Goal: Task Accomplishment & Management: Complete application form

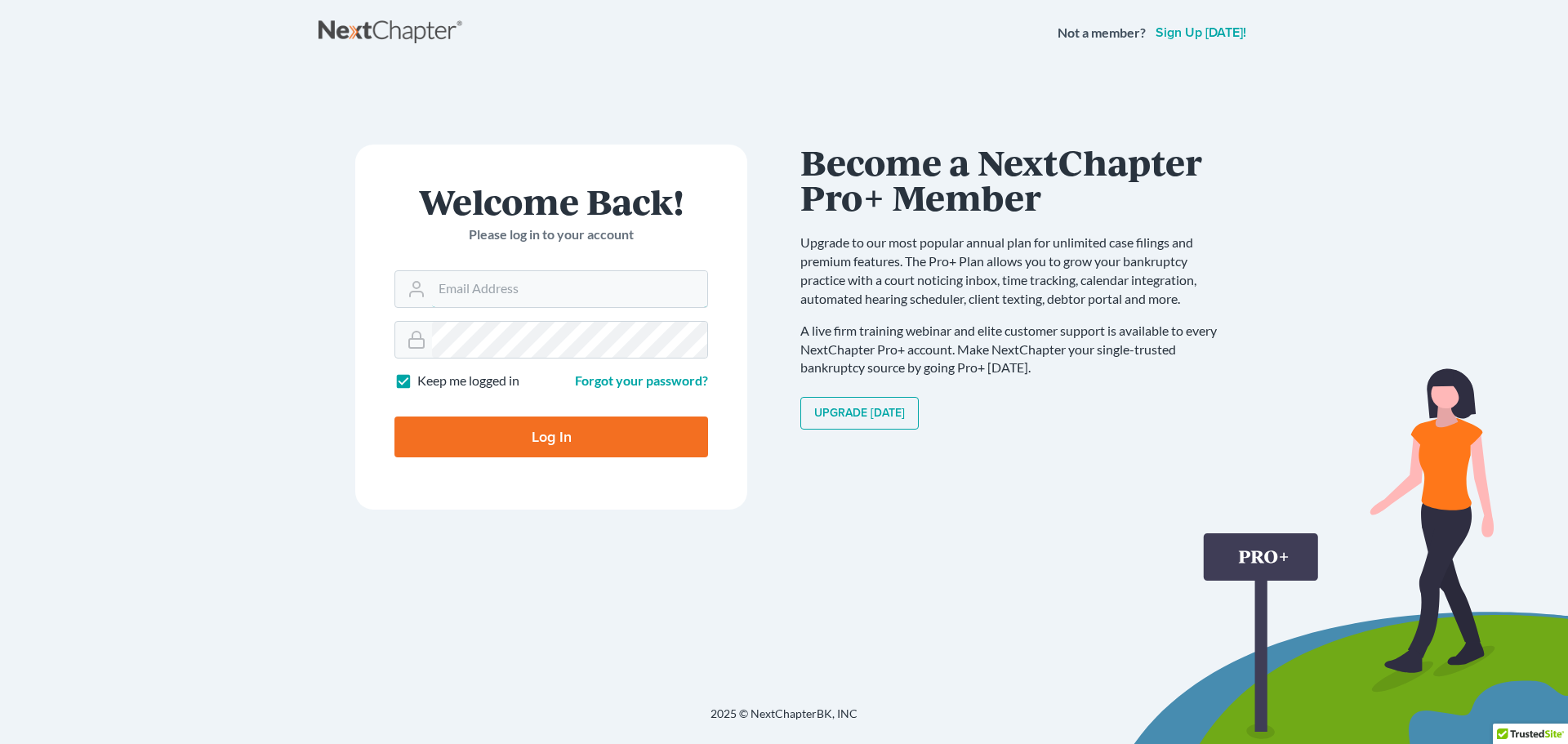
type input "[PERSON_NAME][EMAIL_ADDRESS][DOMAIN_NAME]"
click at [539, 436] on input "Log In" at bounding box center [551, 436] width 314 height 41
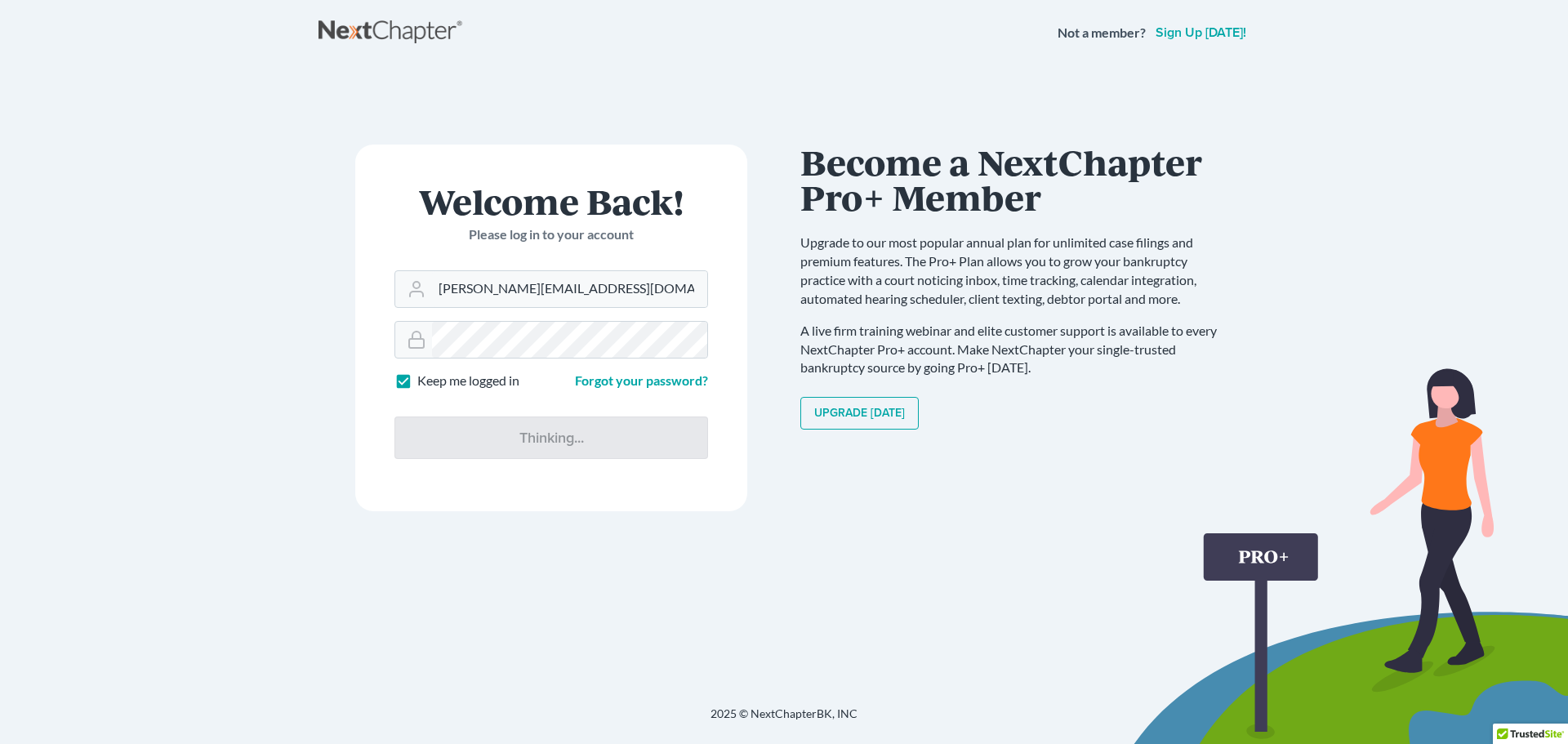
type input "Thinking..."
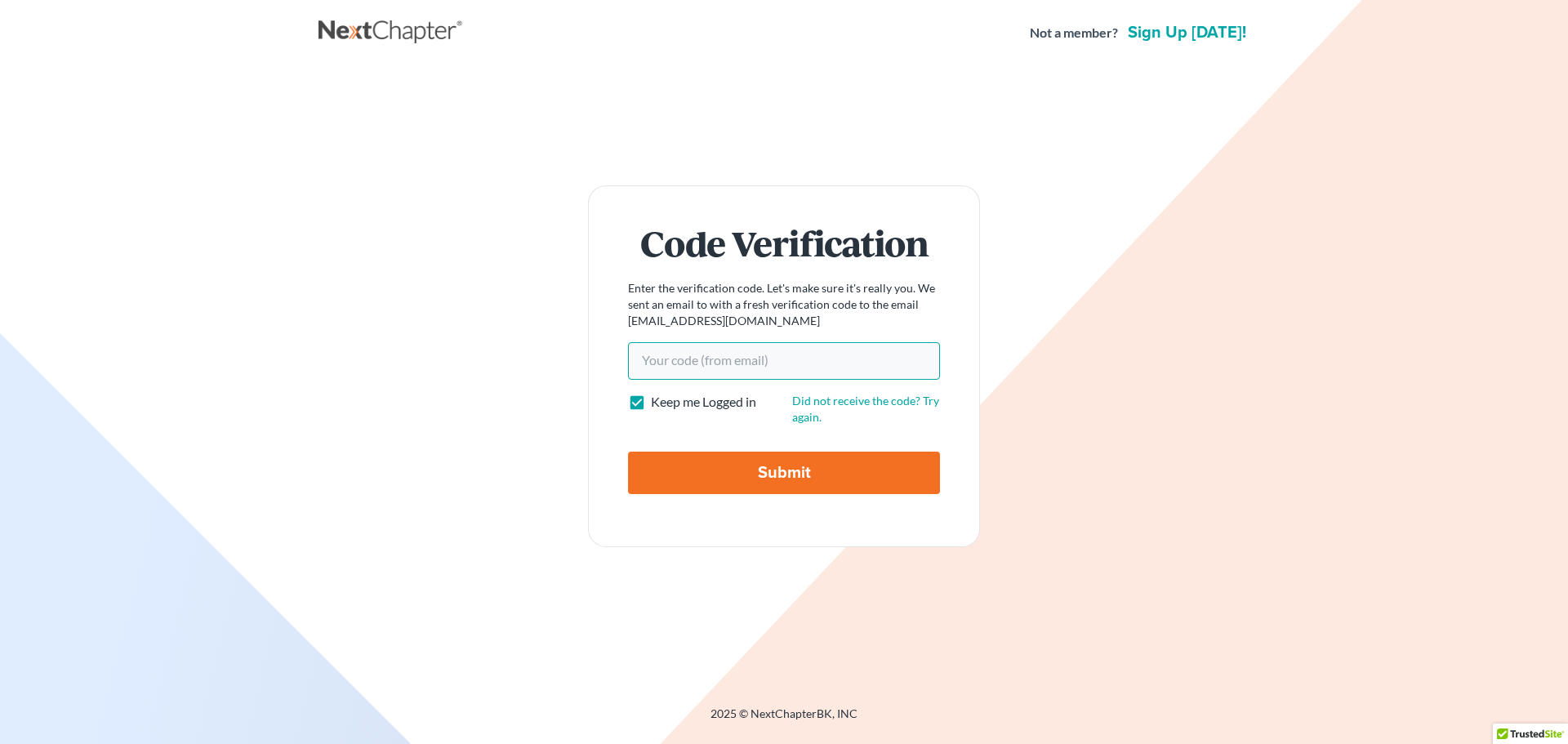
click at [741, 363] on input "Your code(from email)" at bounding box center [784, 361] width 312 height 38
paste input "58dc8e"
type input "58dc8e"
click at [755, 466] on input "Submit" at bounding box center [784, 472] width 312 height 43
type input "Thinking..."
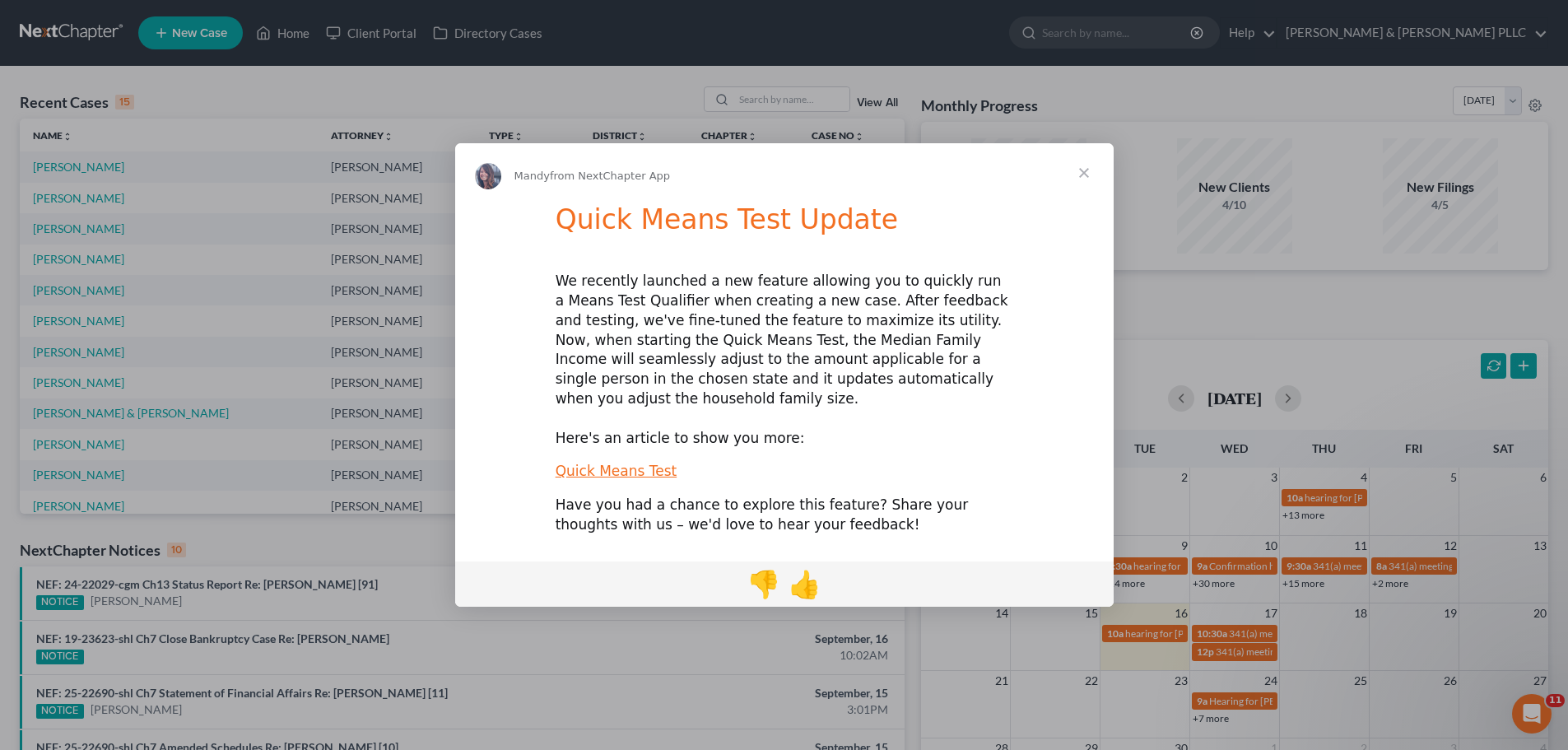
click at [1094, 186] on span "Close" at bounding box center [1084, 172] width 59 height 59
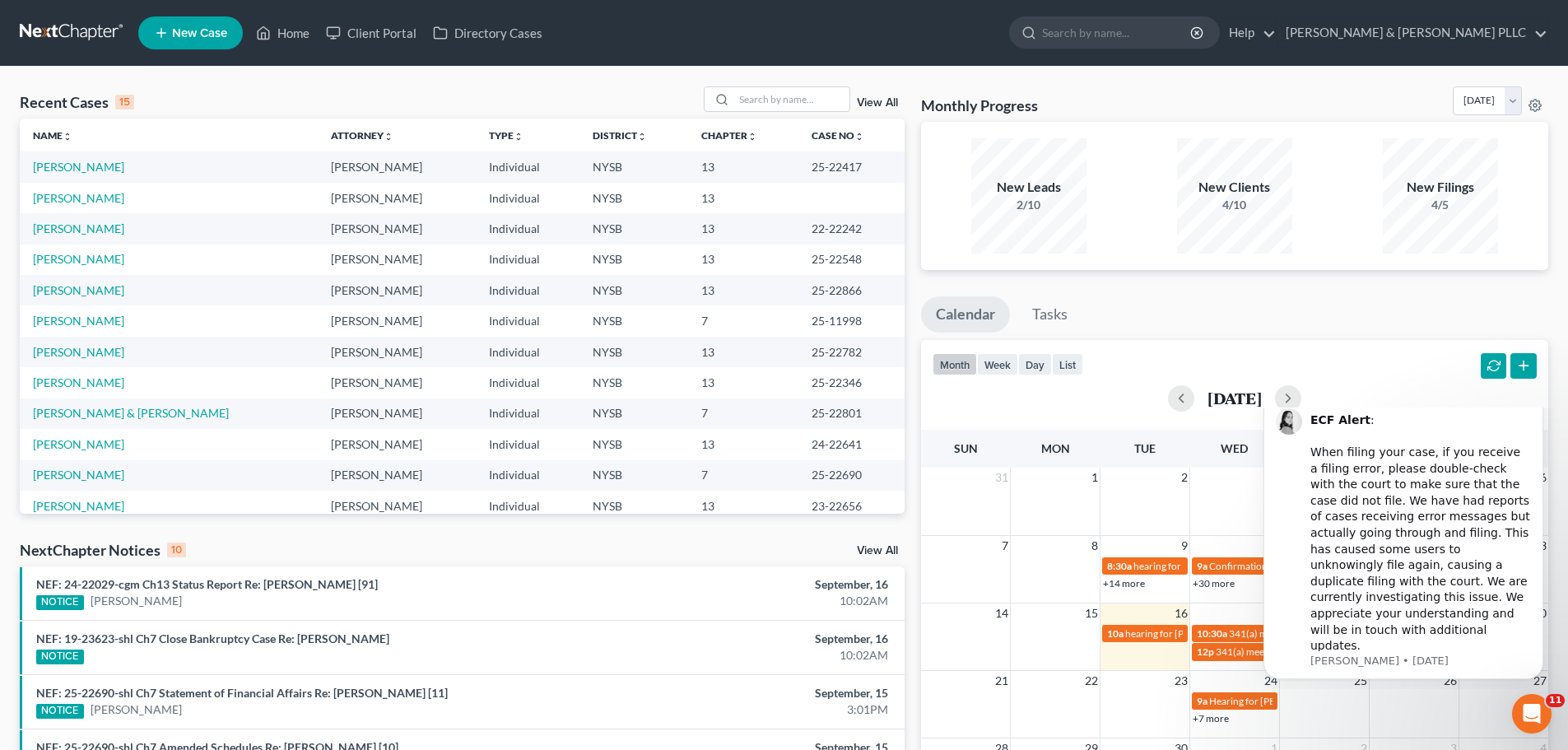
click at [203, 23] on link "New Case" at bounding box center [191, 33] width 105 height 33
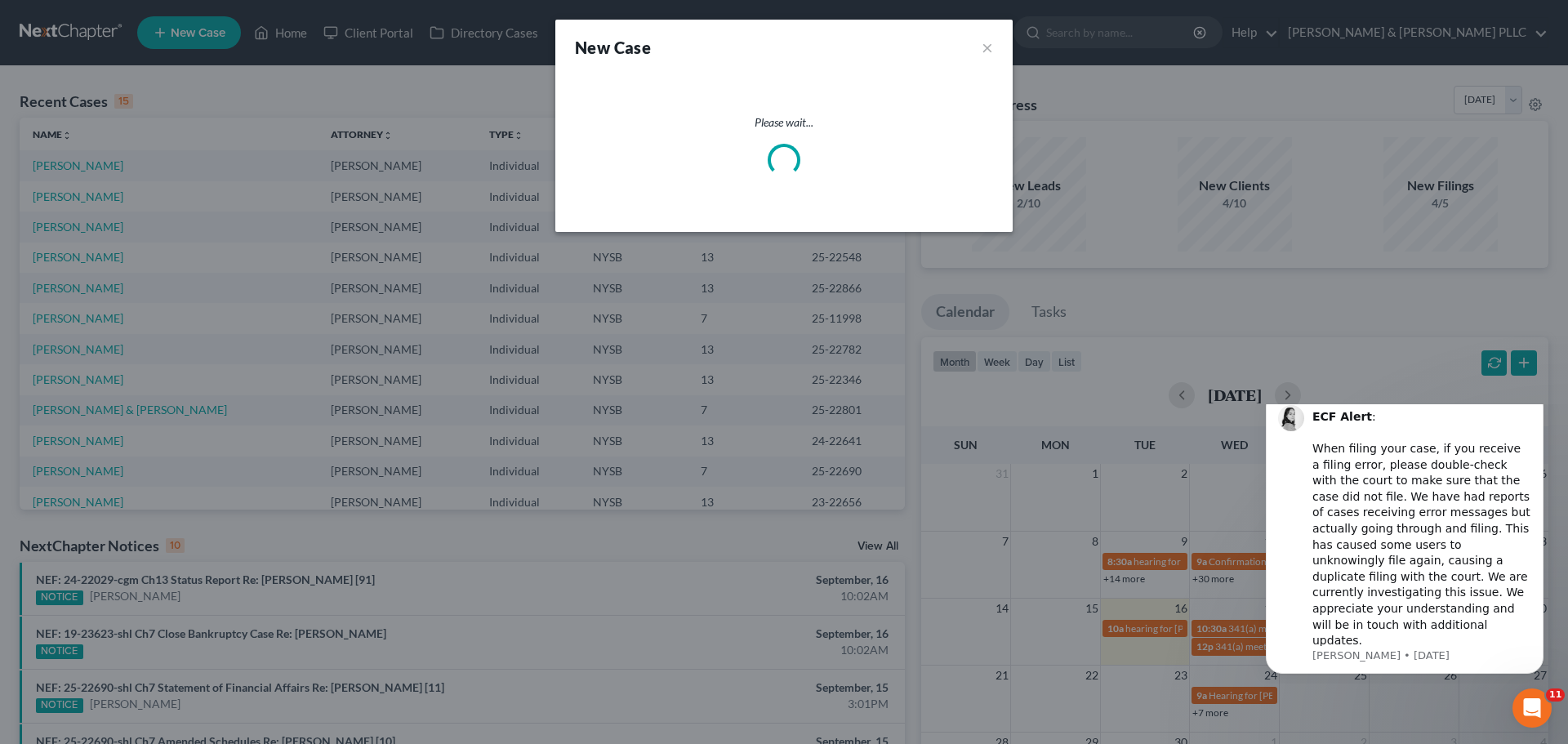
select select "55"
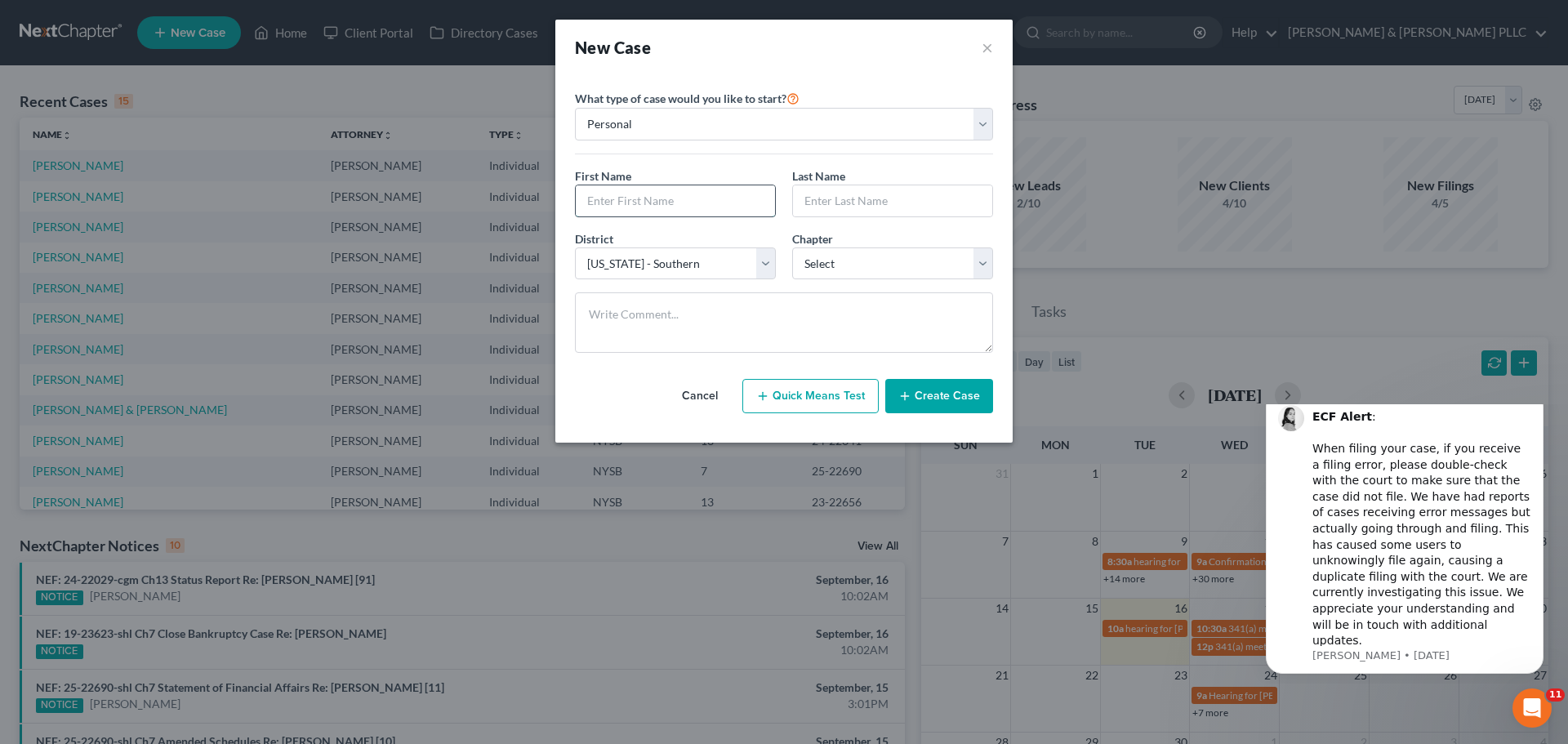
click at [756, 204] on input "text" at bounding box center [675, 201] width 199 height 31
click at [661, 209] on input "text" at bounding box center [675, 201] width 199 height 31
type input "[PERSON_NAME]"
type input "Schullere"
click at [886, 255] on select "Select 7 11 12 13" at bounding box center [892, 263] width 201 height 33
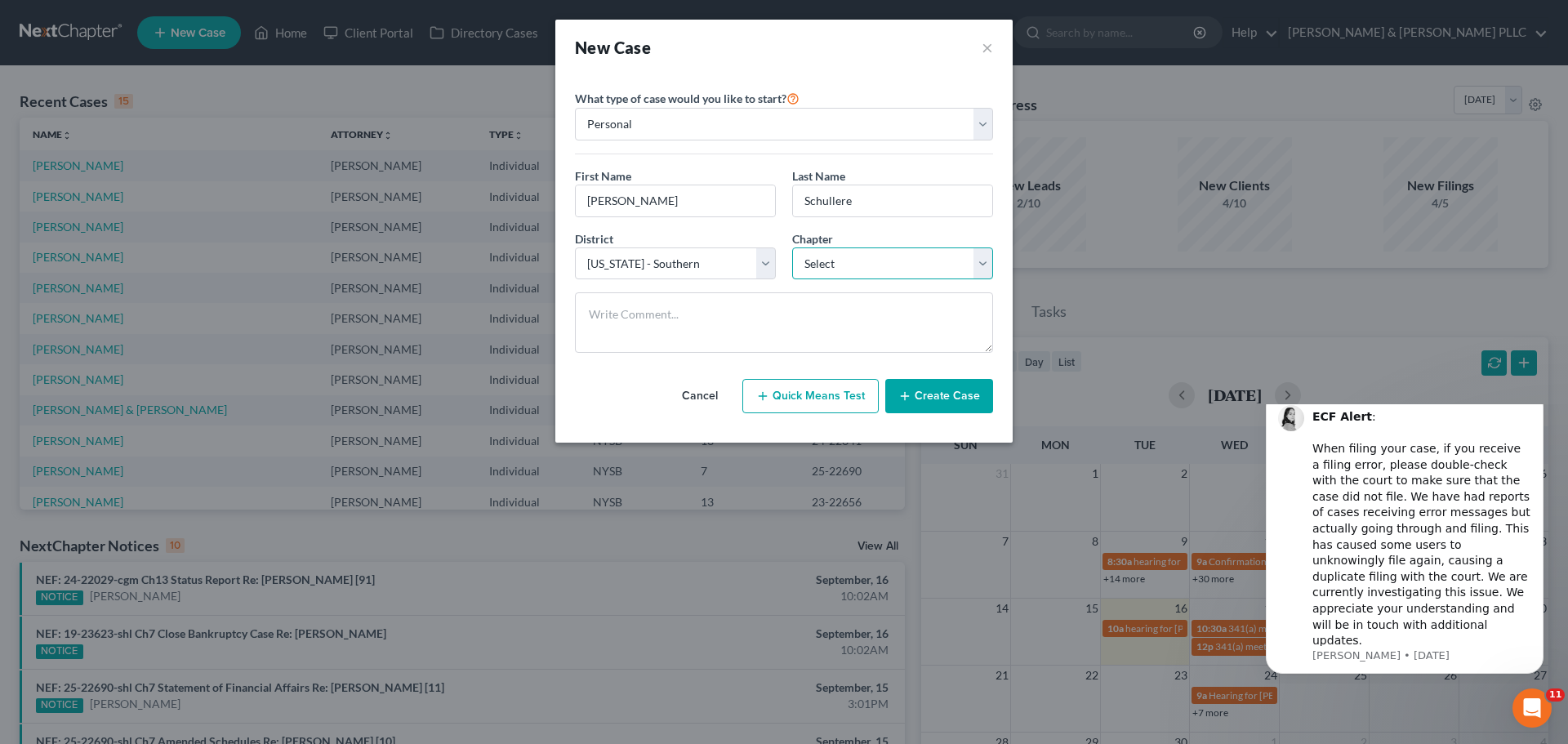
select select "3"
click at [792, 247] on select "Select 7 11 12 13" at bounding box center [892, 263] width 201 height 33
click at [943, 396] on button "Create Case" at bounding box center [938, 396] width 108 height 34
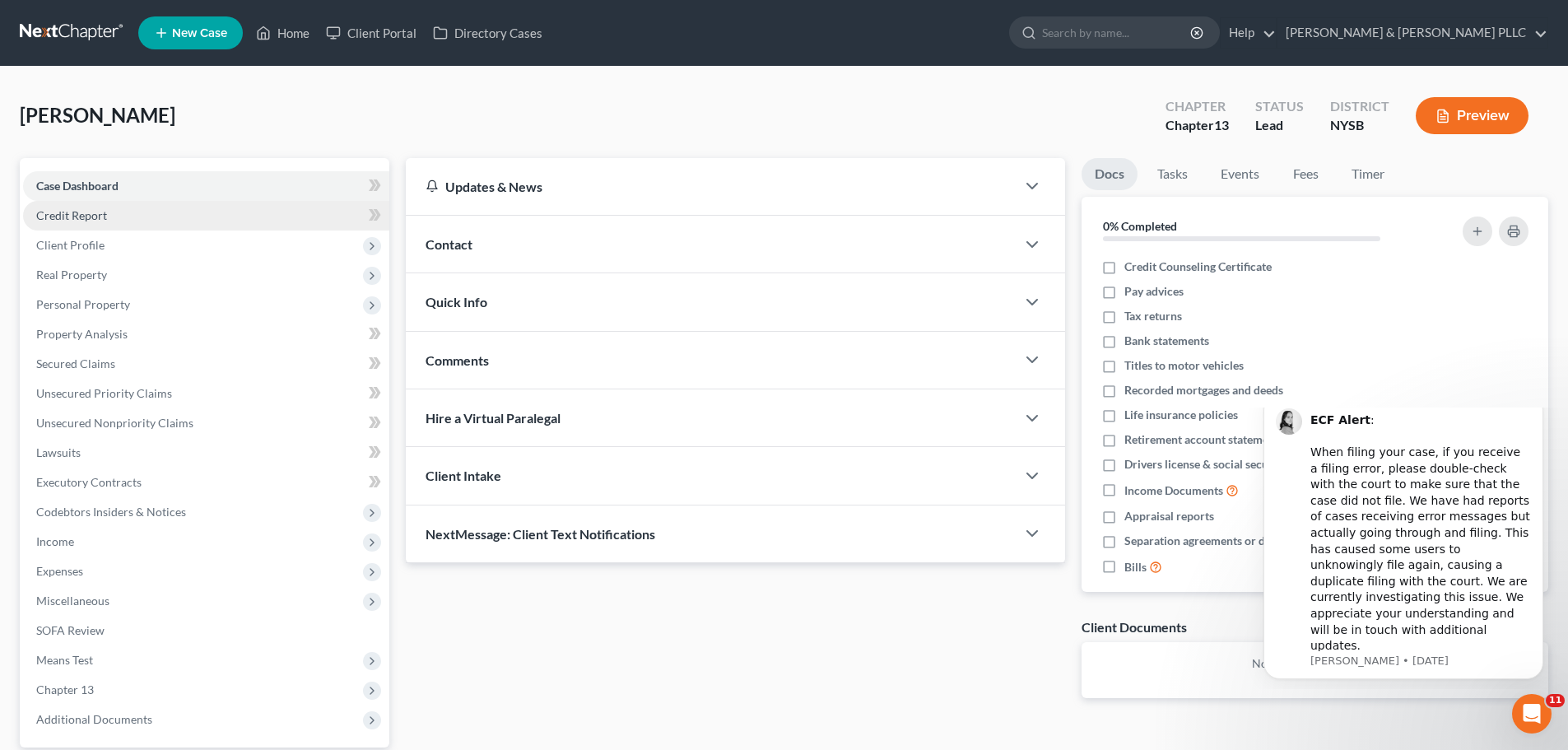
click at [171, 216] on link "Credit Report" at bounding box center [206, 215] width 367 height 29
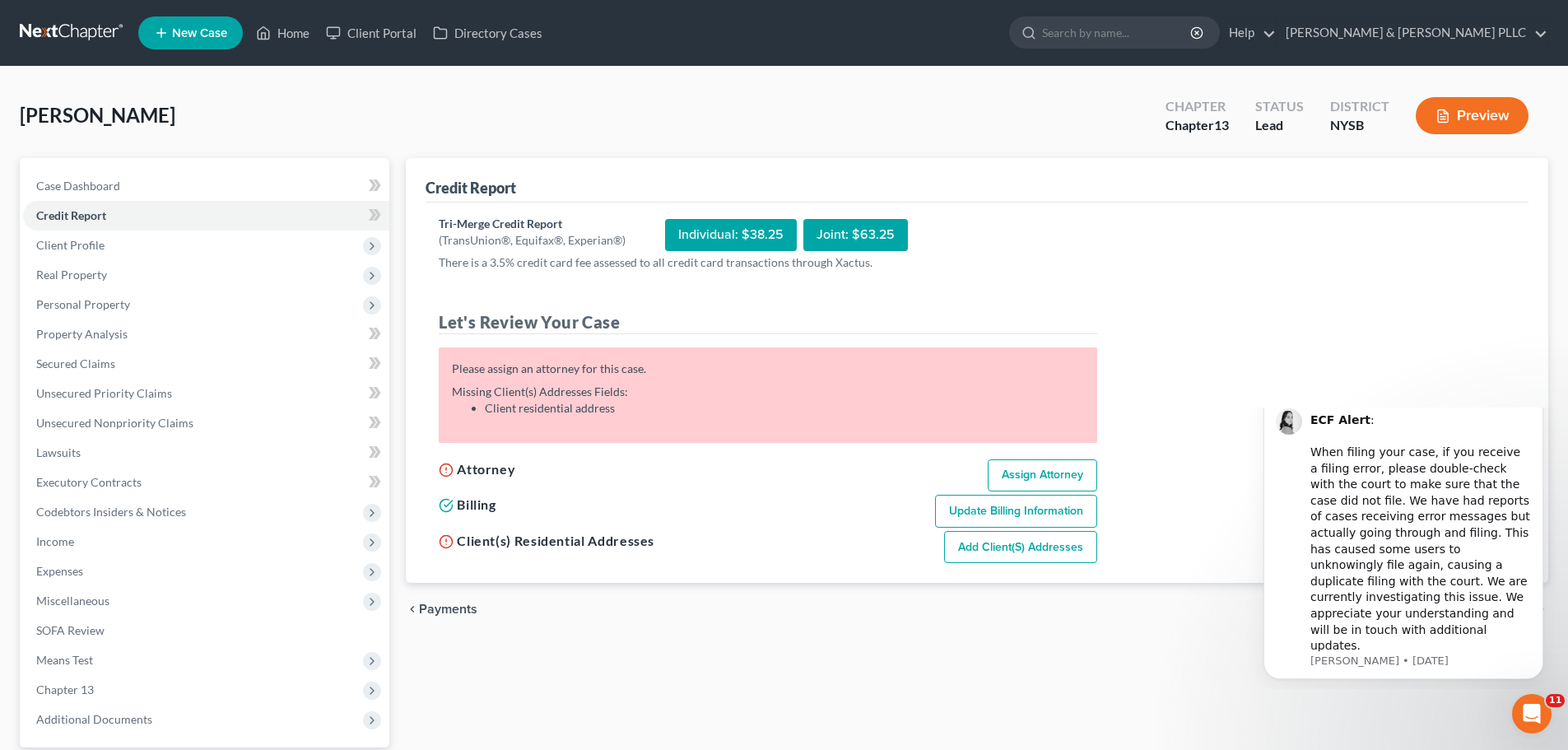
click at [735, 236] on div "Individual: $38.25" at bounding box center [731, 234] width 131 height 32
click at [1026, 476] on link "Assign Attorney" at bounding box center [1043, 476] width 109 height 33
select select "1"
select select "0"
select select "3"
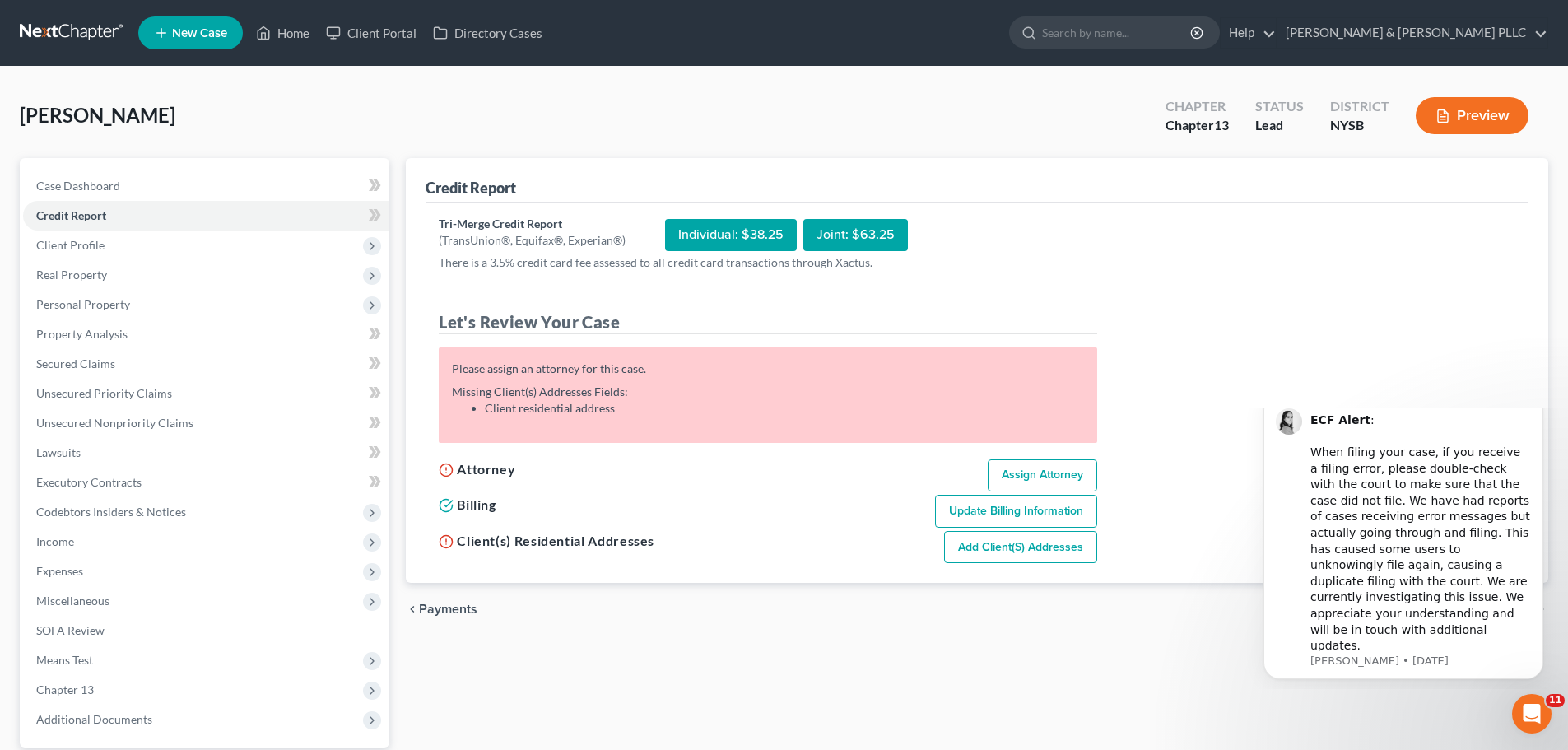
select select "55"
select select "35"
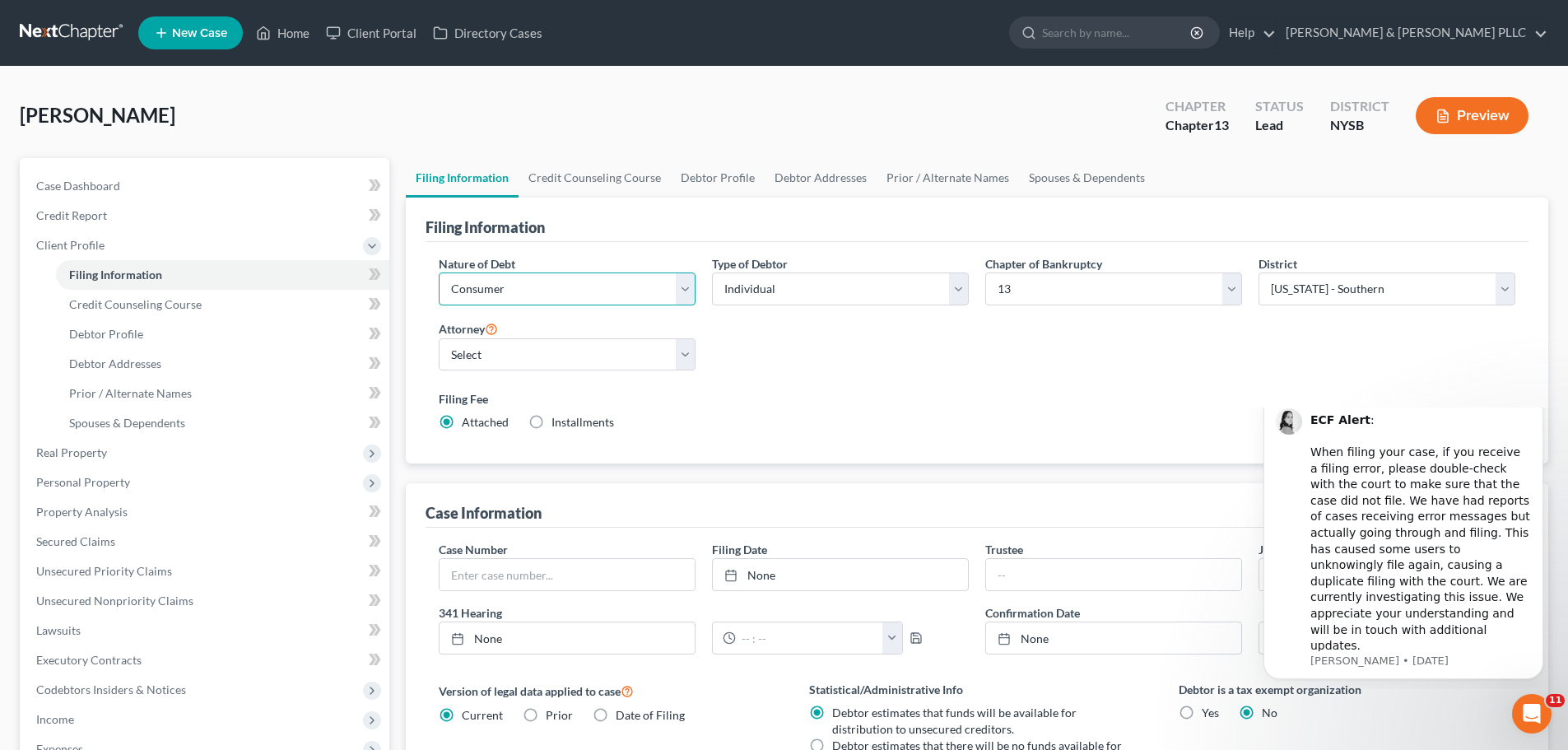
click at [682, 288] on select "Select Business Consumer Other" at bounding box center [567, 289] width 257 height 33
click at [794, 288] on select "Select Individual Joint" at bounding box center [841, 289] width 257 height 33
click at [815, 416] on div "Filing Fee Attached Installments Installments" at bounding box center [977, 411] width 1077 height 40
click at [645, 359] on select "Select Wendy Marie Weathers - NYSB Wendy Marie Weathers - NYEB Wendy Marie Weat…" at bounding box center [567, 355] width 257 height 33
select select "4"
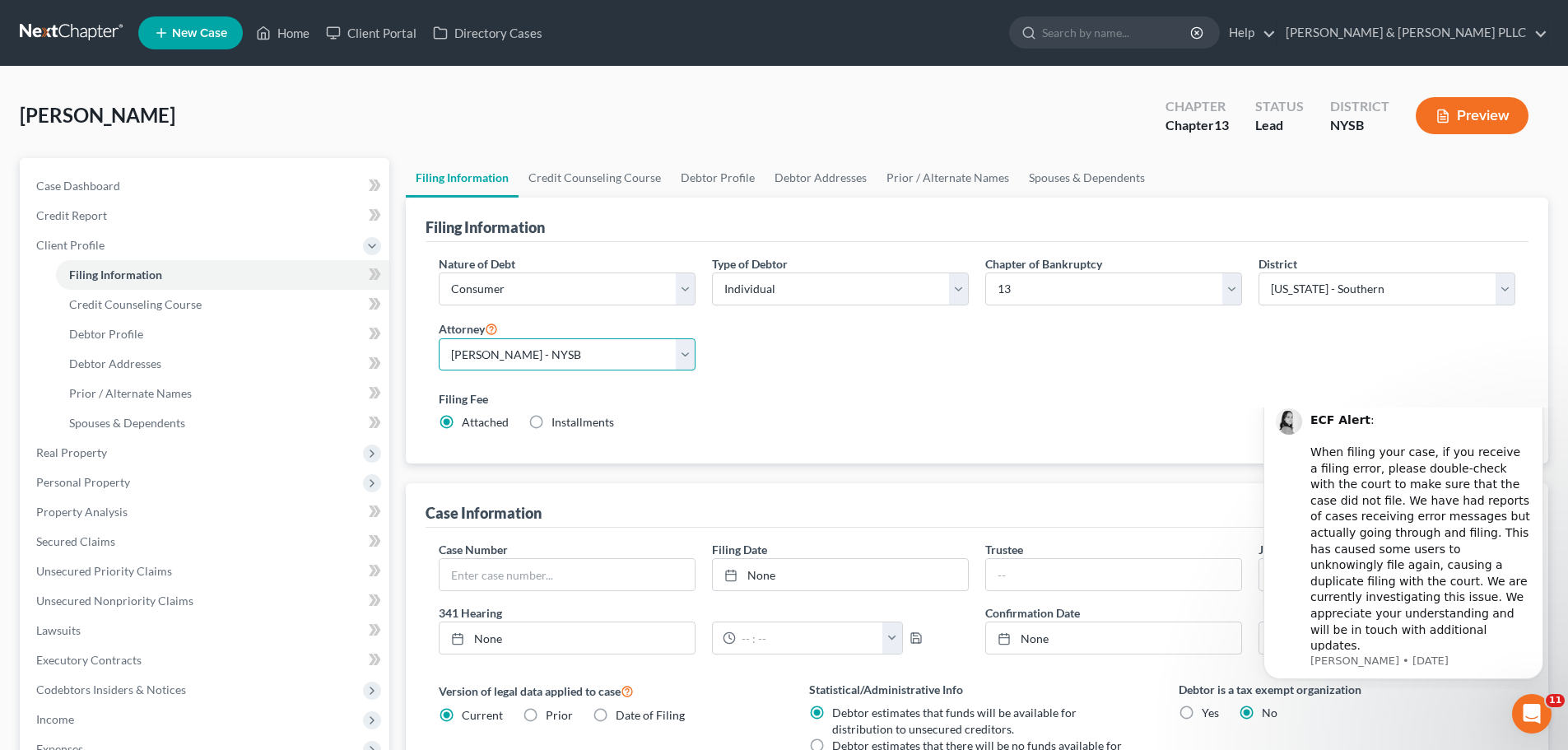
click at [439, 339] on select "Select Wendy Marie Weathers - NYSB Wendy Marie Weathers - NYEB Wendy Marie Weat…" at bounding box center [567, 355] width 257 height 33
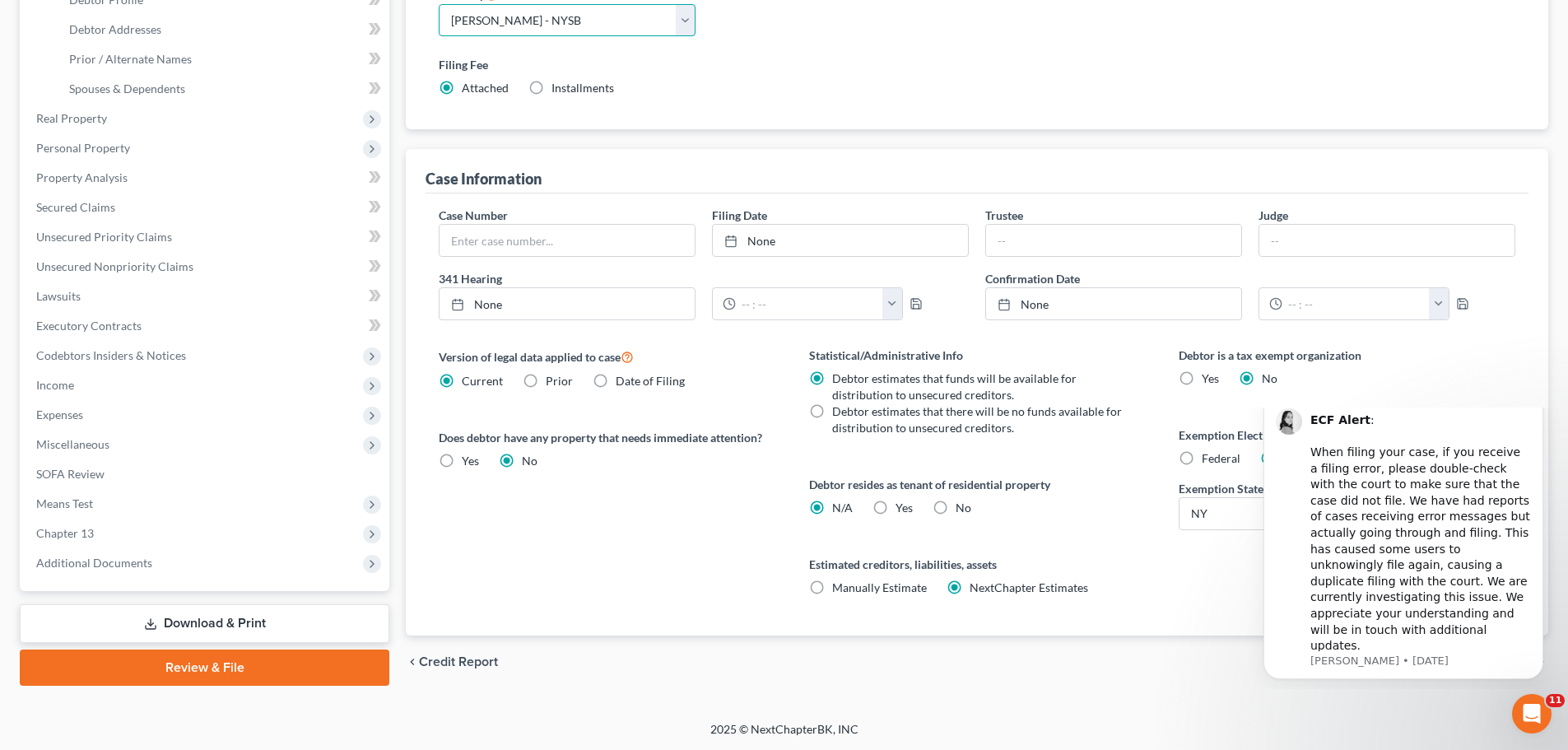
scroll to position [335, 0]
click at [1539, 402] on icon "Dismiss notification" at bounding box center [1539, 398] width 9 height 9
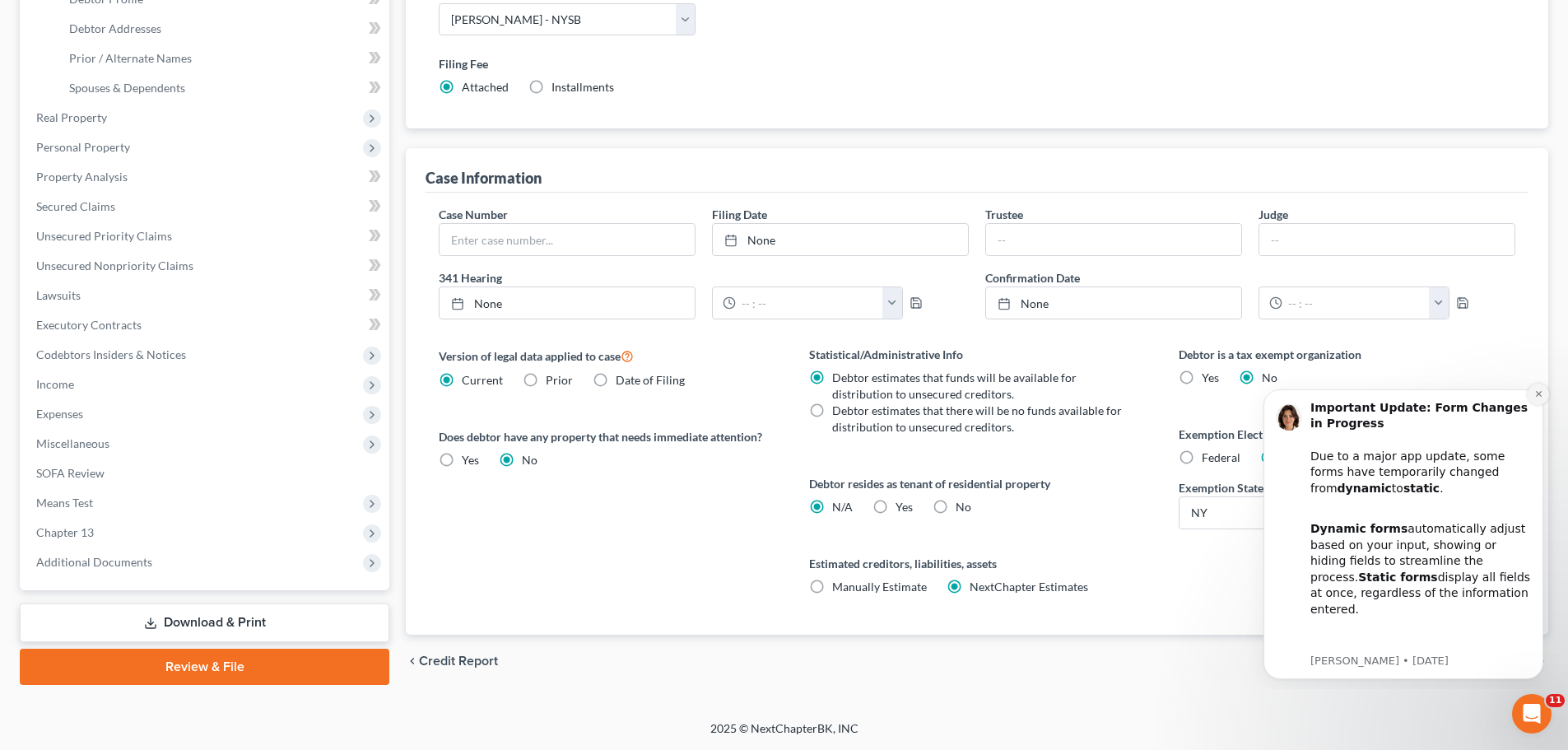
click at [1532, 398] on button "Dismiss notification" at bounding box center [1538, 394] width 21 height 21
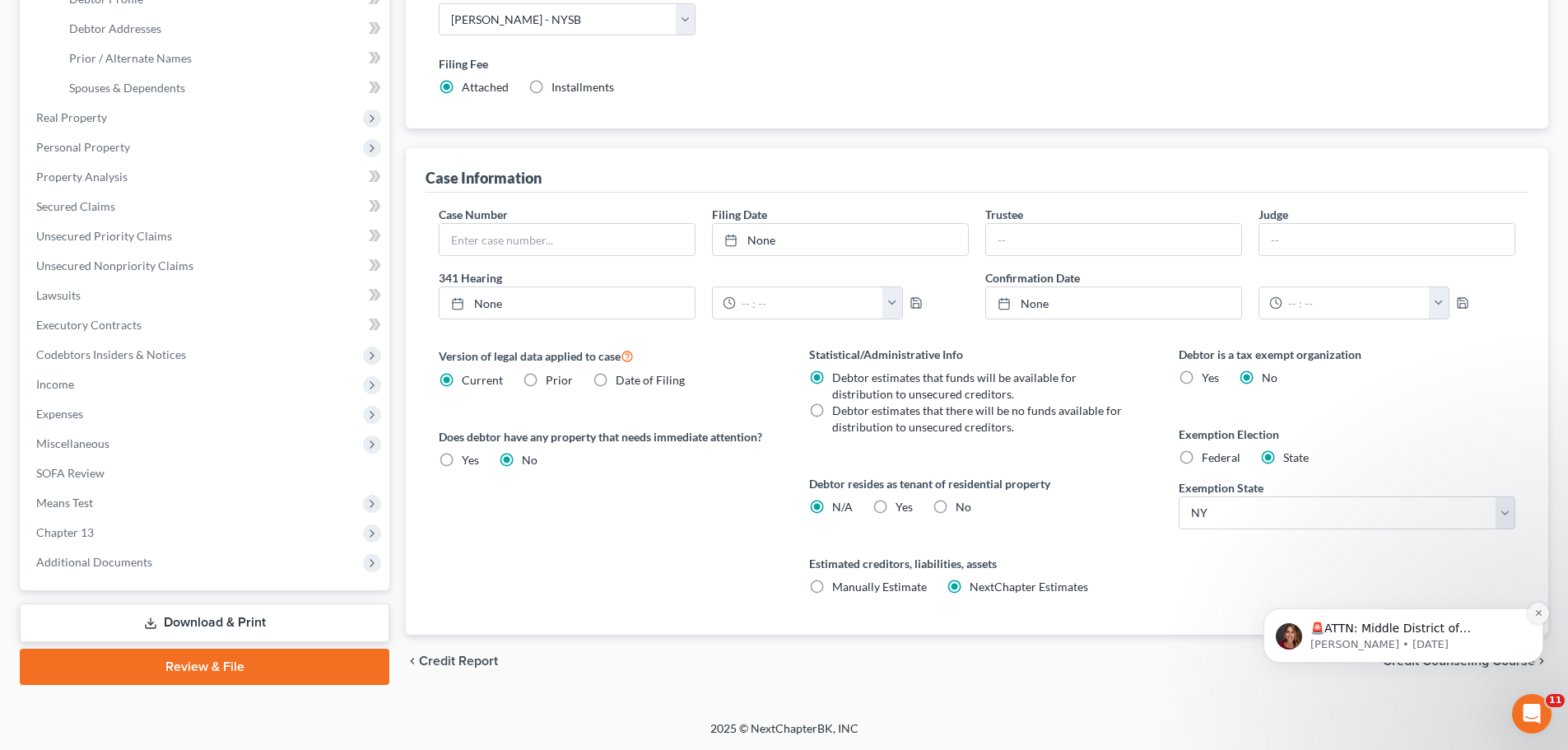
click at [1534, 615] on icon "Dismiss notification" at bounding box center [1539, 613] width 9 height 9
click at [1486, 662] on span "Credit Counseling Course" at bounding box center [1459, 661] width 152 height 13
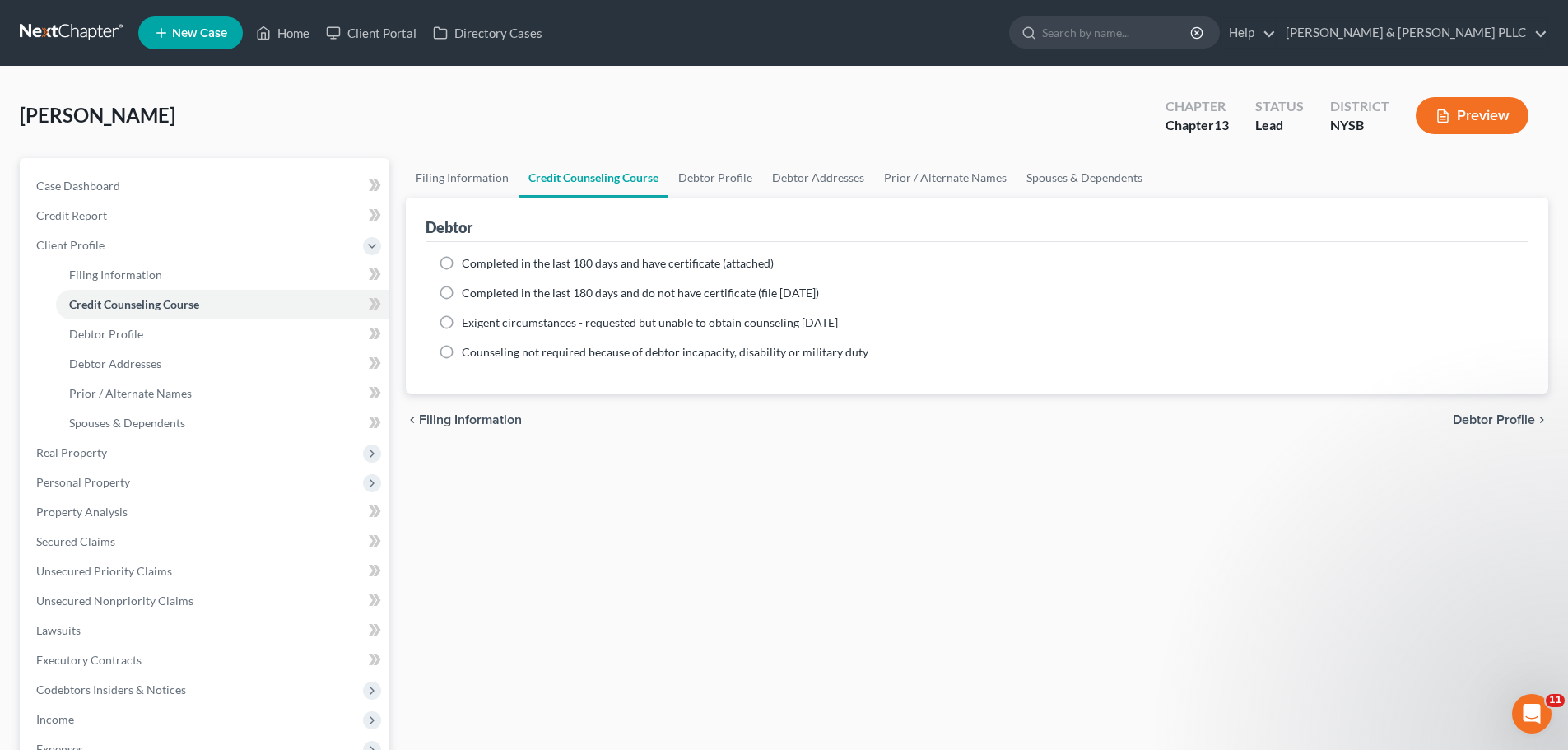
click at [516, 259] on span "Completed in the last 180 days and have certificate (attached)" at bounding box center [618, 263] width 312 height 14
click at [479, 259] on input "Completed in the last 180 days and have certificate (attached)" at bounding box center [474, 261] width 11 height 11
radio input "true"
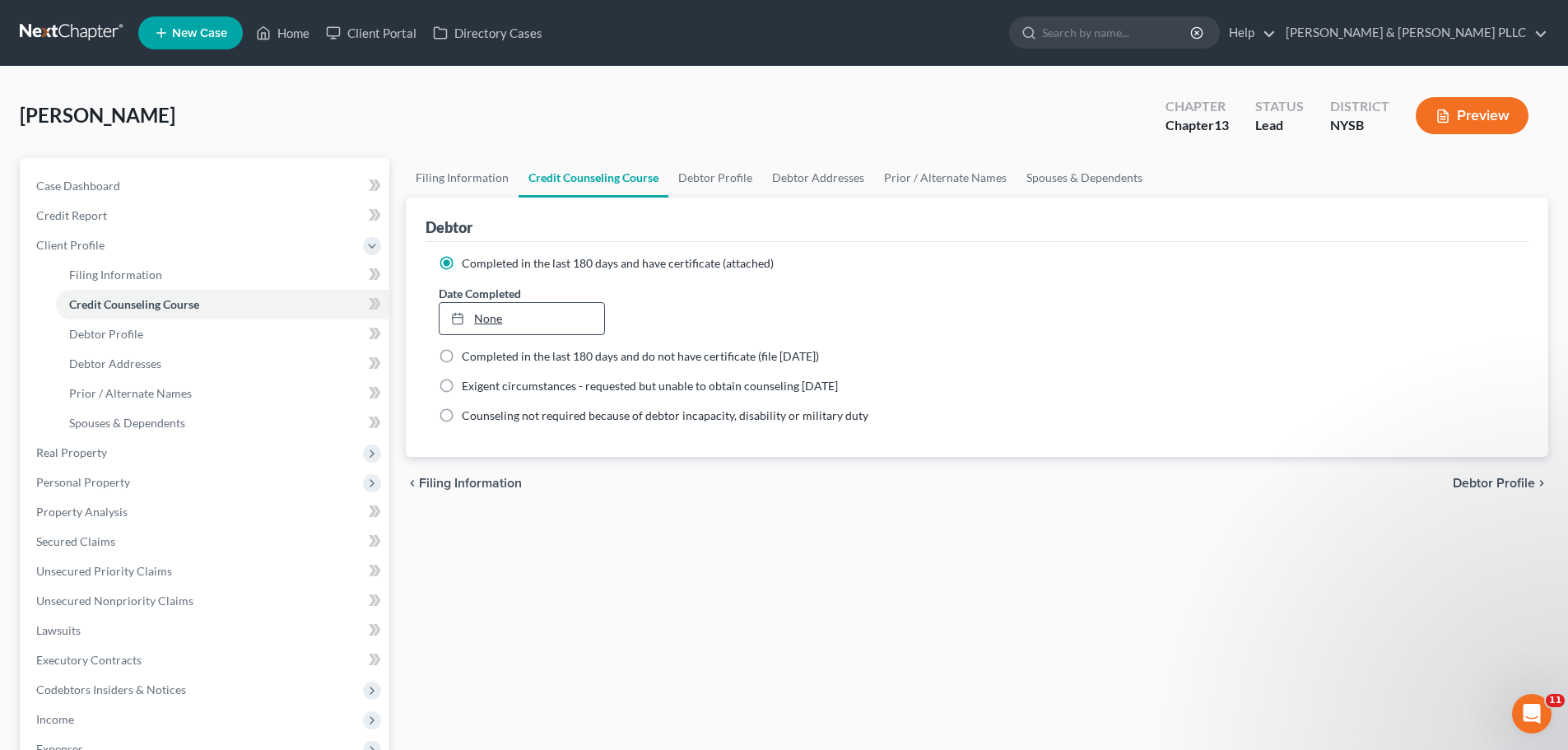
type input "9/16/2025"
click at [571, 323] on link "None" at bounding box center [522, 318] width 164 height 31
click at [1491, 484] on span "Debtor Profile" at bounding box center [1494, 484] width 82 height 13
select select "0"
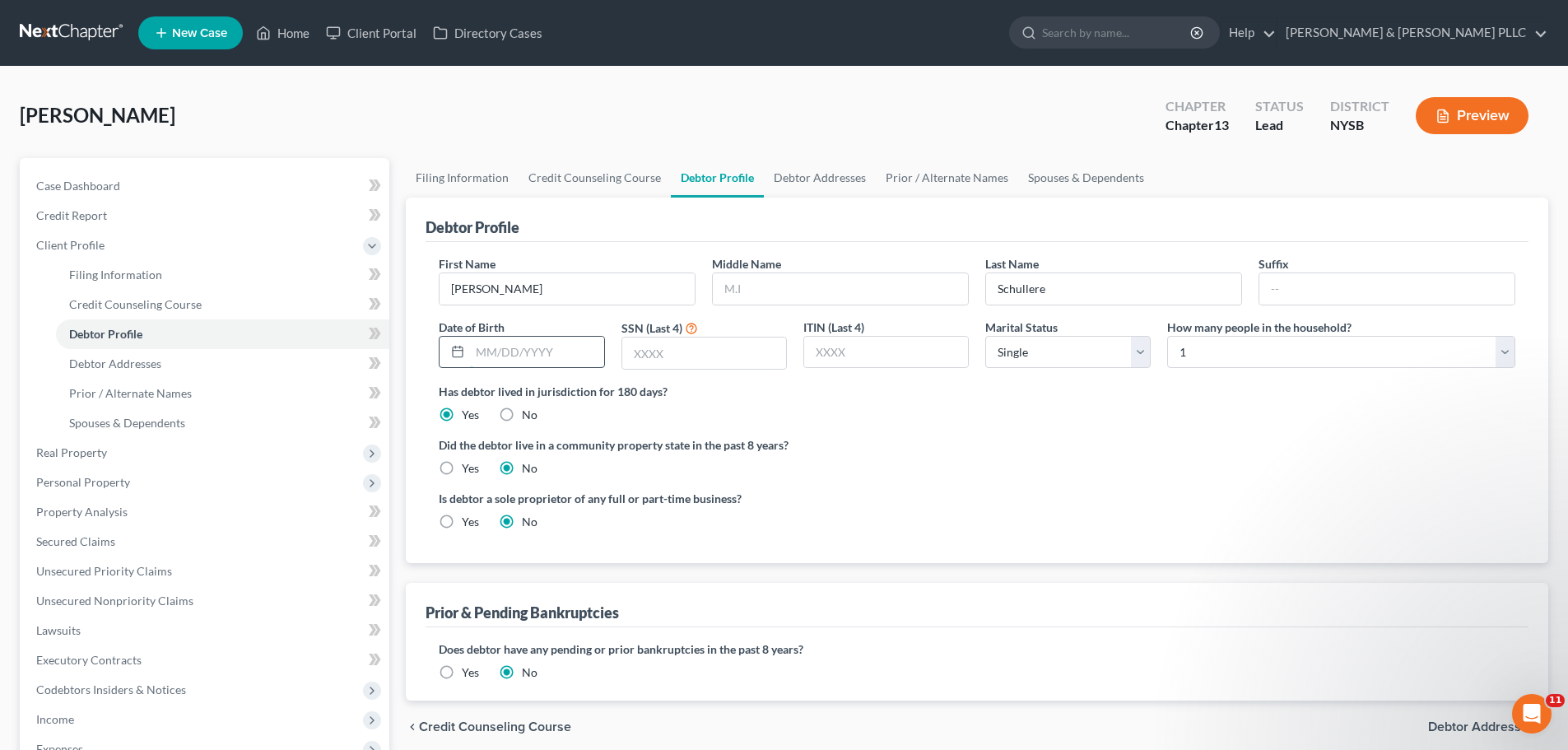
click at [517, 349] on input "text" at bounding box center [536, 352] width 133 height 31
type input "[DATE]"
click at [698, 350] on input "text" at bounding box center [704, 353] width 164 height 31
type input "6515"
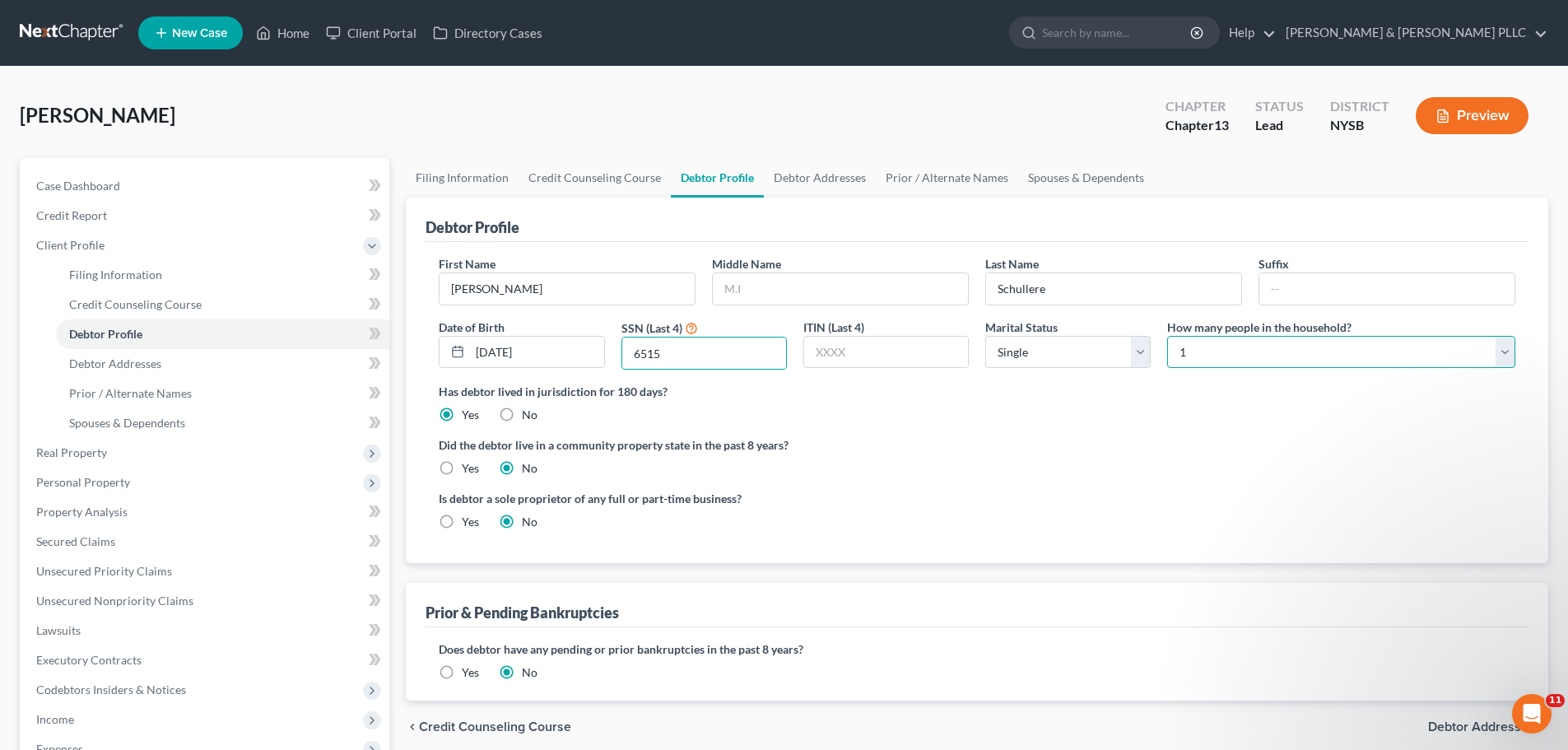
click at [1255, 355] on select "Select 1 2 3 4 5 6 7 8 9 10 11 12 13 14 15 16 17 18 19 20" at bounding box center [1342, 352] width 348 height 33
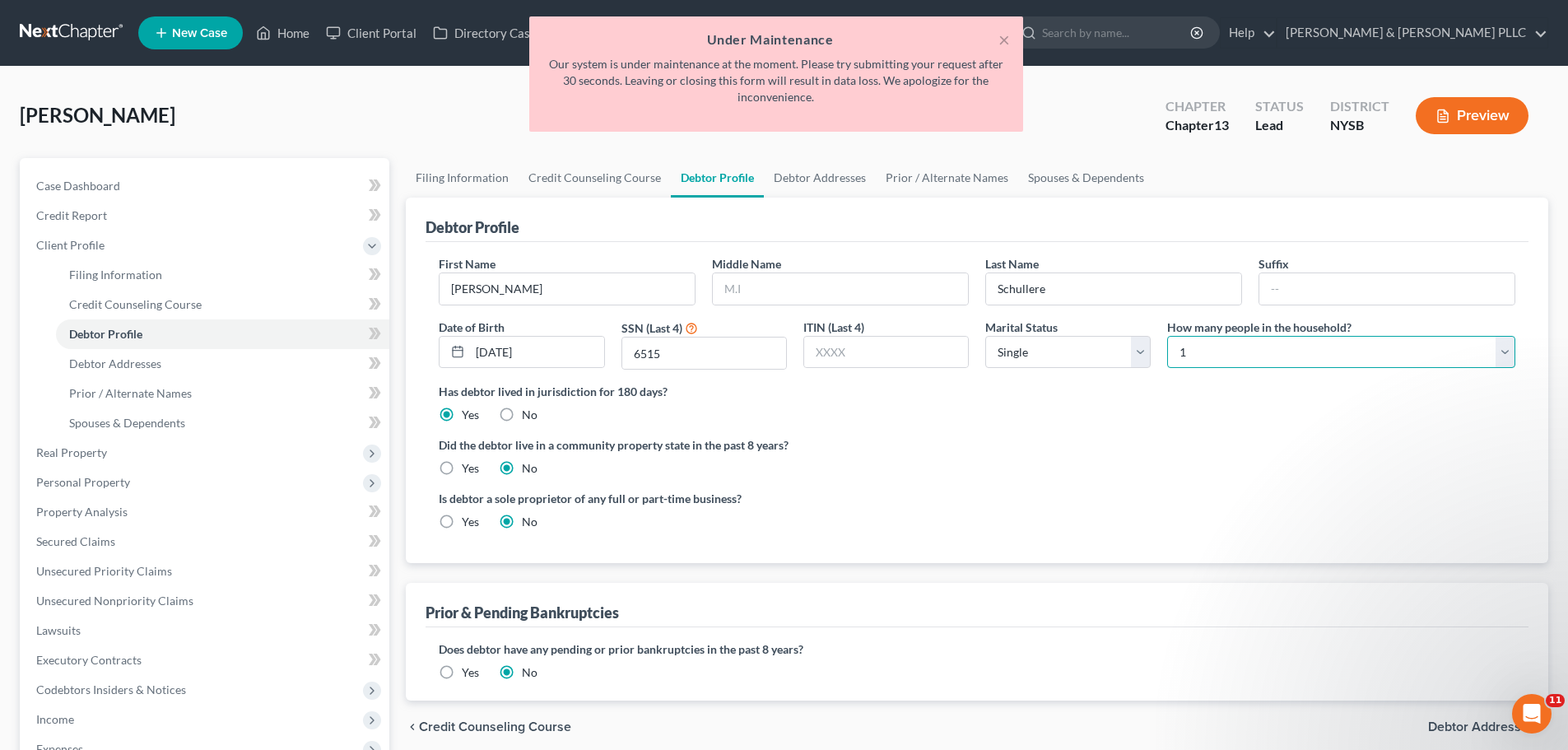
select select "1"
click at [1168, 336] on select "Select 1 2 3 4 5 6 7 8 9 10 11 12 13 14 15 16 17 18 19 20" at bounding box center [1342, 352] width 348 height 33
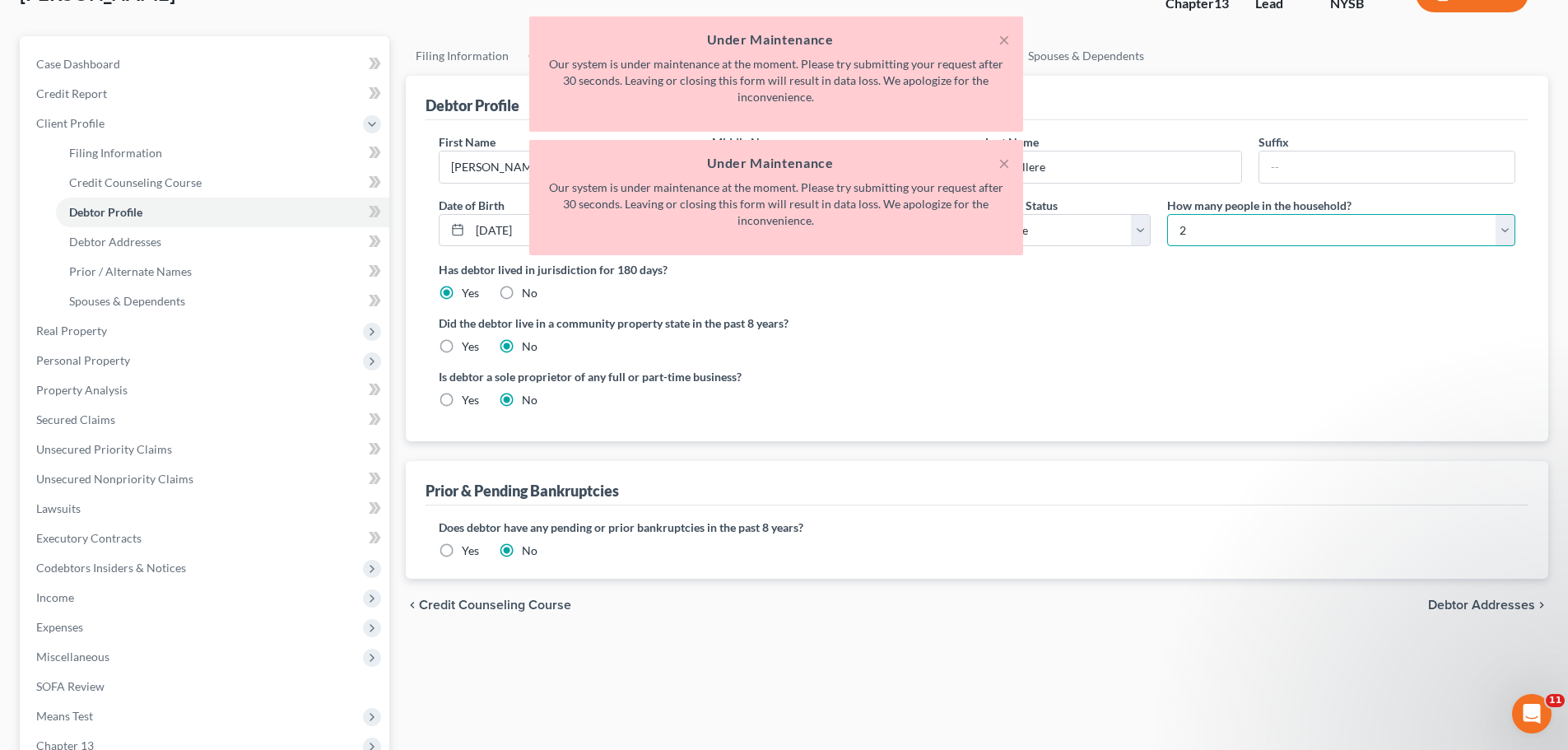
scroll to position [165, 0]
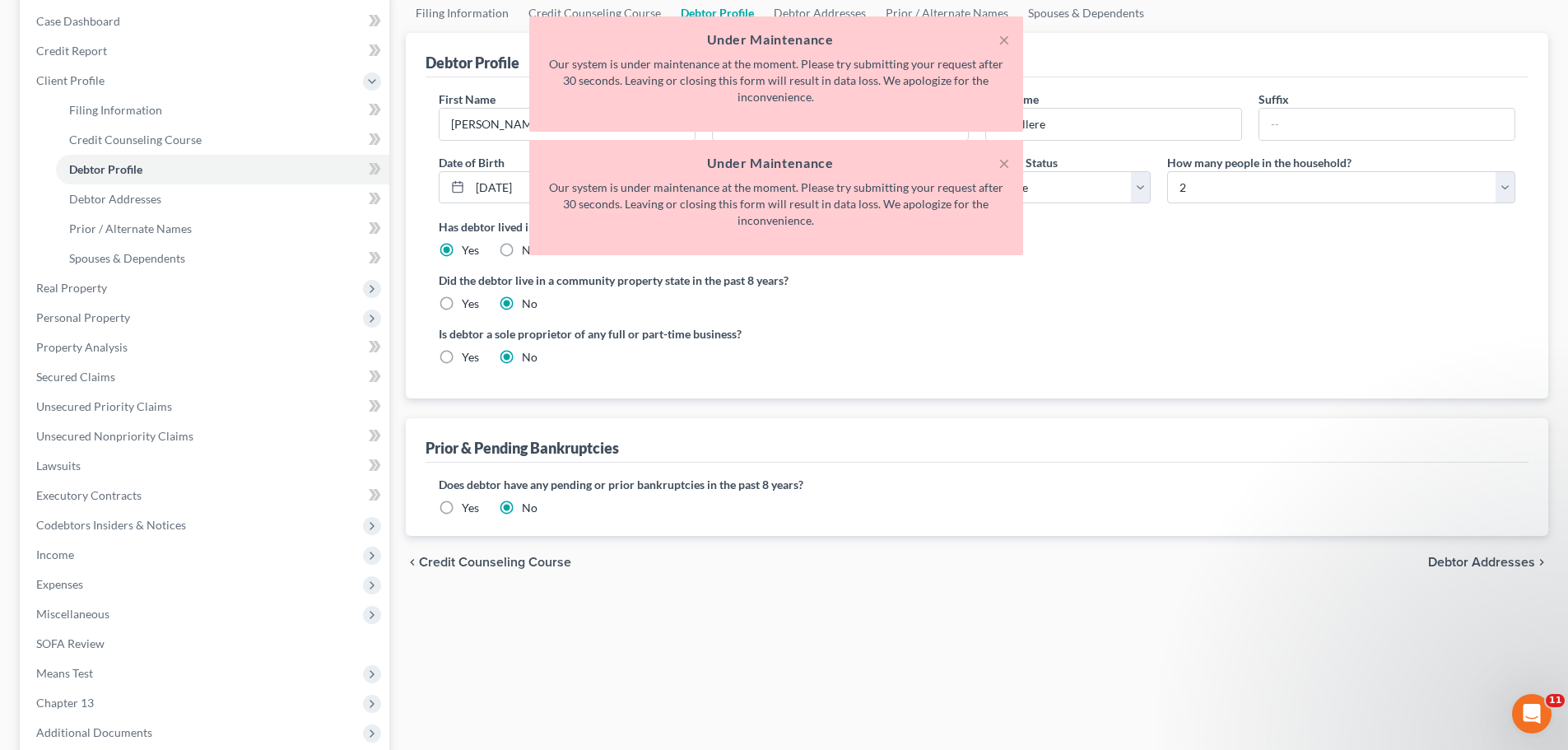
click at [1491, 557] on span "Debtor Addresses" at bounding box center [1481, 562] width 107 height 13
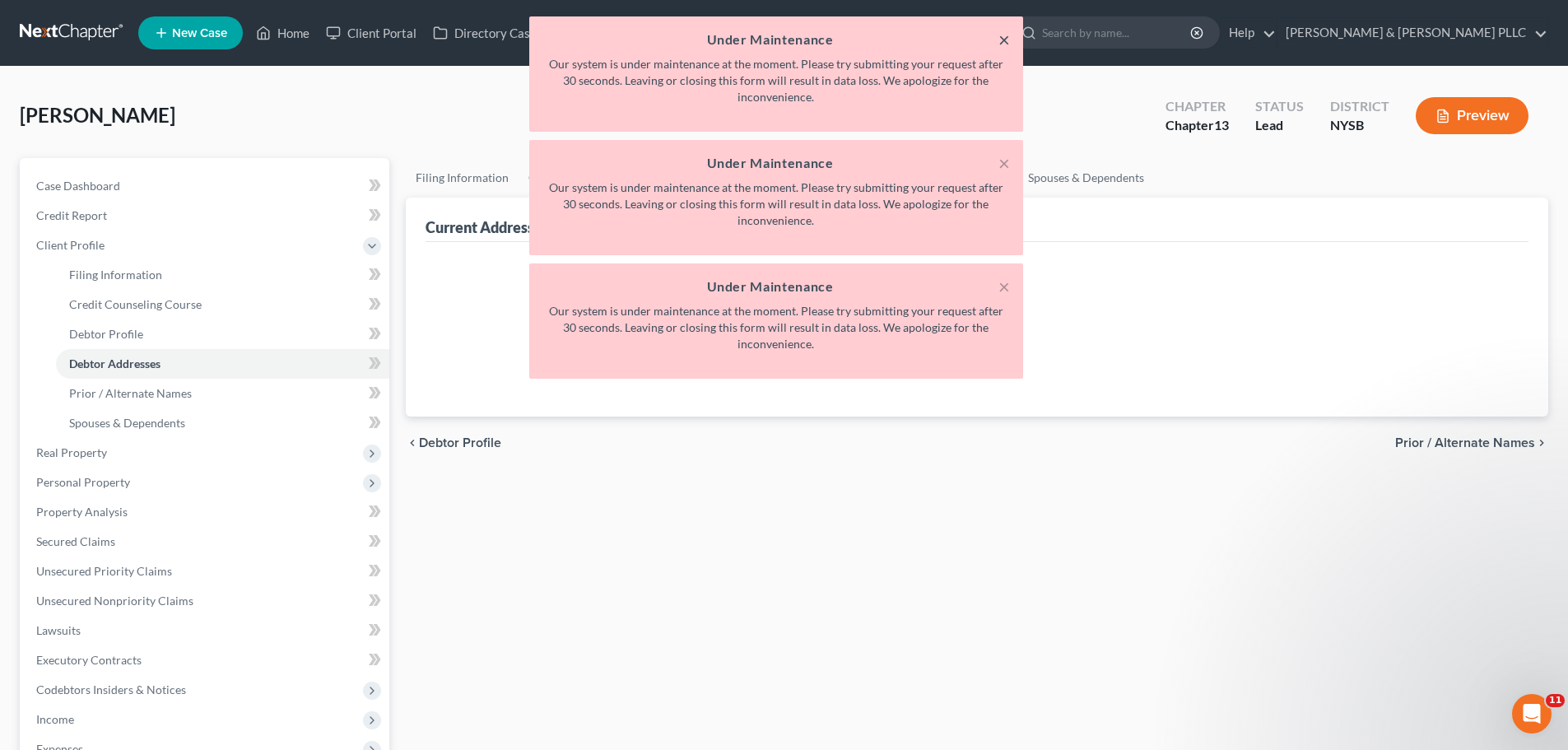
click at [1005, 35] on button "×" at bounding box center [1004, 39] width 12 height 20
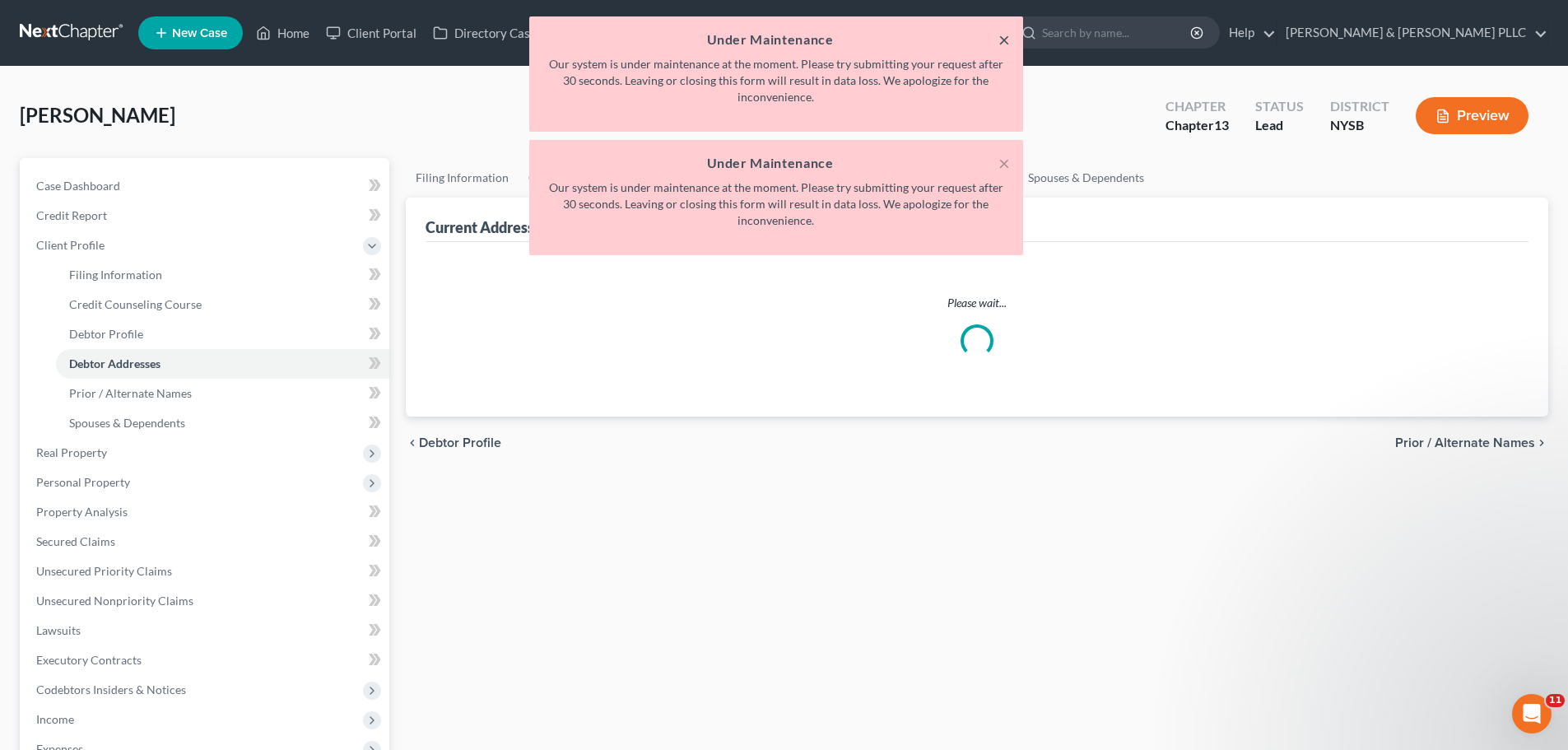
click at [1005, 38] on button "×" at bounding box center [1004, 39] width 12 height 20
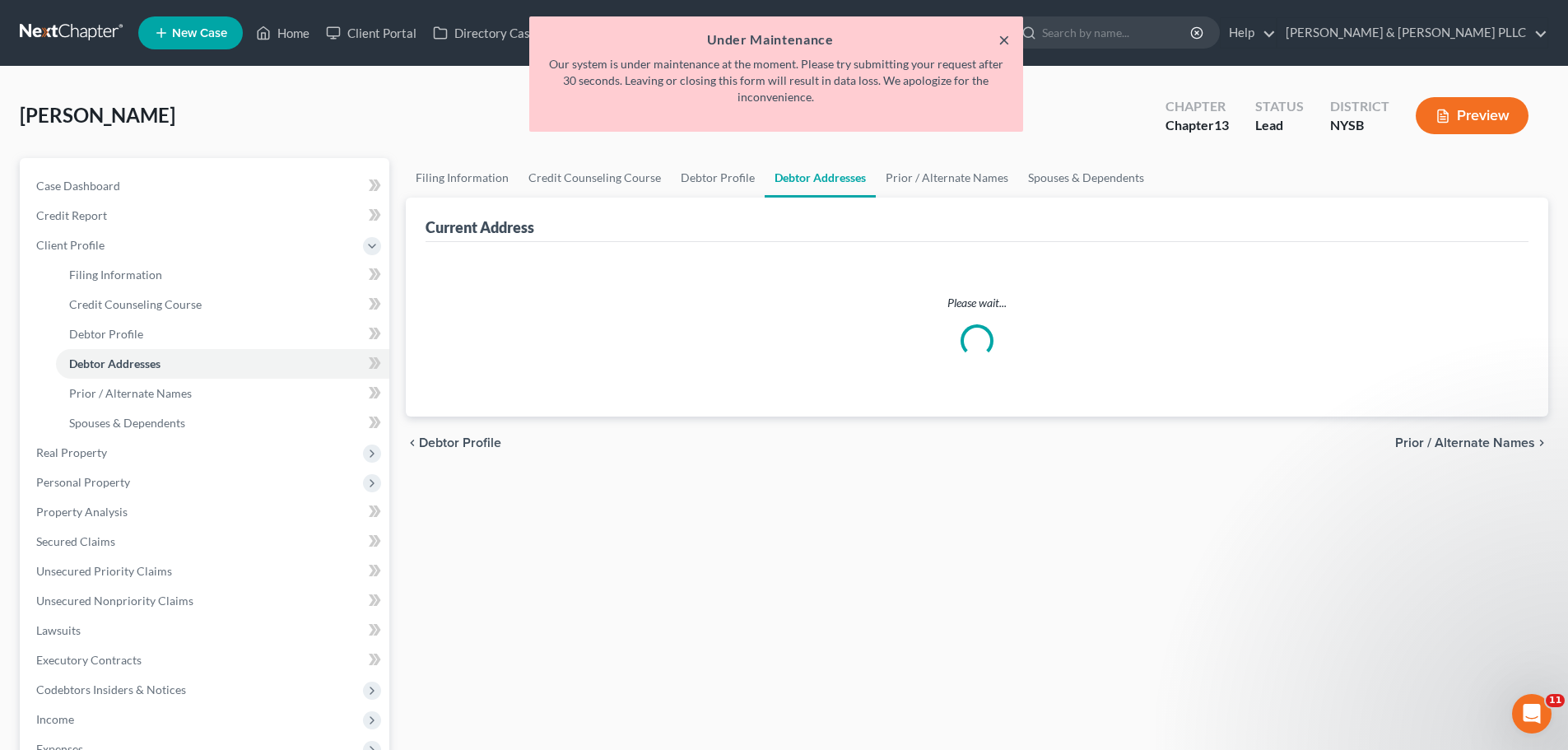
click at [1005, 38] on button "×" at bounding box center [1004, 39] width 12 height 20
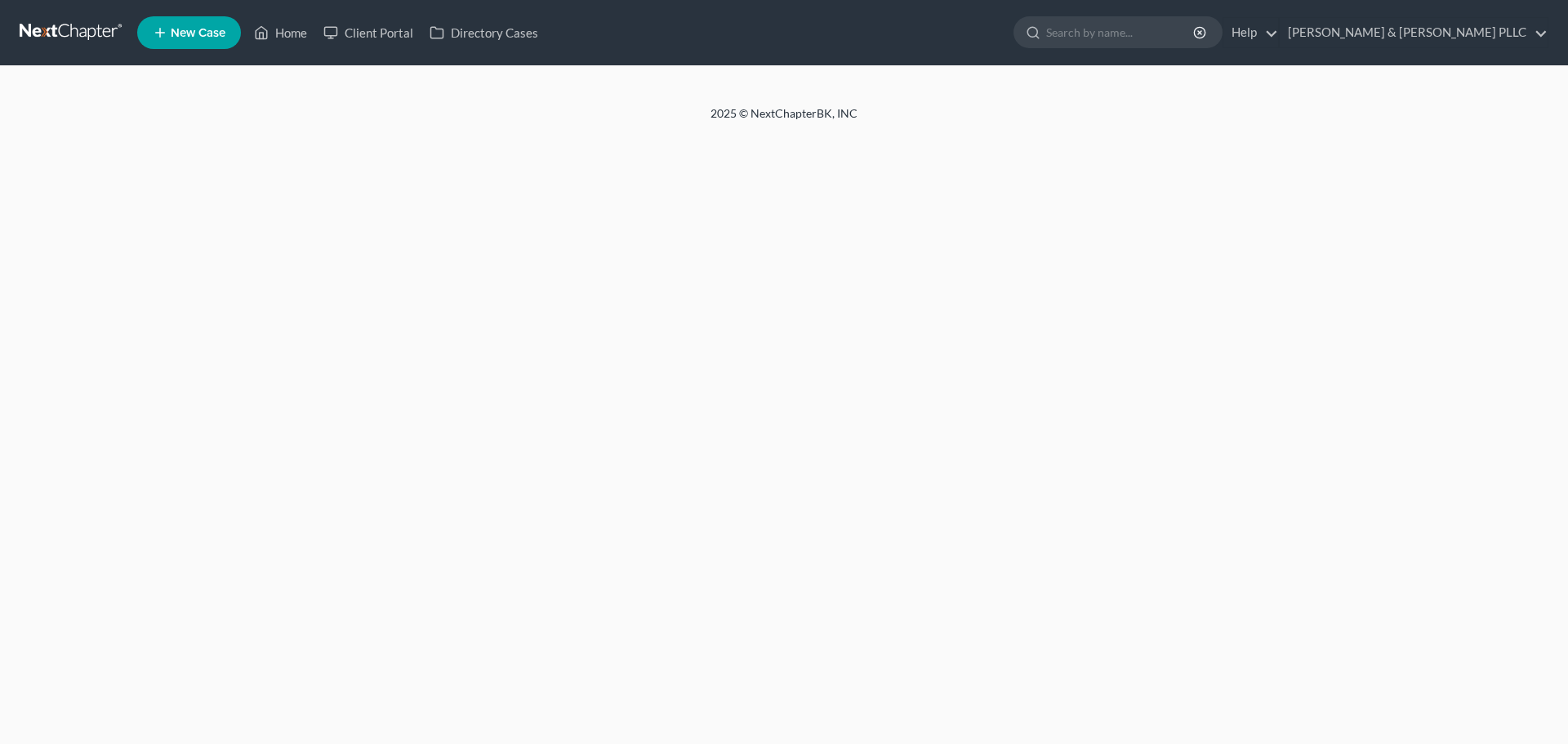
select select "0"
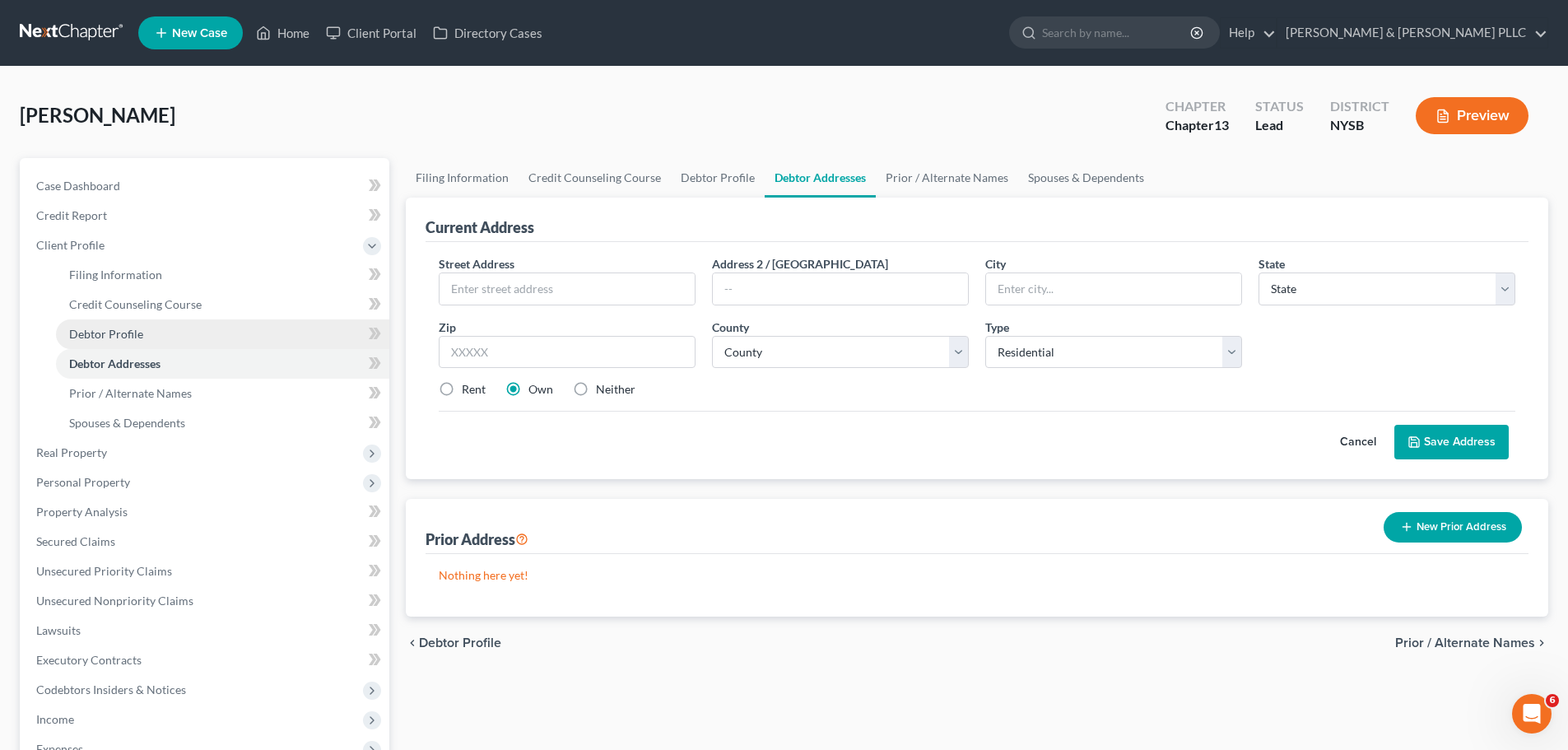
click at [143, 333] on link "Debtor Profile" at bounding box center [223, 334] width 334 height 29
select select "0"
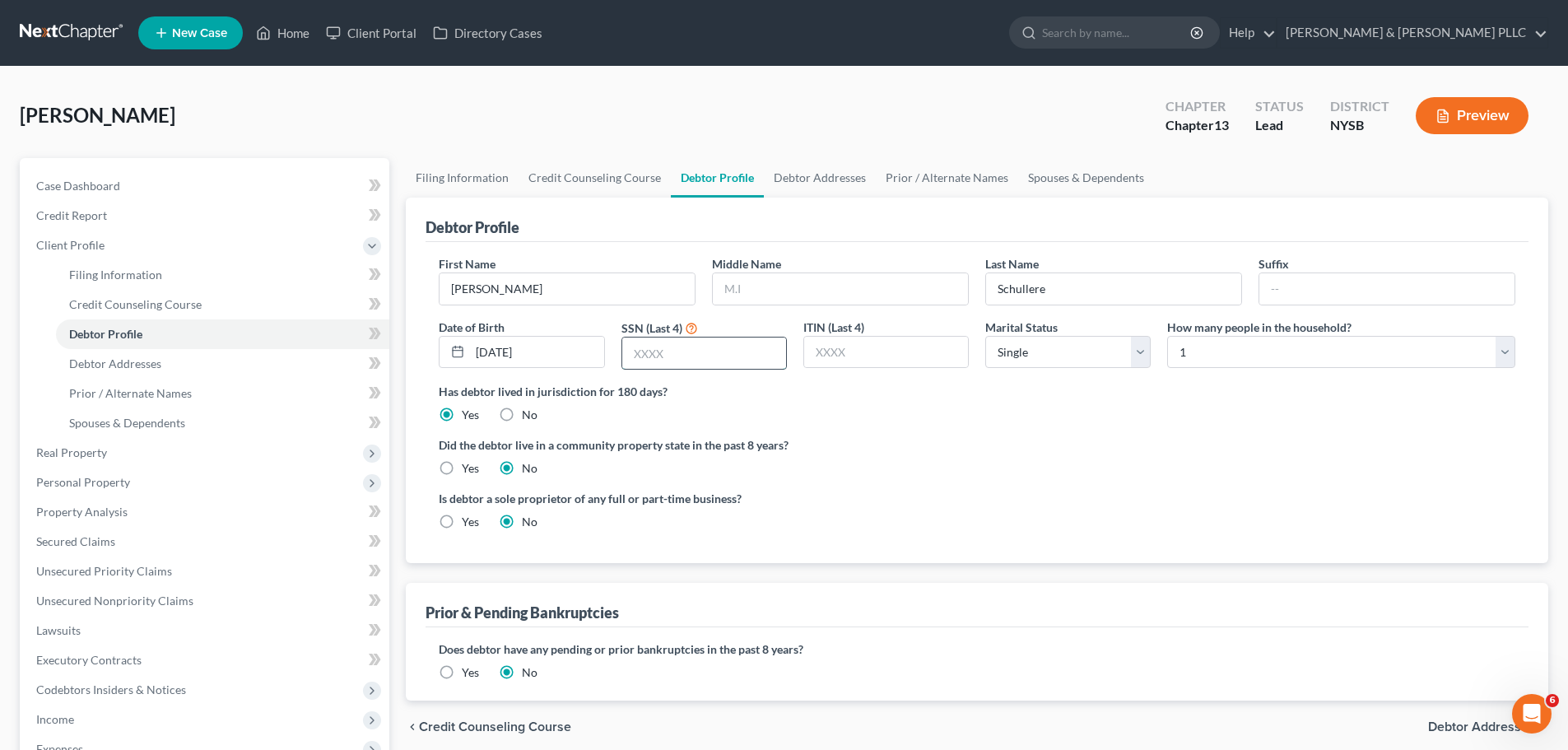
click at [675, 348] on input "text" at bounding box center [704, 353] width 164 height 31
type input "6515"
click at [1111, 410] on div "Has debtor lived in jurisdiction for 180 days? Yes No Debtor must reside in jur…" at bounding box center [977, 403] width 1077 height 40
click at [1366, 351] on select "Select 1 2 3 4 5 6 7 8 9 10 11 12 13 14 15 16 17 18 19 20" at bounding box center [1342, 352] width 348 height 33
select select "1"
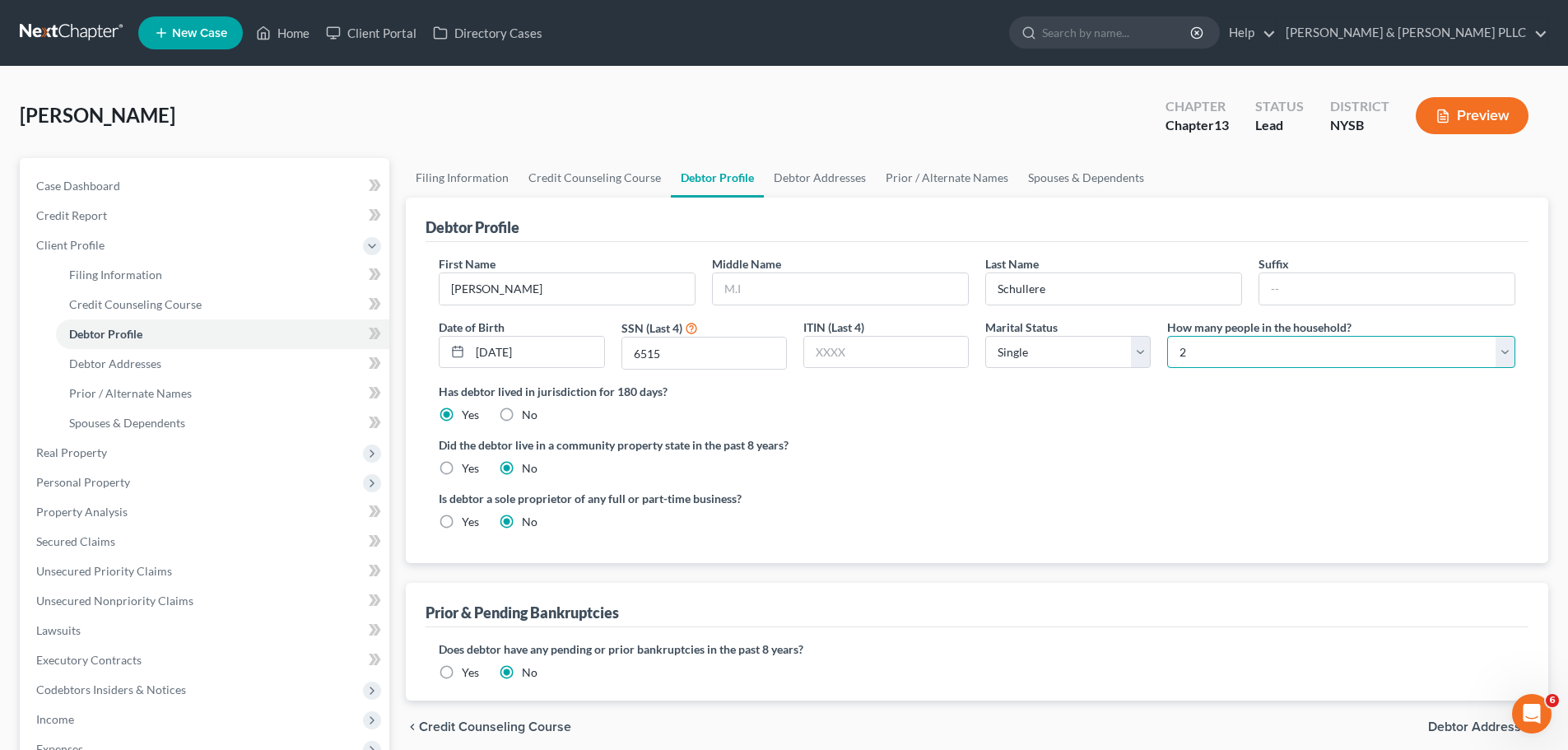
click at [1168, 336] on select "Select 1 2 3 4 5 6 7 8 9 10 11 12 13 14 15 16 17 18 19 20" at bounding box center [1342, 352] width 348 height 33
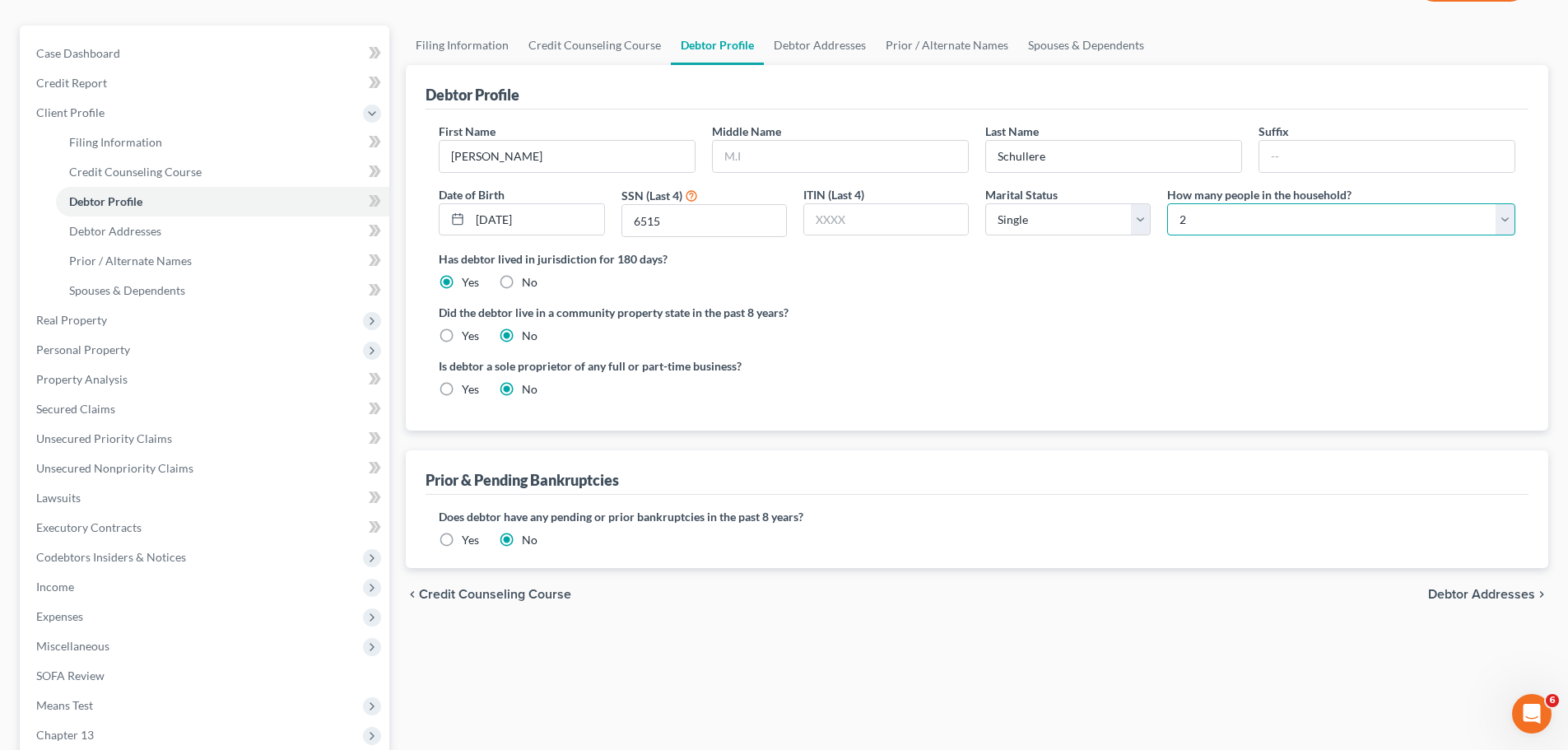
scroll to position [165, 0]
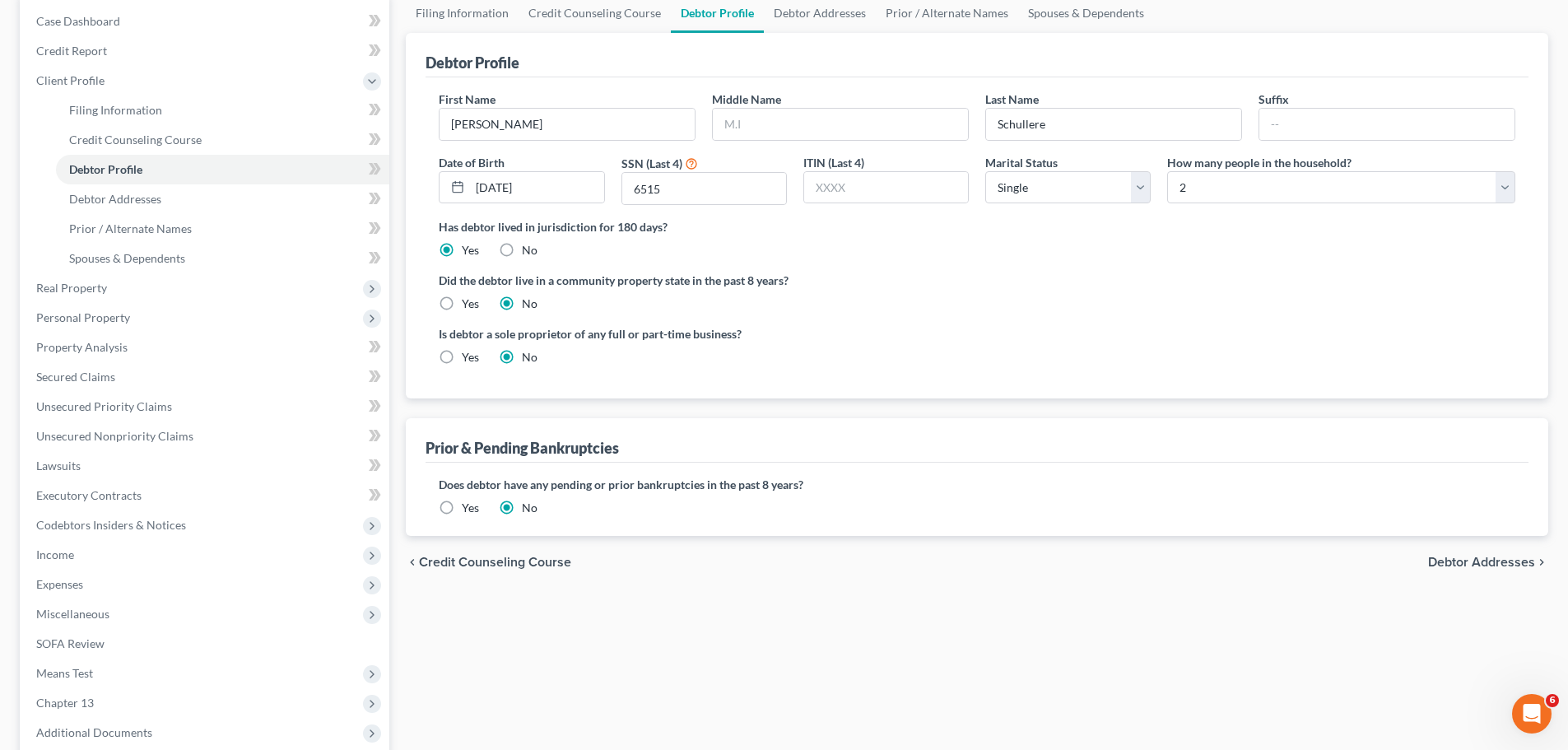
click at [1469, 568] on span "Debtor Addresses" at bounding box center [1481, 562] width 107 height 13
select select "0"
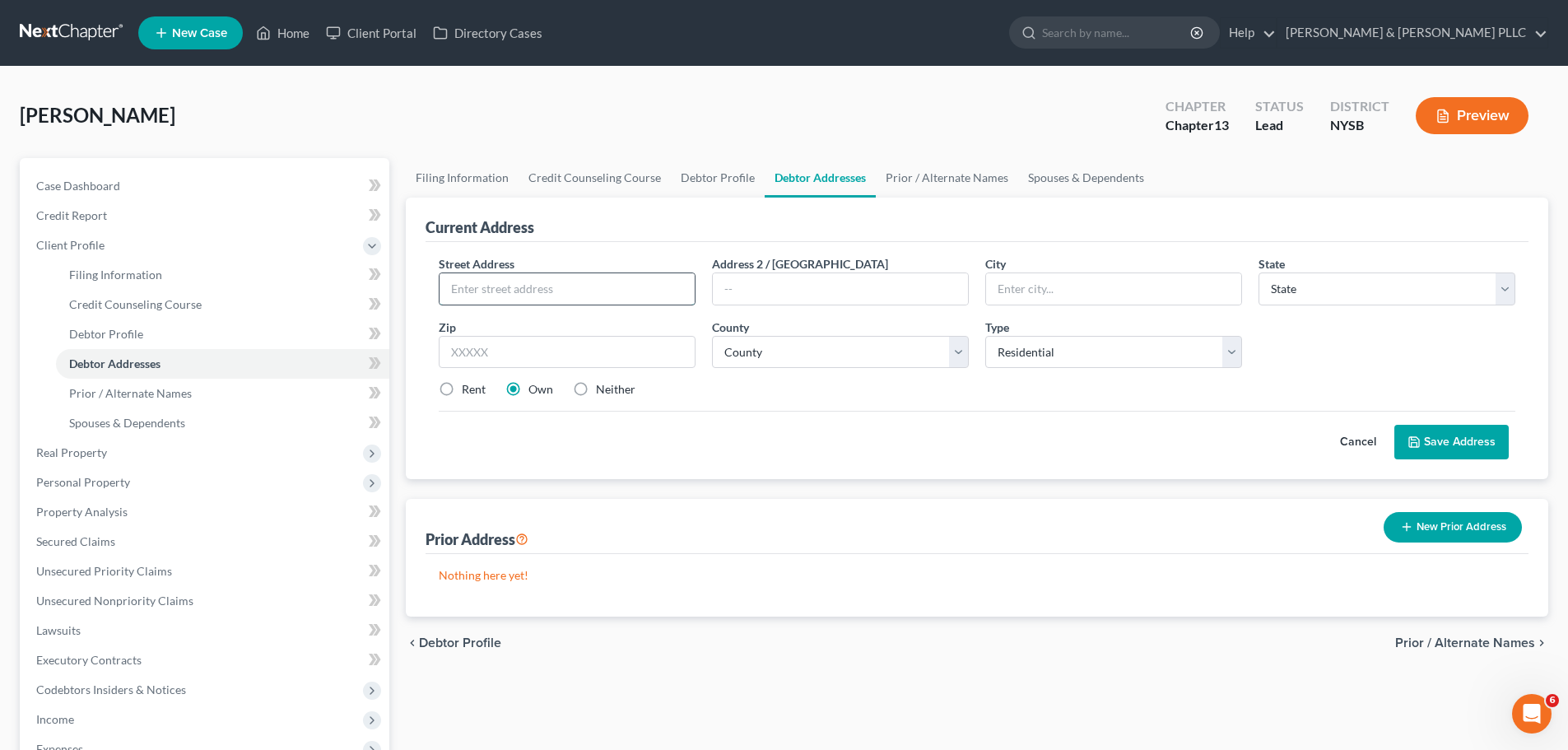
click at [584, 286] on input "text" at bounding box center [567, 289] width 255 height 31
type input "[STREET_ADDRESS]"
type input "Yonkers"
click at [1357, 292] on select "State [US_STATE] AK AR AZ CA CO CT DE DC [GEOGRAPHIC_DATA] [GEOGRAPHIC_DATA] GU…" at bounding box center [1387, 289] width 257 height 33
select select "35"
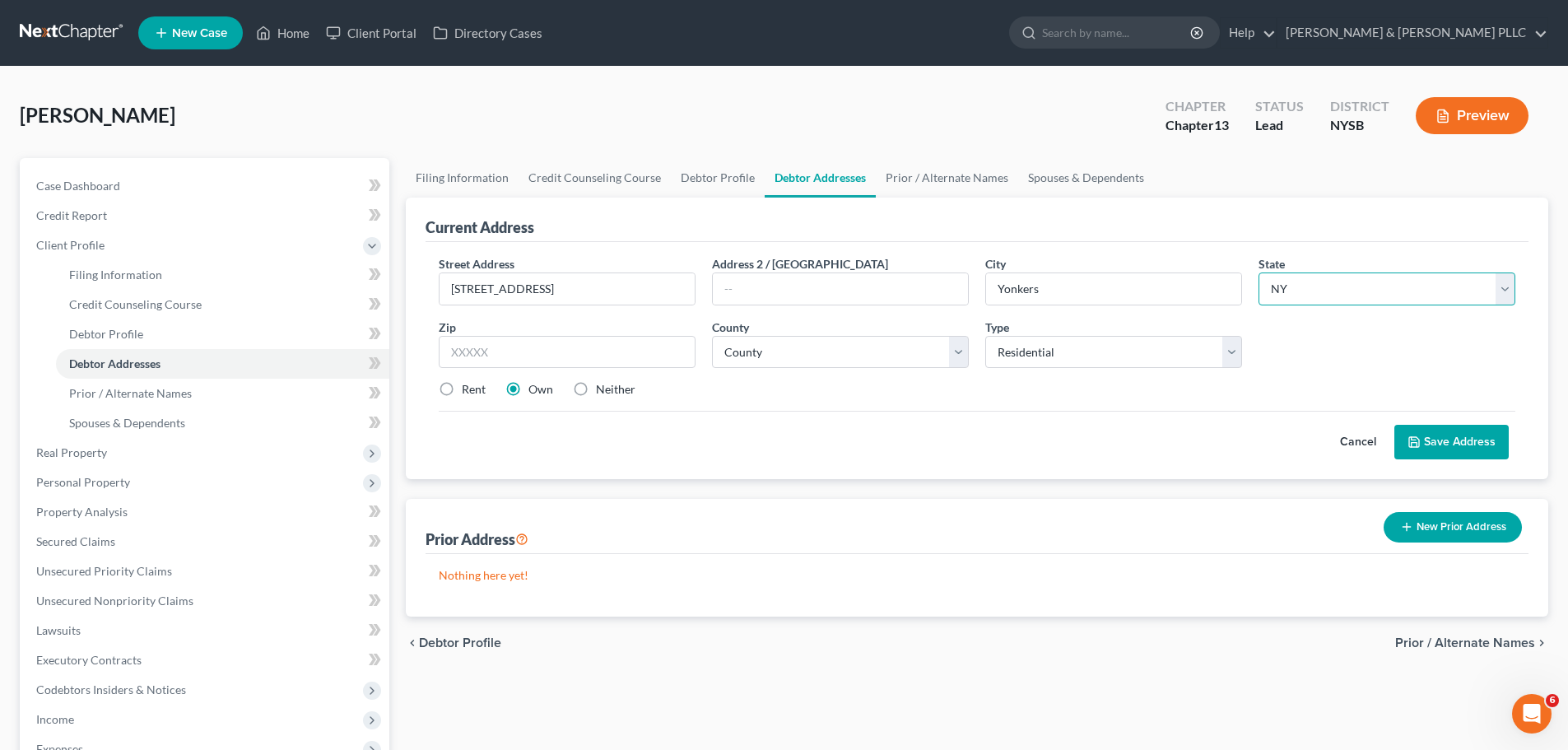
click at [1259, 273] on select "State [US_STATE] AK AR AZ CA CO CT DE DC [GEOGRAPHIC_DATA] [GEOGRAPHIC_DATA] GU…" at bounding box center [1387, 289] width 257 height 33
click at [556, 356] on input "text" at bounding box center [567, 352] width 257 height 33
type input "10701"
click at [1458, 438] on button "Save Address" at bounding box center [1451, 443] width 114 height 35
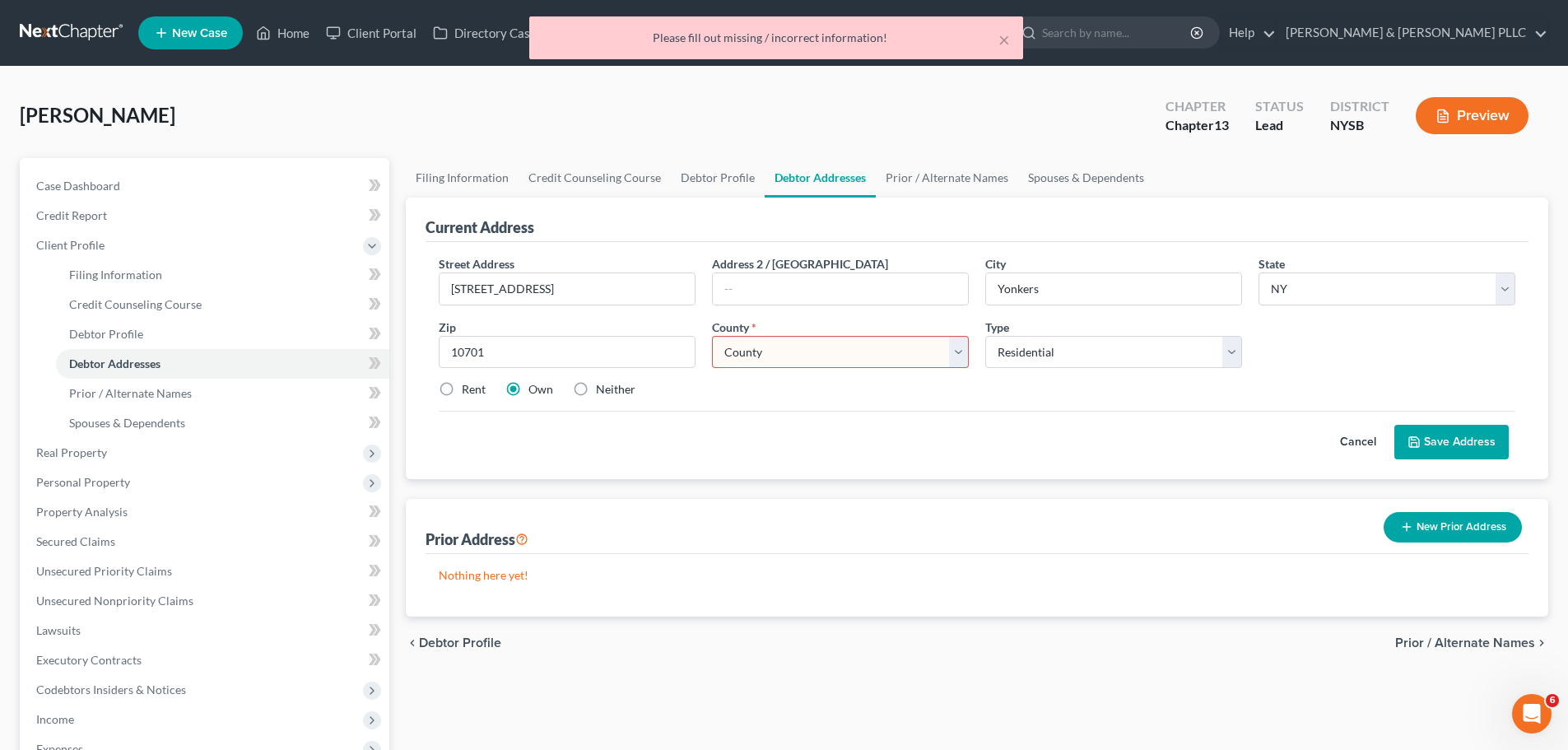
click at [904, 326] on div "County * County [GEOGRAPHIC_DATA] [GEOGRAPHIC_DATA] [GEOGRAPHIC_DATA] [GEOGRAPH…" at bounding box center [841, 343] width 274 height 50
click at [911, 355] on select "County [GEOGRAPHIC_DATA] [GEOGRAPHIC_DATA] [GEOGRAPHIC_DATA] [GEOGRAPHIC_DATA] …" at bounding box center [841, 352] width 257 height 33
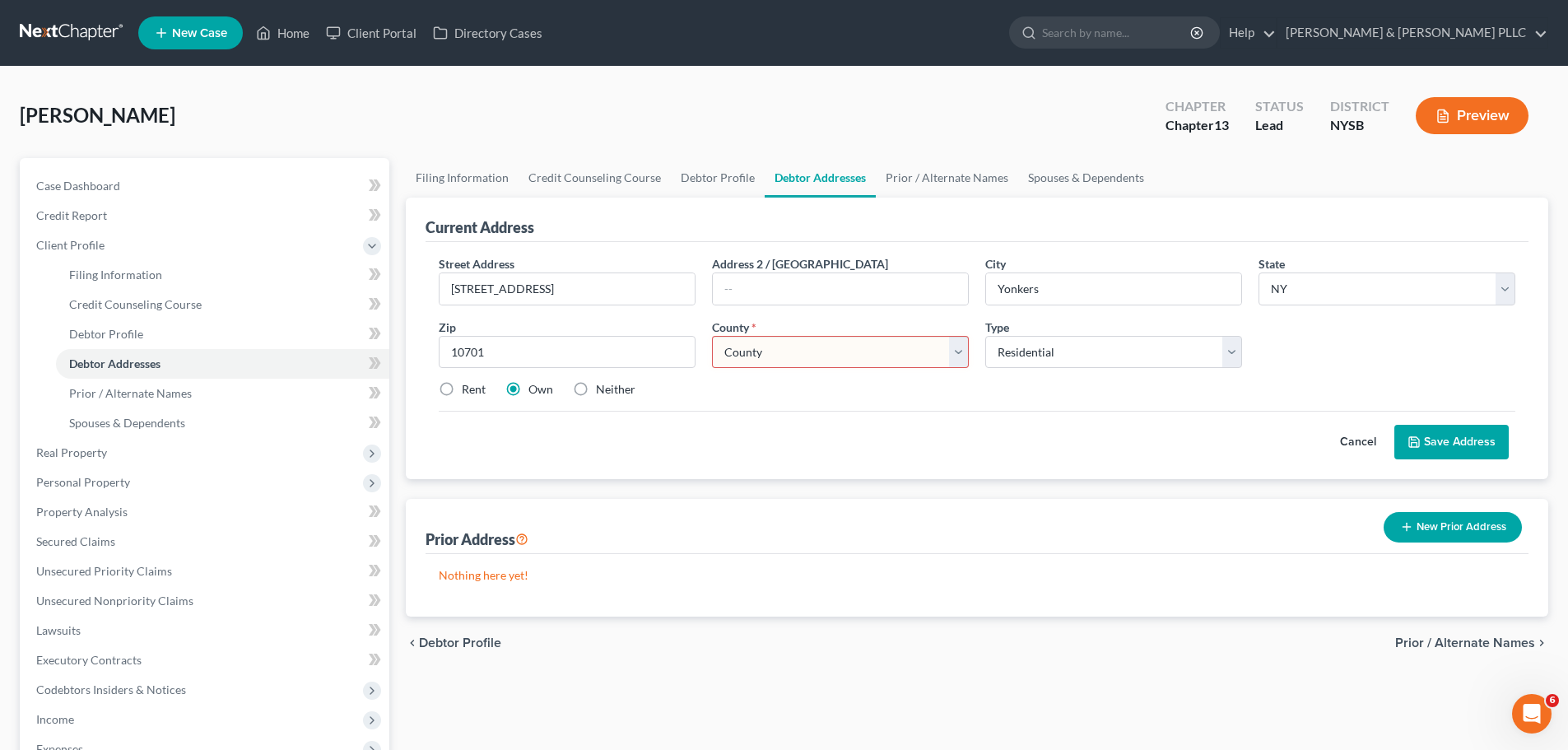
select select "59"
click at [712, 336] on select "County [GEOGRAPHIC_DATA] [GEOGRAPHIC_DATA] [GEOGRAPHIC_DATA] [GEOGRAPHIC_DATA] …" at bounding box center [841, 352] width 257 height 33
click at [1478, 438] on button "Save Address" at bounding box center [1451, 443] width 114 height 35
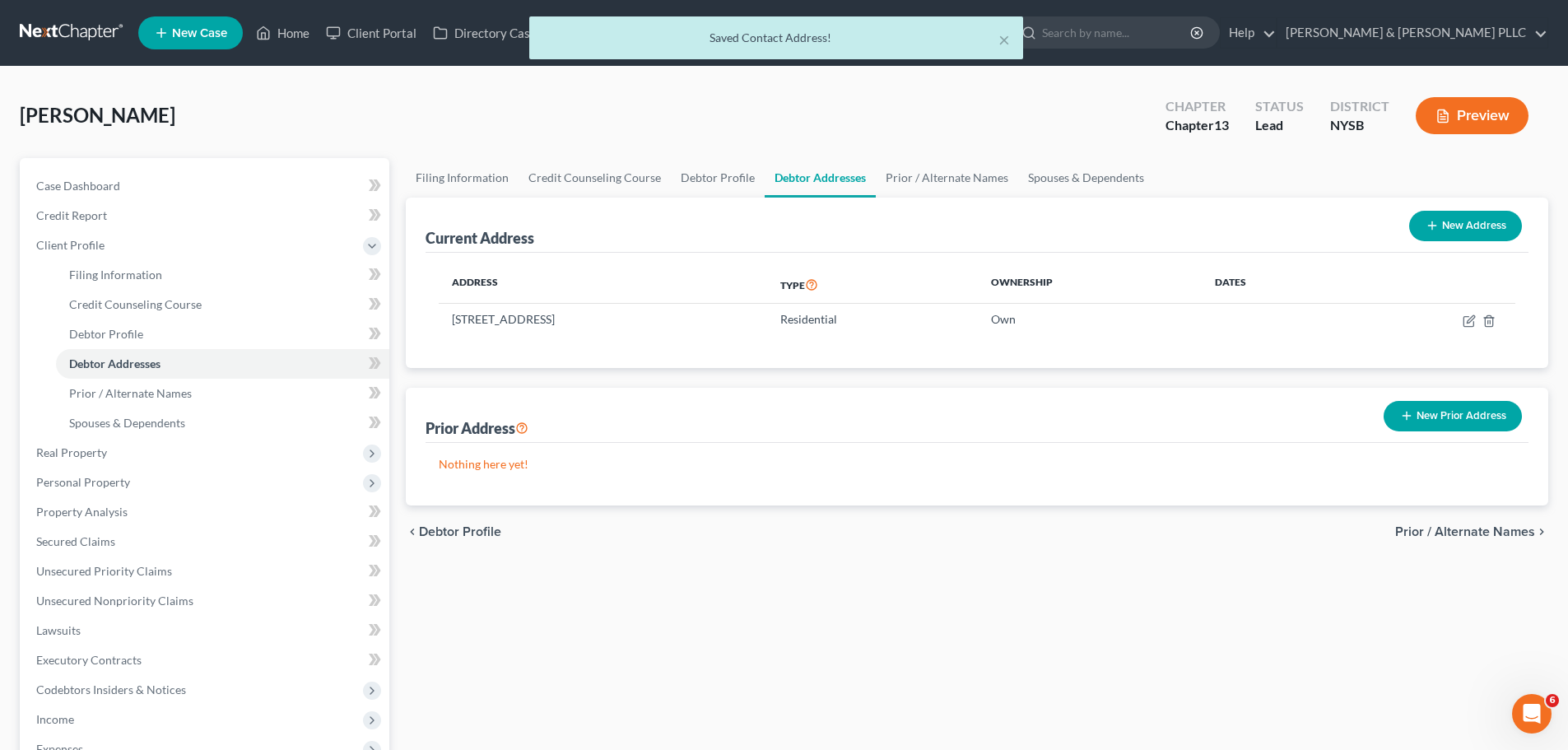
click at [1508, 528] on span "Prior / Alternate Names" at bounding box center [1465, 532] width 140 height 13
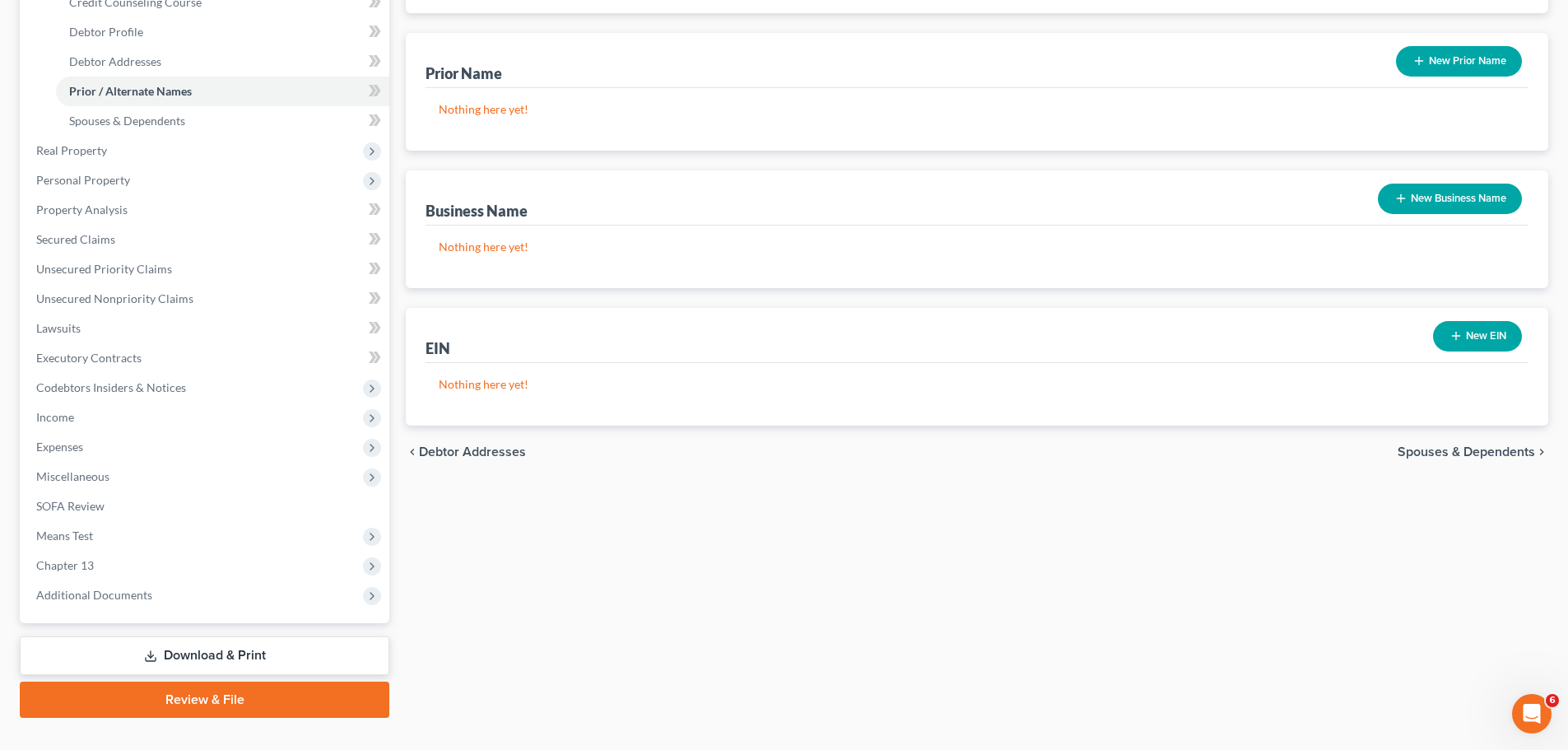
scroll to position [329, 0]
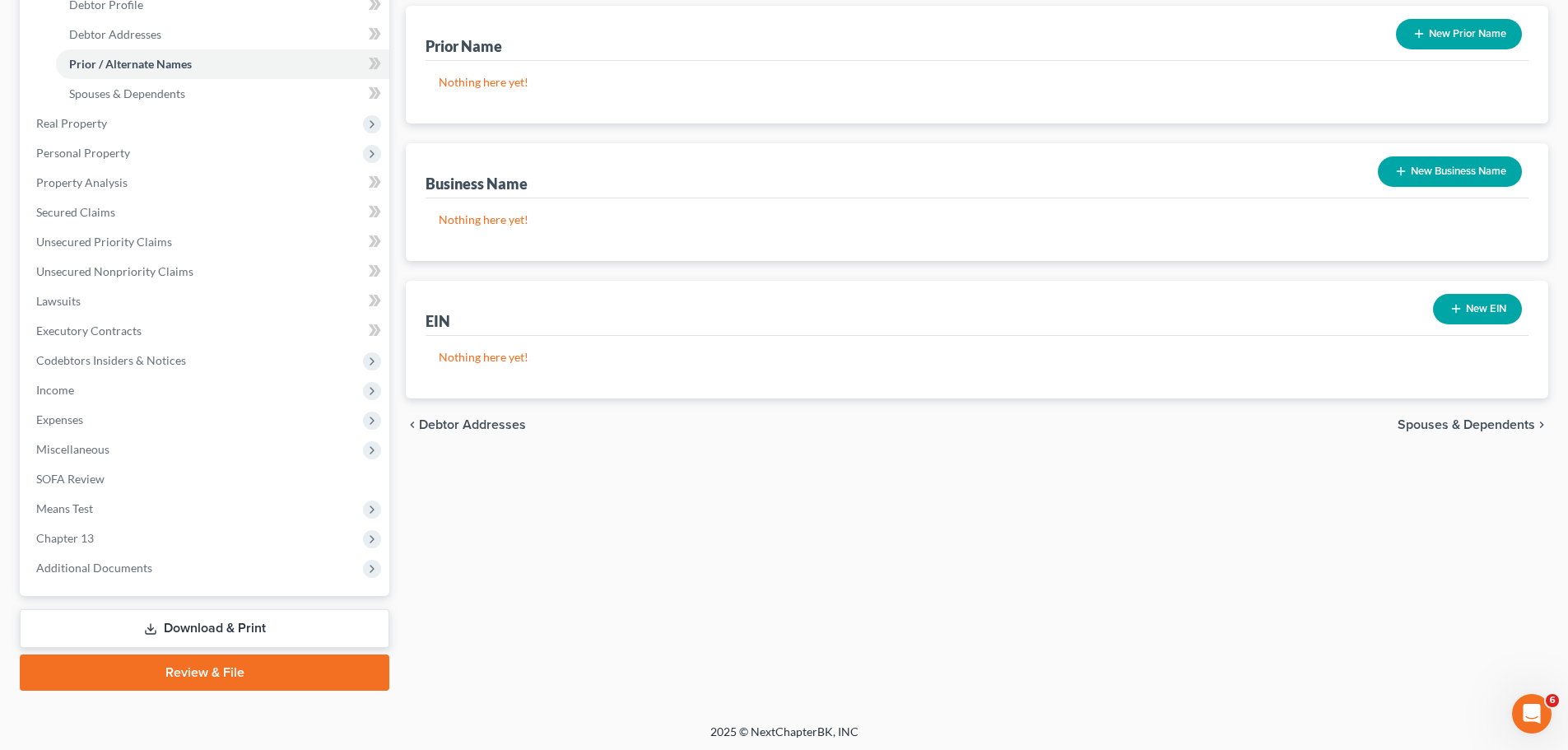
click at [1495, 427] on span "Spouses & Dependents" at bounding box center [1467, 424] width 138 height 13
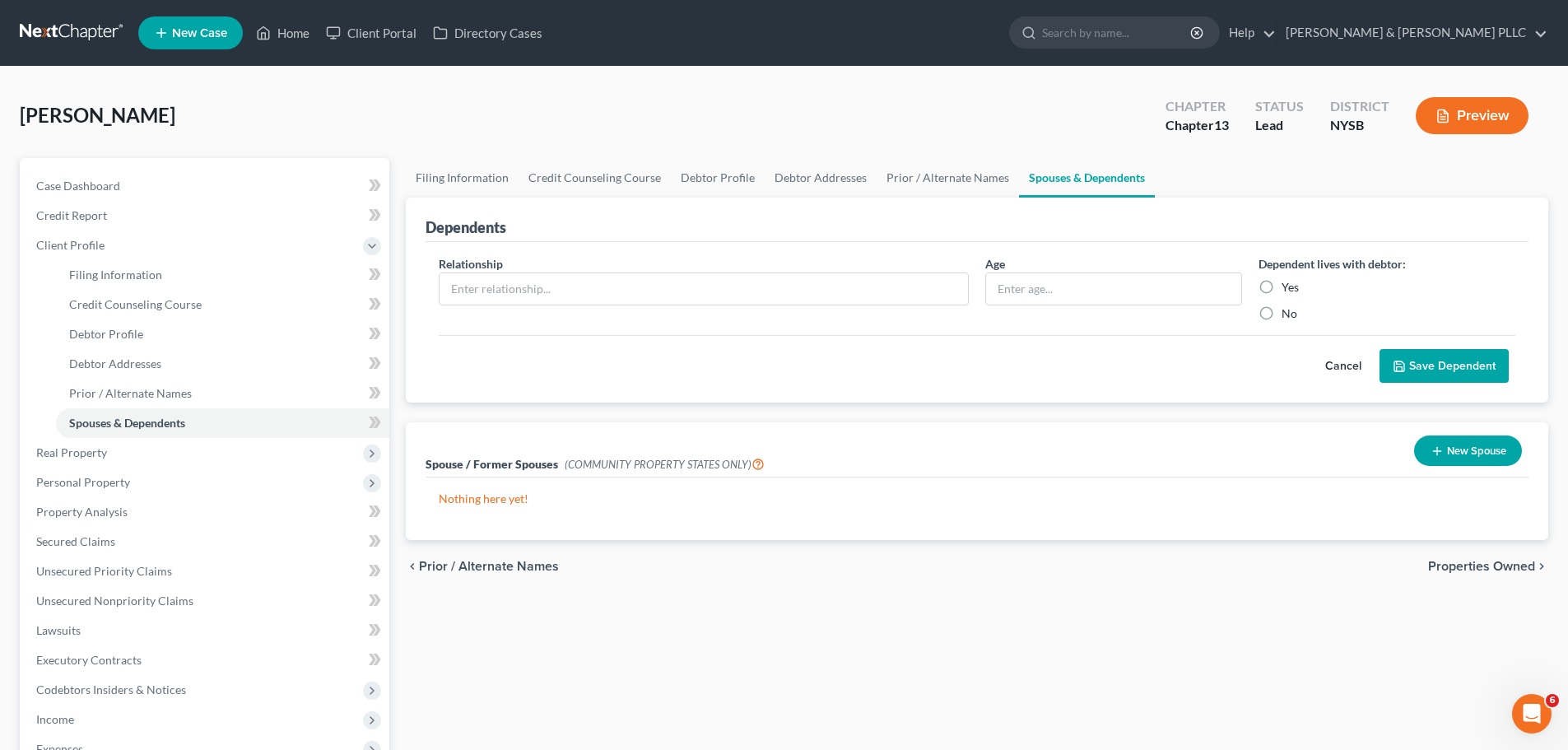
click at [1512, 564] on span "Properties Owned" at bounding box center [1481, 567] width 107 height 13
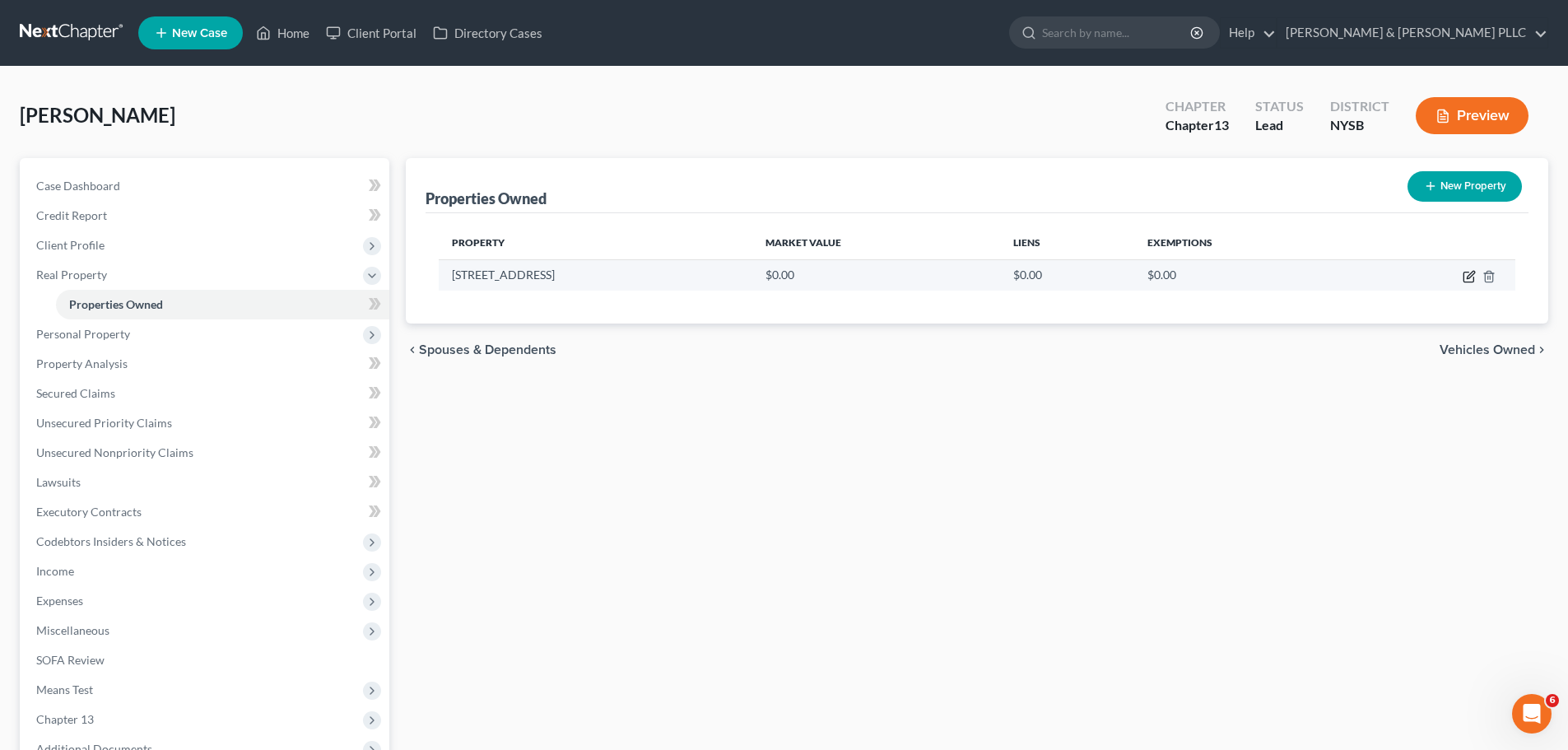
click at [1474, 275] on icon "button" at bounding box center [1469, 276] width 13 height 13
select select "35"
select select "59"
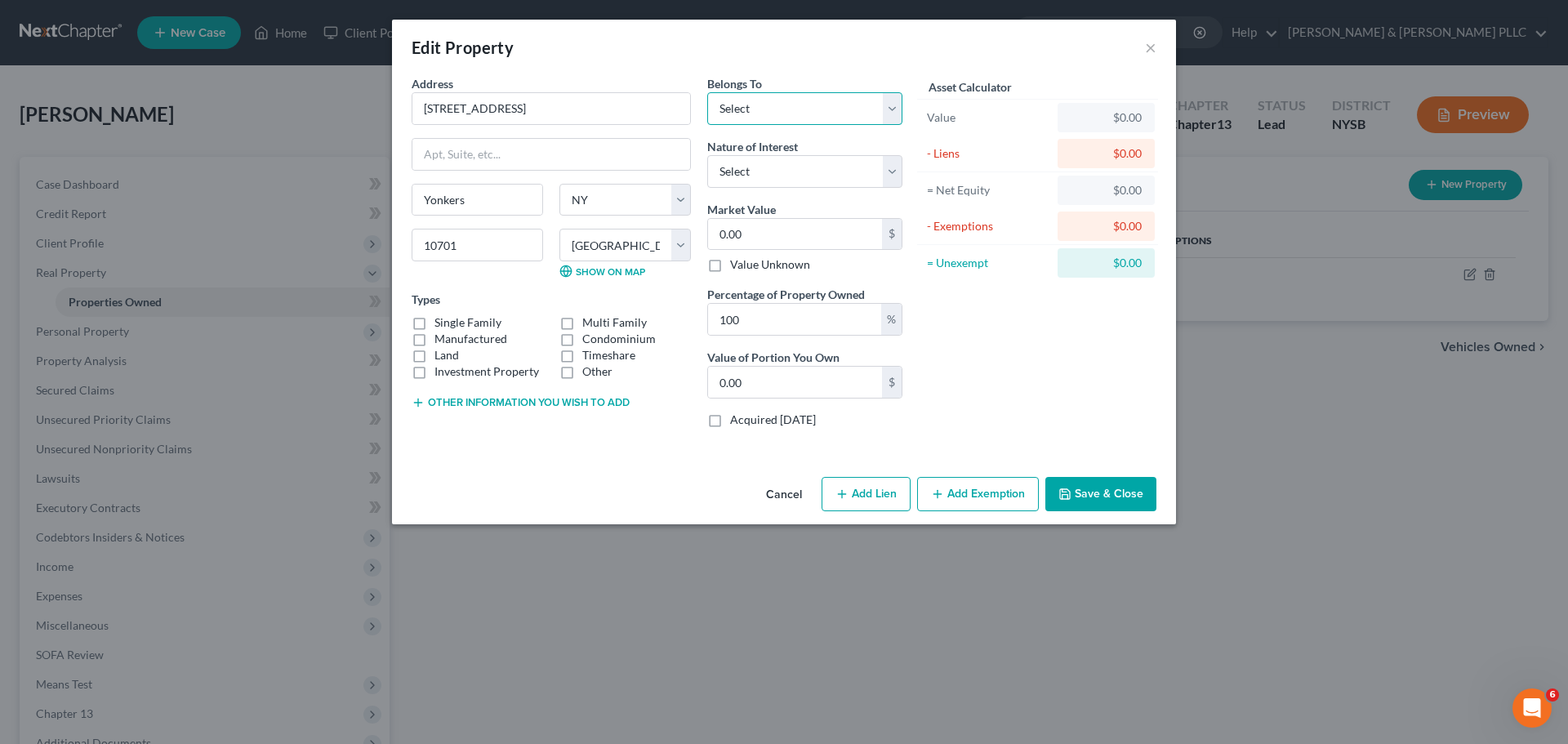
click at [866, 105] on select "Select Debtor 1 Only Debtor 2 Only Debtor 1 And Debtor 2 Only At Least One Of T…" at bounding box center [805, 109] width 195 height 33
select select "3"
click at [708, 92] on select "Select Debtor 1 Only Debtor 2 Only Debtor 1 And Debtor 2 Only At Least One Of T…" at bounding box center [805, 109] width 195 height 33
click at [840, 177] on select "Select Fee Simple Joint Tenant Life Estate Equitable Interest Future Interest T…" at bounding box center [805, 171] width 195 height 33
select select "6"
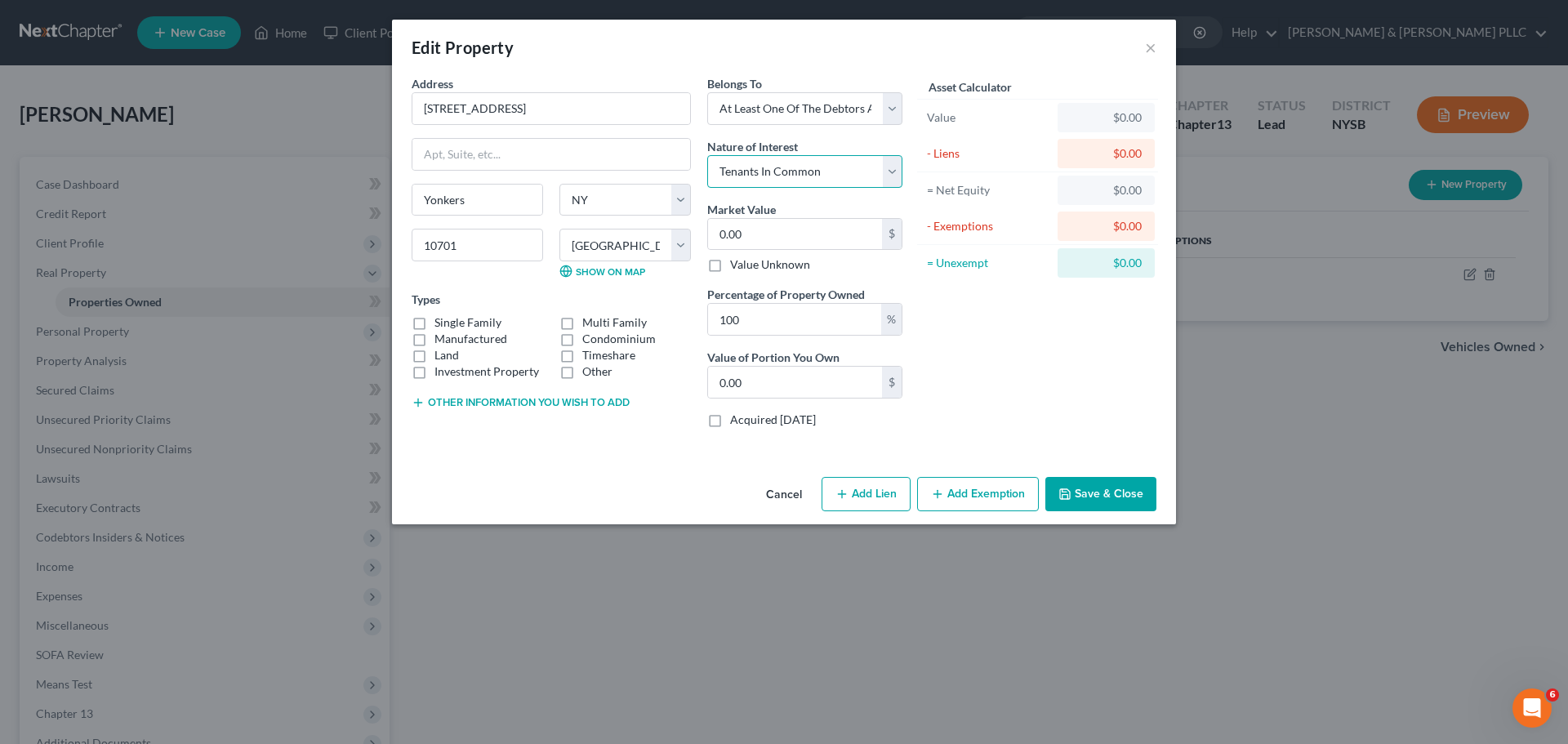
click at [708, 155] on select "Select Fee Simple Joint Tenant Life Estate Equitable Interest Future Interest T…" at bounding box center [805, 171] width 195 height 33
click at [859, 320] on input "100" at bounding box center [794, 320] width 173 height 31
type input "5"
type input "0"
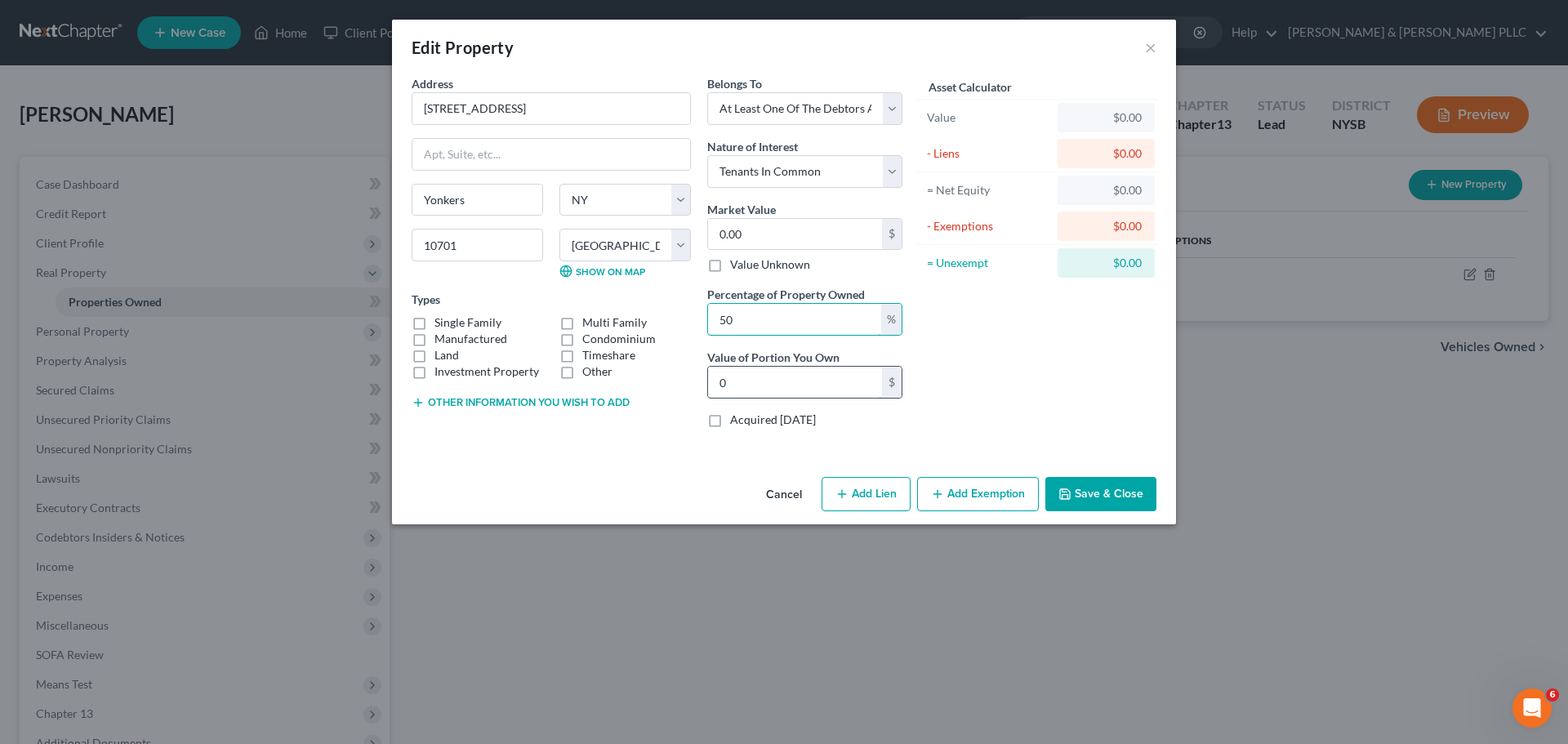
type input "50"
click at [807, 394] on input "0" at bounding box center [795, 382] width 174 height 31
click at [808, 235] on input "0.00" at bounding box center [795, 234] width 174 height 31
type input "5"
type input "2.50"
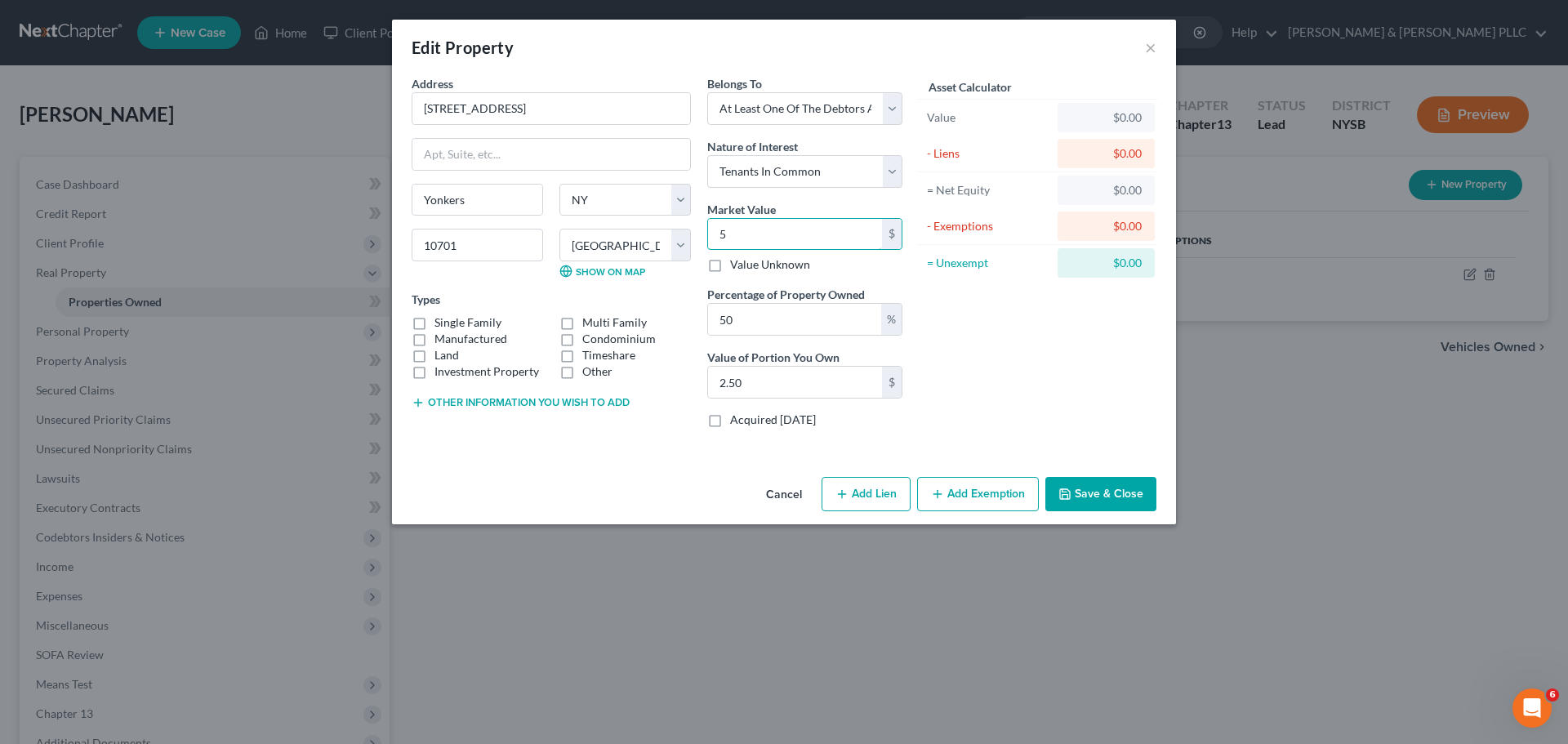
type input "57"
type input "28.50"
type input "575"
type input "287.50"
type input "5750"
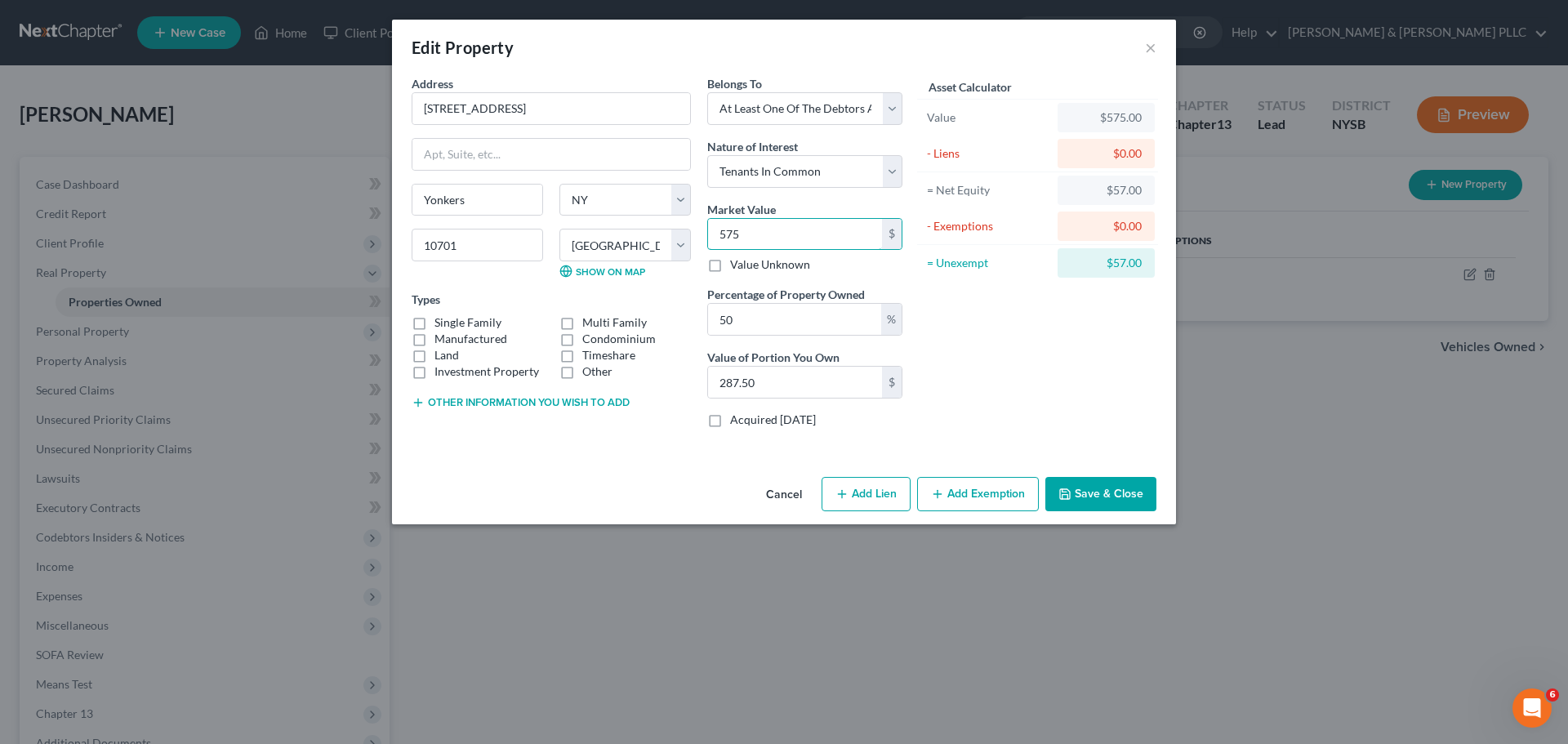
type input "2,875.00"
type input "5,7500"
type input "28,750.00"
type input "57,5000"
type input "287,500.00"
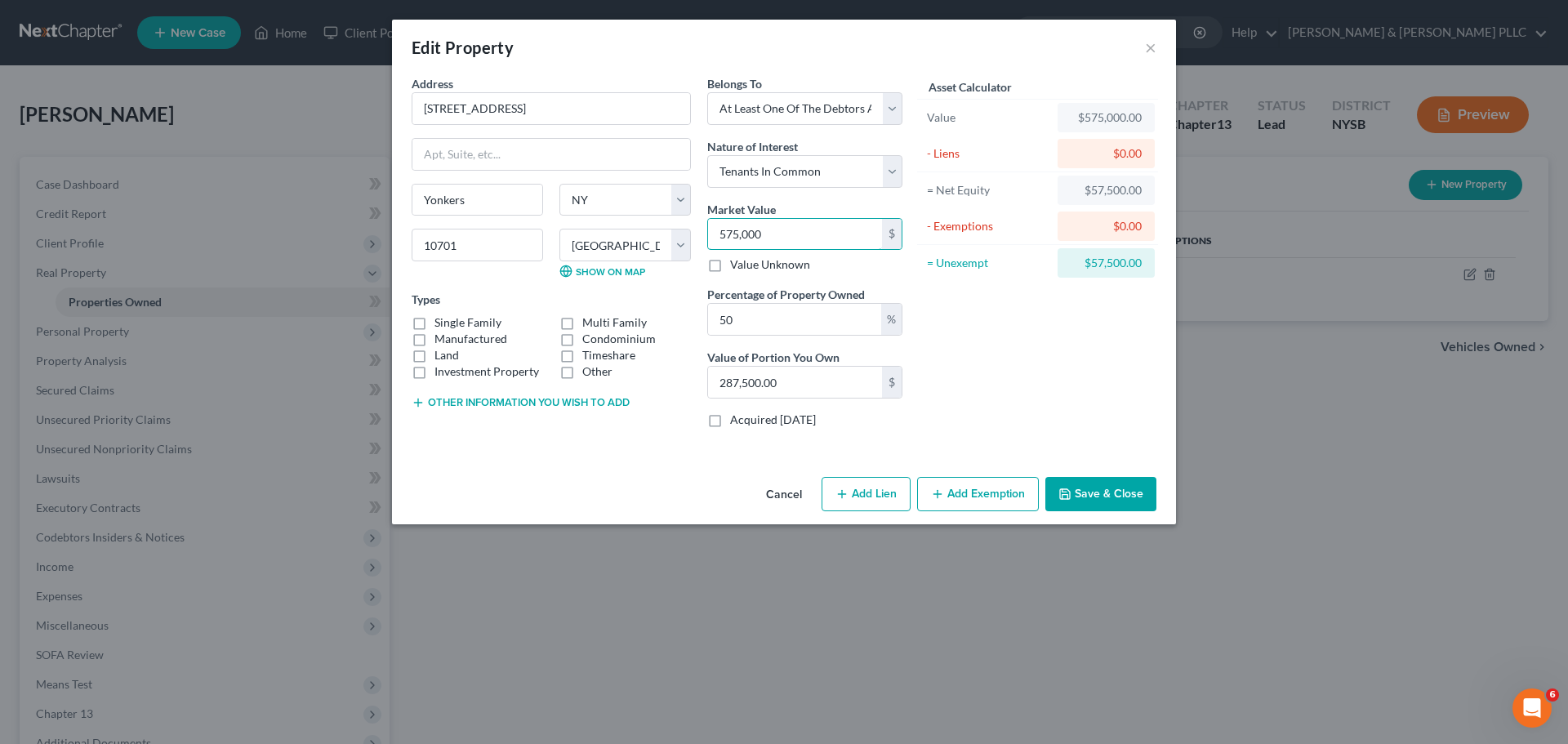
type input "575,000"
click at [473, 322] on label "Single Family" at bounding box center [468, 322] width 67 height 16
click at [451, 322] on input "Single Family" at bounding box center [446, 320] width 11 height 11
checkbox input "true"
click at [959, 496] on button "Add Exemption" at bounding box center [978, 494] width 121 height 34
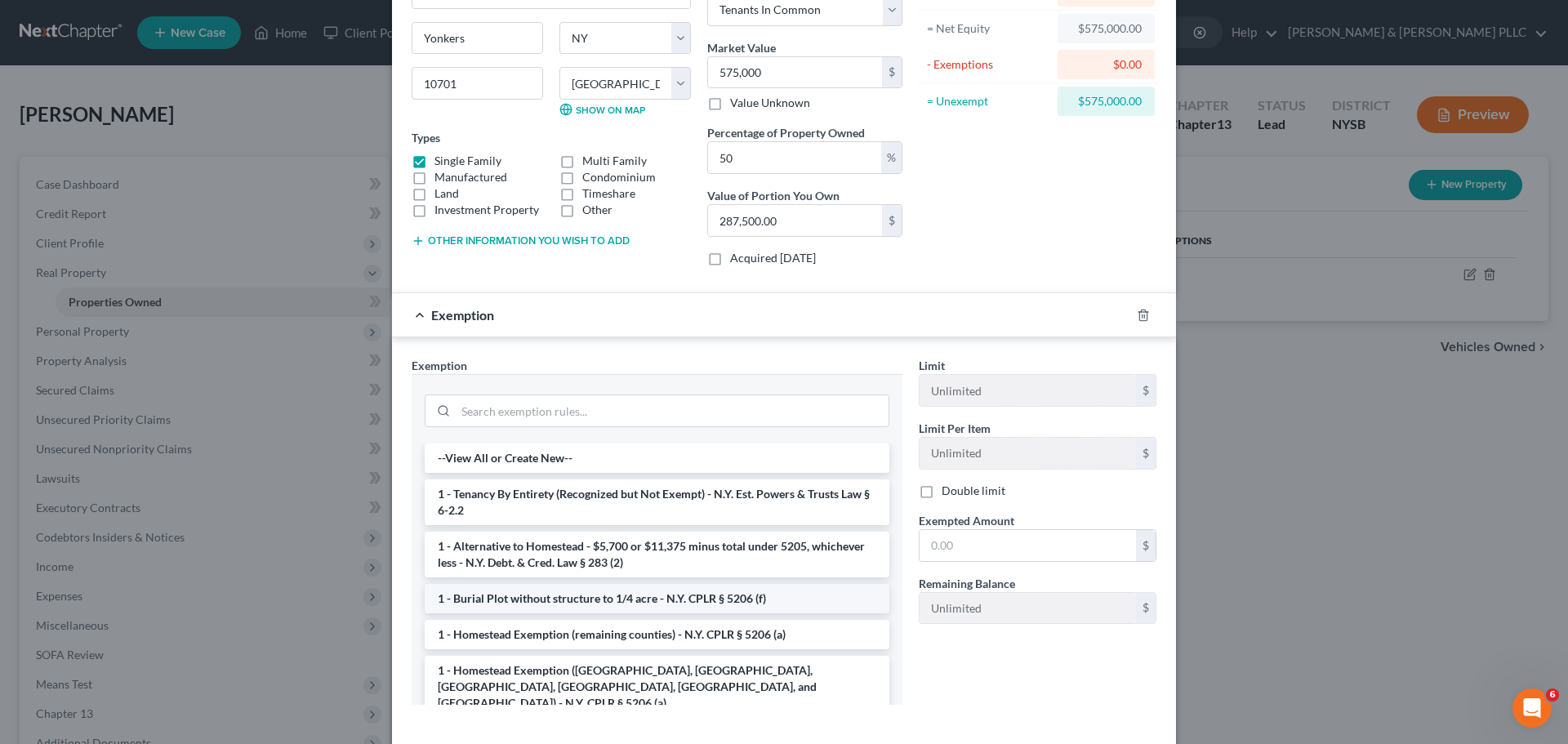
scroll to position [239, 0]
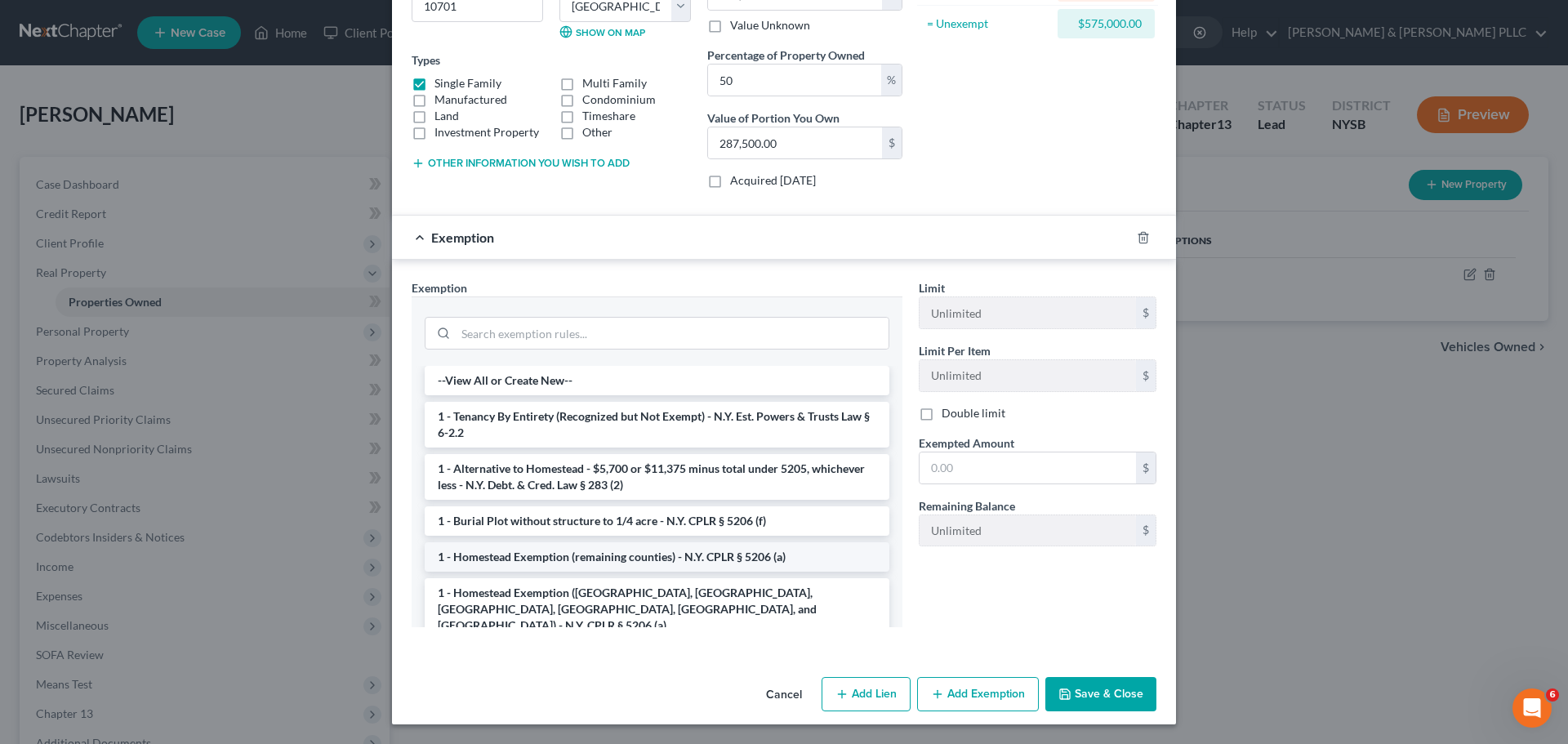
click at [733, 563] on li "1 - Homestead Exemption (remaining counties) - N.Y. CPLR § 5206 (a)" at bounding box center [657, 557] width 465 height 29
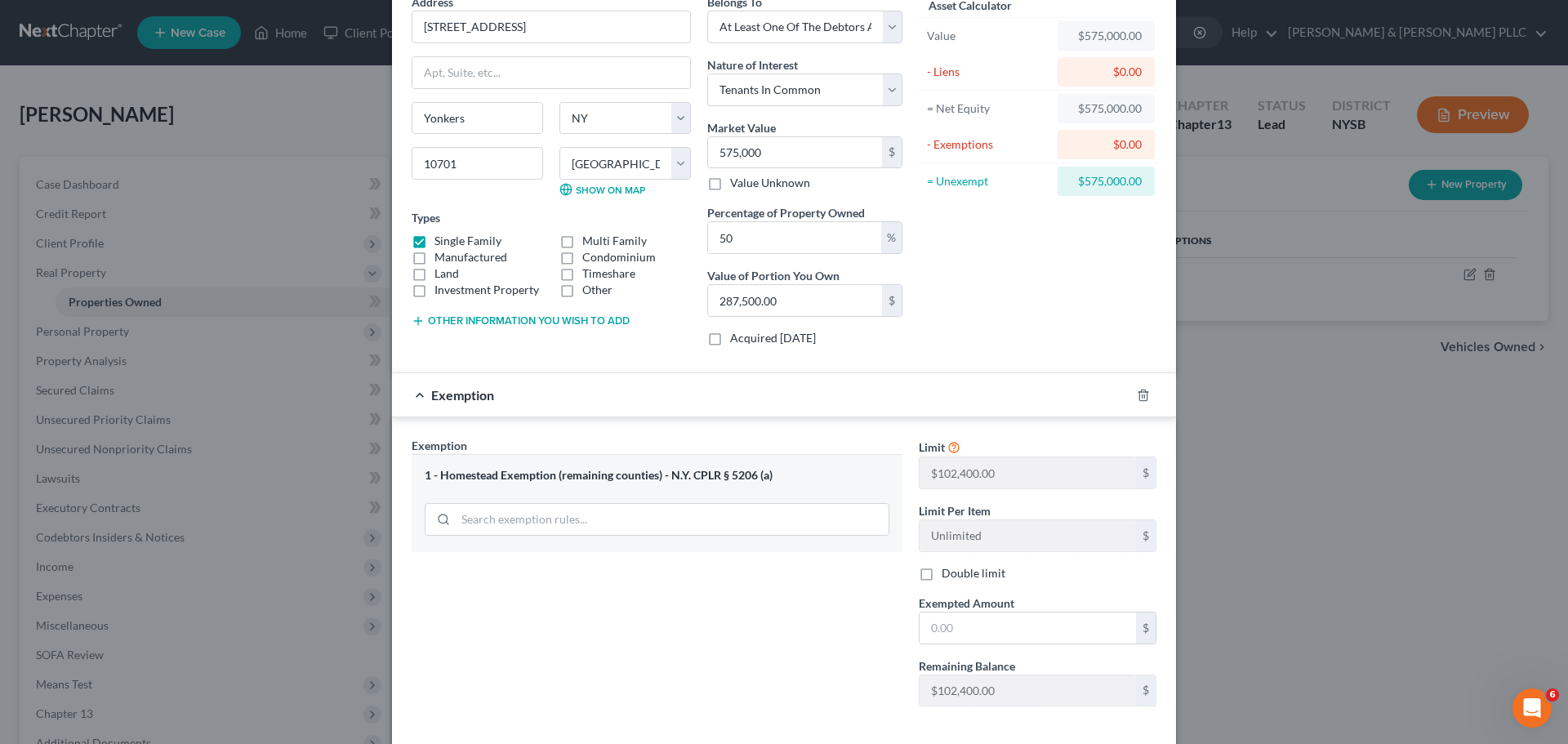
scroll to position [161, 0]
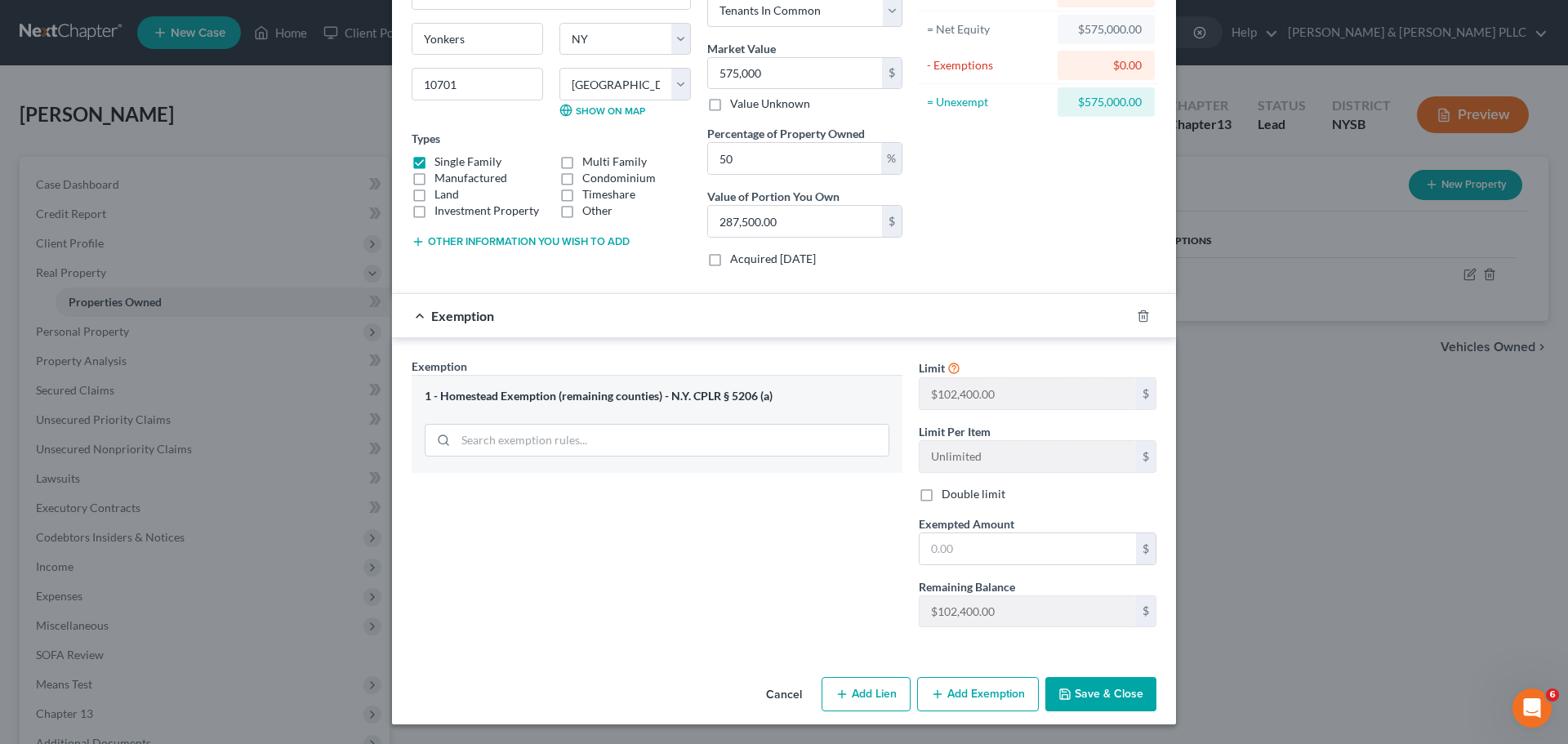
click at [975, 698] on button "Add Exemption" at bounding box center [978, 694] width 121 height 34
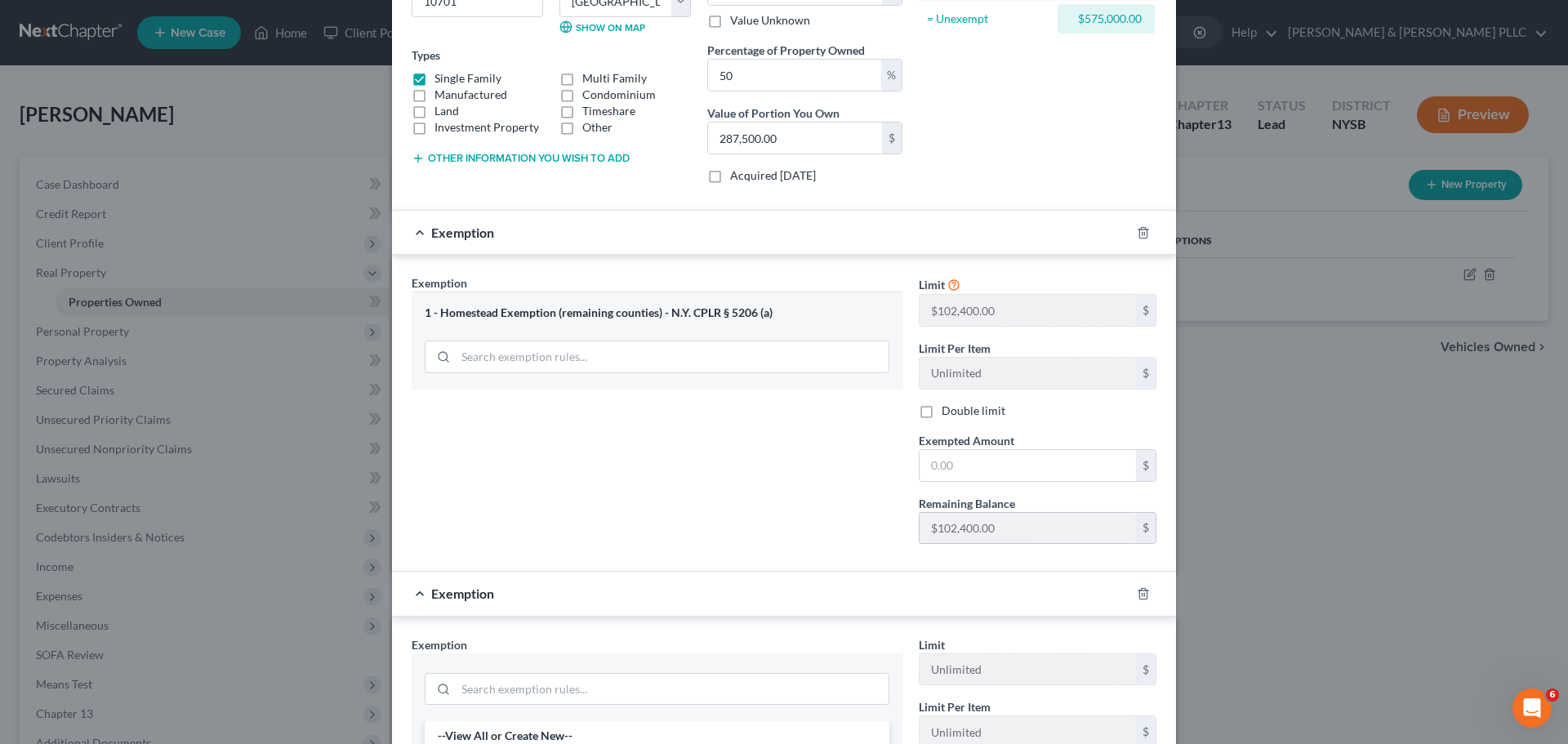
scroll to position [243, 0]
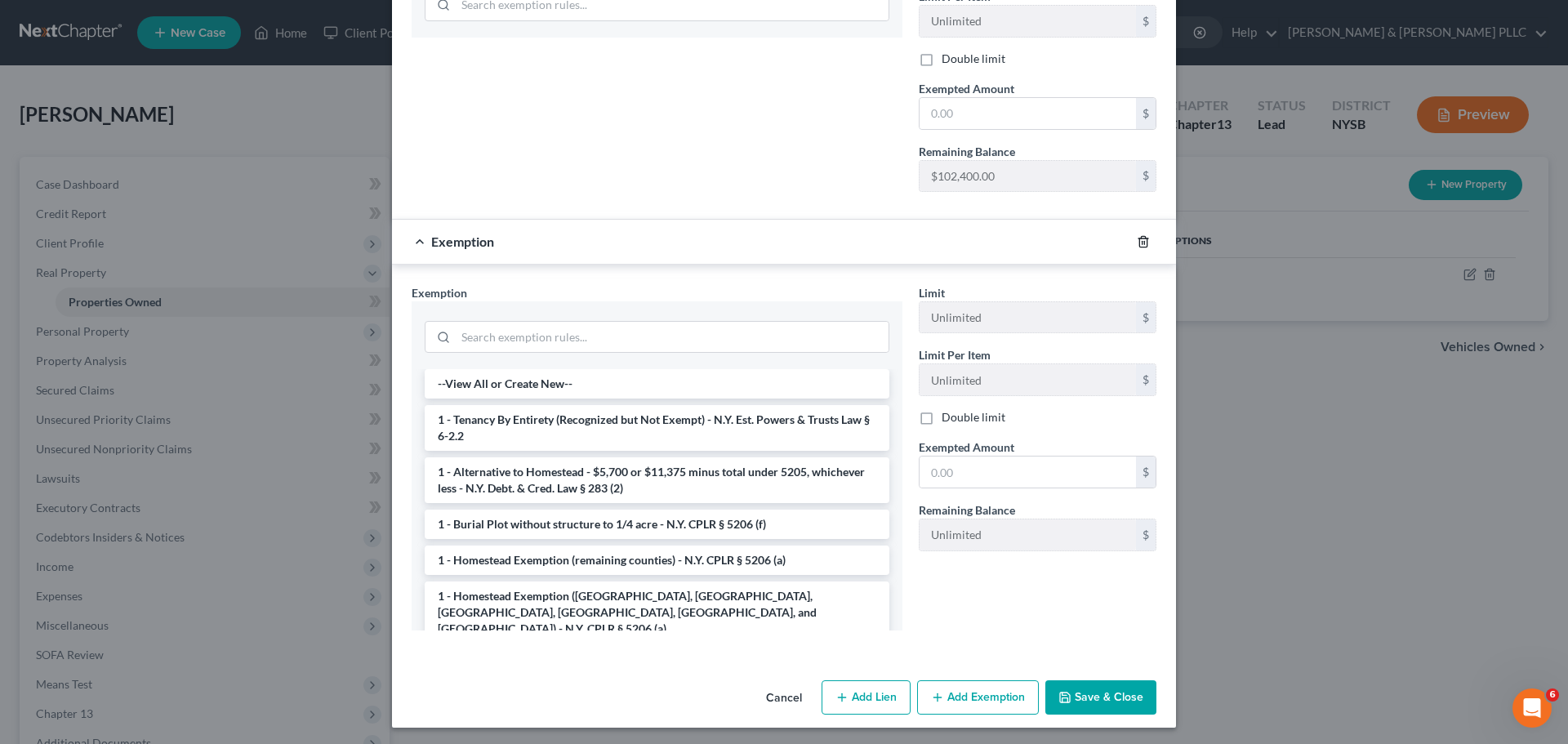
scroll to position [599, 0]
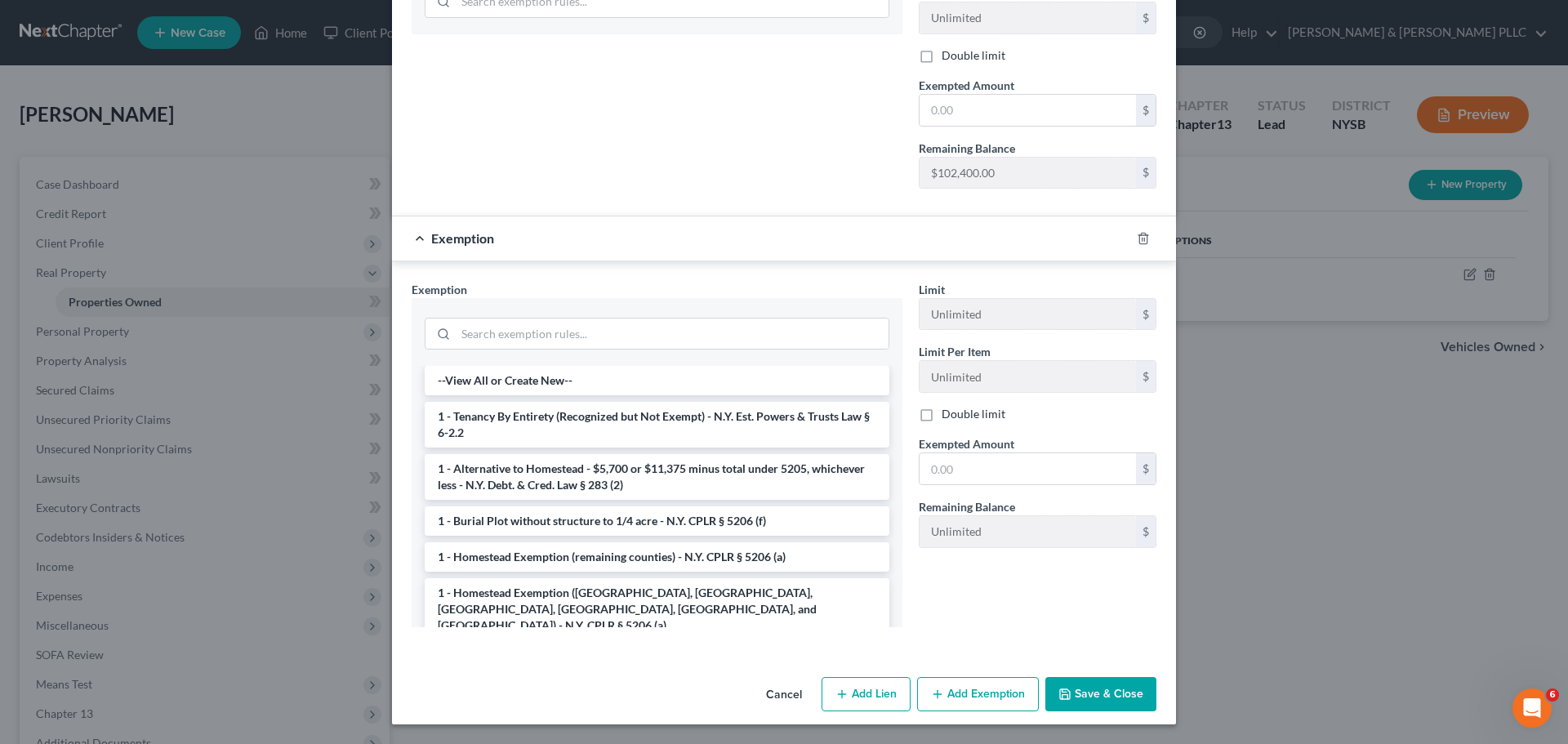
click at [785, 692] on button "Cancel" at bounding box center [784, 695] width 62 height 33
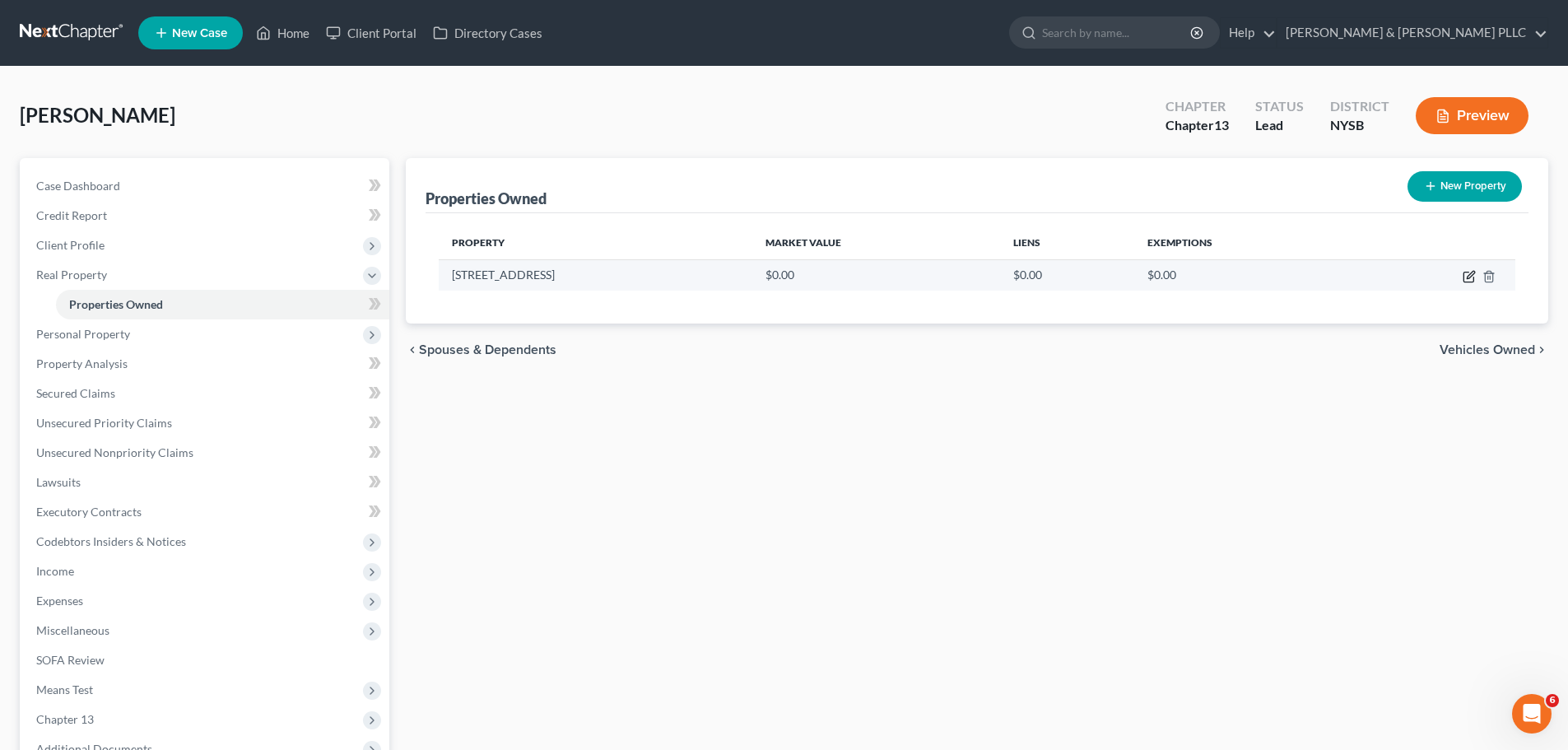
click at [1467, 281] on icon "button" at bounding box center [1469, 276] width 13 height 13
select select "35"
select select "59"
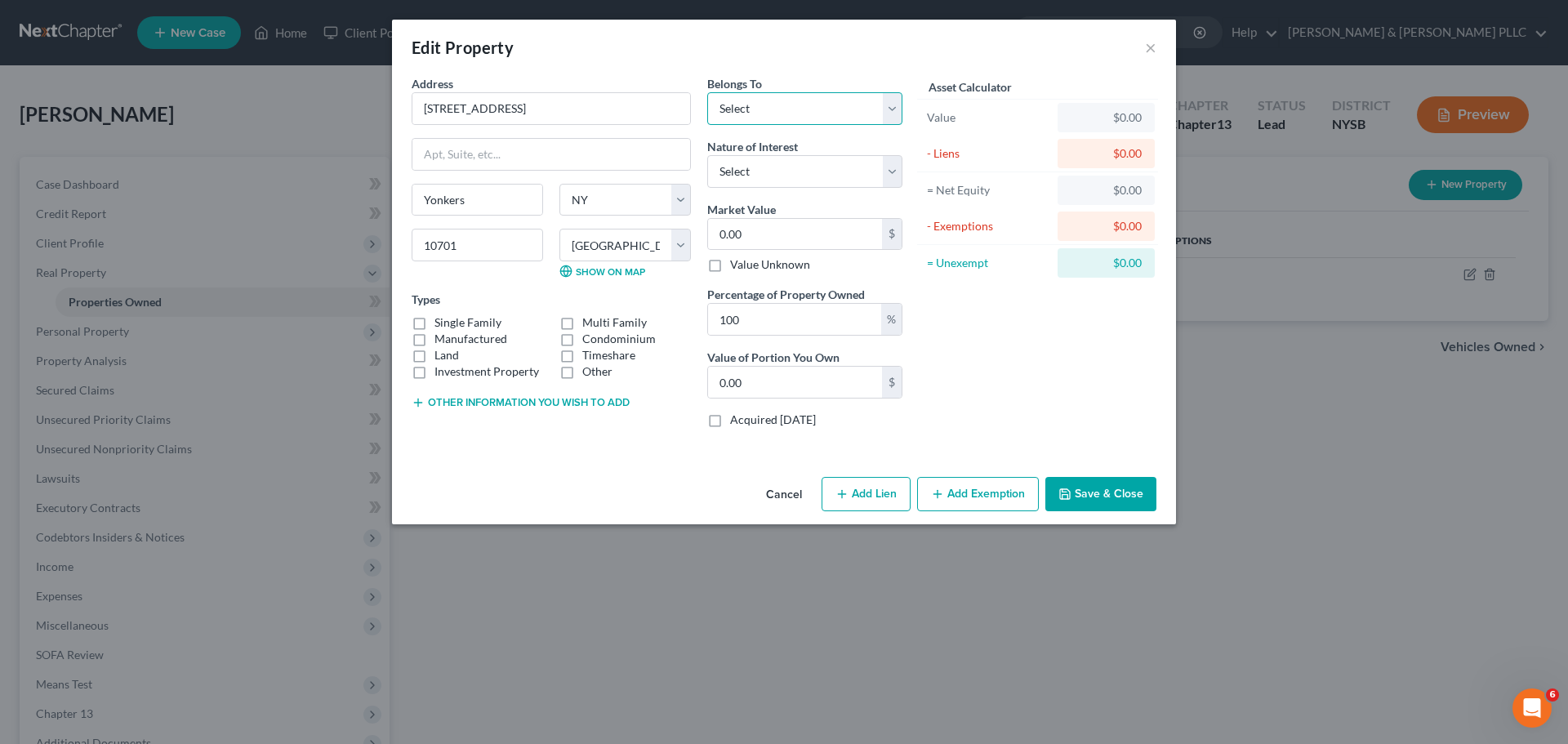
click at [882, 112] on select "Select Debtor 1 Only Debtor 2 Only Debtor 1 And Debtor 2 Only At Least One Of T…" at bounding box center [805, 109] width 195 height 33
select select "3"
click at [708, 92] on select "Select Debtor 1 Only Debtor 2 Only Debtor 1 And Debtor 2 Only At Least One Of T…" at bounding box center [805, 109] width 195 height 33
click at [839, 170] on select "Select Fee Simple Joint Tenant Life Estate Equitable Interest Future Interest T…" at bounding box center [805, 171] width 195 height 33
select select "6"
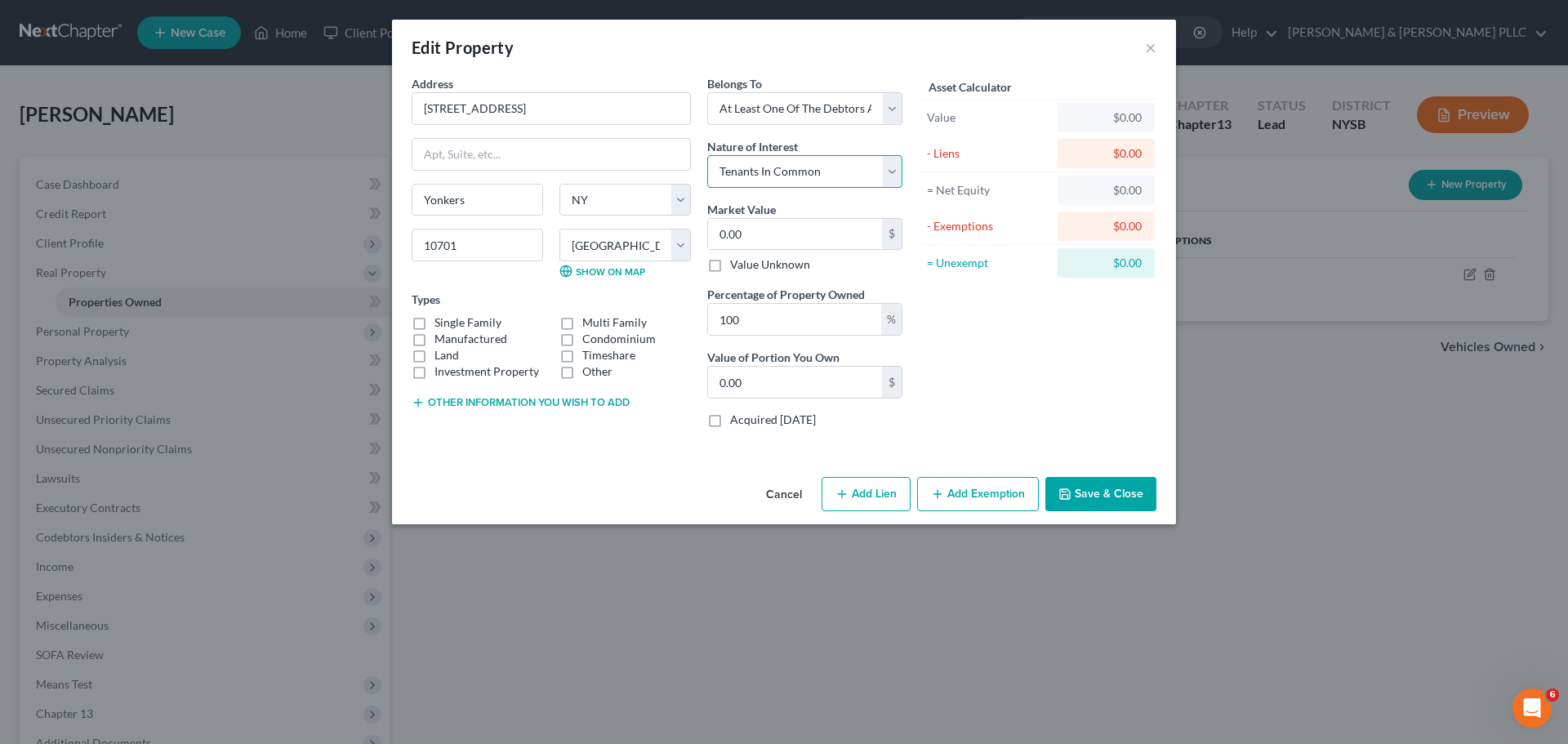
click at [708, 155] on select "Select Fee Simple Joint Tenant Life Estate Equitable Interest Future Interest T…" at bounding box center [805, 171] width 195 height 33
type input "5"
type input "5.00"
type input "57"
type input "57.00"
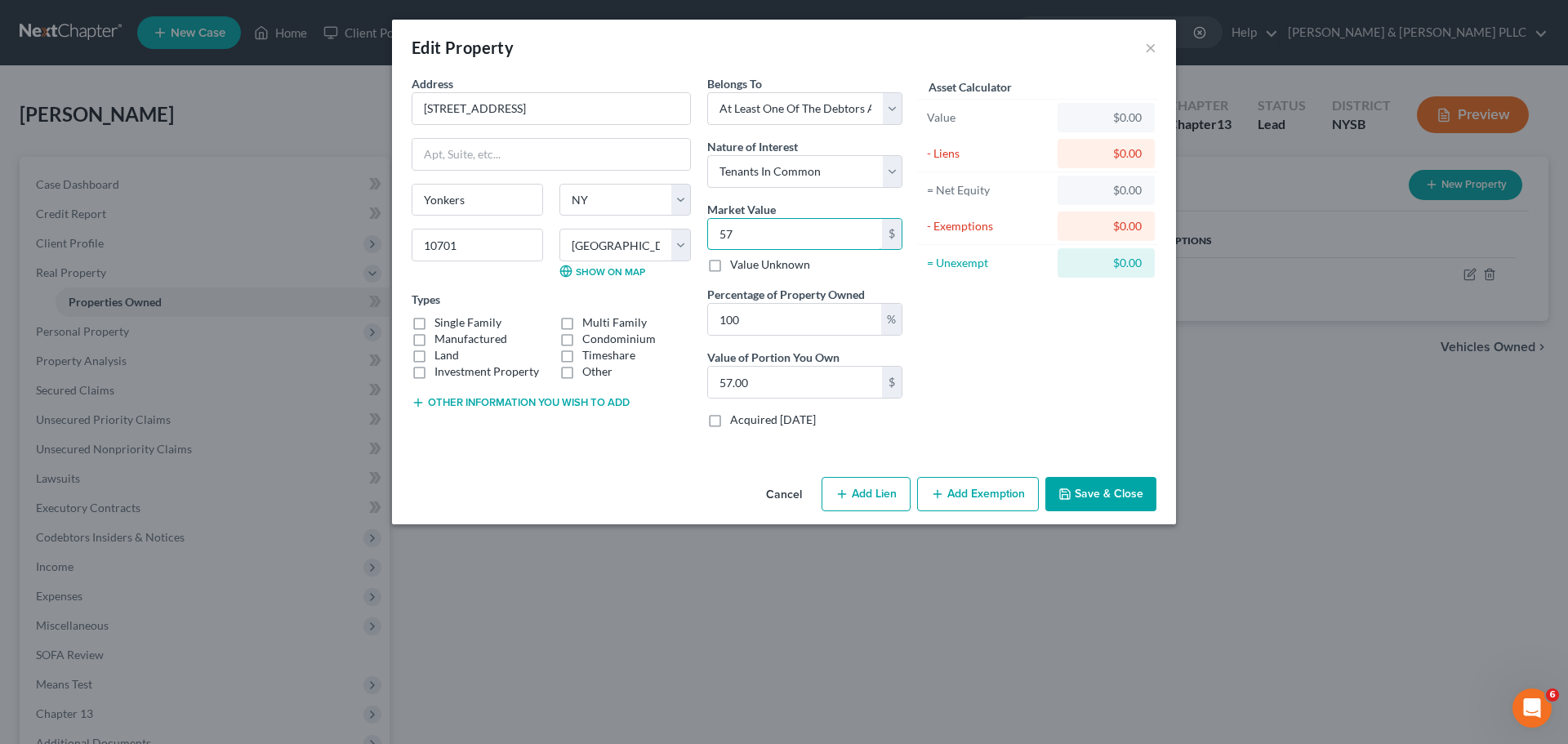
type input "575"
type input "575.00"
type input "5750"
type input "5,750.00"
type input "5,7500"
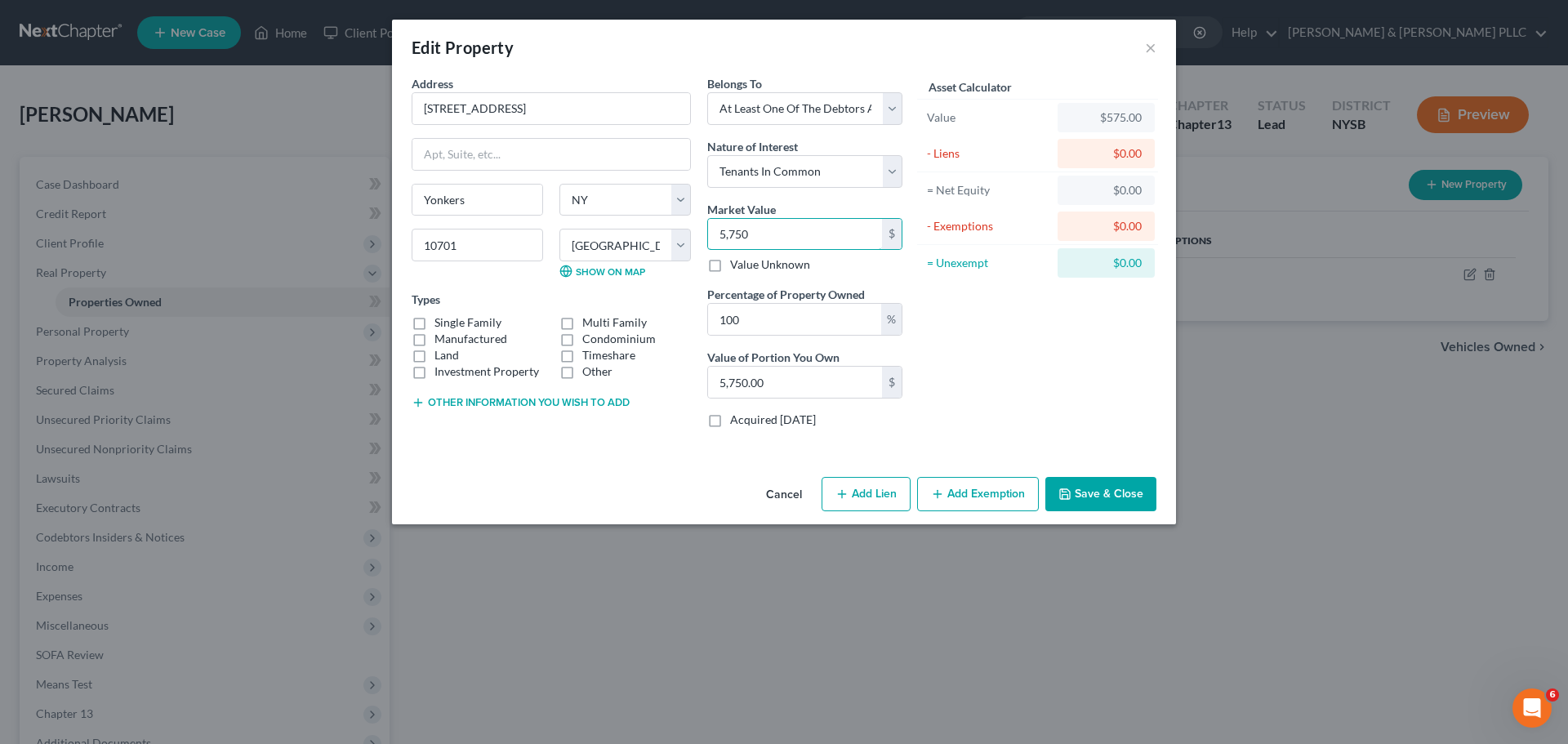
type input "57,500.00"
type input "57,5000"
type input "575,000.00"
type input "575,000"
drag, startPoint x: 747, startPoint y: 318, endPoint x: 590, endPoint y: 316, distance: 157.0
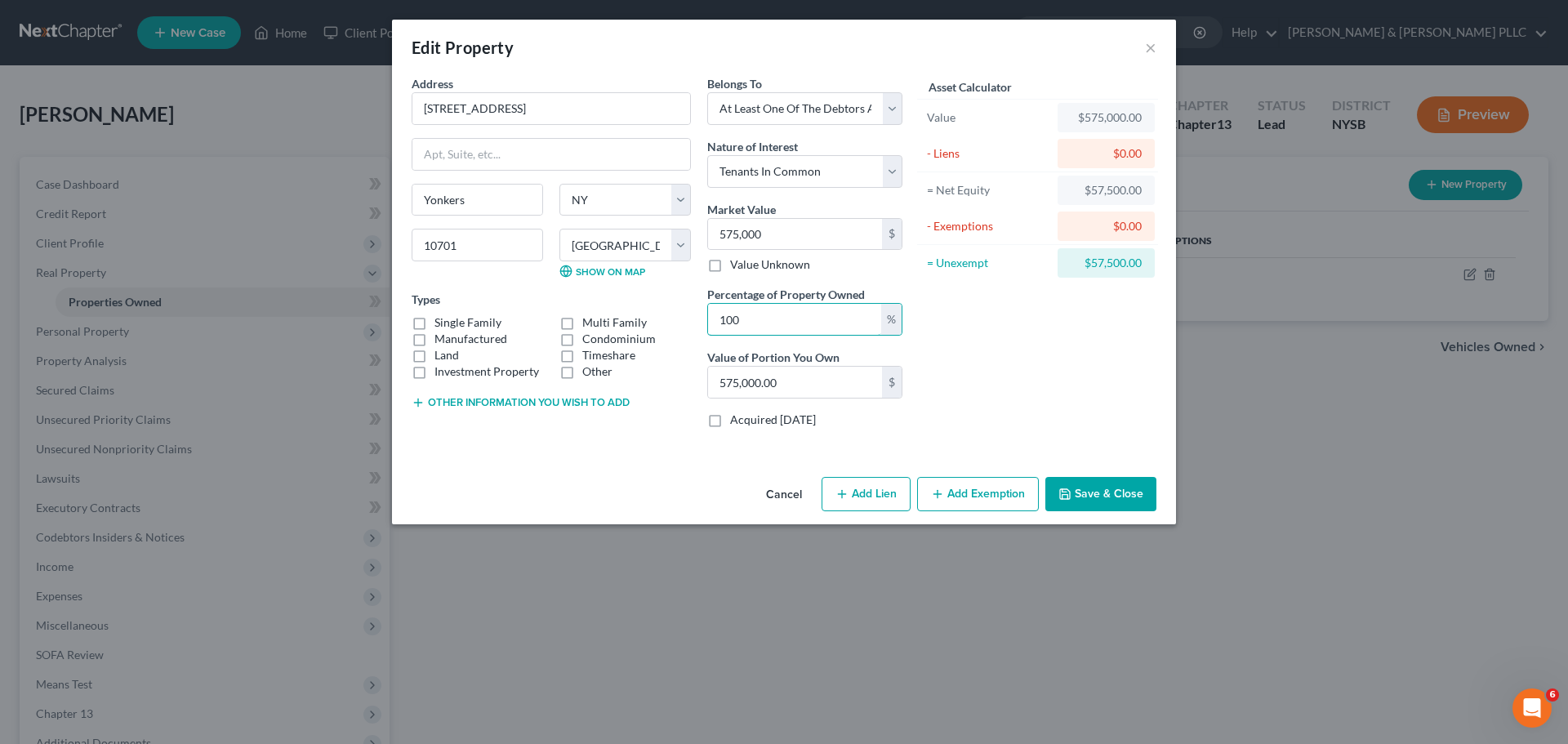
click at [590, 316] on div "Address * 18 [GEOGRAPHIC_DATA] [GEOGRAPHIC_DATA] [US_STATE][GEOGRAPHIC_DATA] [G…" at bounding box center [657, 258] width 507 height 366
type input "5"
type input "28,750.00"
type input "50"
type input "287,500.00"
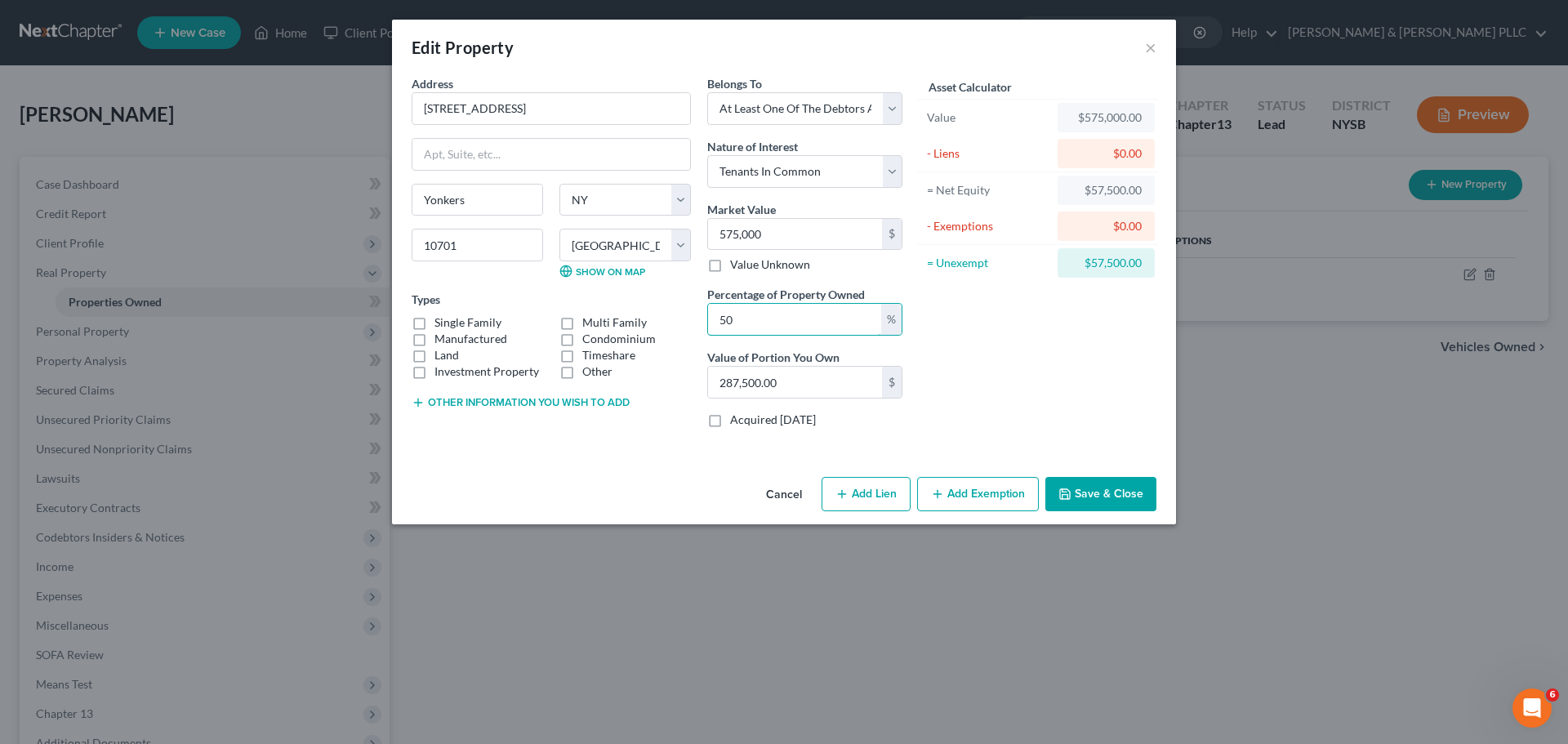
type input "50"
click at [488, 325] on label "Single Family" at bounding box center [468, 322] width 67 height 16
click at [451, 325] on input "Single Family" at bounding box center [446, 320] width 11 height 11
checkbox input "true"
drag, startPoint x: 1090, startPoint y: 492, endPoint x: 985, endPoint y: 508, distance: 106.2
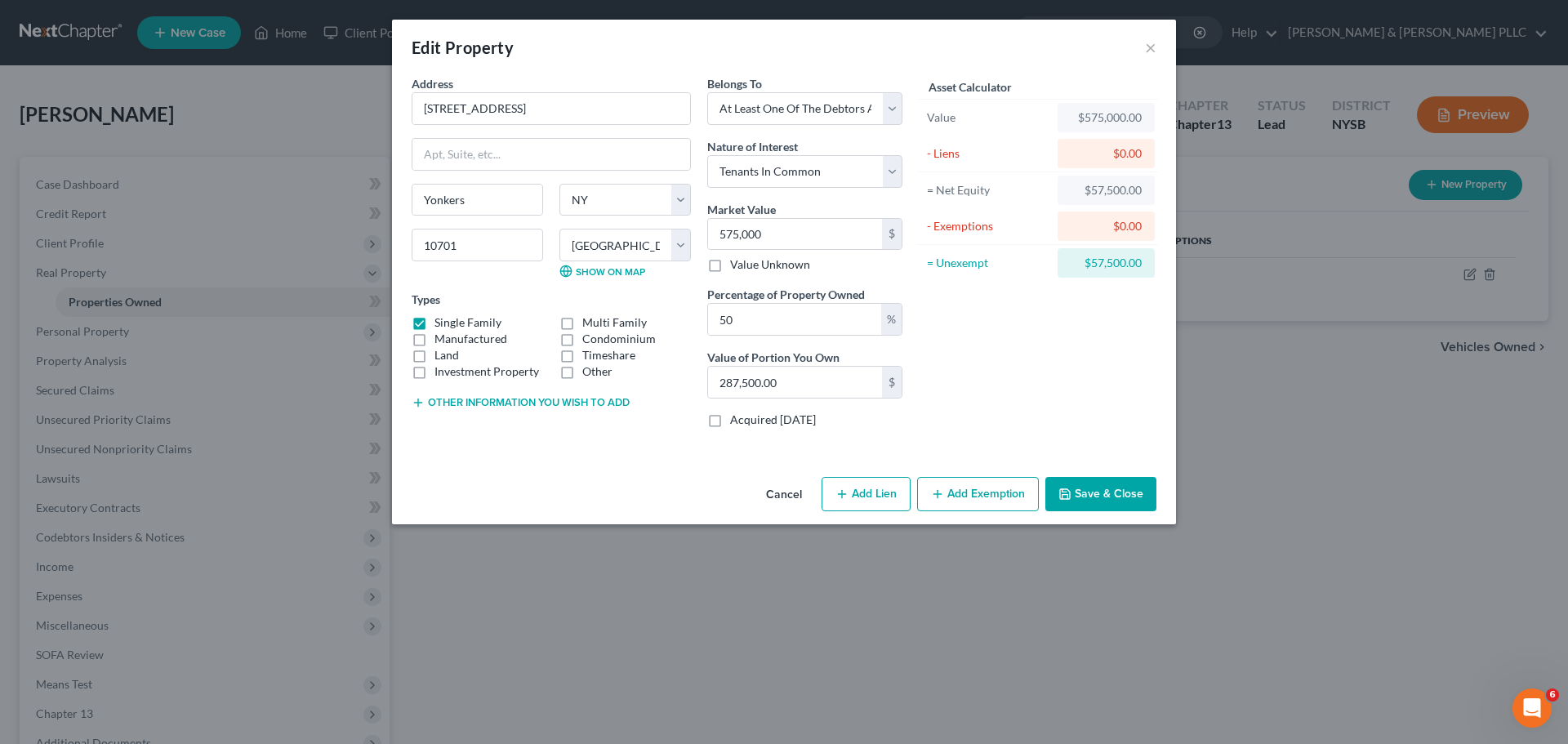
click at [999, 524] on div "Edit Property × Address * 18 [GEOGRAPHIC_DATA] [GEOGRAPHIC_DATA] [US_STATE][GEO…" at bounding box center [784, 372] width 1568 height 744
click at [985, 502] on button "Add Exemption" at bounding box center [978, 494] width 121 height 34
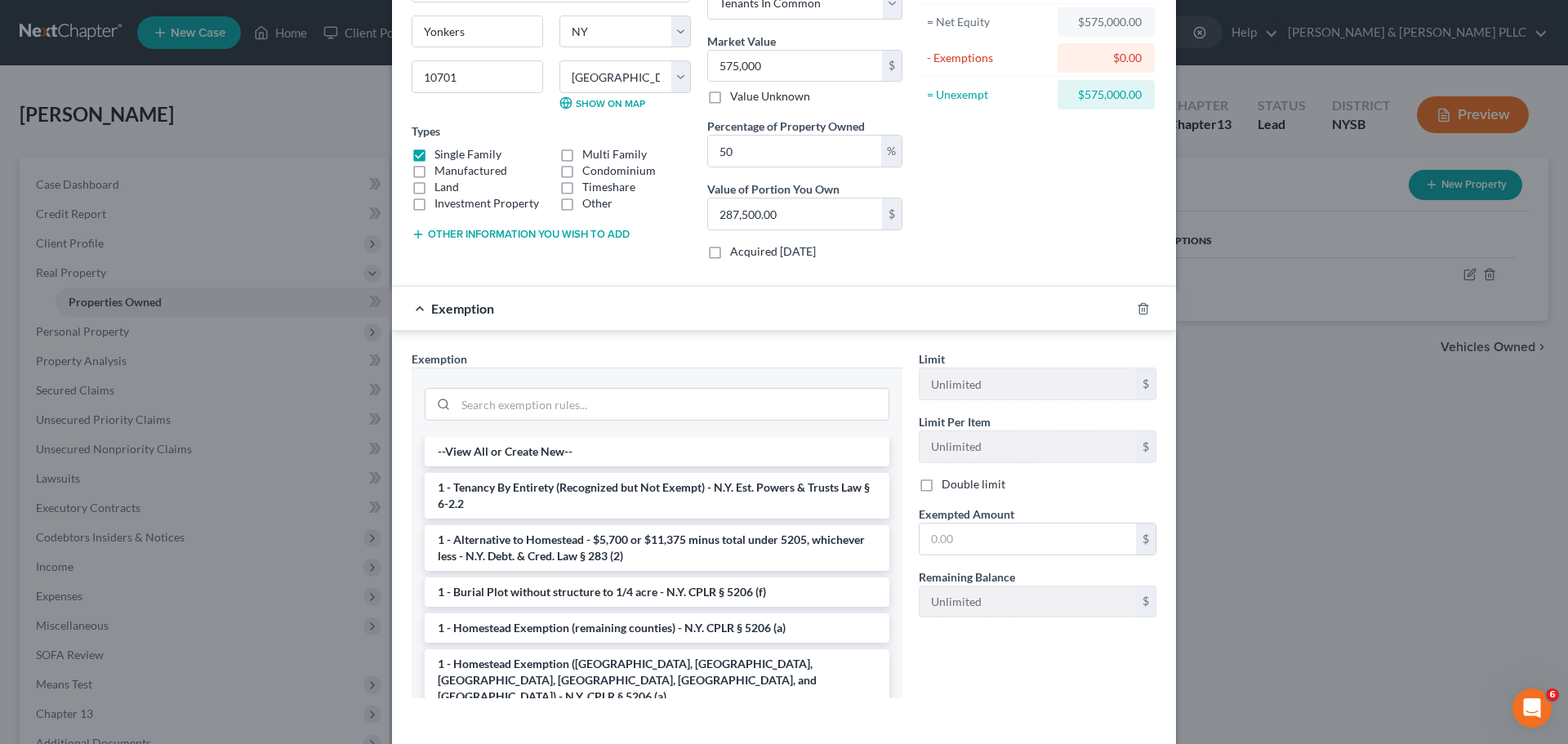
scroll to position [239, 0]
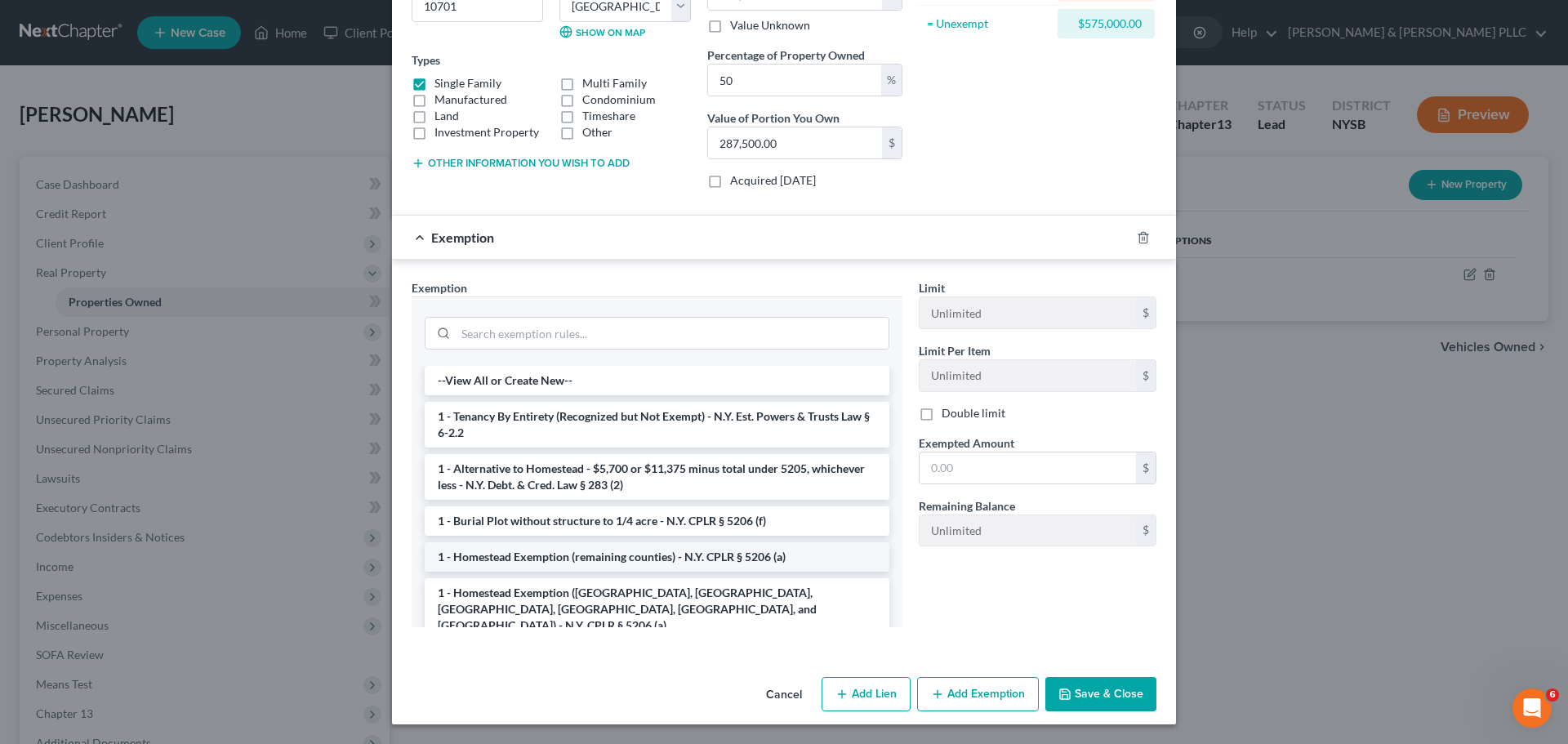
click at [729, 554] on li "1 - Homestead Exemption (remaining counties) - N.Y. CPLR § 5206 (a)" at bounding box center [657, 557] width 465 height 29
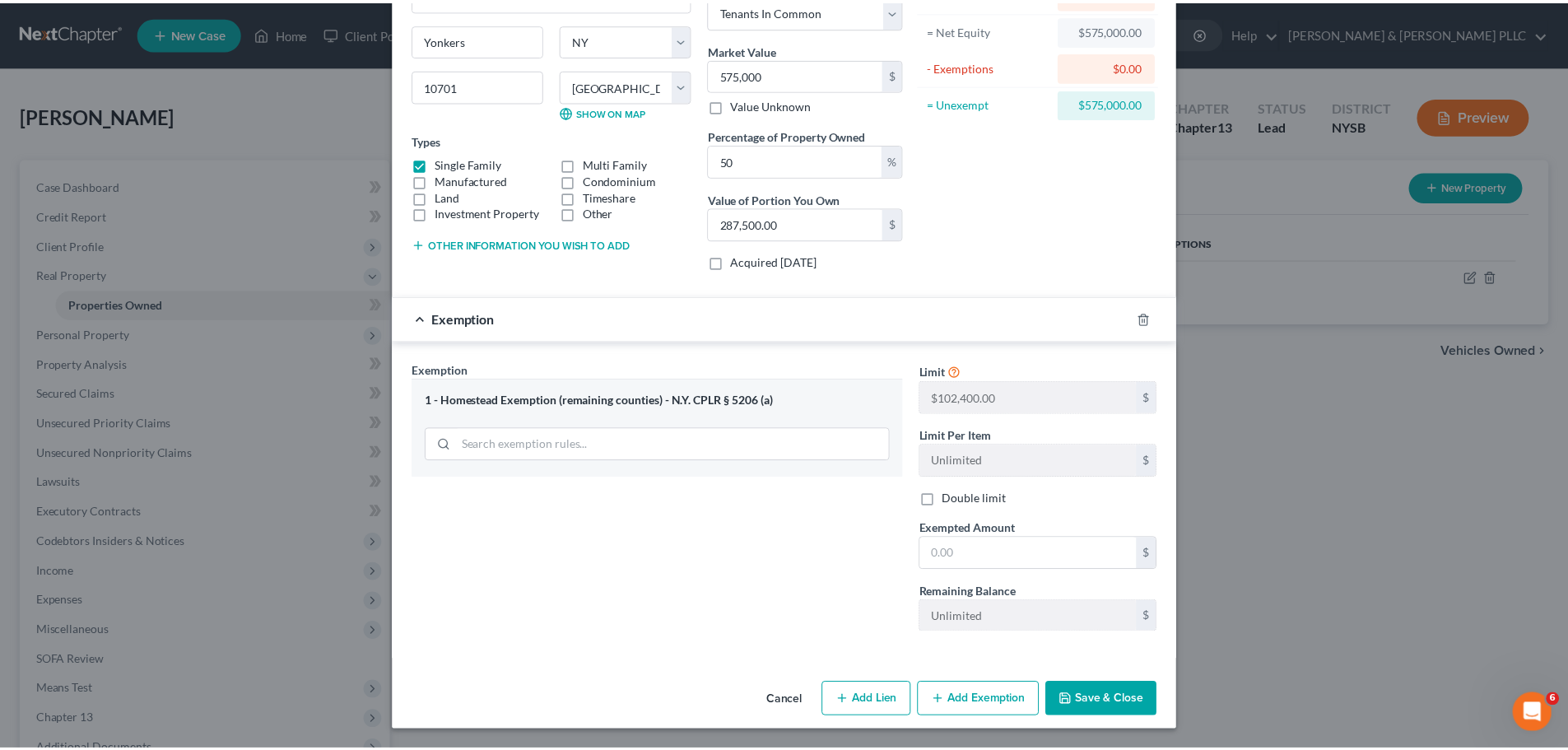
scroll to position [162, 0]
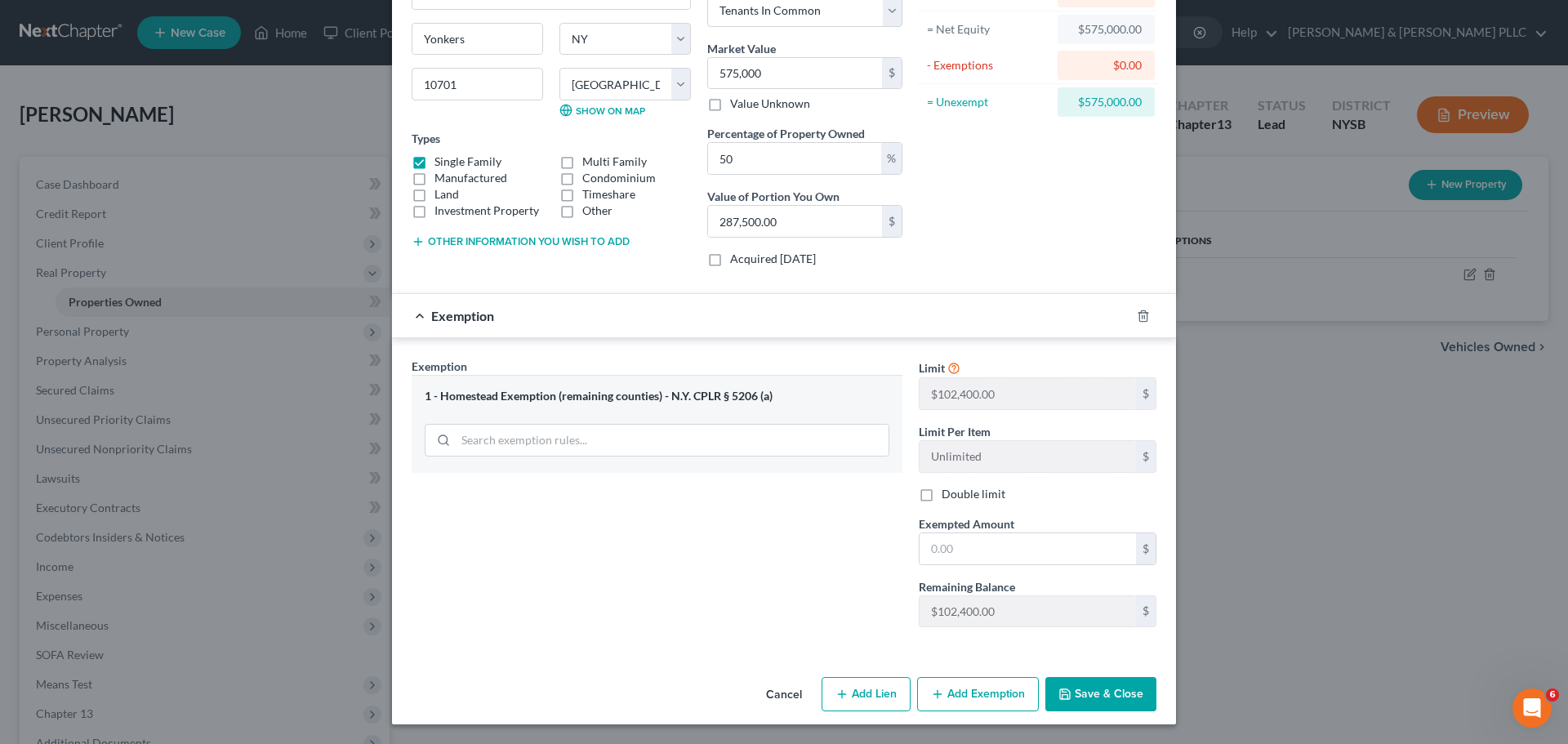
click at [1111, 694] on button "Save & Close" at bounding box center [1100, 694] width 111 height 34
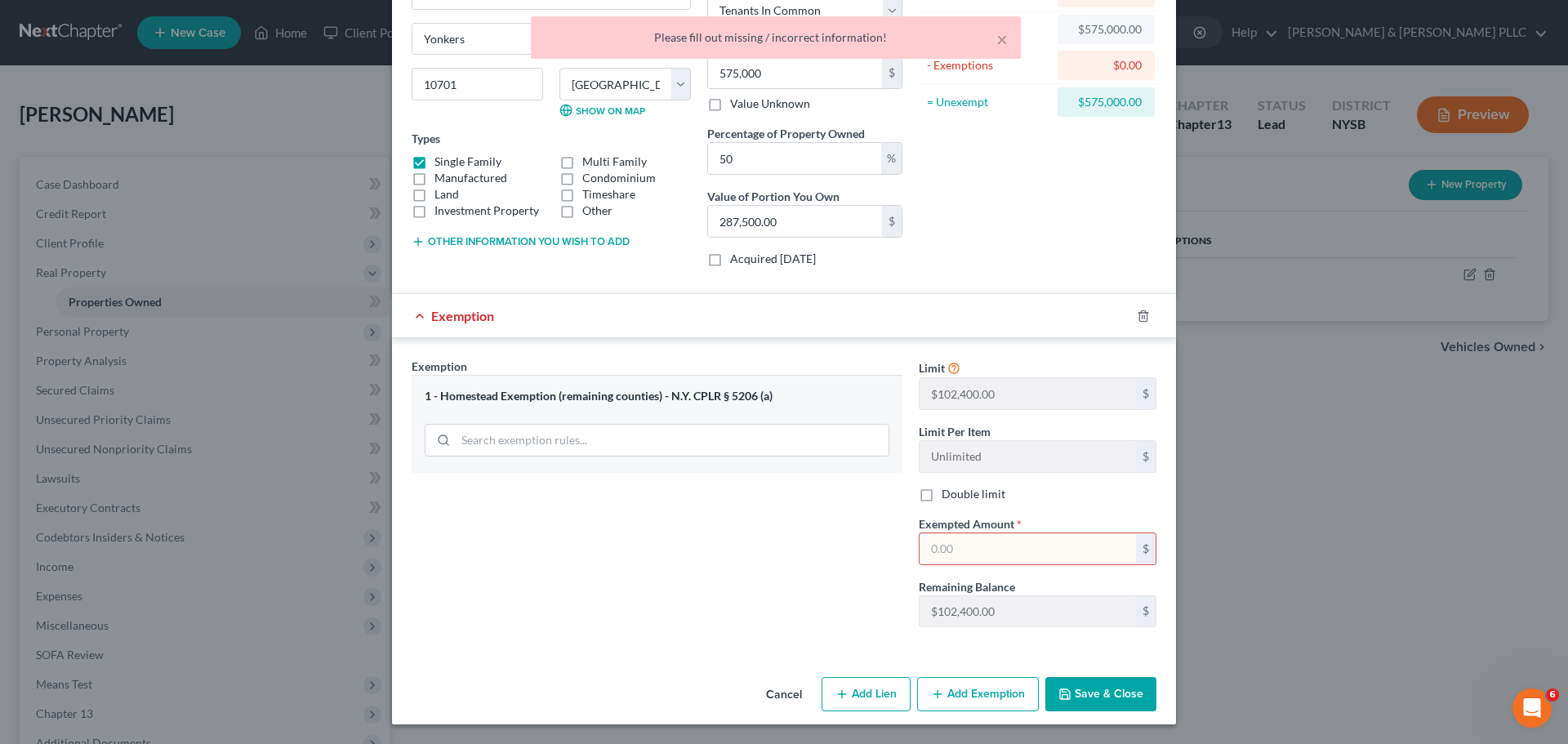
click at [1029, 552] on input "text" at bounding box center [1027, 548] width 216 height 31
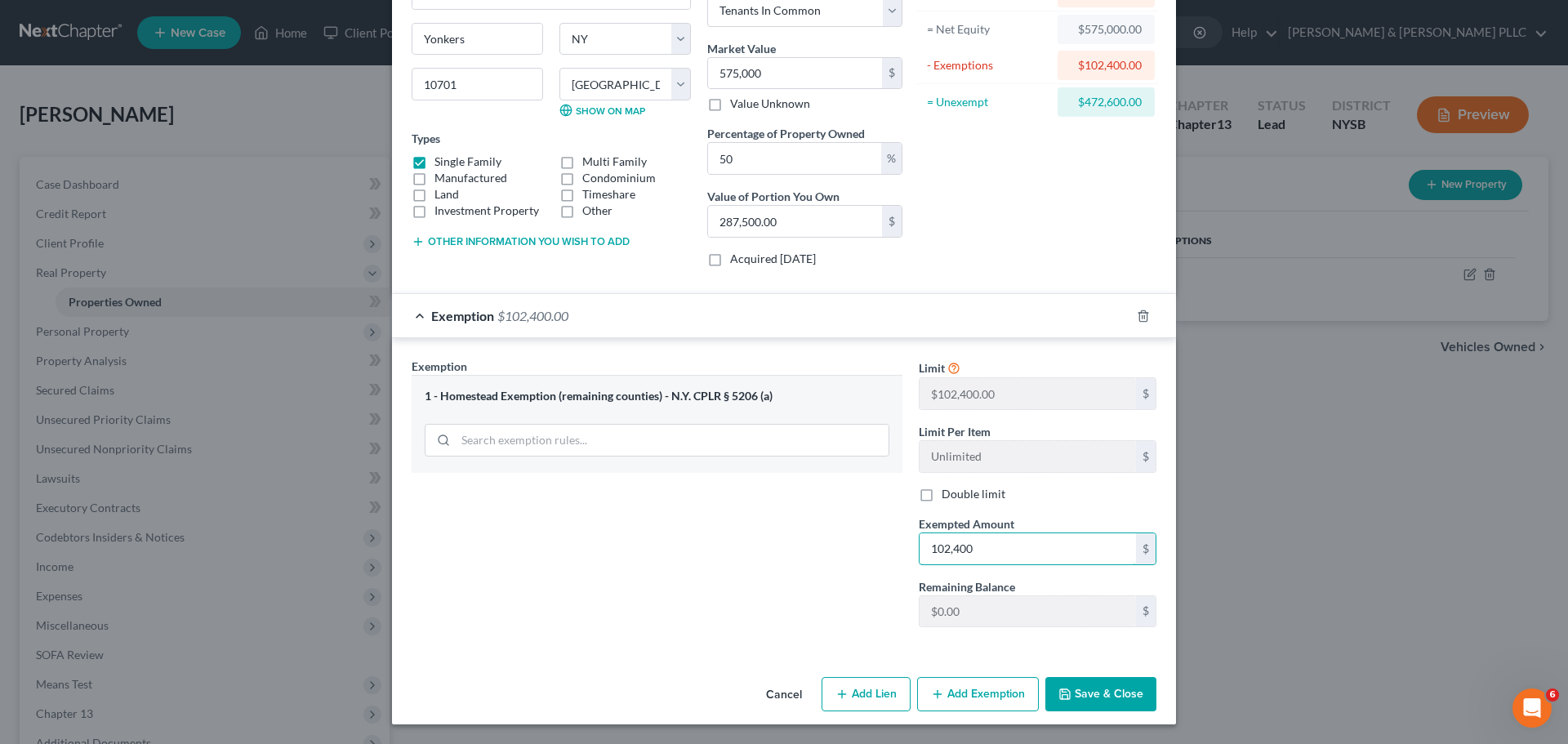
type input "102,400"
click at [1095, 692] on button "Save & Close" at bounding box center [1100, 694] width 111 height 34
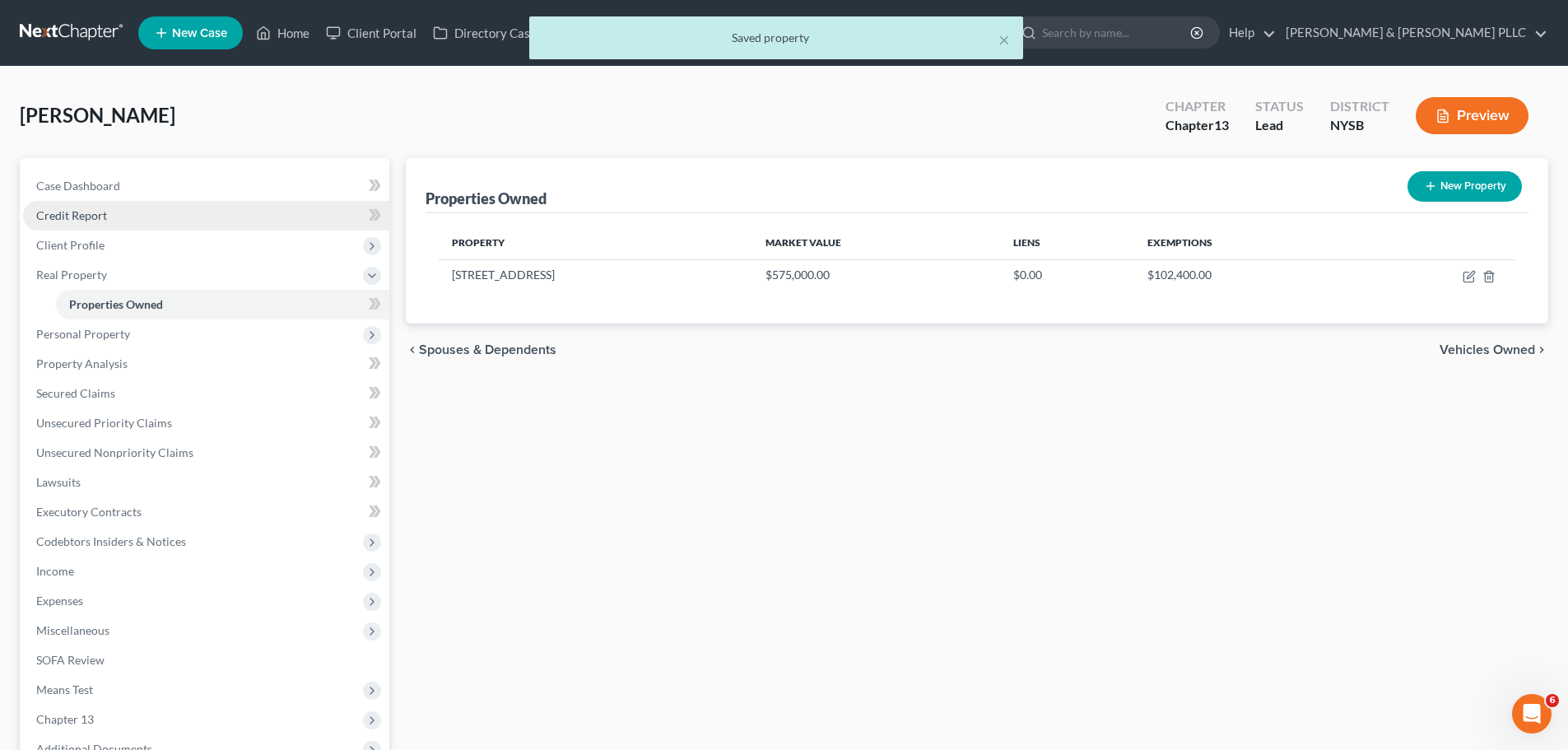
click at [109, 219] on link "Credit Report" at bounding box center [206, 215] width 367 height 29
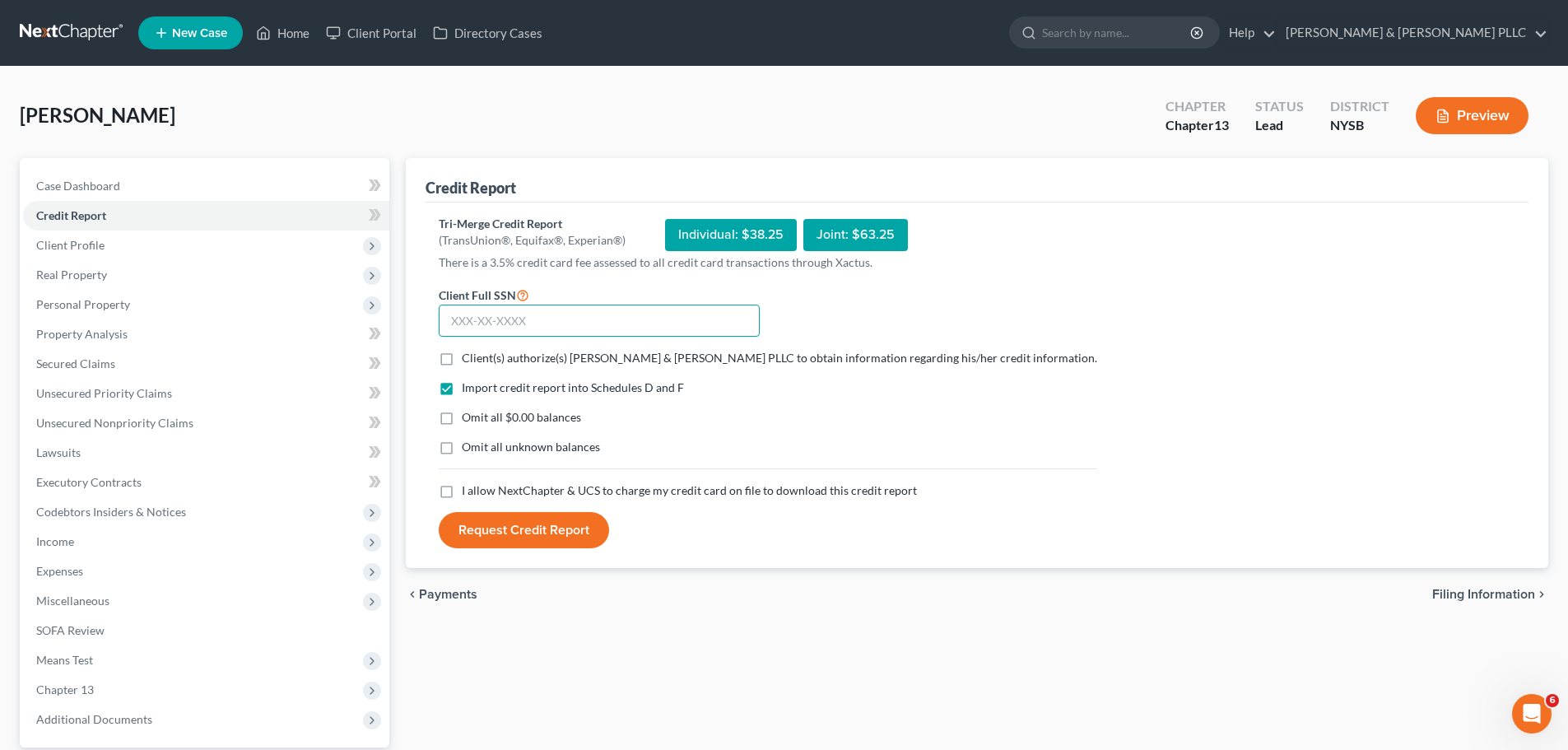
click at [574, 322] on input "text" at bounding box center [599, 321] width 321 height 33
type input "073-24-6515"
click at [545, 358] on span "Client(s) authorize(s) [PERSON_NAME] & [PERSON_NAME] PLLC to obtain information…" at bounding box center [779, 357] width 636 height 14
click at [479, 358] on input "Client(s) authorize(s) [PERSON_NAME] & [PERSON_NAME] PLLC to obtain information…" at bounding box center [474, 356] width 11 height 11
checkbox input "true"
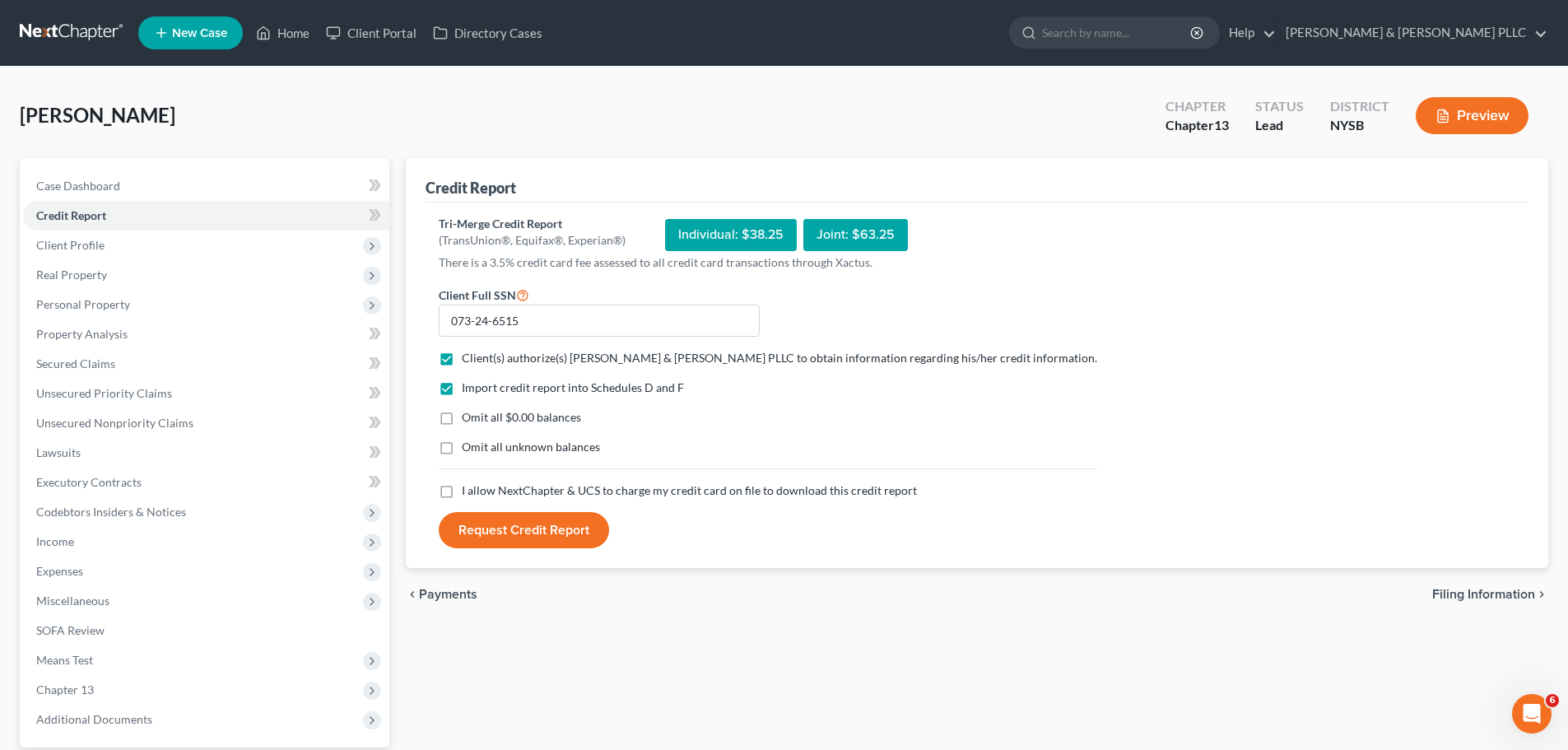
click at [462, 489] on label "I allow NextChapter & UCS to charge my credit card on file to download this cre…" at bounding box center [689, 491] width 455 height 16
click at [469, 489] on input "I allow NextChapter & UCS to charge my credit card on file to download this cre…" at bounding box center [474, 488] width 11 height 11
checkbox input "true"
click at [495, 520] on button "Request Credit Report" at bounding box center [524, 530] width 171 height 36
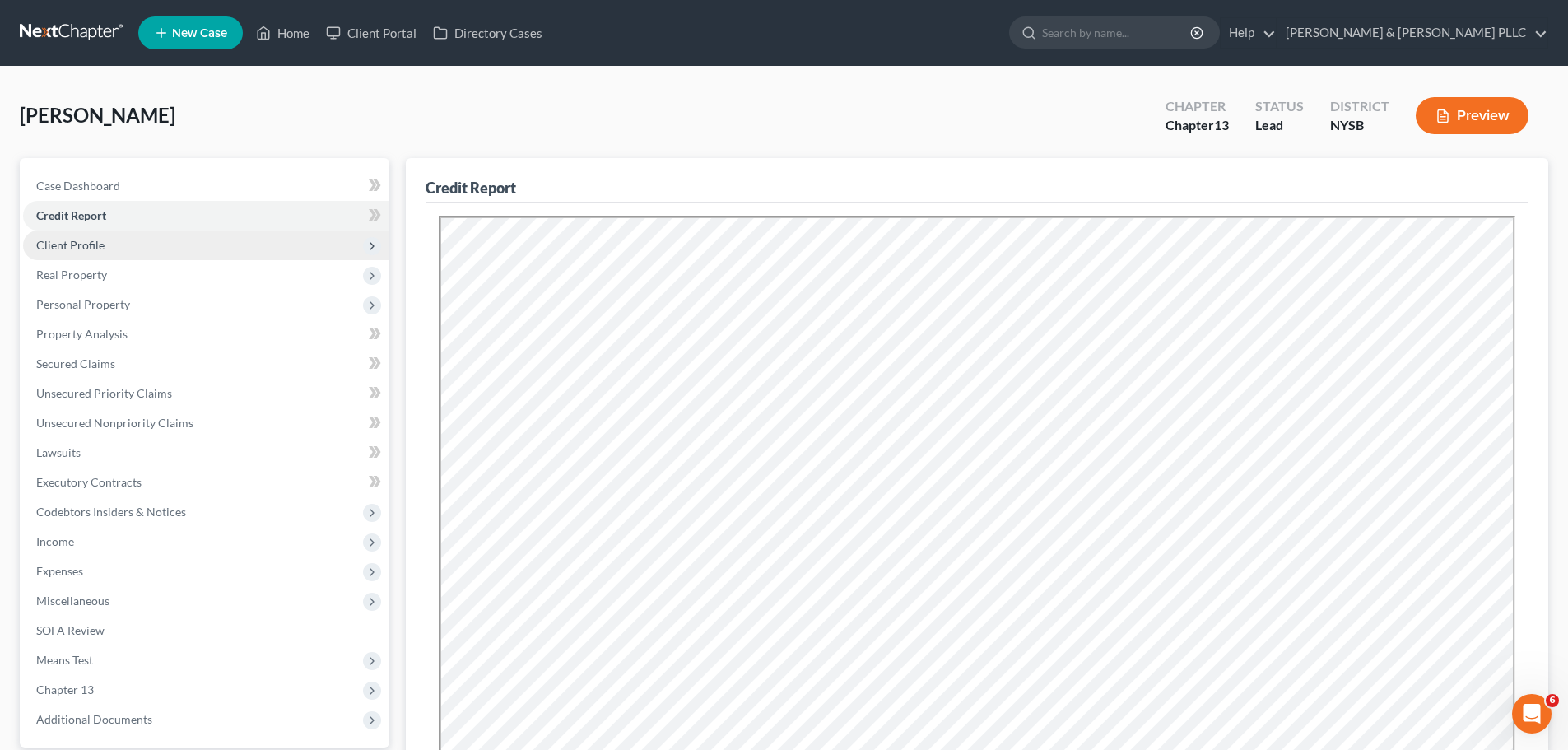
click at [161, 245] on span "Client Profile" at bounding box center [206, 245] width 367 height 29
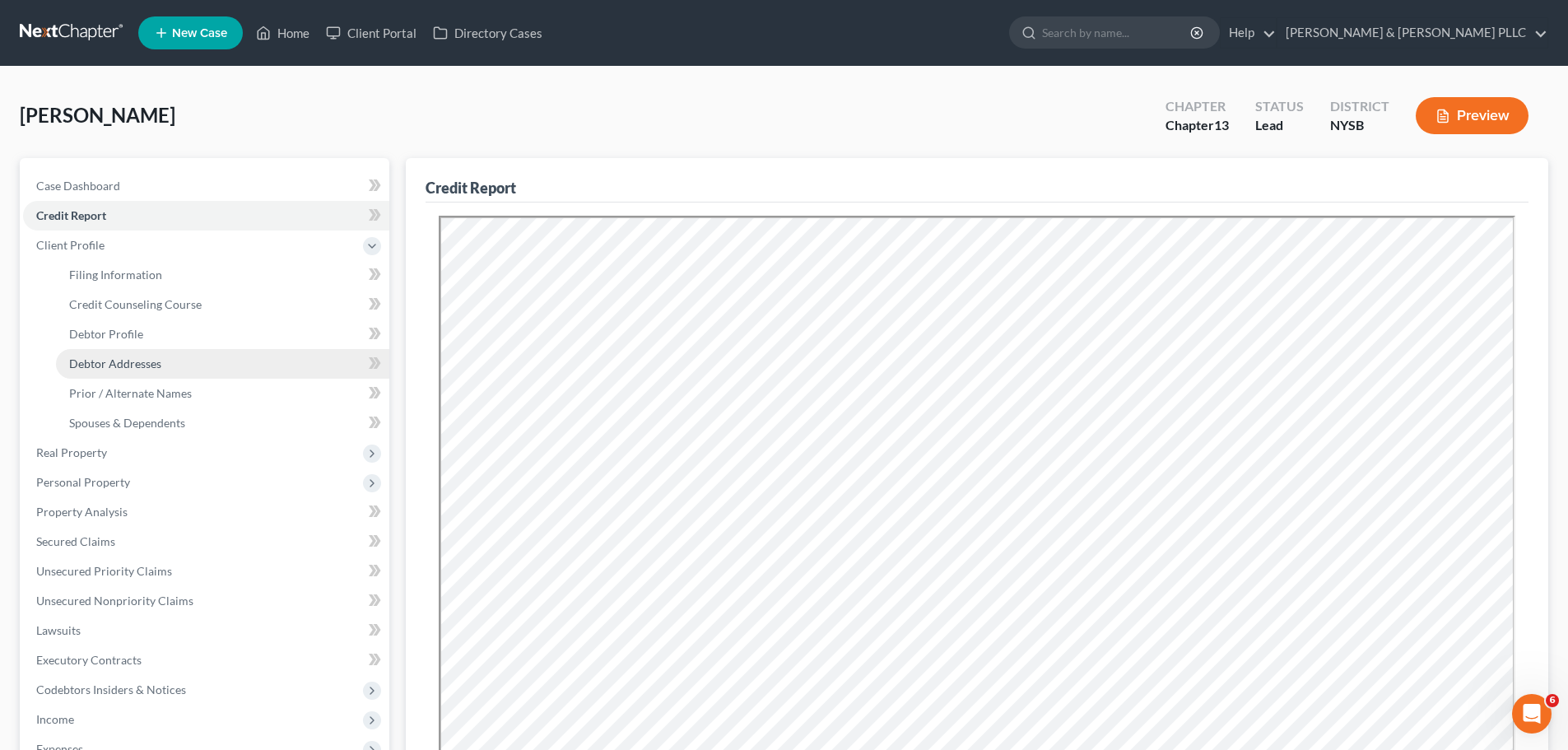
click at [156, 370] on link "Debtor Addresses" at bounding box center [223, 364] width 334 height 29
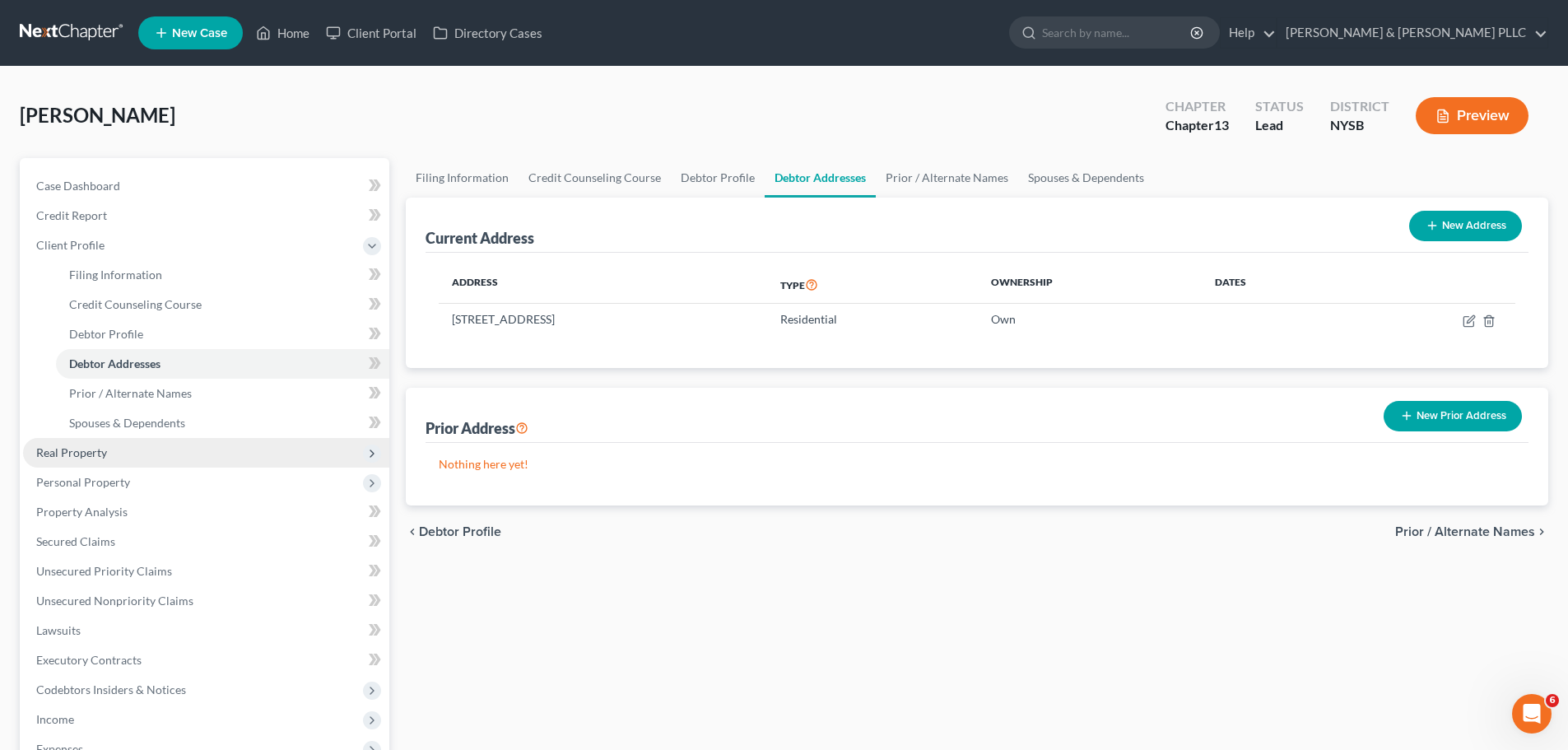
click at [117, 450] on span "Real Property" at bounding box center [206, 453] width 367 height 29
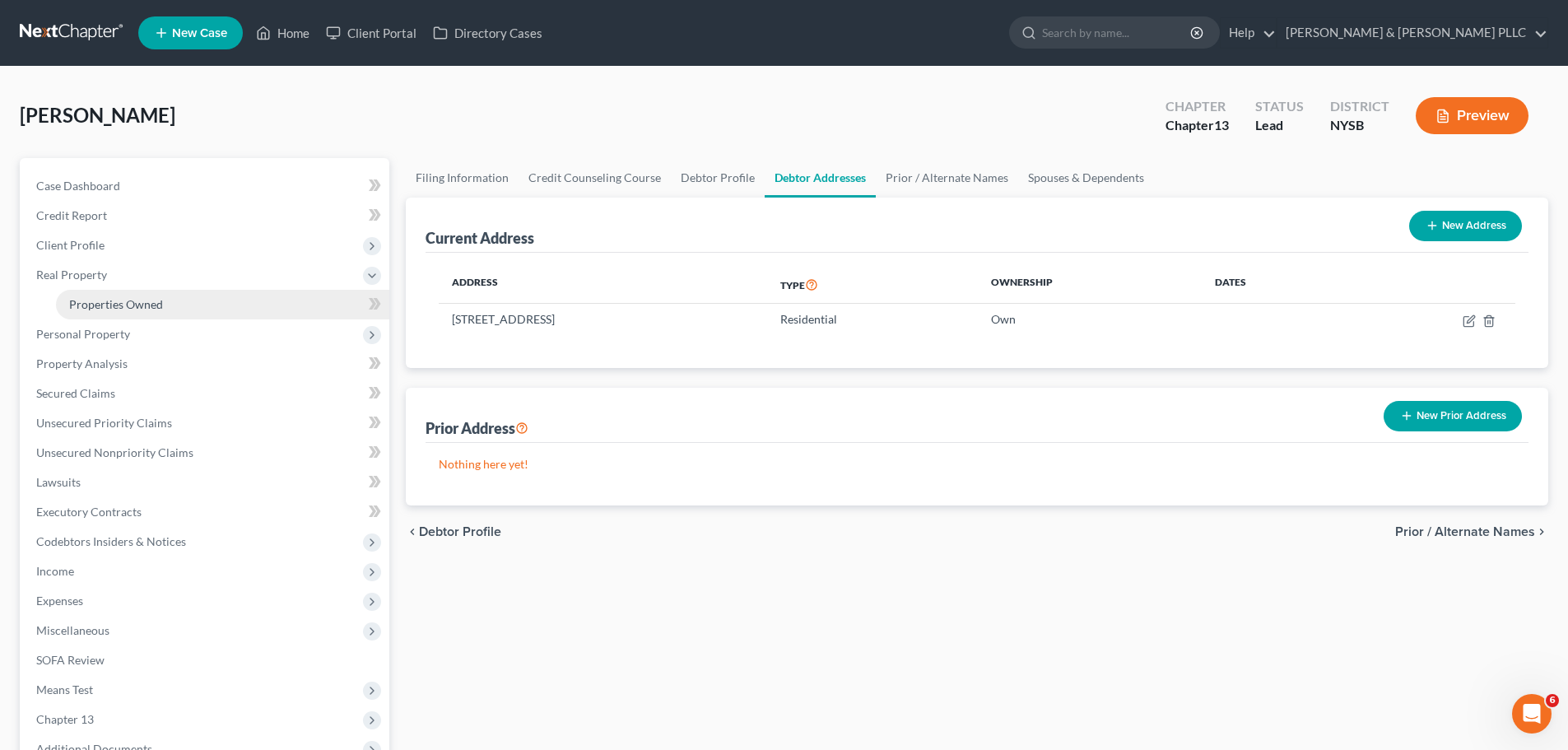
click at [142, 311] on link "Properties Owned" at bounding box center [223, 305] width 334 height 29
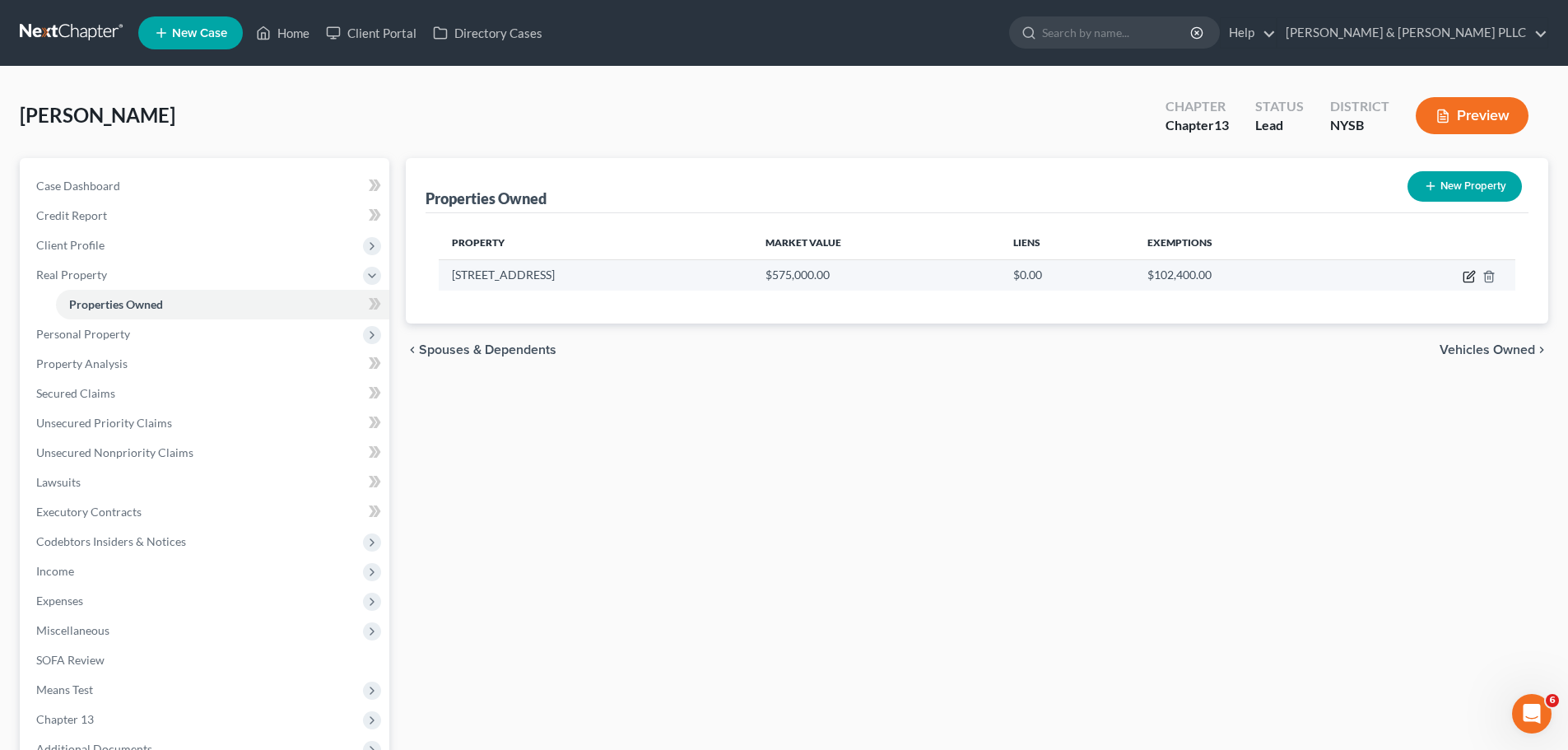
click at [1468, 275] on icon "button" at bounding box center [1469, 276] width 13 height 13
select select "35"
select select "59"
select select "3"
select select "6"
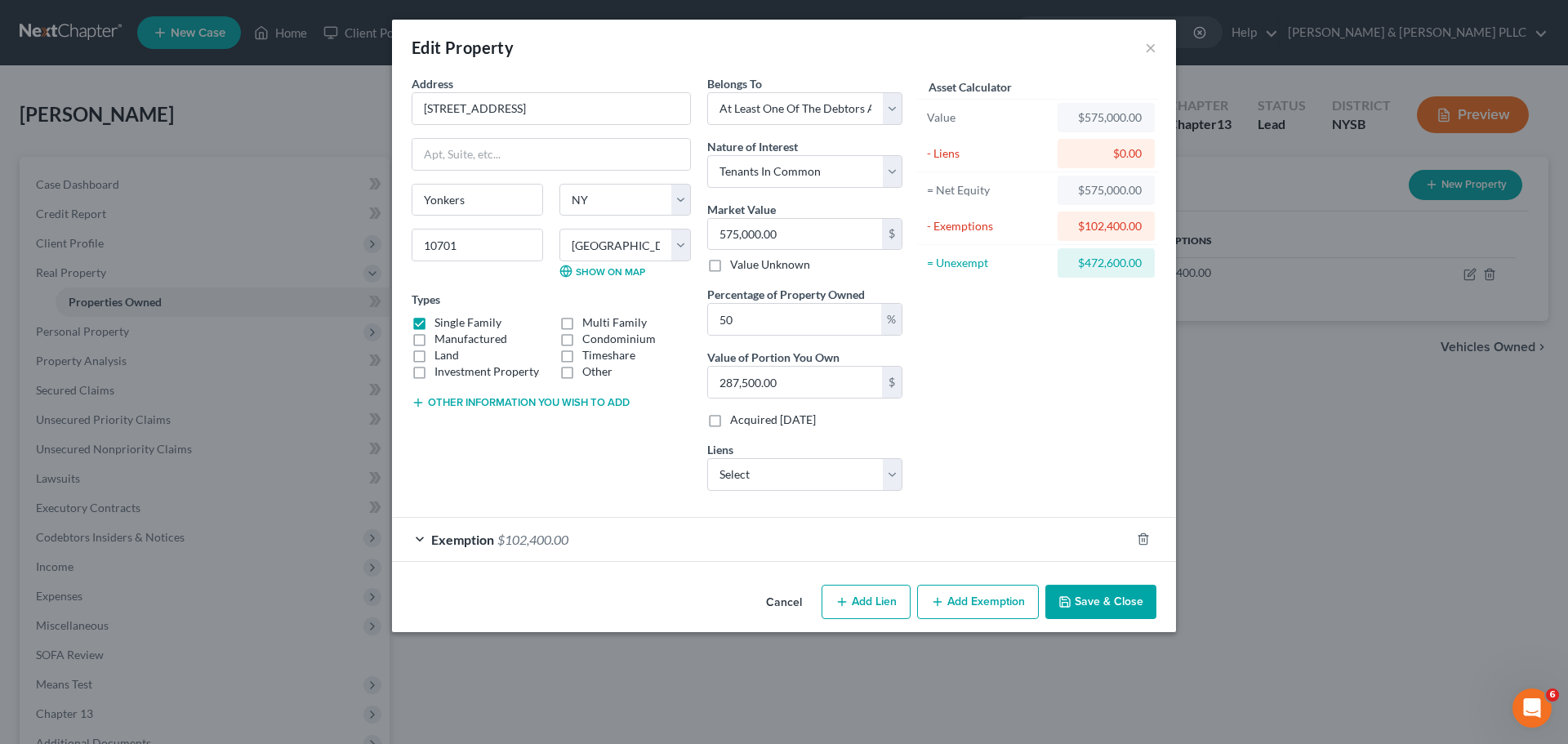
click at [858, 602] on button "Add Lien" at bounding box center [866, 602] width 89 height 34
select select "3"
select select "0"
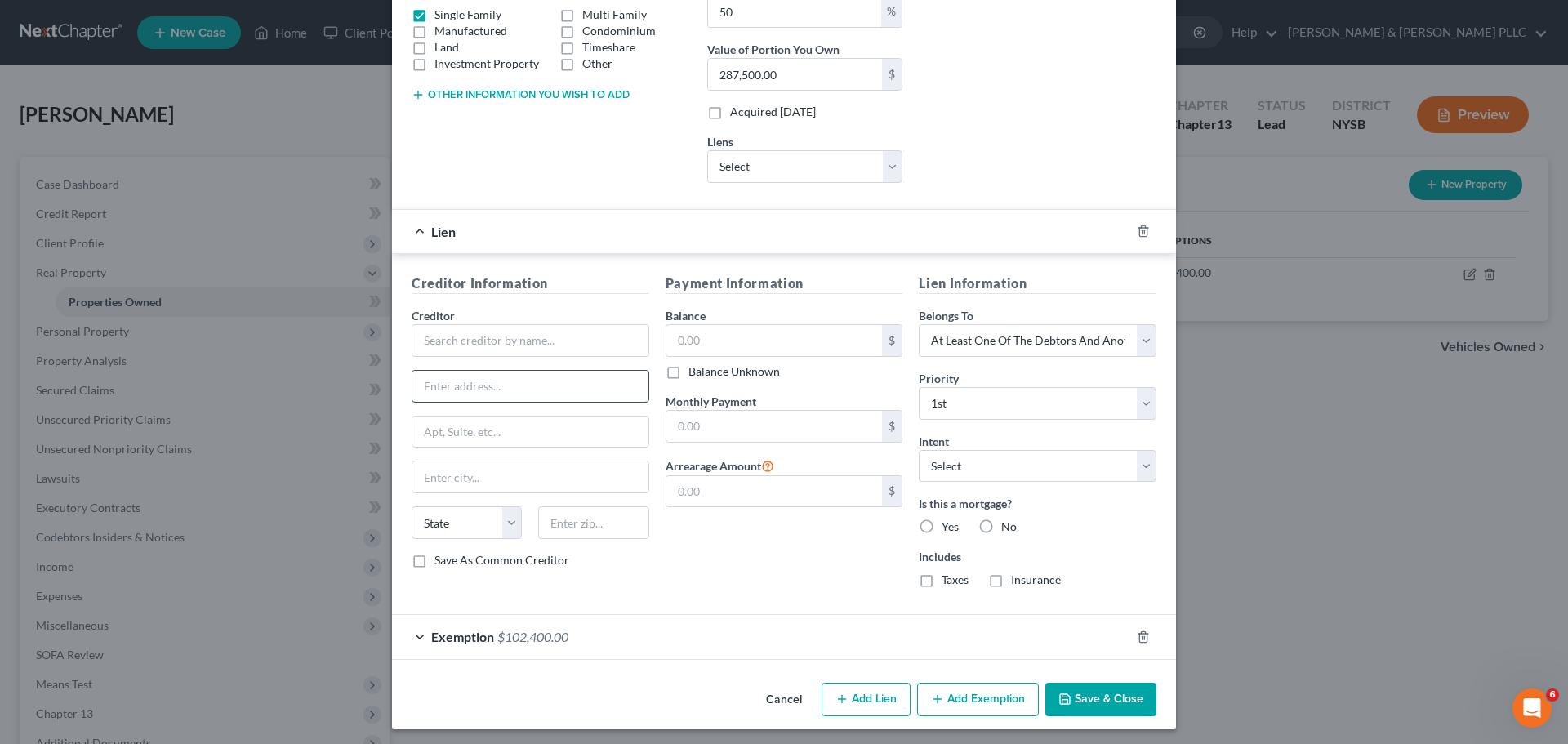
scroll to position [313, 0]
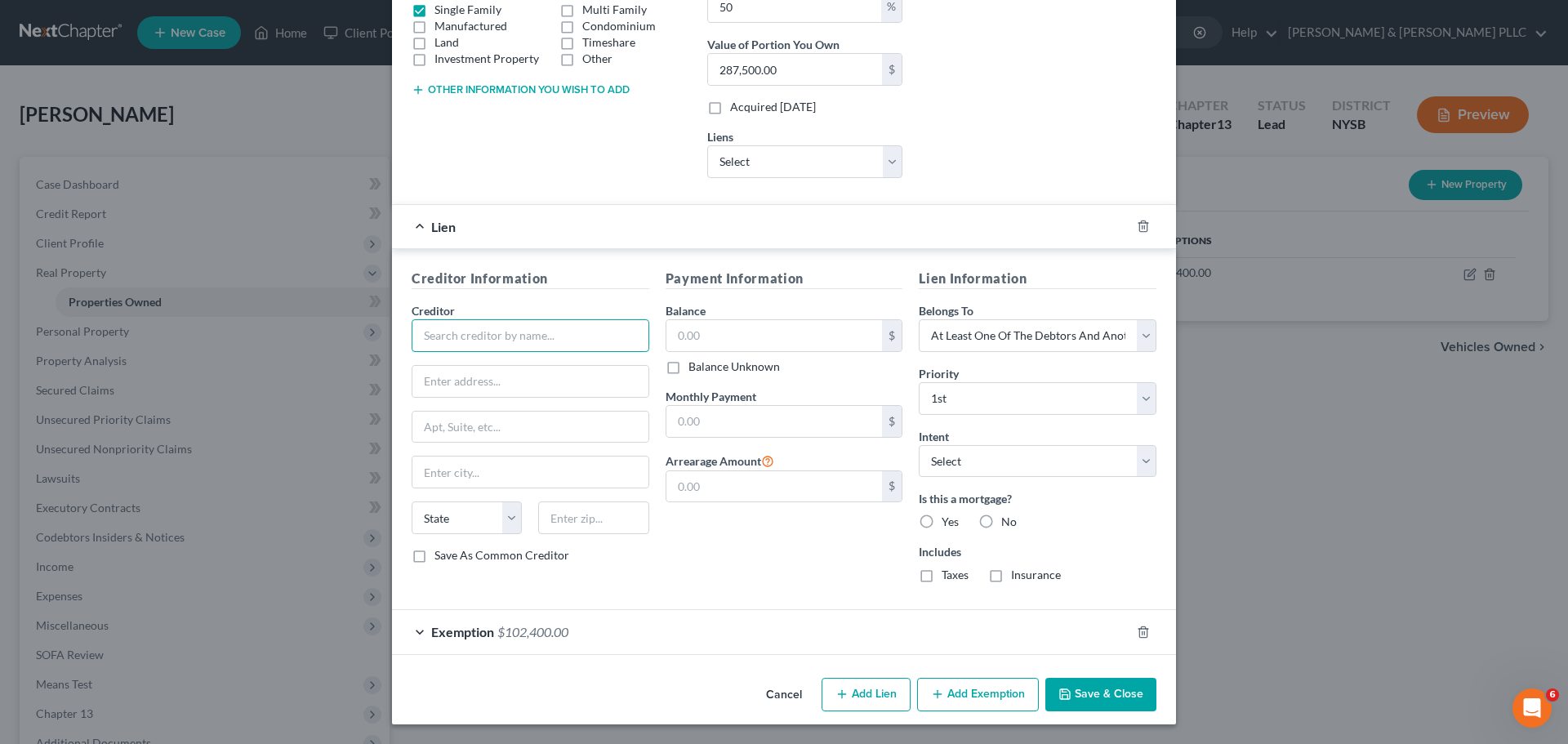
click at [519, 329] on input "text" at bounding box center [530, 336] width 238 height 33
click at [522, 331] on input "text" at bounding box center [530, 336] width 238 height 33
click at [559, 341] on input "Selene Finance" at bounding box center [530, 336] width 238 height 33
drag, startPoint x: 559, startPoint y: 339, endPoint x: 293, endPoint y: 331, distance: 266.1
click at [293, 331] on div "Edit Property × Address * 18 [GEOGRAPHIC_DATA] [GEOGRAPHIC_DATA] [US_STATE][GEO…" at bounding box center [784, 372] width 1568 height 744
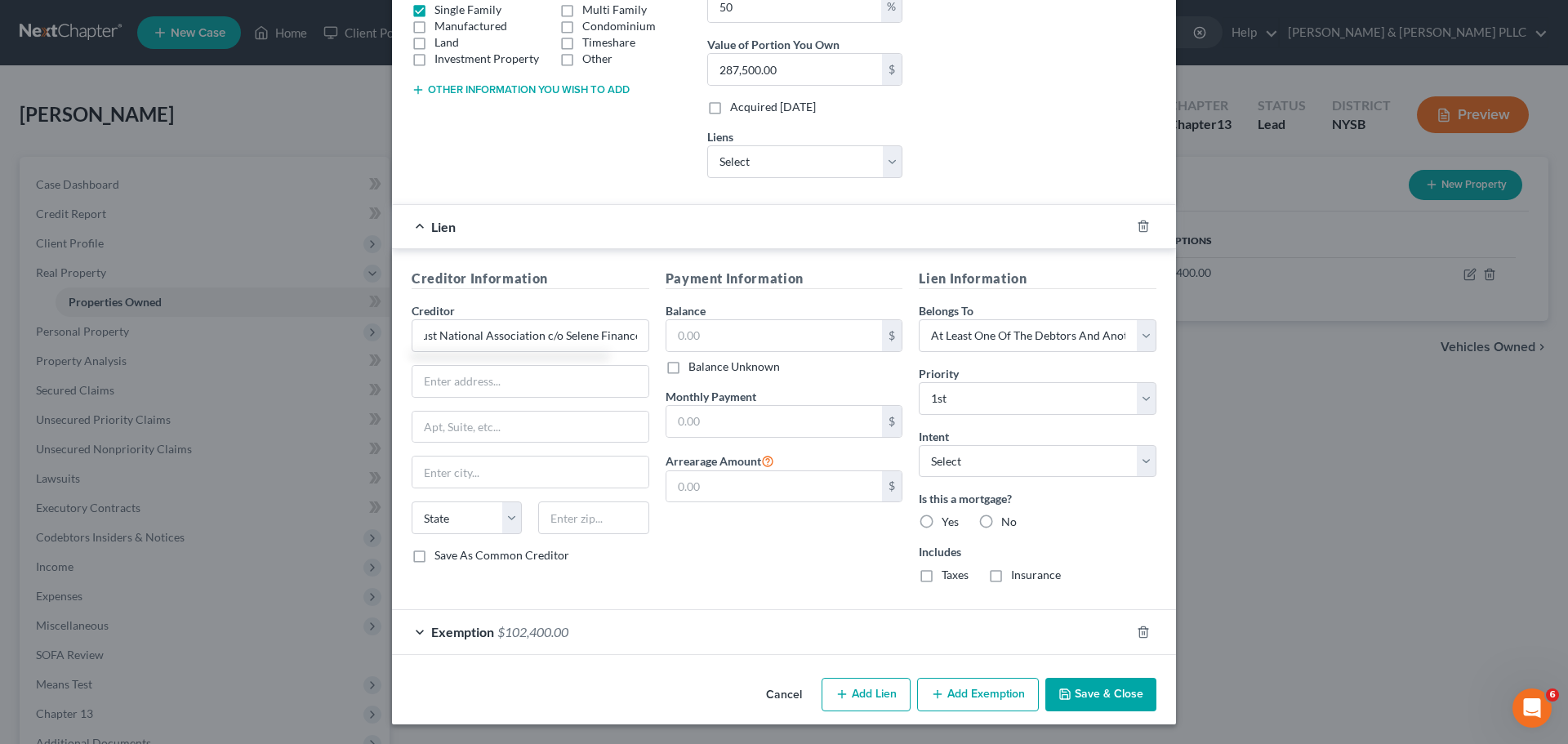
scroll to position [0, 0]
click at [629, 343] on input "U.S. Bank Trust National Association c/o Selene Finance" at bounding box center [530, 336] width 238 height 33
drag, startPoint x: 632, startPoint y: 337, endPoint x: 667, endPoint y: 339, distance: 35.1
click at [667, 339] on div "Creditor Information Creditor * U.S. Bank Trust National Association c/o Selene…" at bounding box center [784, 433] width 761 height 328
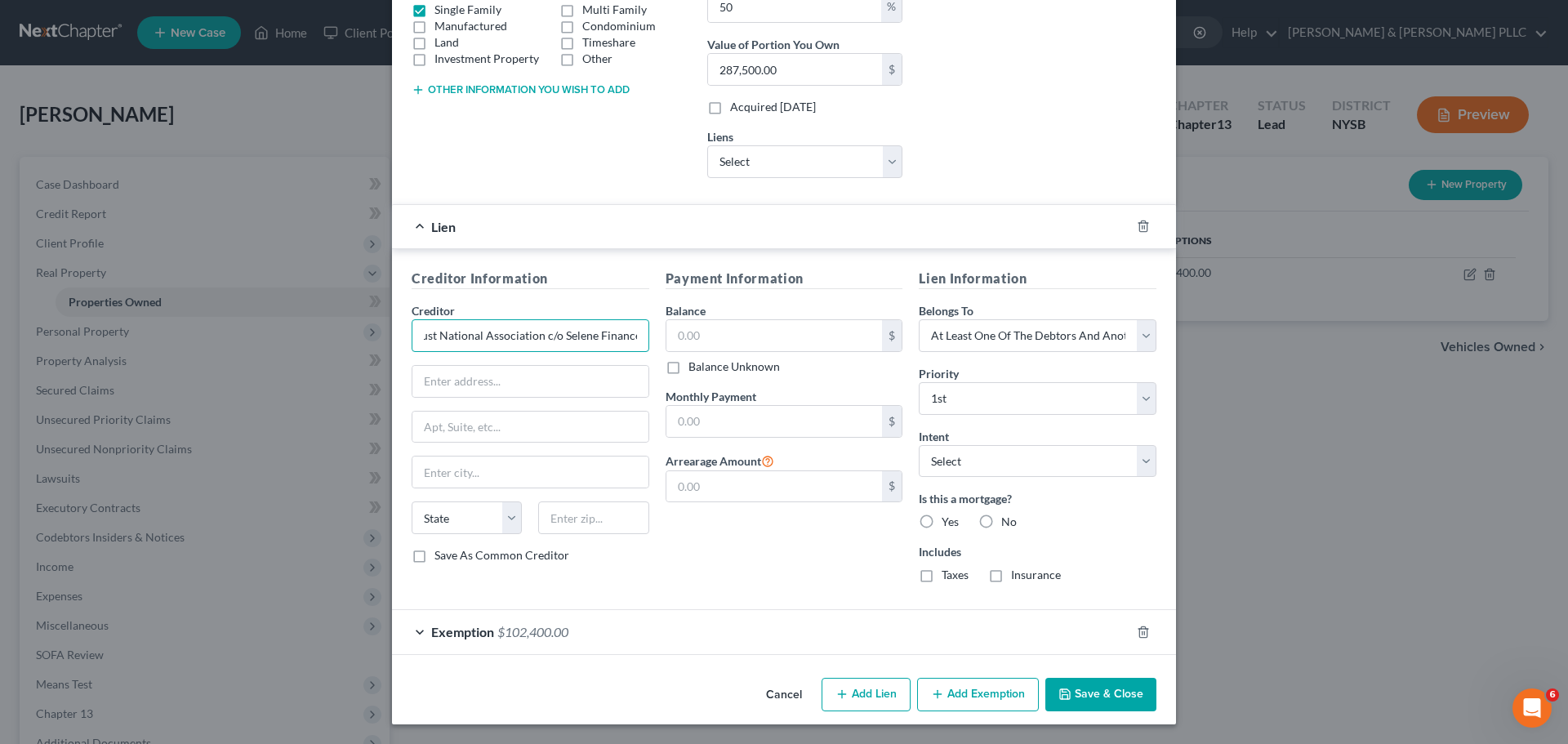
click at [637, 333] on input "U.S. Bank Trust National Association c/o Selene Finance" at bounding box center [530, 336] width 238 height 33
type input "U.S. Bank Trust National Association c/o Selene Finance LP"
click at [568, 386] on input "text" at bounding box center [530, 381] width 236 height 31
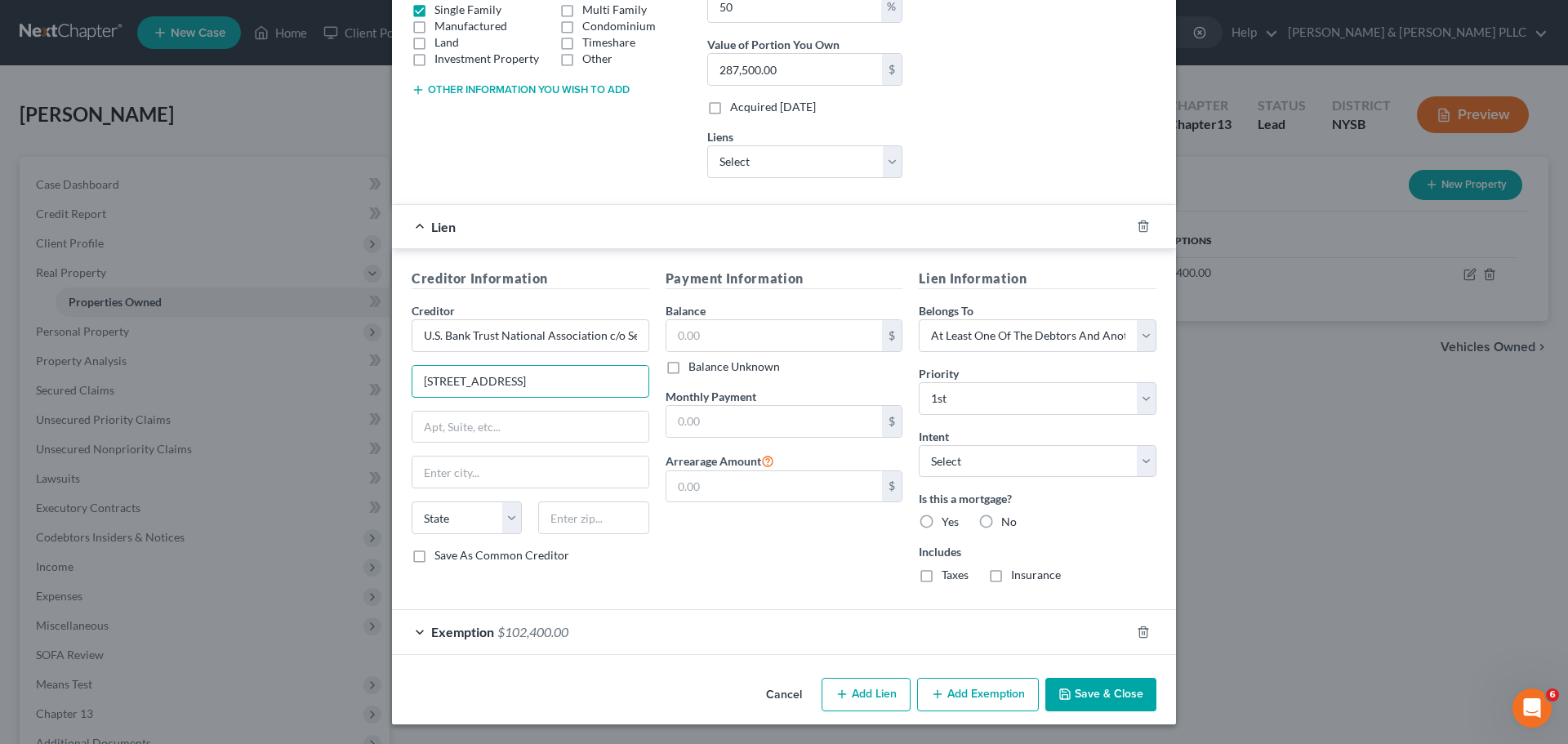
type input "[STREET_ADDRESS]"
type input "Coppell"
select select "45"
type input "75019"
click at [491, 558] on label "Save As Common Creditor" at bounding box center [501, 556] width 135 height 16
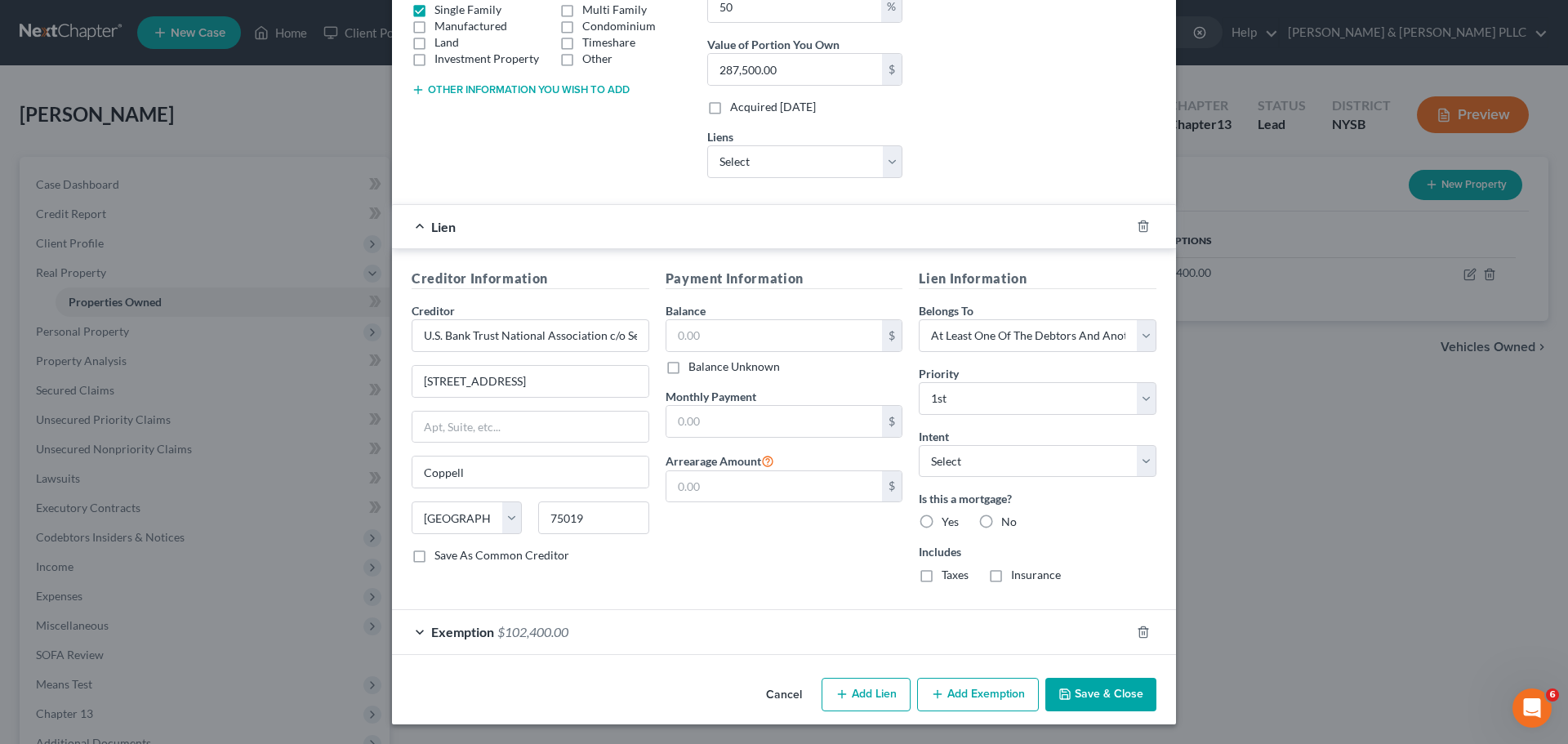
click at [451, 558] on input "Save As Common Creditor" at bounding box center [446, 553] width 11 height 11
checkbox input "true"
click at [827, 335] on input "text" at bounding box center [774, 336] width 216 height 31
type input "266,052"
click at [1036, 467] on select "Select Surrender Redeem Reaffirm Avoid Other" at bounding box center [1037, 462] width 238 height 33
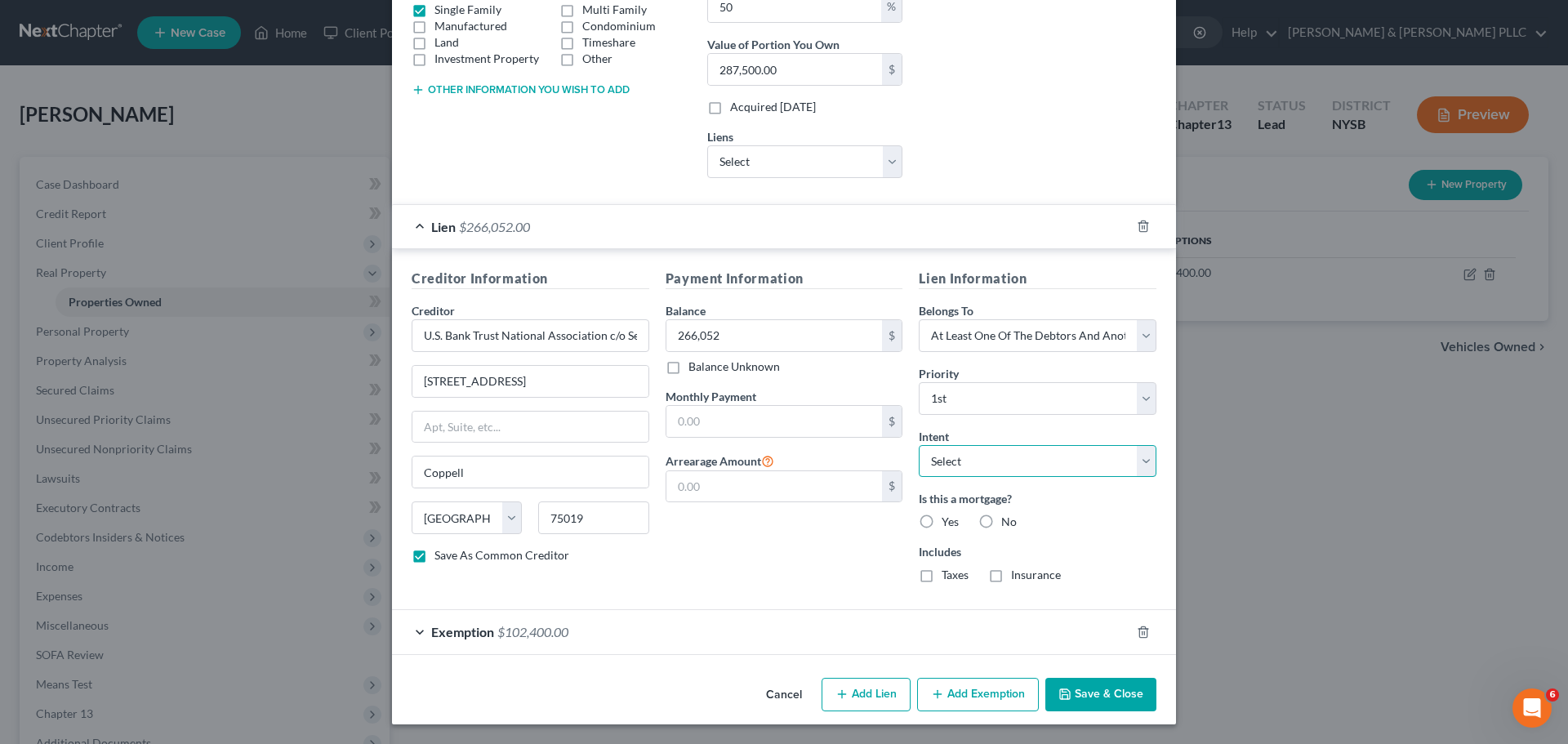
select select "4"
click at [918, 445] on select "Select Surrender Redeem Reaffirm Avoid Other" at bounding box center [1037, 462] width 238 height 33
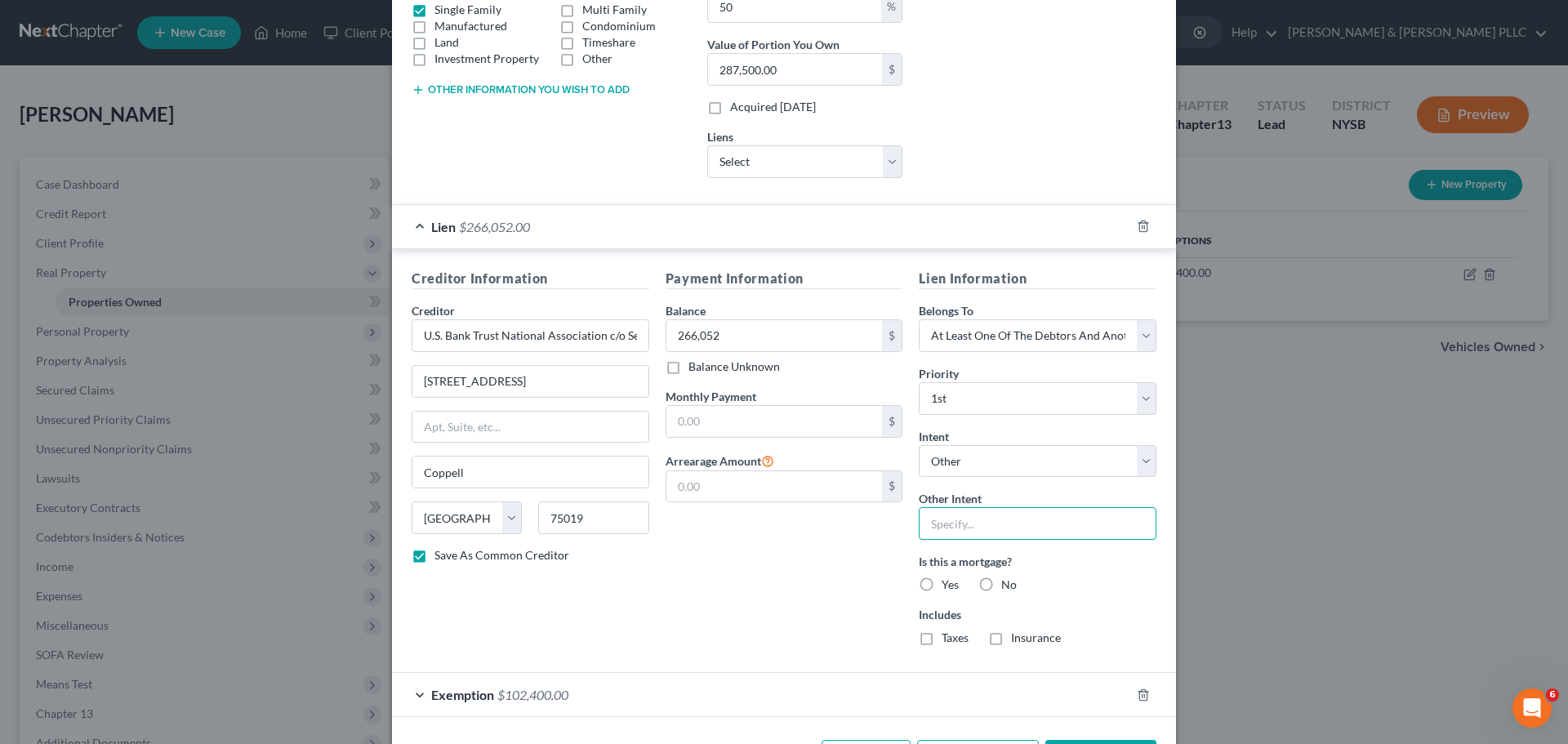
click at [999, 529] on input "text" at bounding box center [1037, 523] width 238 height 33
type input "Modify"
click at [942, 583] on label "Yes" at bounding box center [950, 585] width 17 height 16
click at [948, 583] on input "Yes" at bounding box center [954, 582] width 11 height 11
radio input "true"
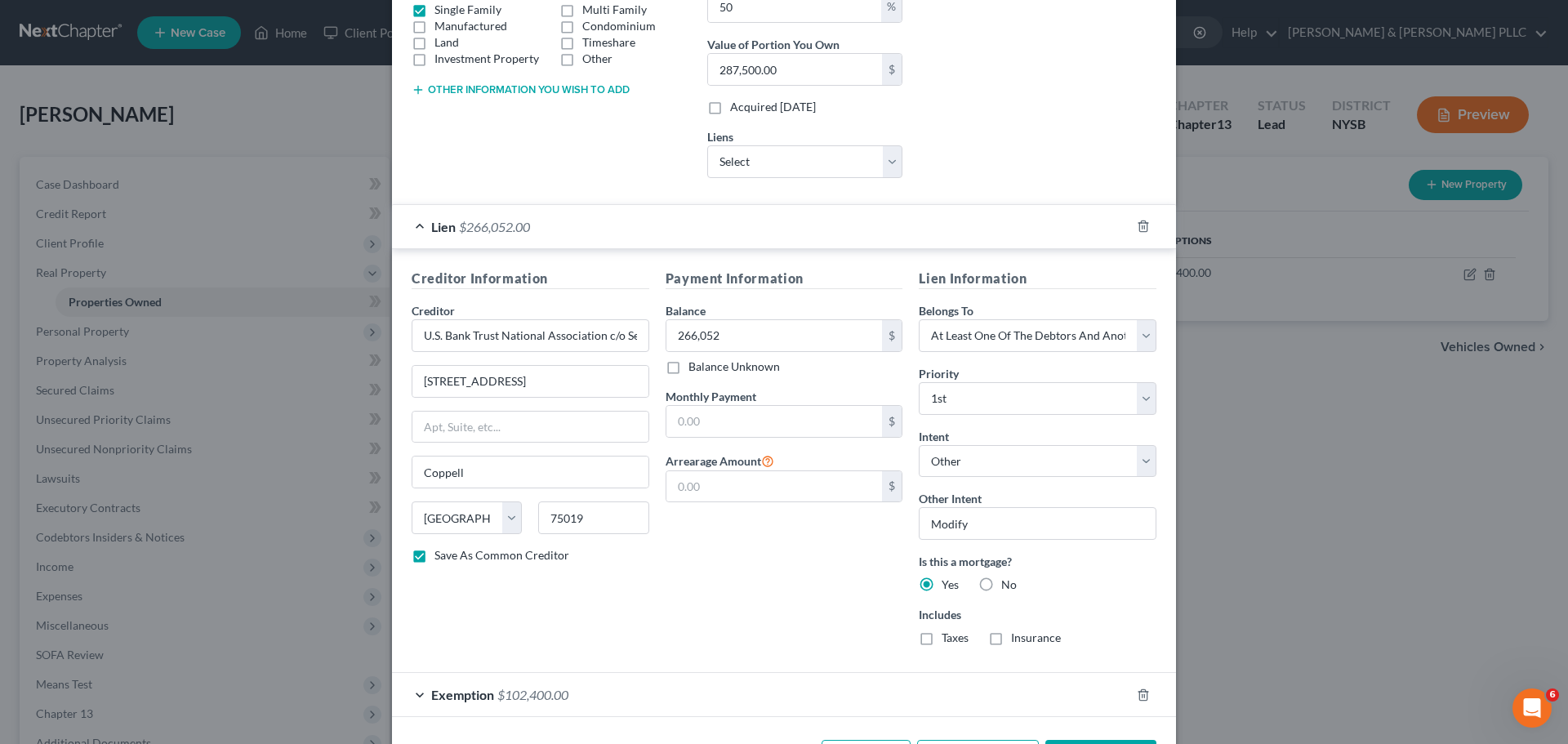
click at [942, 642] on label "Taxes" at bounding box center [955, 638] width 27 height 16
click at [948, 641] on input "Taxes" at bounding box center [954, 635] width 11 height 11
checkbox input "true"
click at [1011, 641] on label "Insurance" at bounding box center [1035, 638] width 50 height 16
click at [1018, 641] on input "Insurance" at bounding box center [1023, 635] width 11 height 11
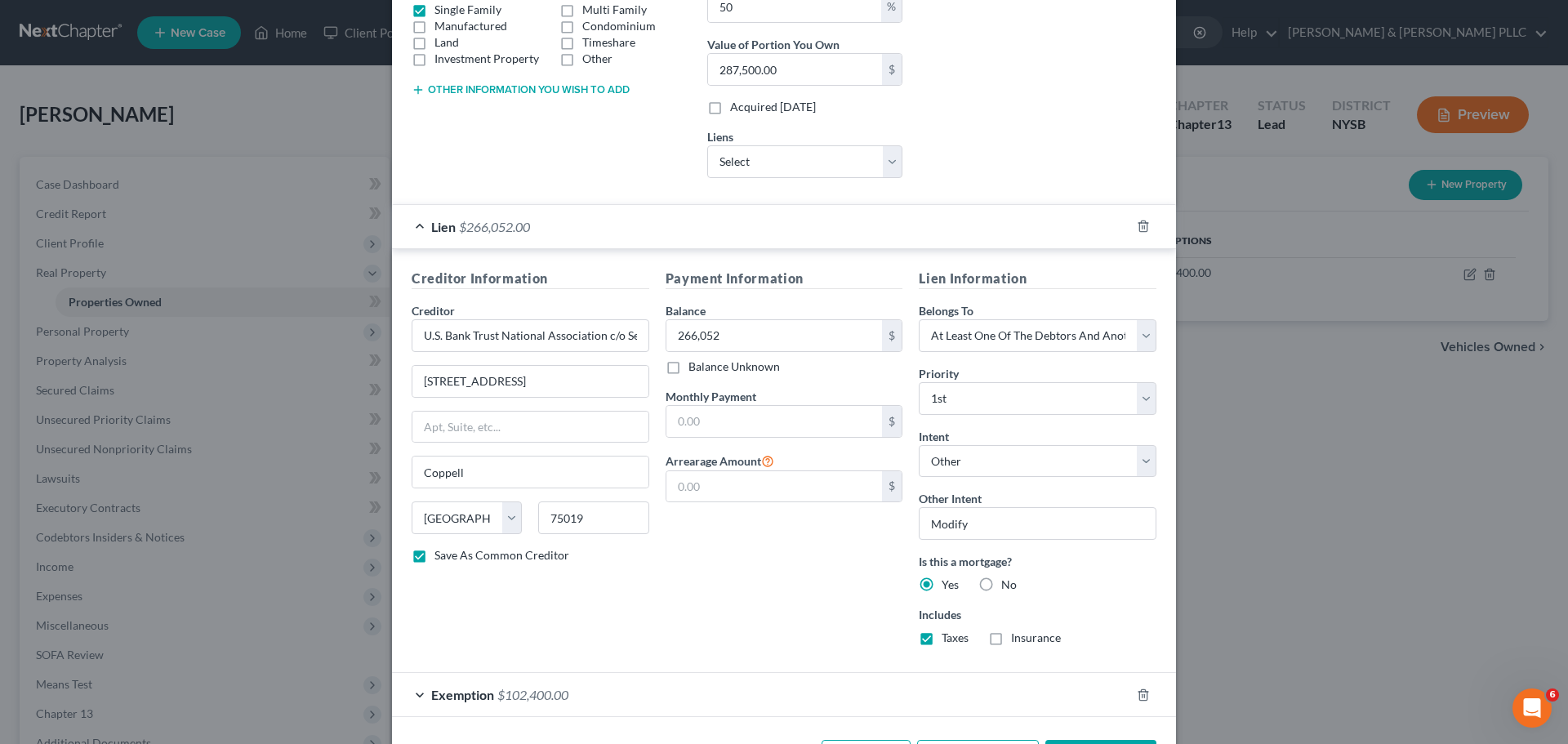
checkbox input "true"
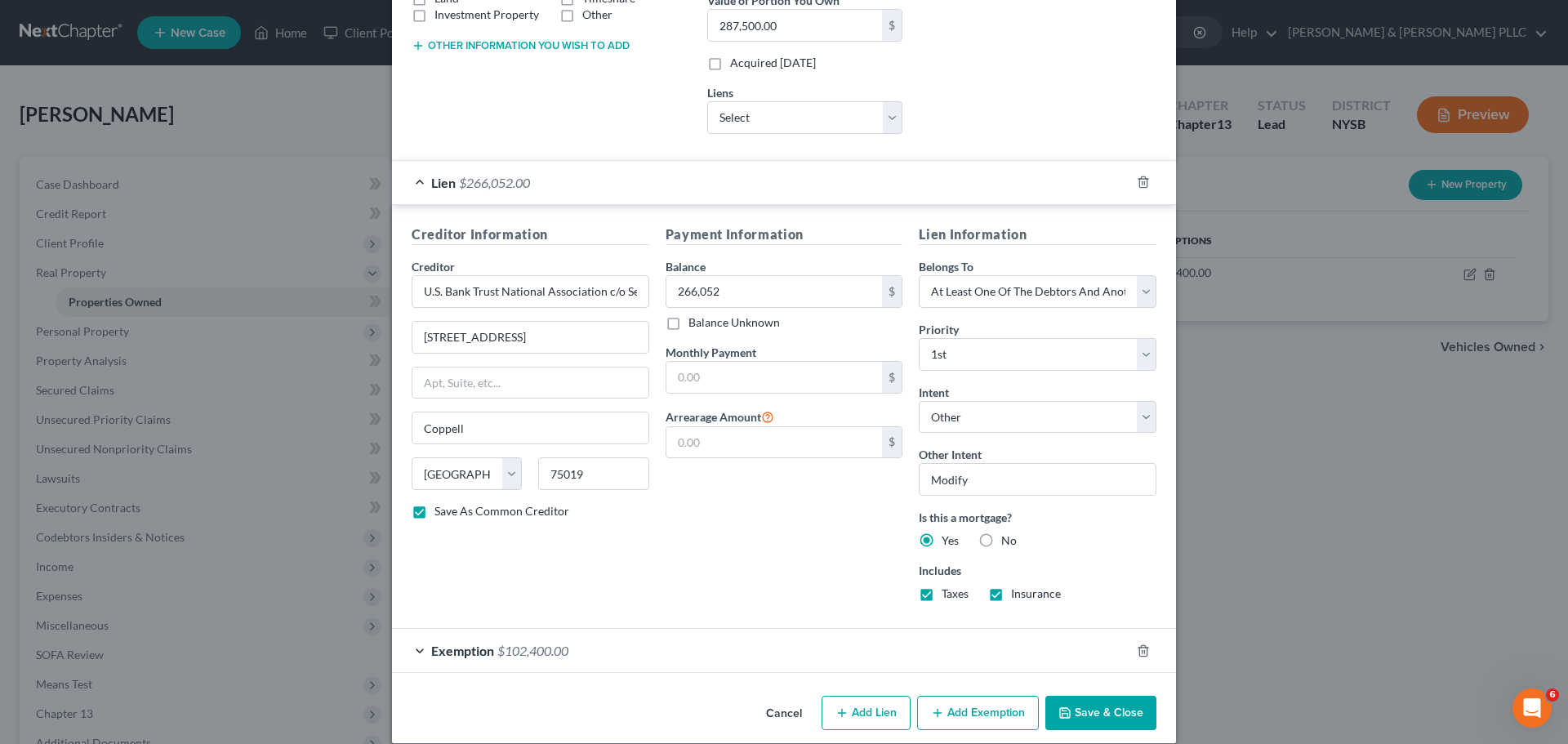
scroll to position [376, 0]
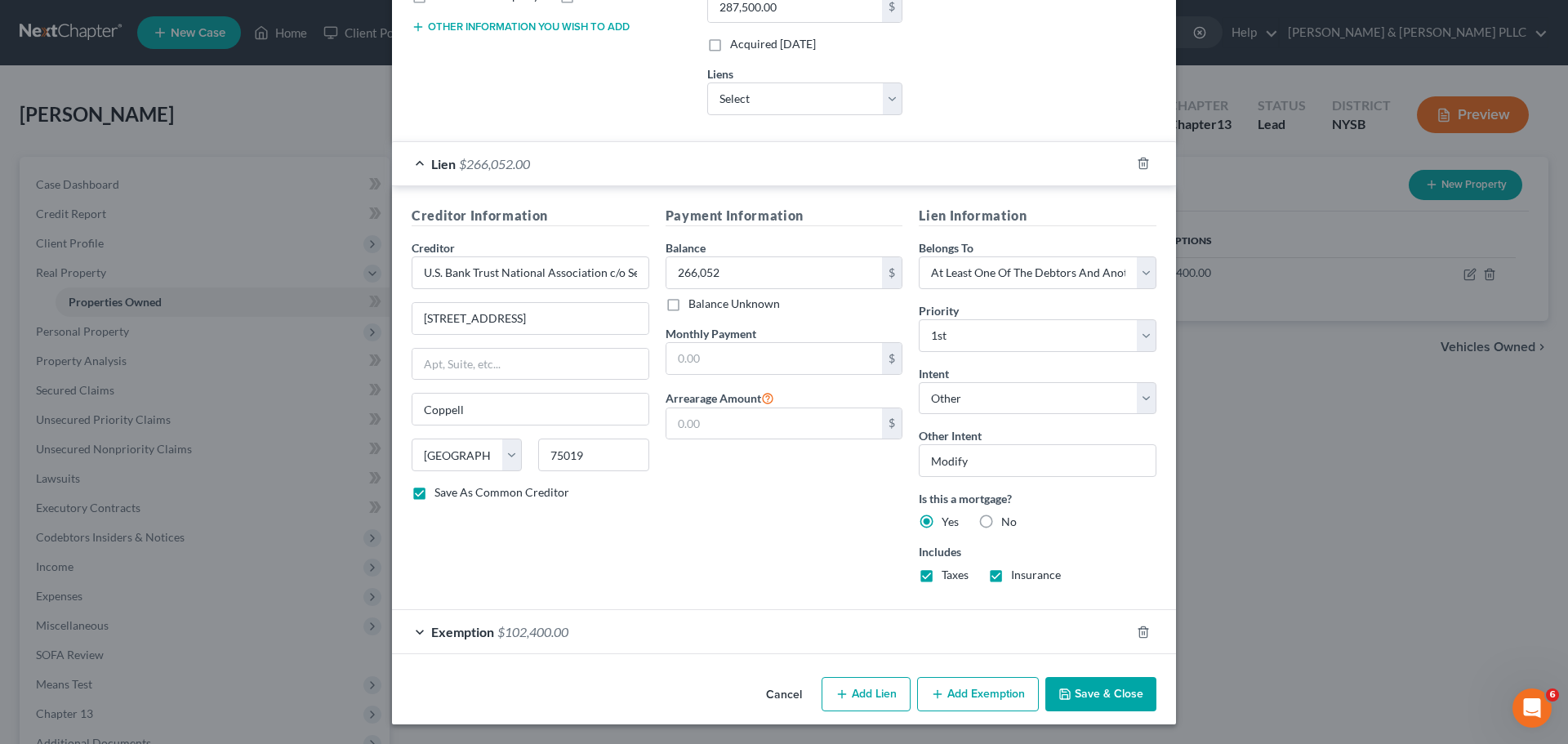
click at [1099, 691] on button "Save & Close" at bounding box center [1100, 694] width 111 height 34
checkbox input "false"
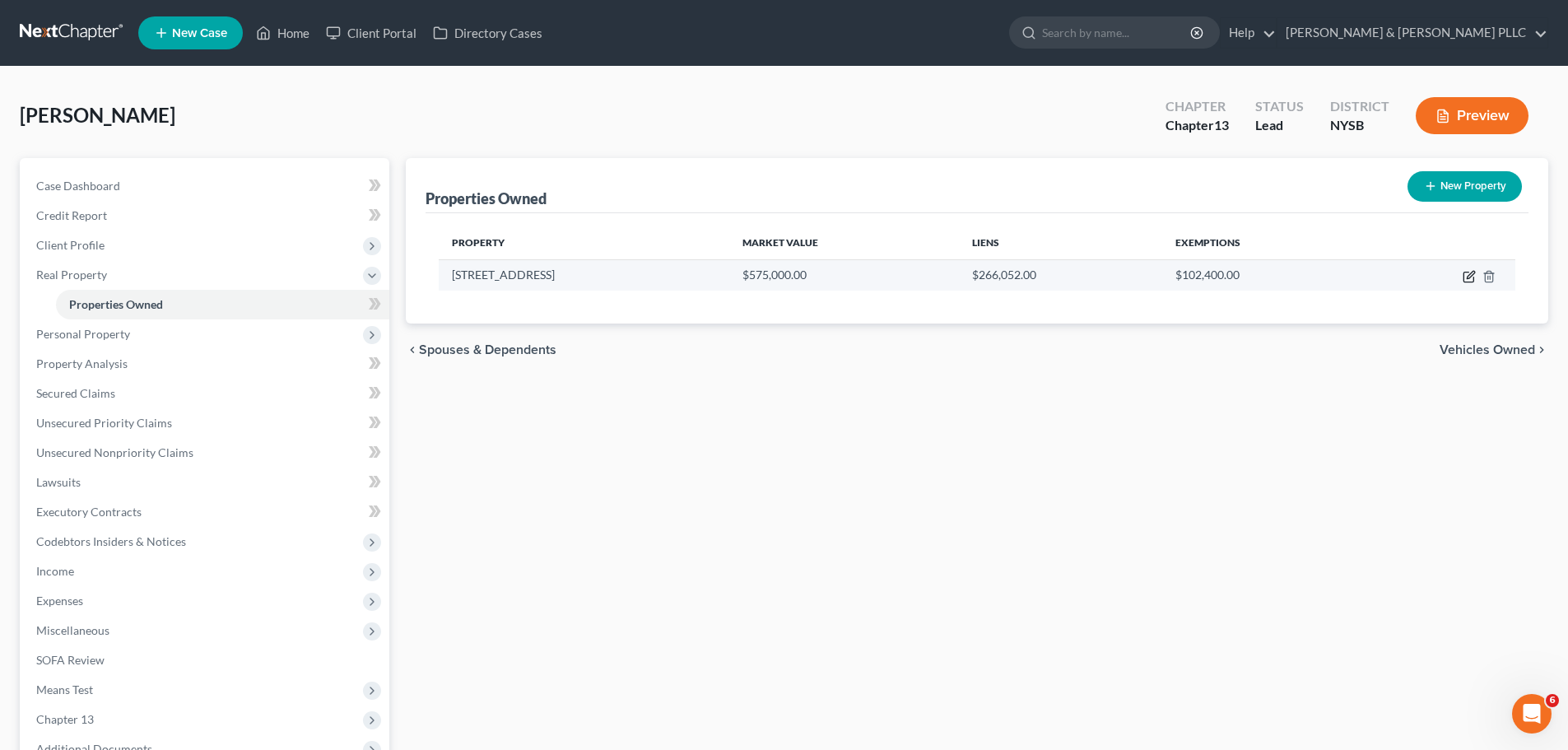
click at [1468, 275] on icon "button" at bounding box center [1469, 276] width 13 height 13
select select "35"
select select "59"
select select "3"
select select "6"
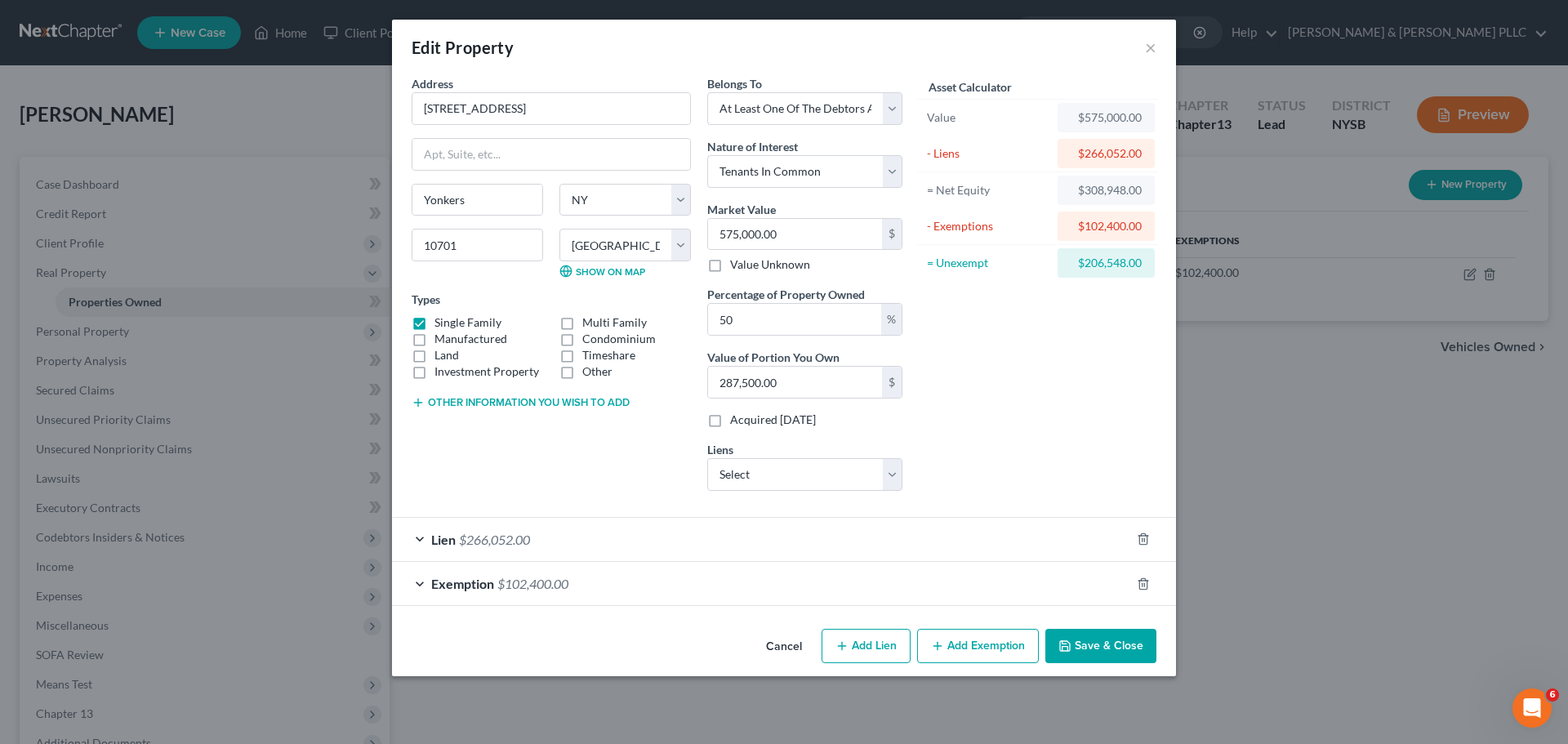
click at [874, 643] on button "Add Lien" at bounding box center [866, 646] width 89 height 34
select select "3"
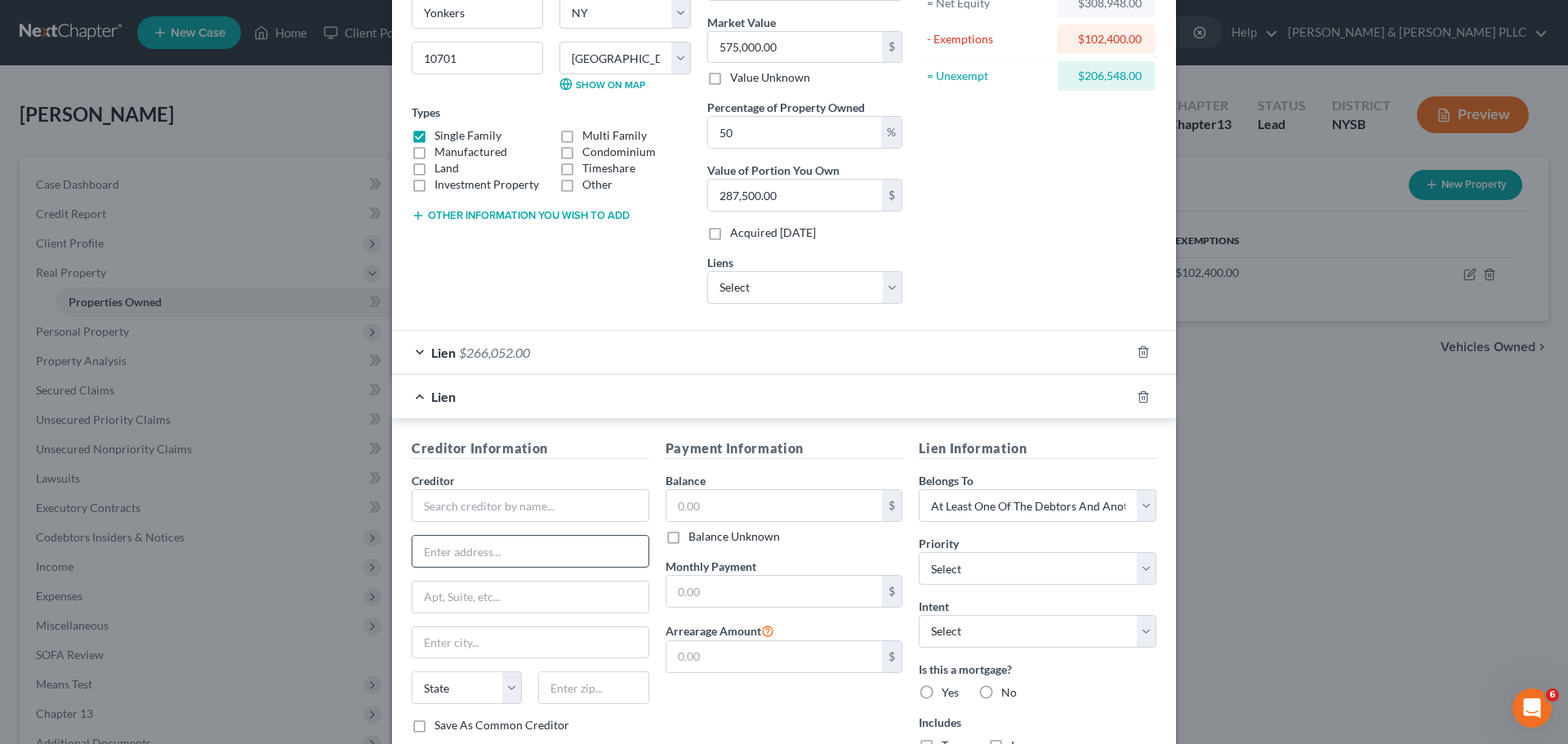
scroll to position [245, 0]
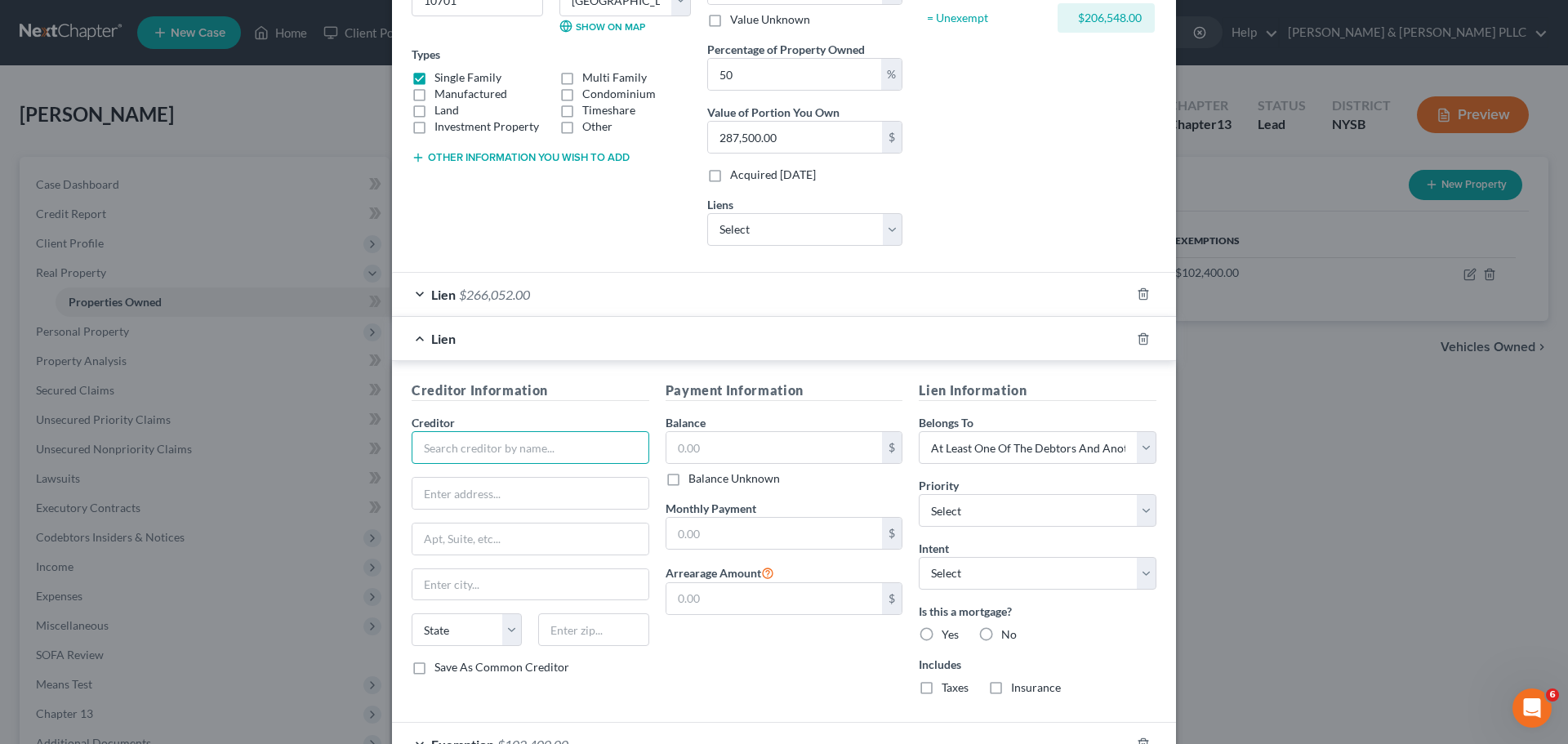
click at [497, 442] on input "text" at bounding box center [530, 448] width 238 height 33
type input "JPMorgan Chase Bank, NA"
click at [1023, 453] on select "Select Debtor 1 Only Debtor 2 Only Debtor 1 And Debtor 2 Only At Least One Of T…" at bounding box center [1037, 448] width 238 height 33
click at [1107, 608] on label "Is this a mortgage?" at bounding box center [1037, 611] width 238 height 17
click at [761, 446] on input "text" at bounding box center [774, 447] width 216 height 31
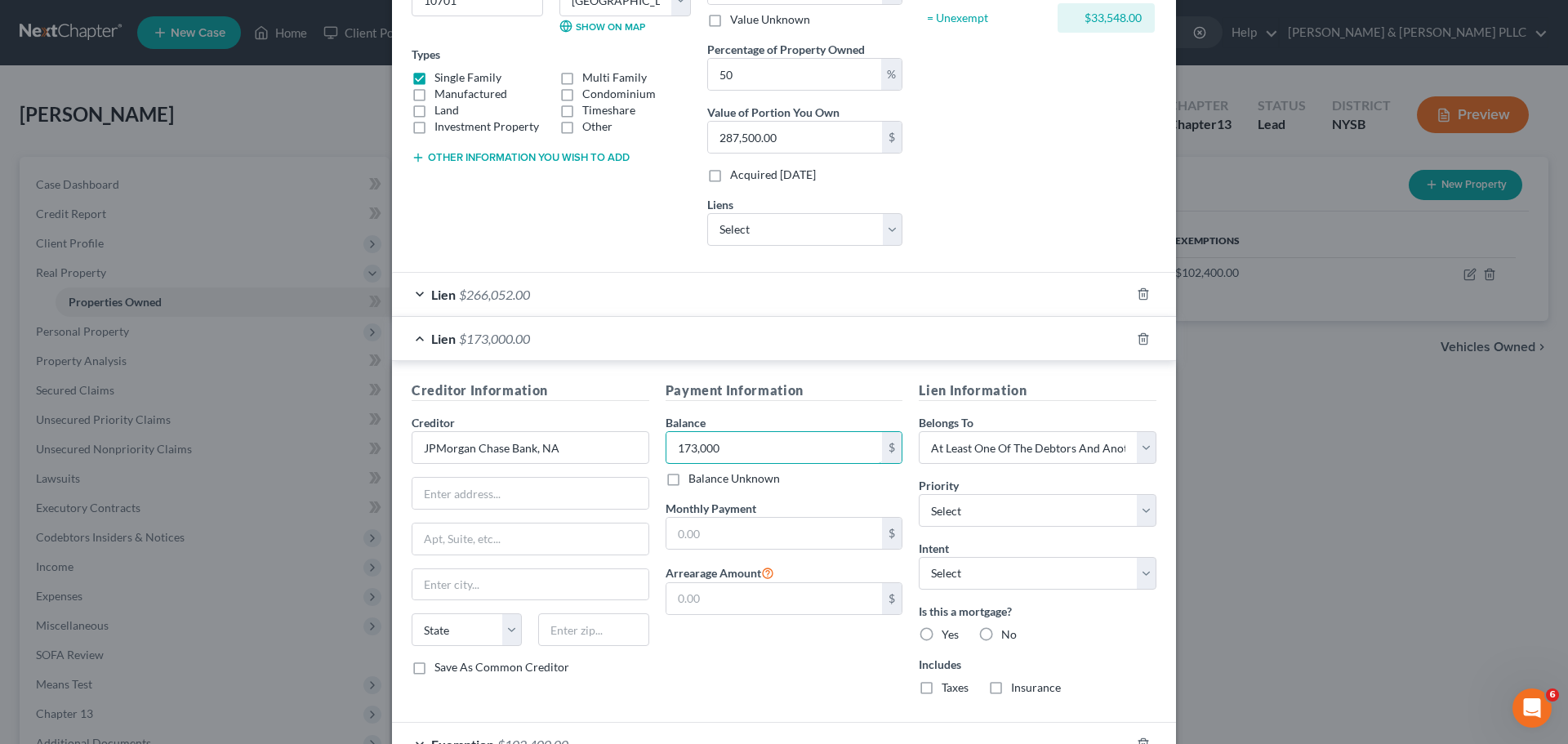
type input "173,000"
click at [760, 663] on div "Payment Information Balance 173,000.00 $ Balance Unknown Balance Undetermined 1…" at bounding box center [784, 545] width 254 height 328
click at [1017, 579] on select "Select Surrender Redeem Reaffirm Avoid Other" at bounding box center [1037, 574] width 238 height 33
select select "4"
click at [918, 558] on select "Select Surrender Redeem Reaffirm Avoid Other" at bounding box center [1037, 574] width 238 height 33
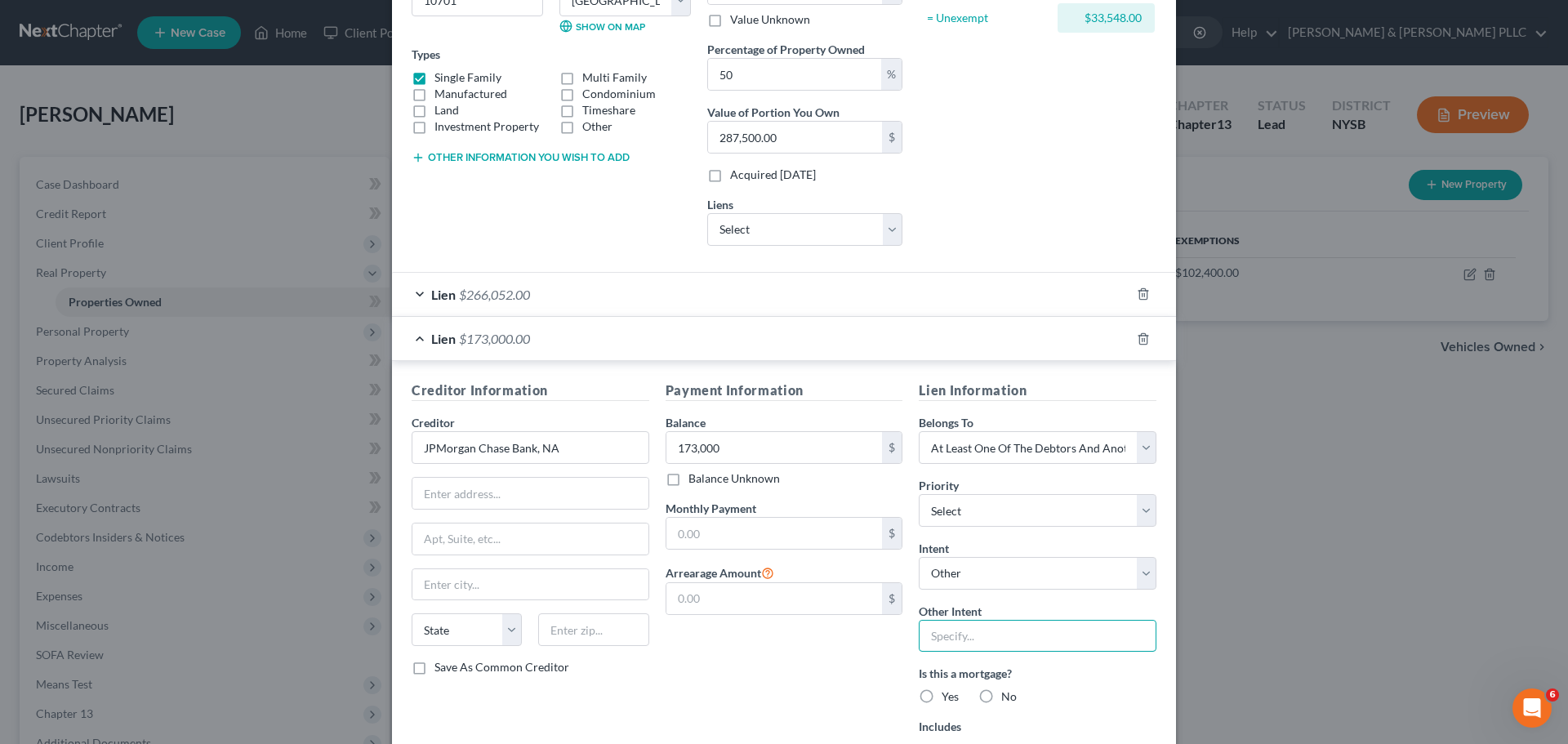
click at [993, 634] on input "text" at bounding box center [1037, 636] width 238 height 33
type input "continue to make payments"
click at [1055, 510] on select "Select 1st 2nd 3rd 4th 5th 6th 7th 8th 9th 10th 11th 12th 13th 14th 15th 16th 1…" at bounding box center [1037, 510] width 238 height 33
select select "1"
click at [918, 494] on select "Select 1st 2nd 3rd 4th 5th 6th 7th 8th 9th 10th 11th 12th 13th 14th 15th 16th 1…" at bounding box center [1037, 510] width 238 height 33
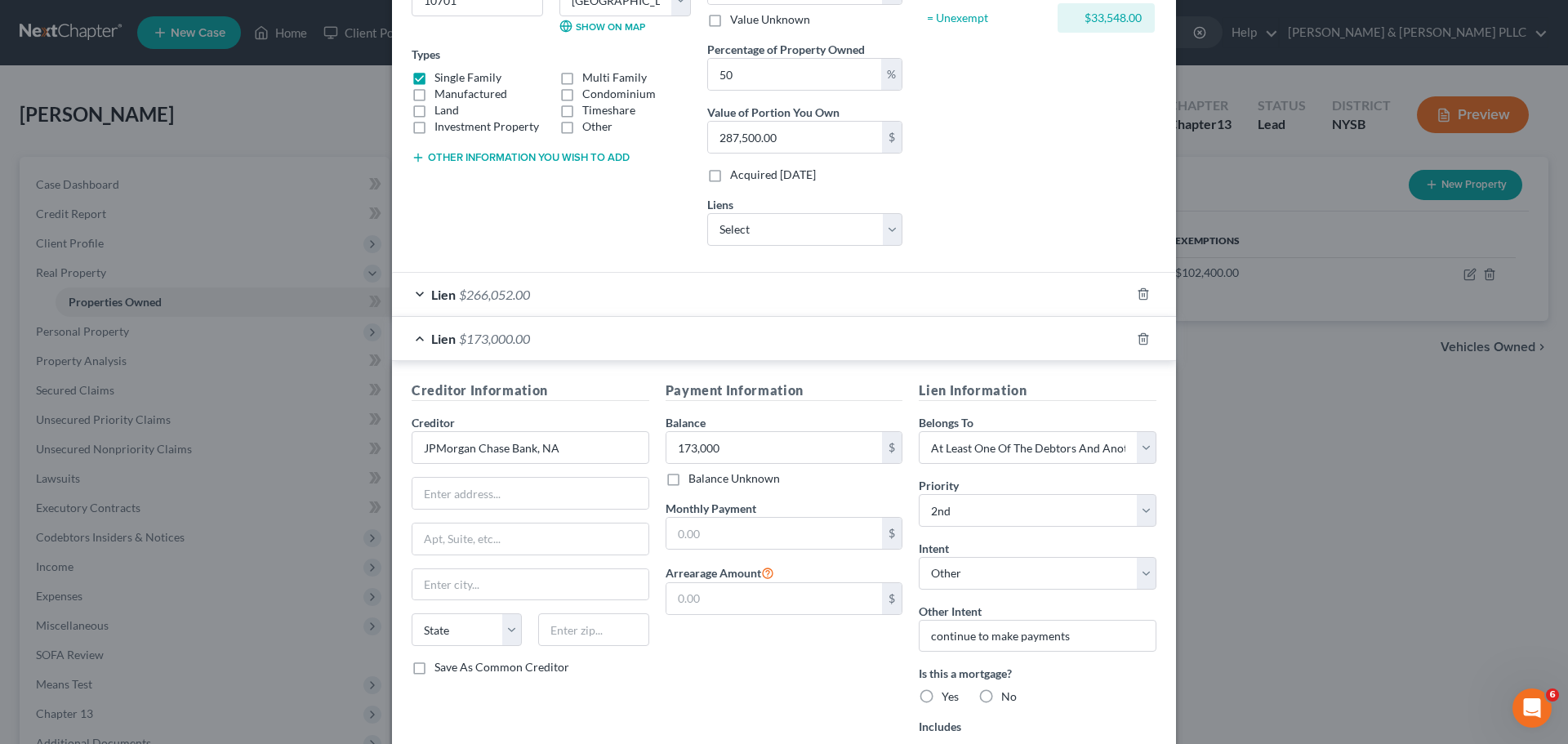
click at [942, 696] on label "Yes" at bounding box center [950, 697] width 17 height 16
click at [948, 696] on input "Yes" at bounding box center [954, 694] width 11 height 11
radio input "true"
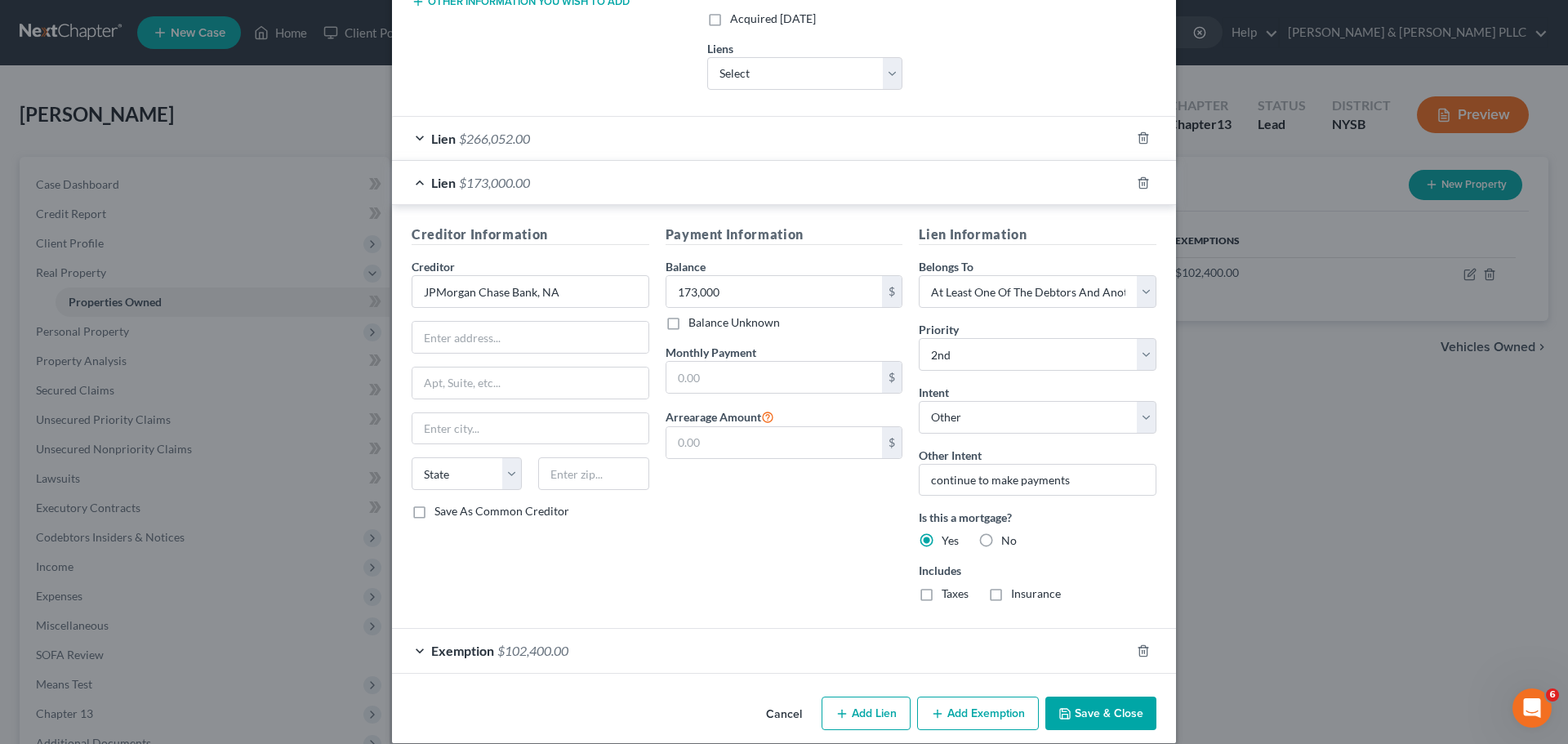
scroll to position [408, 0]
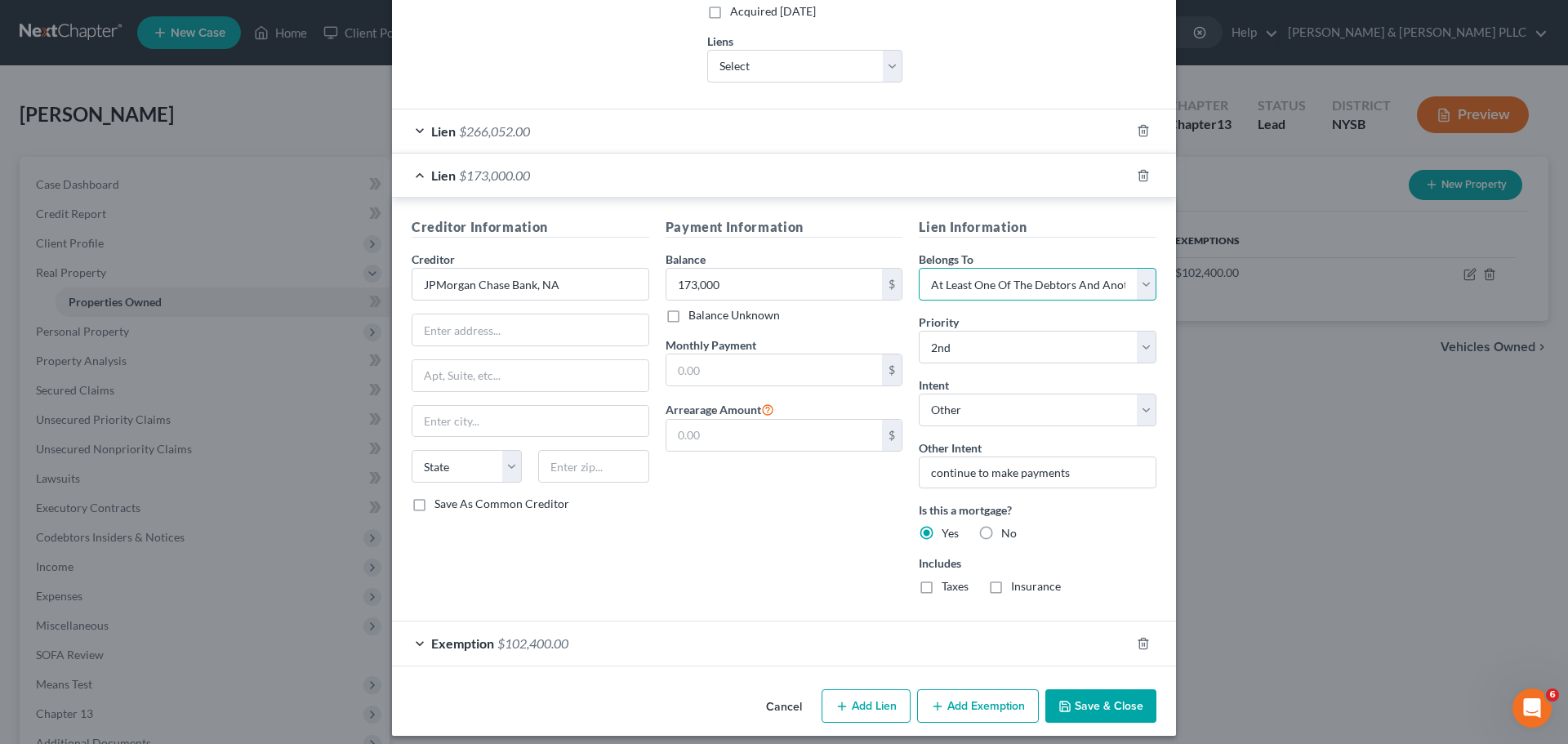
click at [1020, 290] on select "Select Debtor 1 Only Debtor 2 Only Debtor 1 And Debtor 2 Only At Least One Of T…" at bounding box center [1037, 284] width 238 height 33
click at [1035, 245] on div "Lien Information Belongs To * Select Debtor 1 Only Debtor 2 Only Debtor 1 And D…" at bounding box center [1037, 412] width 254 height 390
click at [1083, 709] on button "Save & Close" at bounding box center [1100, 707] width 111 height 34
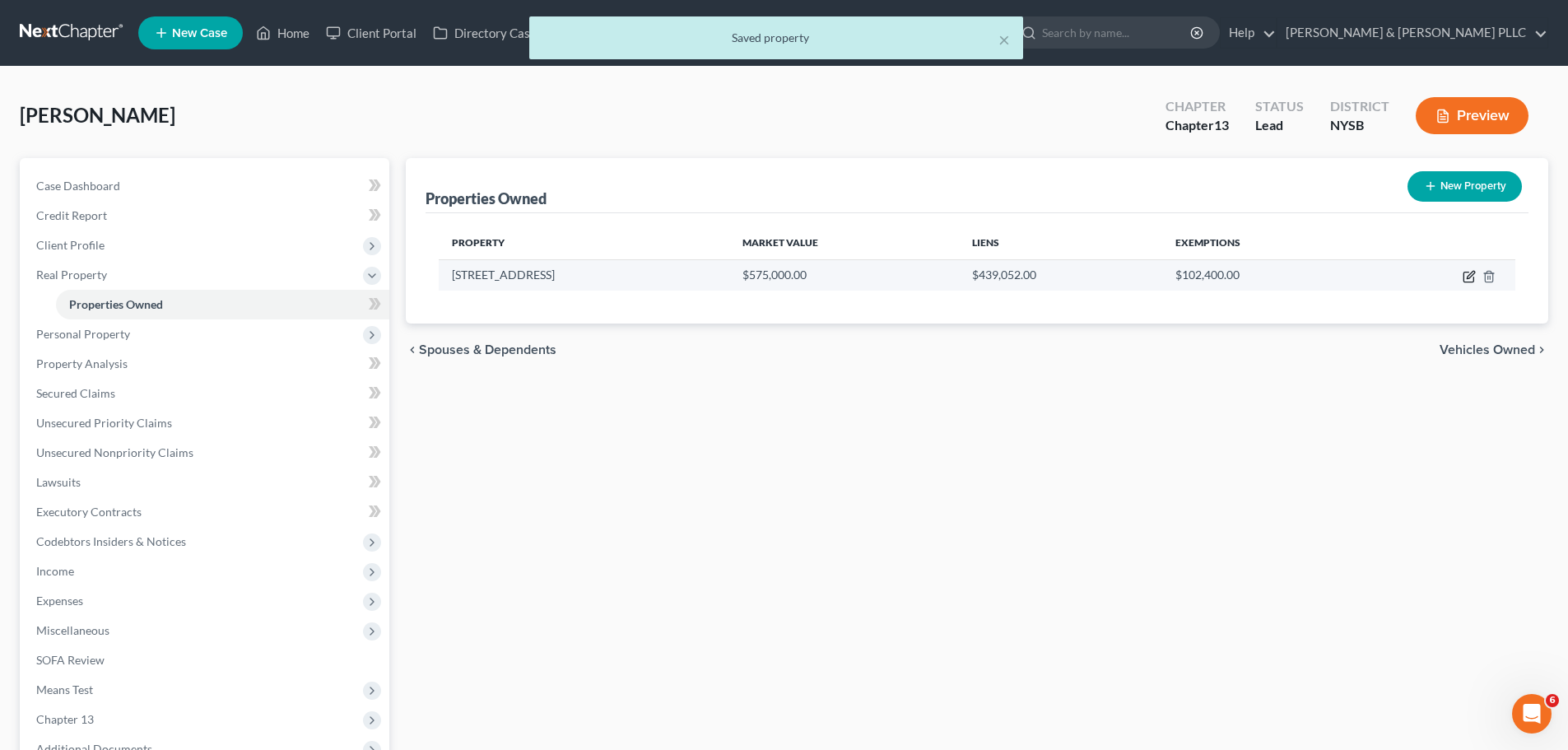
click at [1466, 275] on icon "button" at bounding box center [1469, 276] width 13 height 13
select select "35"
select select "59"
select select "3"
select select "6"
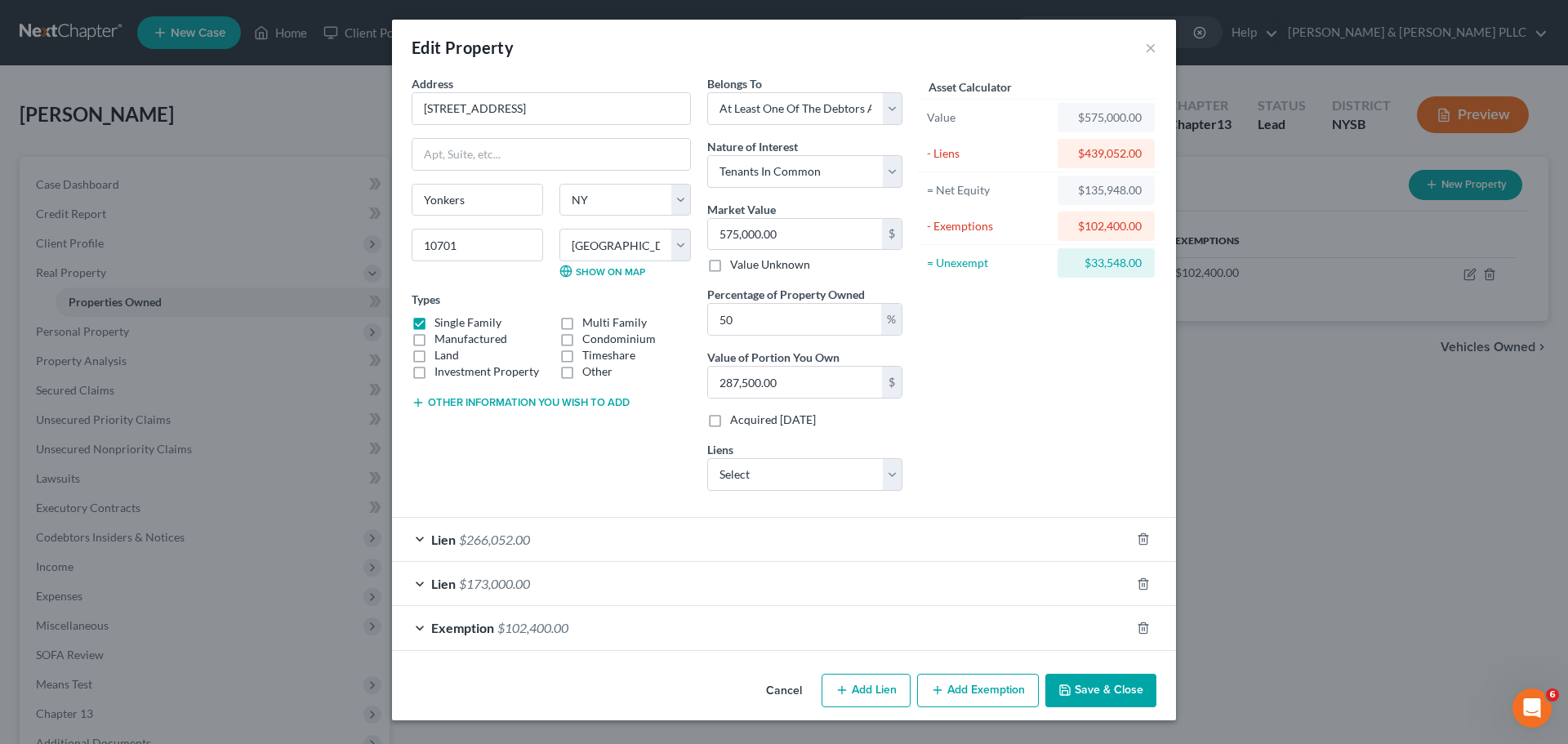
click at [475, 632] on span "Exemption" at bounding box center [462, 627] width 62 height 15
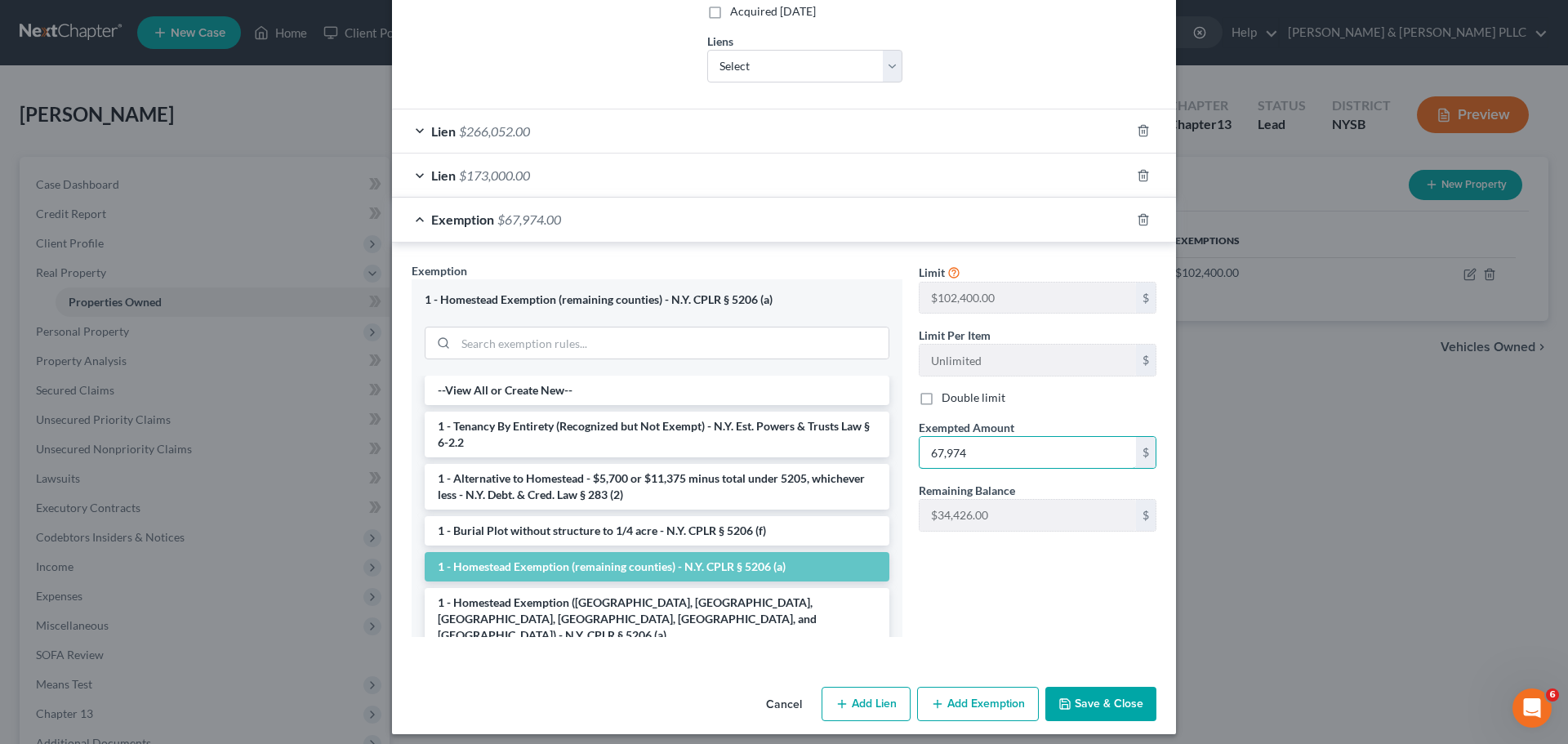
type input "67,974"
click at [1069, 698] on button "Save & Close" at bounding box center [1100, 704] width 111 height 34
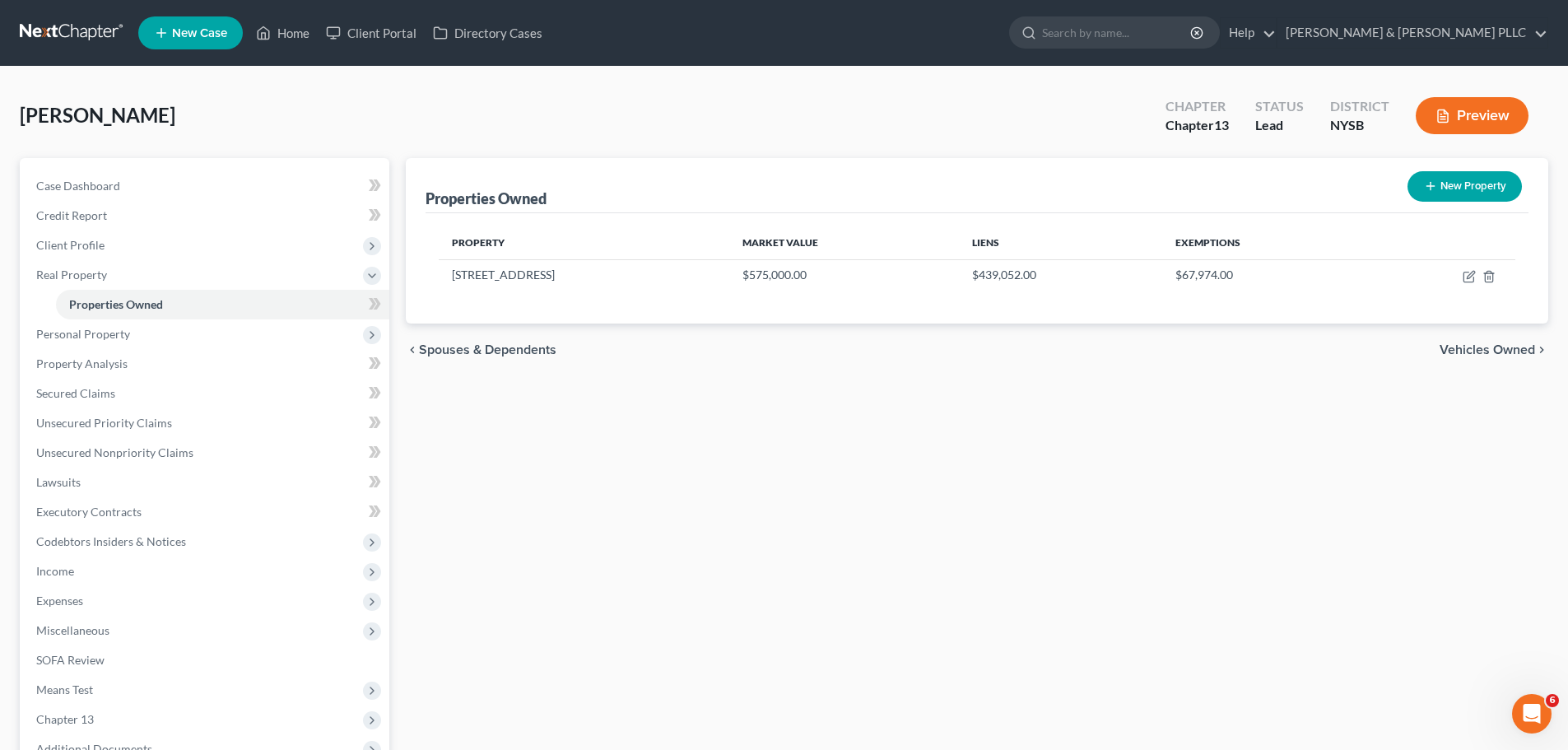
click at [1516, 343] on span "Vehicles Owned" at bounding box center [1488, 349] width 96 height 13
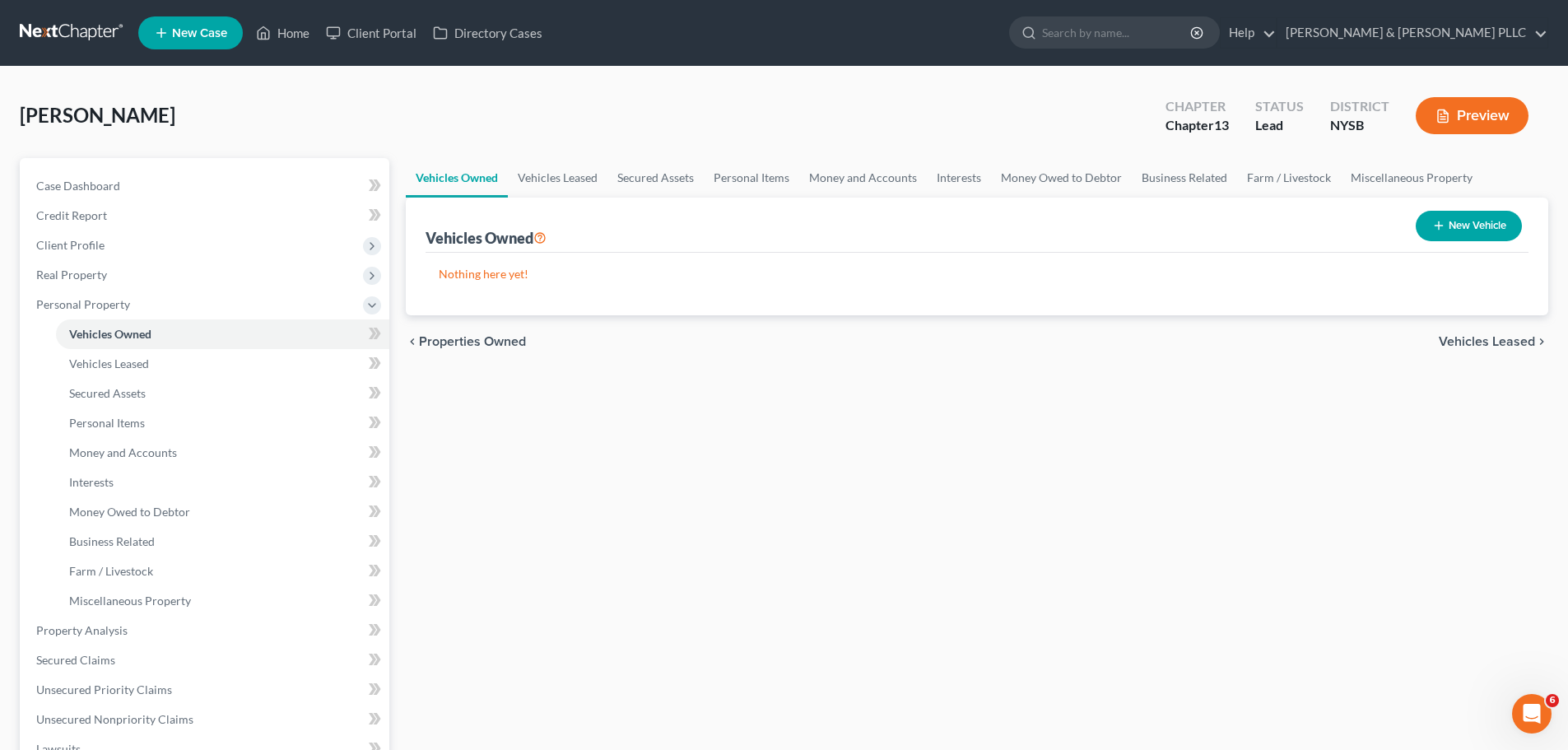
click at [1508, 340] on span "Vehicles Leased" at bounding box center [1488, 341] width 97 height 13
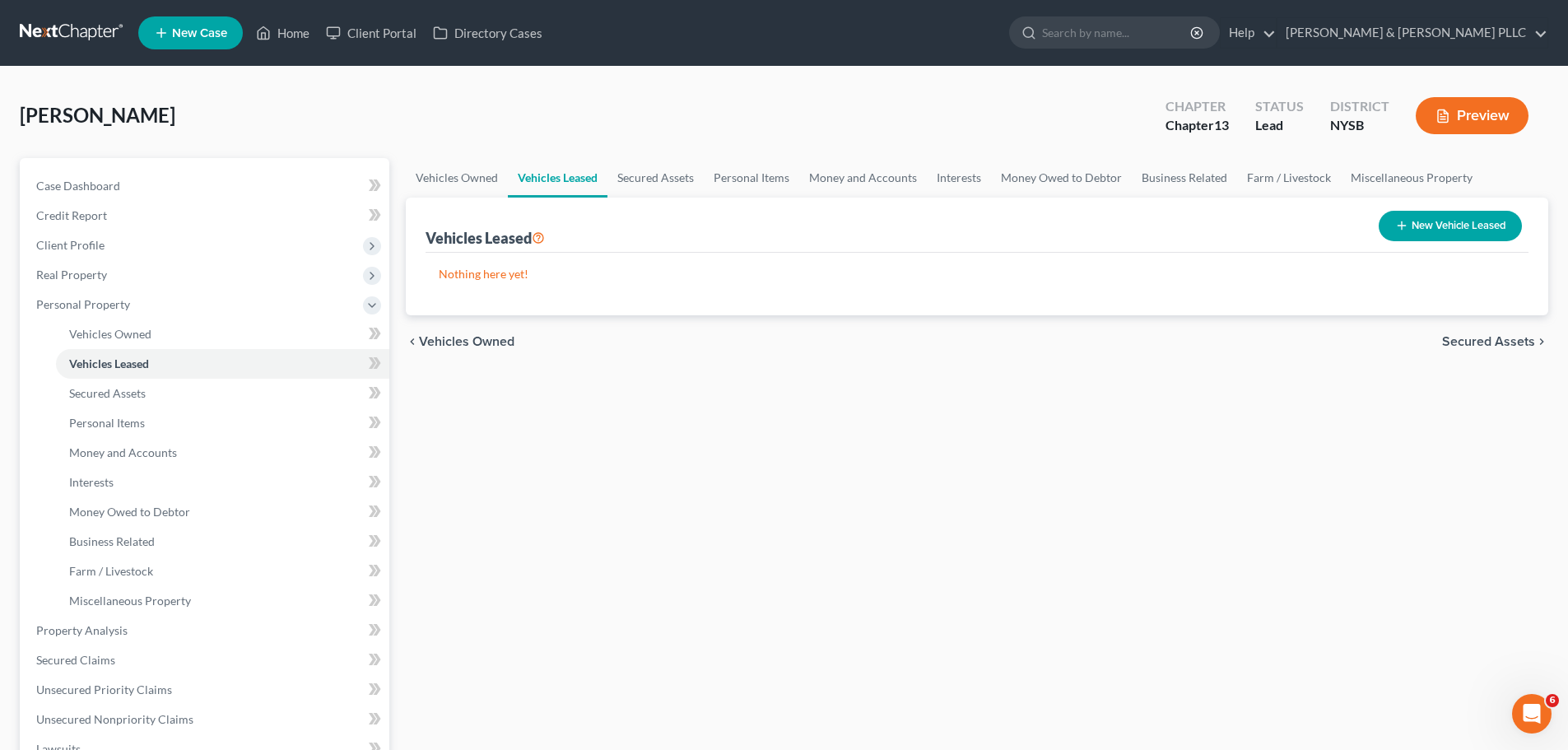
click at [1508, 335] on span "Secured Assets" at bounding box center [1489, 341] width 93 height 13
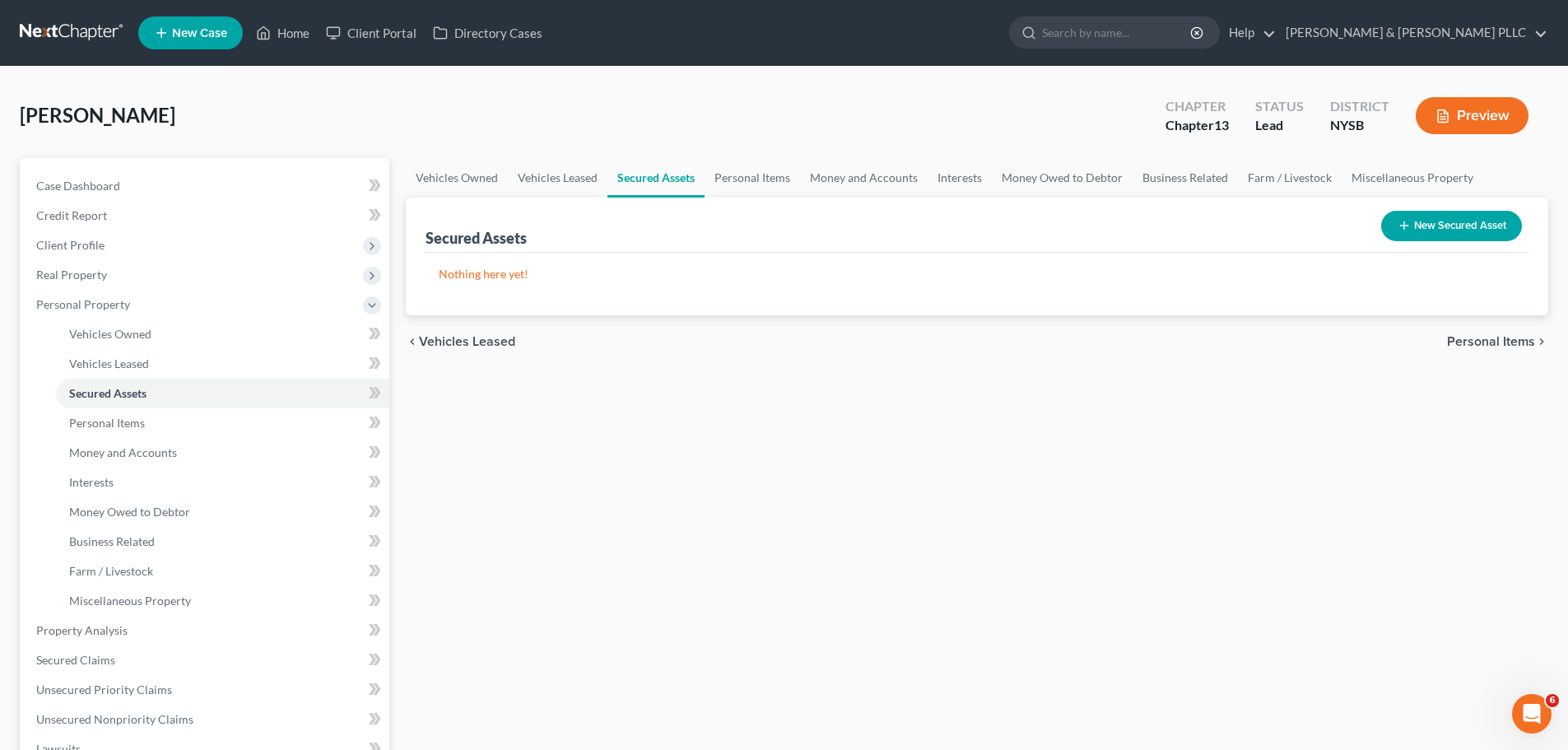
click at [1508, 335] on span "Personal Items" at bounding box center [1491, 341] width 88 height 13
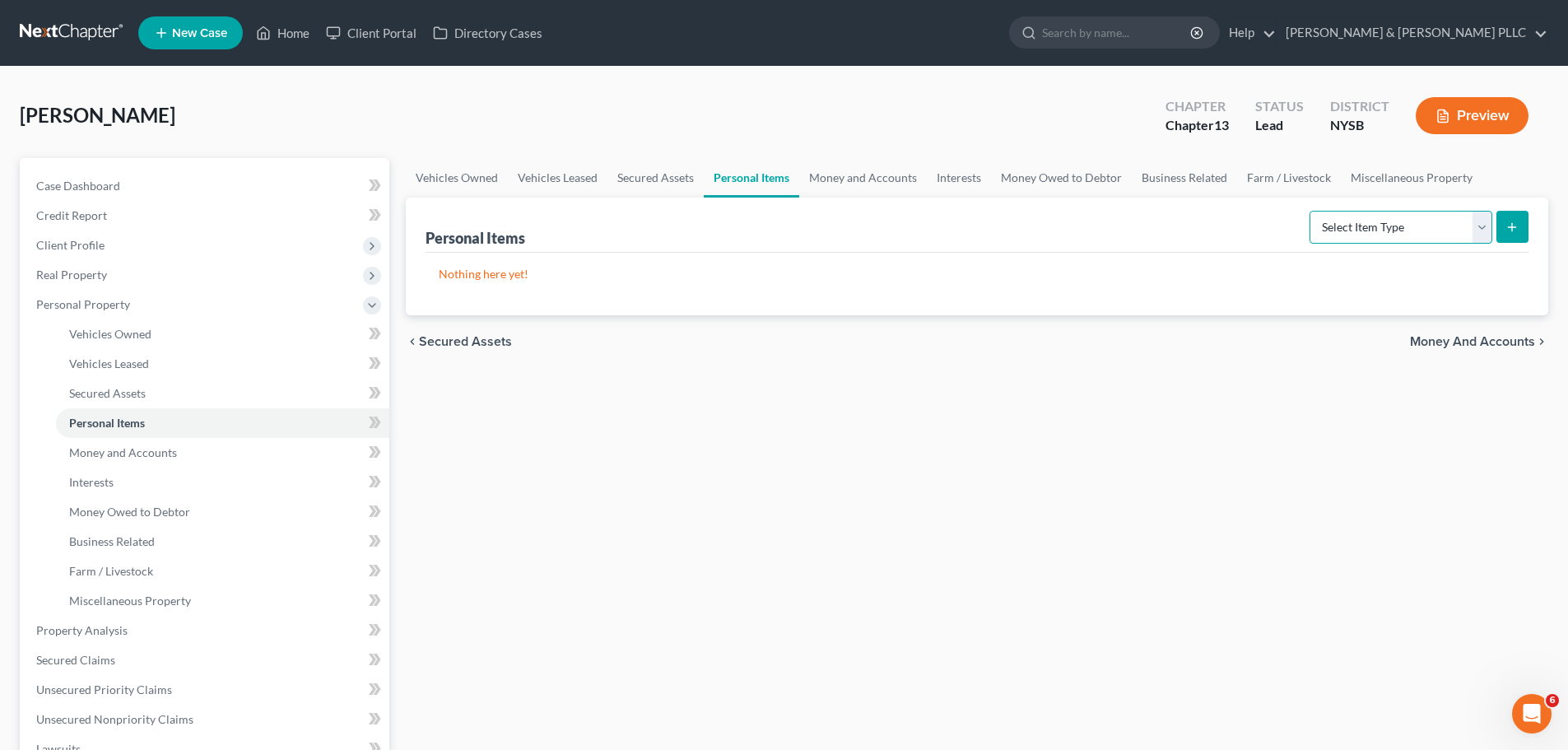
click at [1484, 233] on select "Select Item Type Clothing Collectibles Of Value Electronics Firearms Household …" at bounding box center [1401, 227] width 182 height 33
select select "clothing"
click at [1312, 211] on select "Select Item Type Clothing Collectibles Of Value Electronics Firearms Household …" at bounding box center [1401, 227] width 182 height 33
click at [1511, 229] on icon "submit" at bounding box center [1512, 227] width 13 height 13
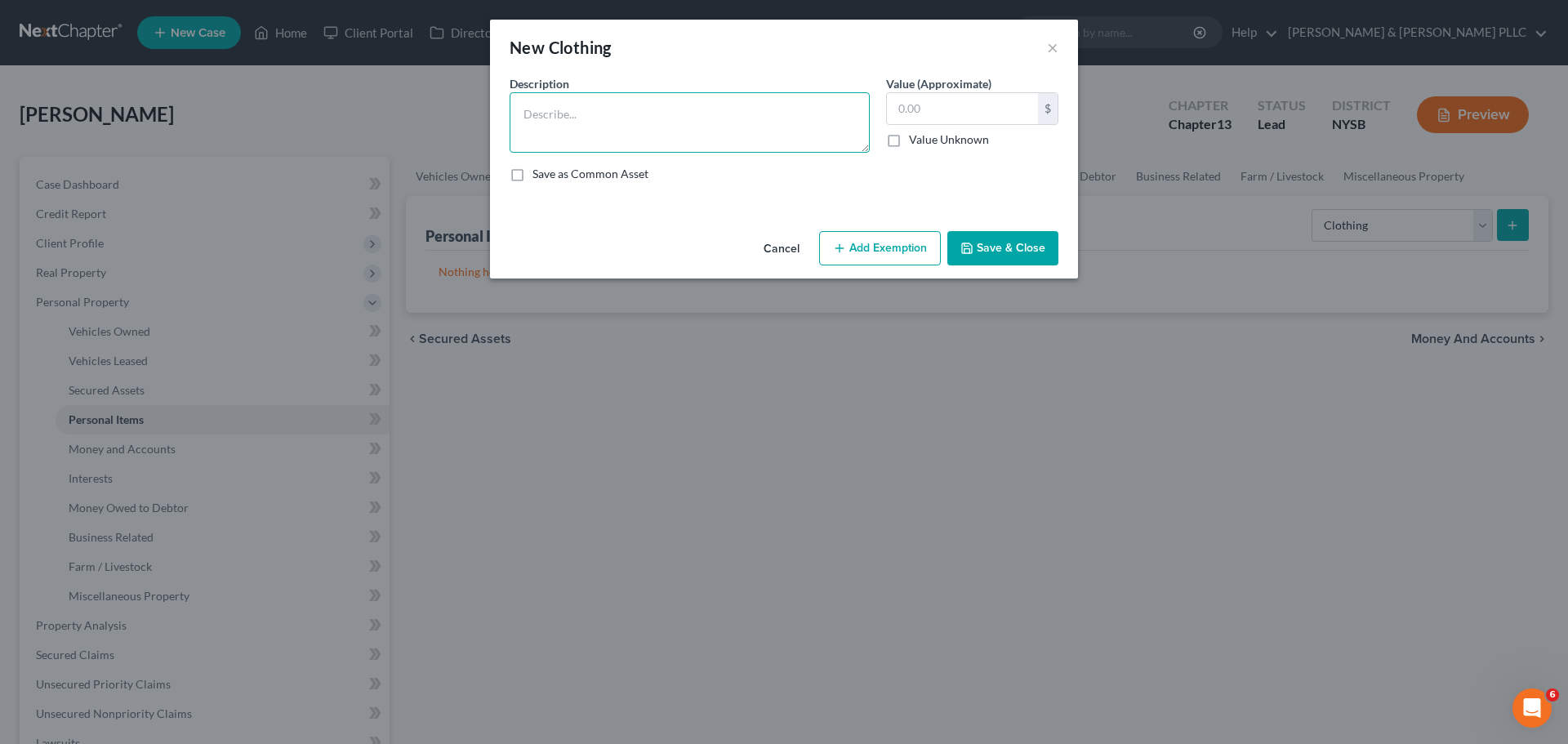
click at [765, 134] on textarea at bounding box center [689, 122] width 360 height 61
type textarea "general clothing"
click at [937, 120] on input "text" at bounding box center [962, 109] width 151 height 31
type input "400"
click at [860, 253] on button "Add Exemption" at bounding box center [879, 248] width 121 height 34
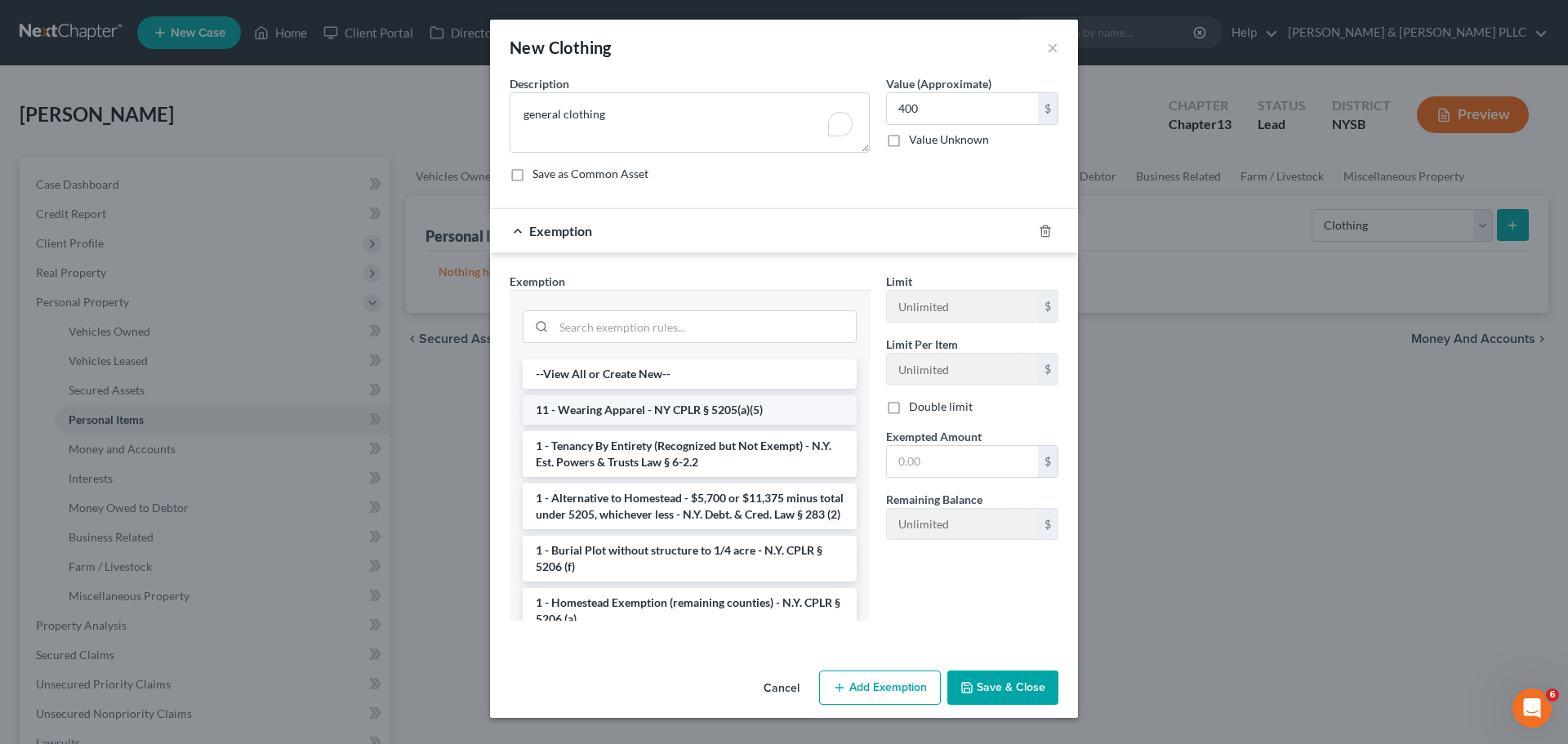
click at [766, 417] on li "11 - Wearing Apparel - NY CPLR § 5205(a)(5)" at bounding box center [689, 410] width 334 height 29
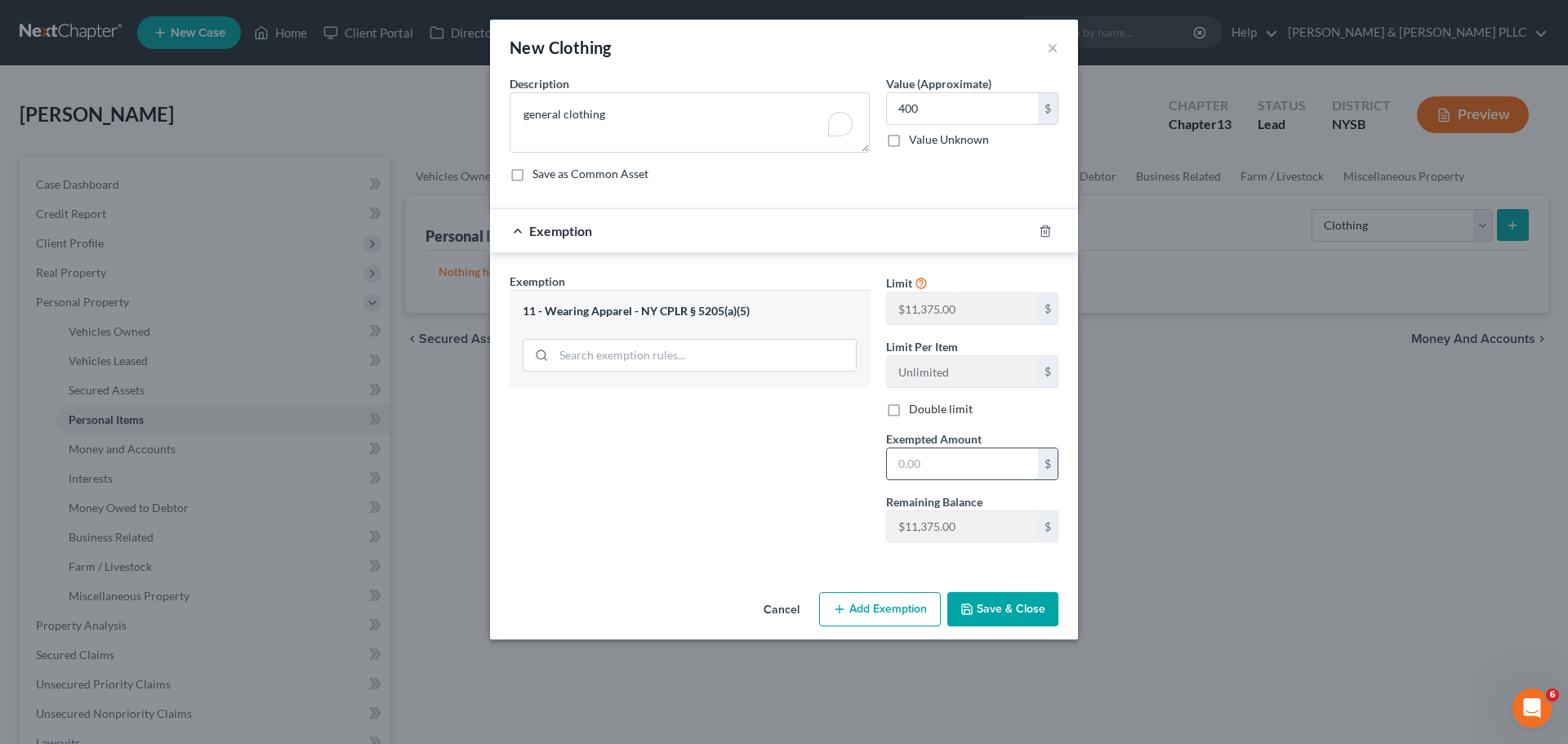
click at [951, 464] on input "text" at bounding box center [962, 463] width 151 height 31
type input "400"
click at [1001, 614] on button "Save & Close" at bounding box center [1003, 609] width 111 height 34
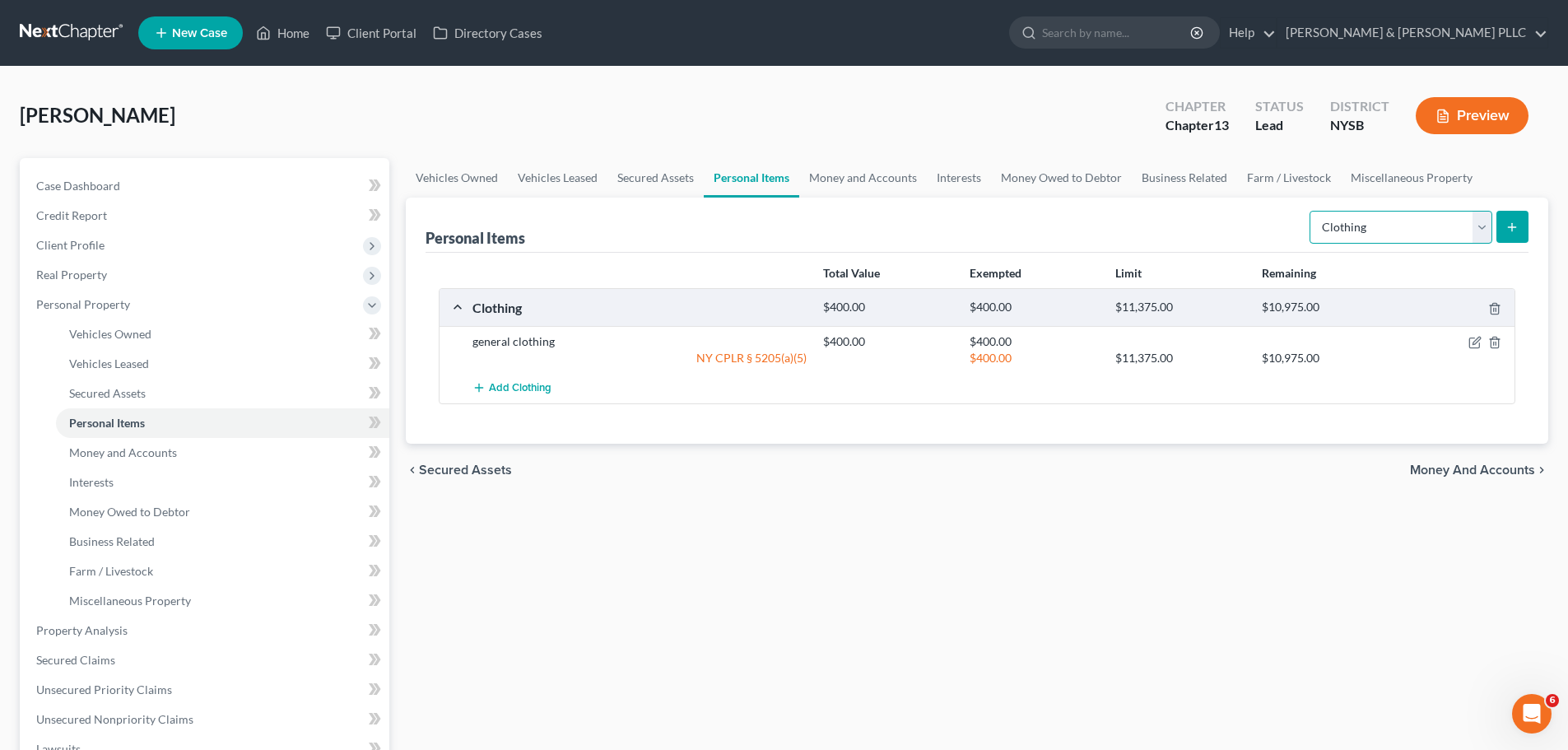
click at [1478, 229] on select "Select Item Type Clothing Collectibles Of Value Electronics Firearms Household …" at bounding box center [1401, 227] width 182 height 33
select select "household_goods"
click at [1312, 211] on select "Select Item Type Clothing Collectibles Of Value Electronics Firearms Household …" at bounding box center [1401, 227] width 182 height 33
click at [1480, 224] on select "Select Item Type Clothing Collectibles Of Value Electronics Firearms Household …" at bounding box center [1401, 227] width 182 height 33
click at [1312, 211] on select "Select Item Type Clothing Collectibles Of Value Electronics Firearms Household …" at bounding box center [1401, 227] width 182 height 33
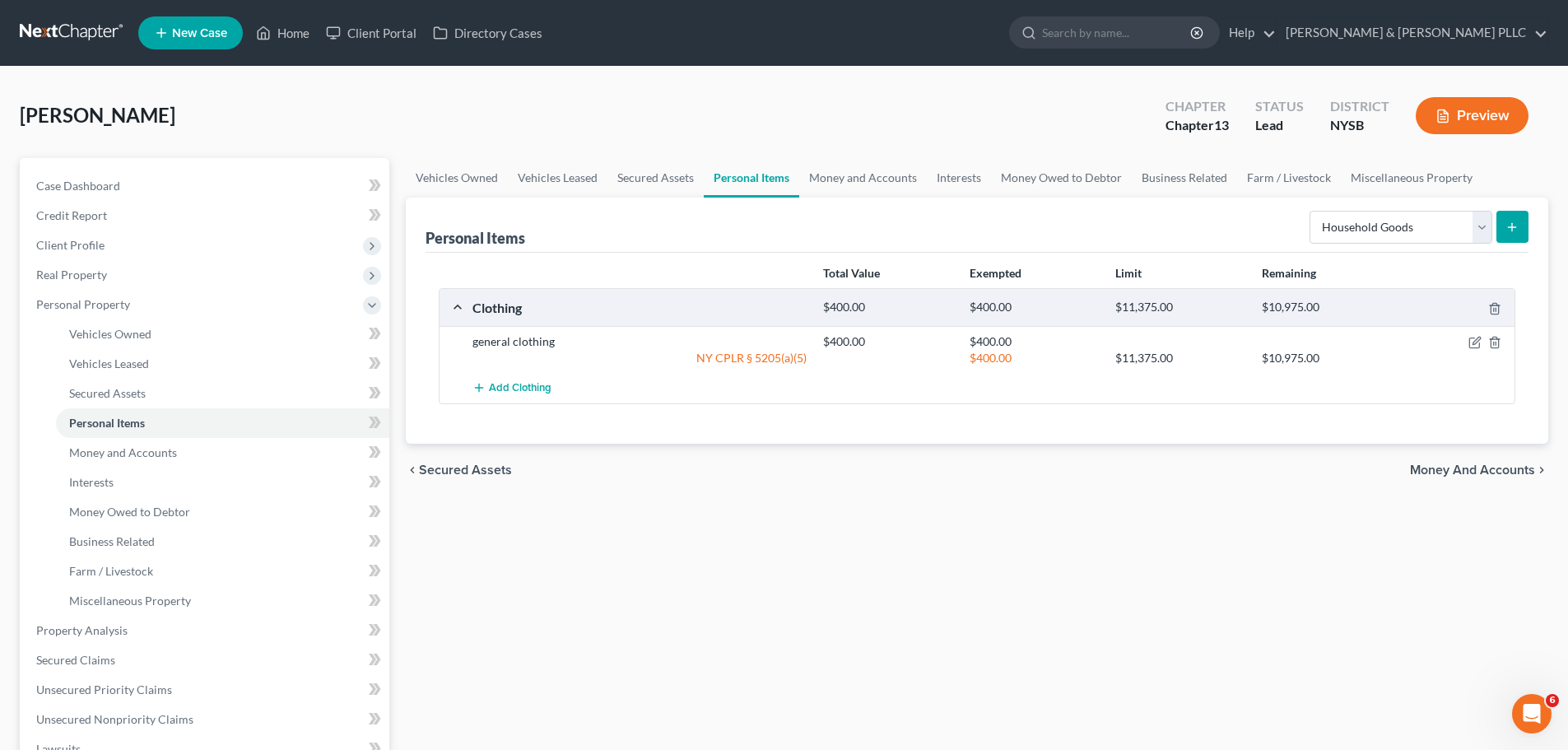
click at [1516, 229] on icon "submit" at bounding box center [1512, 227] width 13 height 13
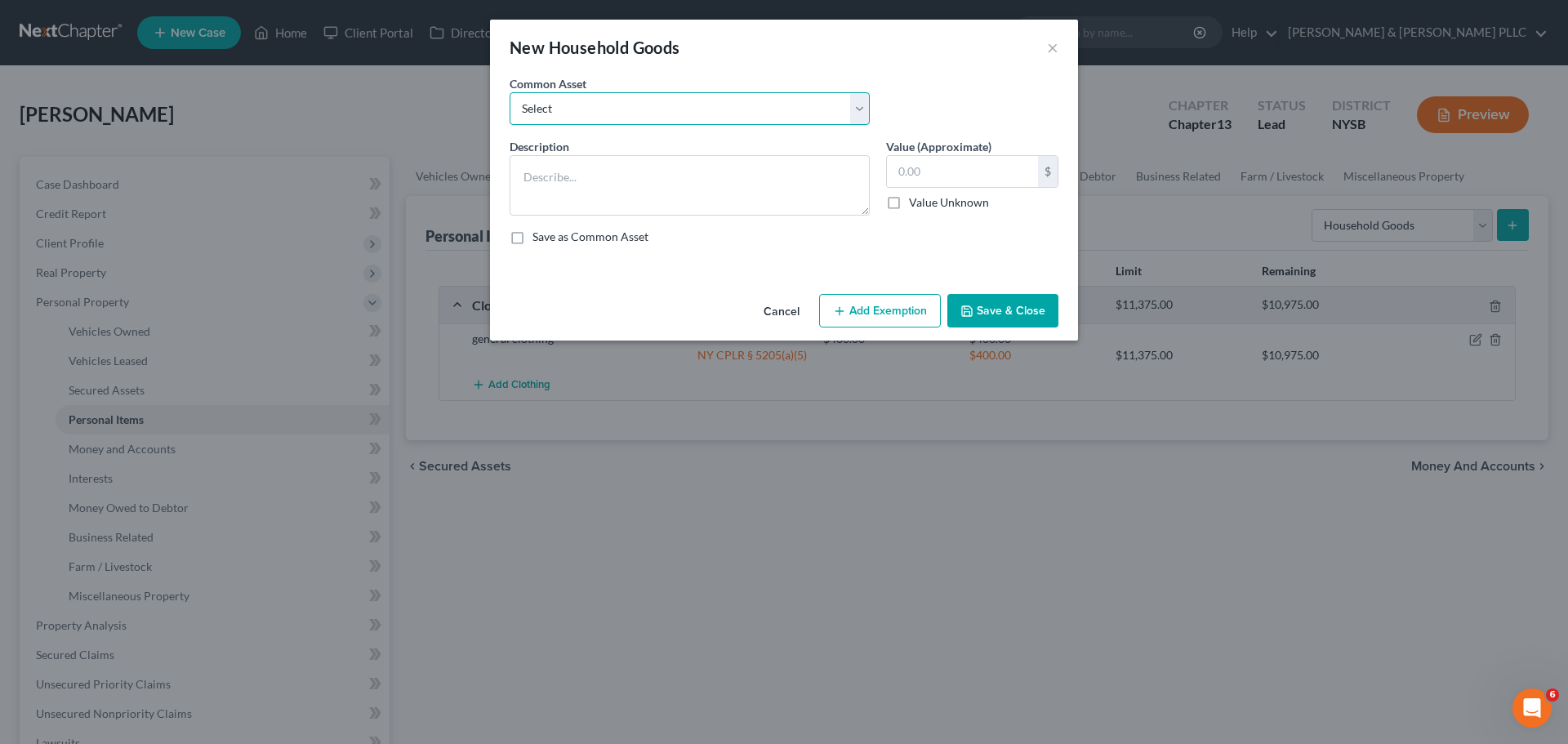
click at [858, 109] on select "Select Furniture" at bounding box center [689, 109] width 360 height 33
select select "0"
click at [509, 92] on select "Select Furniture" at bounding box center [689, 109] width 360 height 33
type textarea "Furniture"
type input "1,000.00"
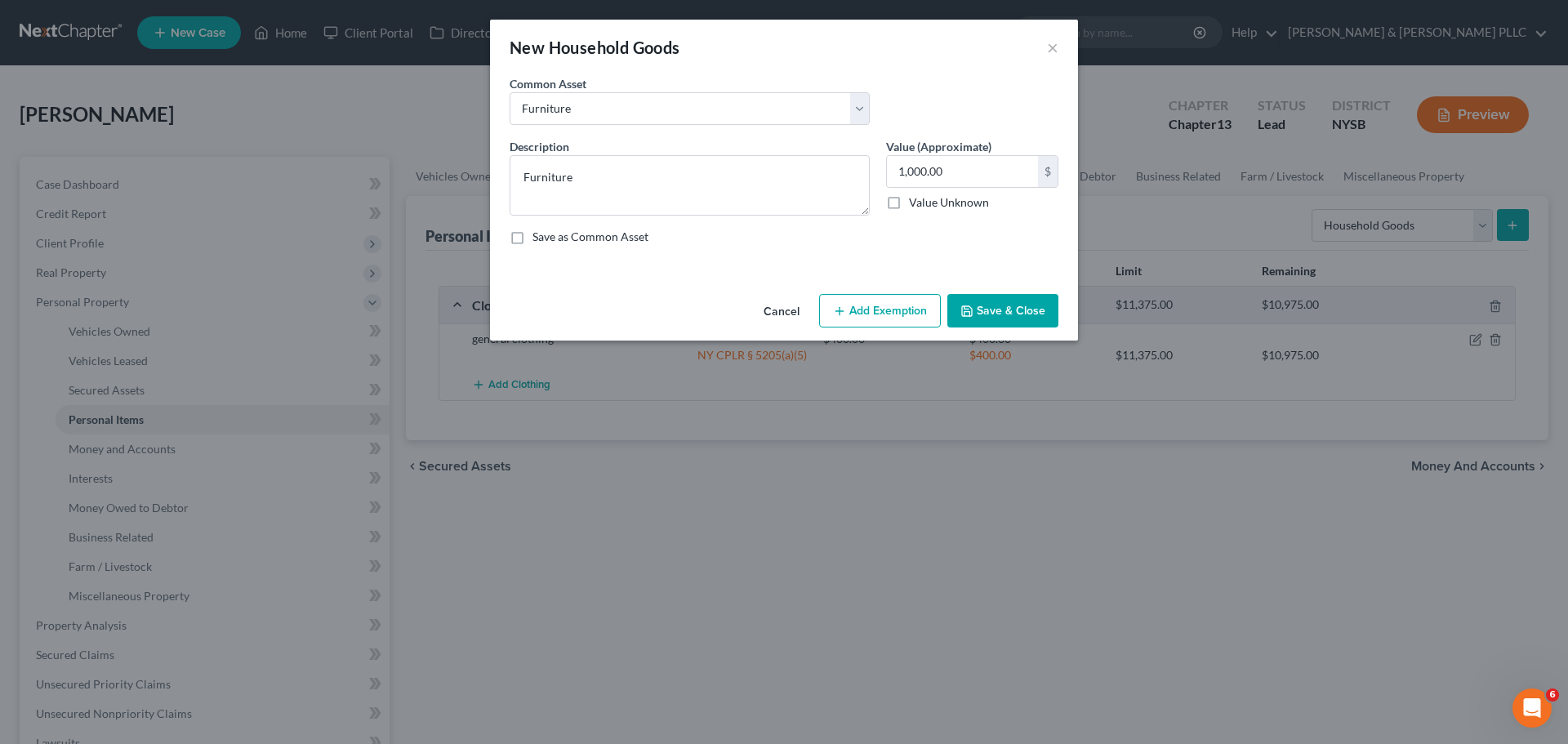
click at [885, 310] on button "Add Exemption" at bounding box center [879, 311] width 121 height 34
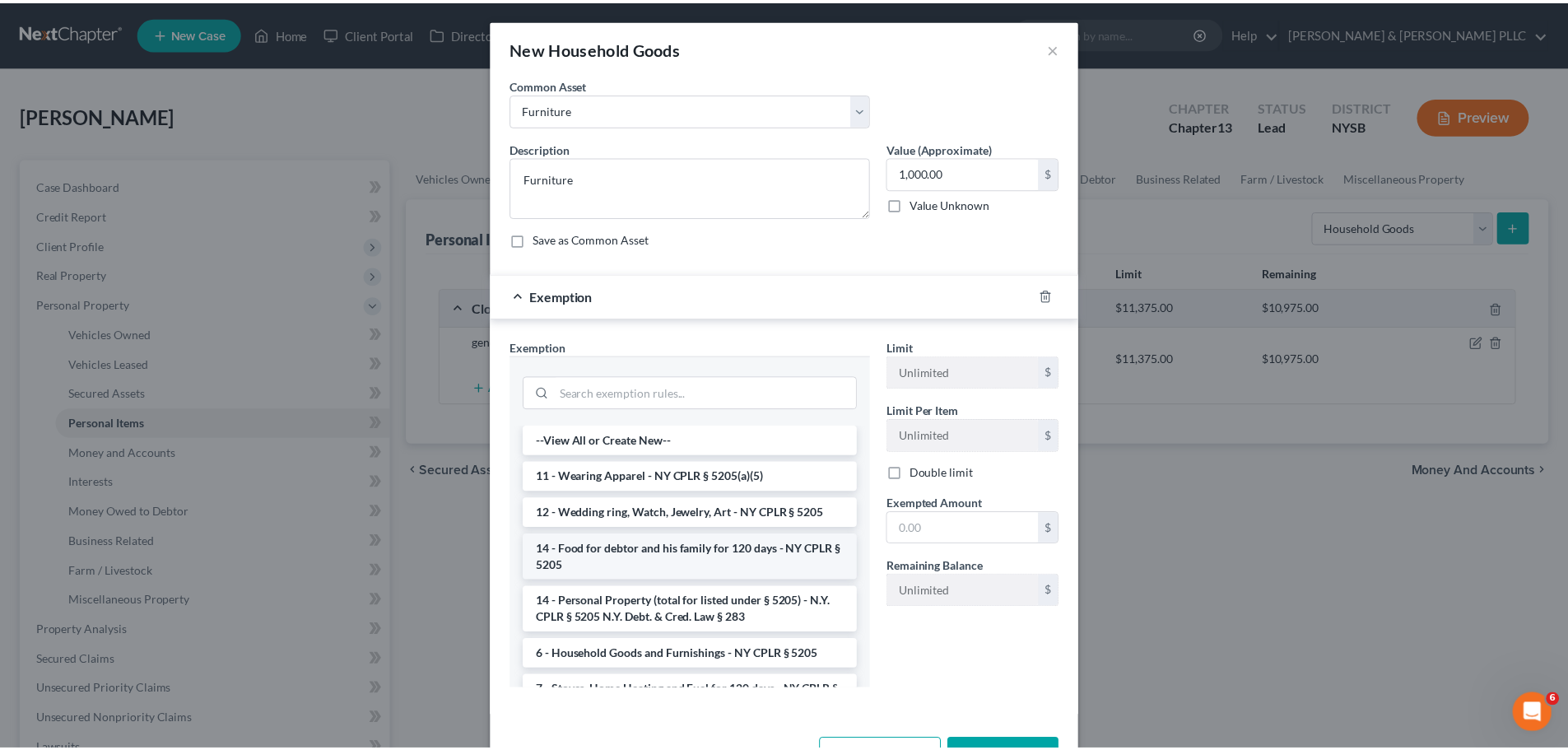
scroll to position [82, 0]
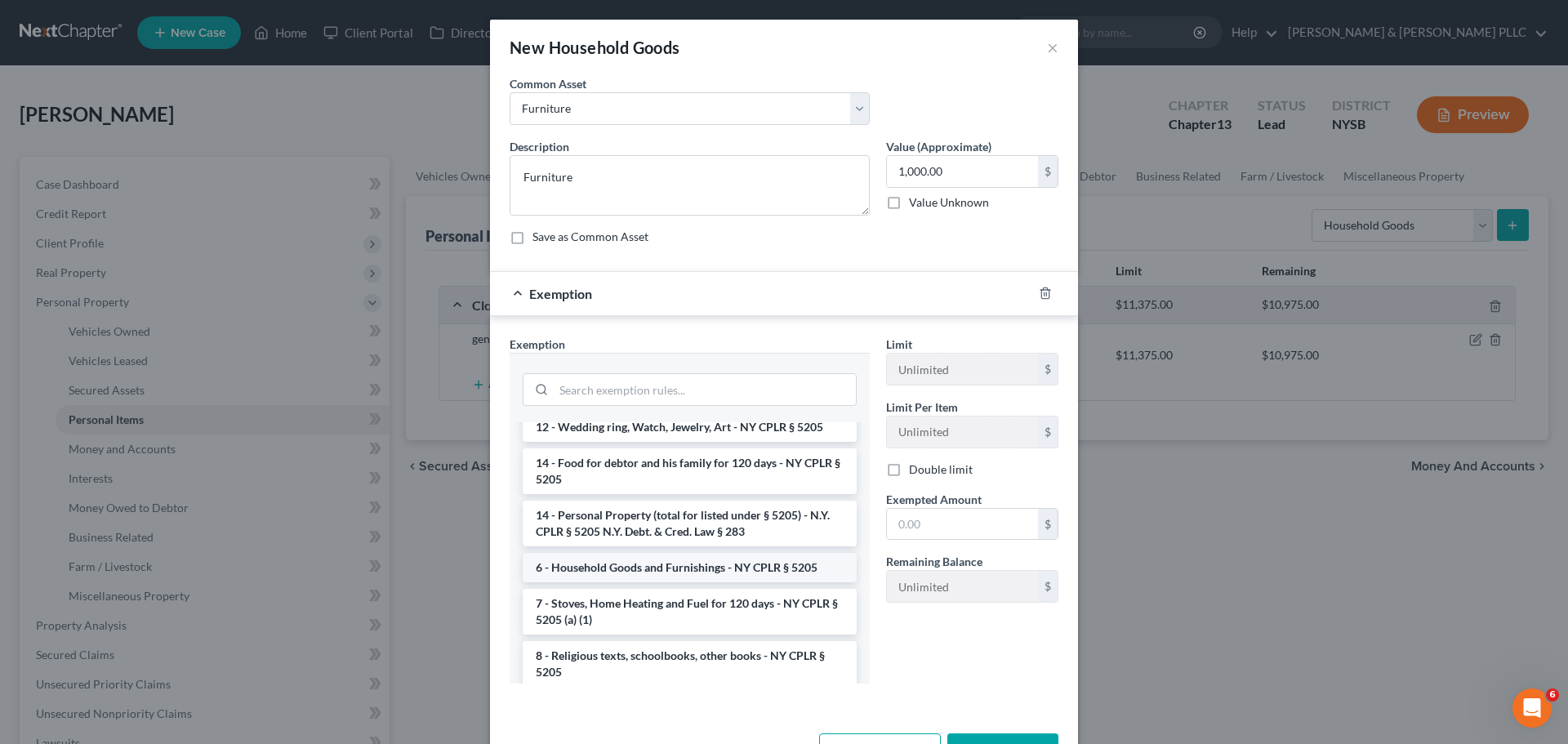
click at [721, 566] on li "6 - Household Goods and Furnishings - NY CPLR § 5205" at bounding box center [689, 568] width 334 height 29
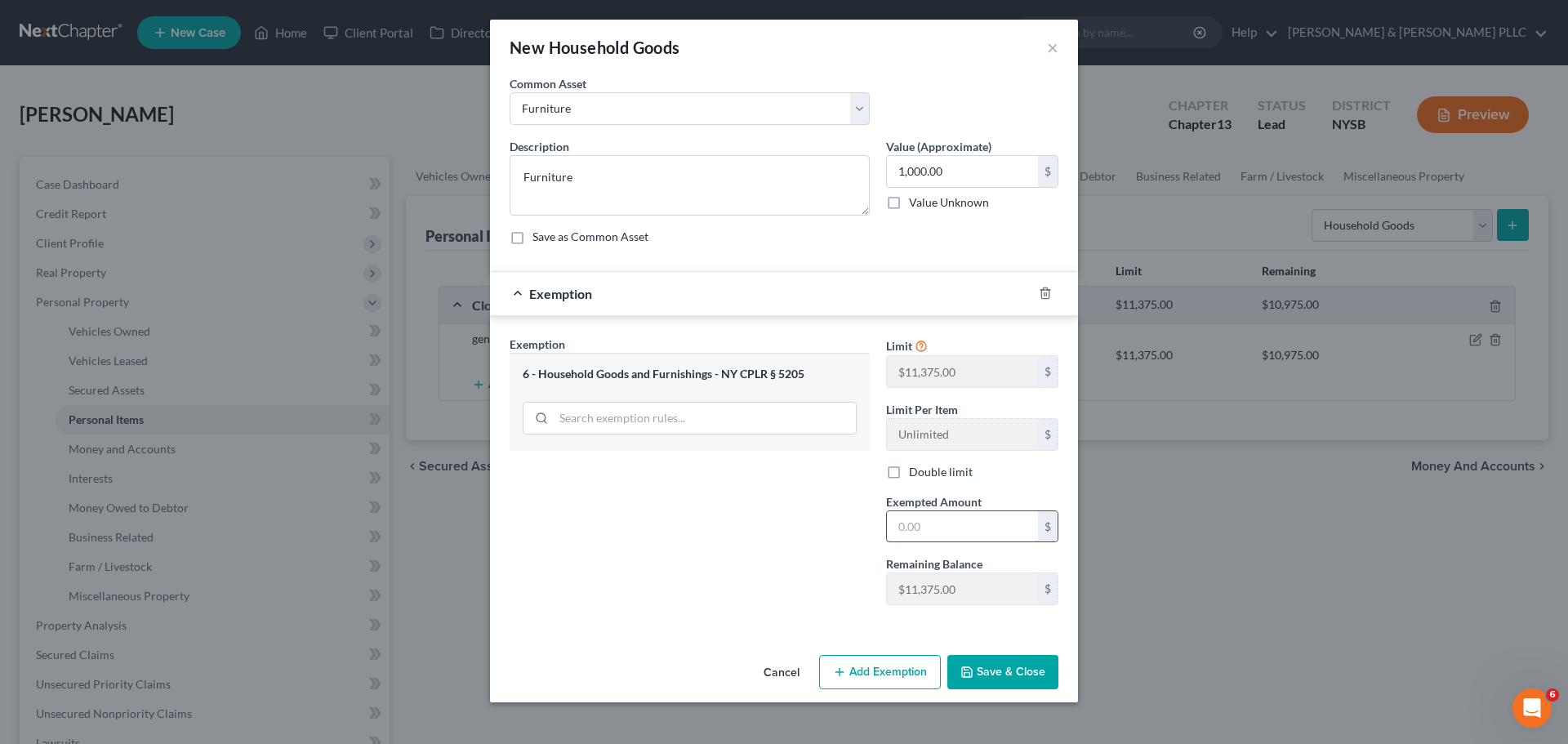
click at [973, 533] on input "text" at bounding box center [962, 527] width 151 height 31
type input "1,000"
click at [1011, 667] on button "Save & Close" at bounding box center [1003, 672] width 111 height 34
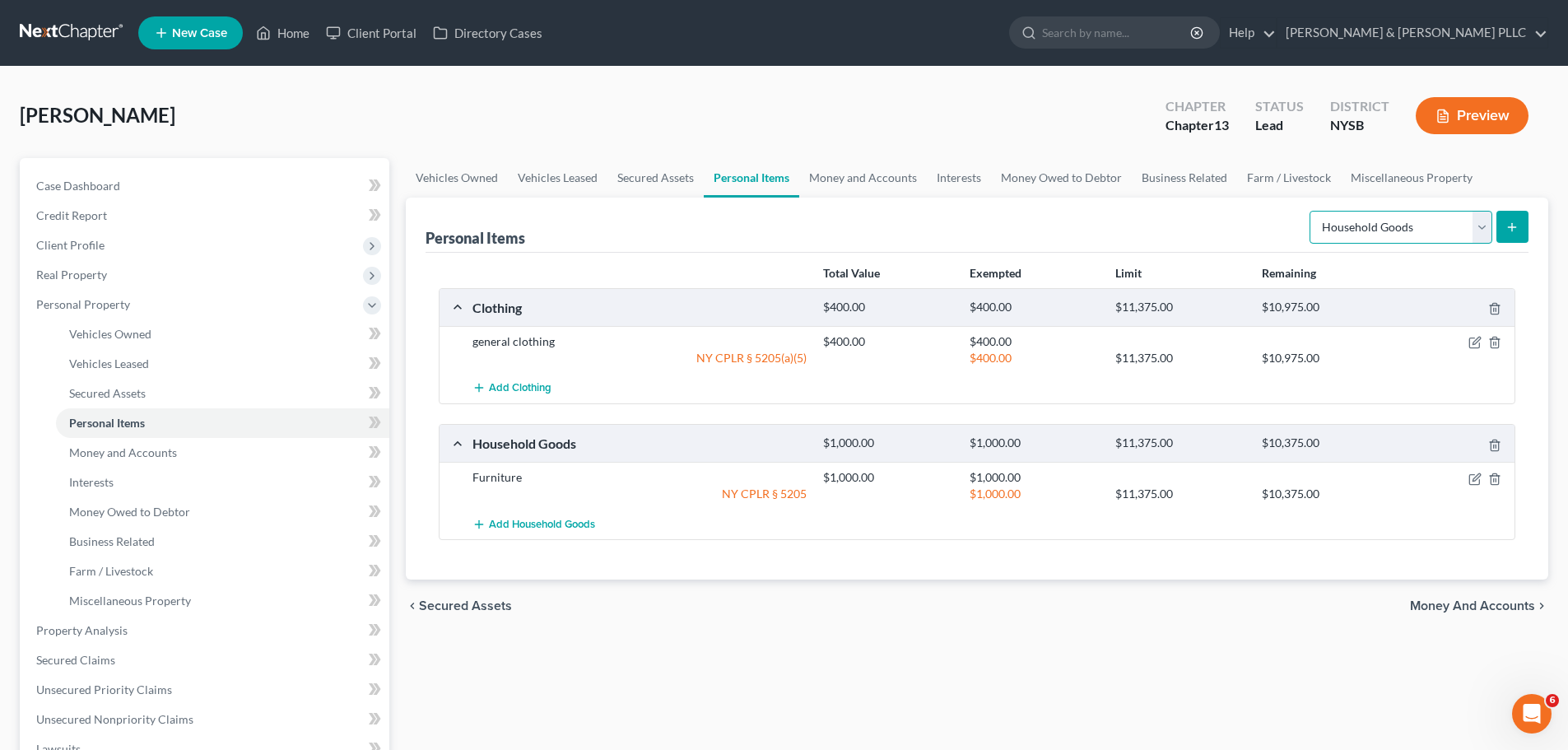
click at [1482, 221] on select "Select Item Type Clothing Collectibles Of Value Electronics Firearms Household …" at bounding box center [1401, 227] width 182 height 33
click at [1485, 607] on span "Money and Accounts" at bounding box center [1472, 606] width 125 height 13
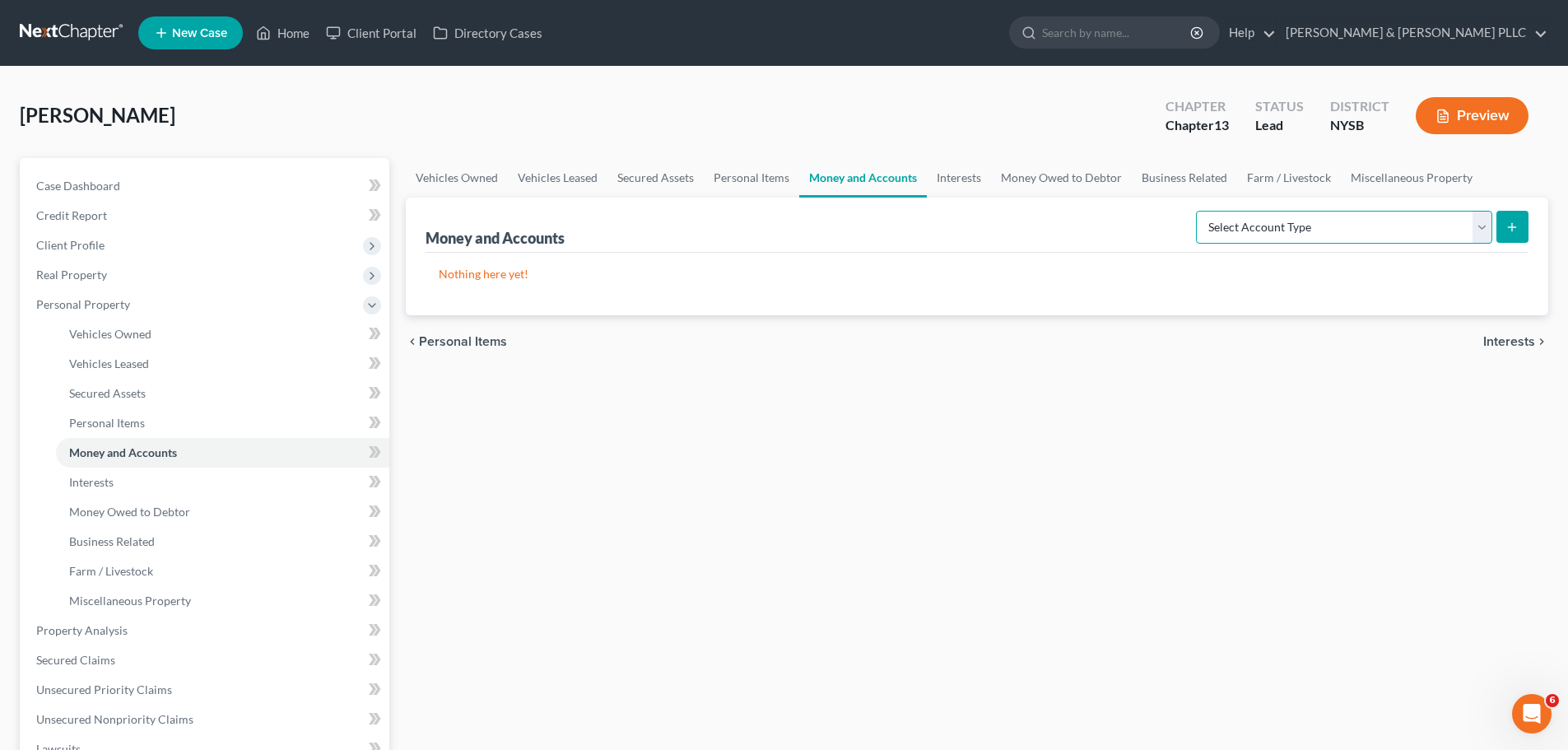
click at [1473, 228] on select "Select Account Type Brokerage Cash on Hand Certificates of Deposit Checking Acc…" at bounding box center [1344, 227] width 296 height 33
drag, startPoint x: 1361, startPoint y: 518, endPoint x: 1404, endPoint y: 478, distance: 58.7
click at [1361, 518] on div "Vehicles Owned Vehicles Leased Secured Assets Personal Items Money and Accounts…" at bounding box center [977, 648] width 1159 height 981
click at [1525, 335] on span "Interests" at bounding box center [1509, 341] width 52 height 13
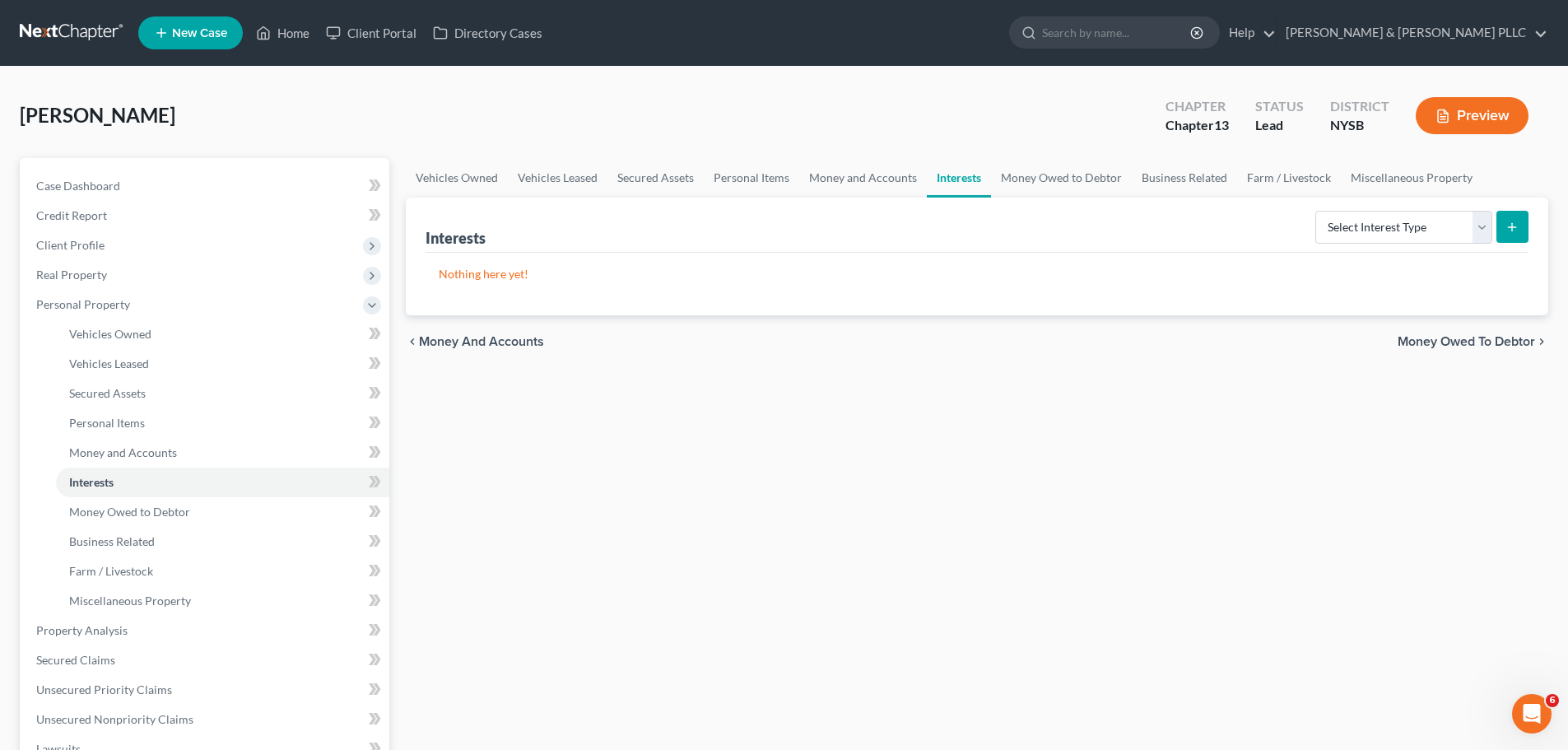
click at [1496, 339] on span "Money Owed to Debtor" at bounding box center [1467, 341] width 138 height 13
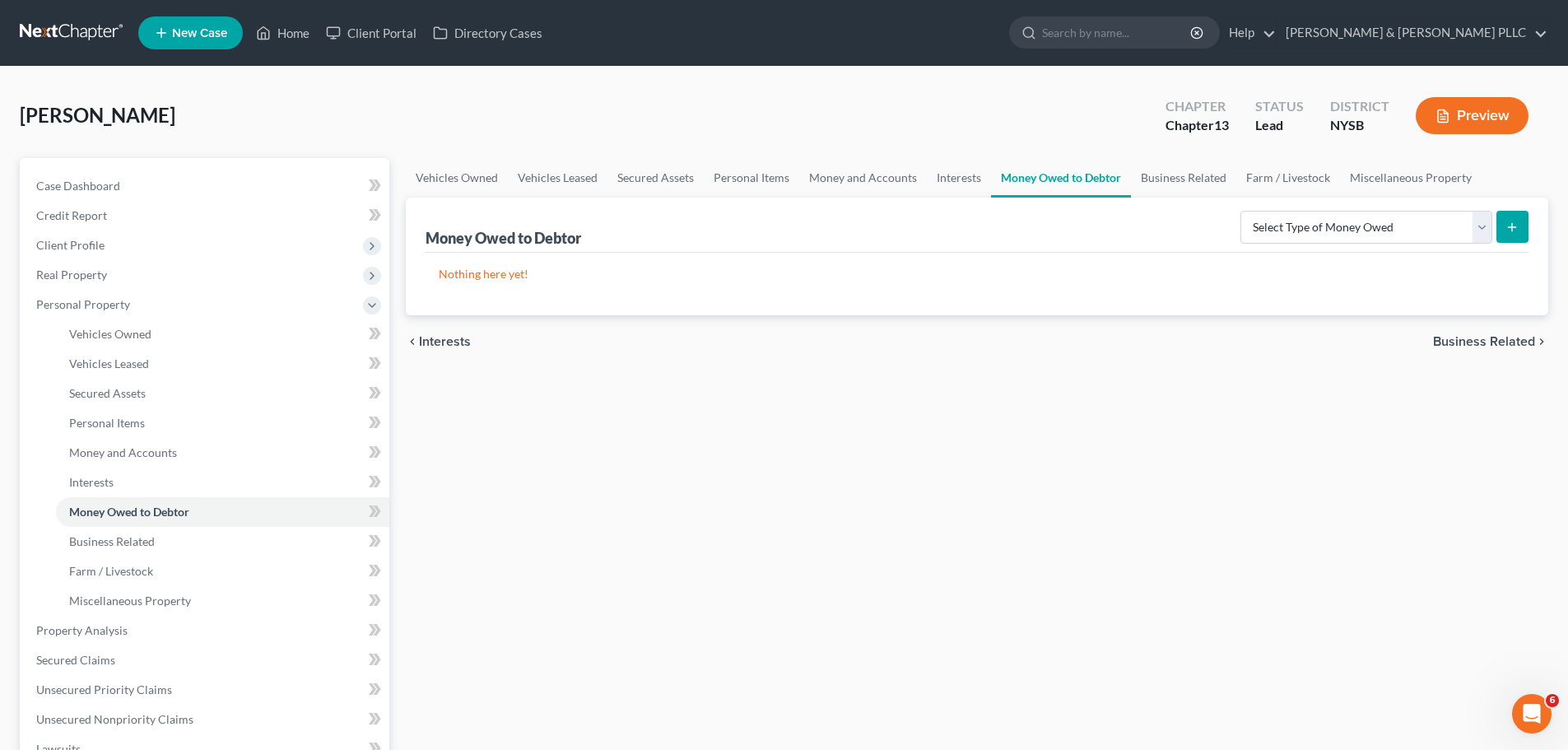
click at [1501, 335] on span "Business Related" at bounding box center [1484, 341] width 102 height 13
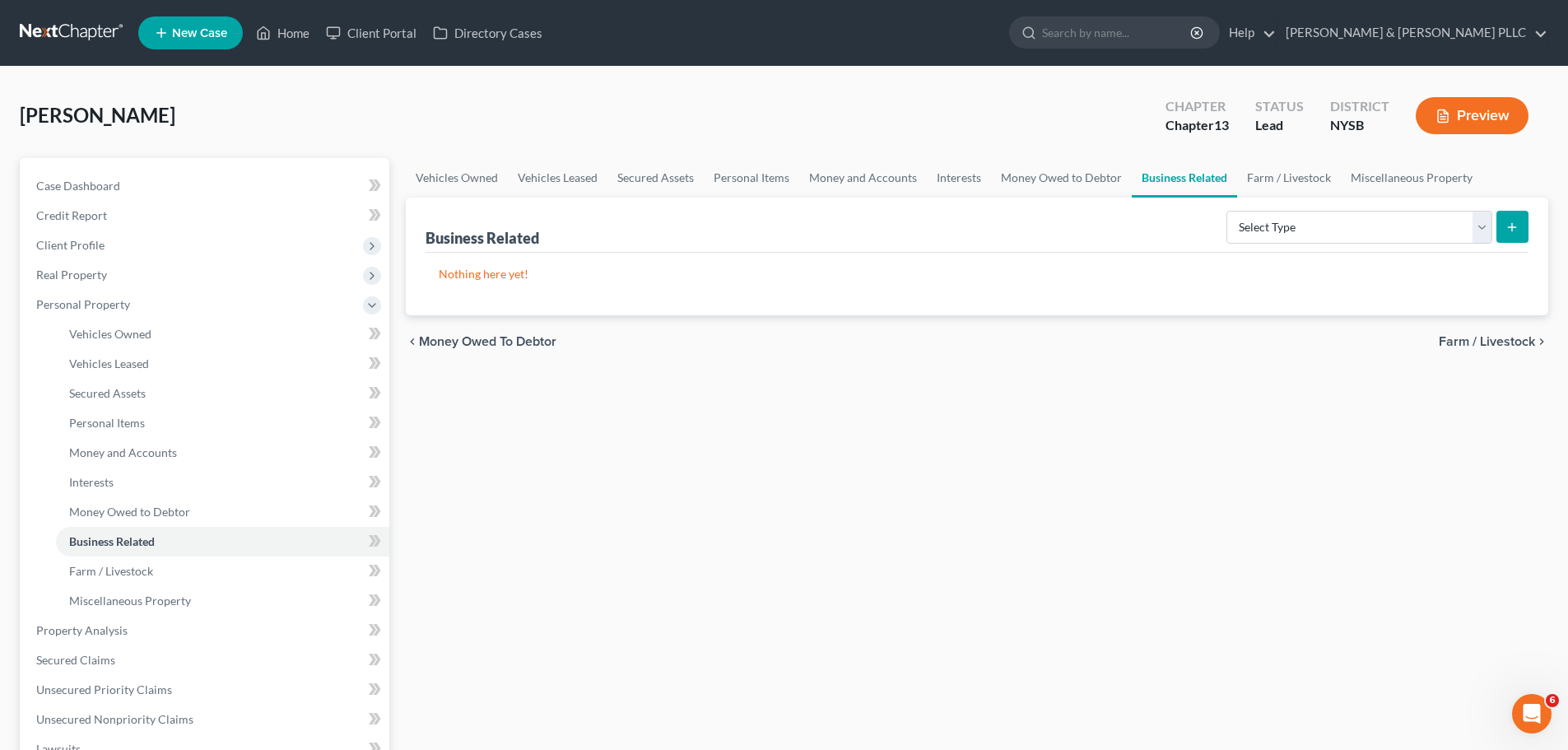
click at [1494, 344] on span "Farm / Livestock" at bounding box center [1488, 341] width 97 height 13
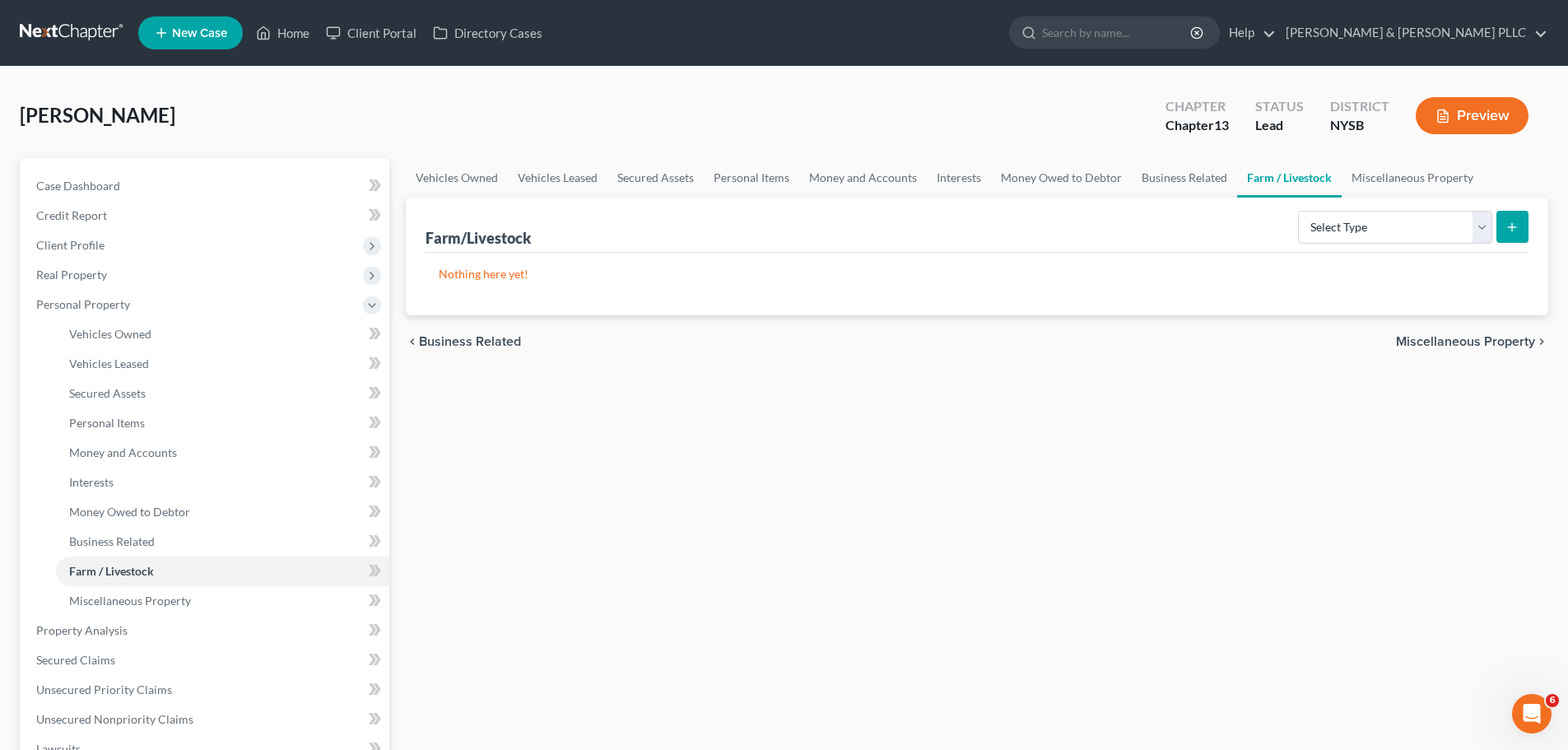
click at [1494, 344] on span "Miscellaneous Property" at bounding box center [1466, 341] width 140 height 13
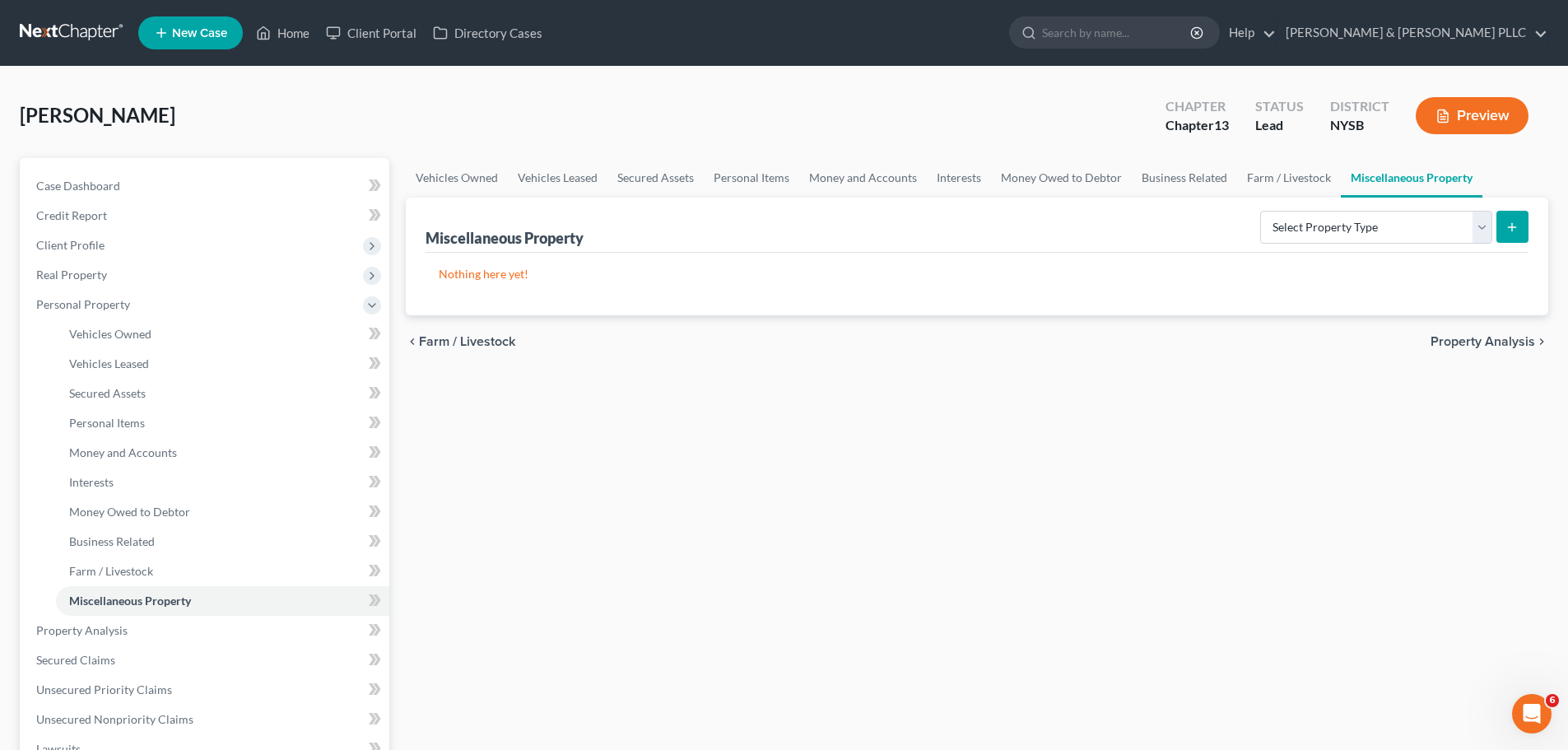
click at [1494, 344] on span "Property Analysis" at bounding box center [1483, 341] width 105 height 13
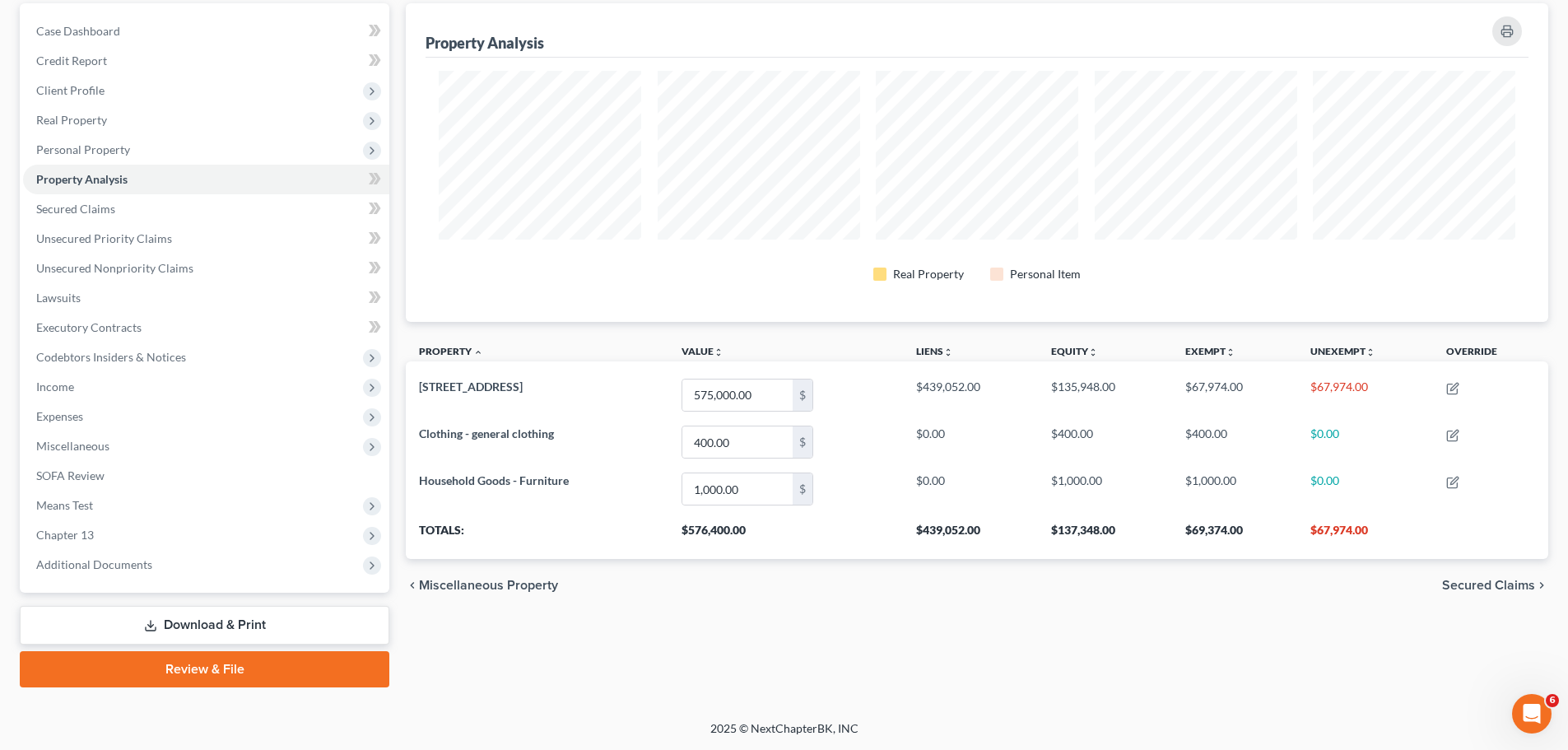
click at [1522, 582] on span "Secured Claims" at bounding box center [1489, 585] width 93 height 13
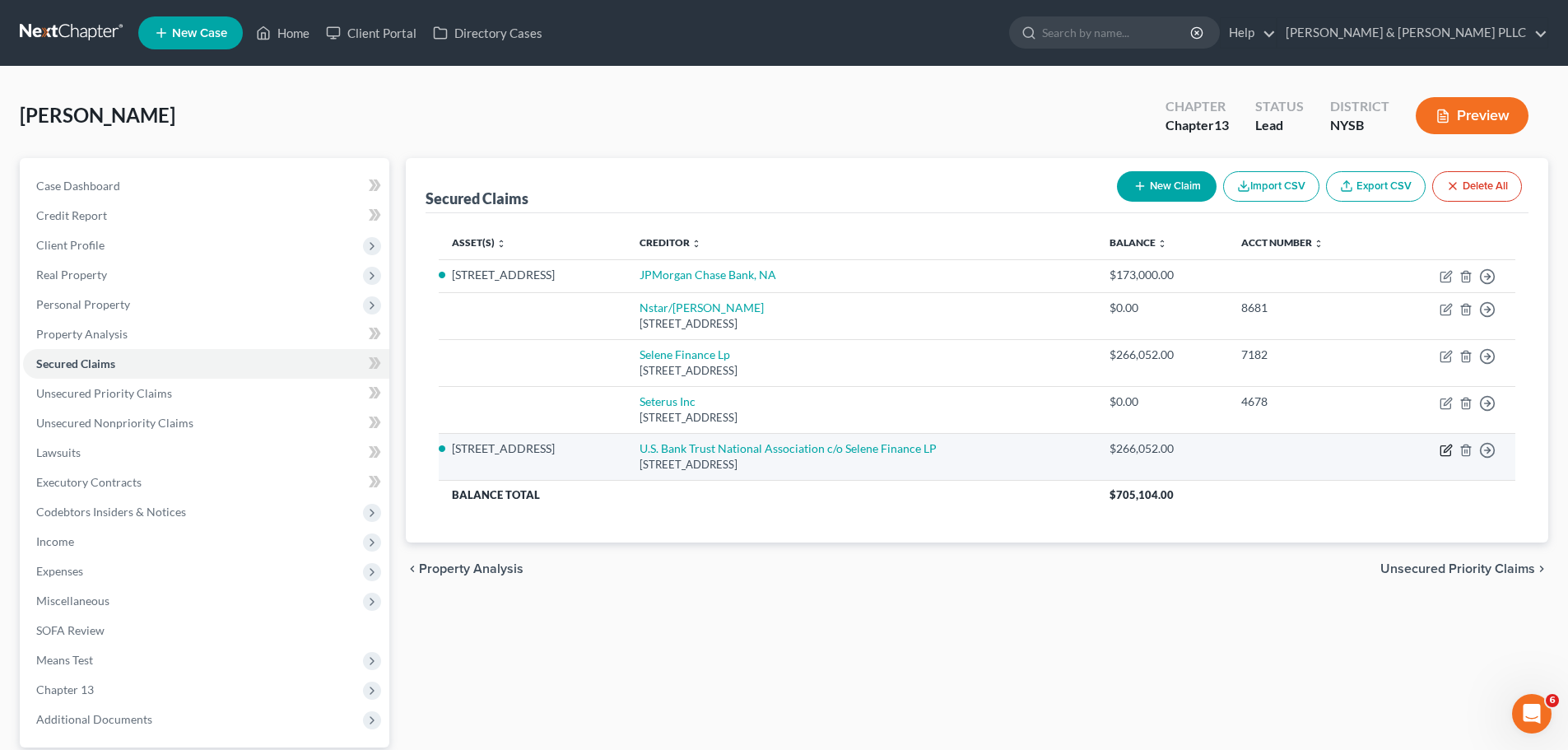
click at [1449, 449] on icon "button" at bounding box center [1448, 448] width 7 height 7
select select "45"
select select "2"
select select "4"
select select "3"
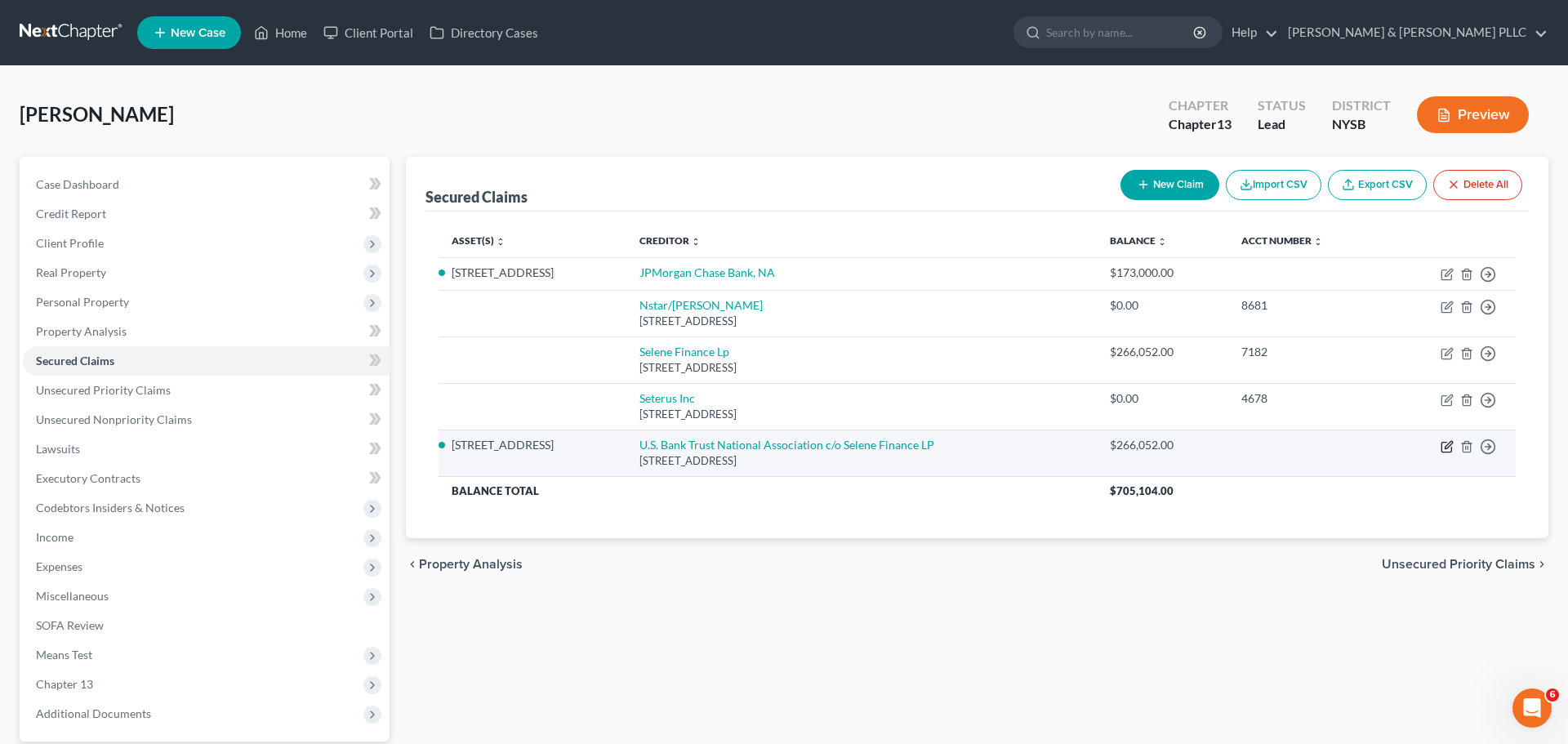
select select "0"
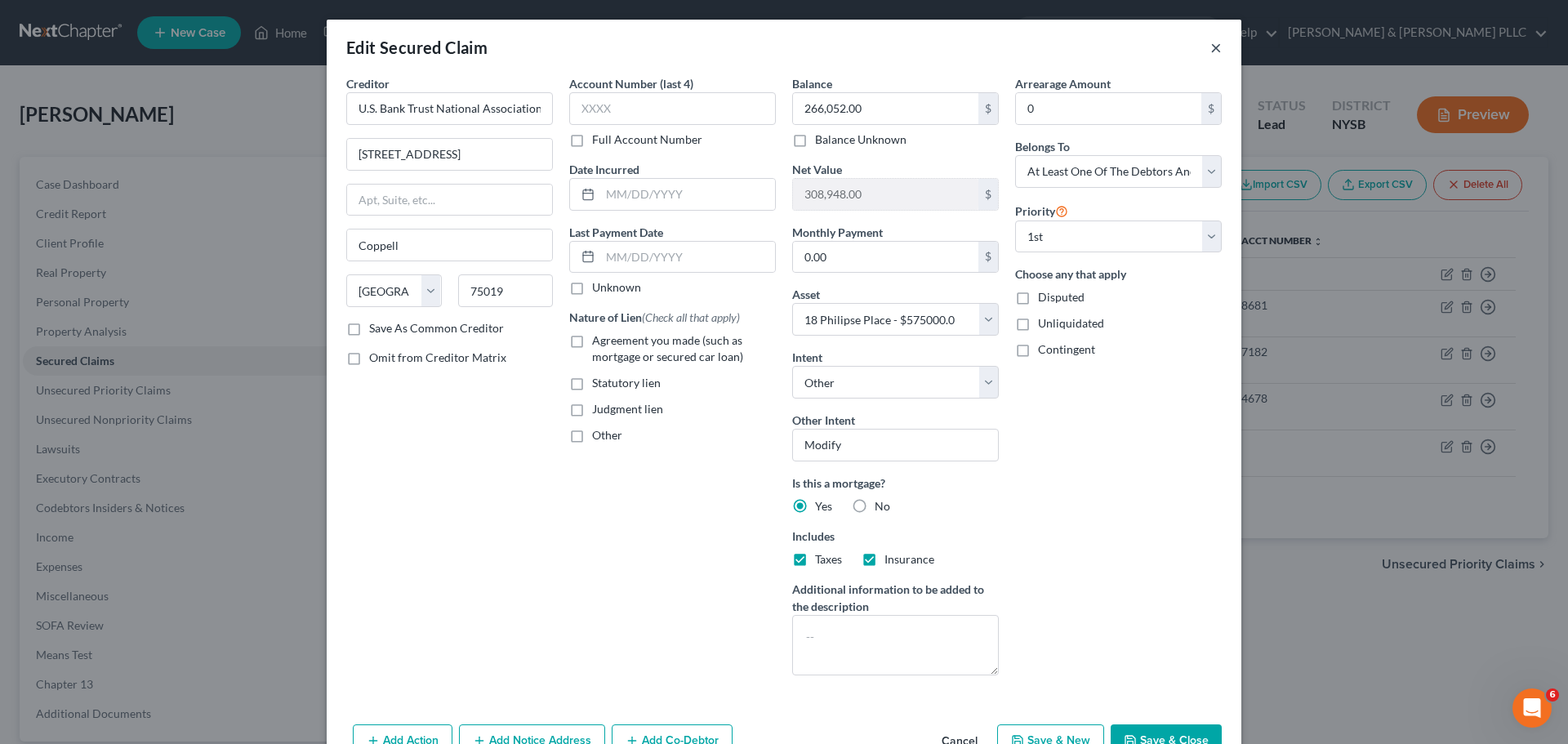
click at [1211, 47] on button "×" at bounding box center [1216, 48] width 12 height 20
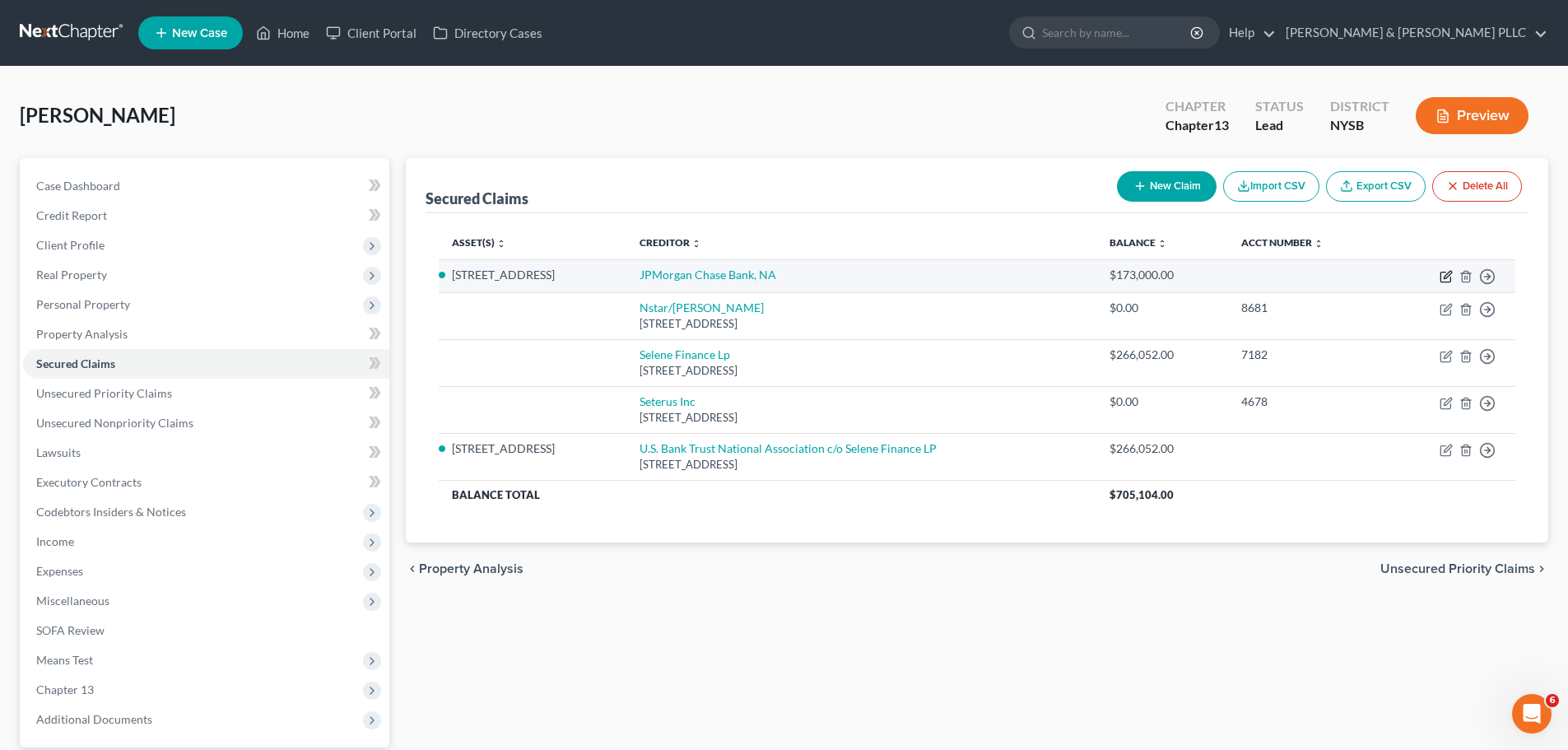
click at [1449, 272] on icon "button" at bounding box center [1448, 275] width 7 height 7
select select "2"
select select "4"
select select "3"
select select "0"
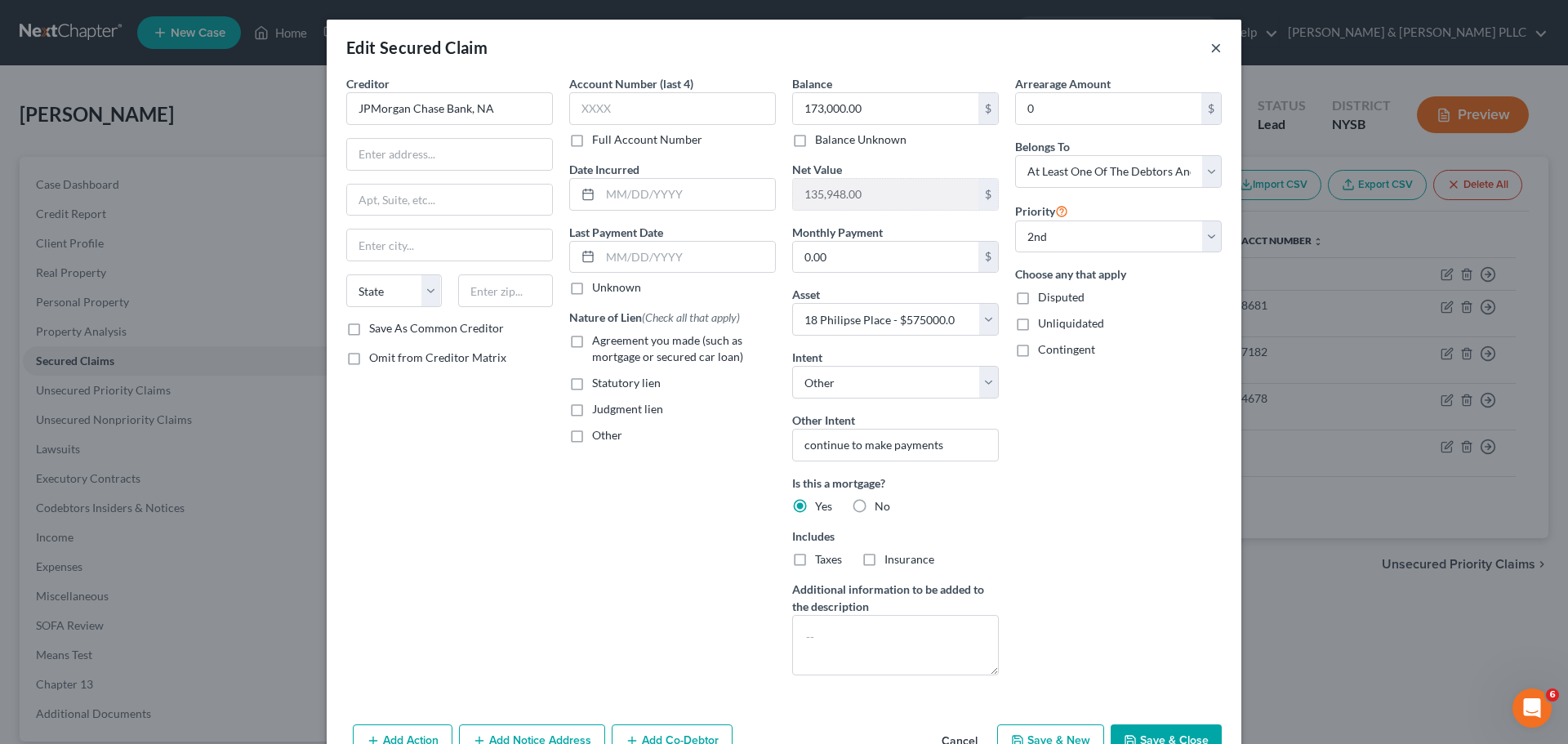
click at [1212, 54] on button "×" at bounding box center [1216, 48] width 12 height 20
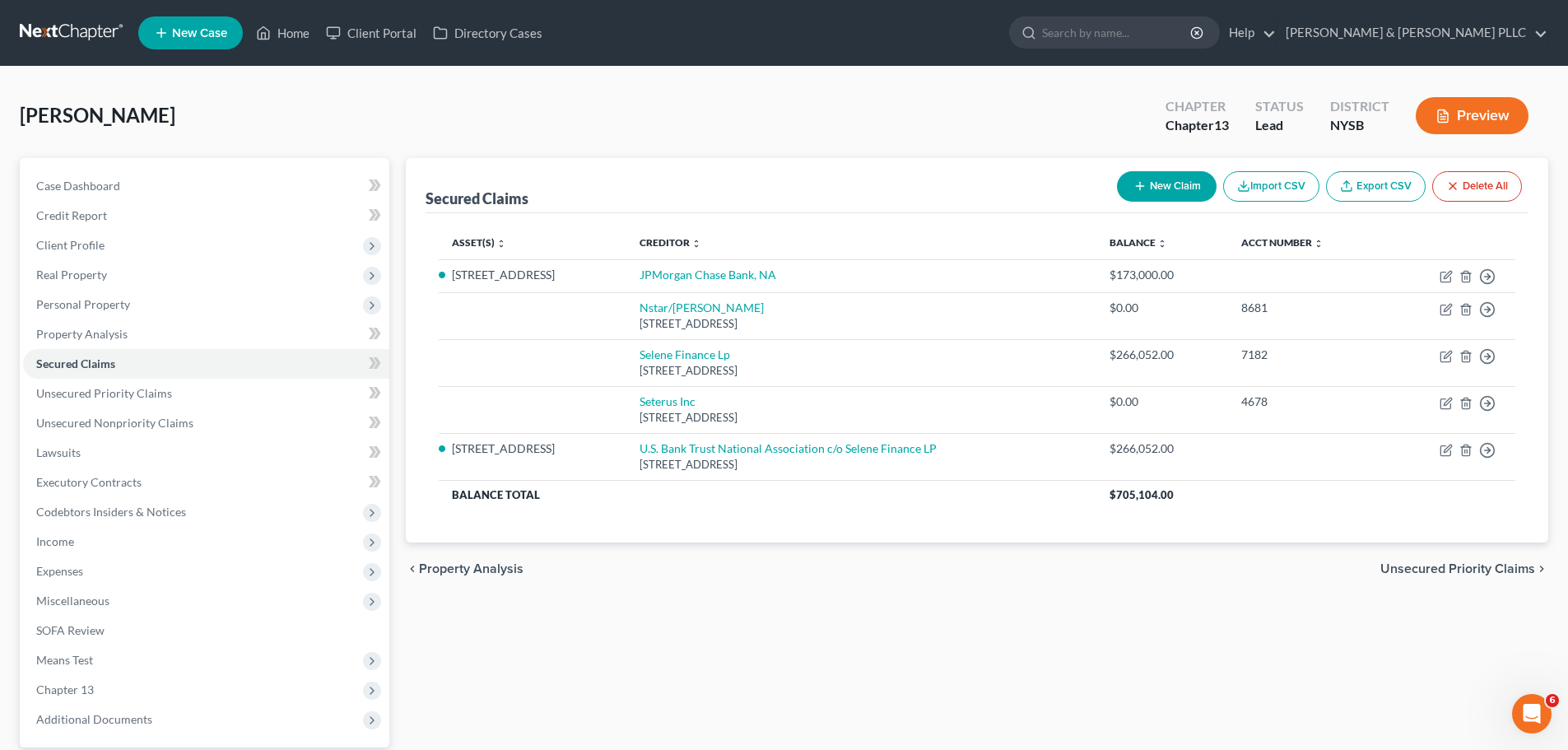
click at [1452, 570] on span "Unsecured Priority Claims" at bounding box center [1459, 568] width 155 height 13
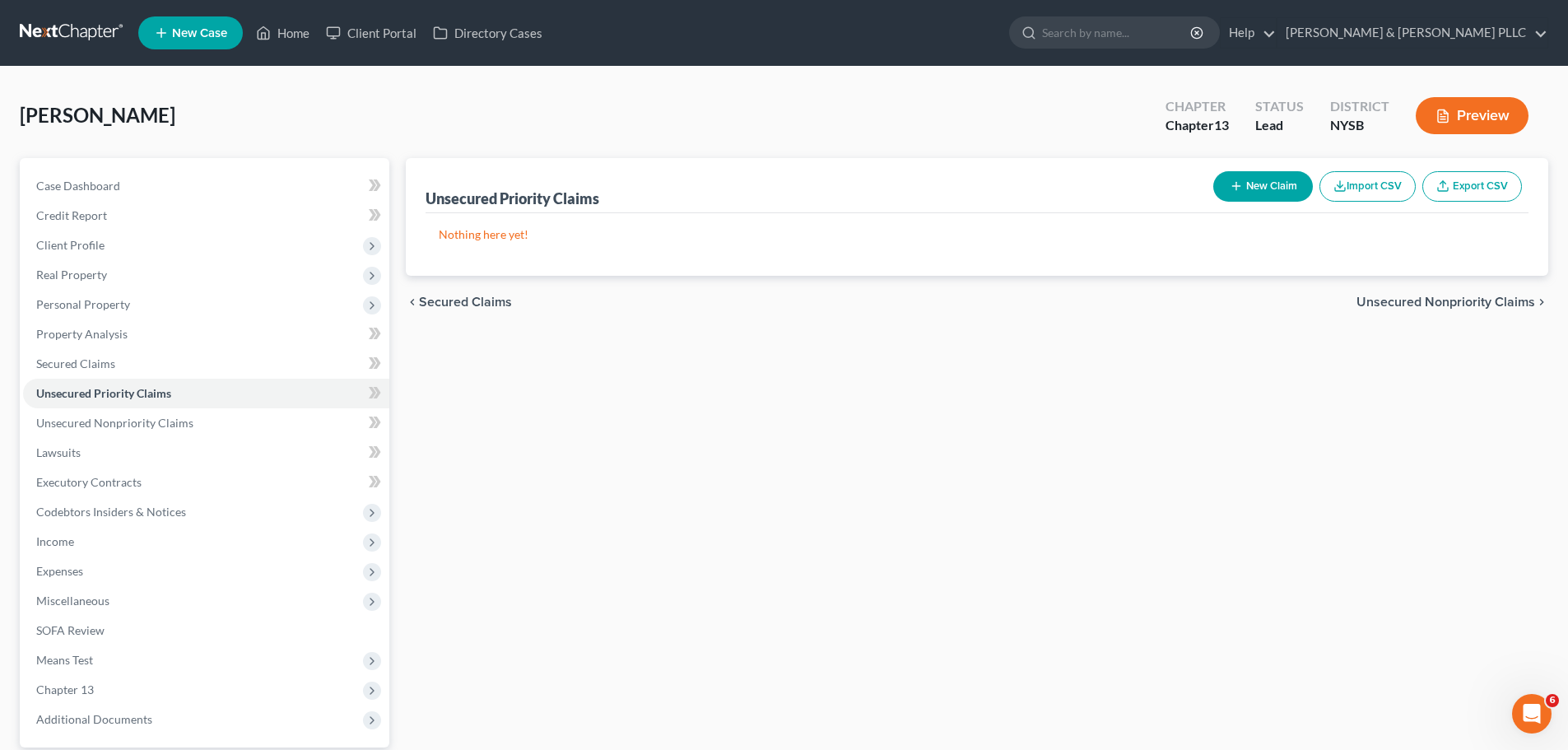
click at [1477, 300] on span "Unsecured Nonpriority Claims" at bounding box center [1446, 302] width 179 height 13
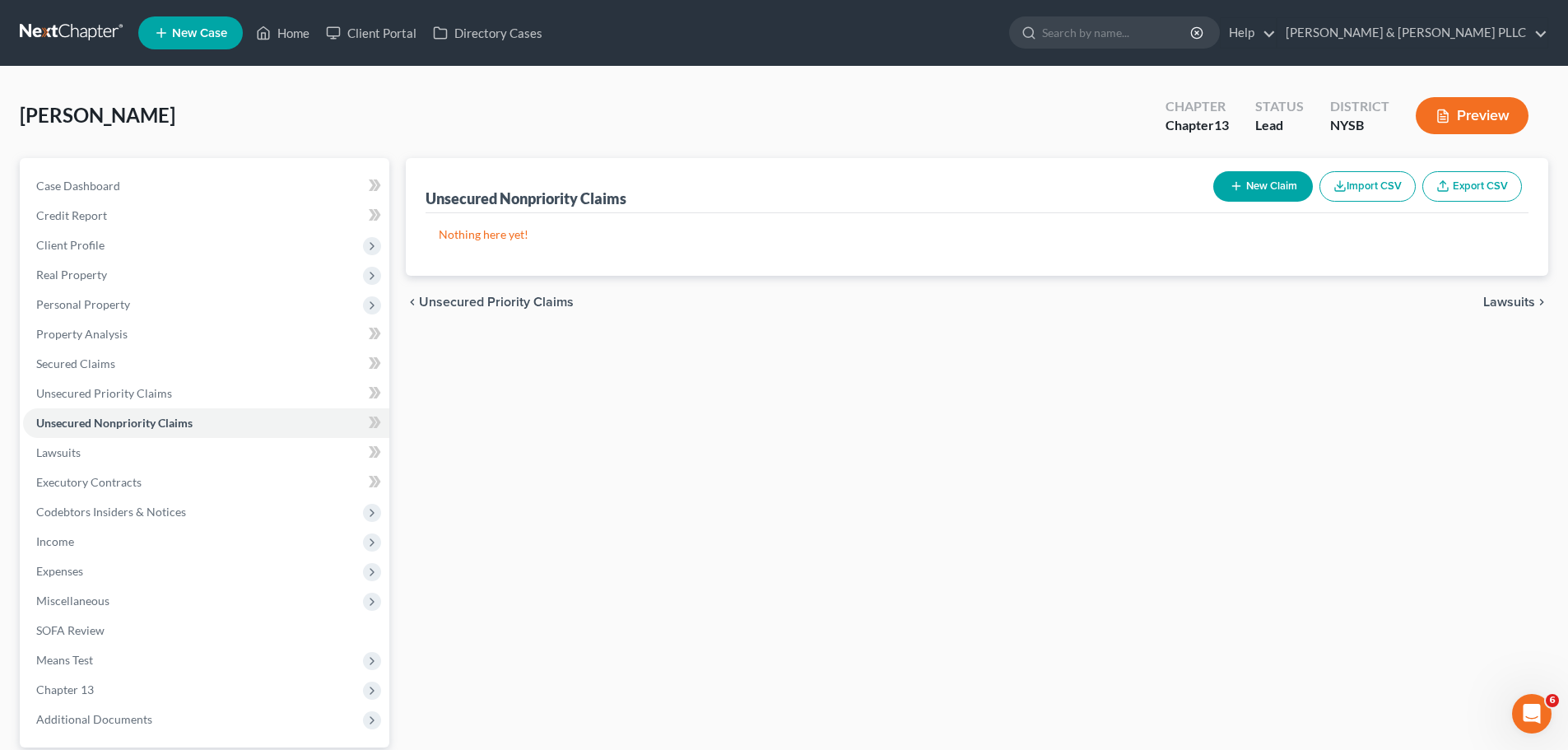
click at [1491, 300] on span "Lawsuits" at bounding box center [1509, 302] width 52 height 13
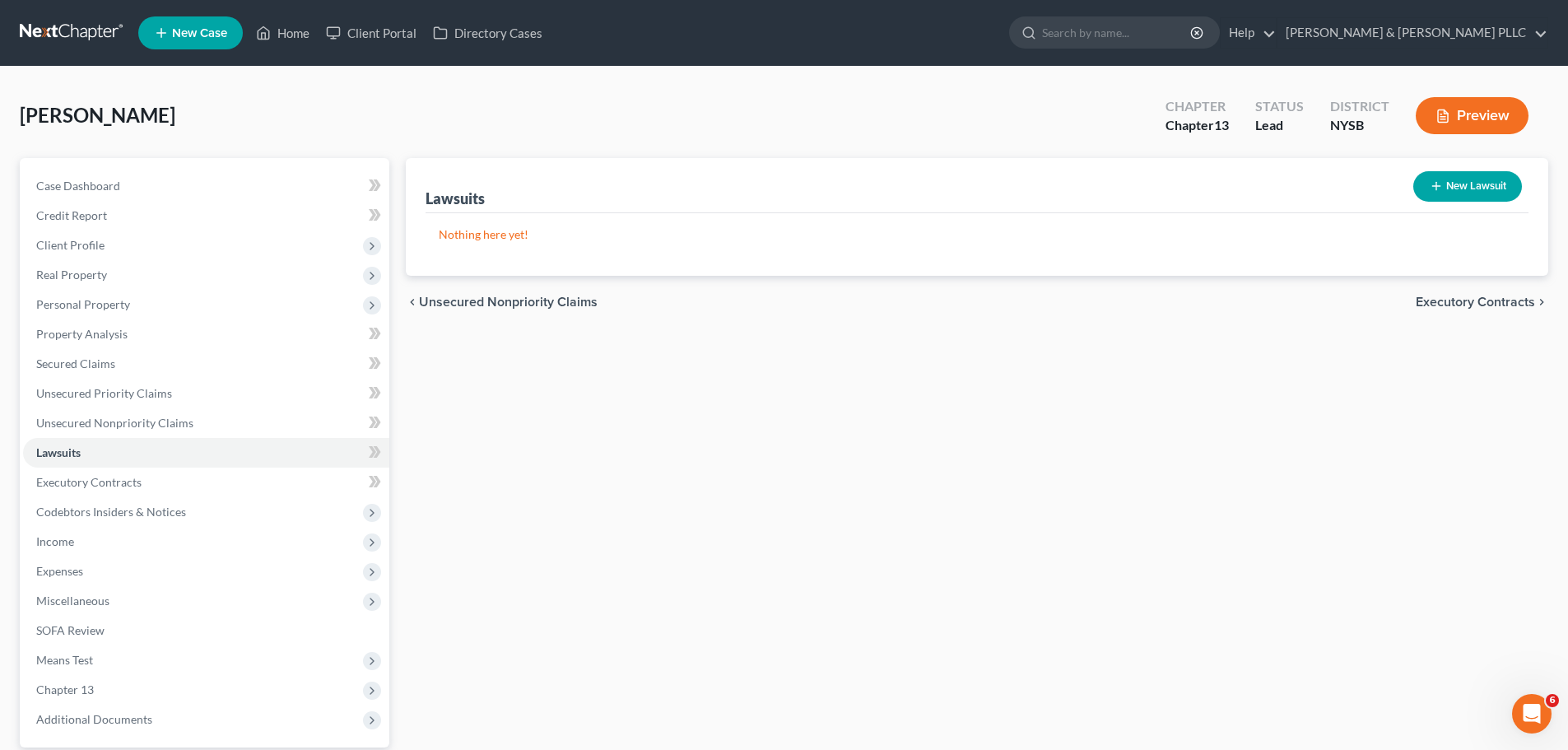
click at [1431, 184] on icon "button" at bounding box center [1437, 186] width 13 height 13
select select "0"
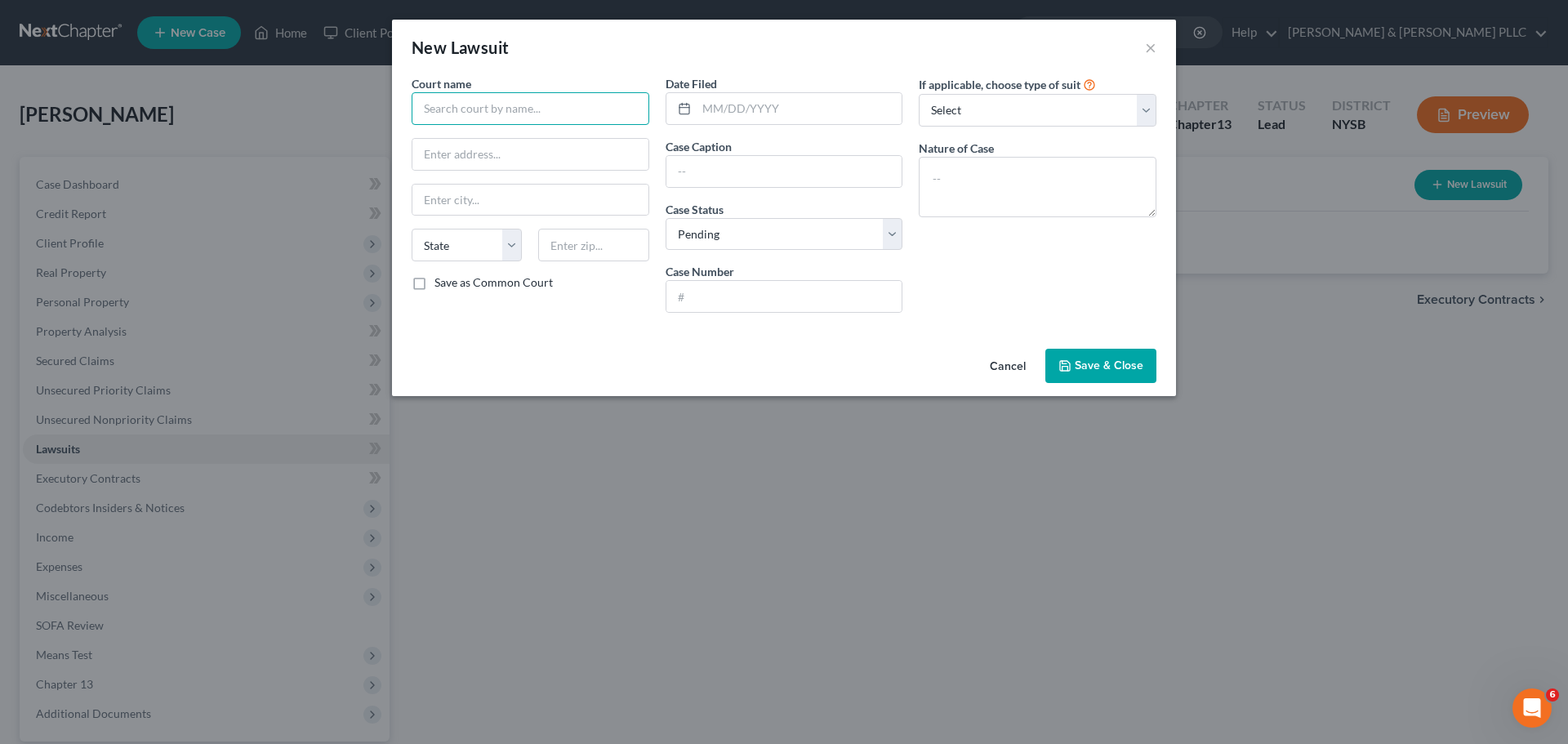
click at [541, 115] on input "text" at bounding box center [530, 109] width 238 height 33
type input "Westchester County Supreme Court"
click at [593, 157] on input "text" at bounding box center [530, 154] width 236 height 31
type input "111 [PERSON_NAME] [PERSON_NAME] Blvd"
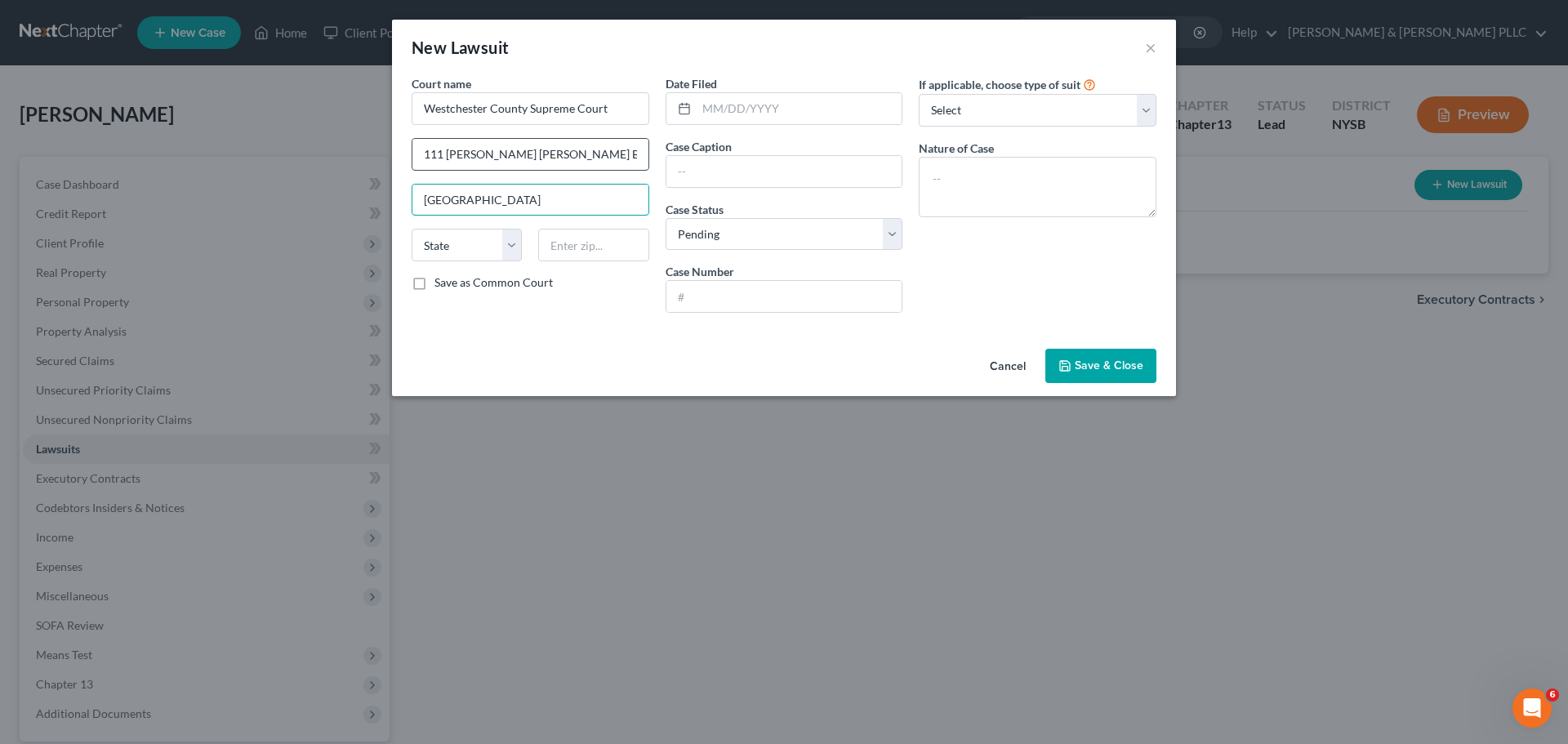
type input "[GEOGRAPHIC_DATA]"
select select "35"
type input "10601"
click at [789, 111] on input "text" at bounding box center [799, 109] width 205 height 31
click at [714, 301] on input "text" at bounding box center [784, 296] width 236 height 31
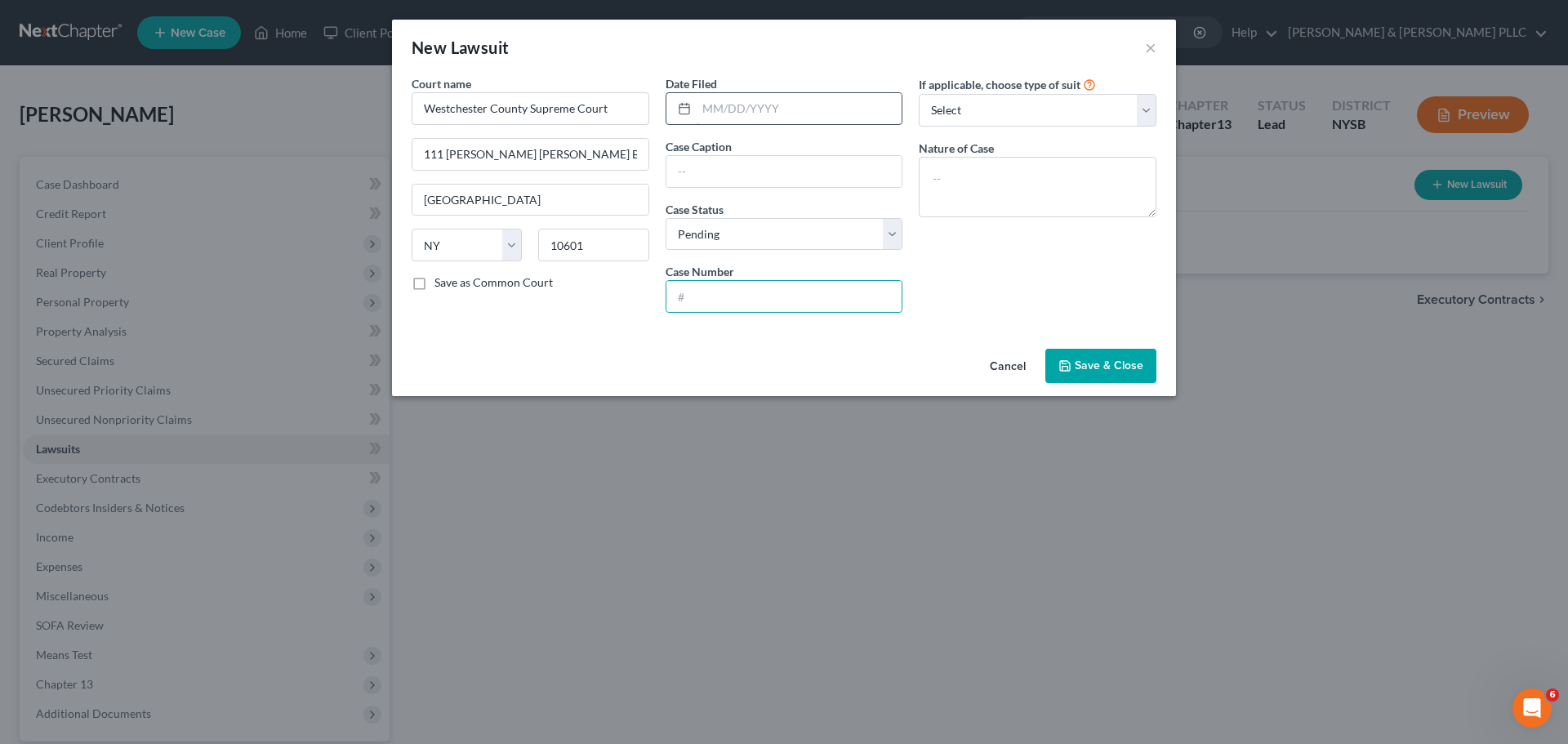
click at [787, 110] on input "text" at bounding box center [799, 109] width 205 height 31
type input "[DATE]"
click at [764, 178] on input "text" at bounding box center [784, 171] width 236 height 31
type input "US Bank Trust NA v Schullere, et al"
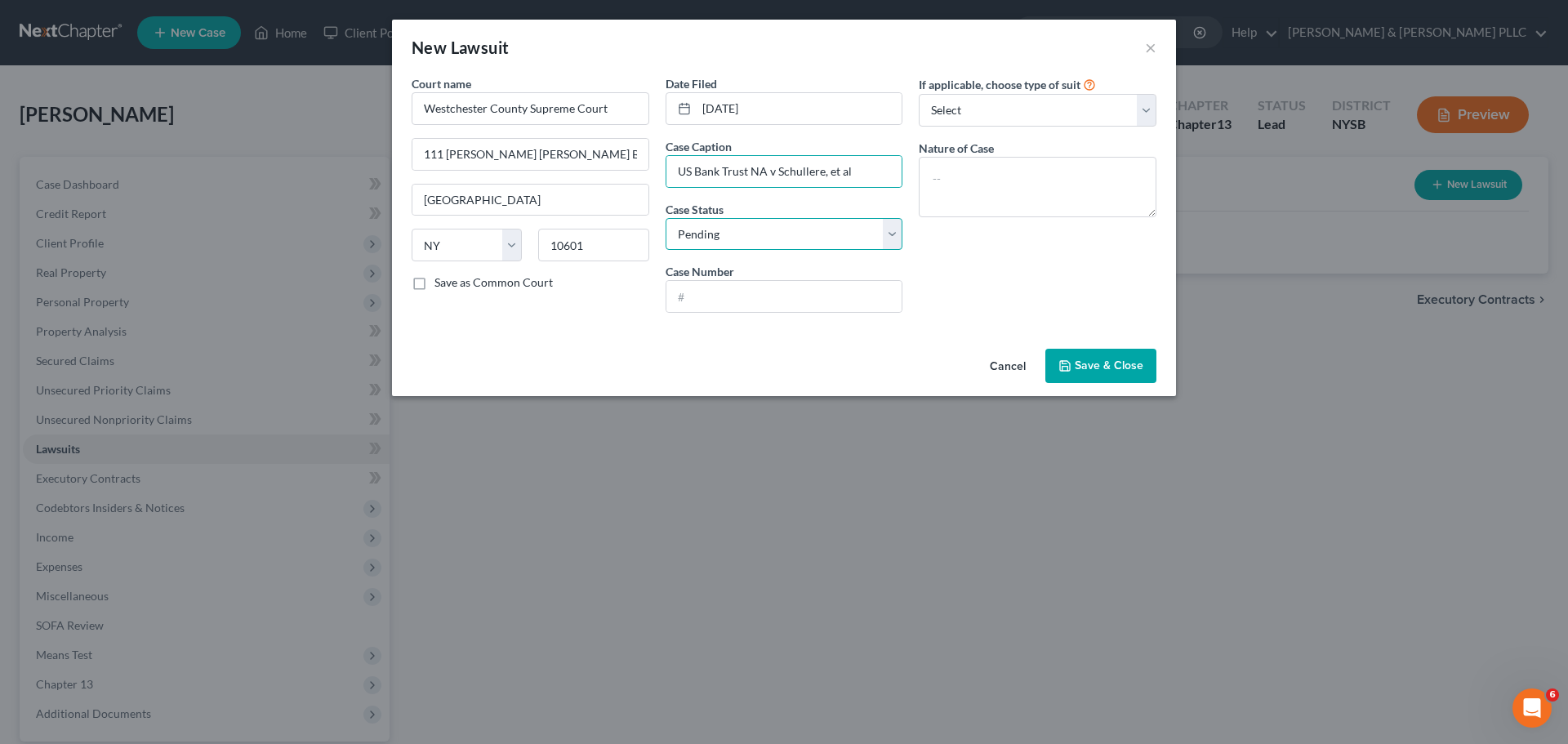
click at [881, 234] on select "Select Pending On Appeal Concluded" at bounding box center [784, 234] width 238 height 33
click at [739, 304] on input "text" at bounding box center [784, 296] width 236 height 31
type input "61501/2023"
click at [1095, 120] on select "Select Repossession Garnishment Foreclosure Attached, Seized, Or Levied Other" at bounding box center [1037, 110] width 238 height 33
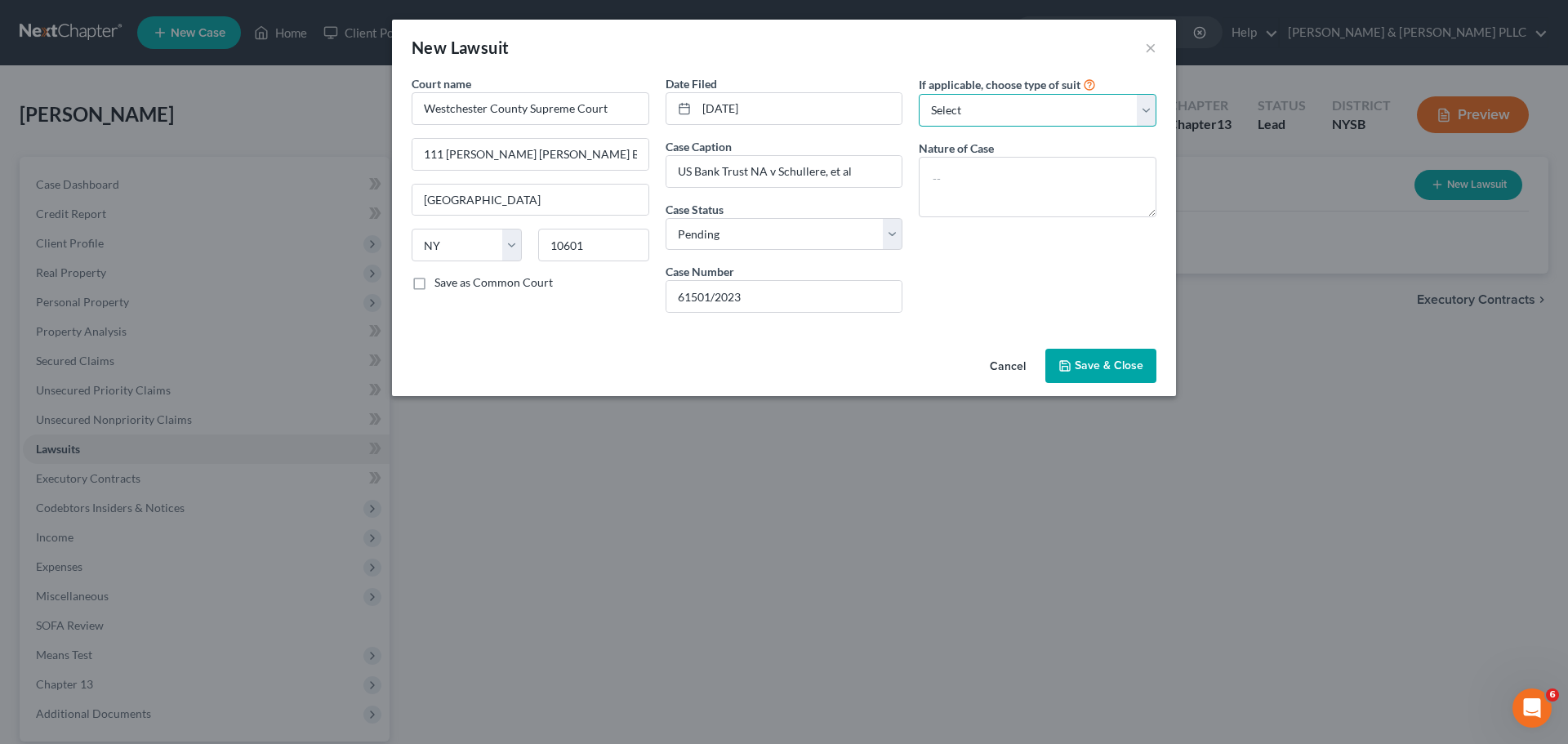
select select "2"
click at [918, 94] on select "Select Repossession Garnishment Foreclosure Attached, Seized, Or Levied Other" at bounding box center [1037, 110] width 238 height 33
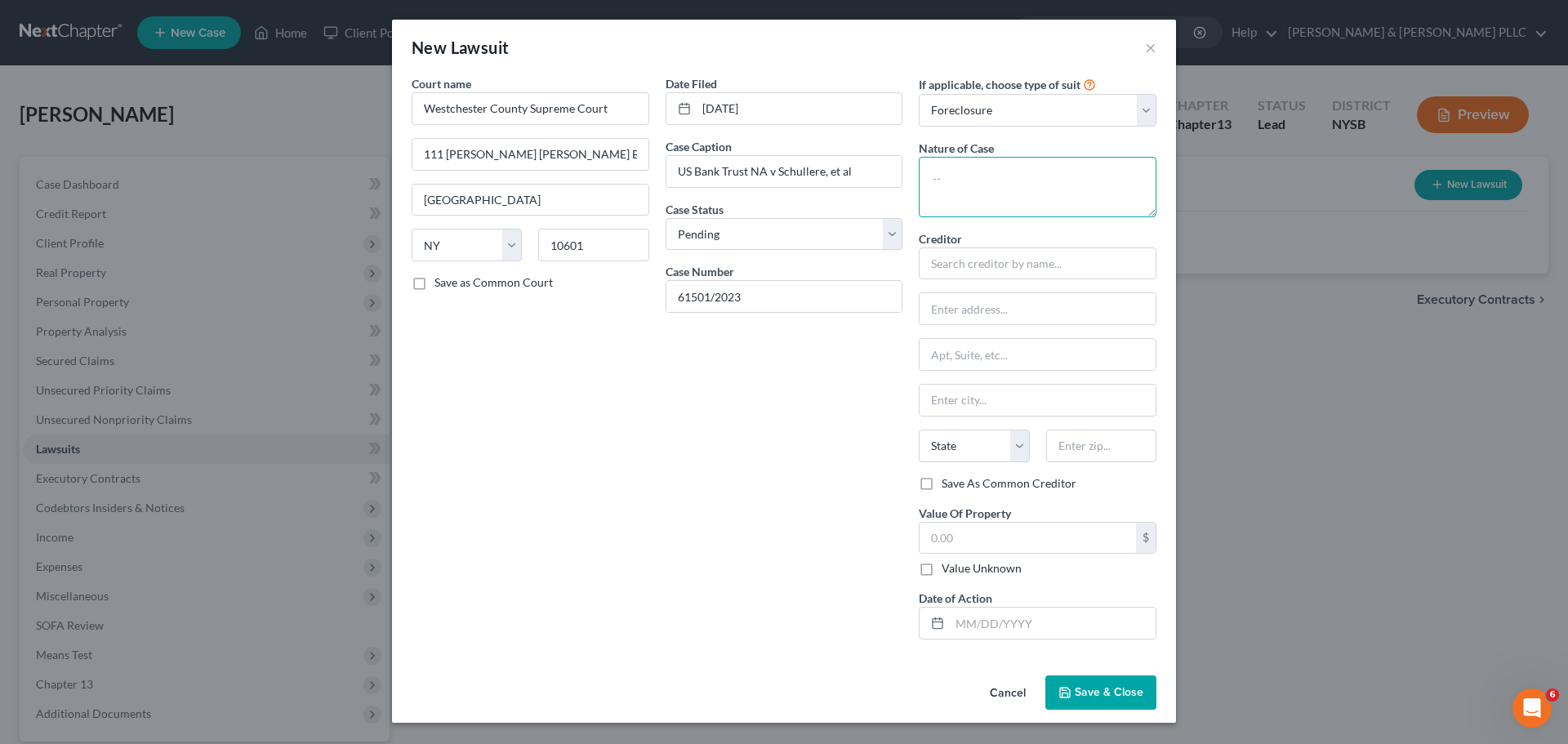
click at [1045, 191] on textarea at bounding box center [1037, 186] width 238 height 61
click at [1000, 262] on input "text" at bounding box center [1037, 263] width 238 height 33
type input "U>S."
click at [683, 175] on input "US Bank Trust NA v Schullere, et al" at bounding box center [784, 171] width 236 height 31
type input "U.S. Bank Trust NA v [GEOGRAPHIC_DATA], et al"
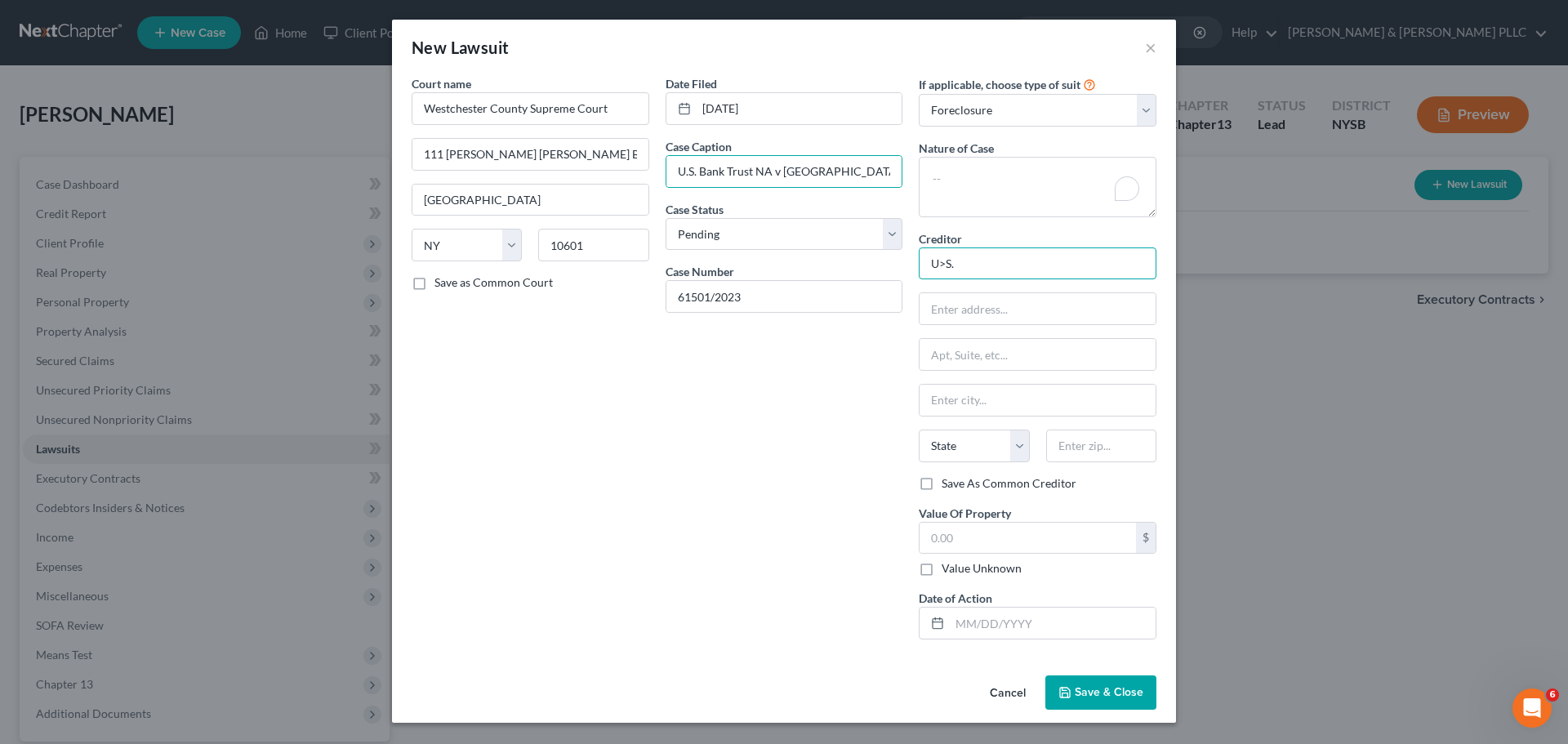
click at [993, 253] on input "U>S." at bounding box center [1037, 263] width 238 height 33
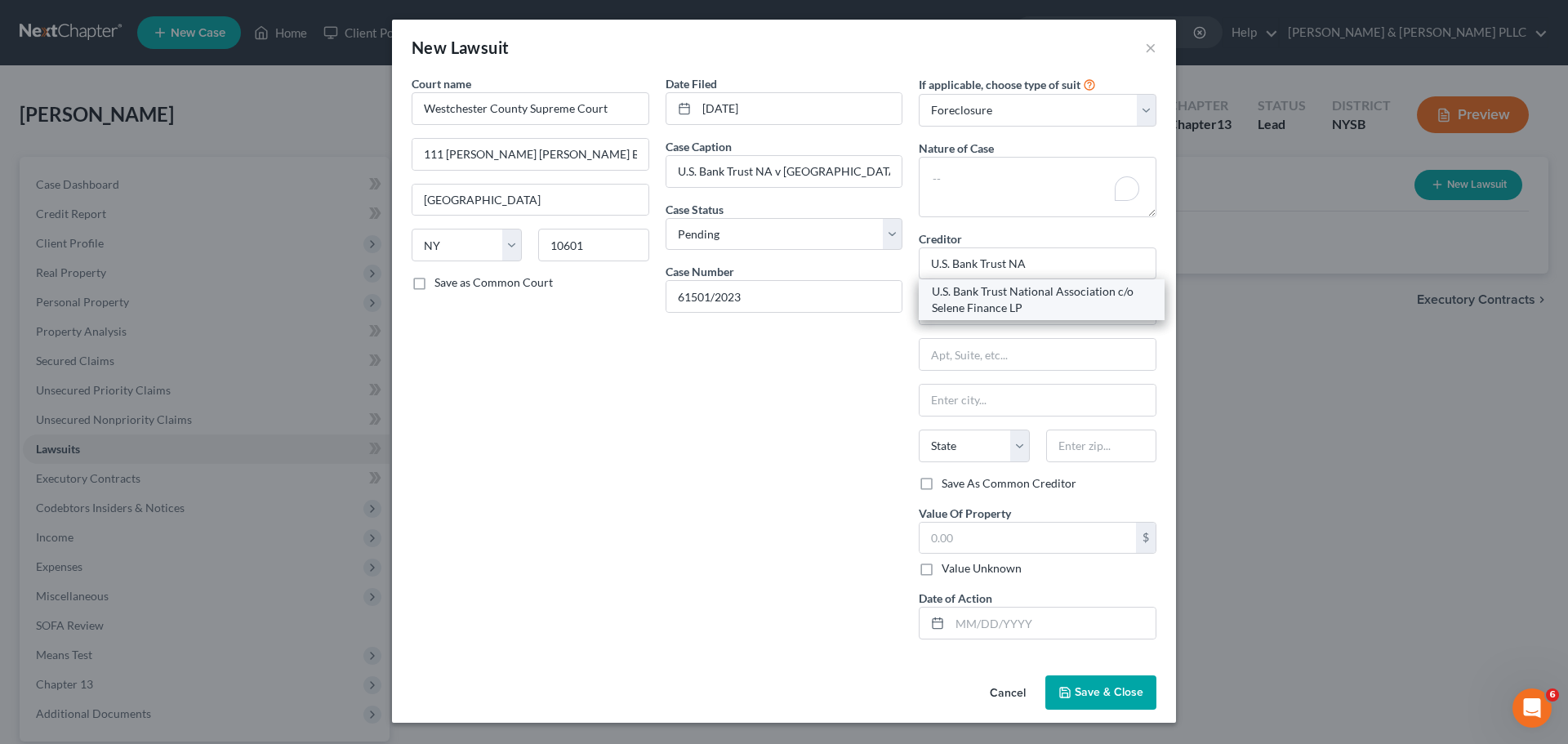
click at [998, 300] on div "U.S. Bank Trust National Association c/o Selene Finance LP" at bounding box center [1041, 300] width 220 height 33
type input "U.S. Bank Trust National Association c/o Selene Finance LP"
type input "[STREET_ADDRESS]"
type input "Coppell"
select select "45"
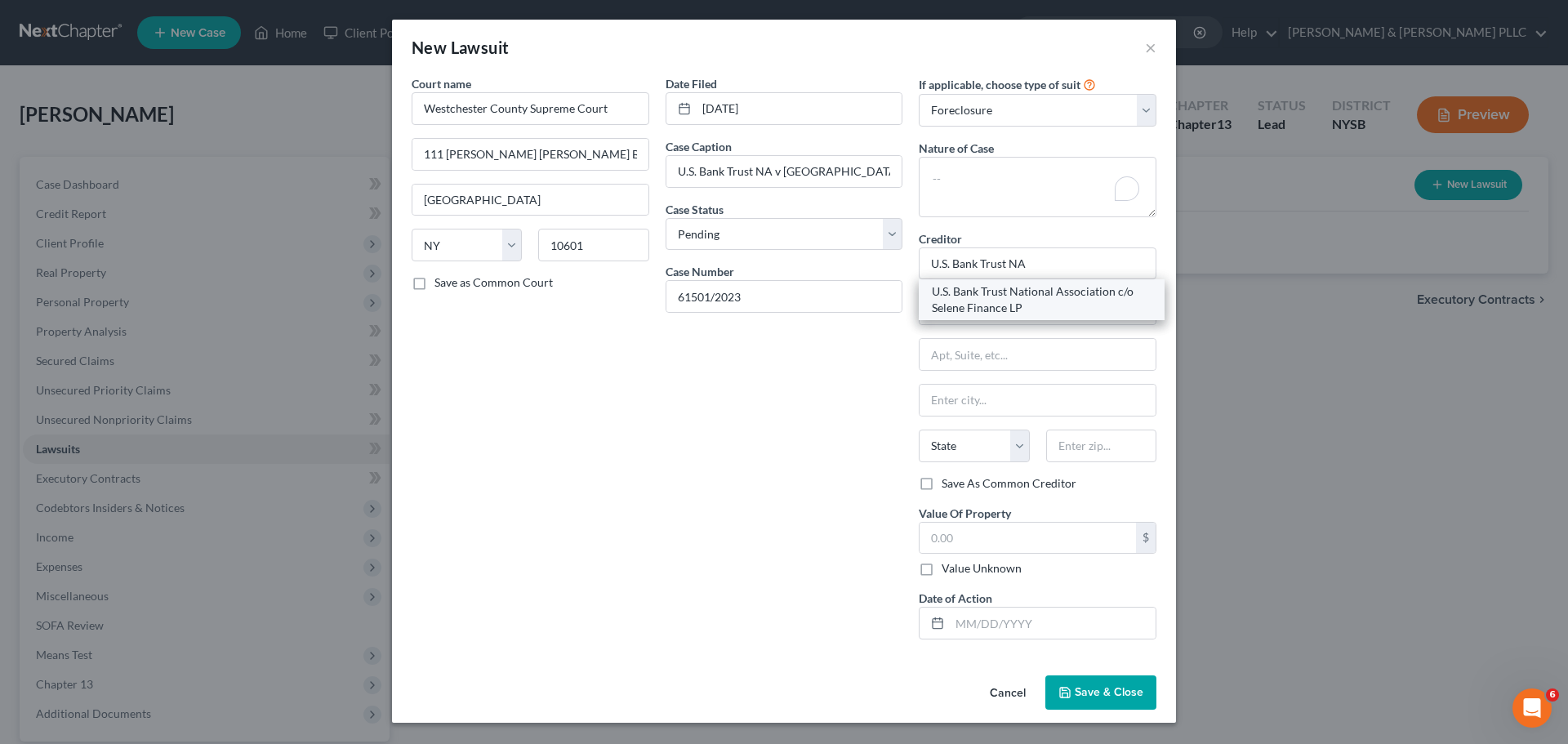
type input "75019"
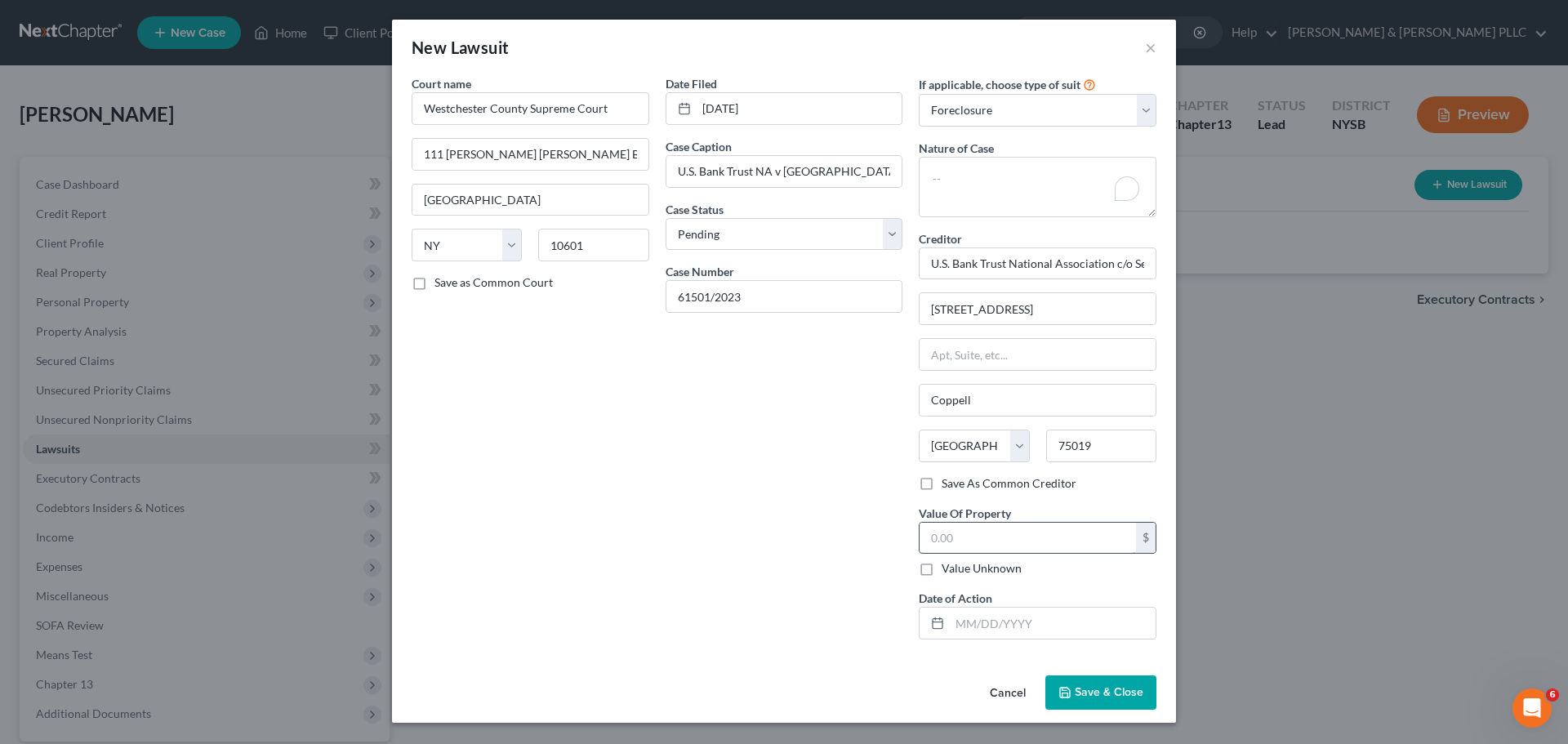
click at [974, 546] on input "text" at bounding box center [1027, 539] width 216 height 31
type input "575,000"
click at [1005, 632] on input "text" at bounding box center [1052, 623] width 205 height 31
click at [1117, 696] on span "Save & Close" at bounding box center [1109, 692] width 69 height 14
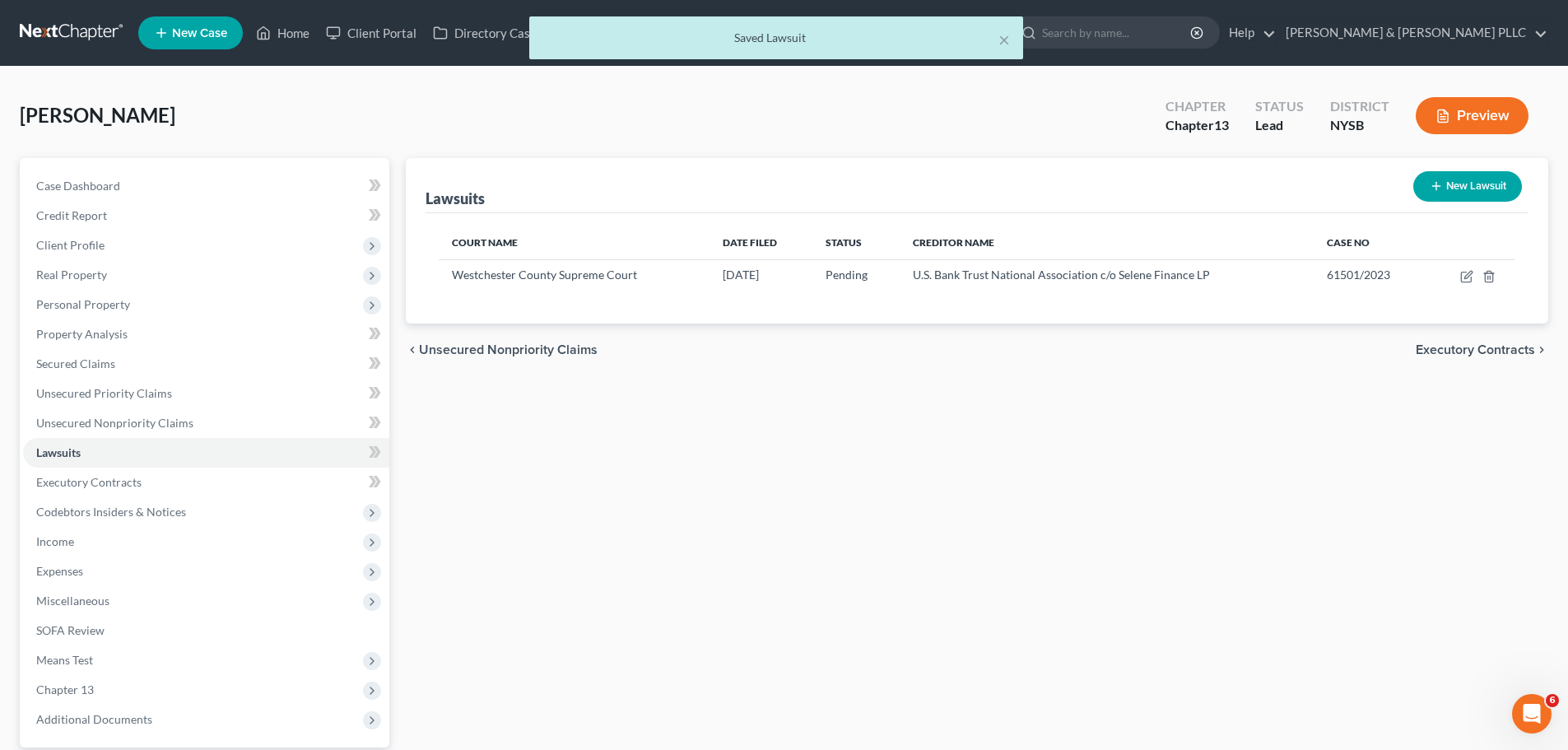
click at [1475, 354] on span "Executory Contracts" at bounding box center [1475, 349] width 119 height 13
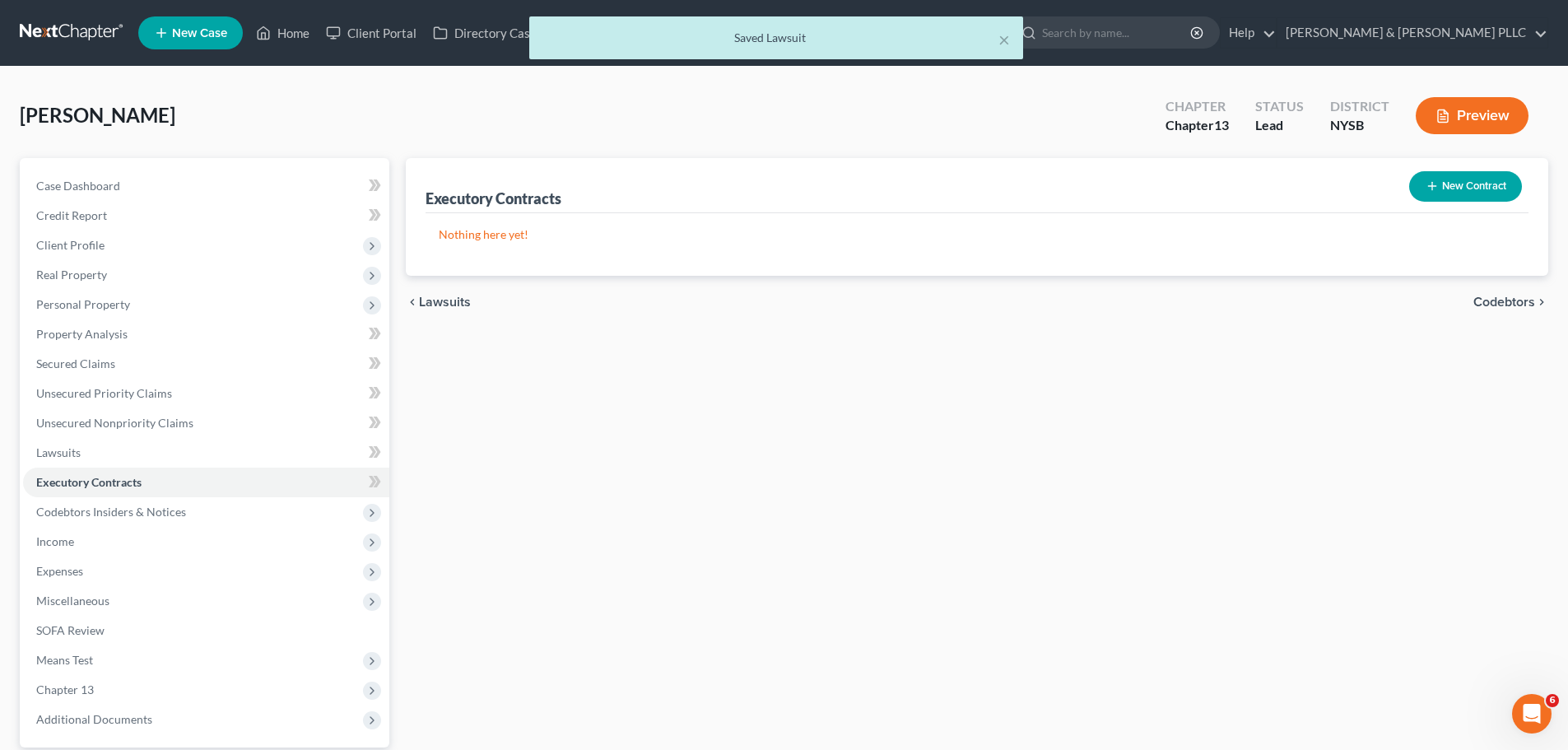
click at [1507, 303] on span "Codebtors" at bounding box center [1505, 302] width 62 height 13
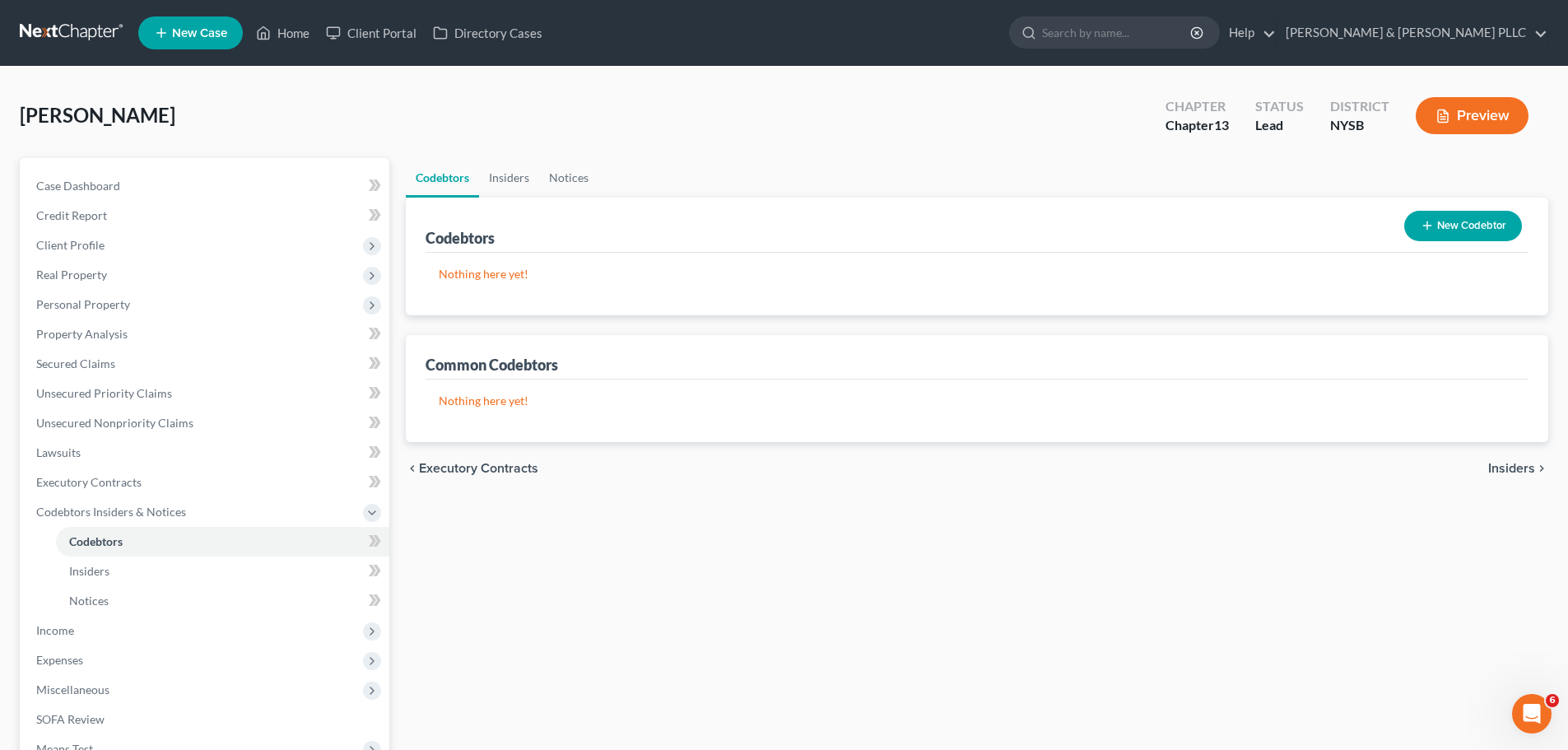
click at [1521, 469] on span "Insiders" at bounding box center [1511, 468] width 47 height 13
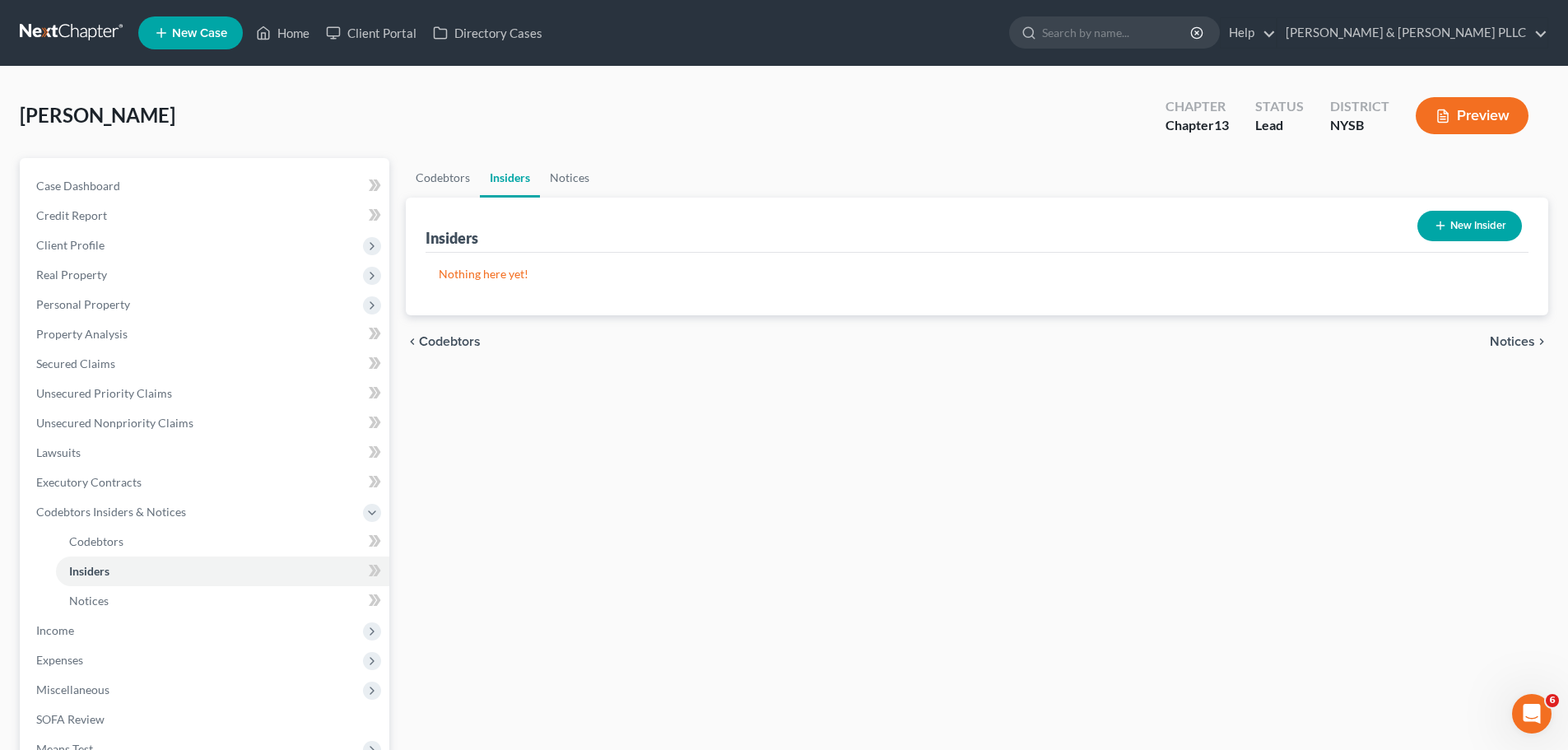
click at [1525, 339] on span "Notices" at bounding box center [1513, 341] width 46 height 13
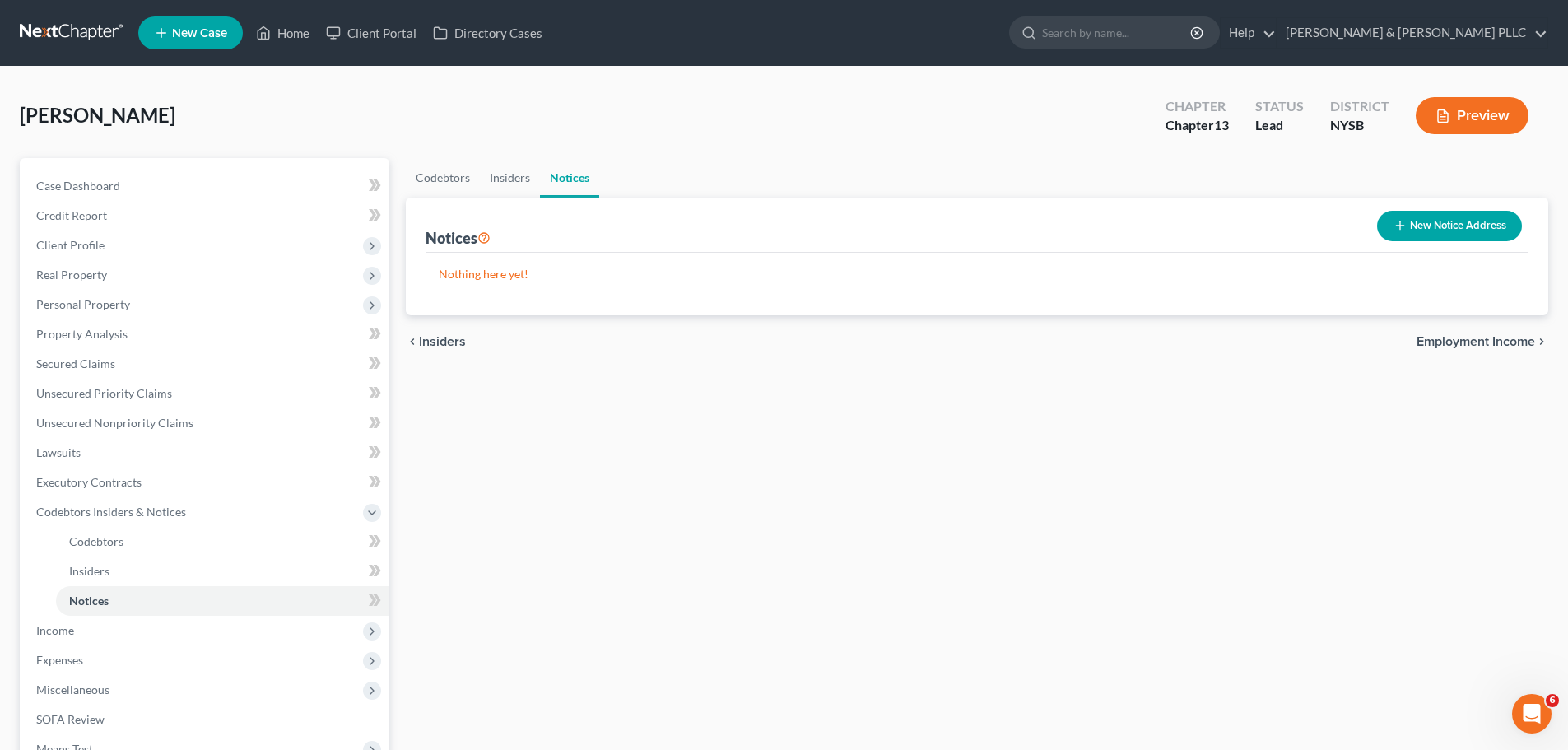
click at [1514, 347] on span "Employment Income" at bounding box center [1476, 341] width 119 height 13
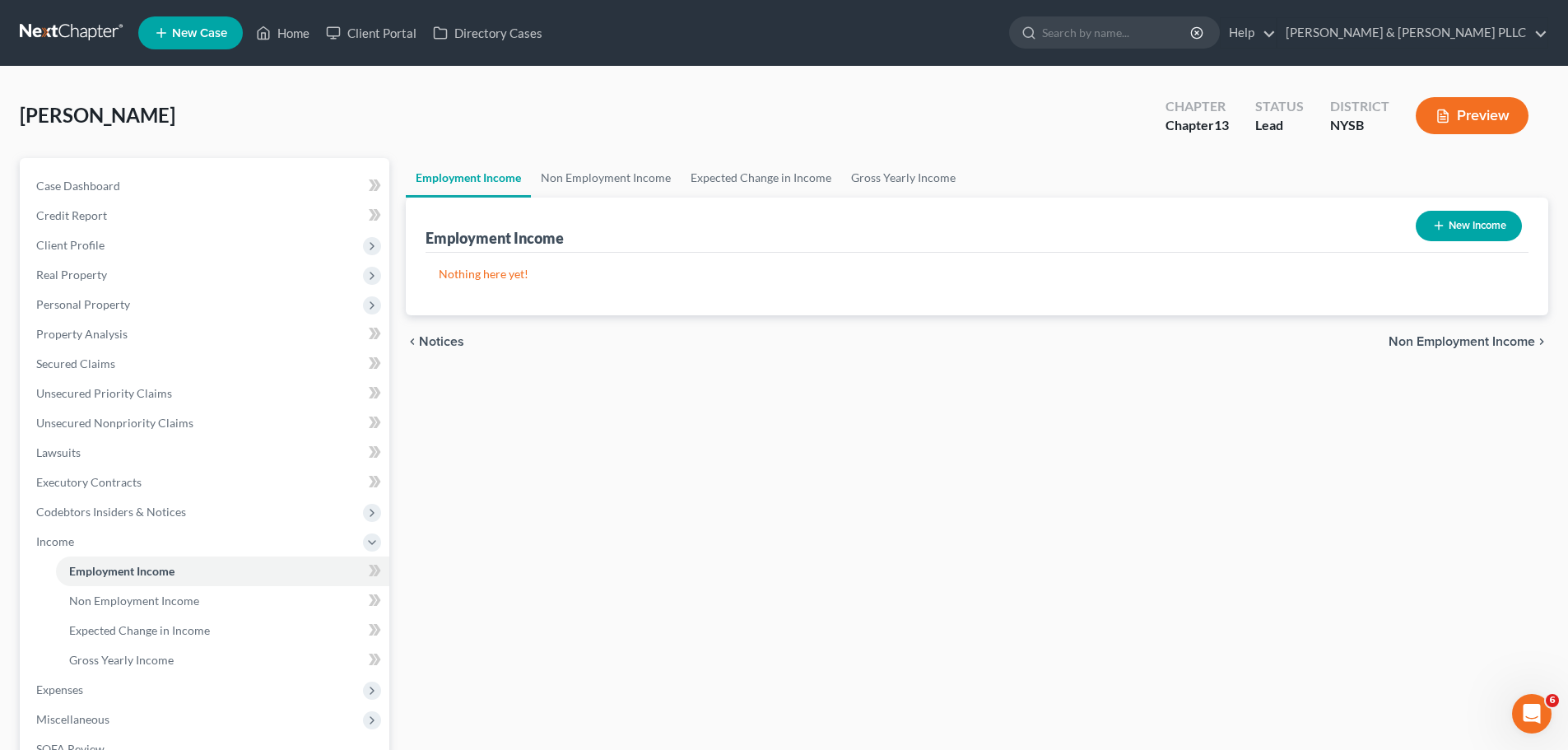
click at [1446, 231] on button "New Income" at bounding box center [1469, 225] width 106 height 30
select select "0"
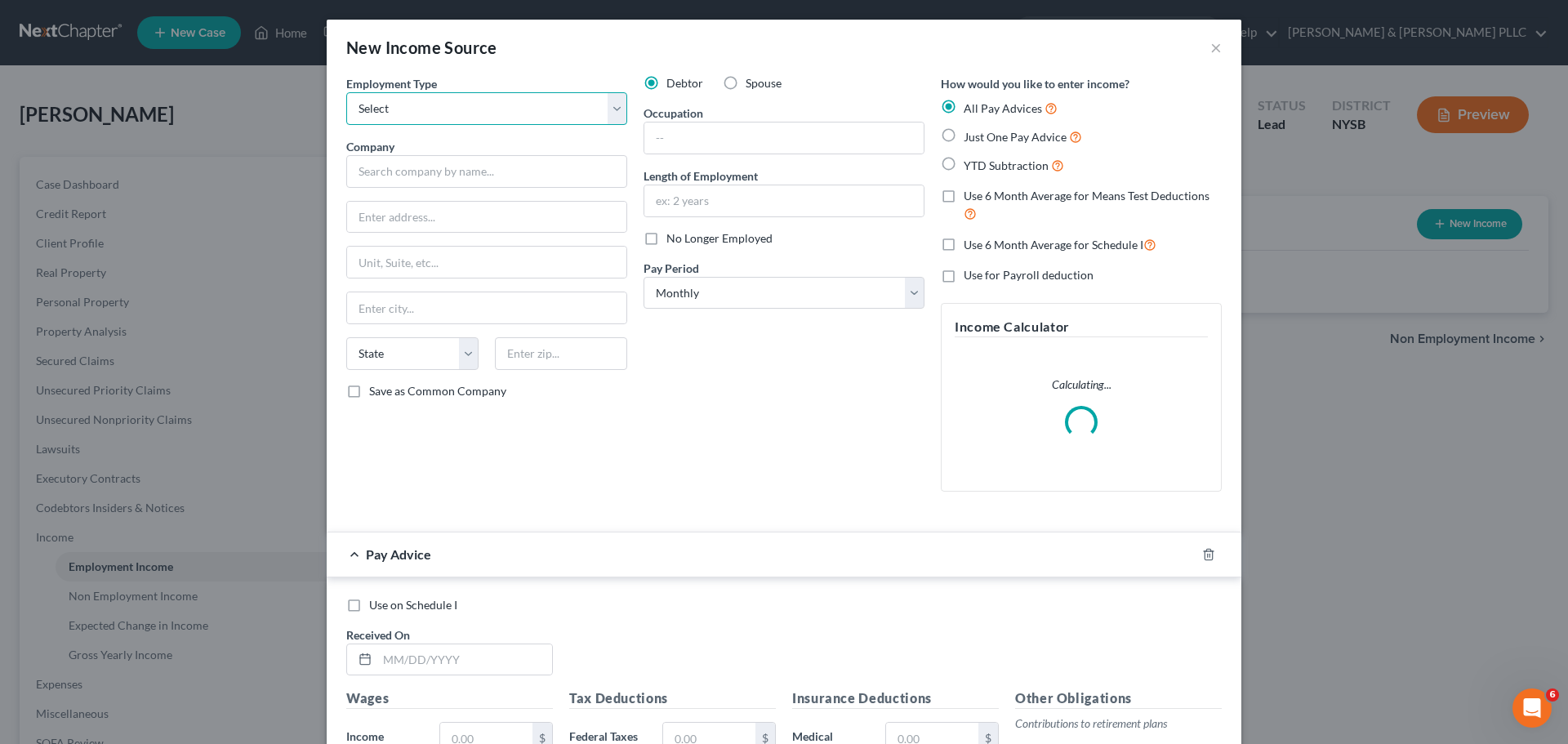
click at [613, 108] on select "Select Full or [DEMOGRAPHIC_DATA] Employment Self Employment" at bounding box center [487, 109] width 280 height 33
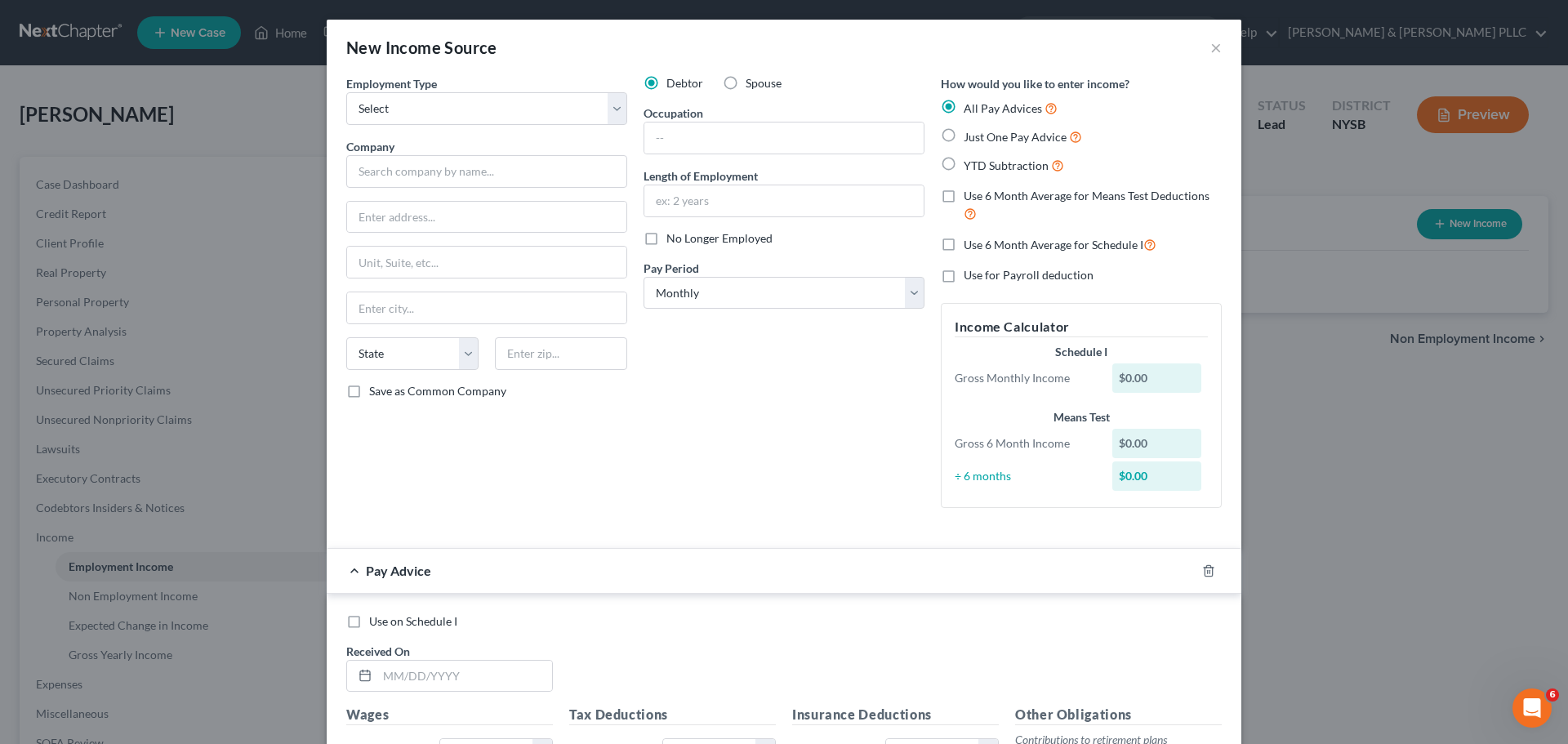
click at [587, 56] on div "New Income Source ×" at bounding box center [784, 47] width 915 height 55
click at [1212, 46] on button "×" at bounding box center [1216, 48] width 12 height 20
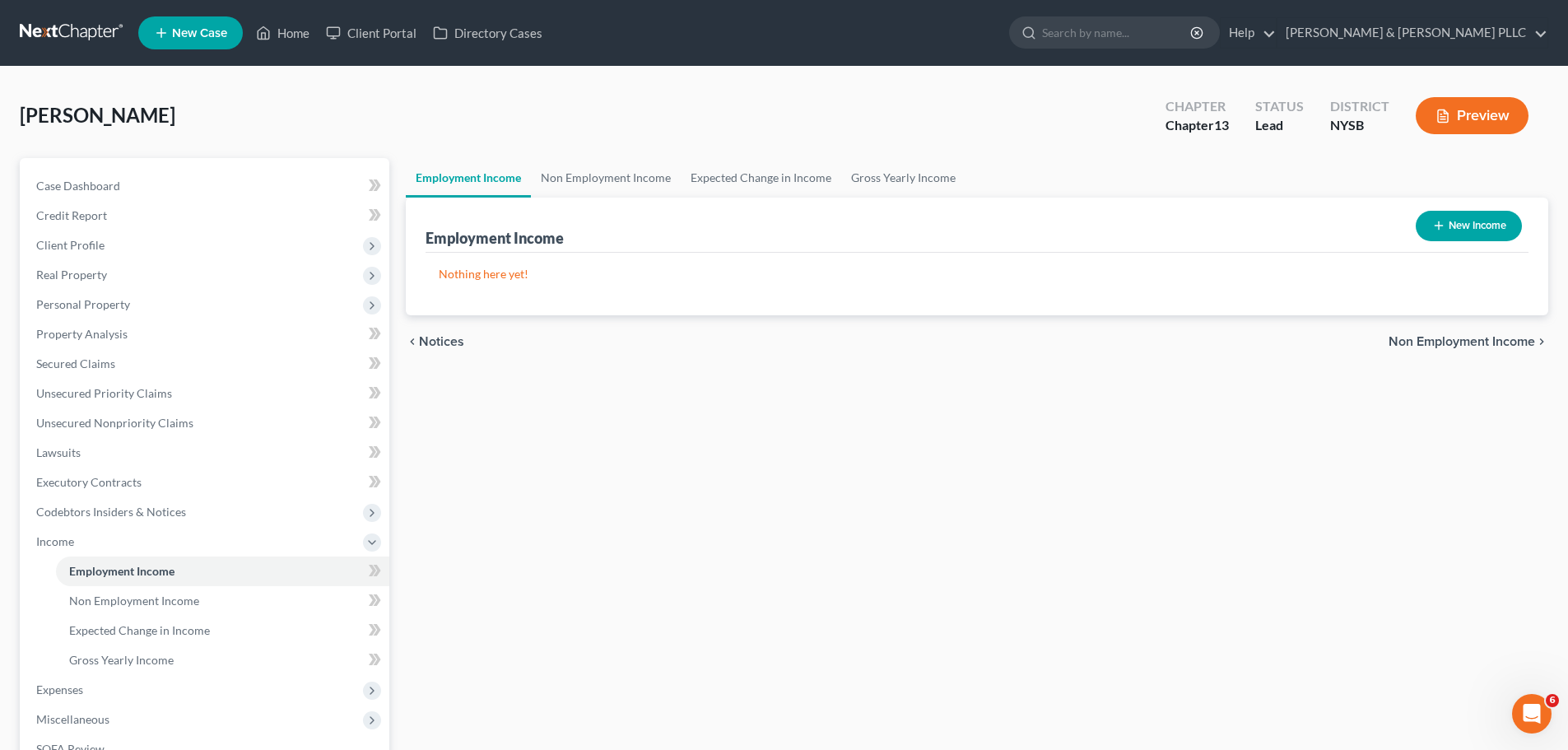
click at [1480, 339] on span "Non Employment Income" at bounding box center [1462, 341] width 147 height 13
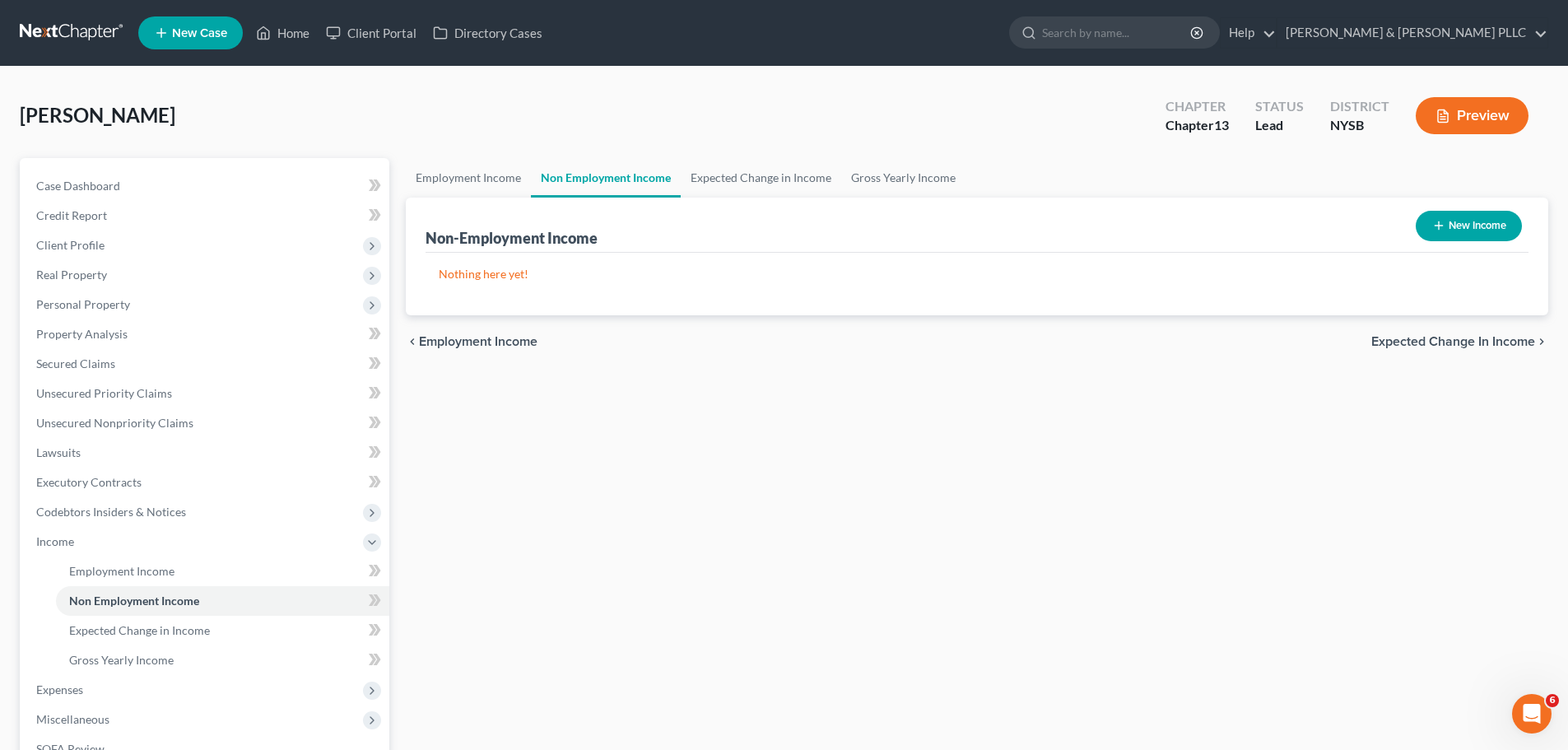
click at [1449, 215] on button "New Income" at bounding box center [1469, 225] width 106 height 30
select select "0"
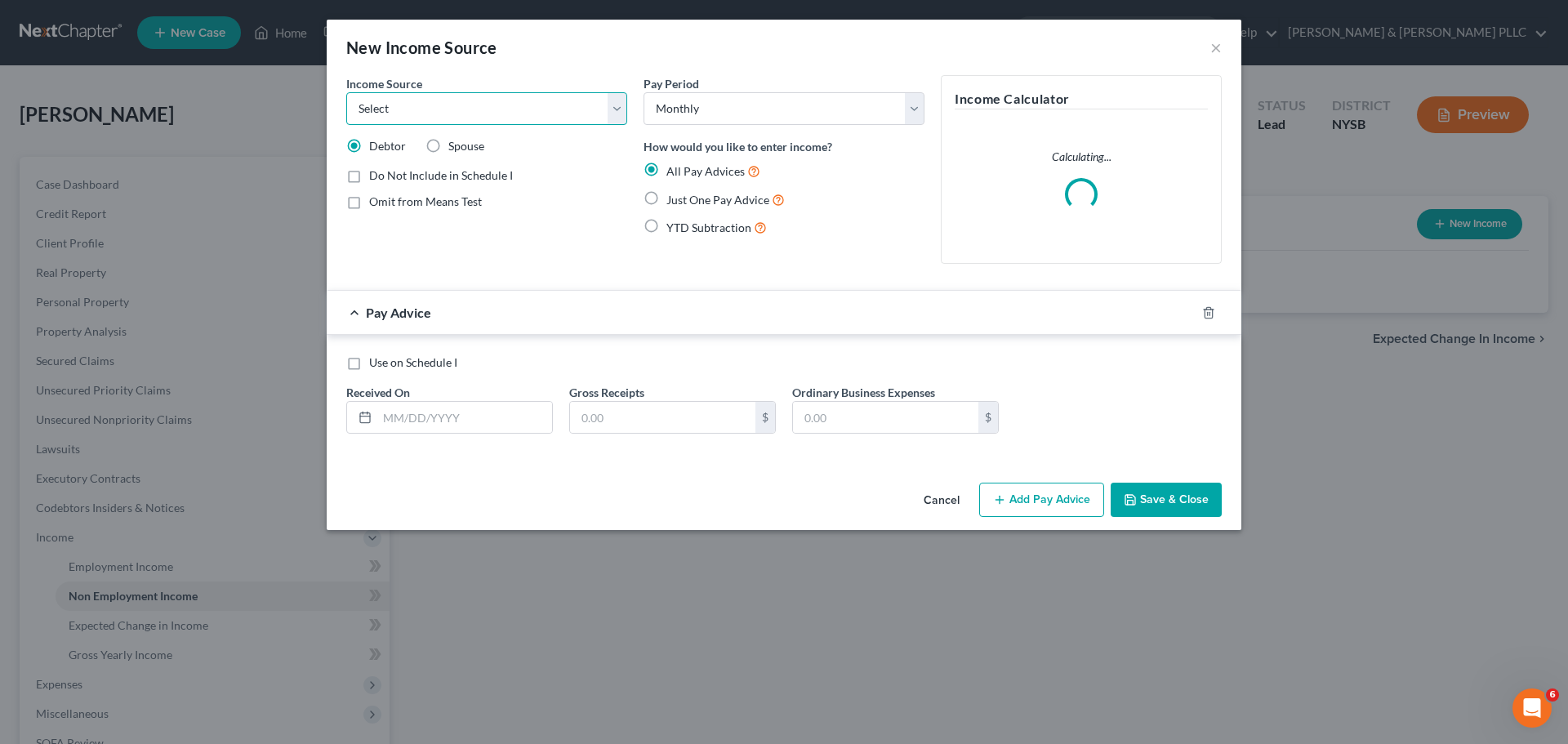
click at [613, 103] on select "Select Unemployment Disability (from employer) Pension Retirement Social Securi…" at bounding box center [487, 109] width 280 height 33
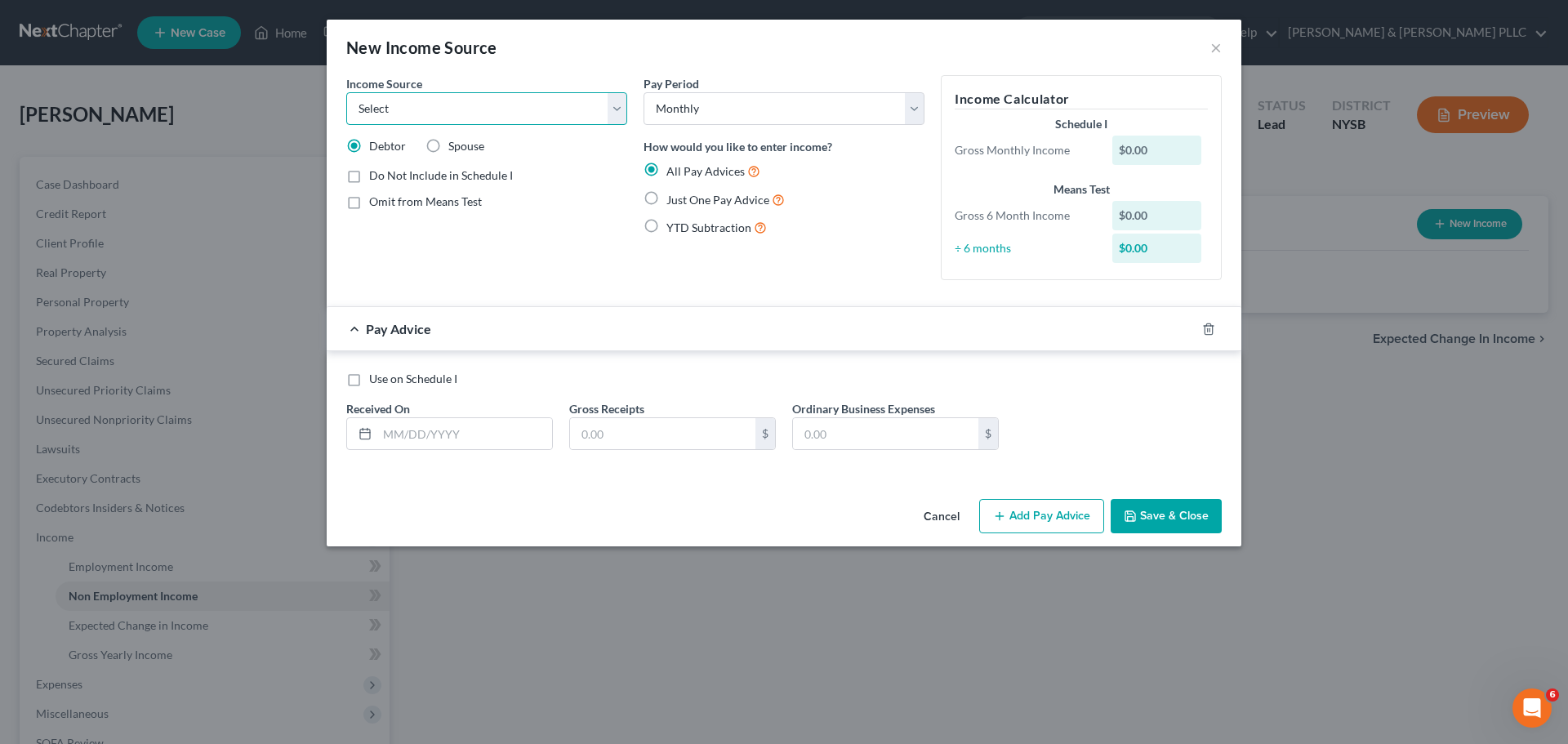
select select "4"
click at [347, 92] on select "Select Unemployment Disability (from employer) Pension Retirement Social Securi…" at bounding box center [487, 109] width 280 height 33
click at [455, 176] on span "Do Not Include in Schedule I" at bounding box center [441, 175] width 144 height 14
click at [386, 176] on input "Do Not Include in Schedule I" at bounding box center [381, 173] width 11 height 11
checkbox input "true"
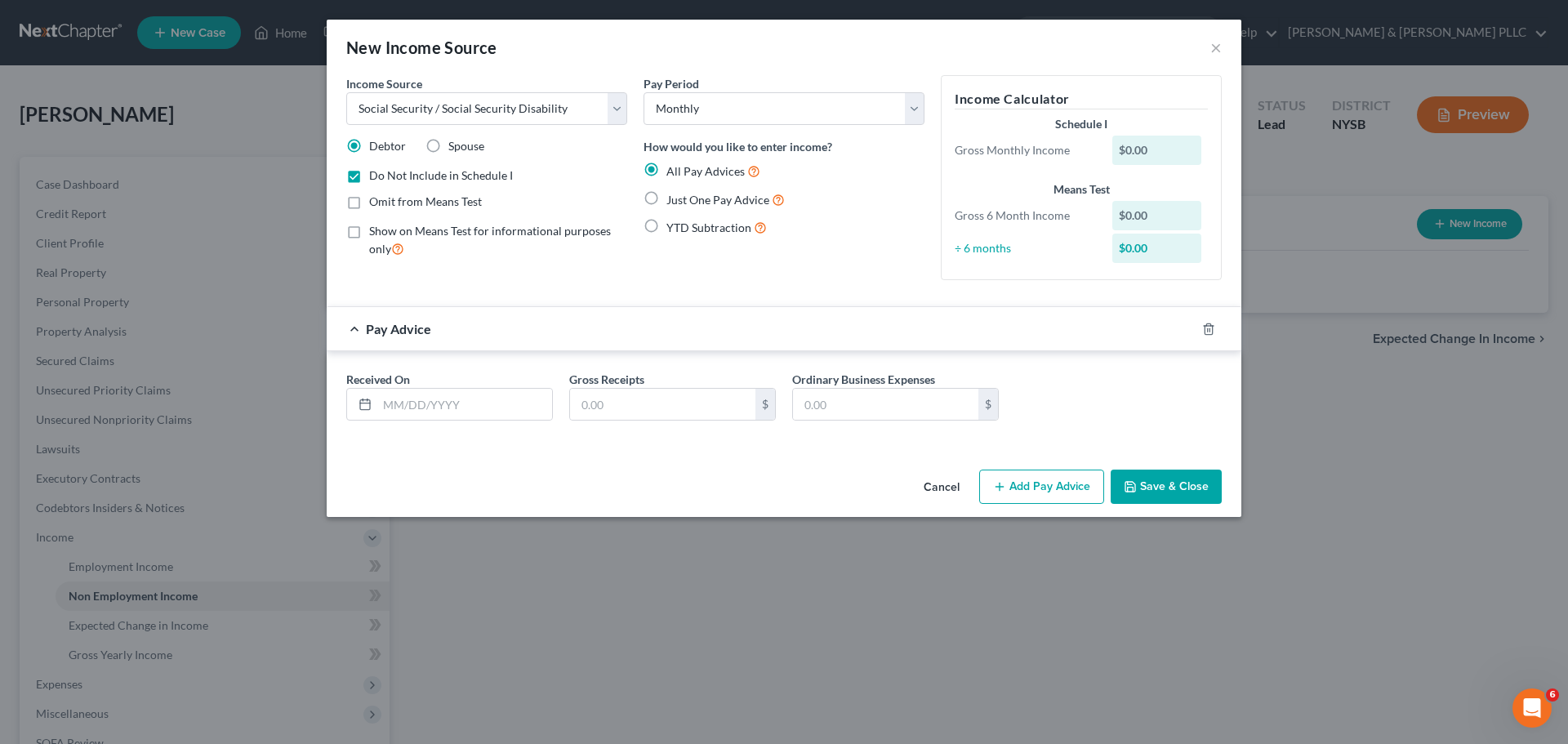
click at [1155, 147] on div "$0.00" at bounding box center [1156, 150] width 90 height 29
click at [445, 408] on input "text" at bounding box center [464, 405] width 175 height 31
click at [707, 202] on span "Just One Pay Advice" at bounding box center [717, 199] width 103 height 14
click at [683, 201] on input "Just One Pay Advice" at bounding box center [679, 196] width 11 height 11
radio input "true"
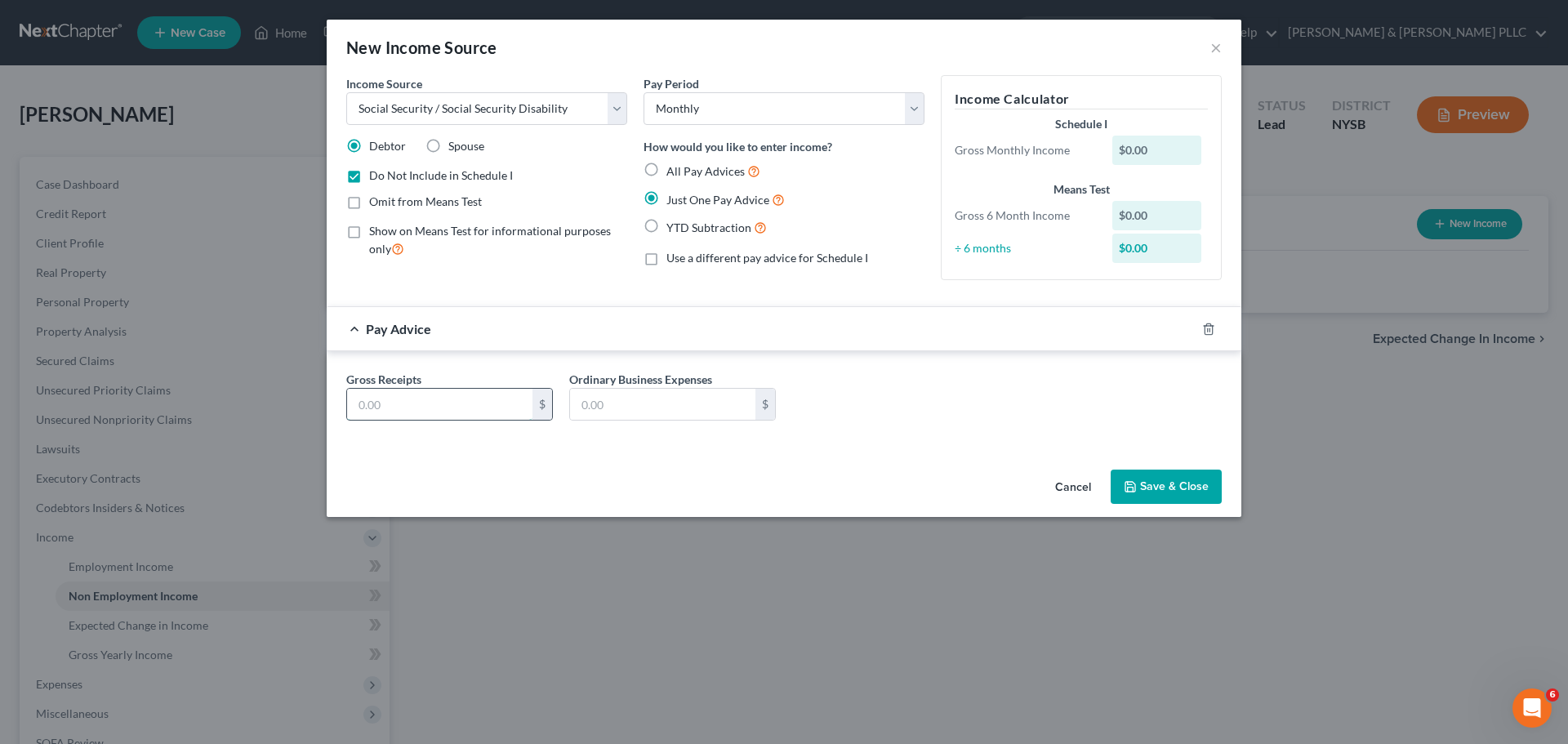
click at [431, 405] on input "text" at bounding box center [440, 405] width 185 height 31
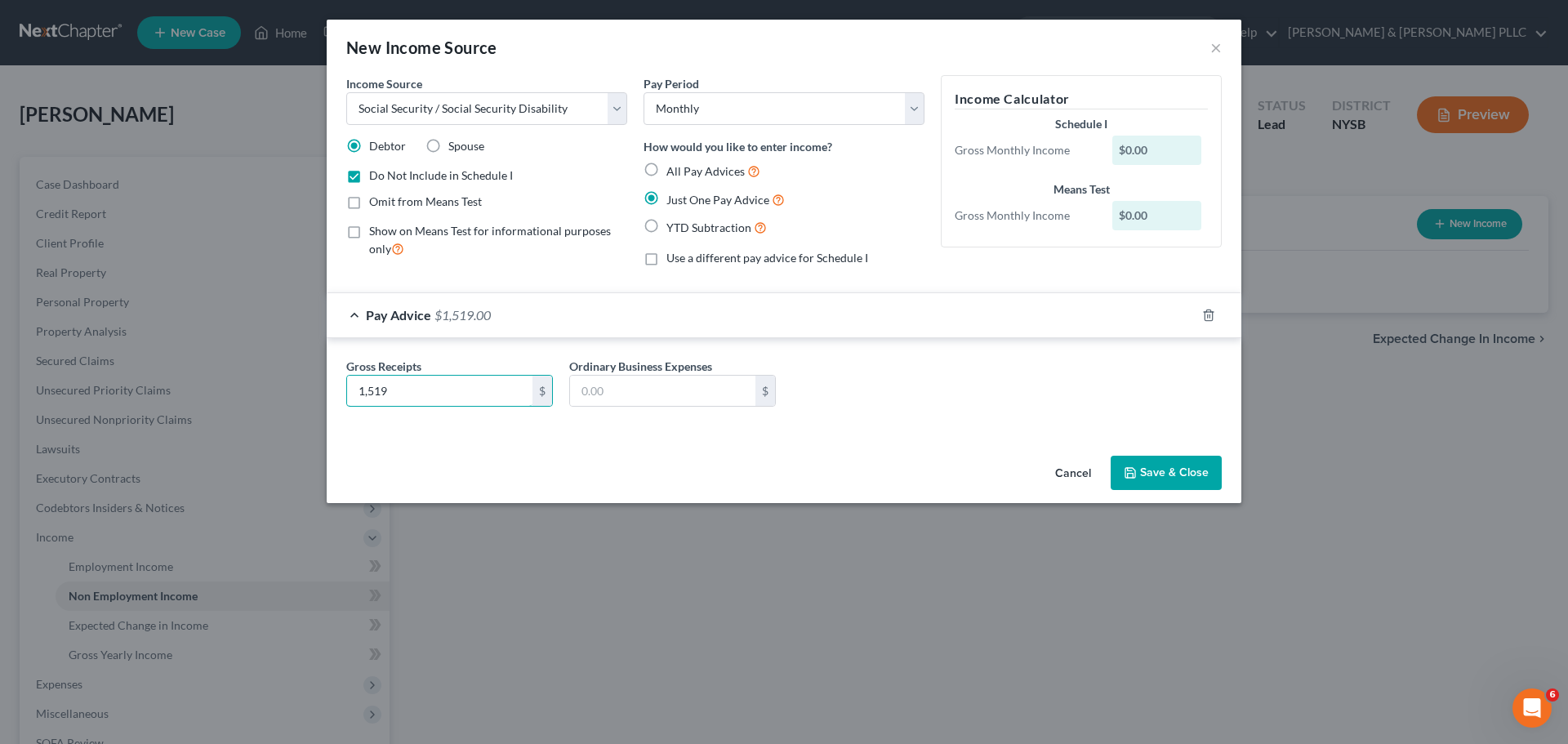
type input "1,519"
click at [659, 454] on div "Cancel Save & Close" at bounding box center [784, 476] width 915 height 54
click at [1186, 463] on button "Save & Close" at bounding box center [1165, 473] width 111 height 34
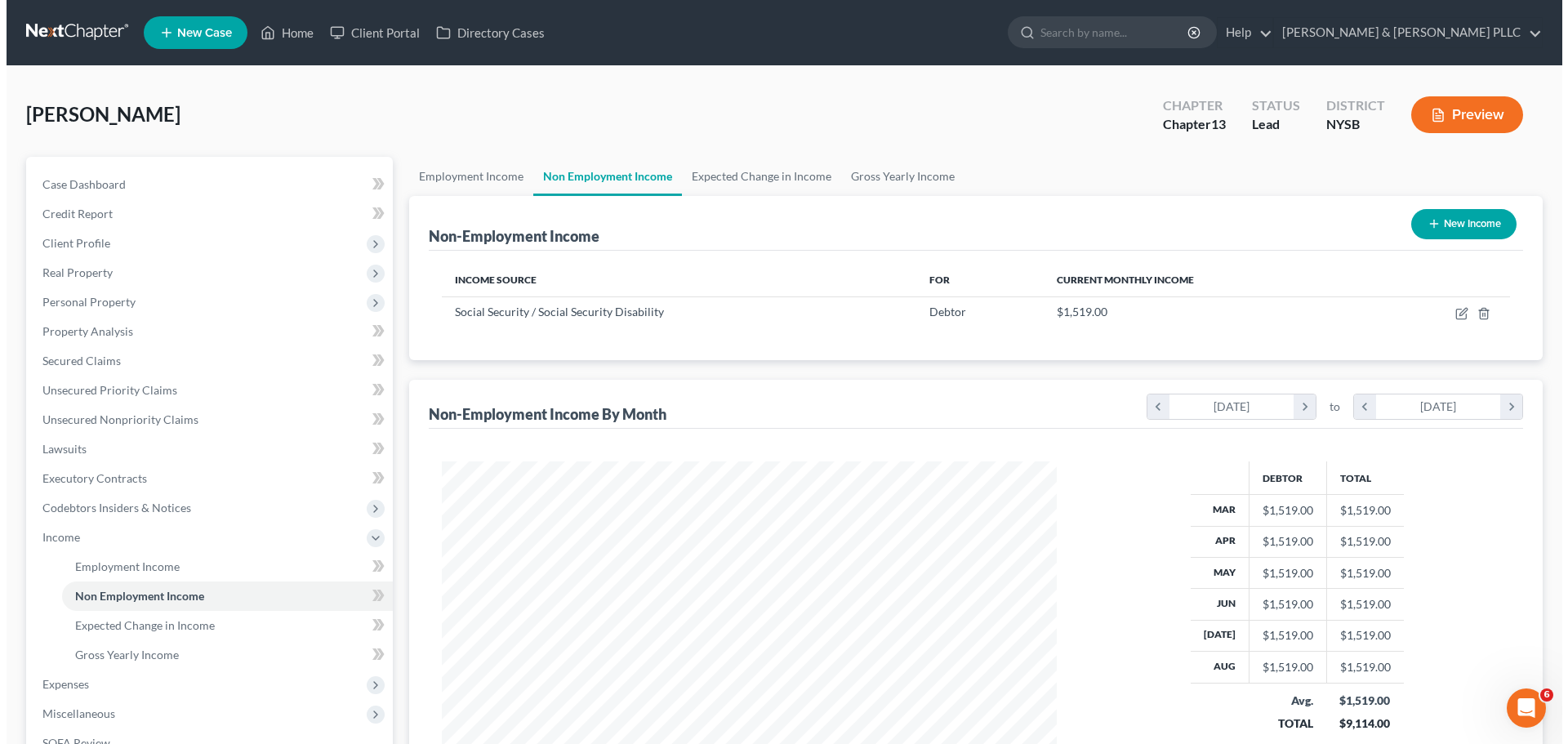
scroll to position [816595, 815970]
click at [1459, 222] on button "New Income" at bounding box center [1457, 224] width 105 height 30
select select "0"
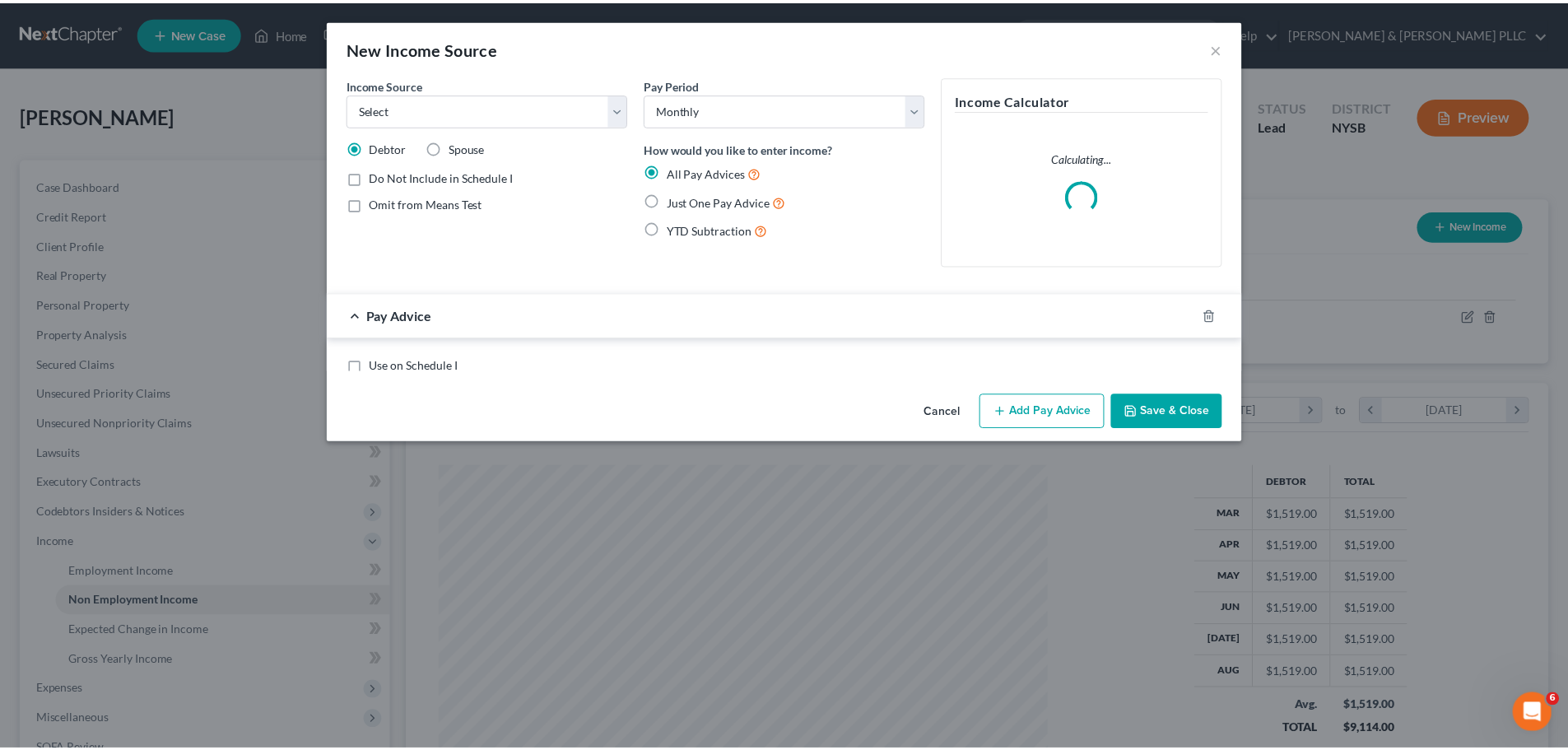
scroll to position [309, 653]
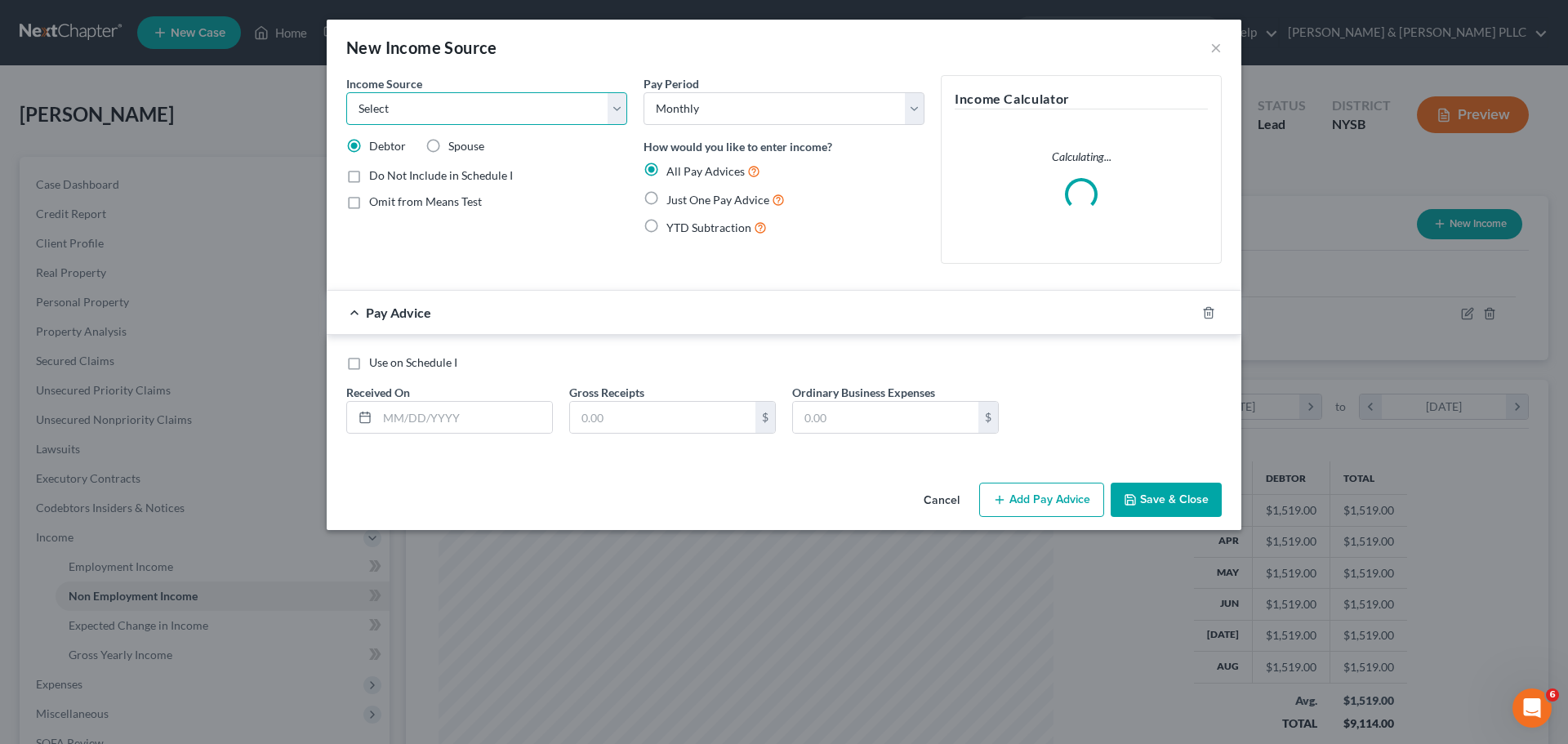
click at [618, 106] on select "Select Unemployment Disability (from employer) Pension Retirement Social Securi…" at bounding box center [487, 109] width 280 height 33
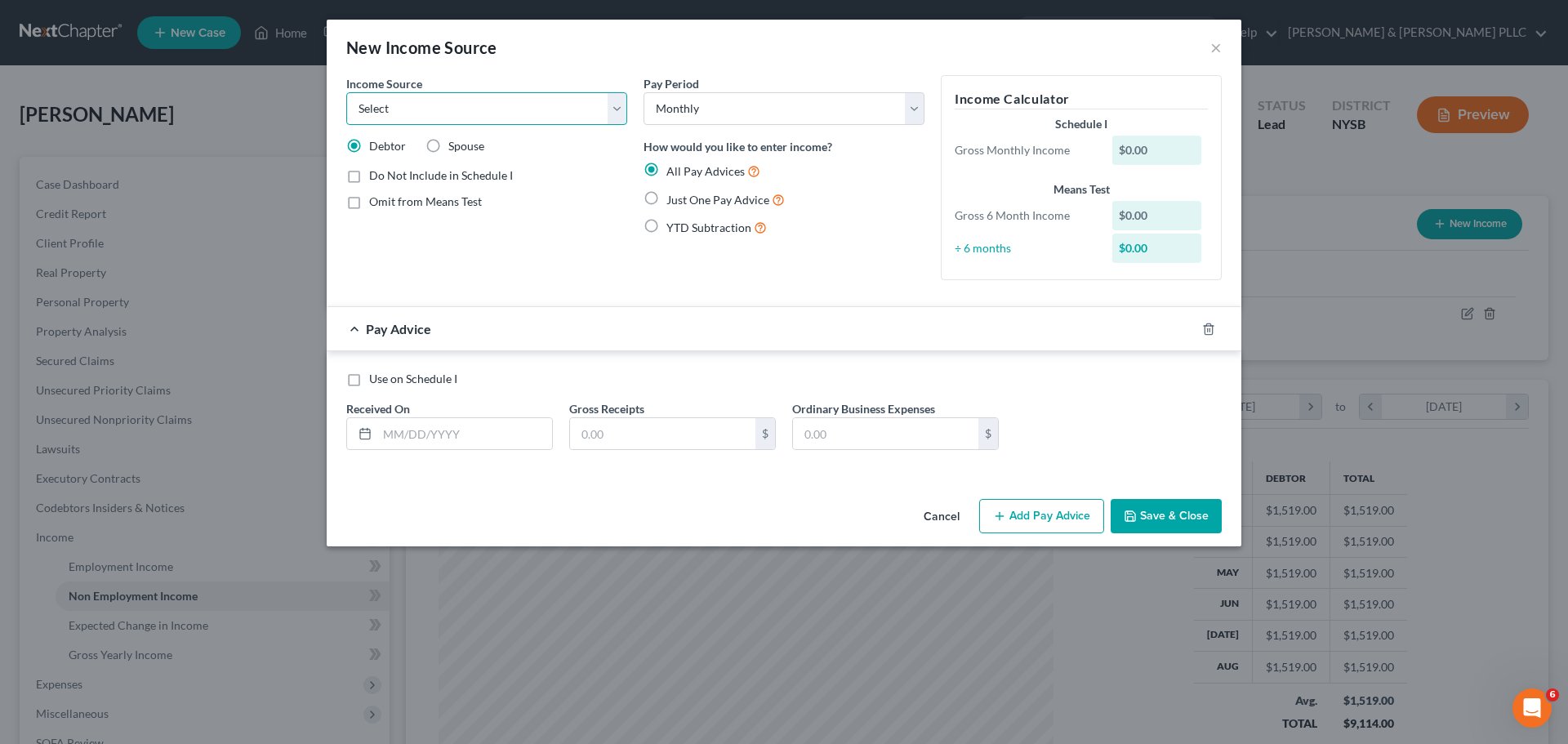
select select "8"
click at [347, 92] on select "Select Unemployment Disability (from employer) Pension Retirement Social Securi…" at bounding box center [487, 109] width 280 height 33
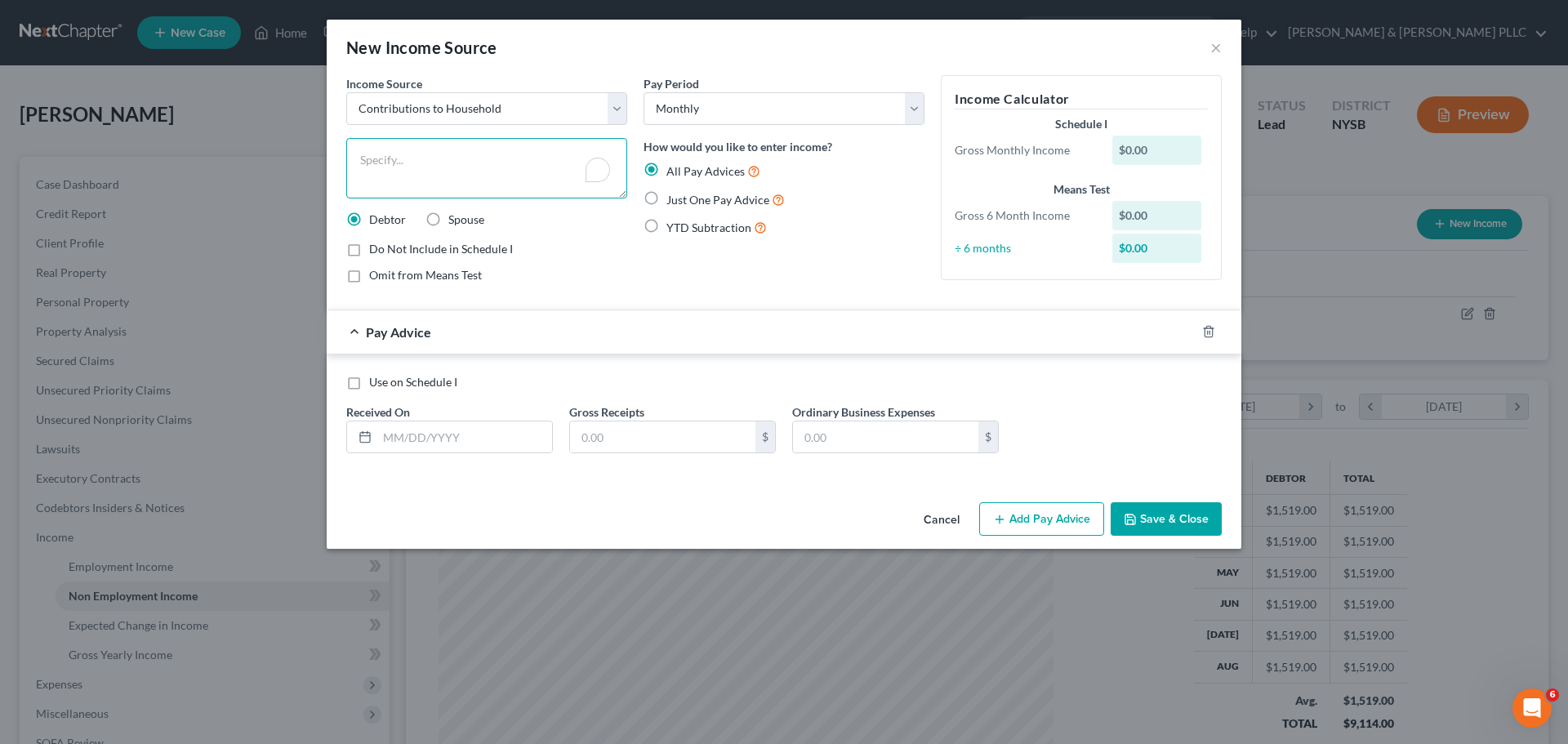
click at [551, 183] on textarea "To enrich screen reader interactions, please activate Accessibility in Grammarl…" at bounding box center [487, 168] width 280 height 61
type textarea "Daughter resides in [PERSON_NAME]'s property and contributes to household expen…"
click at [1193, 517] on button "Save & Close" at bounding box center [1165, 520] width 111 height 34
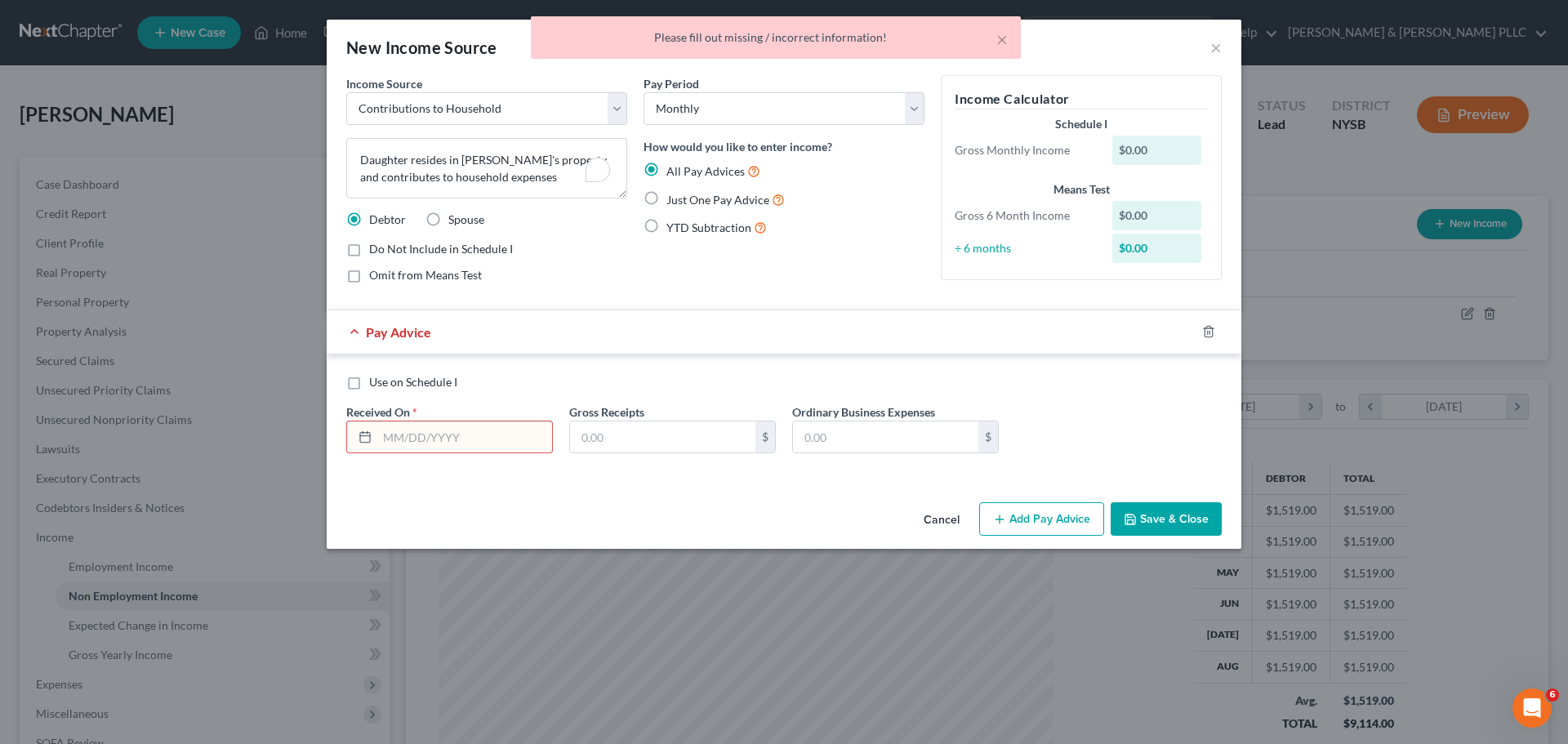
click at [446, 434] on input "text" at bounding box center [464, 437] width 175 height 31
click at [666, 198] on label "Just One Pay Advice" at bounding box center [725, 199] width 119 height 19
click at [673, 198] on input "Just One Pay Advice" at bounding box center [679, 196] width 11 height 11
radio input "true"
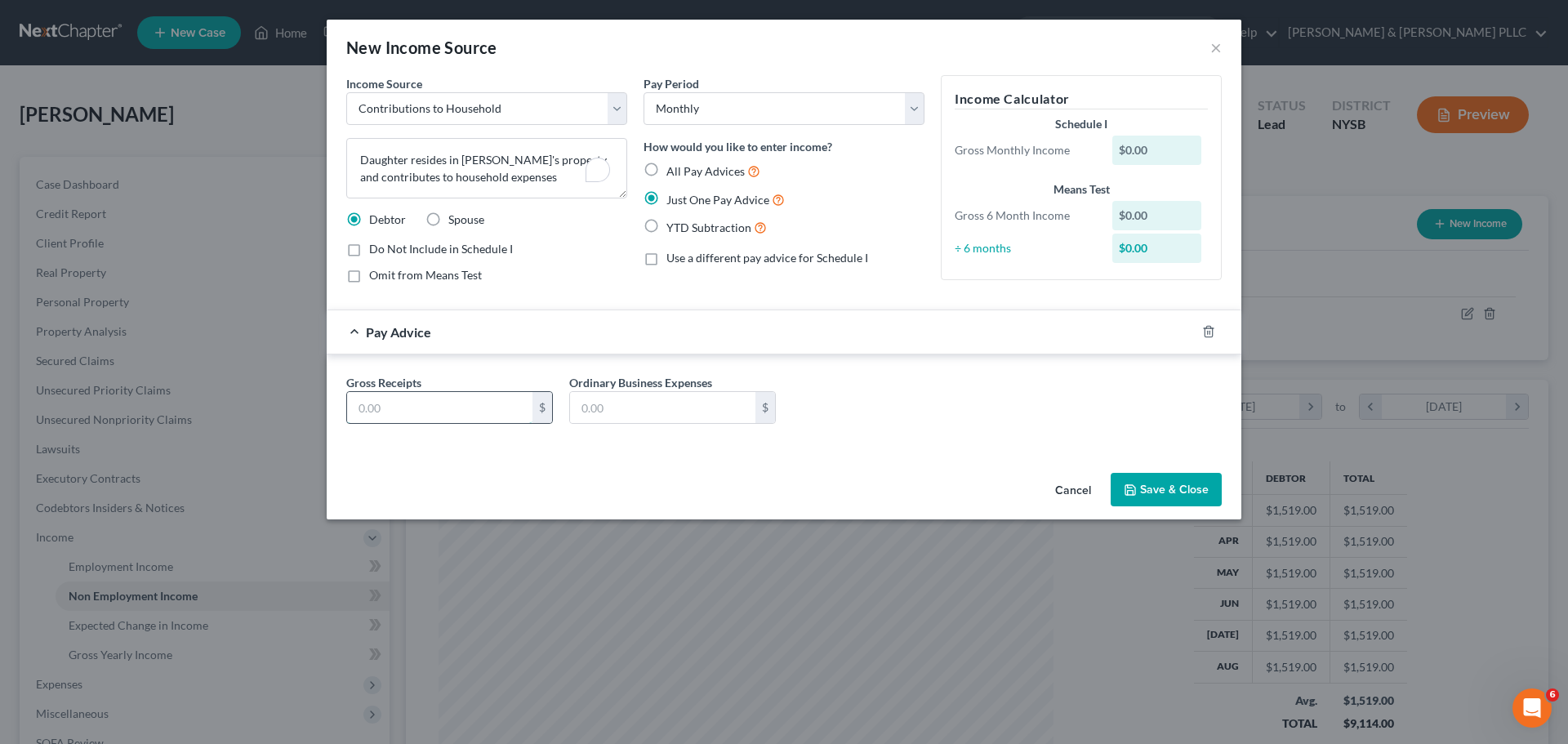
click at [470, 408] on input "text" at bounding box center [440, 407] width 185 height 31
type input "2,000"
click at [1194, 495] on button "Save & Close" at bounding box center [1165, 491] width 111 height 34
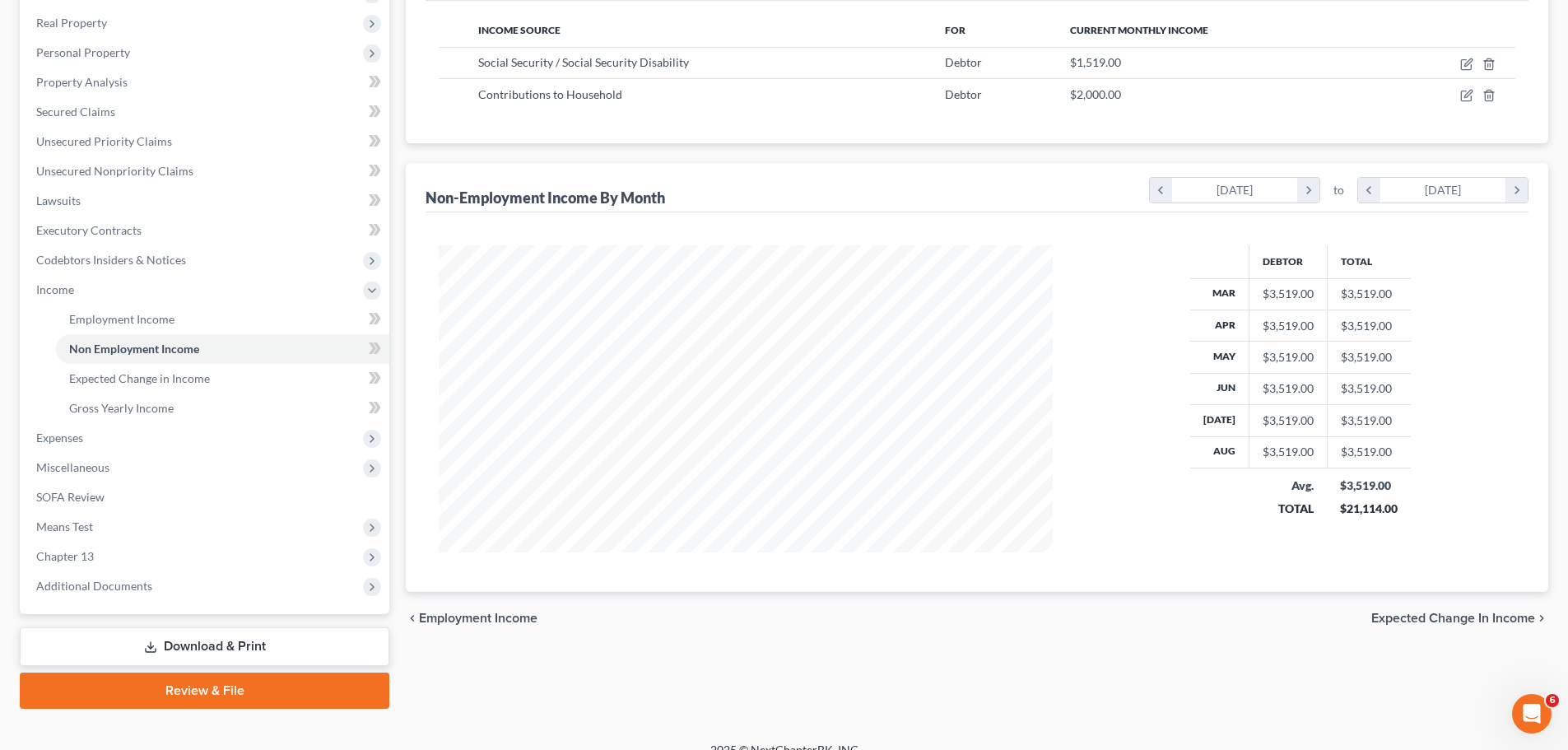
scroll to position [274, 0]
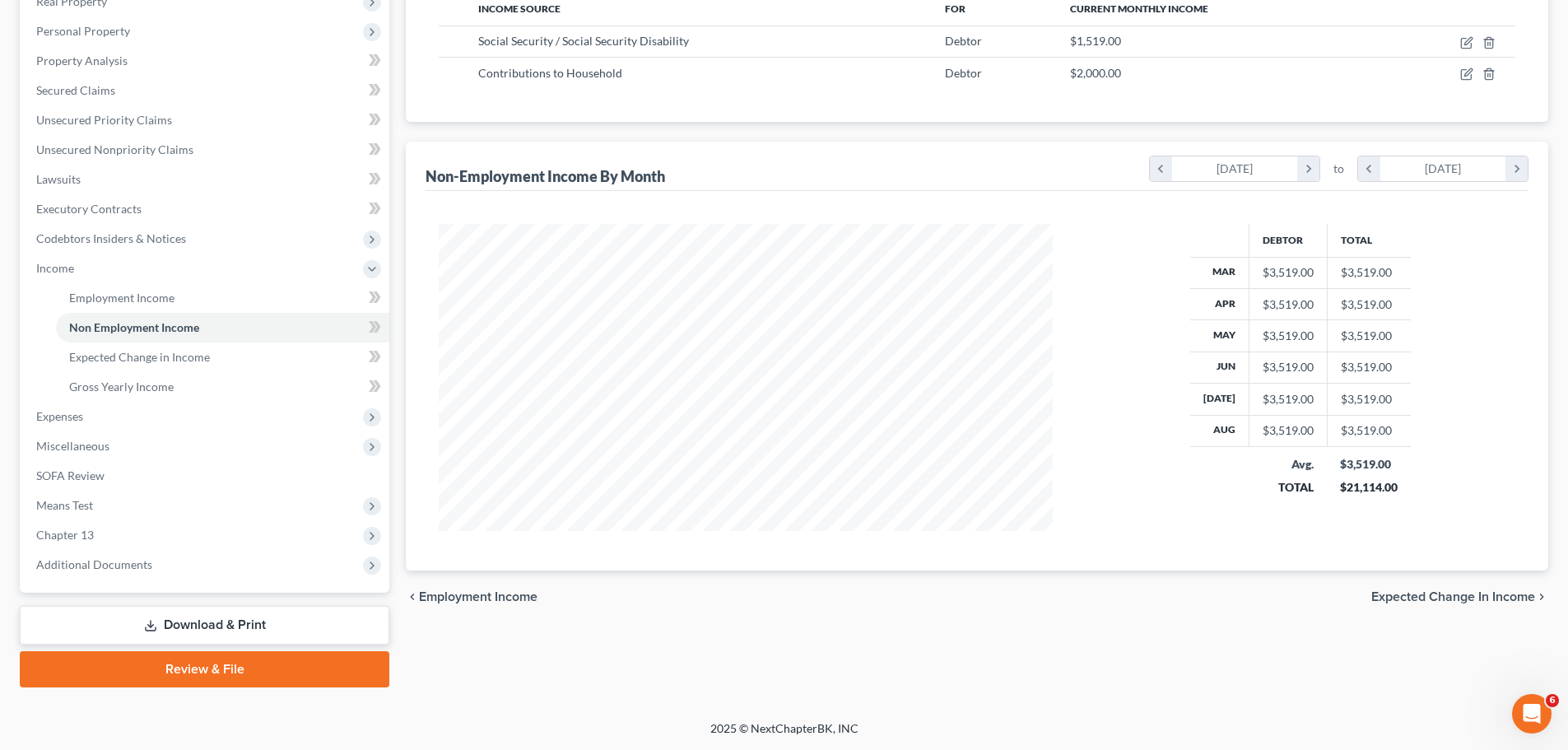
click at [1476, 602] on span "Expected Change in Income" at bounding box center [1454, 597] width 164 height 13
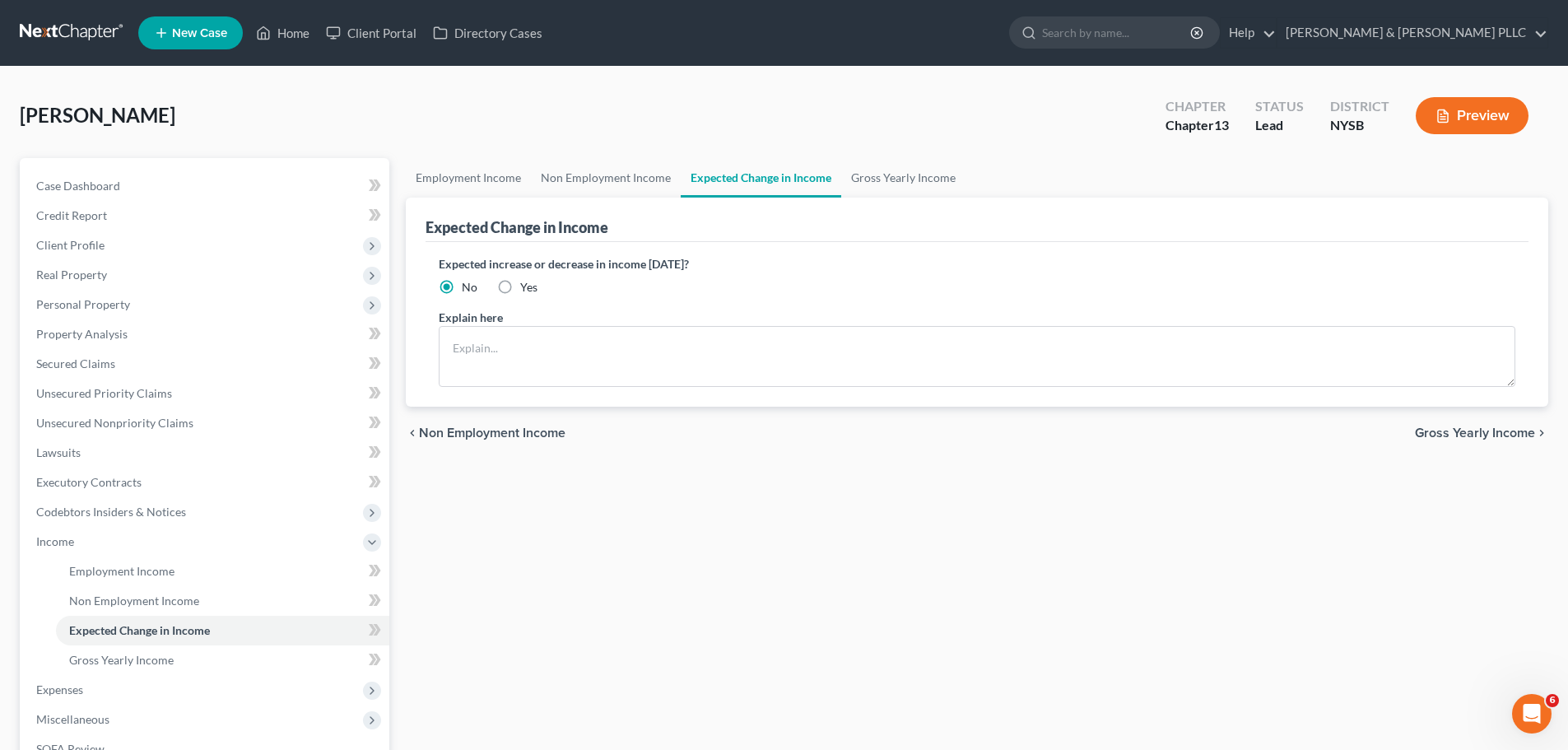
click at [1476, 432] on span "Gross Yearly Income" at bounding box center [1475, 433] width 120 height 13
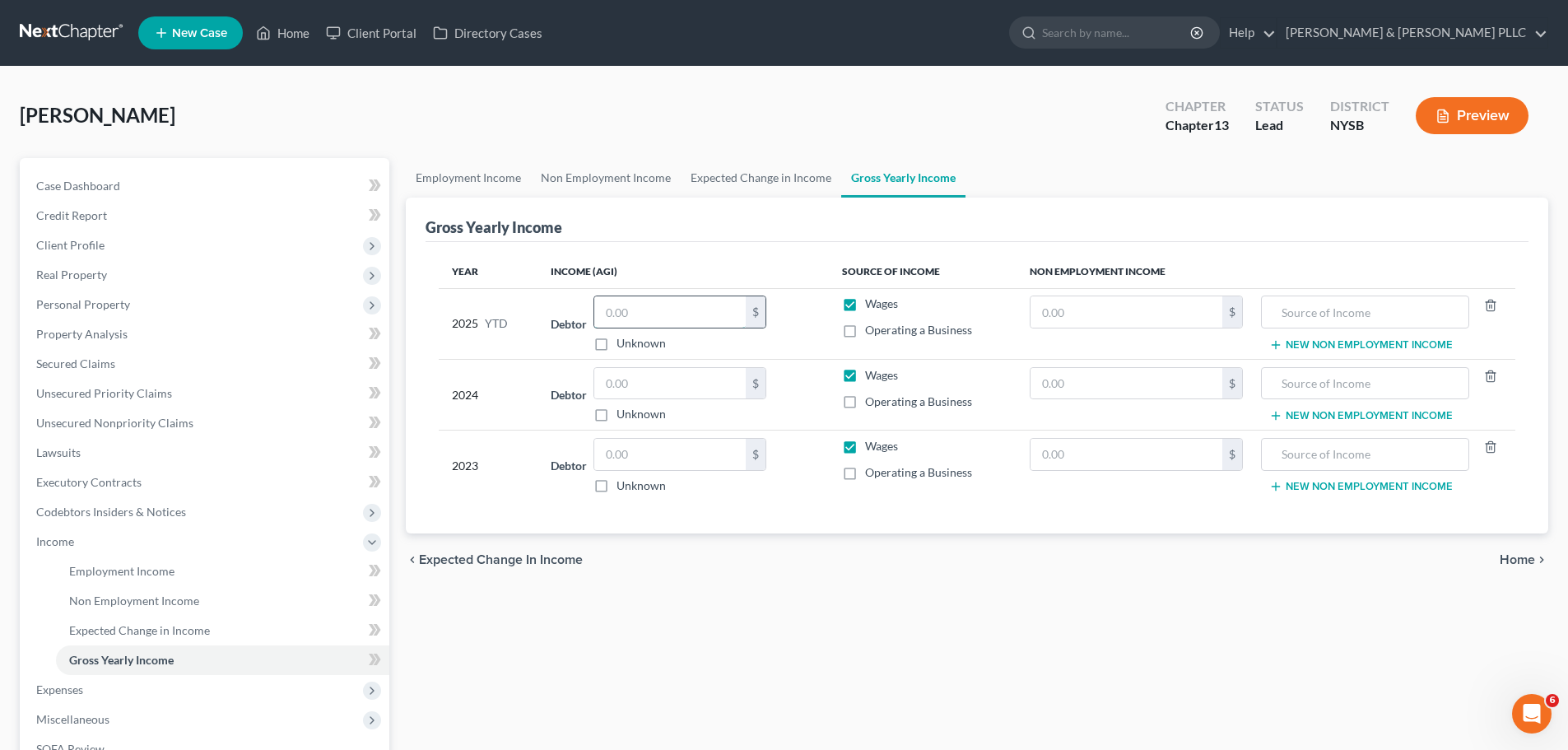
click at [644, 317] on input "text" at bounding box center [670, 312] width 151 height 31
click at [1523, 555] on span "Home" at bounding box center [1517, 560] width 36 height 13
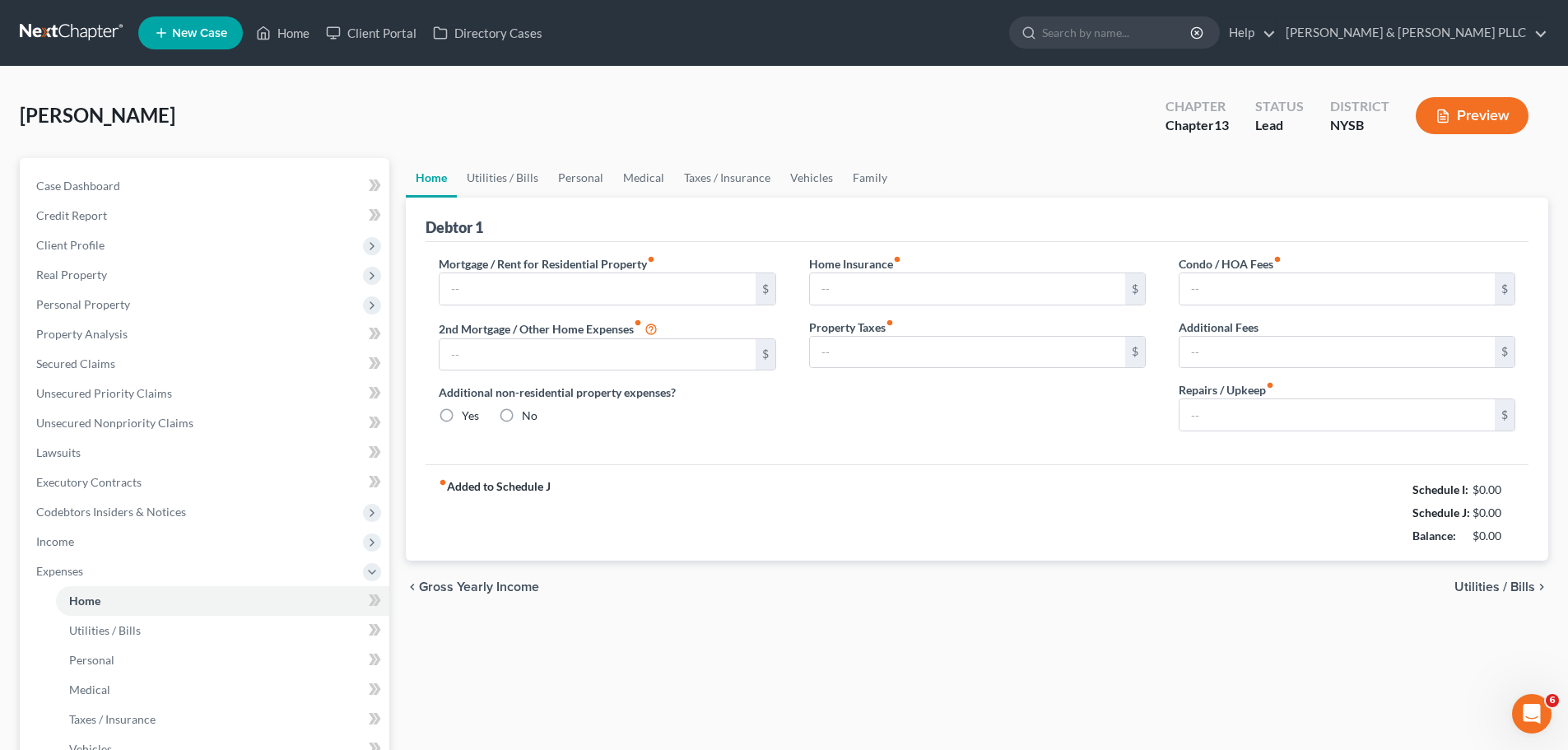
type input "0.00"
radio input "true"
type input "0.00"
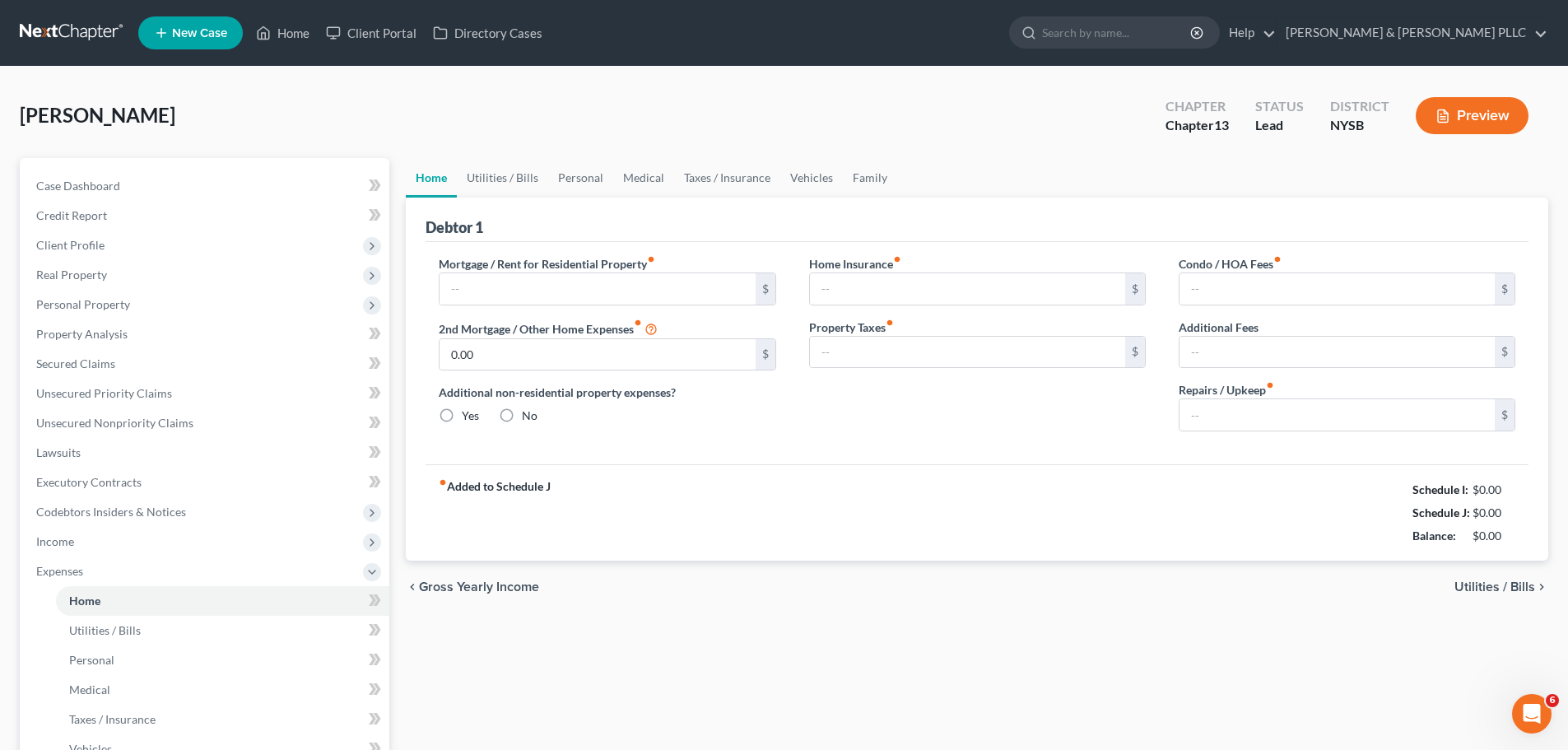
type input "0.00"
click at [678, 288] on input "text" at bounding box center [597, 289] width 316 height 31
click at [1498, 589] on span "Utilities / Bills" at bounding box center [1495, 587] width 80 height 13
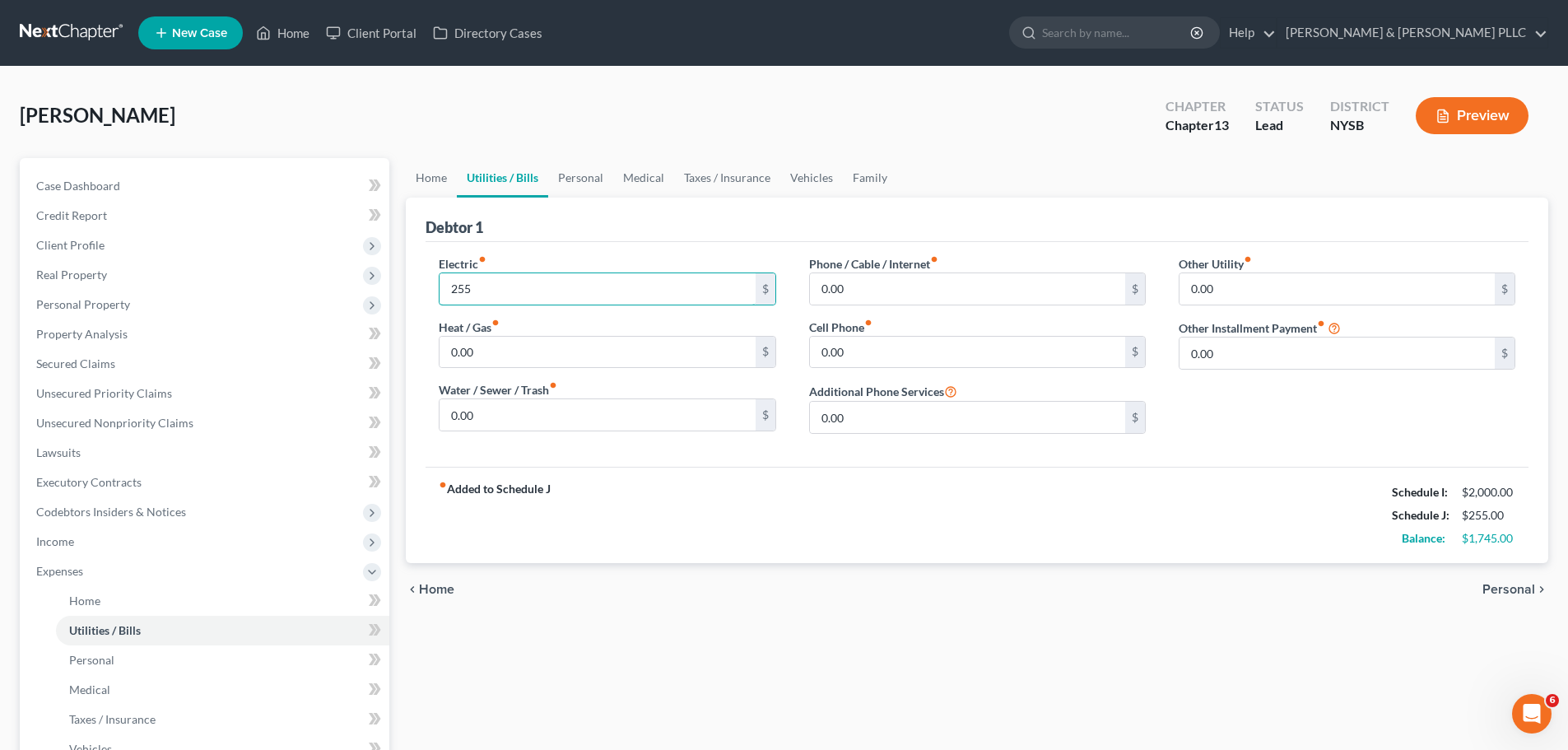
type input "255"
click at [628, 359] on input "0.00" at bounding box center [597, 352] width 316 height 31
click at [607, 356] on input "0.00" at bounding box center [597, 352] width 316 height 31
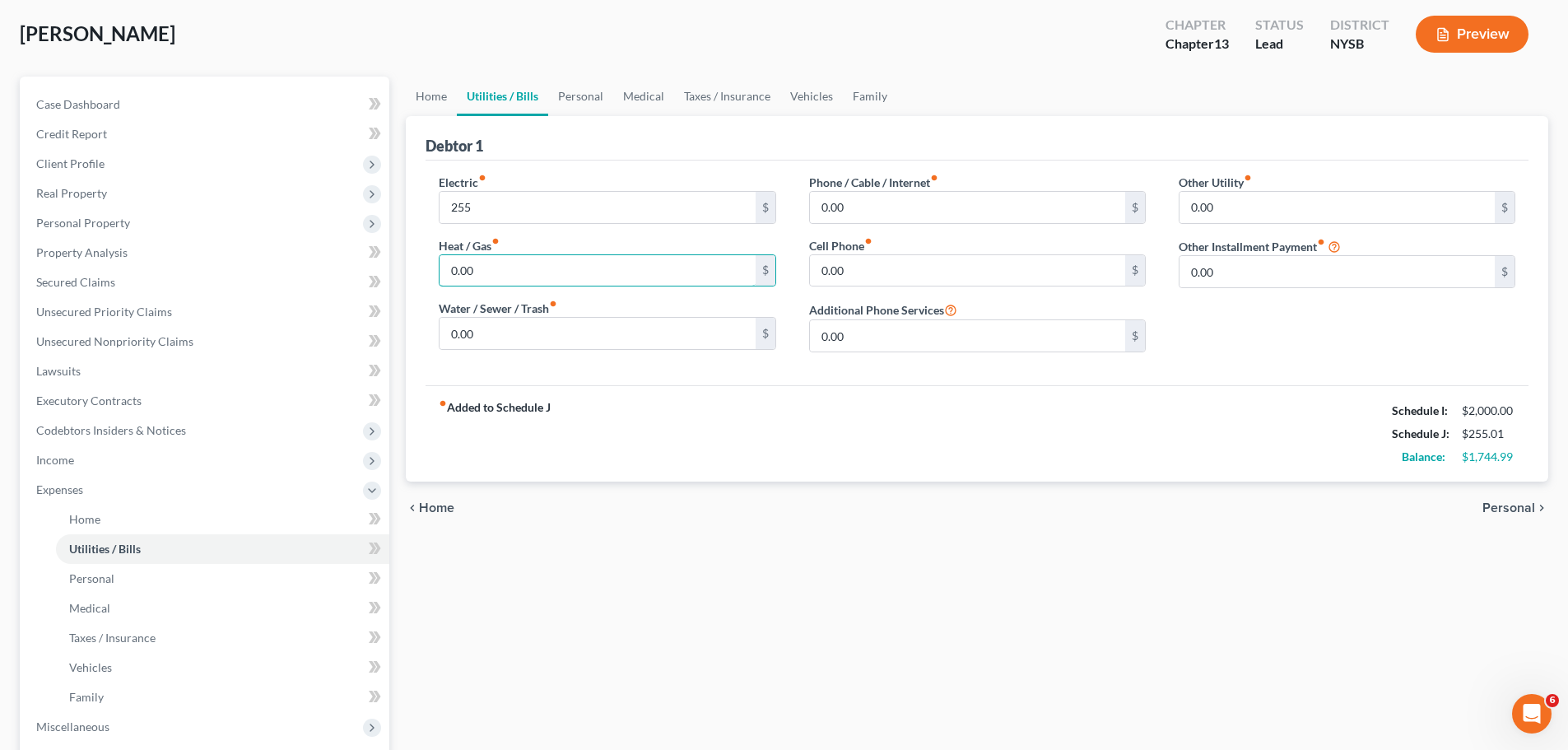
scroll to position [15, 0]
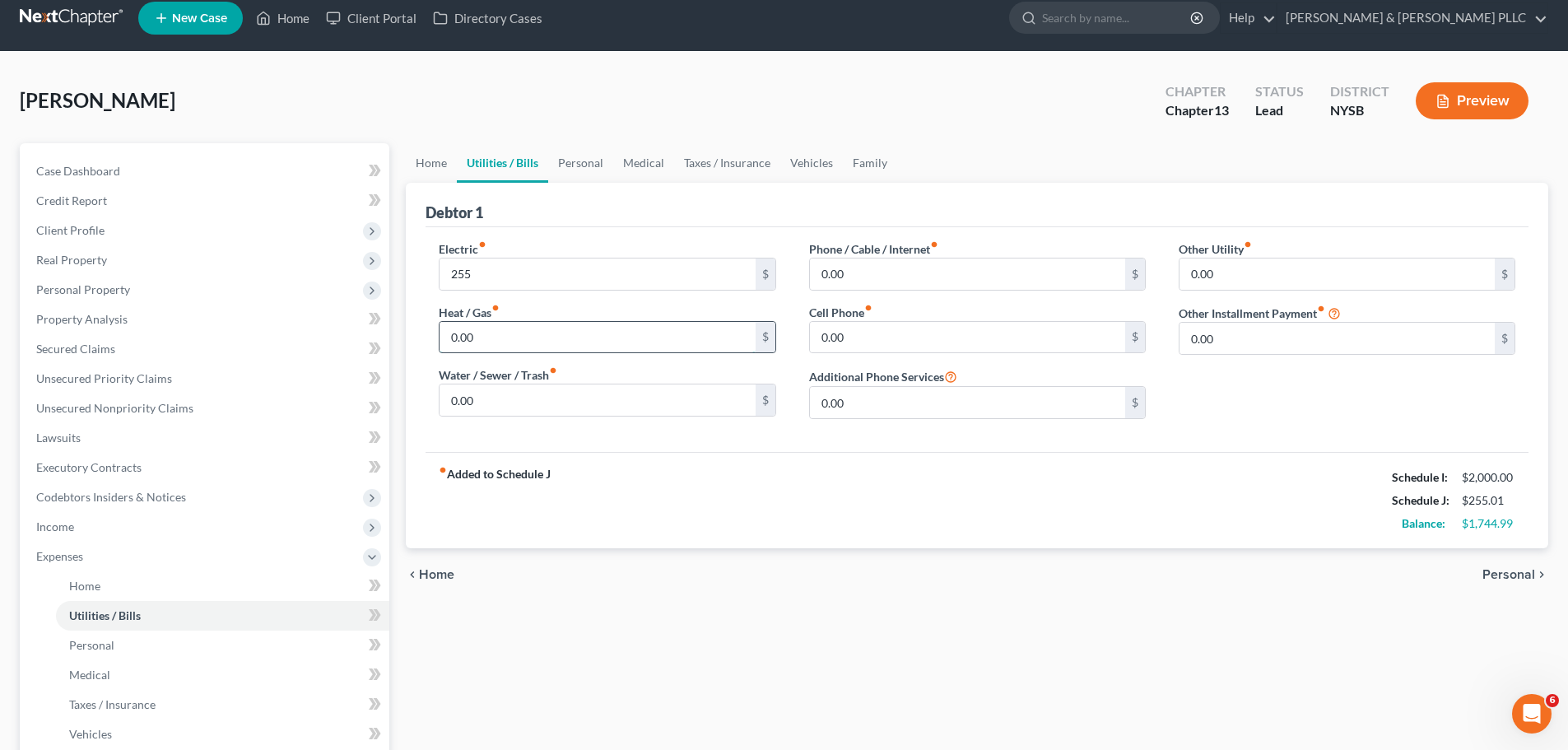
click at [710, 334] on input "0.00" at bounding box center [597, 338] width 316 height 31
type input "0"
type input "375"
type input "55"
click at [1526, 573] on span "Personal" at bounding box center [1509, 575] width 53 height 13
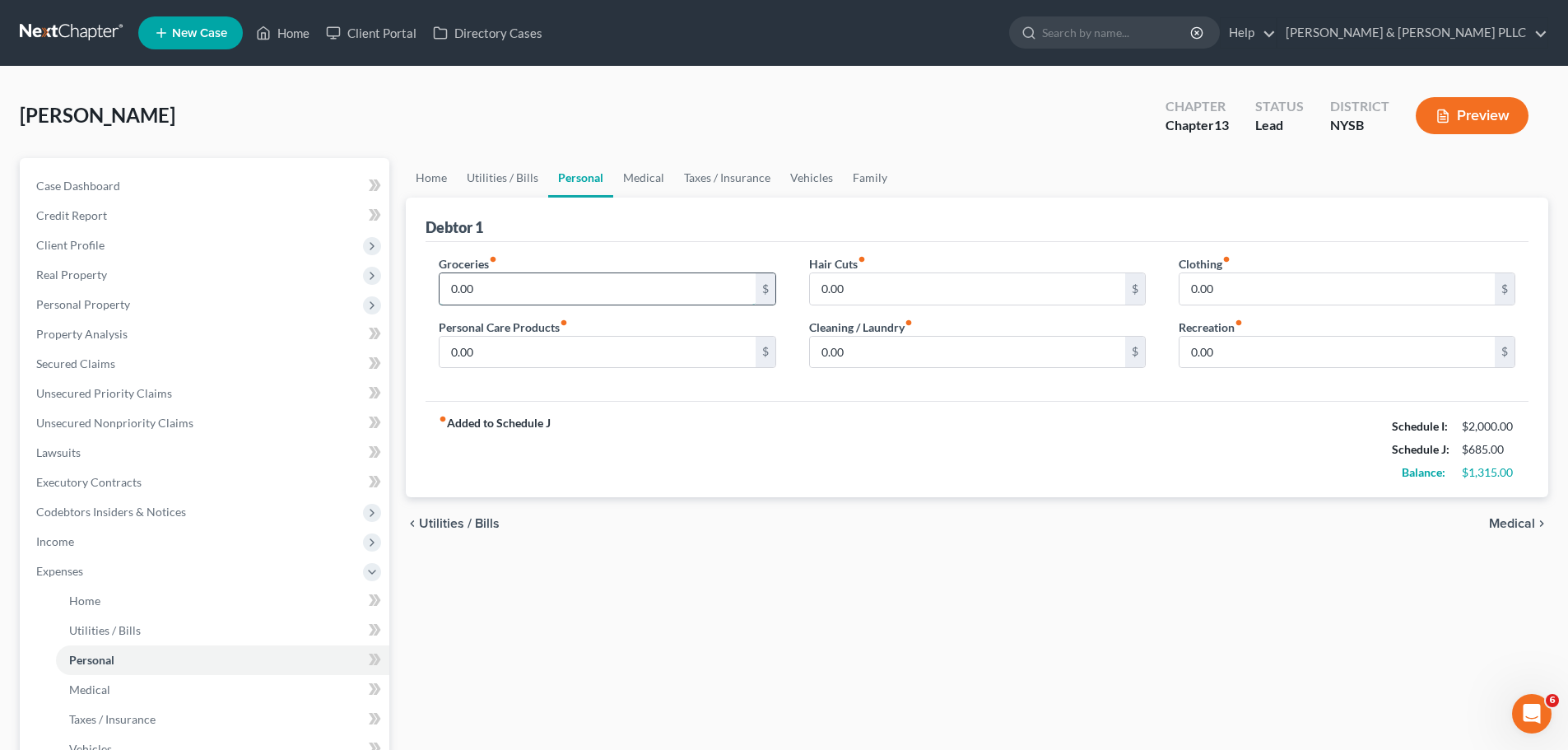
click at [647, 291] on input "0.00" at bounding box center [597, 289] width 316 height 31
type input "600"
click at [1508, 528] on span "Medical" at bounding box center [1512, 524] width 47 height 13
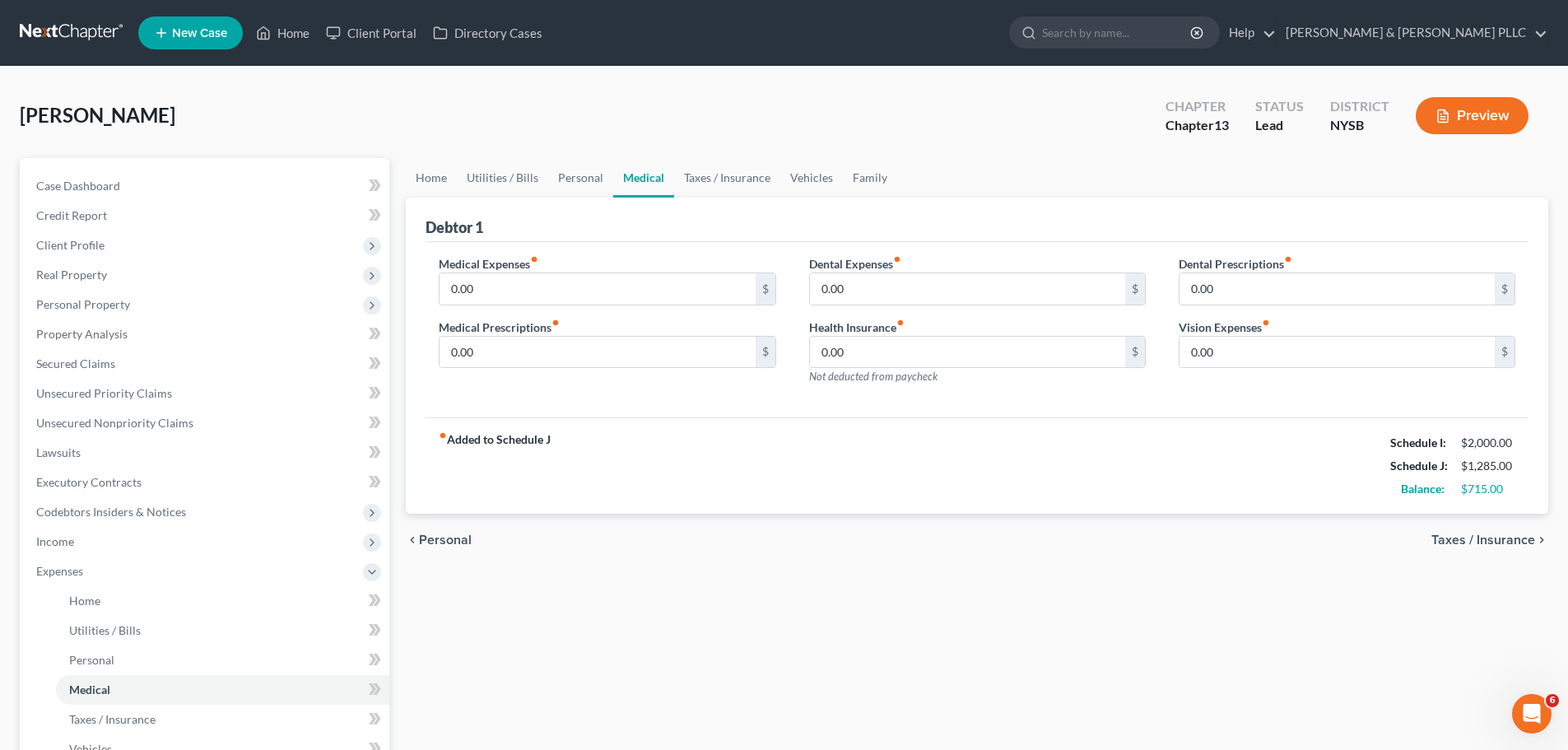
click at [1518, 544] on span "Taxes / Insurance" at bounding box center [1484, 540] width 104 height 13
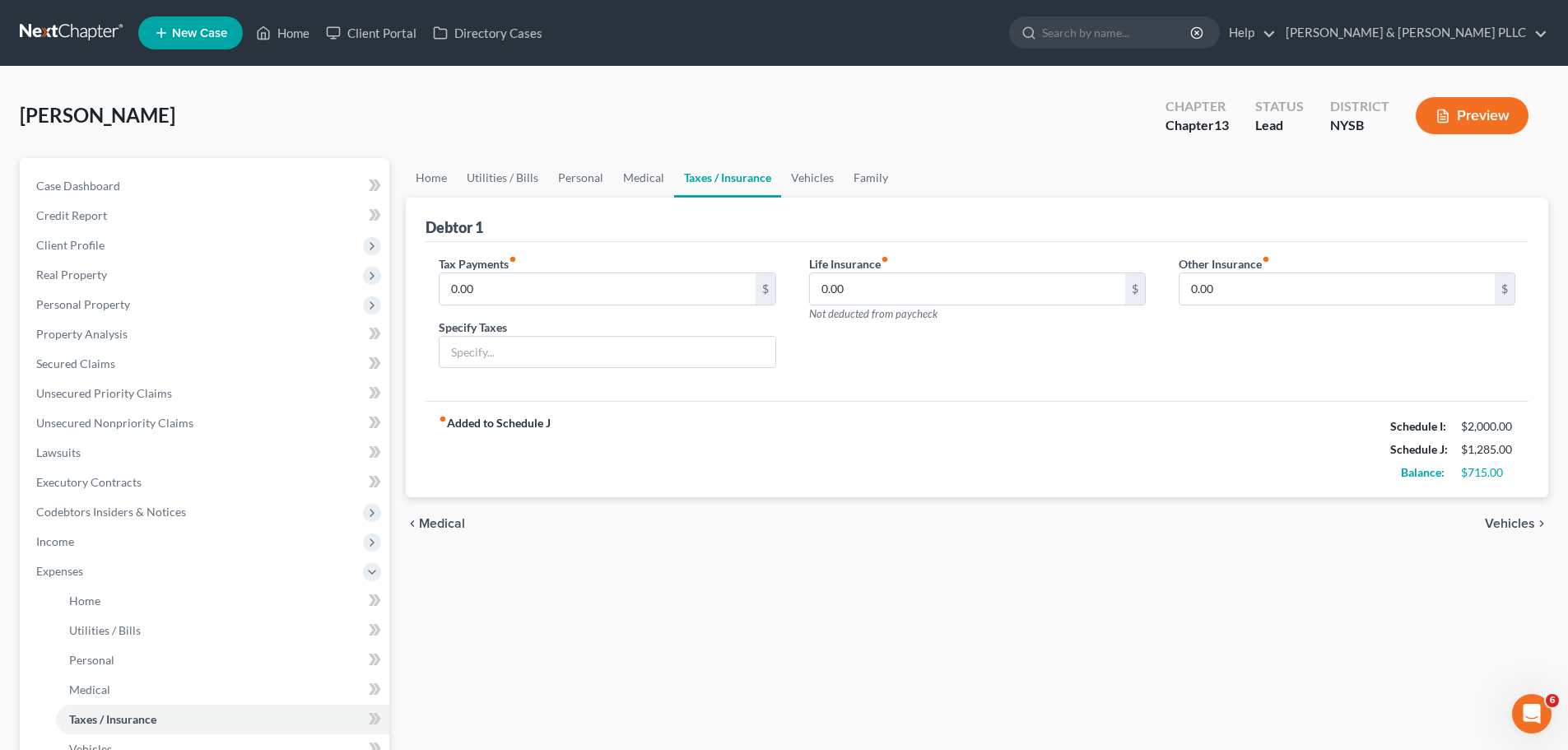
click at [1518, 520] on span "Vehicles" at bounding box center [1510, 524] width 50 height 13
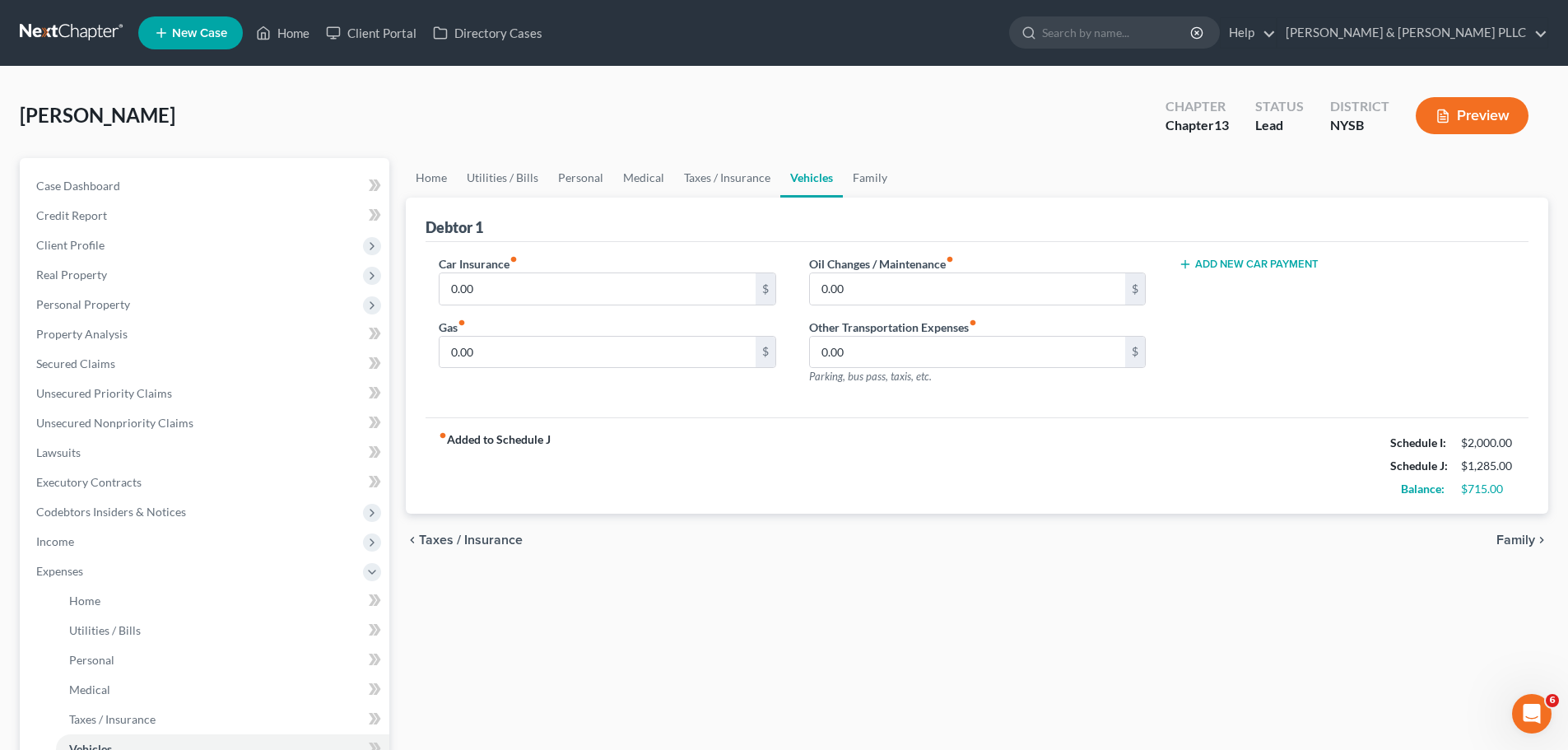
click at [1521, 544] on span "Family" at bounding box center [1516, 540] width 38 height 13
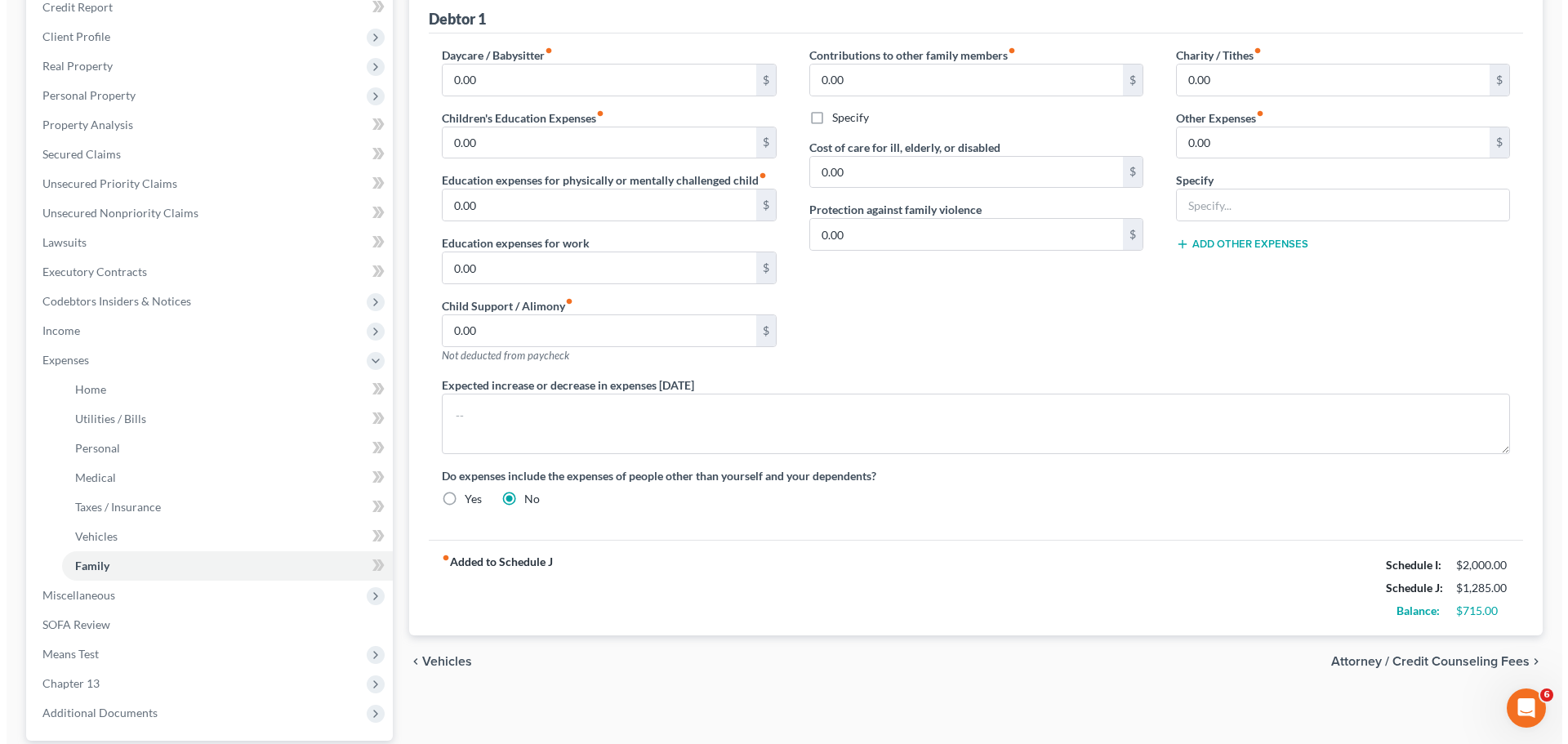
scroll to position [245, 0]
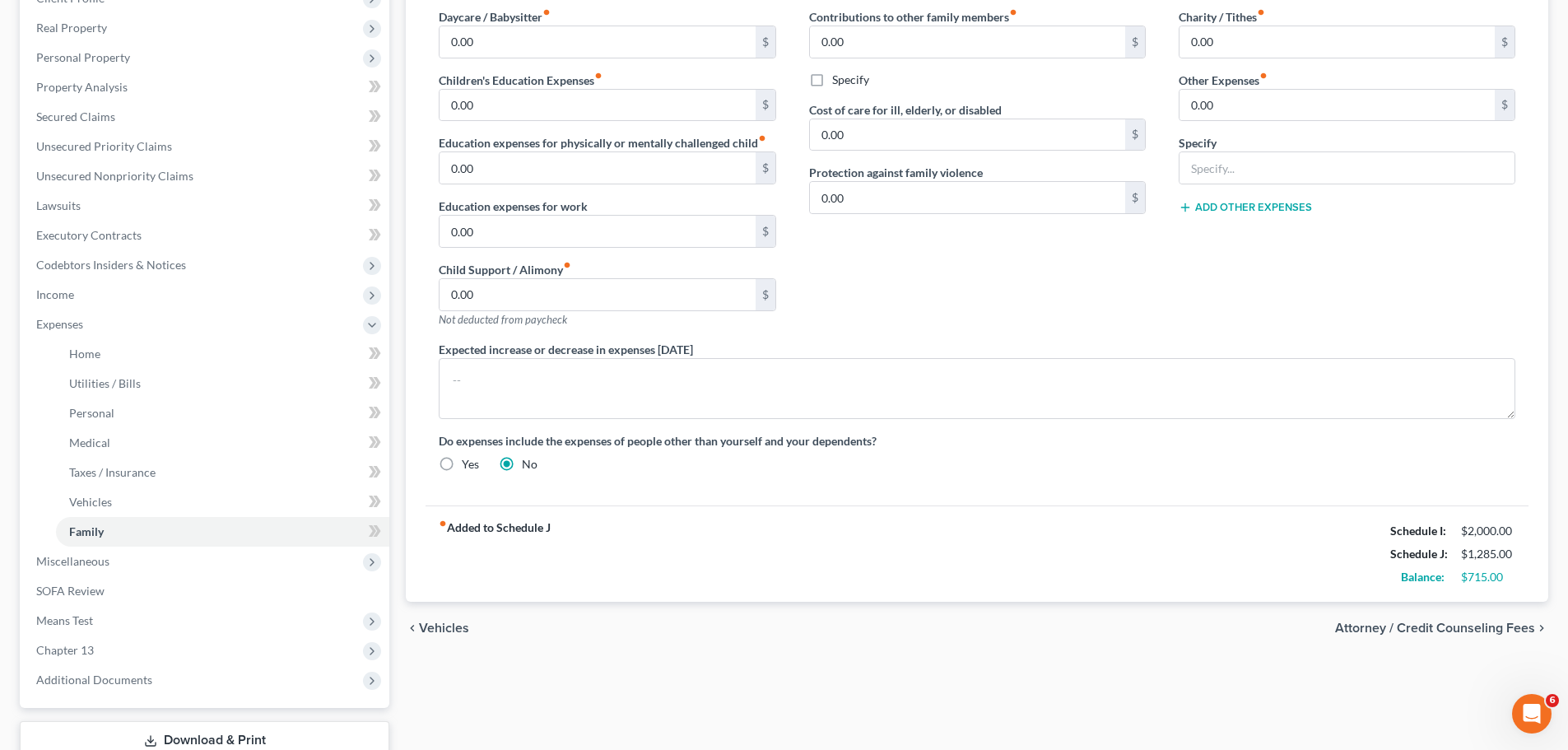
click at [1499, 624] on span "Attorney / Credit Counseling Fees" at bounding box center [1435, 628] width 200 height 13
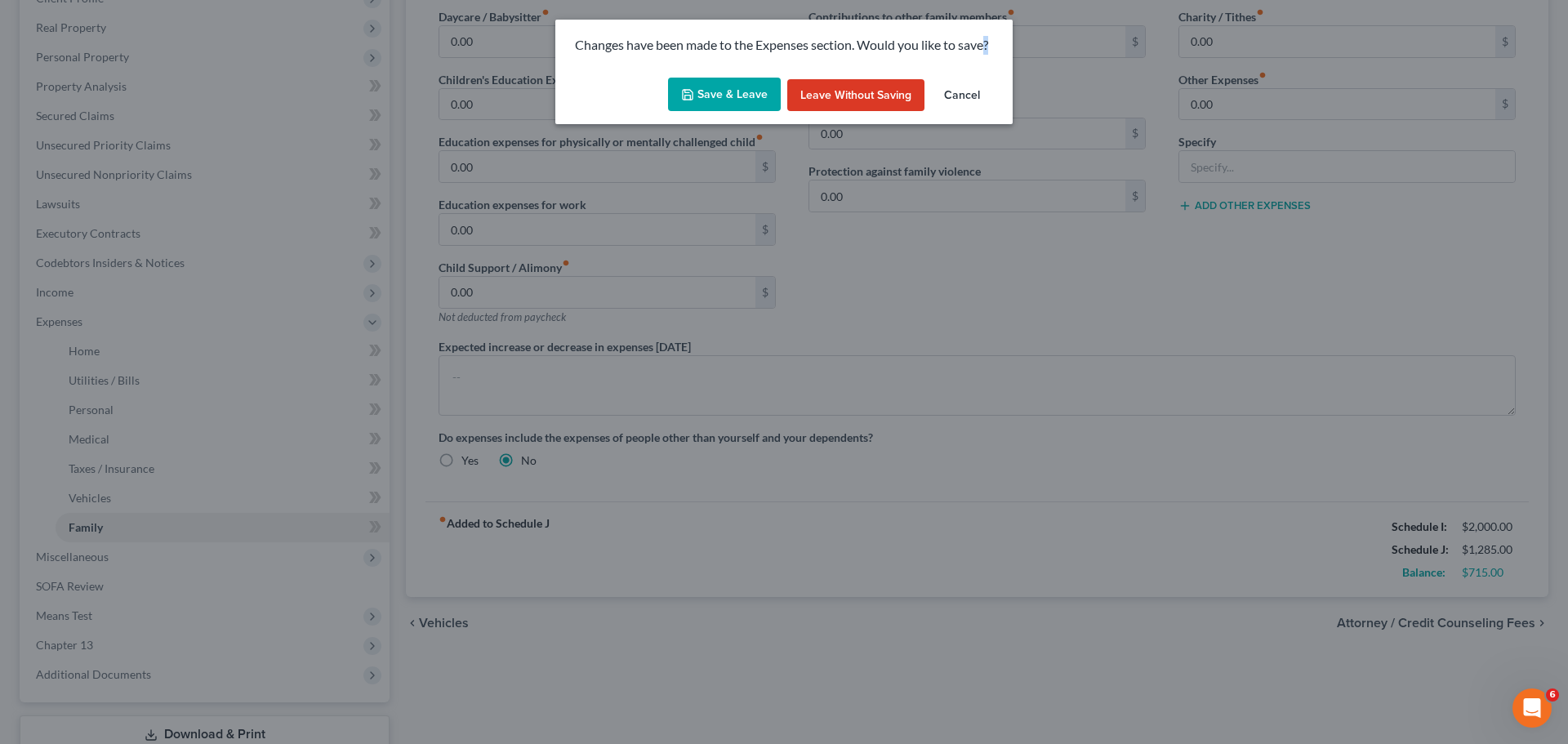
click at [750, 91] on button "Save & Leave" at bounding box center [724, 95] width 113 height 34
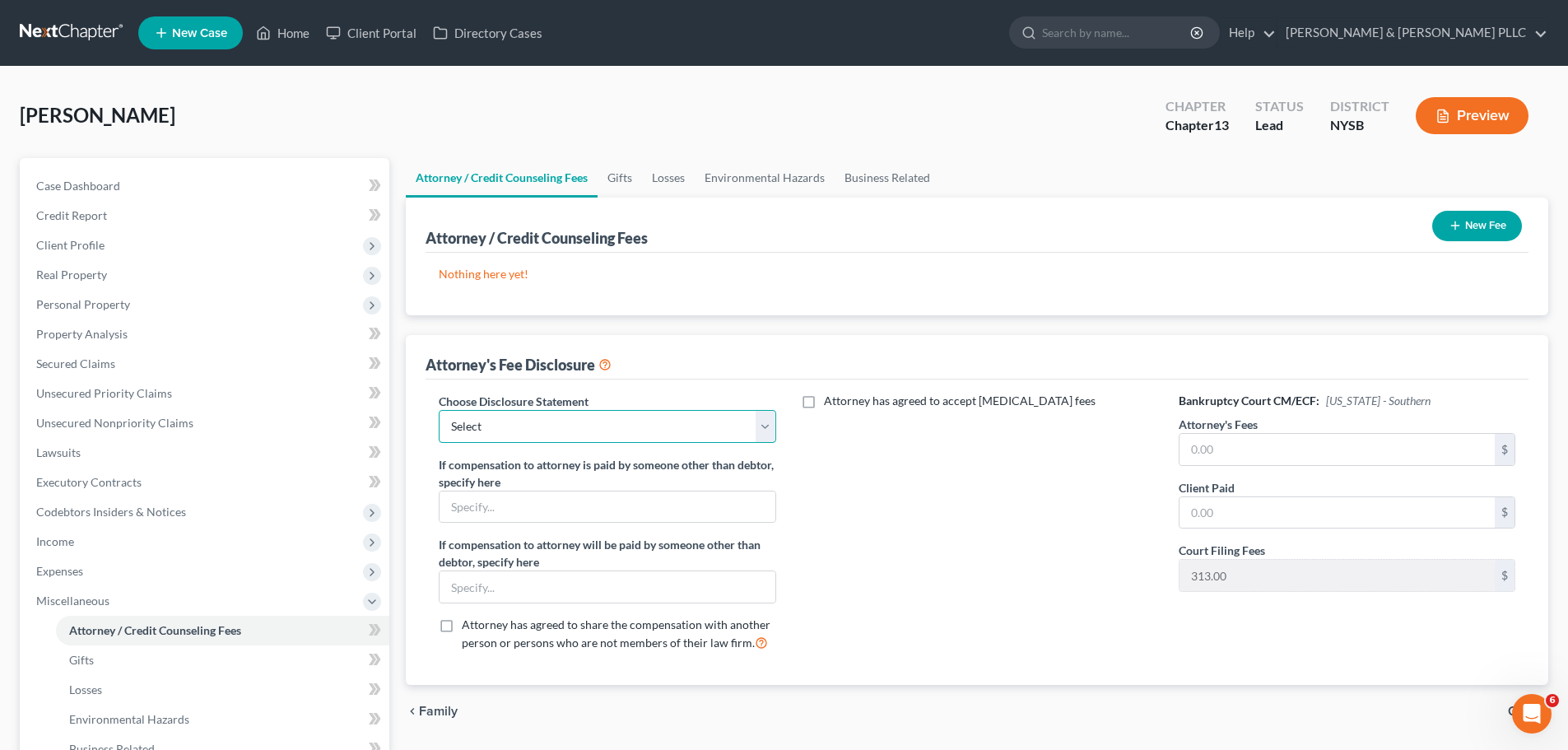
click at [752, 432] on select "Select Ch 13 - CT Ch 13 - SDNY Ch 13 - EDNY Ch 7 - CT Ch 7 - SDNY Ch 7 - EDNY" at bounding box center [607, 426] width 337 height 33
select select "1"
click at [439, 410] on select "Select Ch 13 - CT Ch 13 - SDNY Ch 13 - EDNY Ch 7 - CT Ch 7 - SDNY Ch 7 - EDNY" at bounding box center [607, 426] width 337 height 33
click at [1288, 452] on input "text" at bounding box center [1337, 450] width 316 height 31
type input "4,500"
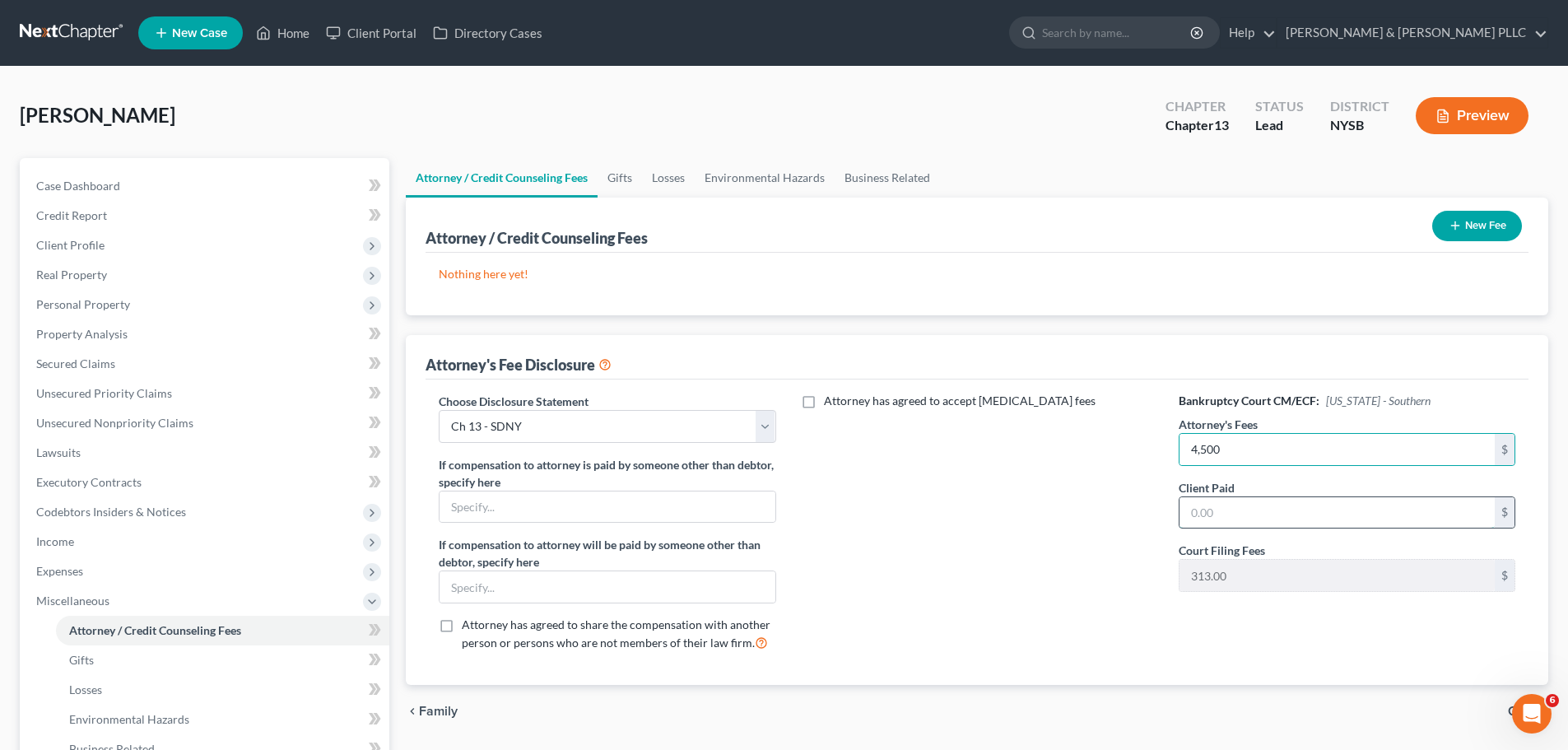
click at [1269, 528] on input "text" at bounding box center [1337, 513] width 316 height 31
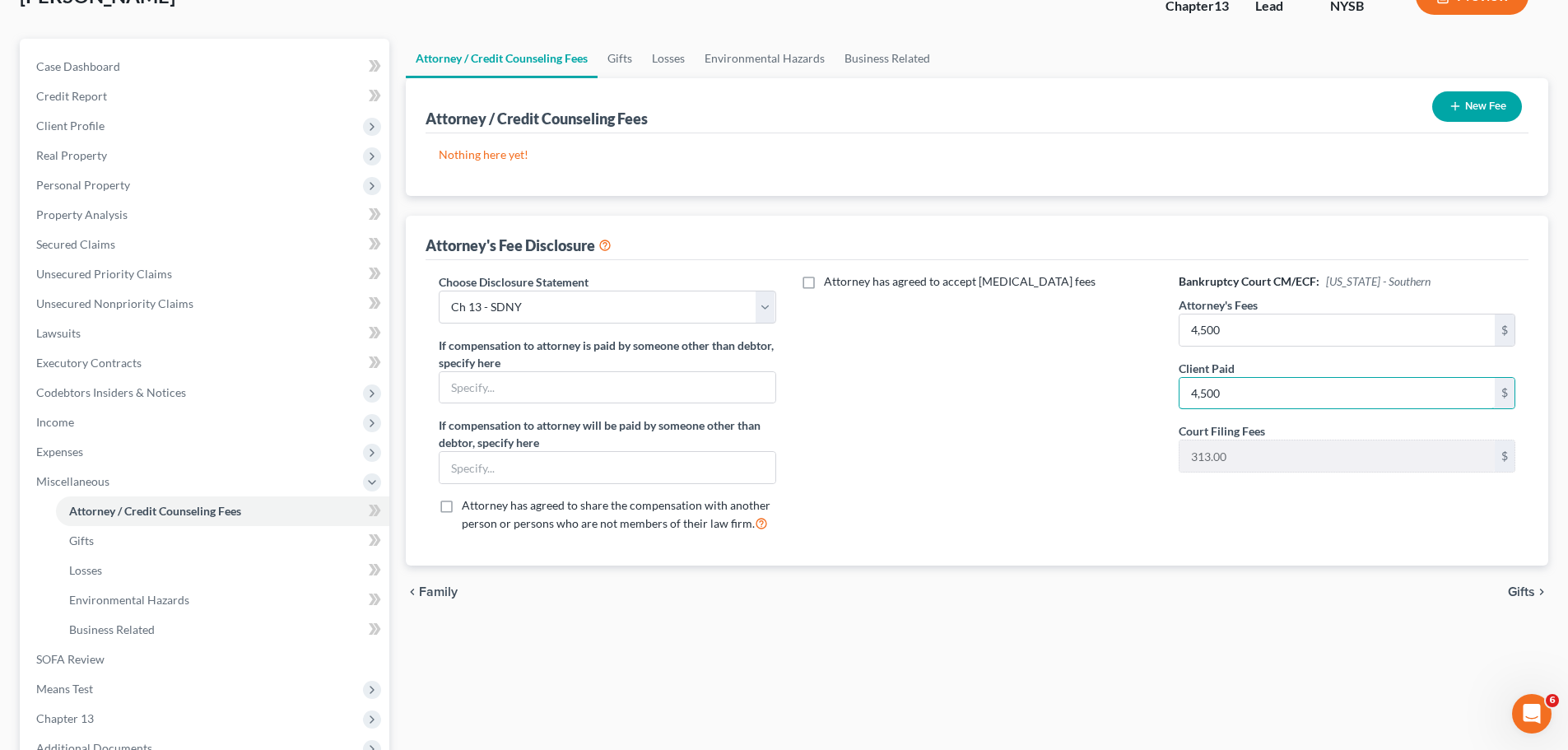
scroll to position [165, 0]
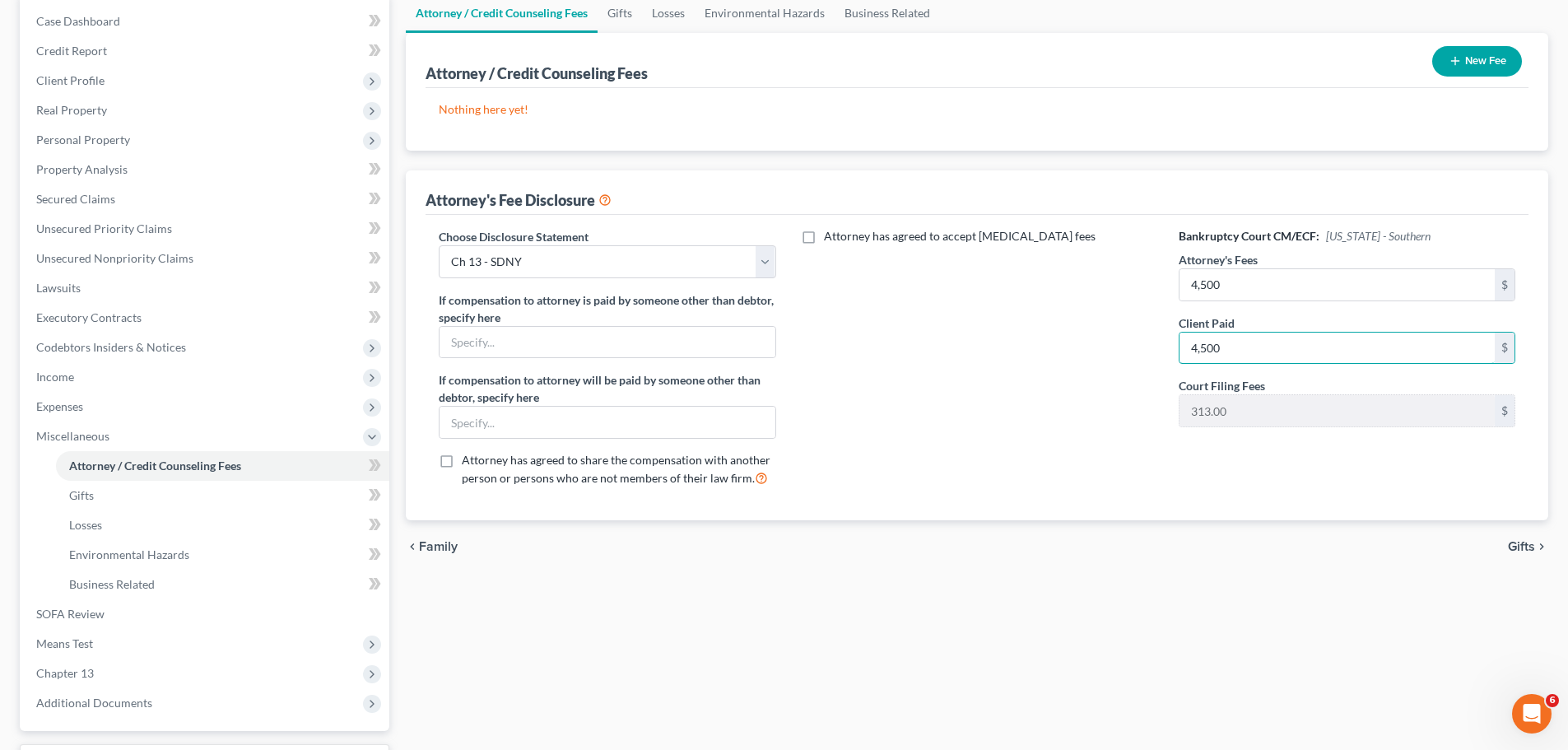
type input "4,500"
click at [1530, 541] on span "Gifts" at bounding box center [1521, 547] width 27 height 13
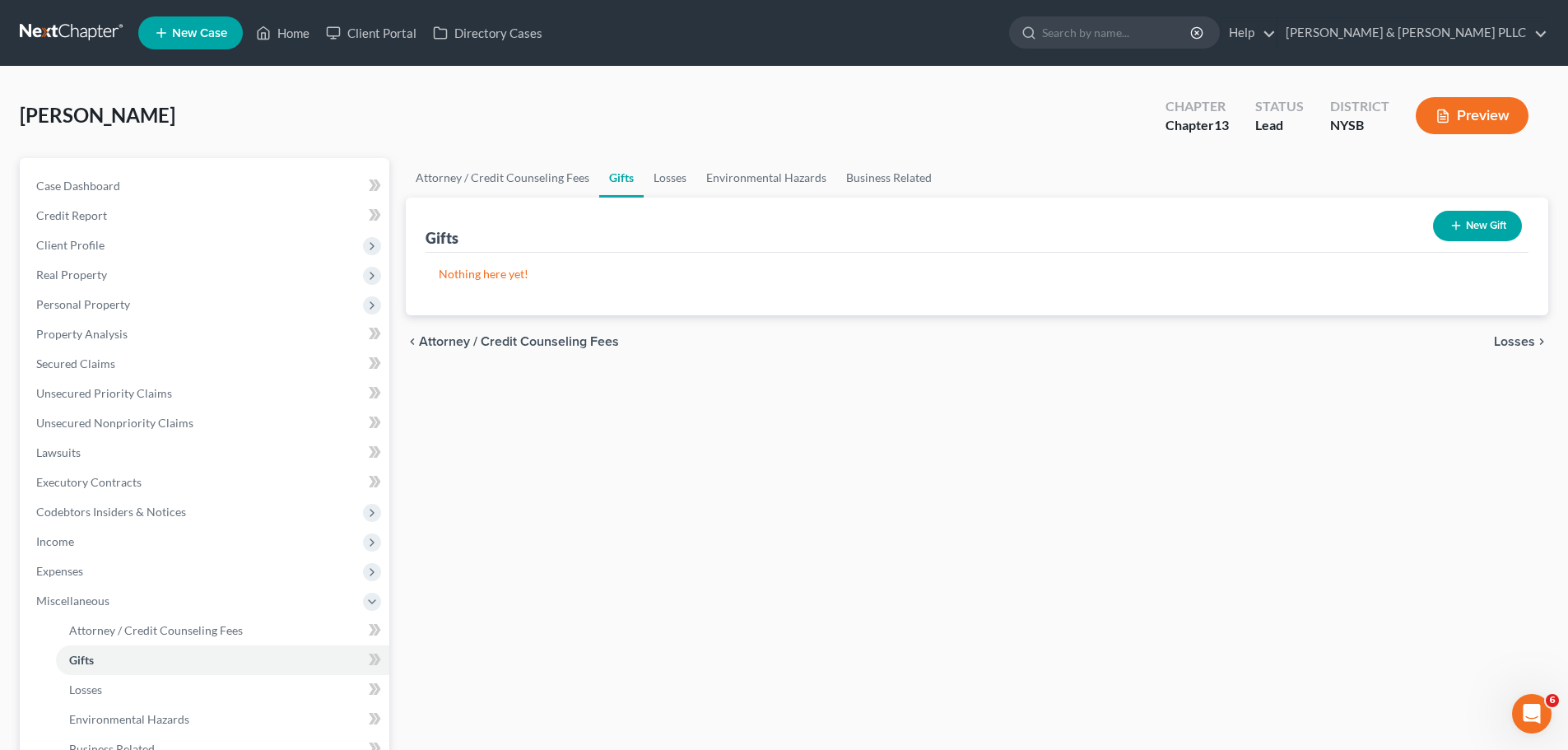
click at [1516, 339] on span "Losses" at bounding box center [1514, 341] width 41 height 13
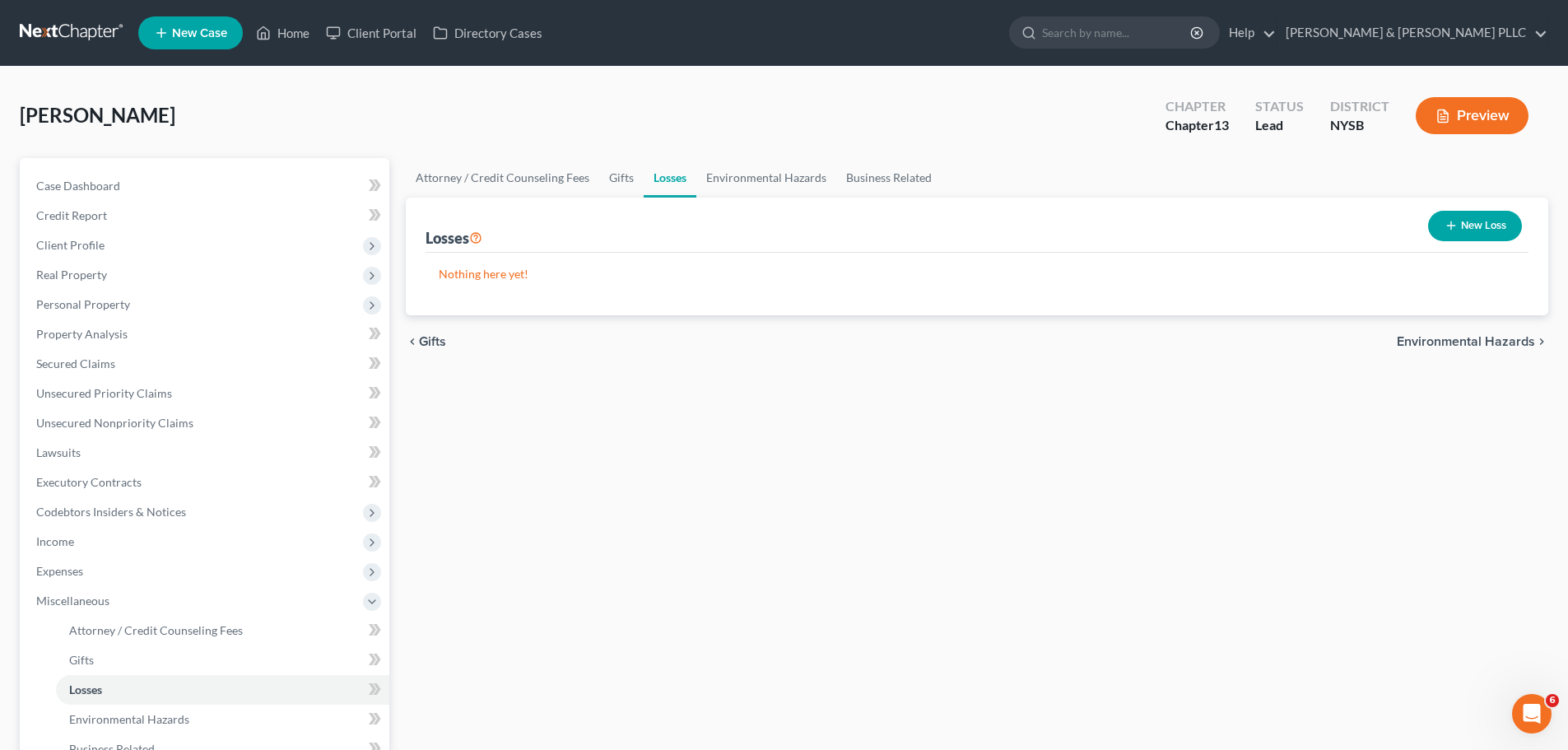
click at [1511, 340] on span "Environmental Hazards" at bounding box center [1467, 341] width 139 height 13
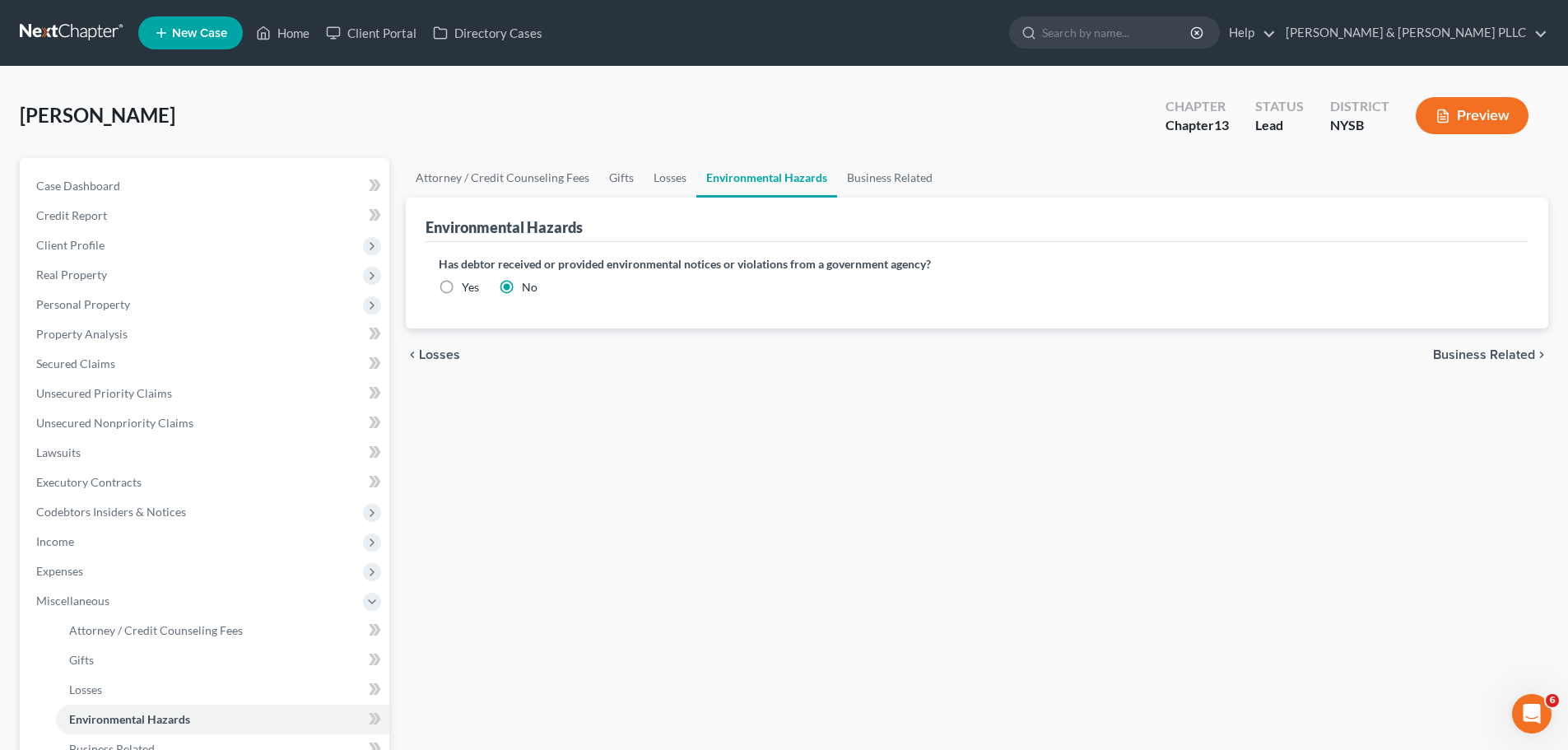
click at [1501, 353] on span "Business Related" at bounding box center [1484, 355] width 102 height 13
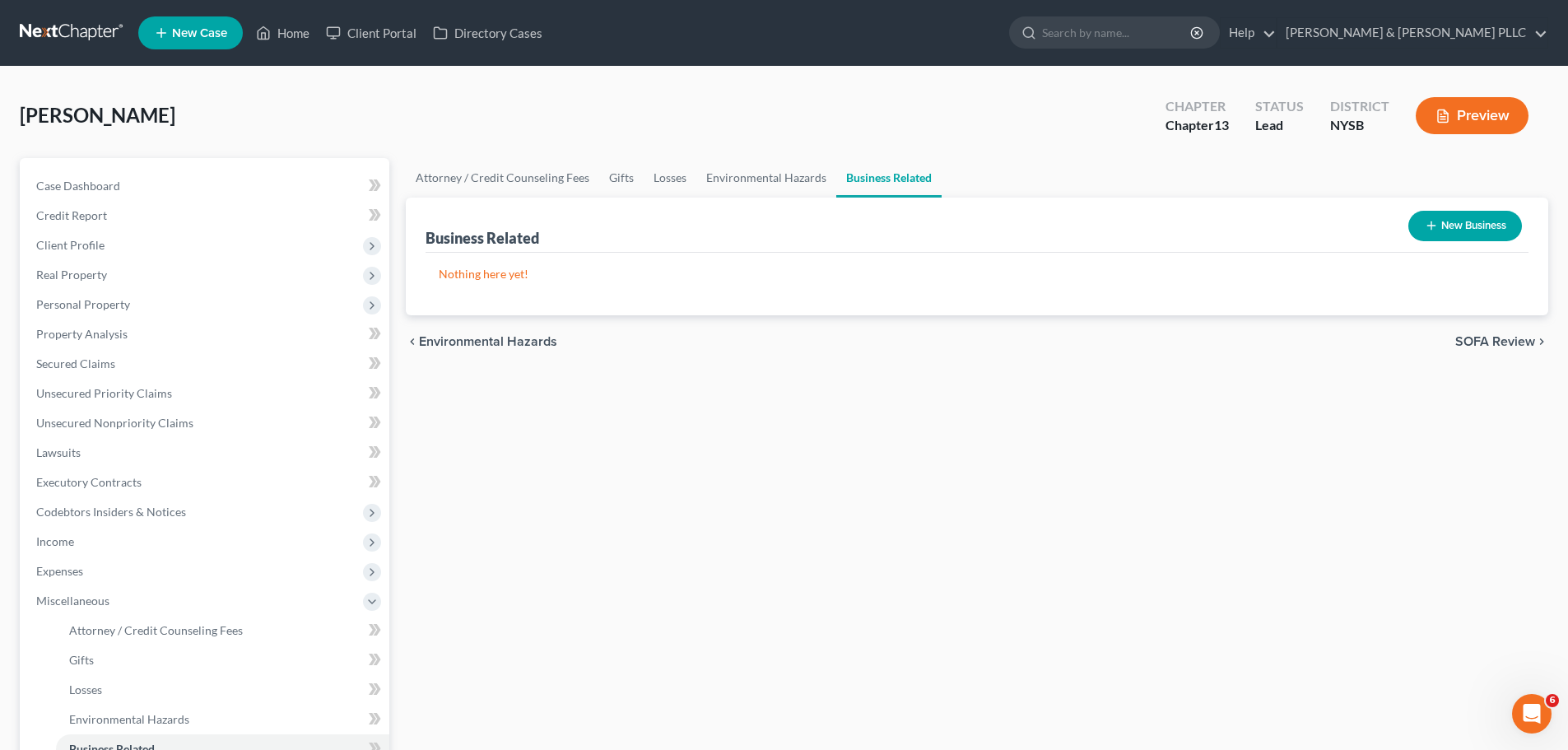
click at [1499, 341] on span "SOFA Review" at bounding box center [1496, 341] width 80 height 13
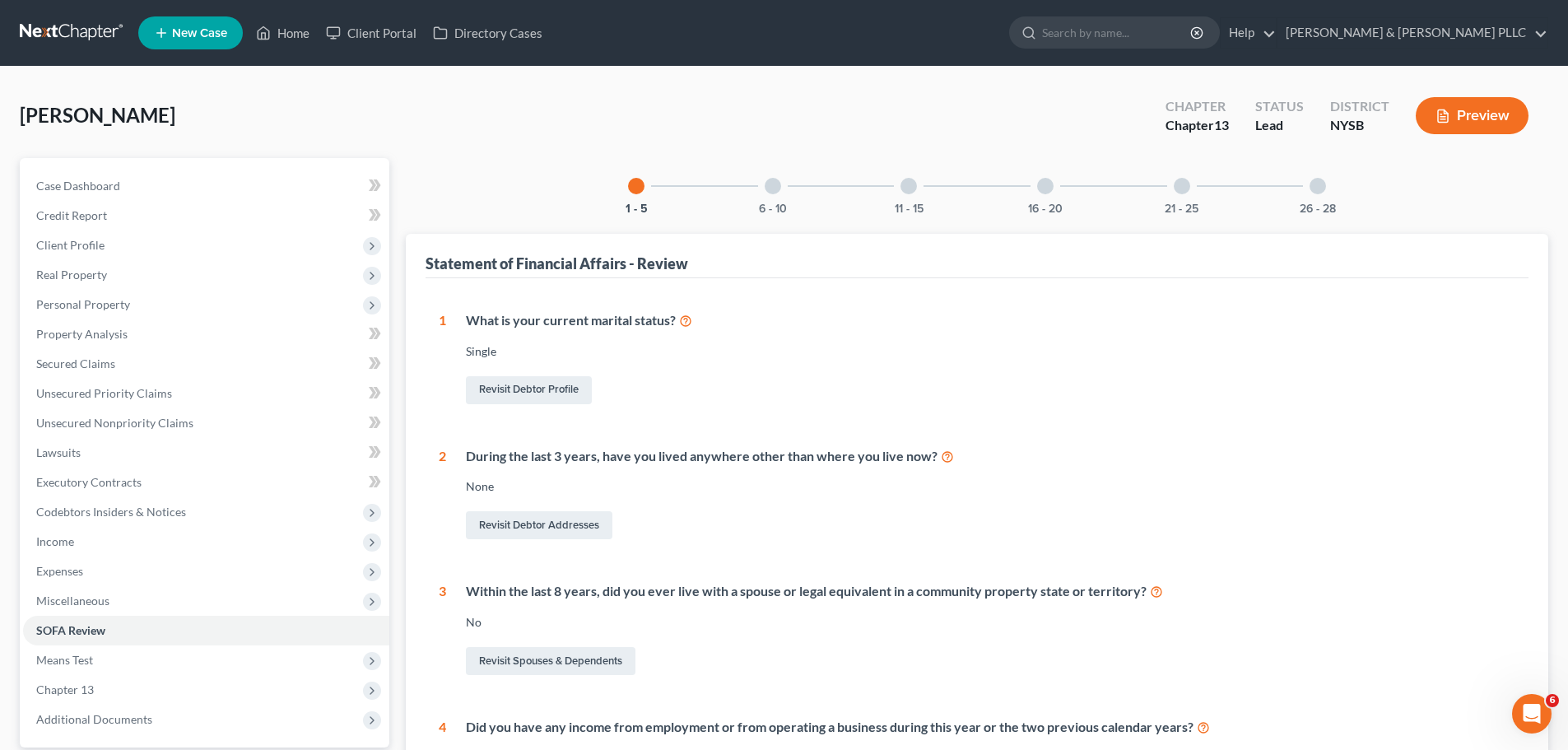
click at [774, 193] on div at bounding box center [773, 186] width 16 height 16
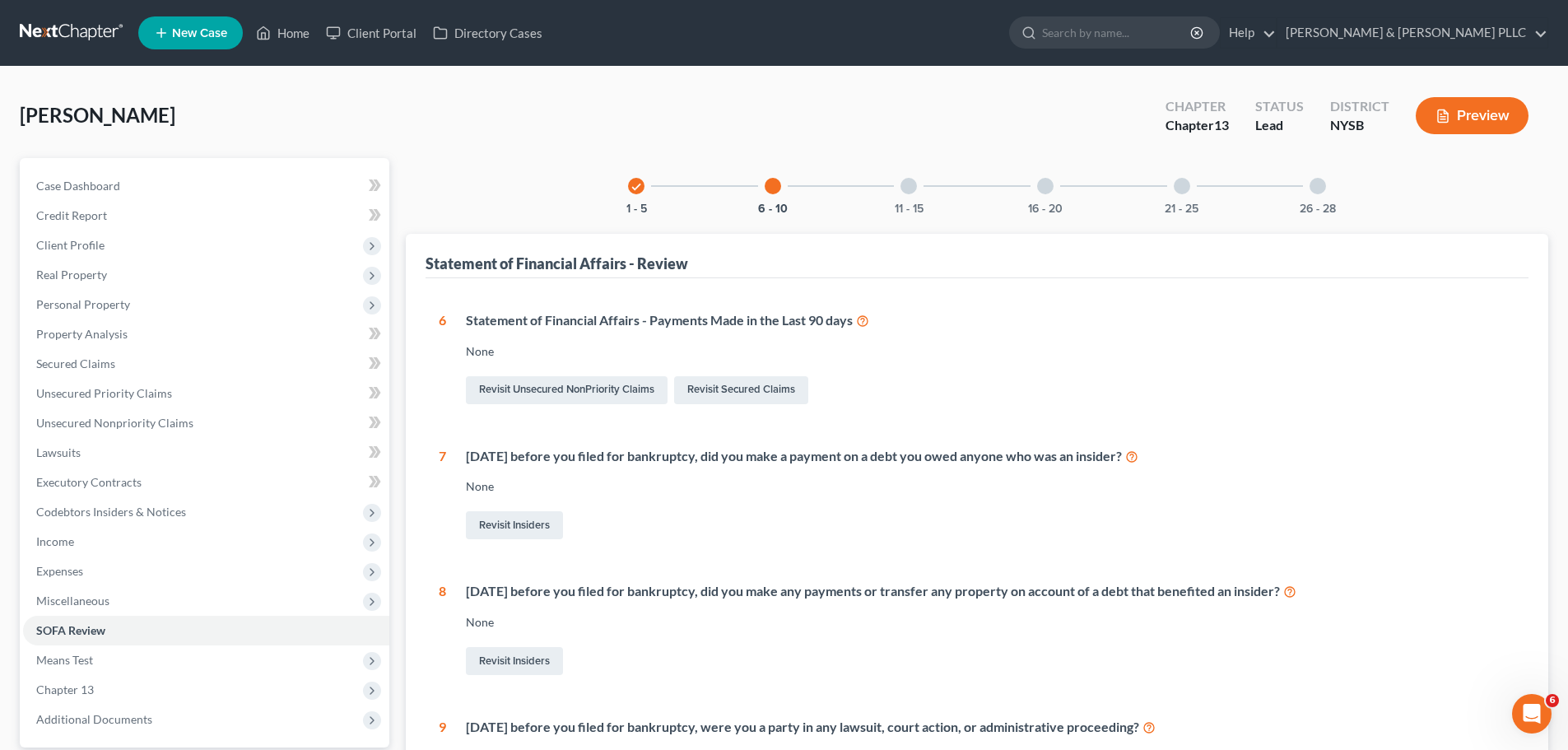
click at [913, 189] on div at bounding box center [909, 186] width 16 height 16
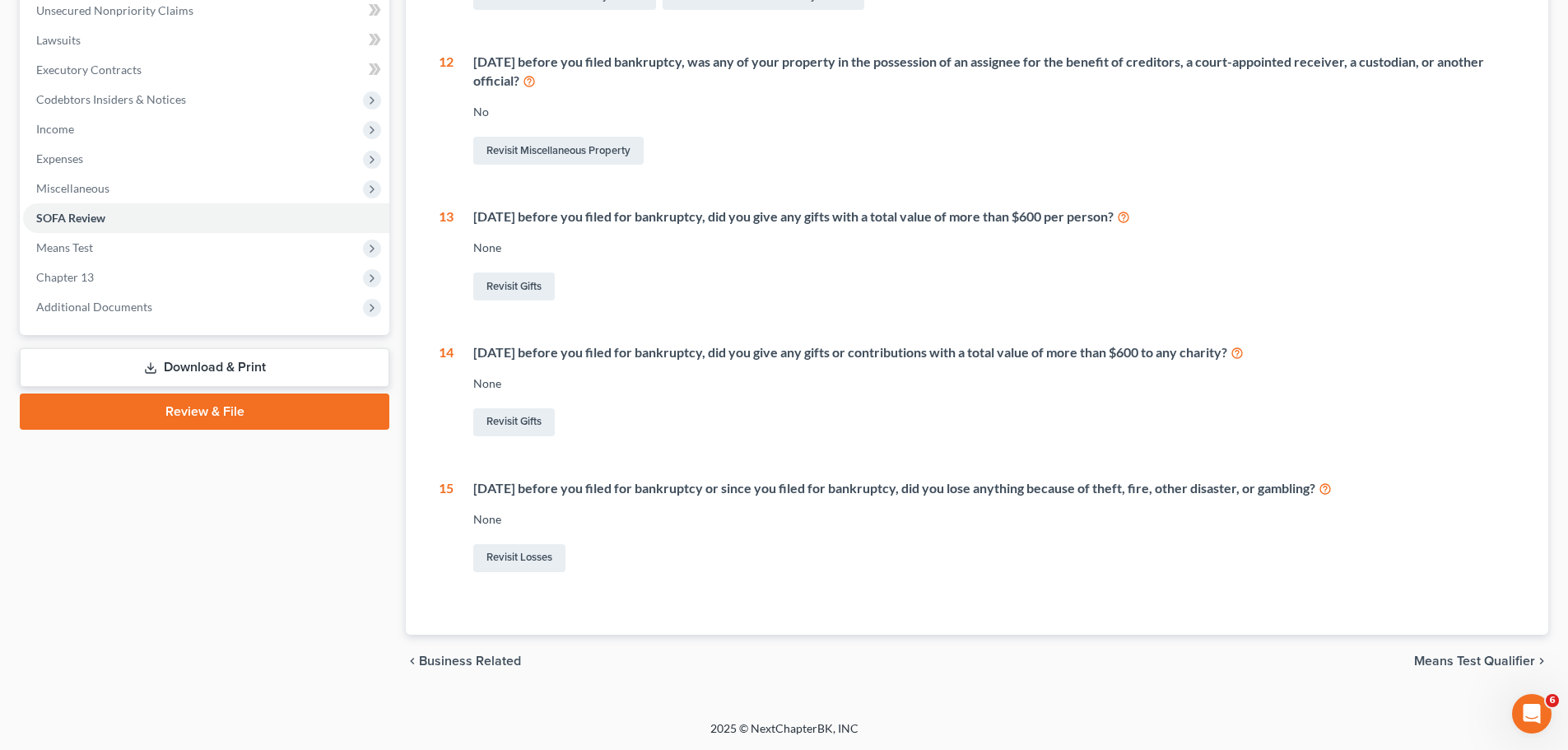
click at [1478, 657] on span "Means Test Qualifier" at bounding box center [1475, 661] width 121 height 13
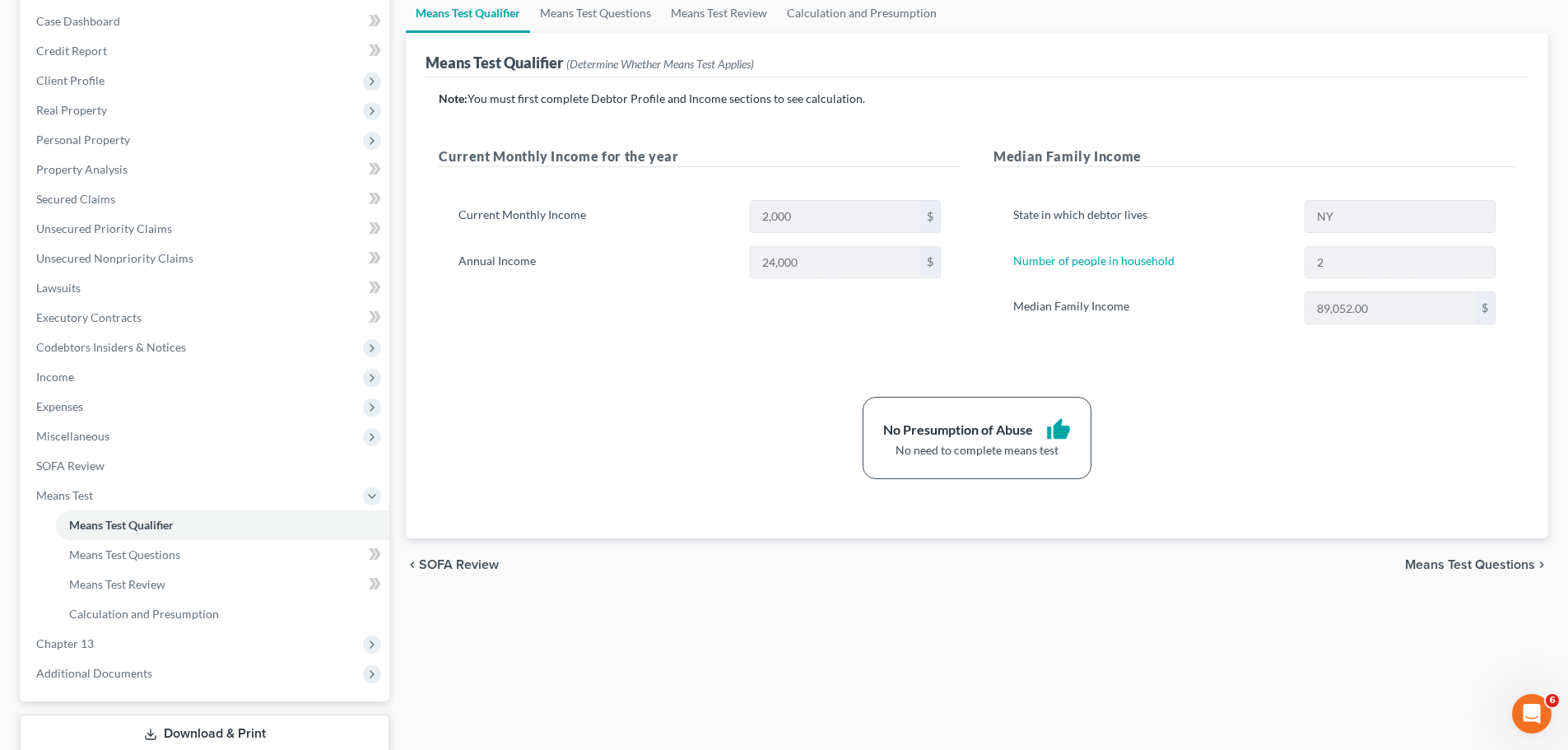
click at [1463, 563] on span "Means Test Questions" at bounding box center [1470, 565] width 130 height 13
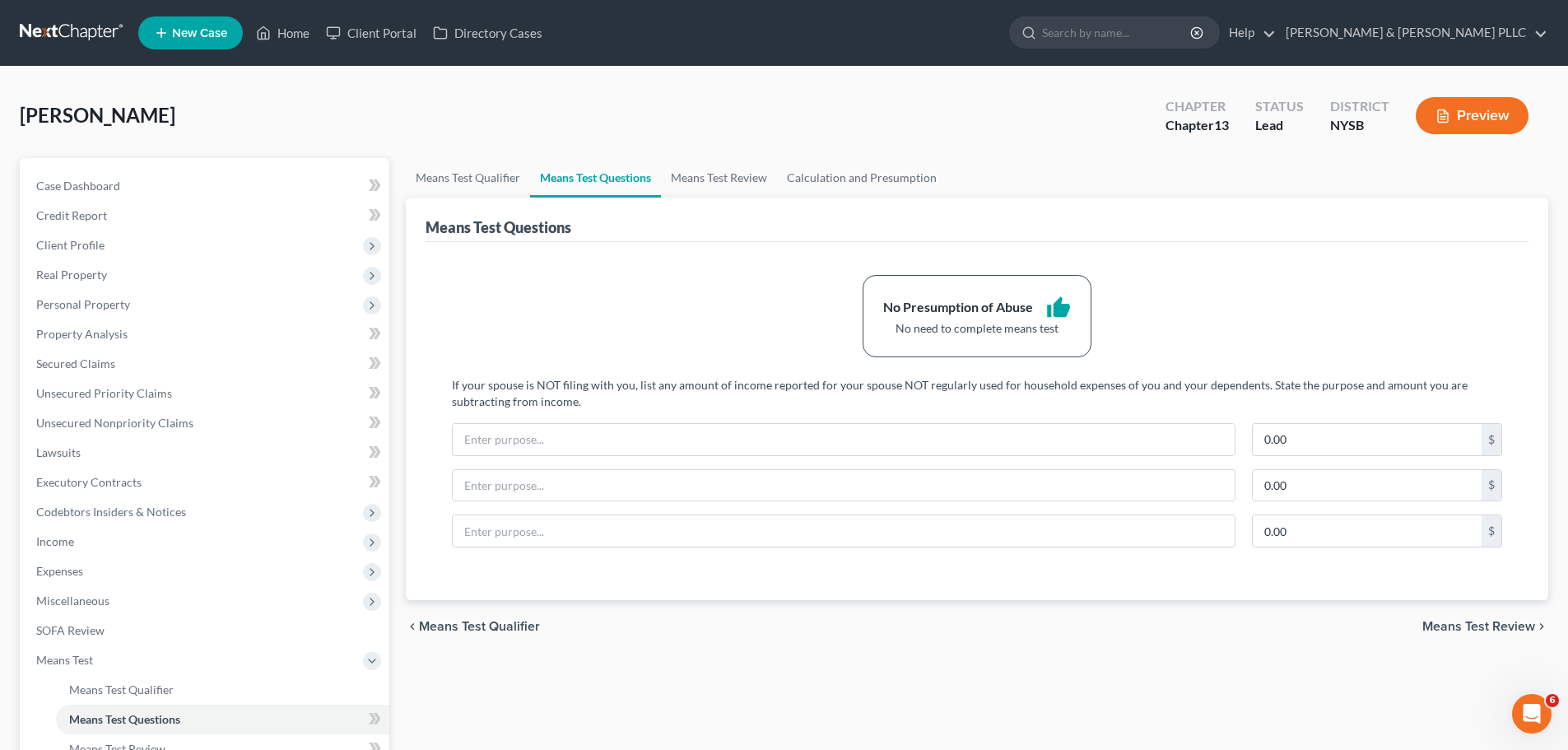
click at [1472, 627] on span "Means Test Review" at bounding box center [1480, 627] width 113 height 13
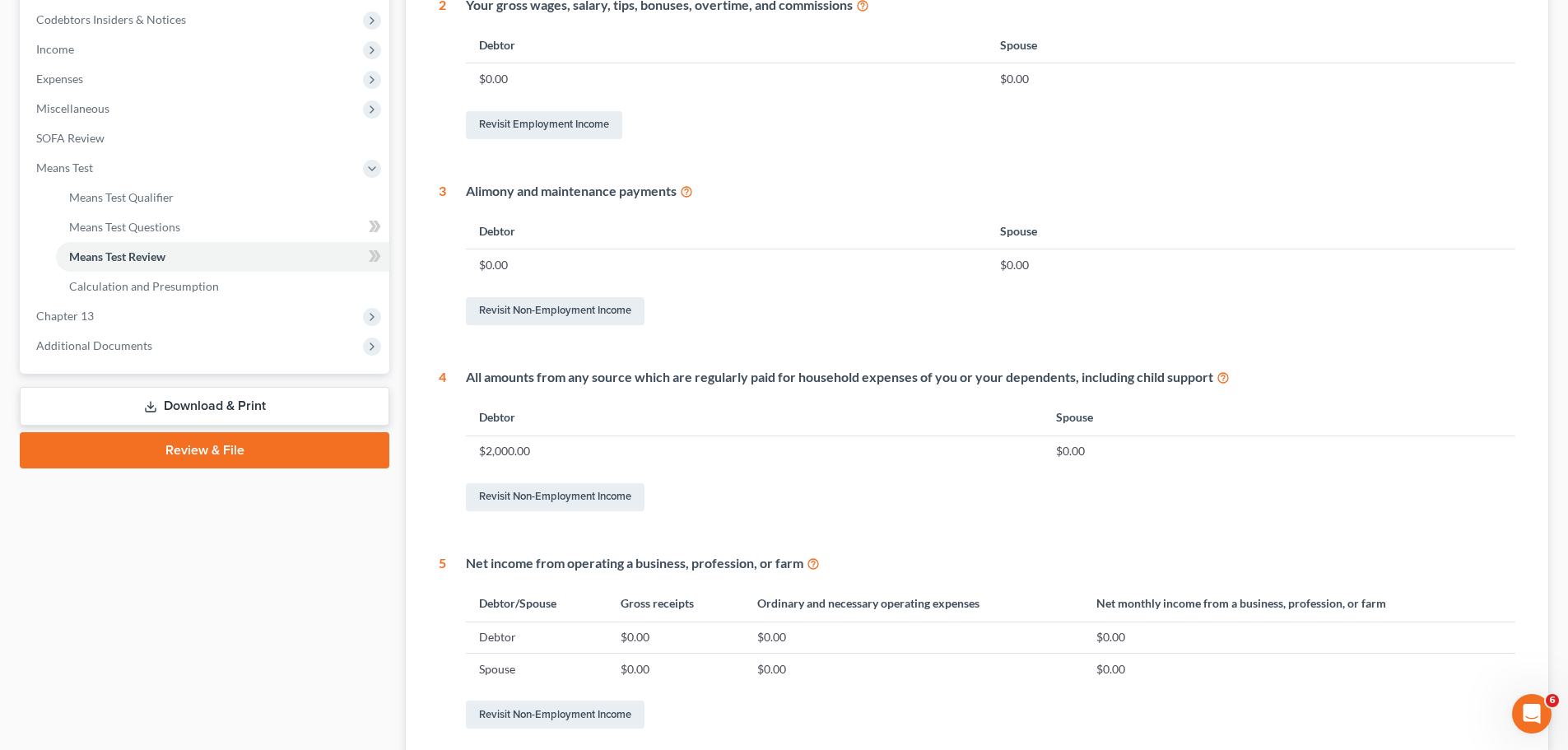
scroll to position [495, 0]
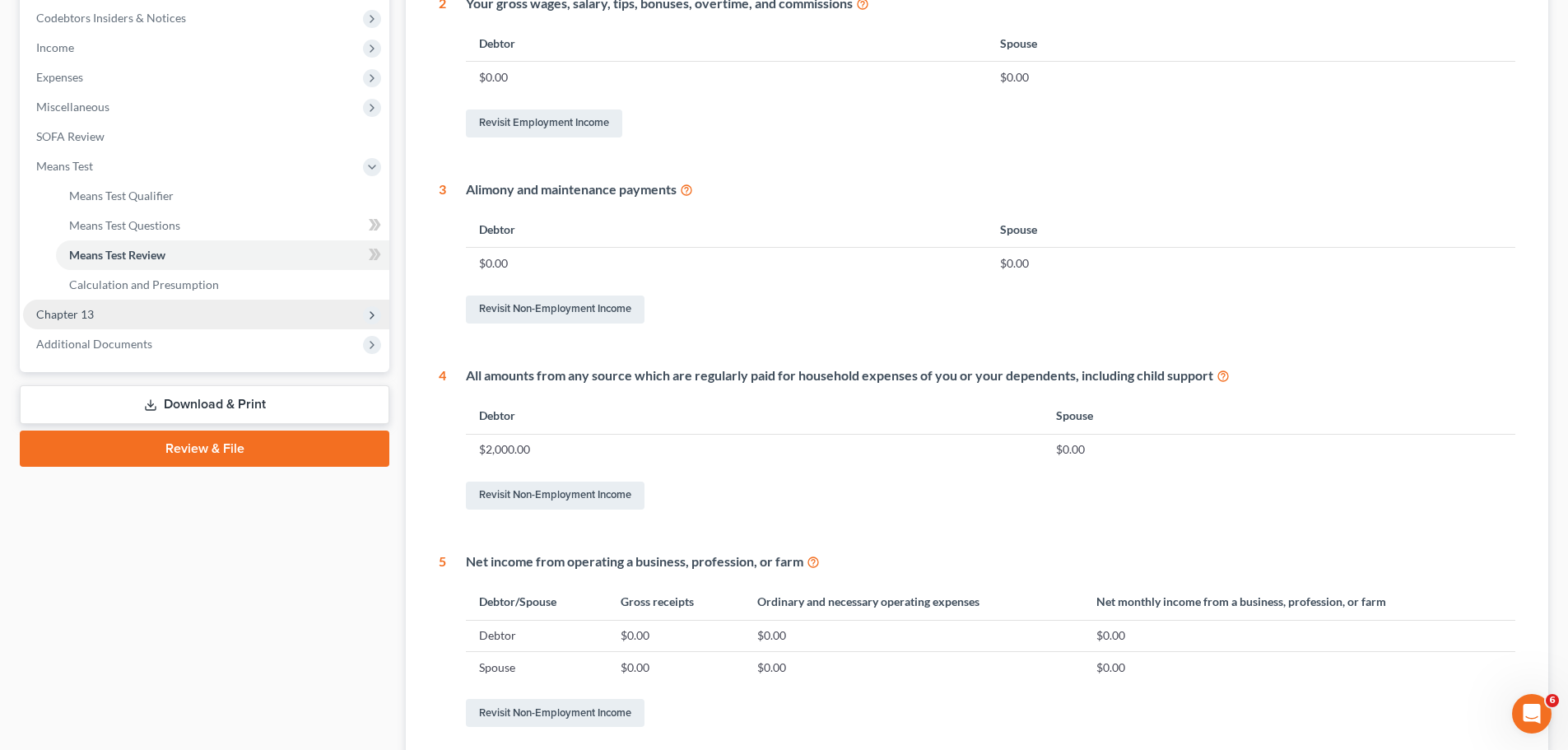
click at [156, 316] on span "Chapter 13" at bounding box center [206, 315] width 367 height 29
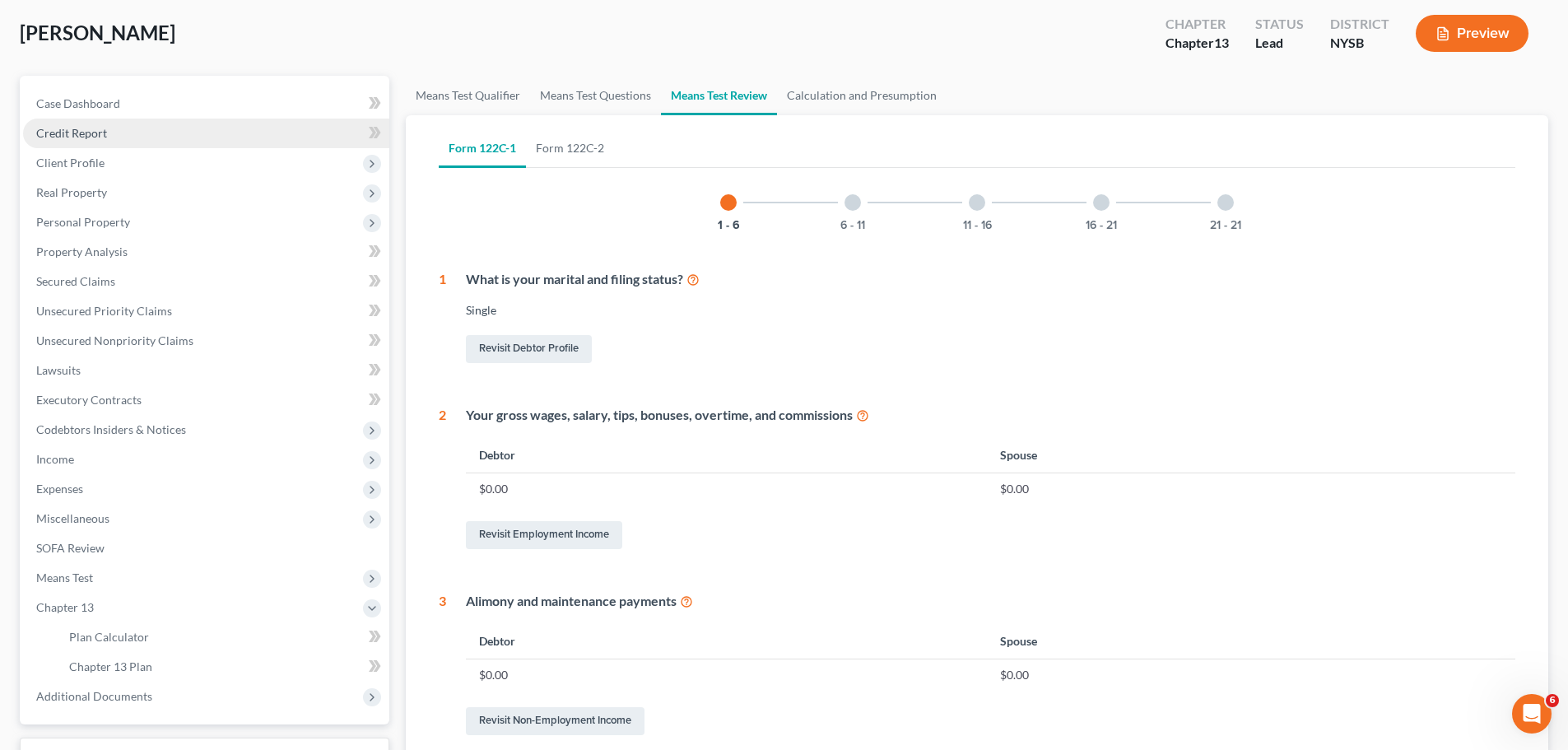
scroll to position [0, 0]
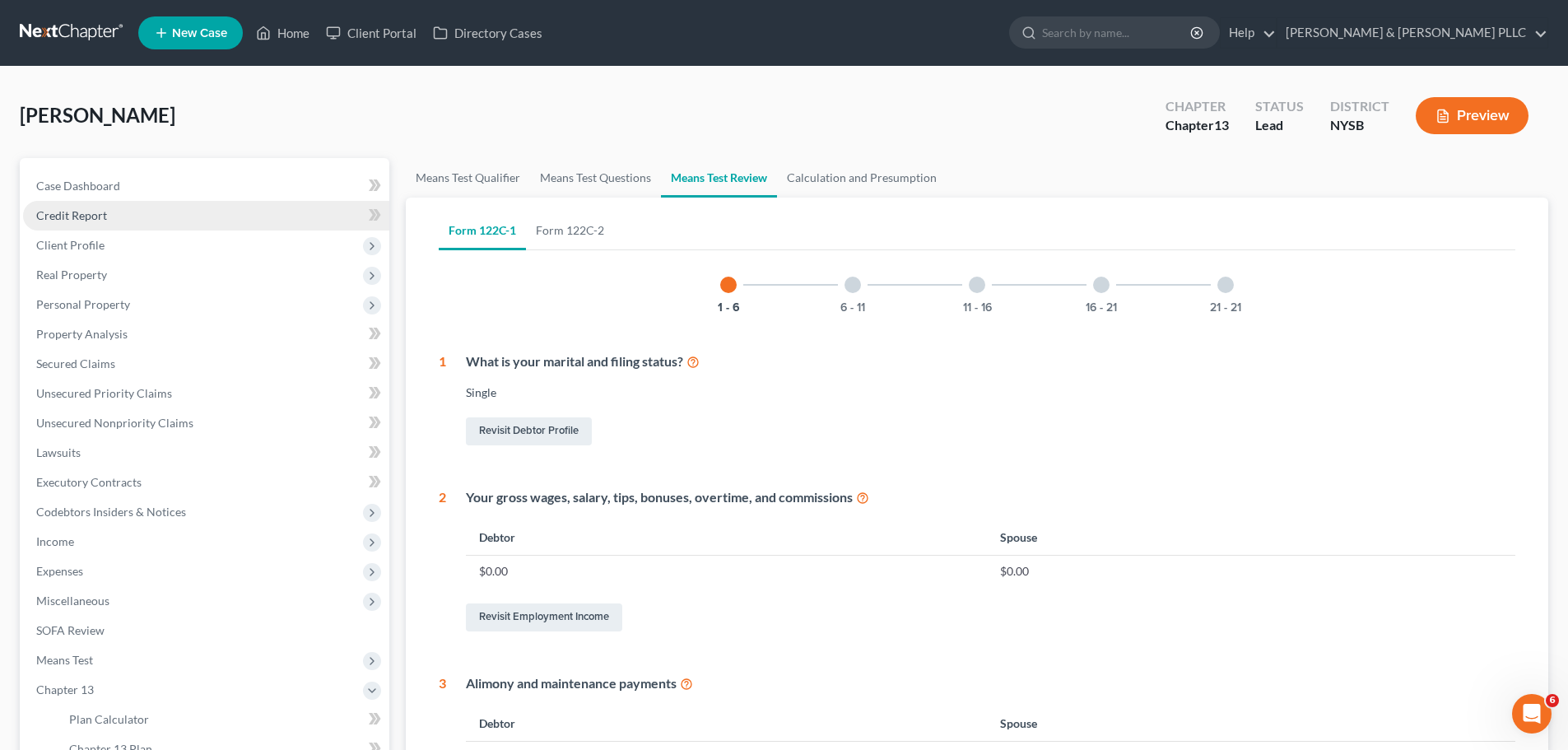
click at [147, 224] on link "Credit Report" at bounding box center [206, 215] width 367 height 29
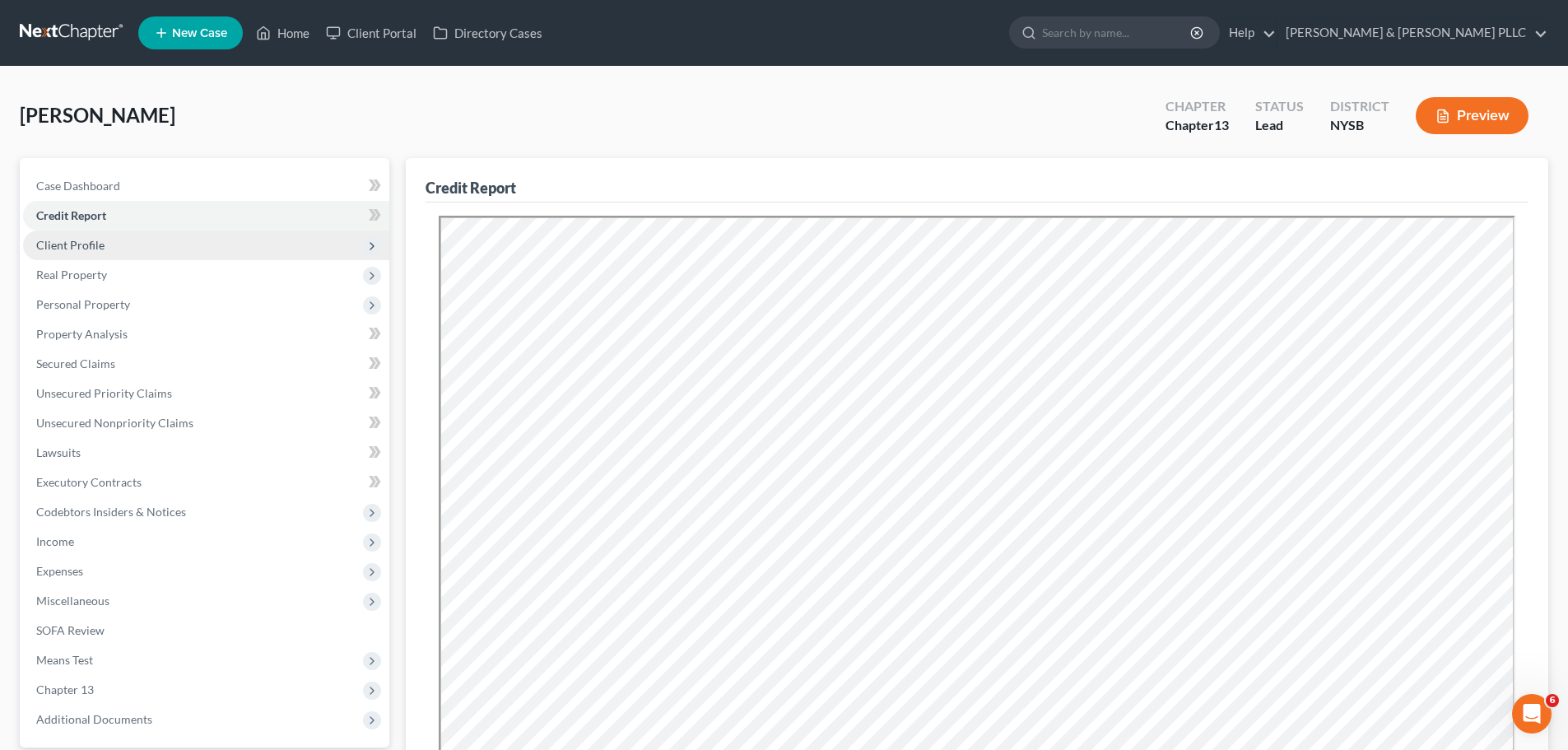
click at [148, 255] on span "Client Profile" at bounding box center [206, 245] width 367 height 29
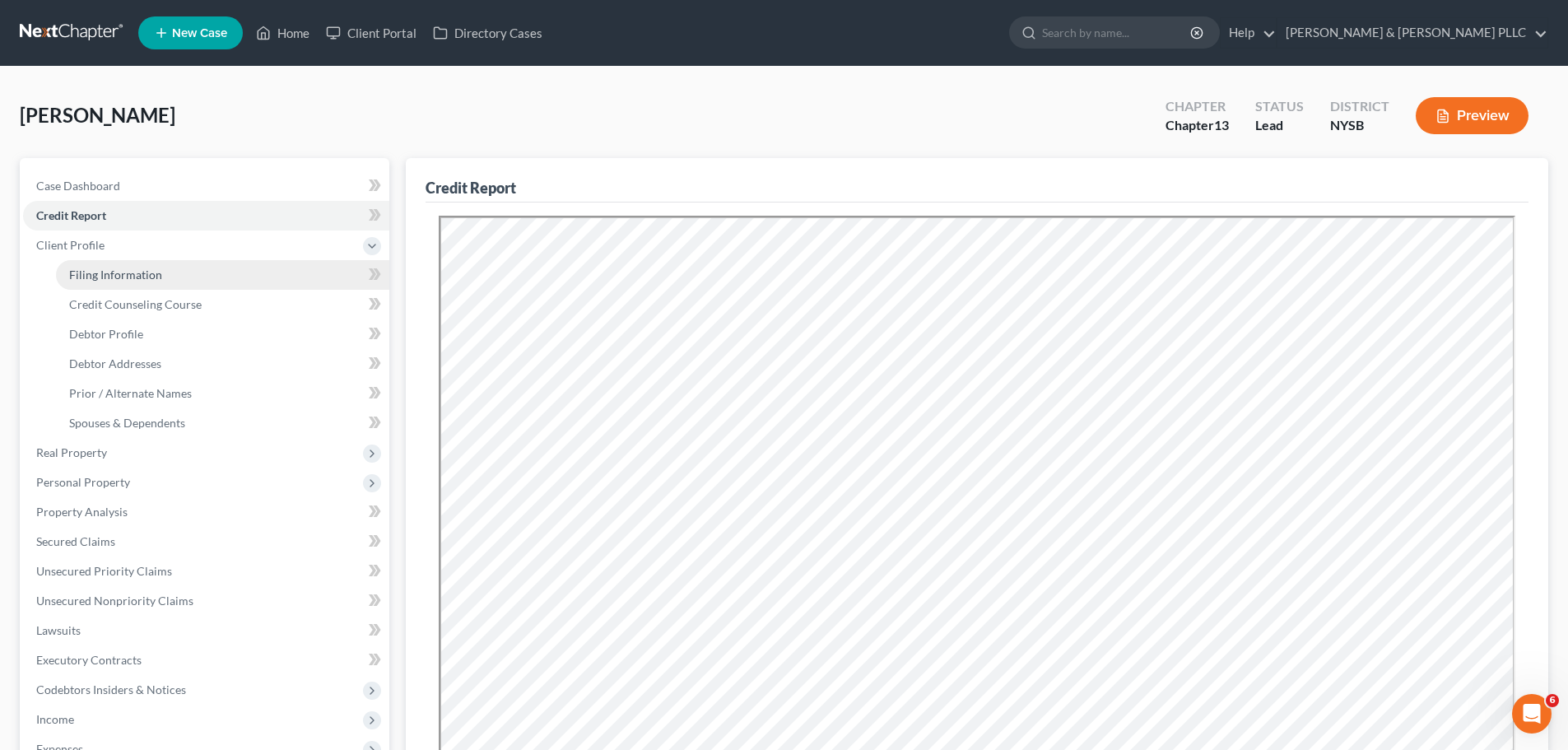
click at [152, 283] on link "Filing Information" at bounding box center [223, 275] width 334 height 29
select select "1"
select select "0"
select select "3"
select select "35"
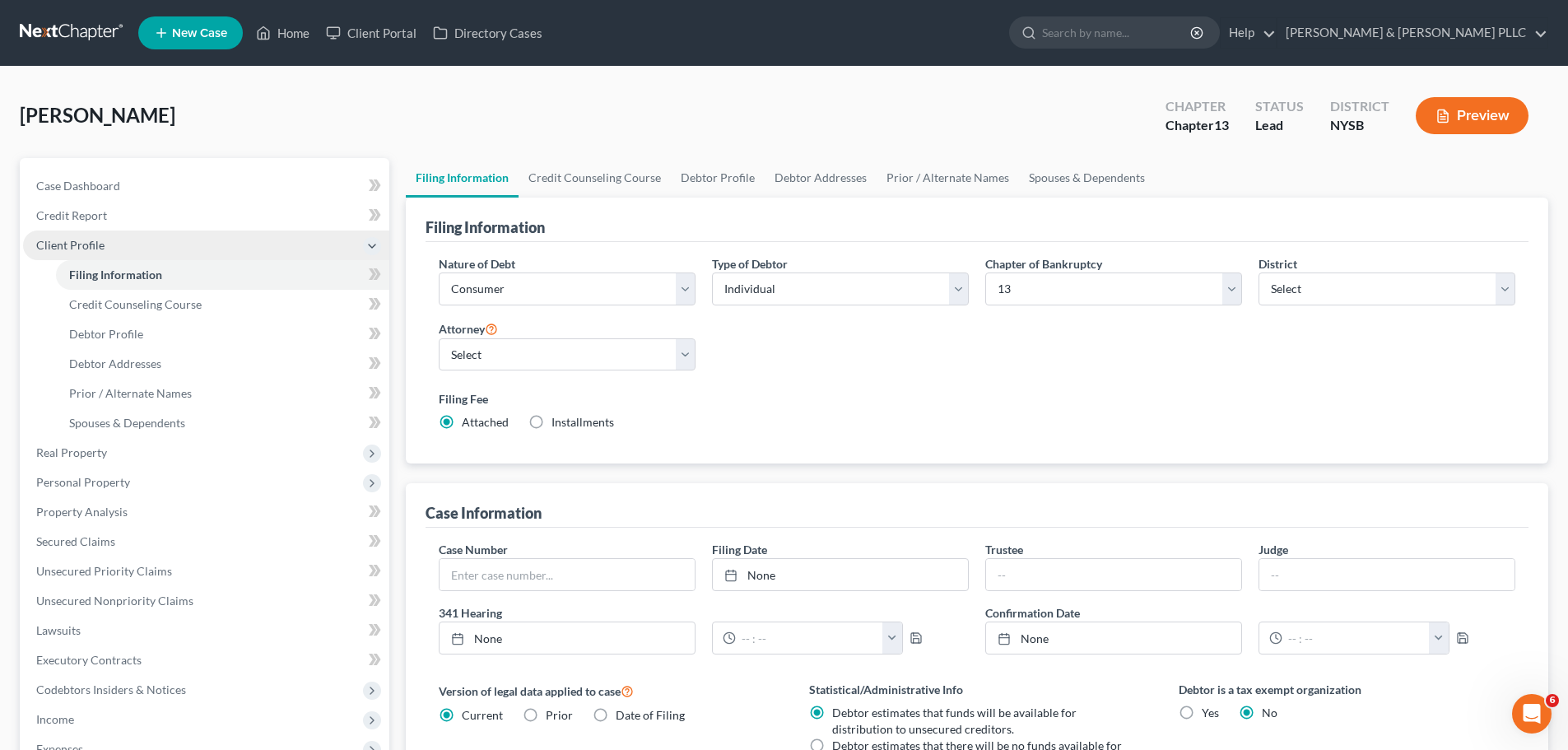
click at [200, 248] on span "Client Profile" at bounding box center [206, 245] width 367 height 29
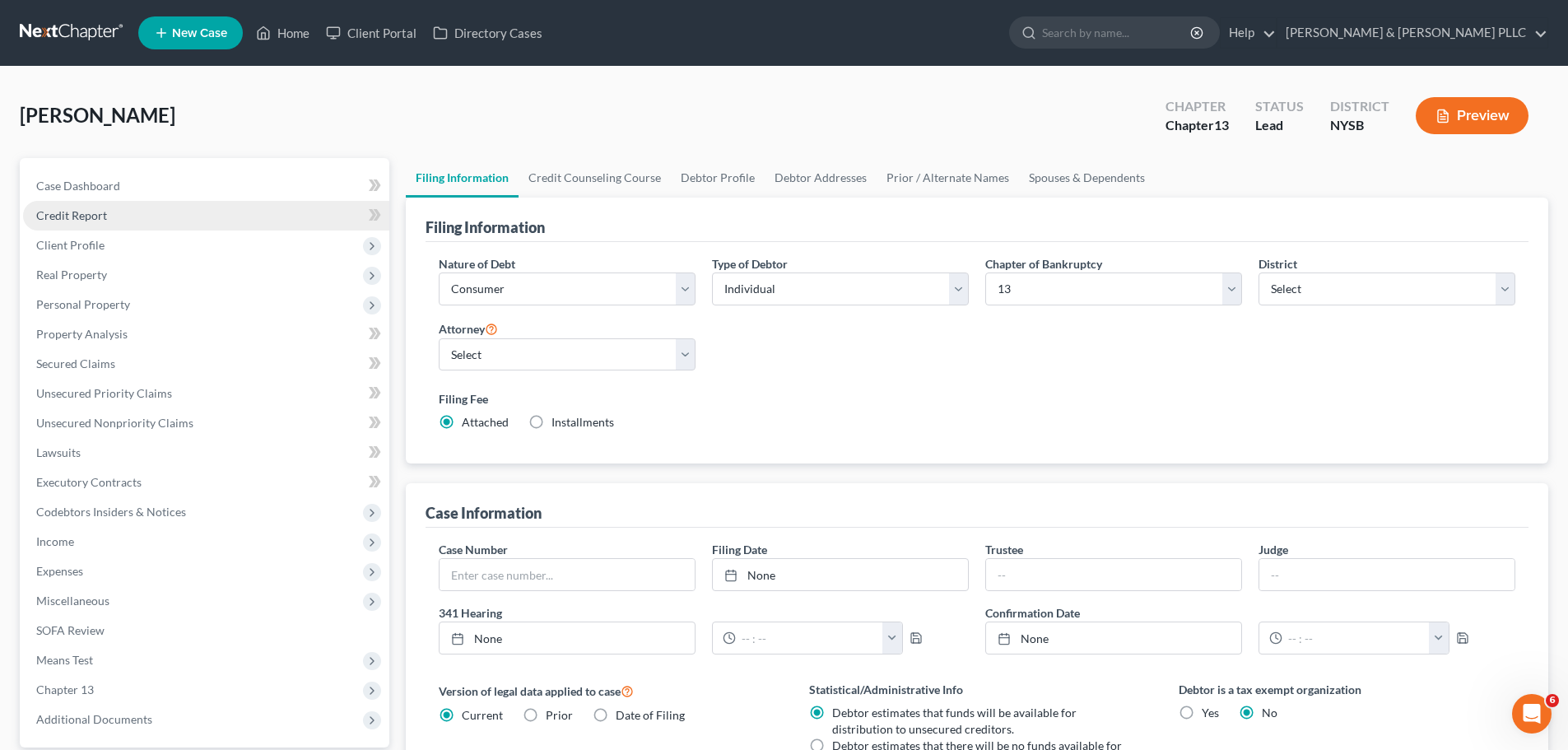
click at [249, 224] on link "Credit Report" at bounding box center [206, 215] width 367 height 29
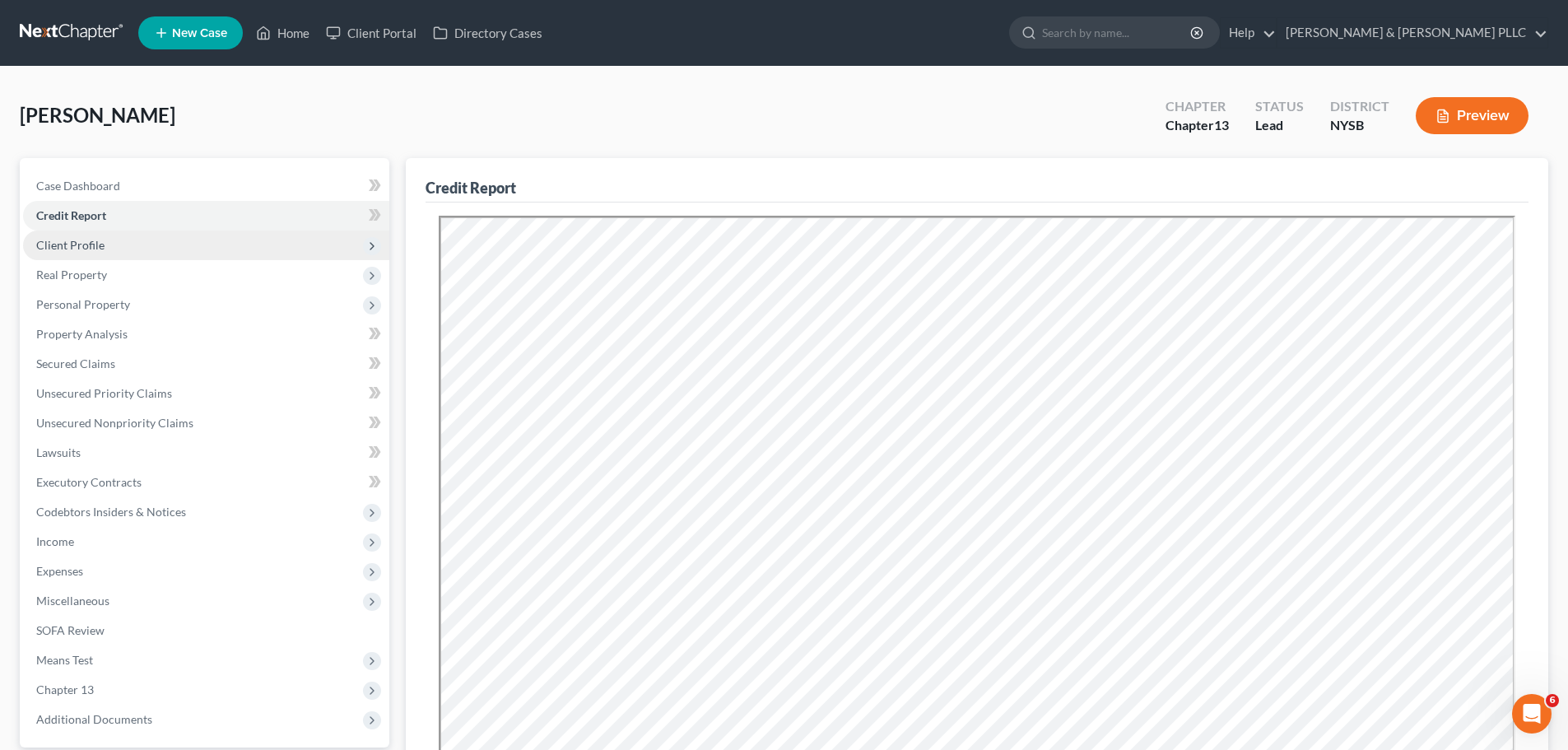
click at [150, 253] on span "Client Profile" at bounding box center [206, 245] width 367 height 29
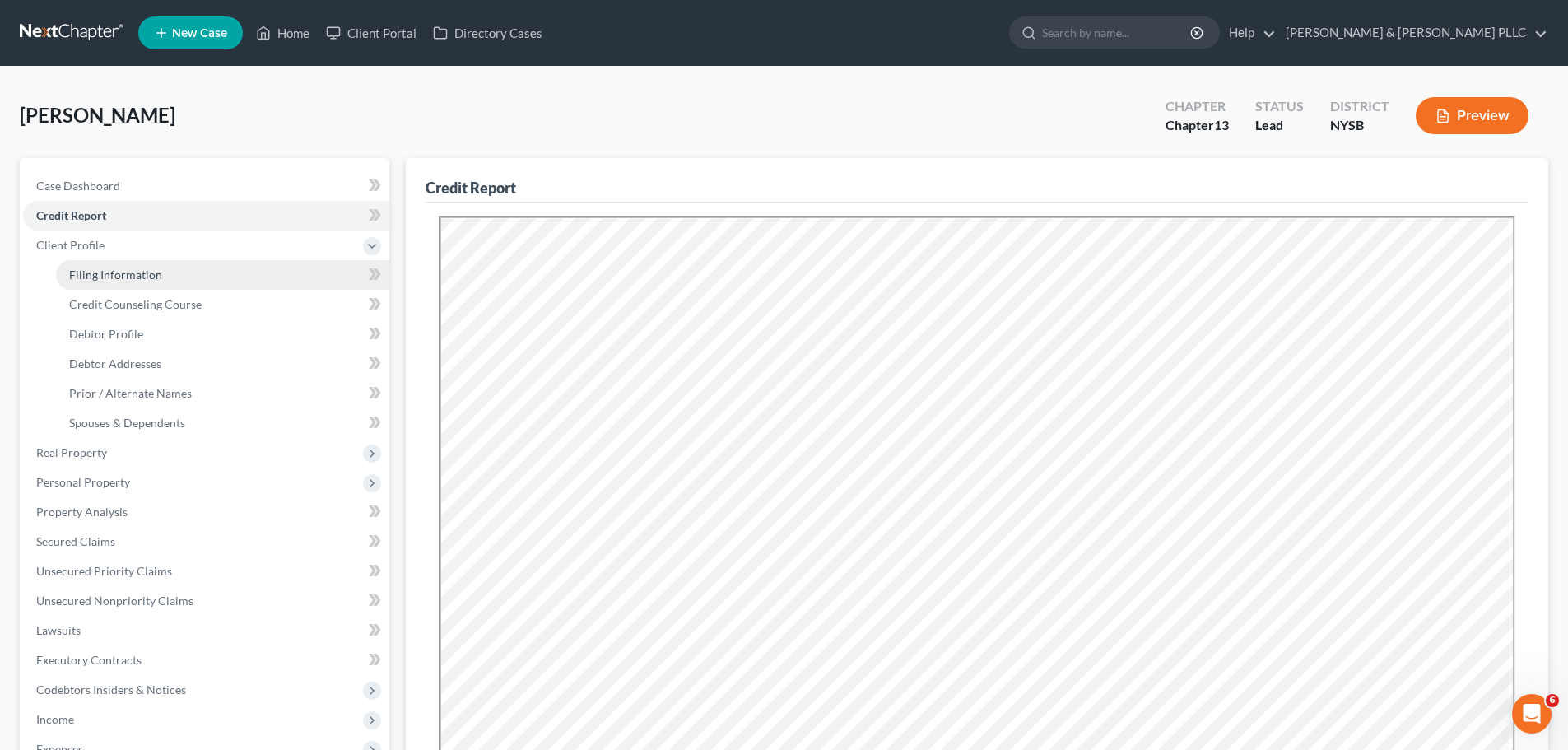
click at [165, 284] on link "Filing Information" at bounding box center [223, 275] width 334 height 29
select select "1"
select select "0"
select select "3"
select select "55"
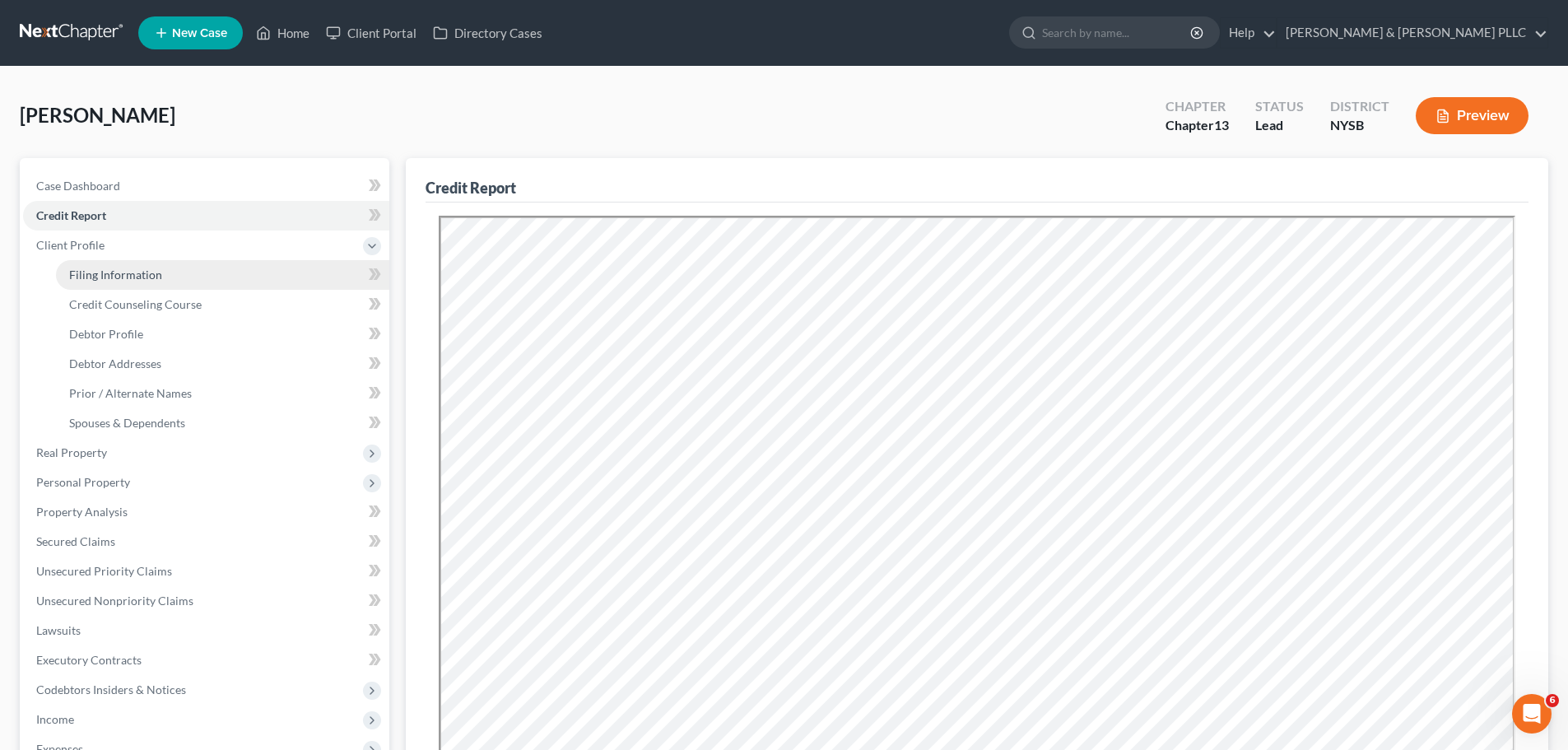
select select "4"
select select "35"
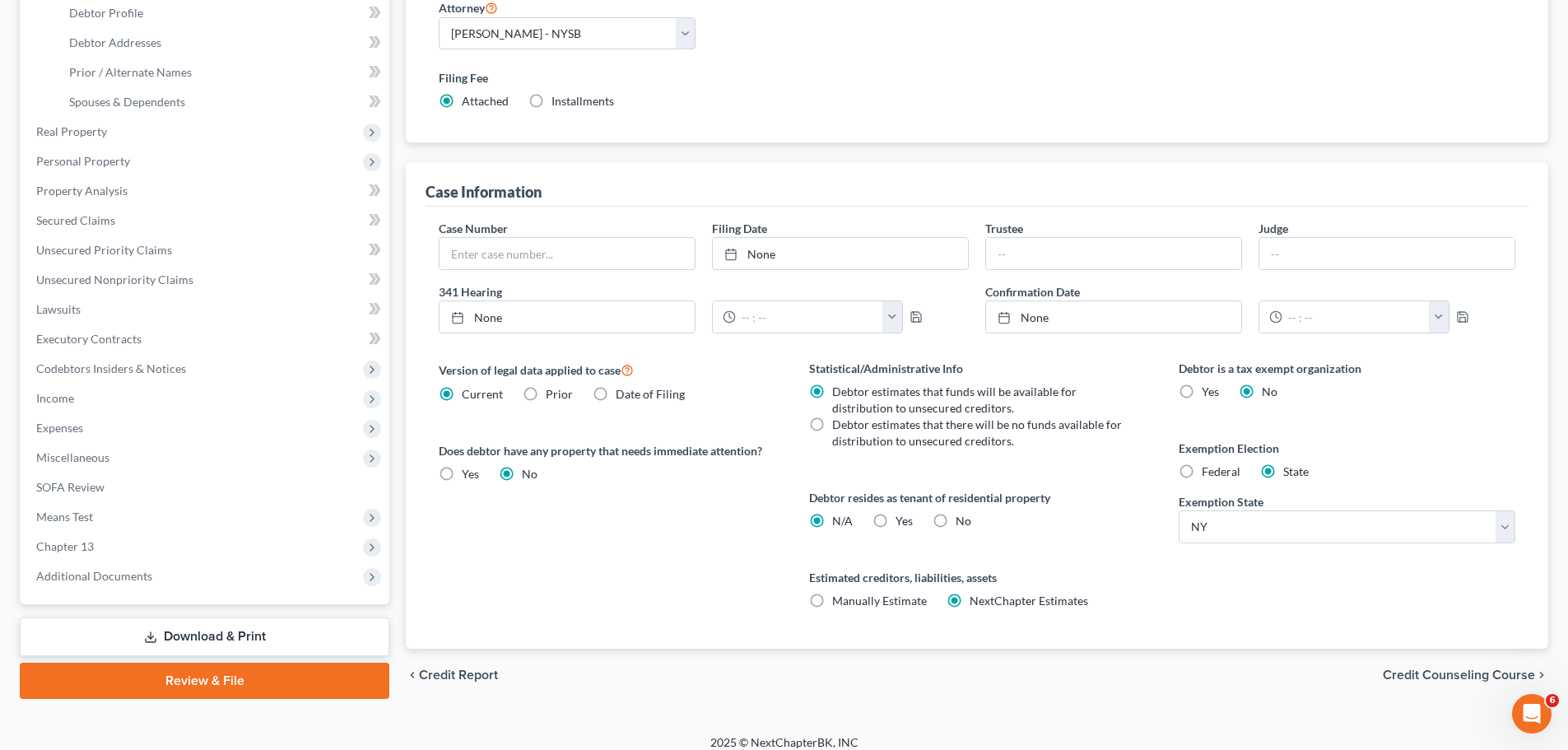
scroll to position [329, 0]
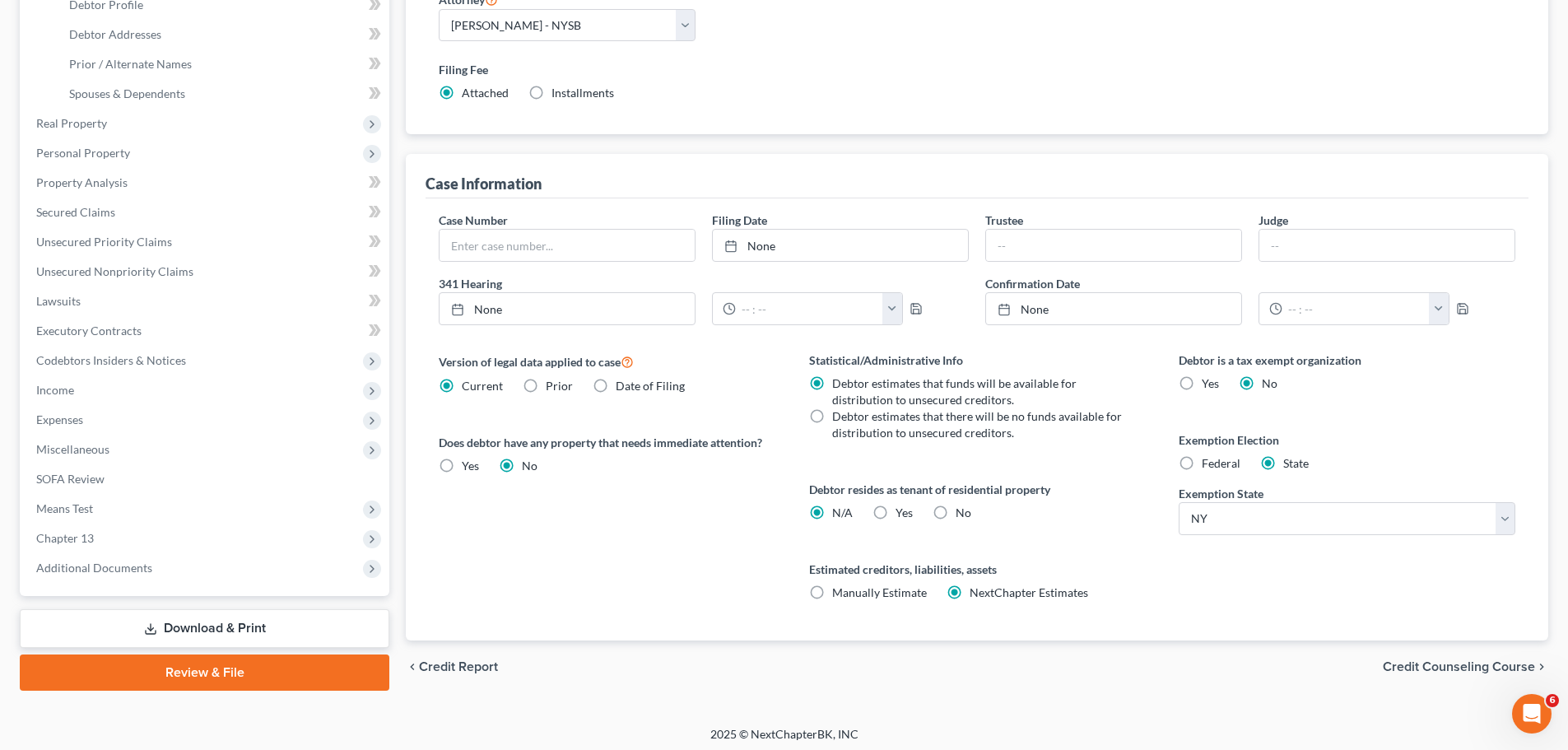
click at [1486, 669] on span "Credit Counseling Course" at bounding box center [1459, 667] width 152 height 13
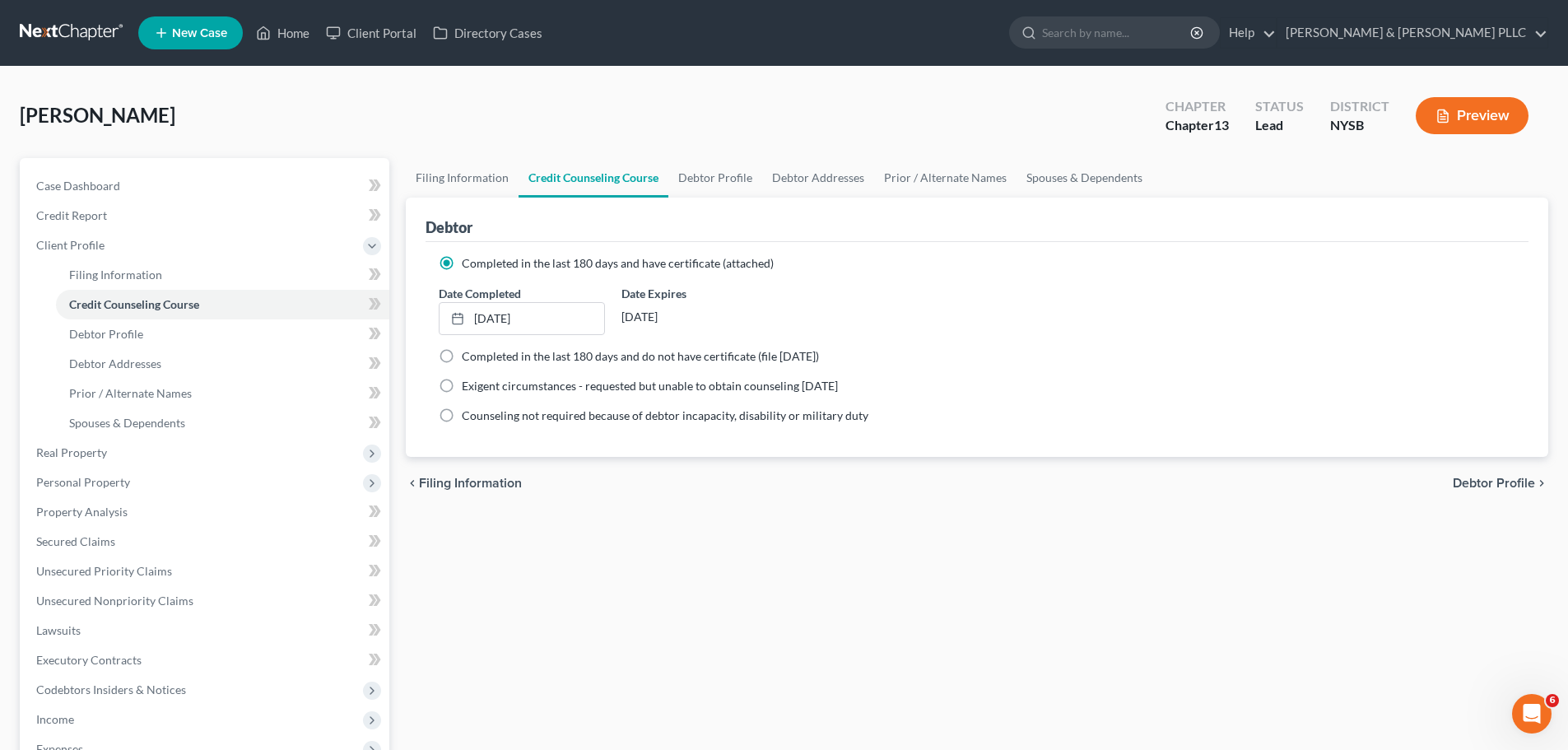
click at [1525, 480] on span "Debtor Profile" at bounding box center [1494, 484] width 82 height 13
select select "0"
select select "1"
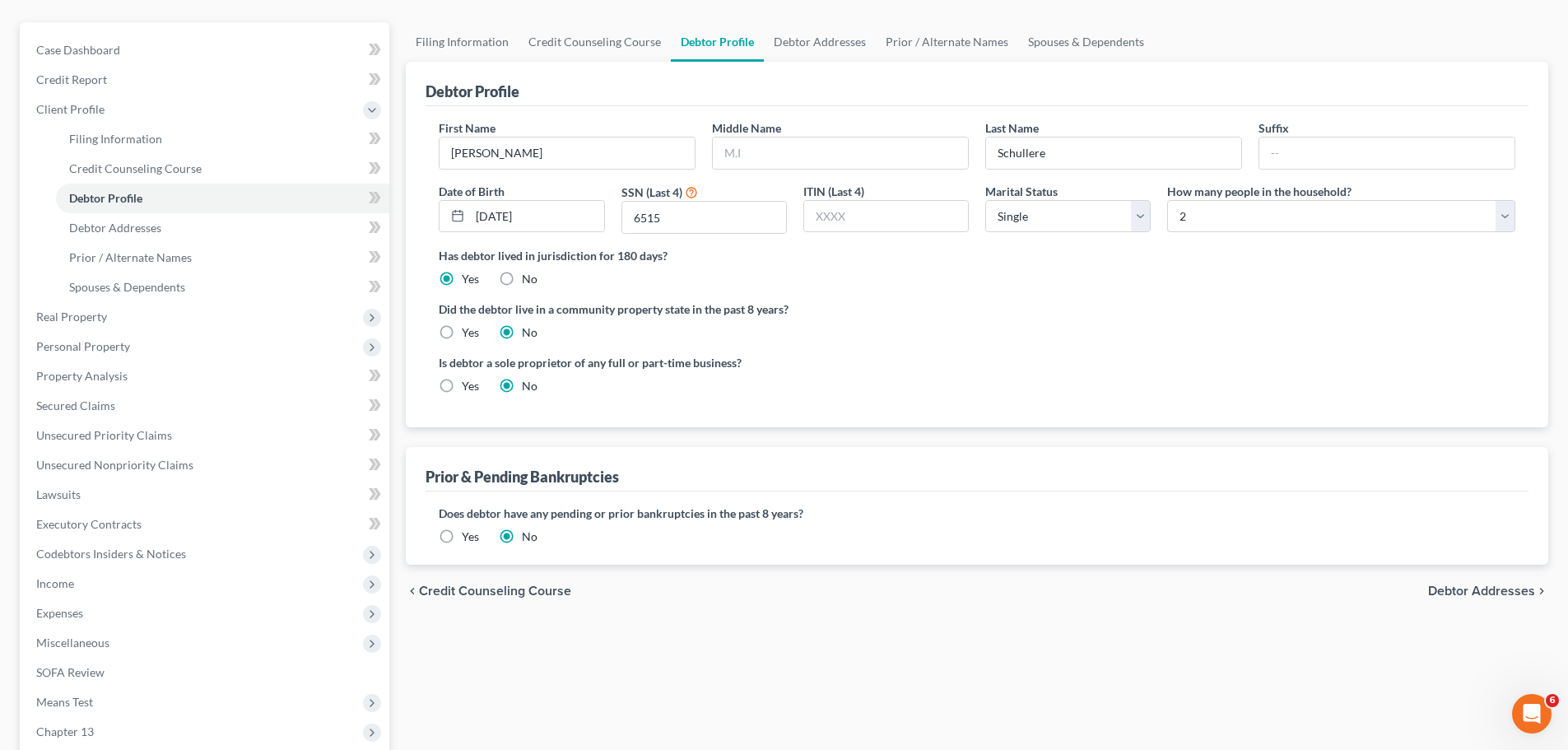
scroll to position [165, 0]
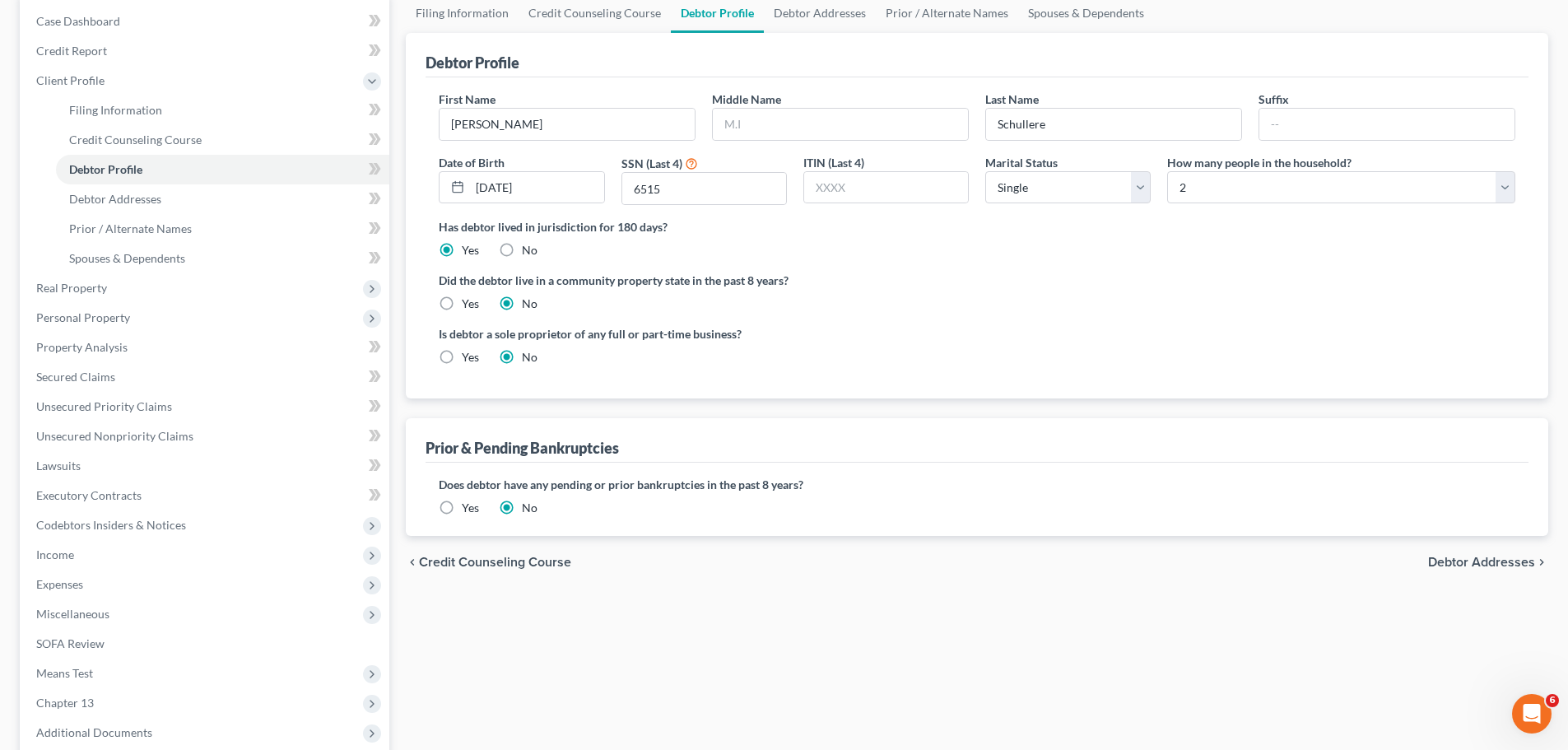
click at [1512, 557] on span "Debtor Addresses" at bounding box center [1481, 562] width 107 height 13
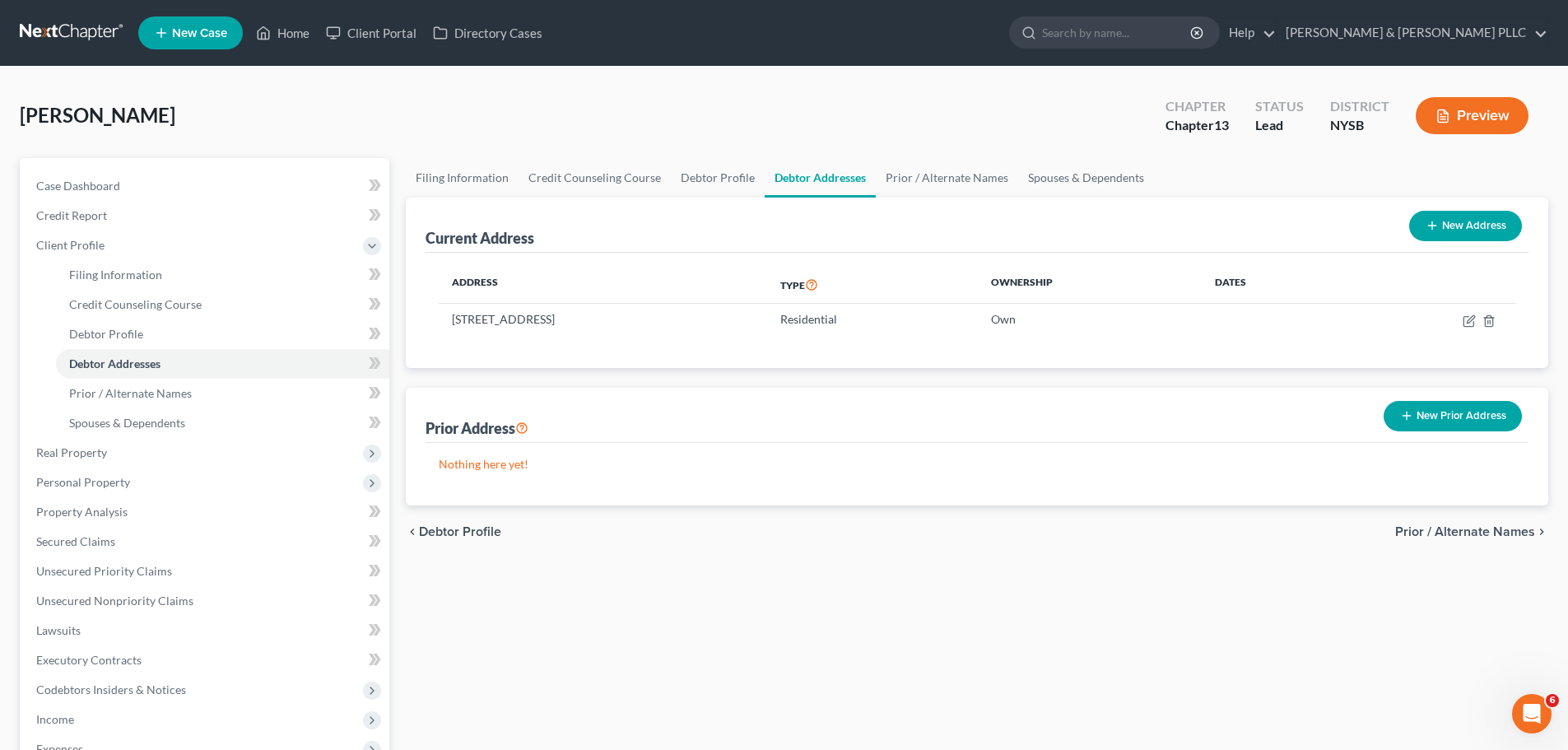
click at [1479, 528] on span "Prior / Alternate Names" at bounding box center [1465, 532] width 140 height 13
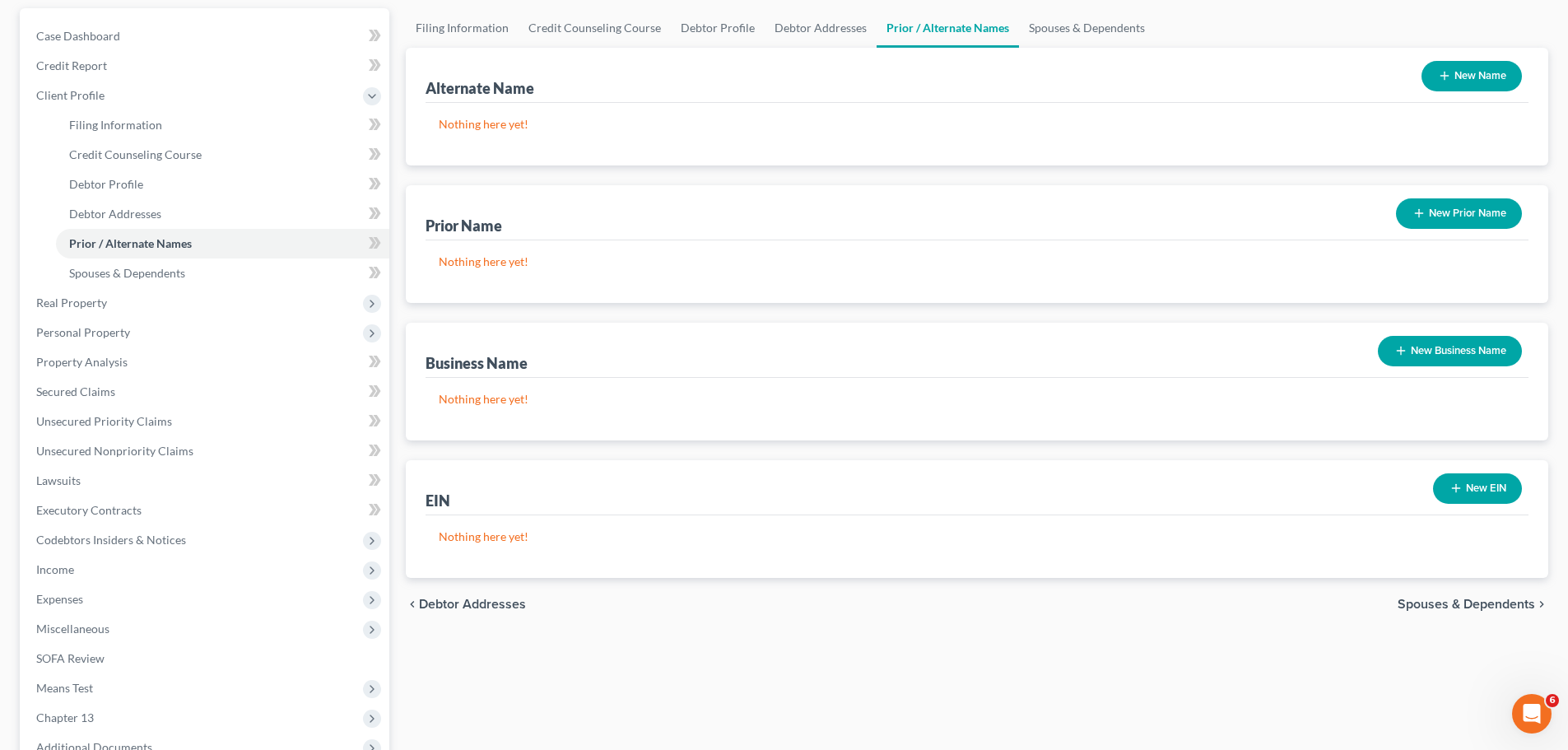
scroll to position [165, 0]
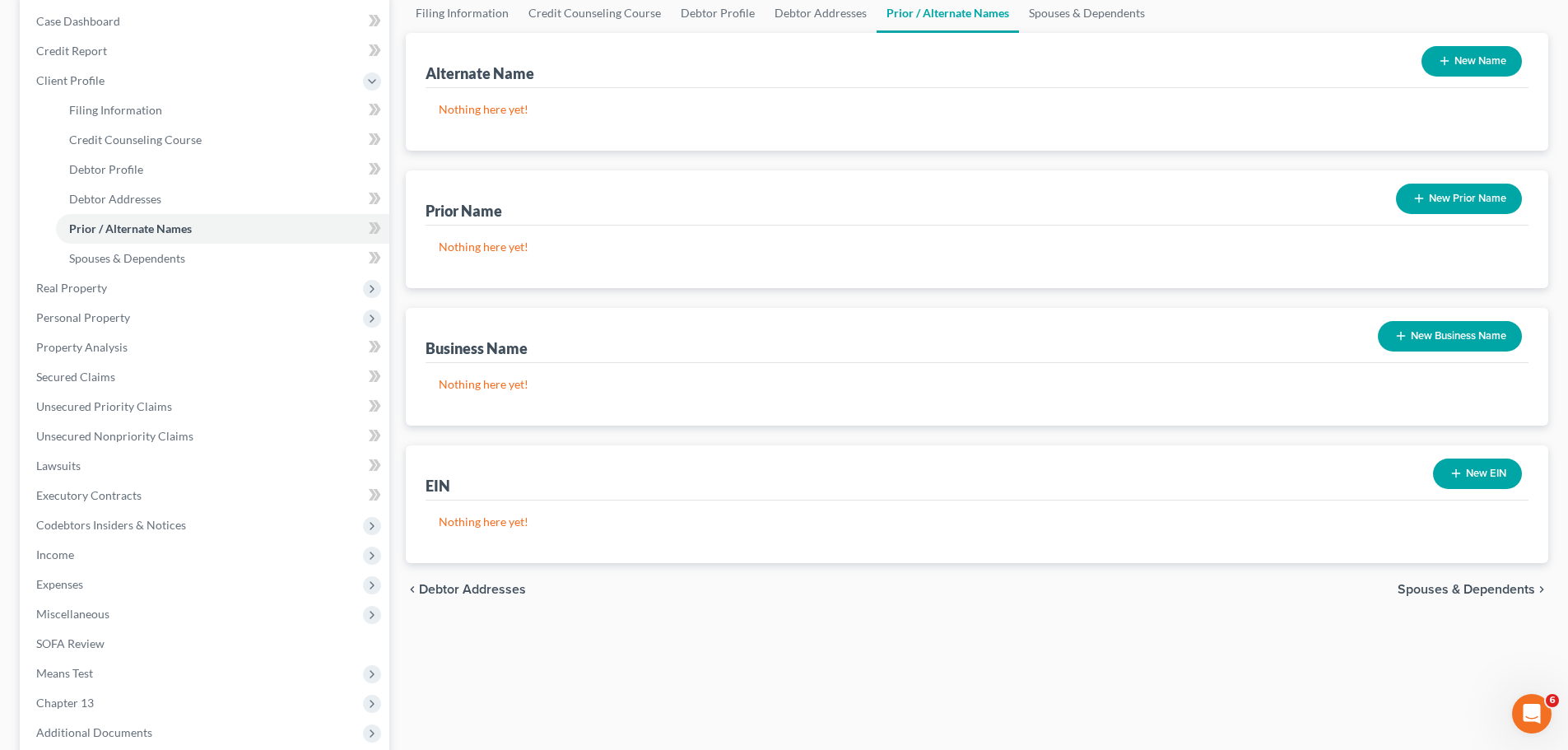
click at [1495, 595] on span "Spouses & Dependents" at bounding box center [1467, 589] width 138 height 13
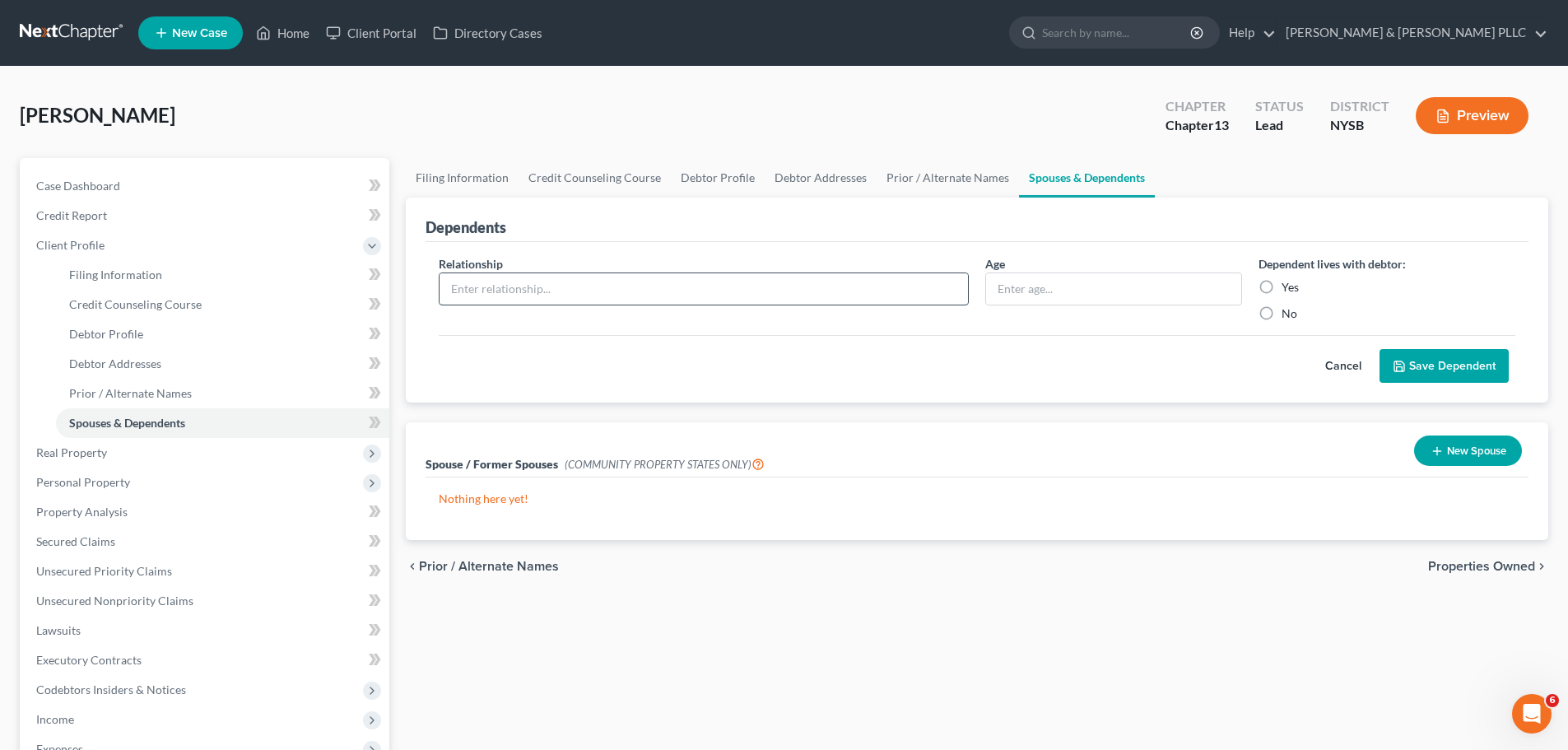
click at [790, 295] on input "text" at bounding box center [703, 289] width 528 height 31
click at [1503, 561] on span "Properties Owned" at bounding box center [1481, 567] width 107 height 13
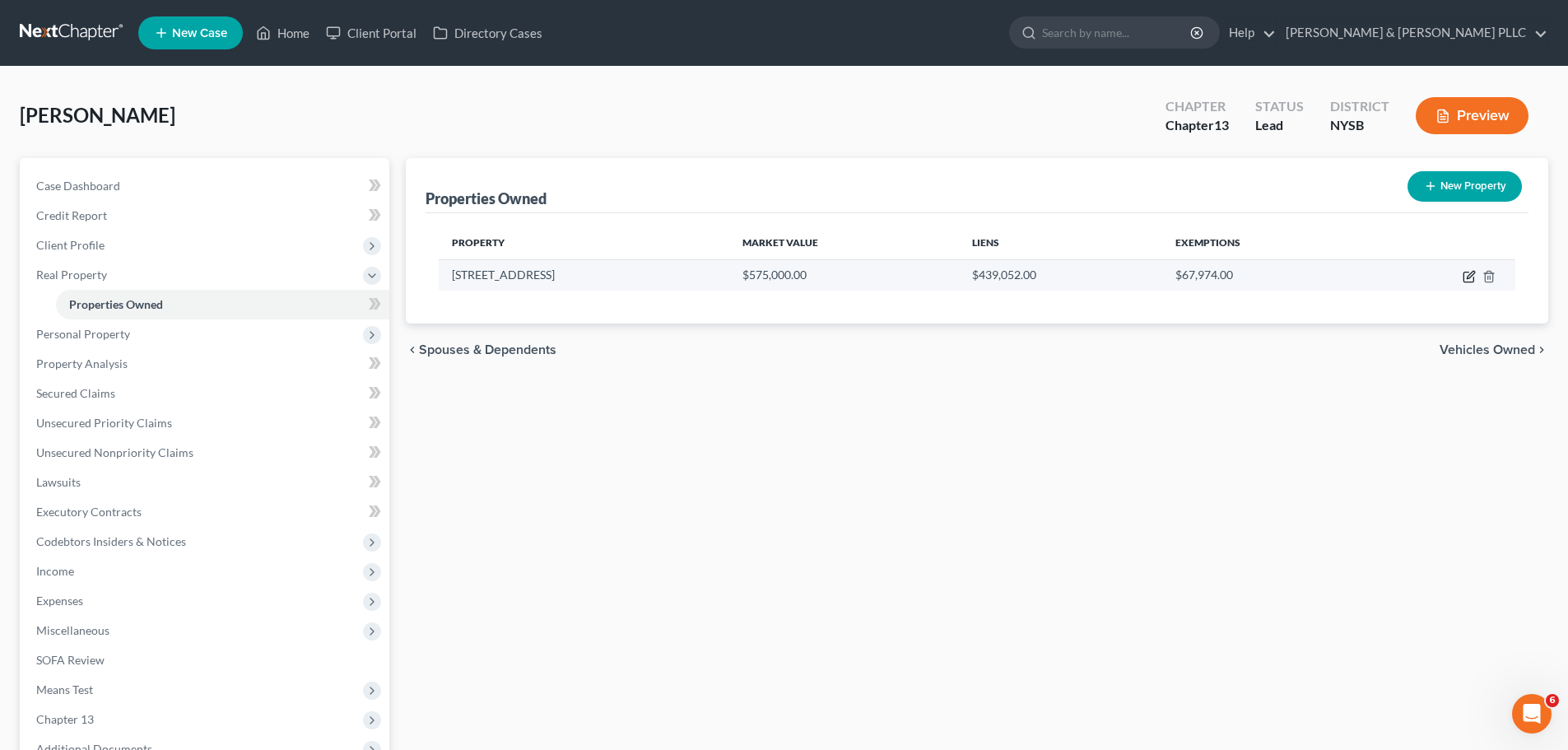
click at [1471, 275] on icon "button" at bounding box center [1469, 276] width 13 height 13
select select "35"
select select "59"
select select "3"
select select "6"
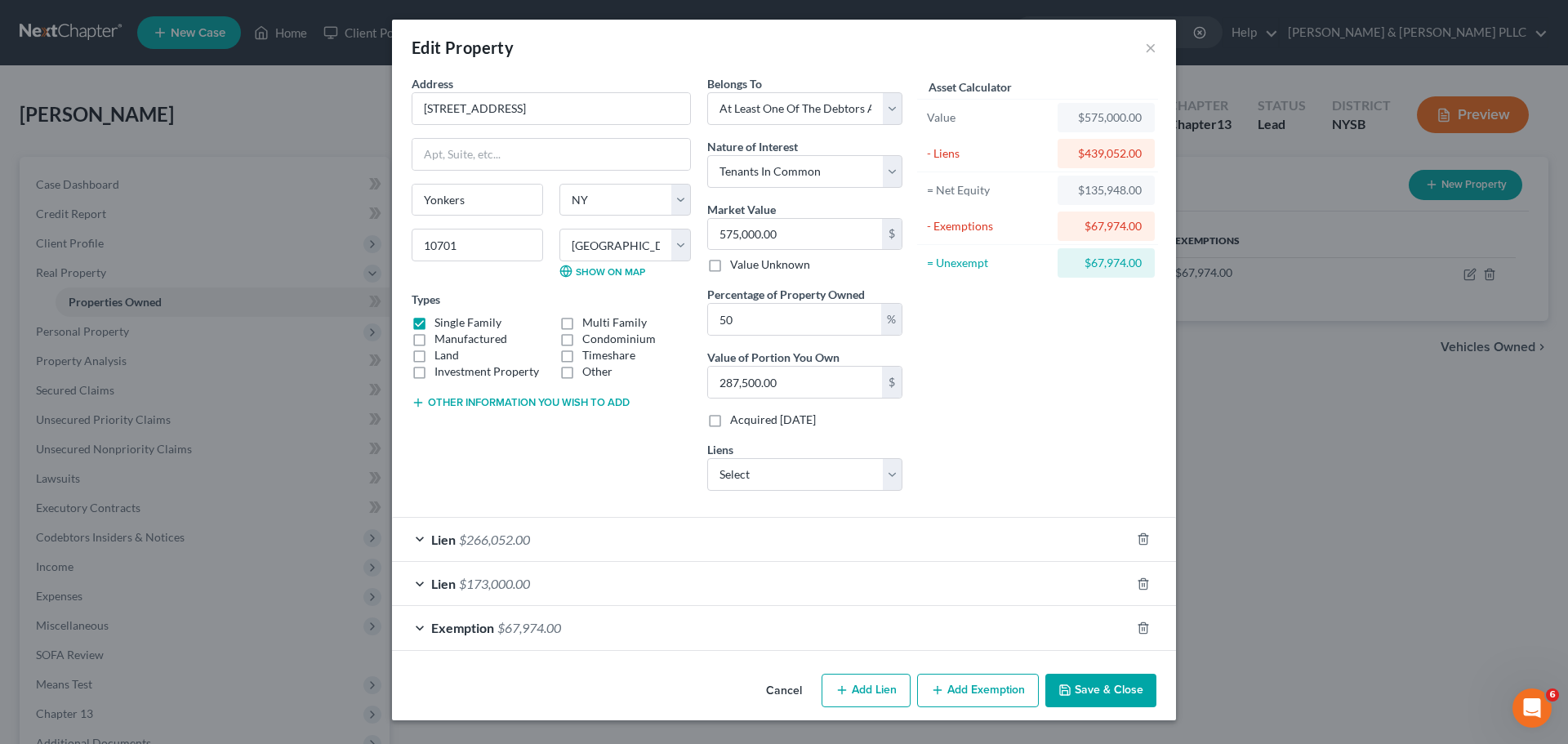
click at [544, 585] on div "Lien $173,000.00" at bounding box center [761, 584] width 738 height 43
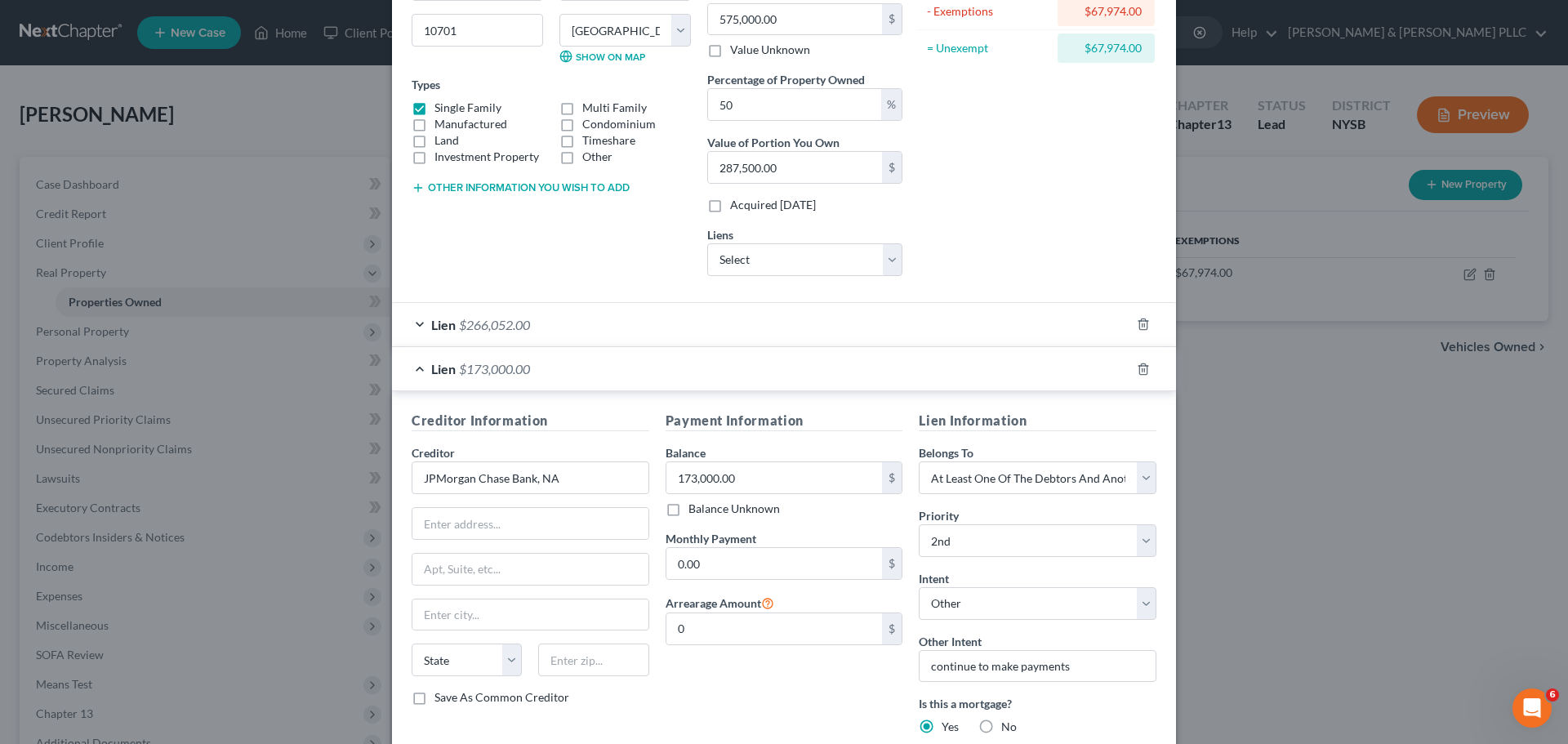
scroll to position [245, 0]
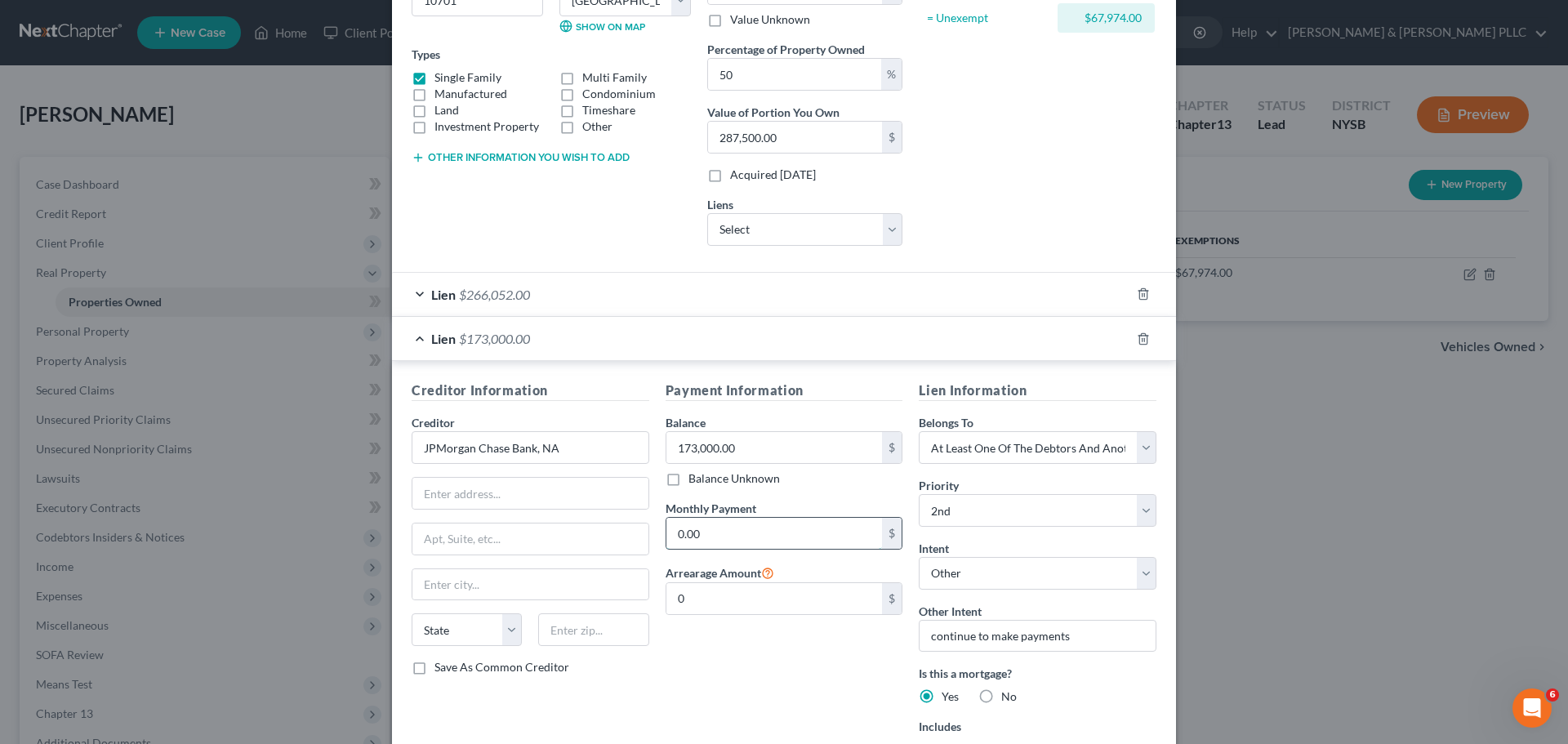
click at [743, 535] on input "0.00" at bounding box center [774, 533] width 216 height 31
type input "461"
click at [738, 532] on input "461" at bounding box center [774, 533] width 216 height 31
click at [746, 601] on input "0" at bounding box center [774, 598] width 216 height 31
click at [782, 675] on div "Payment Information Balance 173,000.00 $ Balance Unknown Balance Undetermined 1…" at bounding box center [784, 576] width 254 height 390
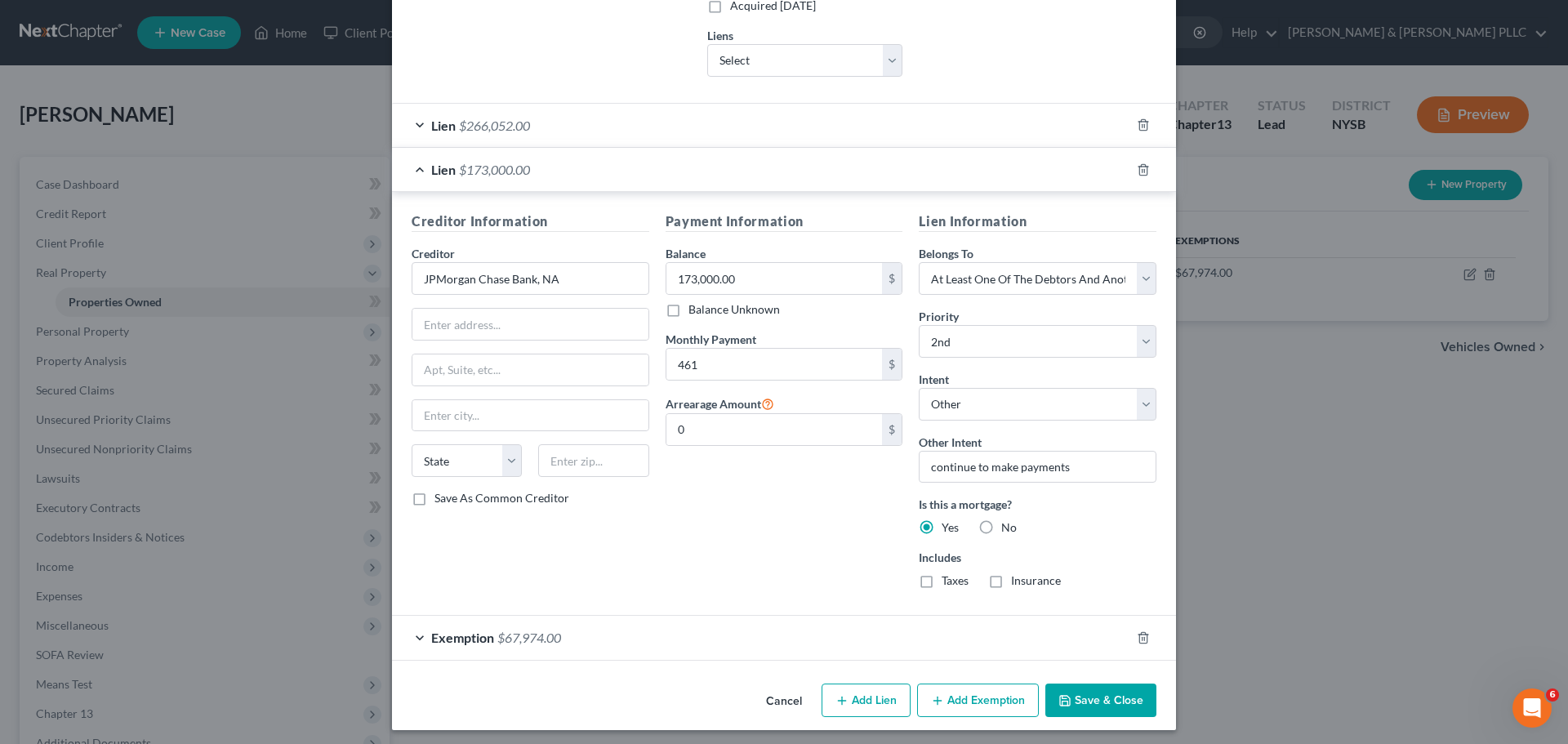
scroll to position [420, 0]
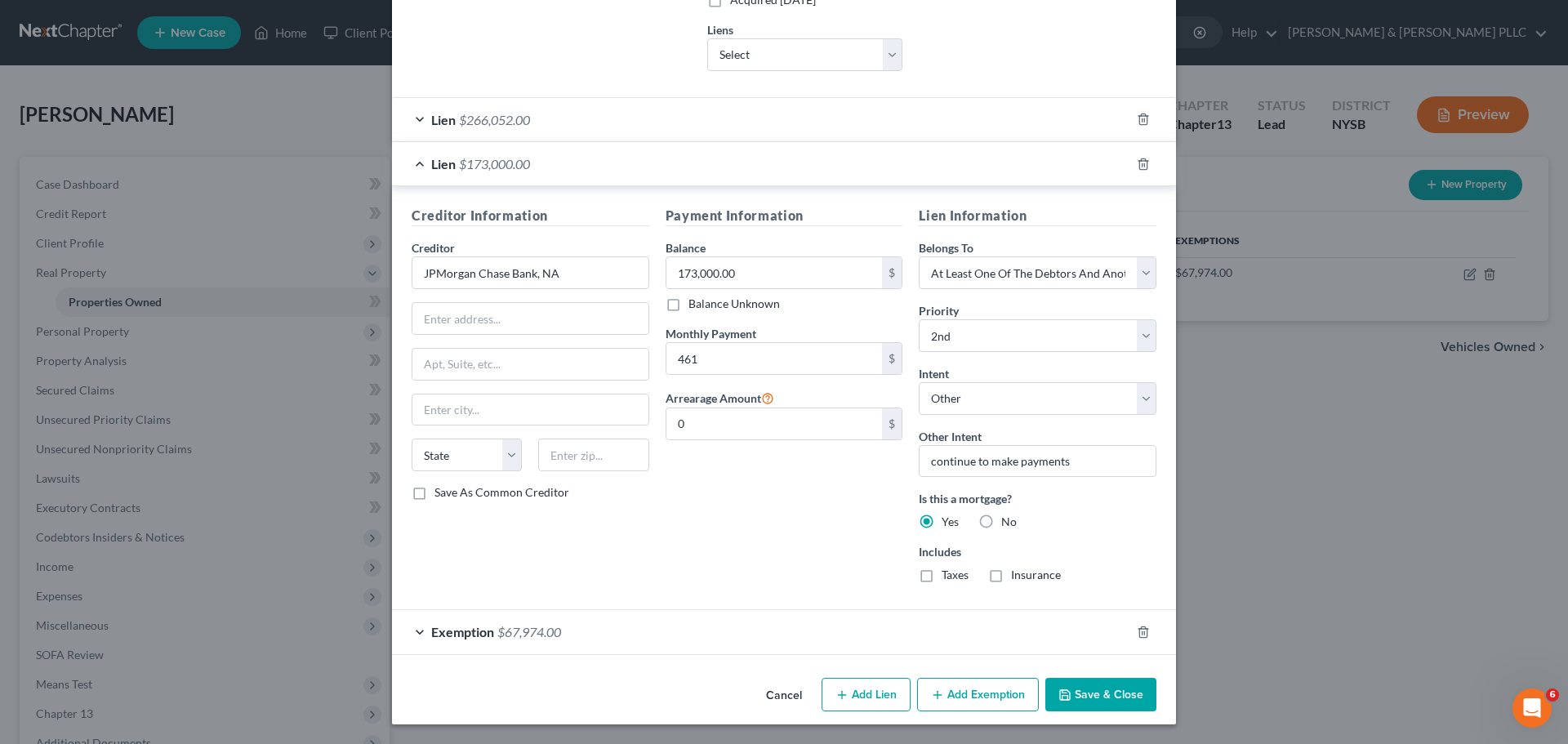
click at [1085, 696] on button "Save & Close" at bounding box center [1100, 695] width 111 height 34
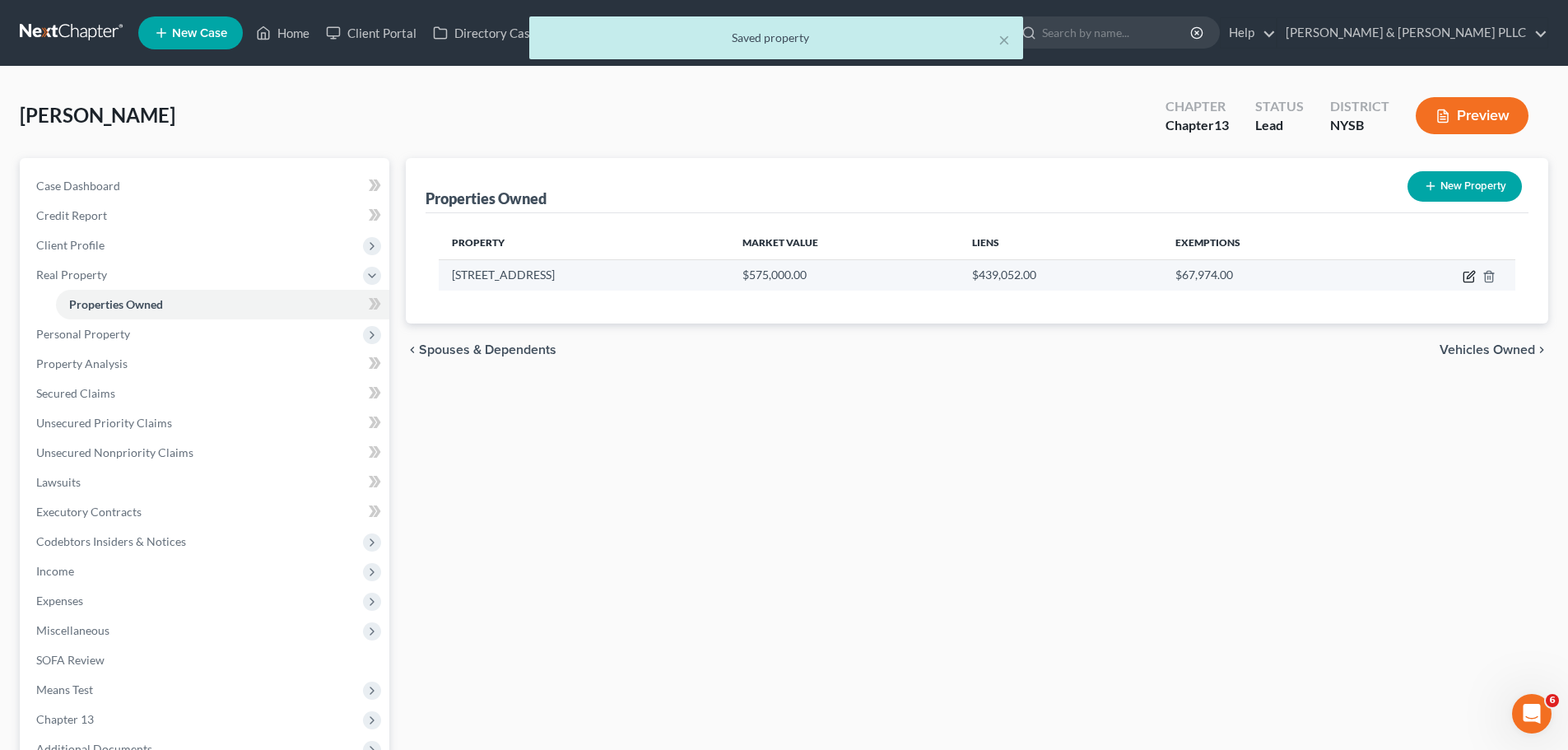
click at [1472, 275] on icon "button" at bounding box center [1470, 275] width 7 height 7
select select "35"
select select "59"
select select "3"
select select "6"
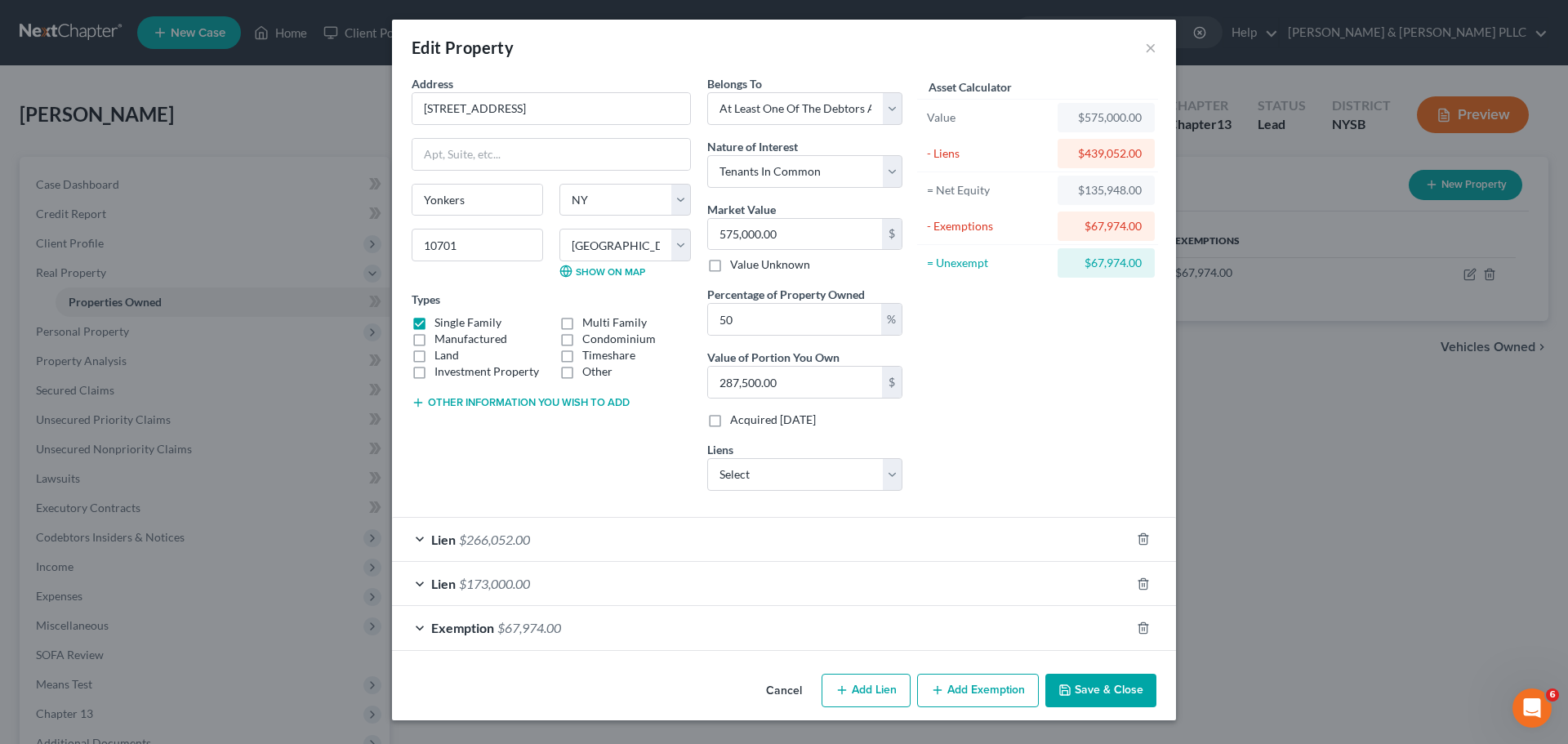
click at [595, 543] on div "Lien $266,052.00" at bounding box center [761, 539] width 738 height 43
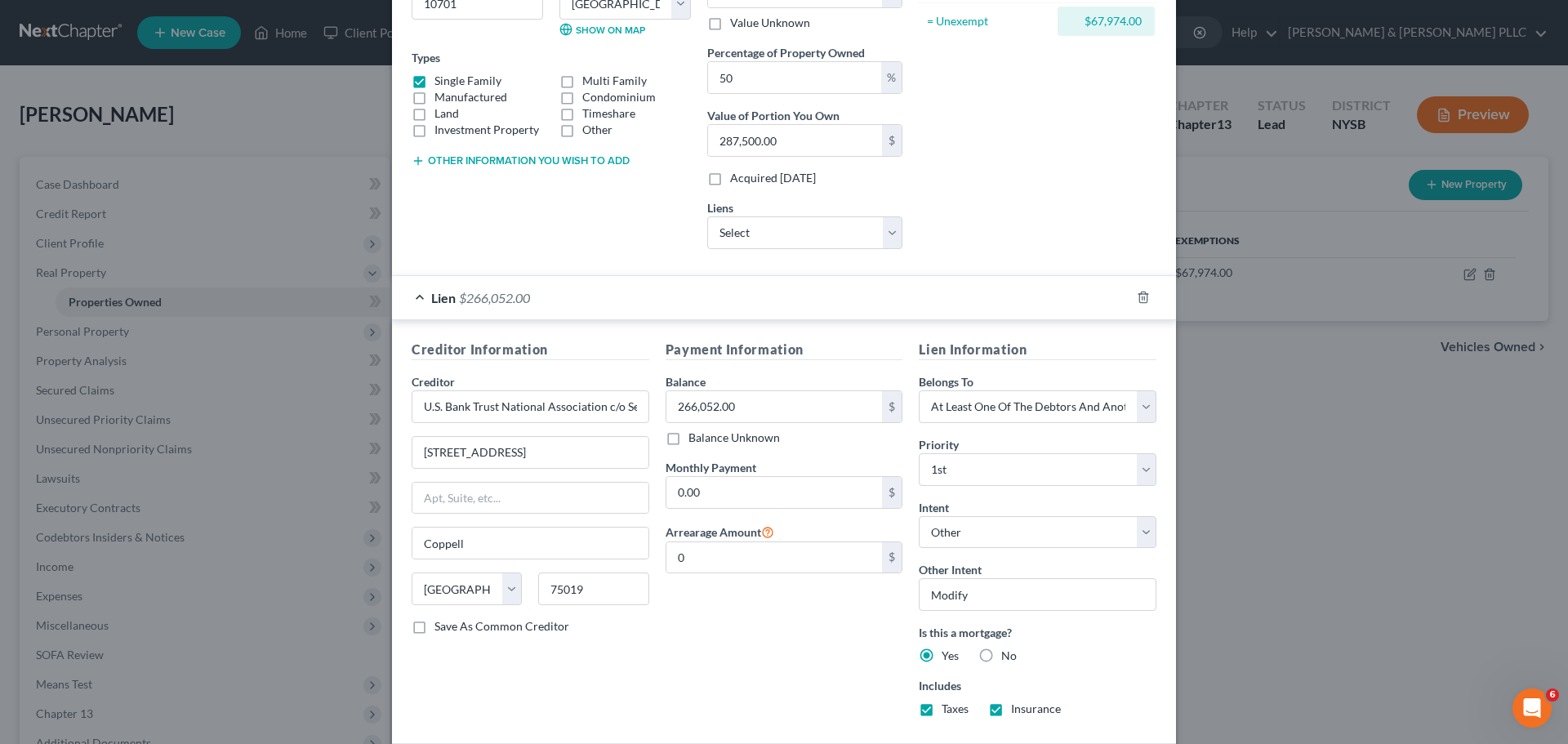
scroll to position [245, 0]
click at [775, 489] on input "0.00" at bounding box center [774, 489] width 216 height 31
type input "2,900"
click at [1088, 660] on div "Is this a mortgage? Yes No" at bounding box center [1037, 641] width 238 height 40
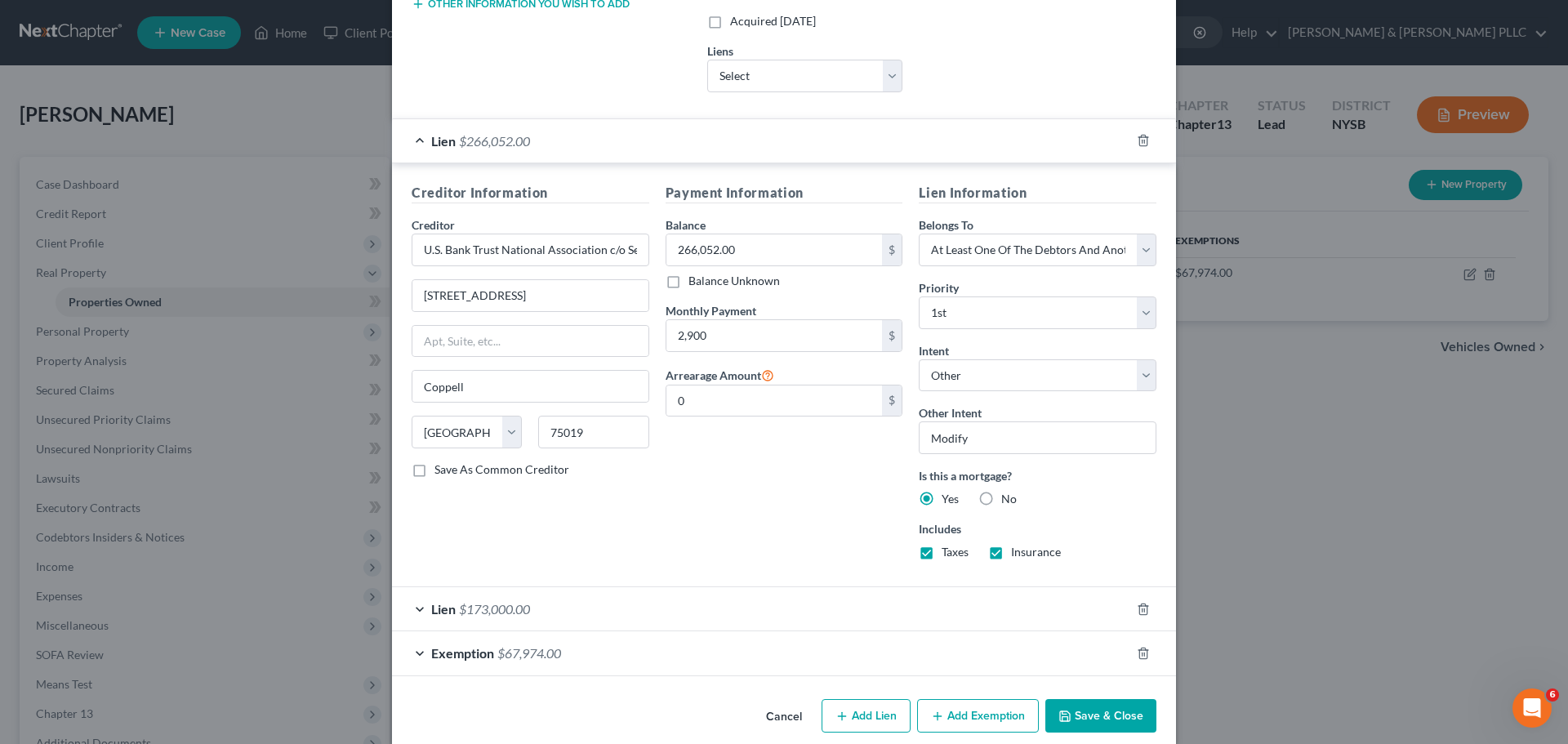
scroll to position [420, 0]
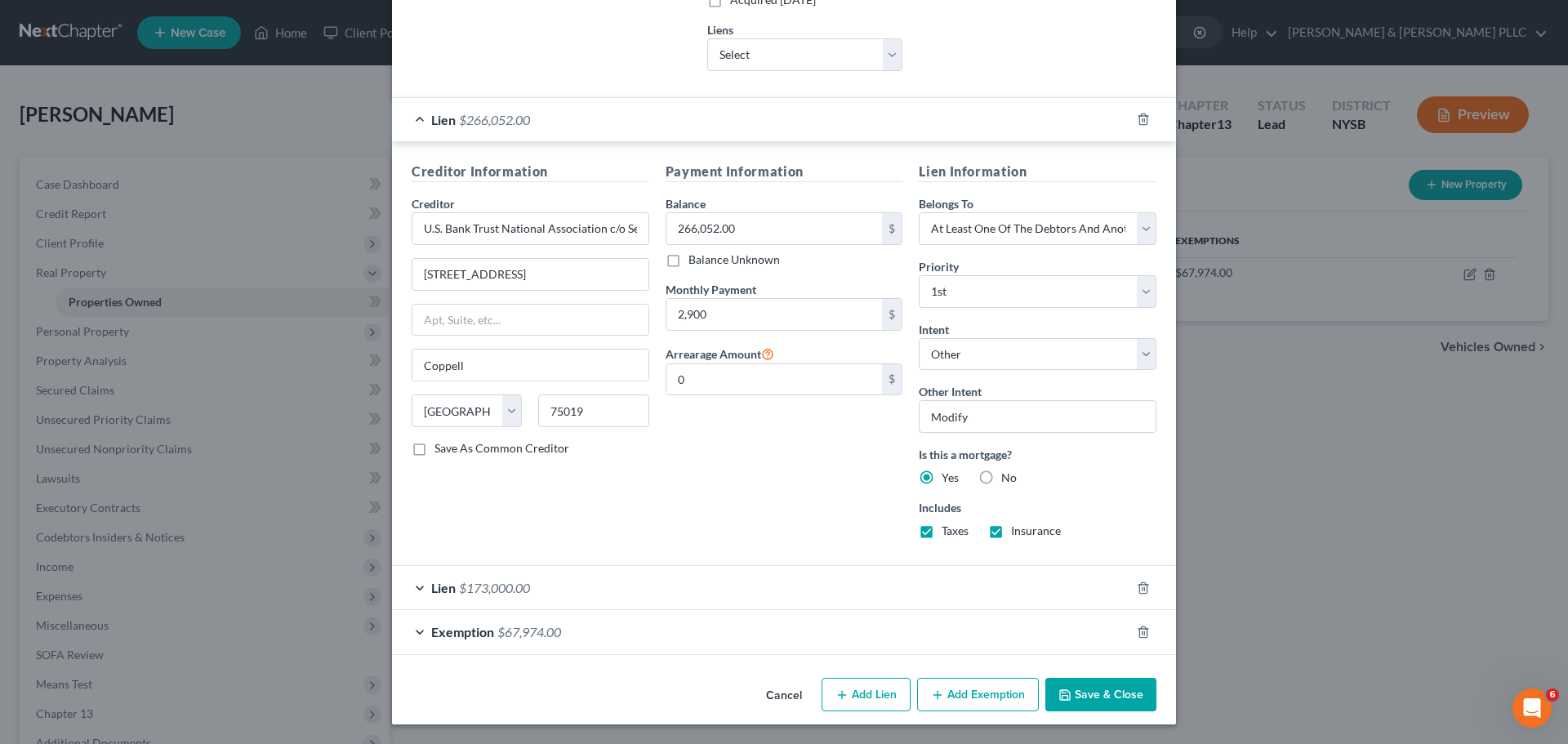
click at [1094, 695] on button "Save & Close" at bounding box center [1100, 695] width 111 height 34
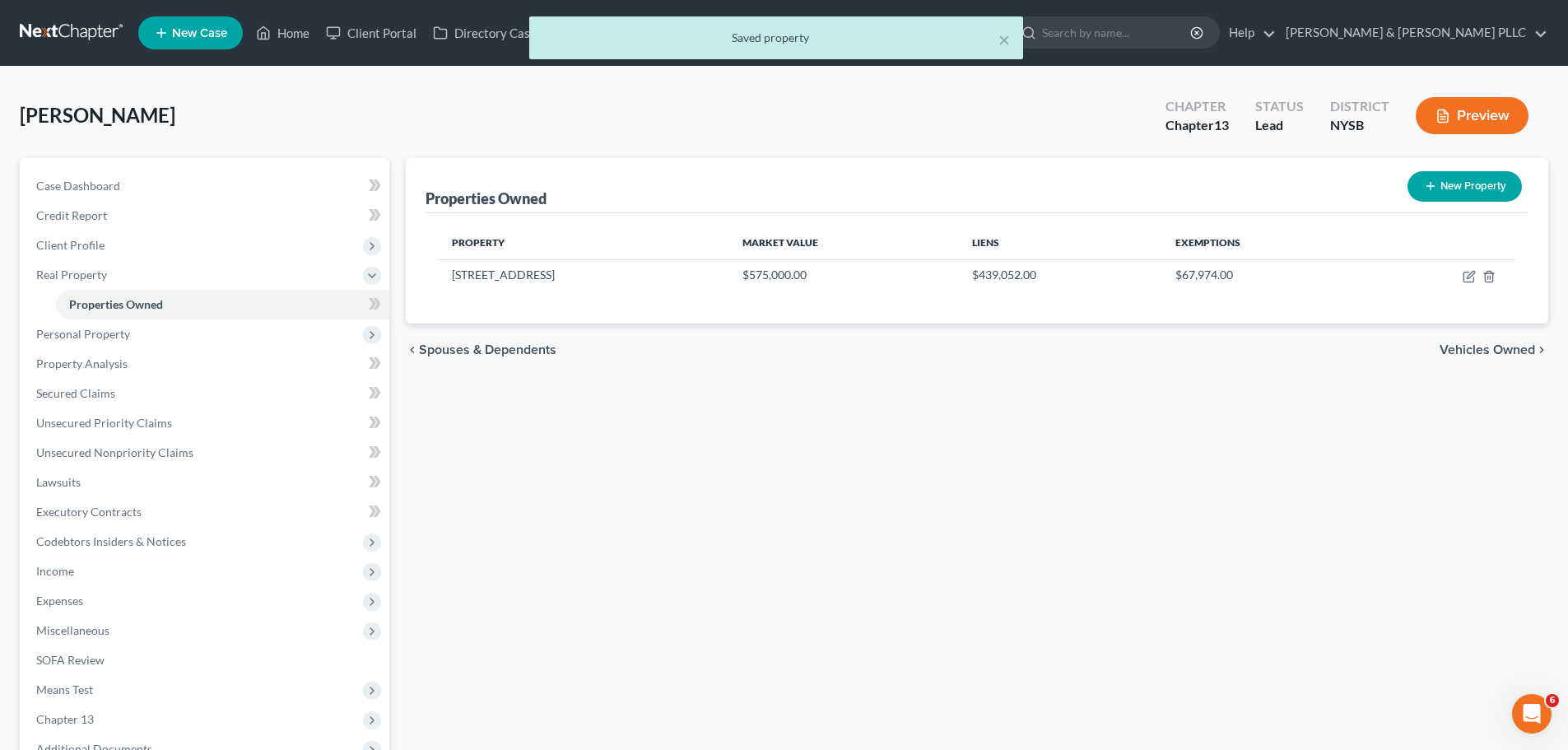
click at [1484, 348] on span "Vehicles Owned" at bounding box center [1488, 349] width 96 height 13
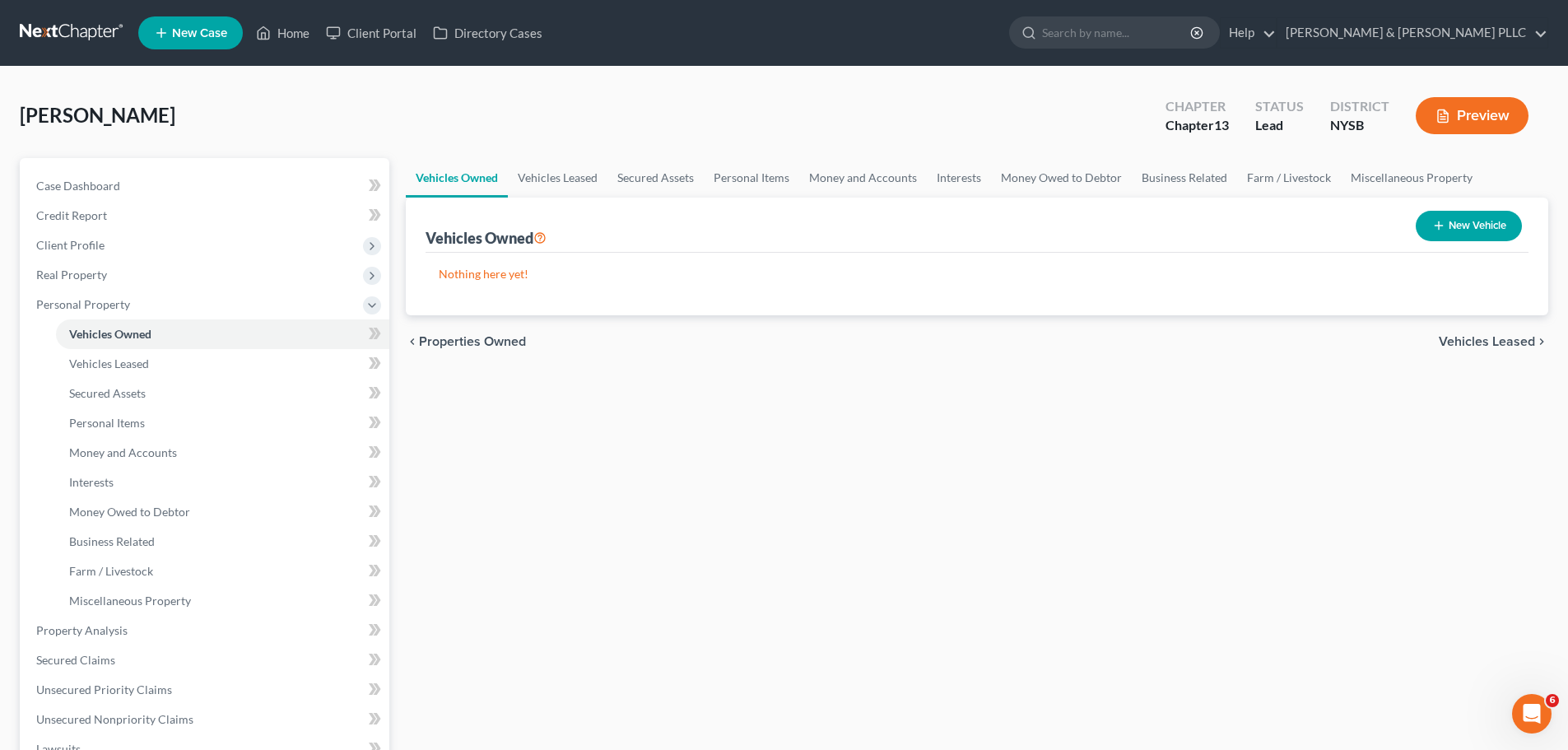
click at [1502, 344] on span "Vehicles Leased" at bounding box center [1488, 341] width 97 height 13
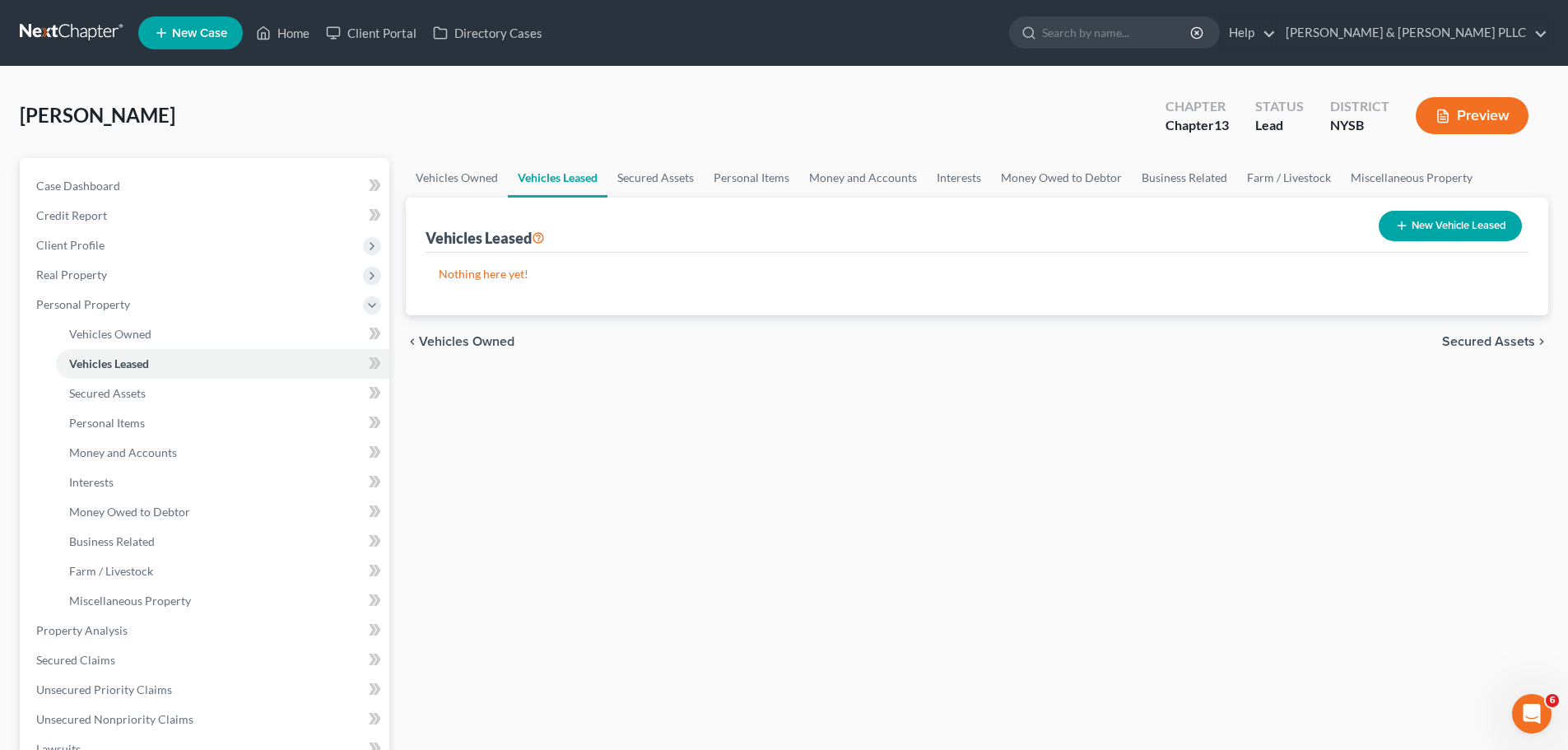
click at [1501, 339] on span "Secured Assets" at bounding box center [1489, 341] width 93 height 13
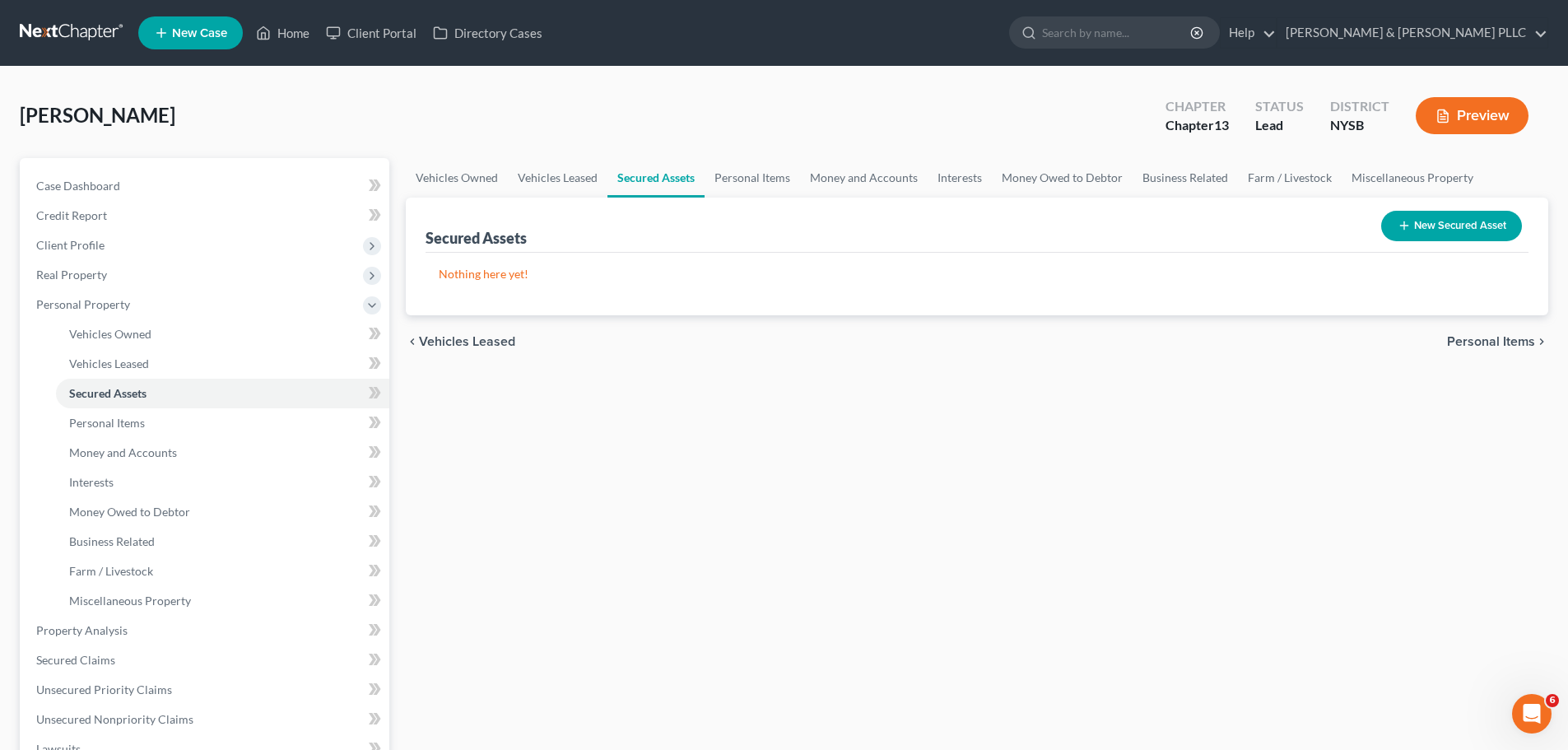
click at [1500, 339] on span "Personal Items" at bounding box center [1491, 341] width 88 height 13
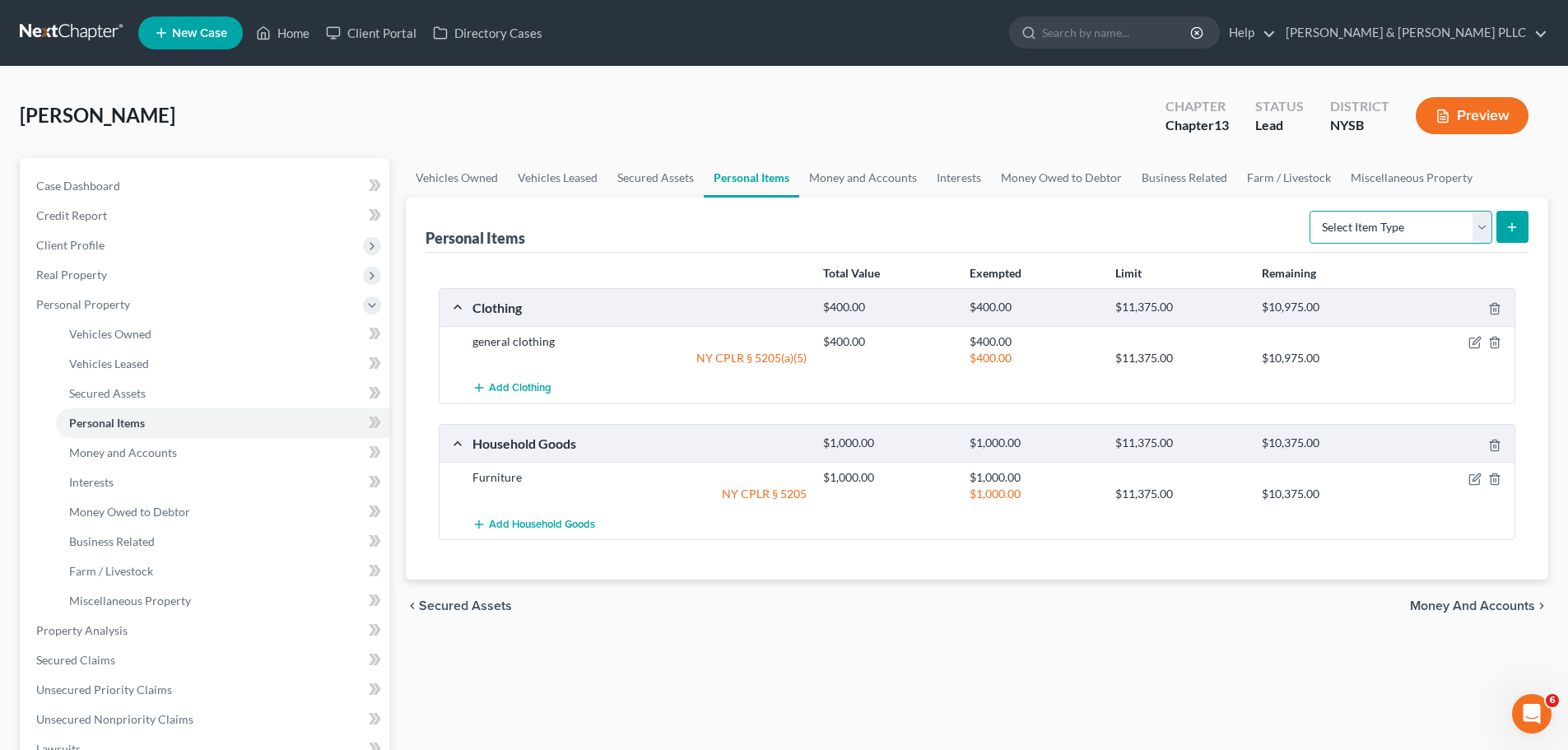
click at [1482, 226] on select "Select Item Type Clothing Collectibles Of Value Electronics Firearms Household …" at bounding box center [1401, 227] width 182 height 33
click at [1036, 355] on div "$400.00" at bounding box center [1034, 359] width 146 height 16
click at [1489, 233] on select "Select Item Type Clothing Collectibles Of Value Electronics Firearms Household …" at bounding box center [1401, 227] width 182 height 33
select select "electronics"
click at [1312, 211] on select "Select Item Type Clothing Collectibles Of Value Electronics Firearms Household …" at bounding box center [1401, 227] width 182 height 33
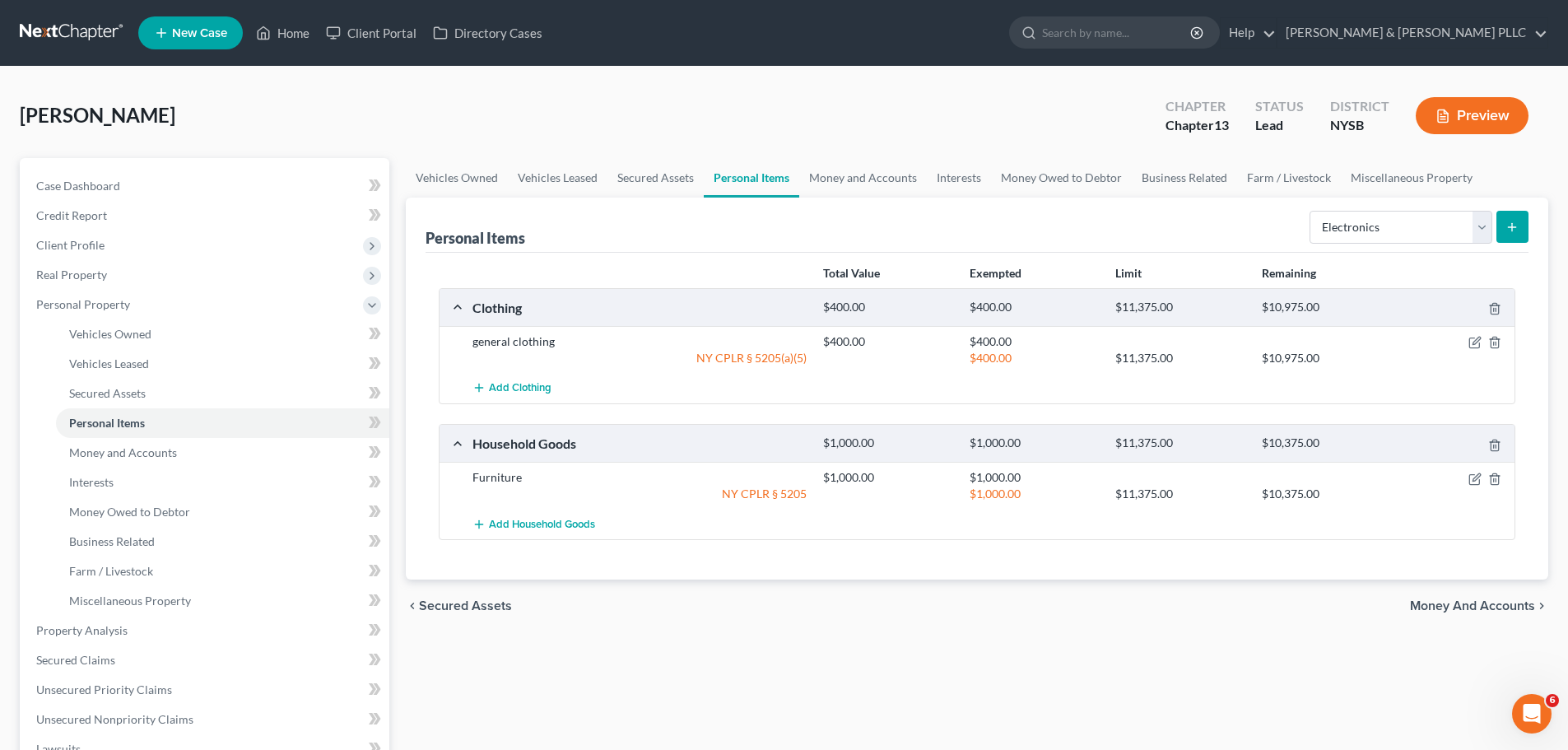
click at [1522, 226] on button "submit" at bounding box center [1512, 226] width 32 height 32
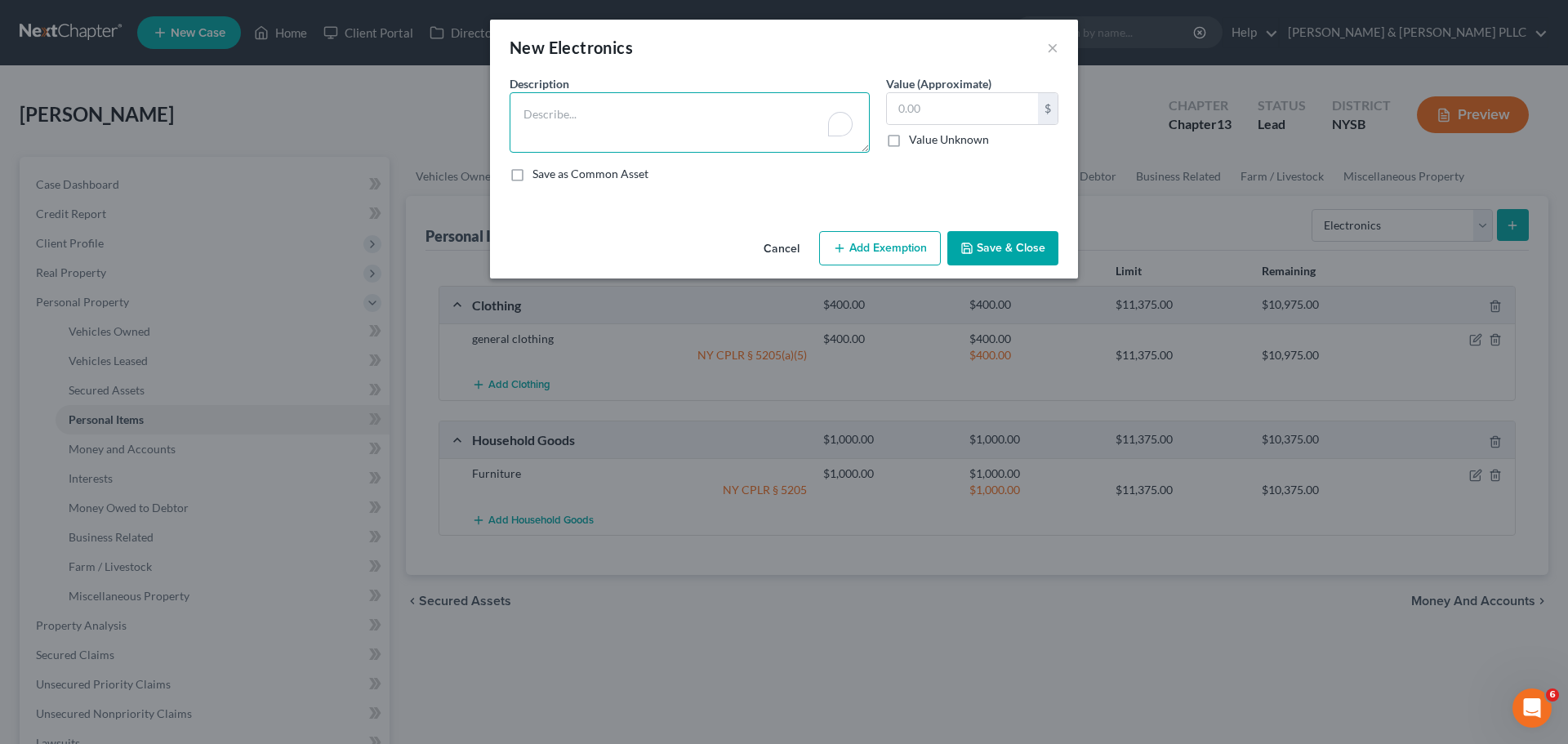
click at [754, 131] on textarea "To enrich screen reader interactions, please activate Accessibility in Grammarl…" at bounding box center [689, 122] width 360 height 61
type textarea "flat screen, android smart phone"
click at [869, 242] on button "Add Exemption" at bounding box center [879, 248] width 121 height 34
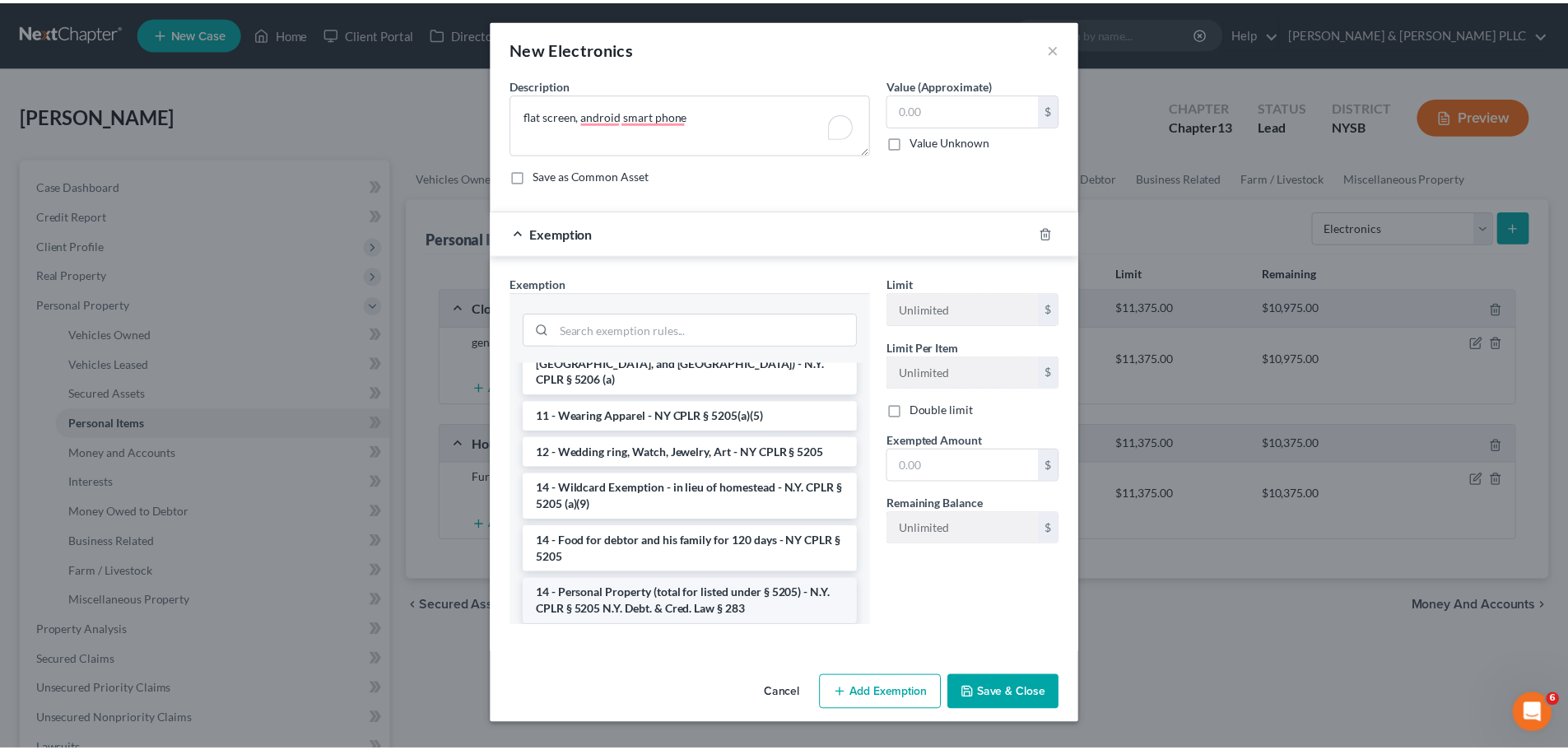
scroll to position [495, 0]
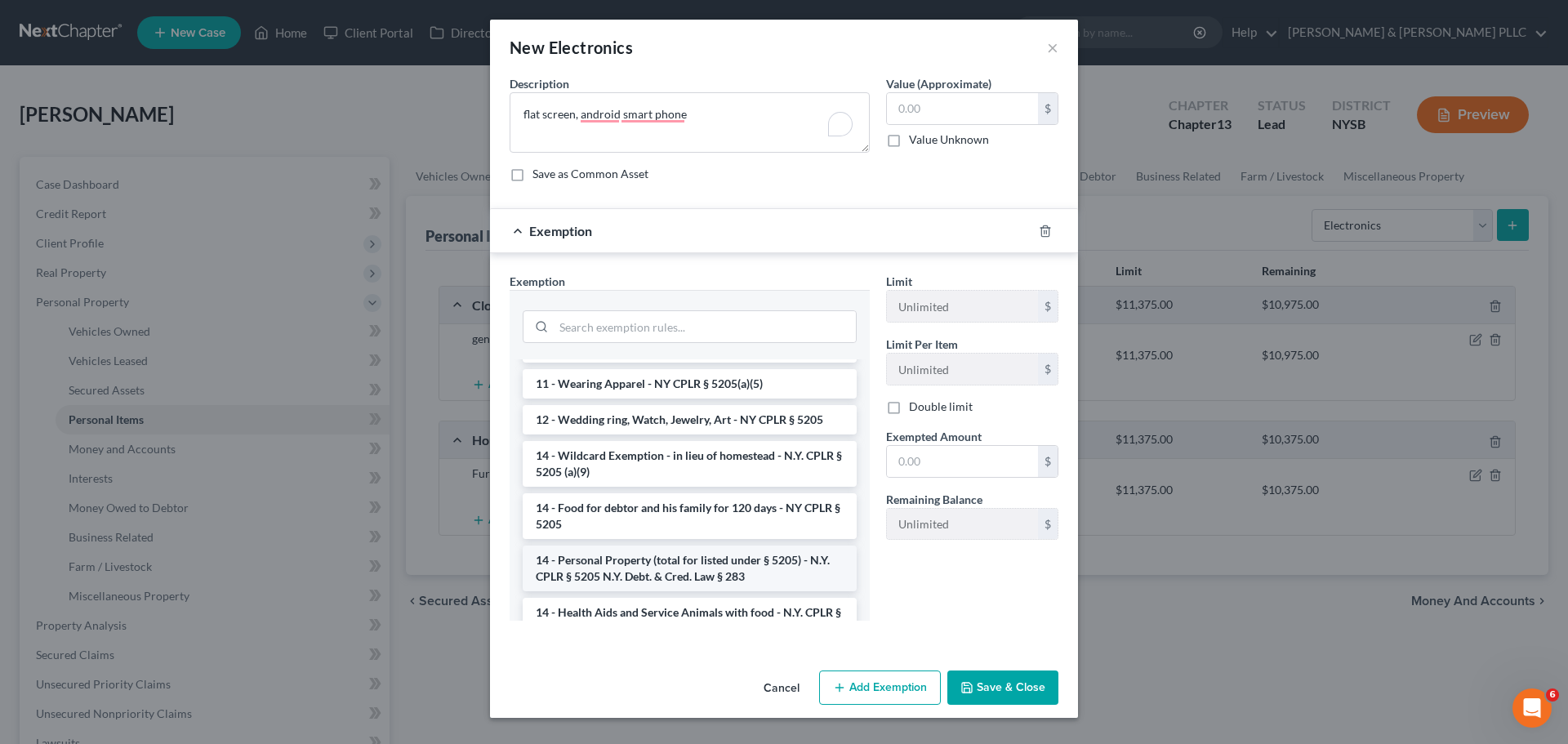
click at [712, 546] on li "14 - Personal Property (total for listed under § 5205) - N.Y. CPLR § 5205 N.Y. …" at bounding box center [689, 568] width 334 height 46
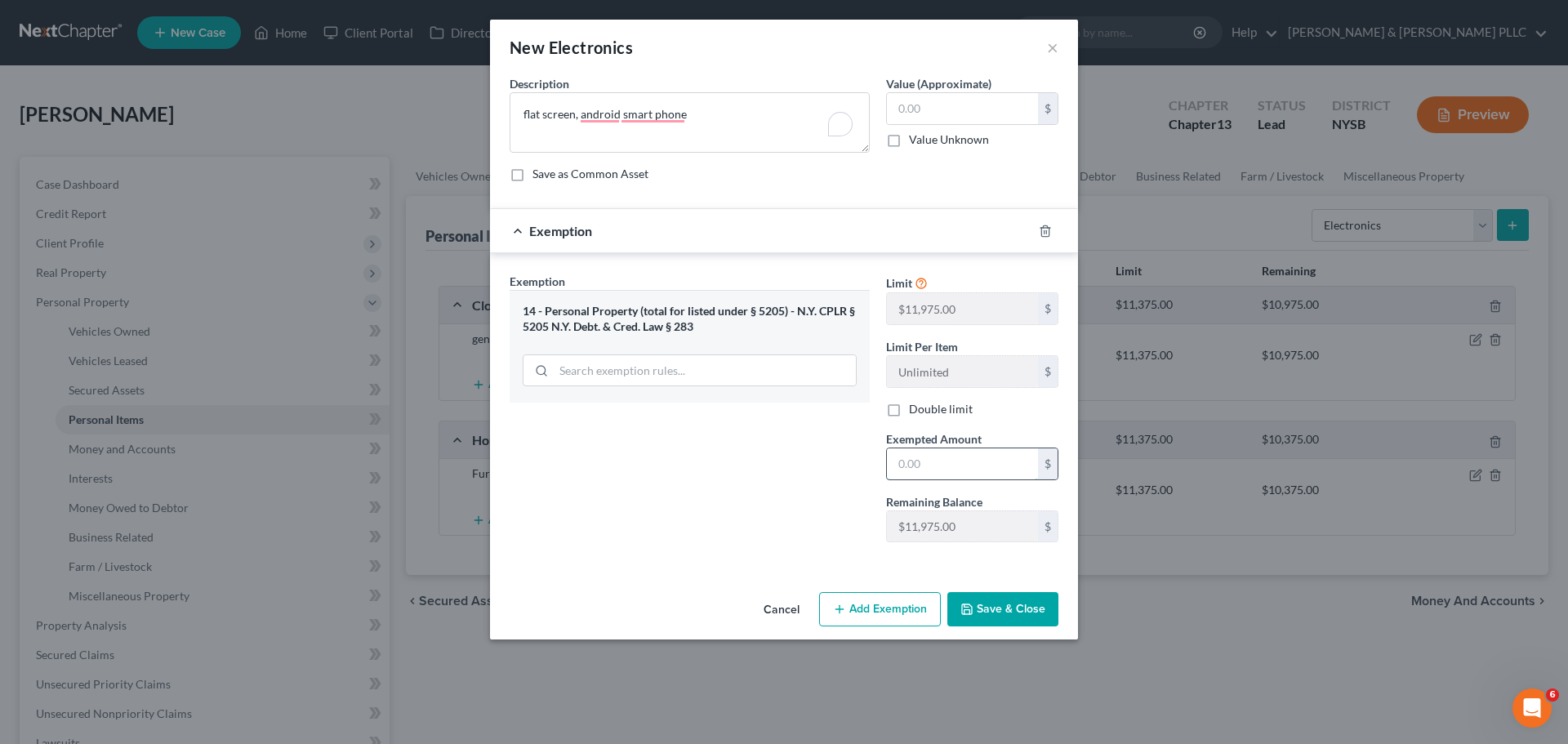
click at [944, 472] on input "text" at bounding box center [962, 463] width 151 height 31
type input "300"
click at [944, 101] on input "text" at bounding box center [962, 109] width 151 height 31
type input "300"
click at [1043, 617] on button "Save & Close" at bounding box center [1003, 609] width 111 height 34
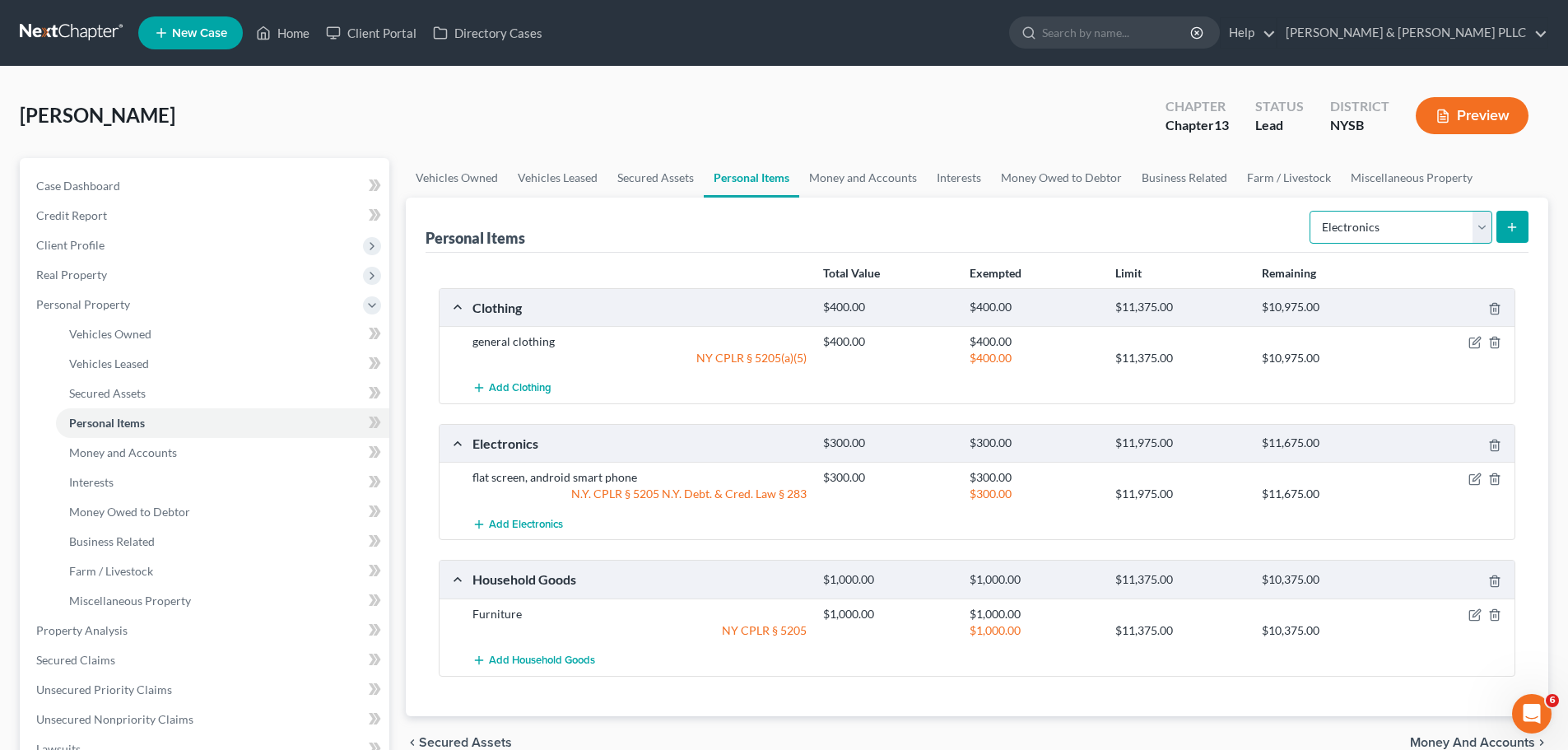
click at [1475, 233] on select "Select Item Type Clothing Collectibles Of Value Electronics Firearms Household …" at bounding box center [1401, 227] width 182 height 33
select select "jewelry"
click at [1312, 211] on select "Select Item Type Clothing Collectibles Of Value Electronics Firearms Household …" at bounding box center [1401, 227] width 182 height 33
click at [1519, 224] on icon "submit" at bounding box center [1512, 227] width 13 height 13
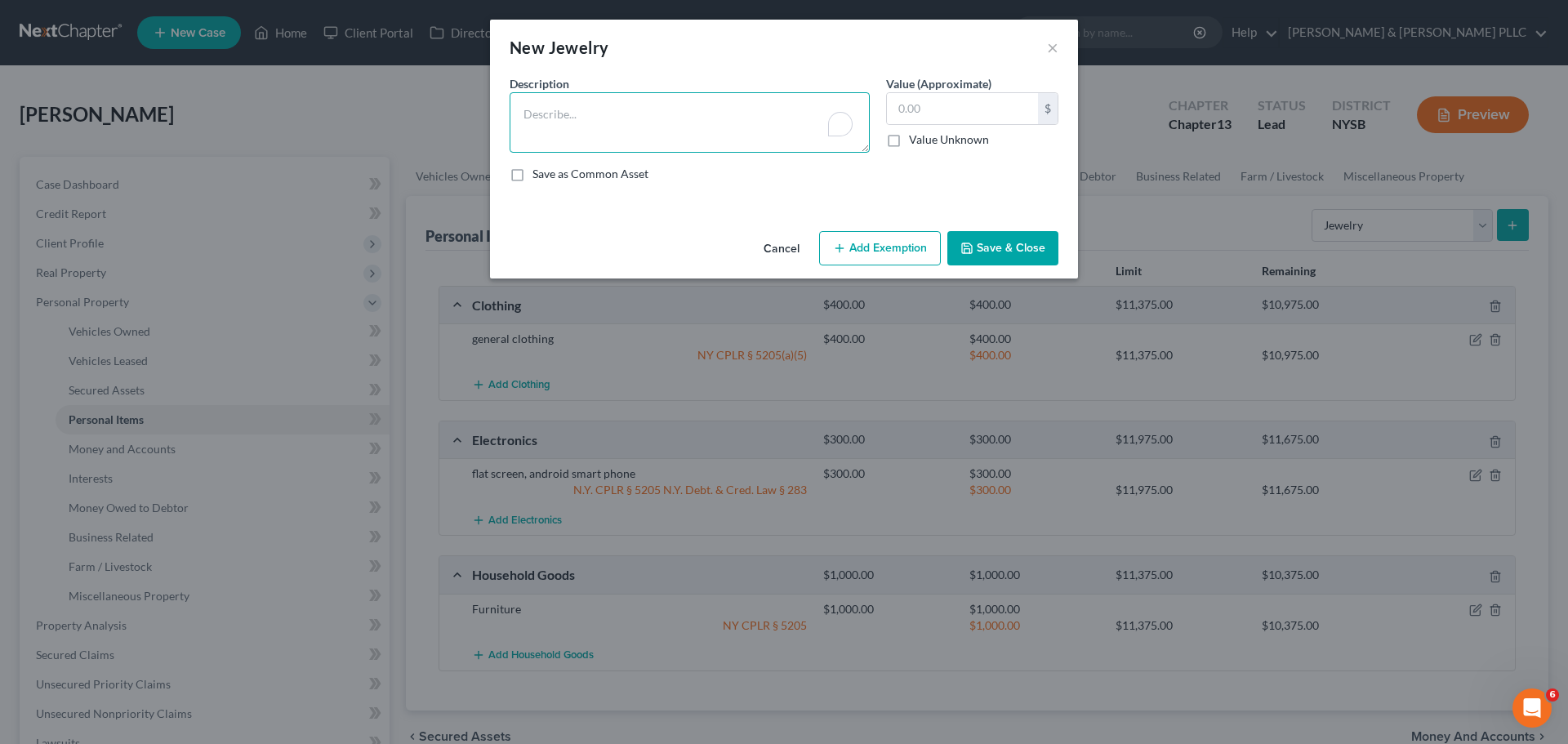
click at [722, 125] on textarea "To enrich screen reader interactions, please activate Accessibility in Grammarl…" at bounding box center [689, 122] width 360 height 61
type textarea "costume jewelry"
type input "75"
click at [892, 252] on button "Add Exemption" at bounding box center [879, 248] width 121 height 34
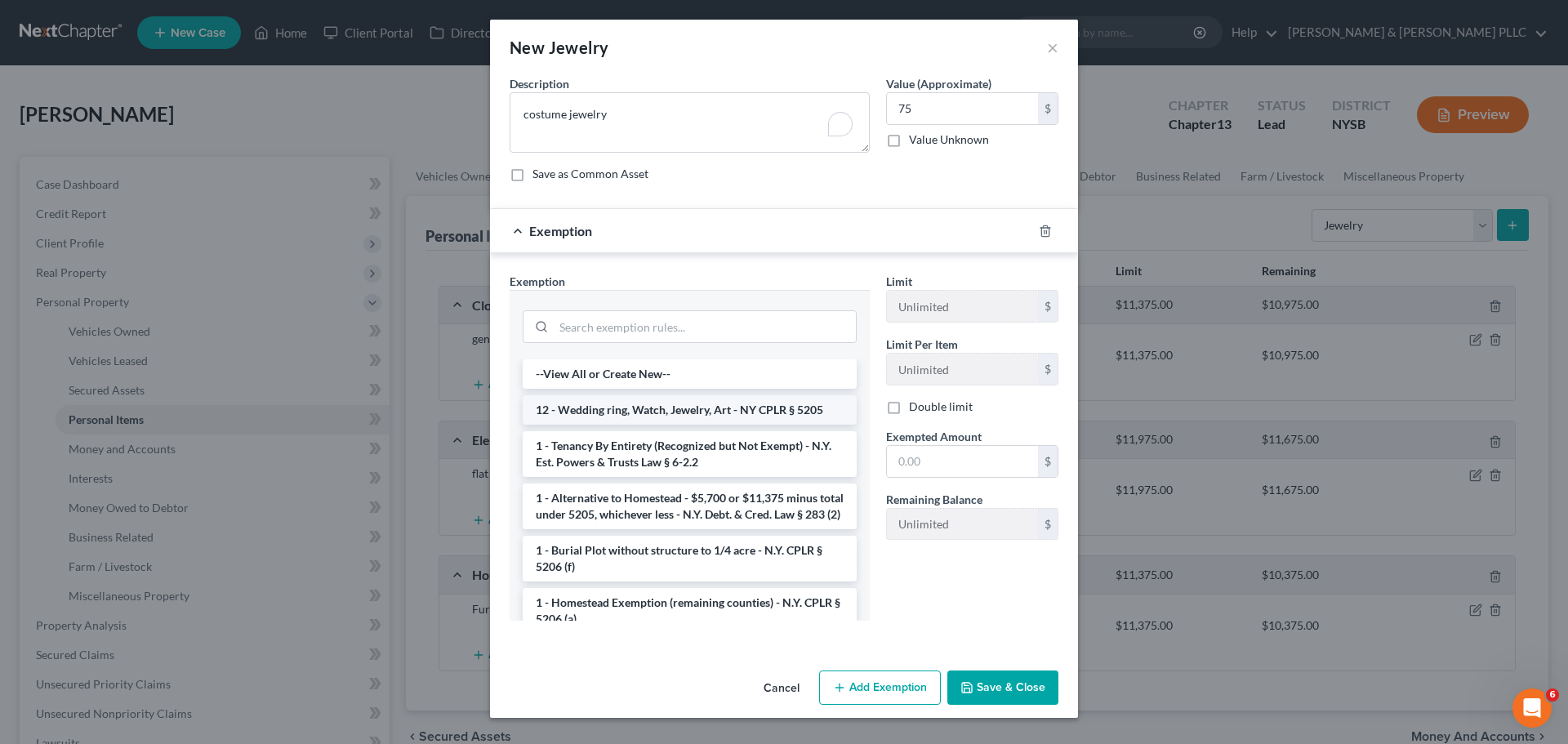
click at [751, 415] on li "12 - Wedding ring, Watch, Jewelry, Art - NY CPLR § 5205" at bounding box center [689, 410] width 334 height 29
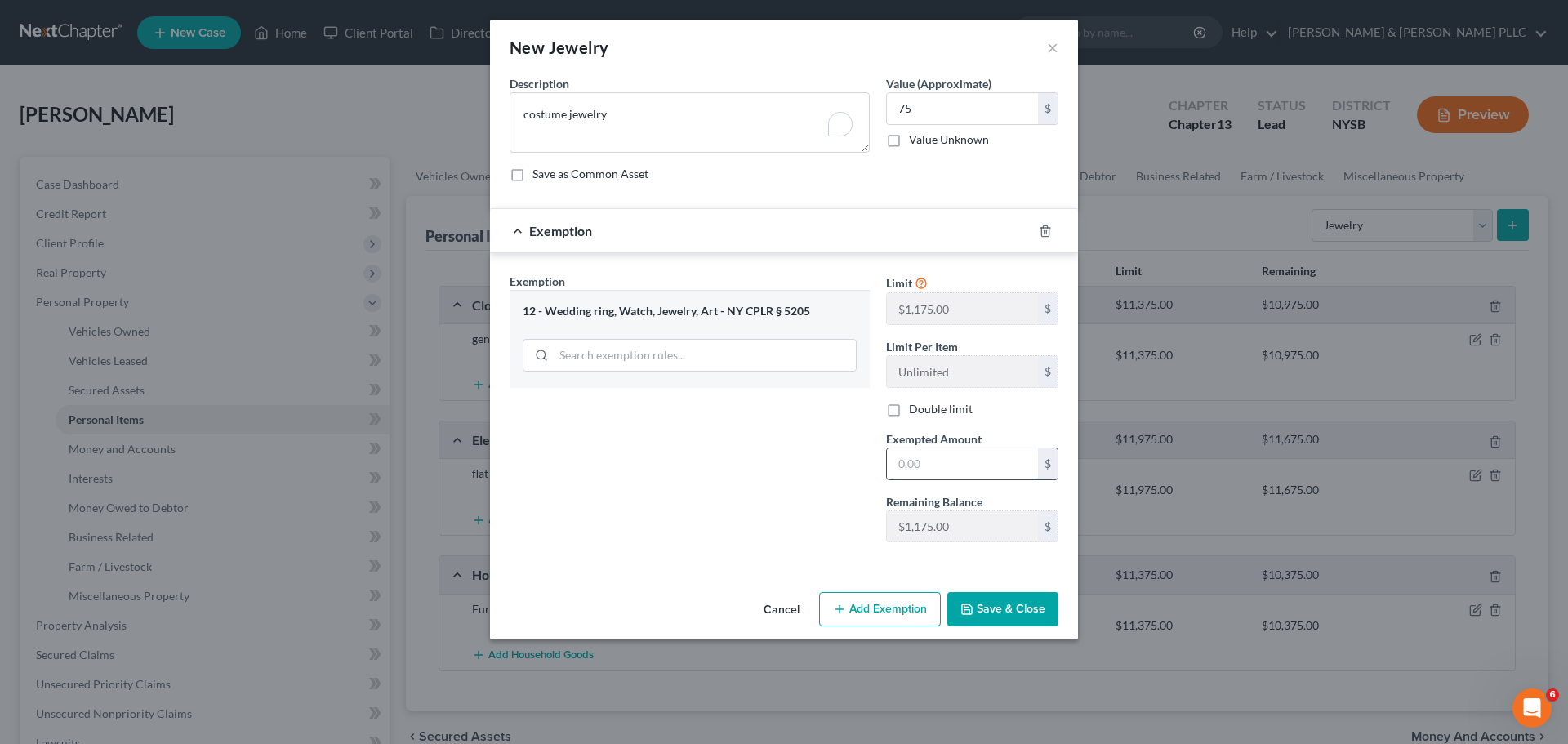
click at [951, 466] on input "text" at bounding box center [962, 463] width 151 height 31
type input "75"
click at [999, 616] on button "Save & Close" at bounding box center [1003, 609] width 111 height 34
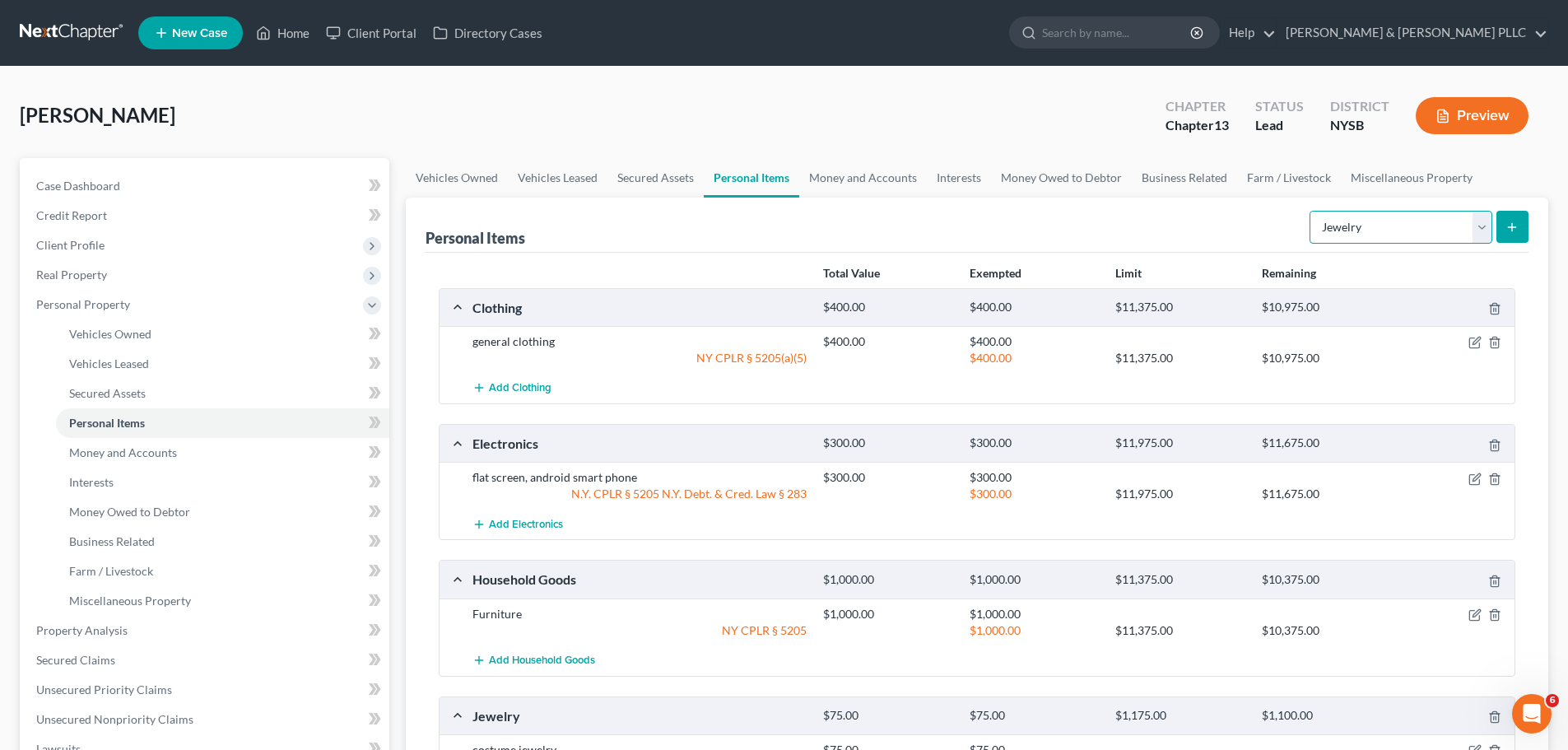
click at [1476, 224] on select "Select Item Type Clothing Collectibles Of Value Electronics Firearms Household …" at bounding box center [1401, 227] width 182 height 33
click at [1495, 176] on ul "Vehicles Owned Vehicles Leased Secured Assets Personal Items Money and Accounts…" at bounding box center [977, 177] width 1143 height 39
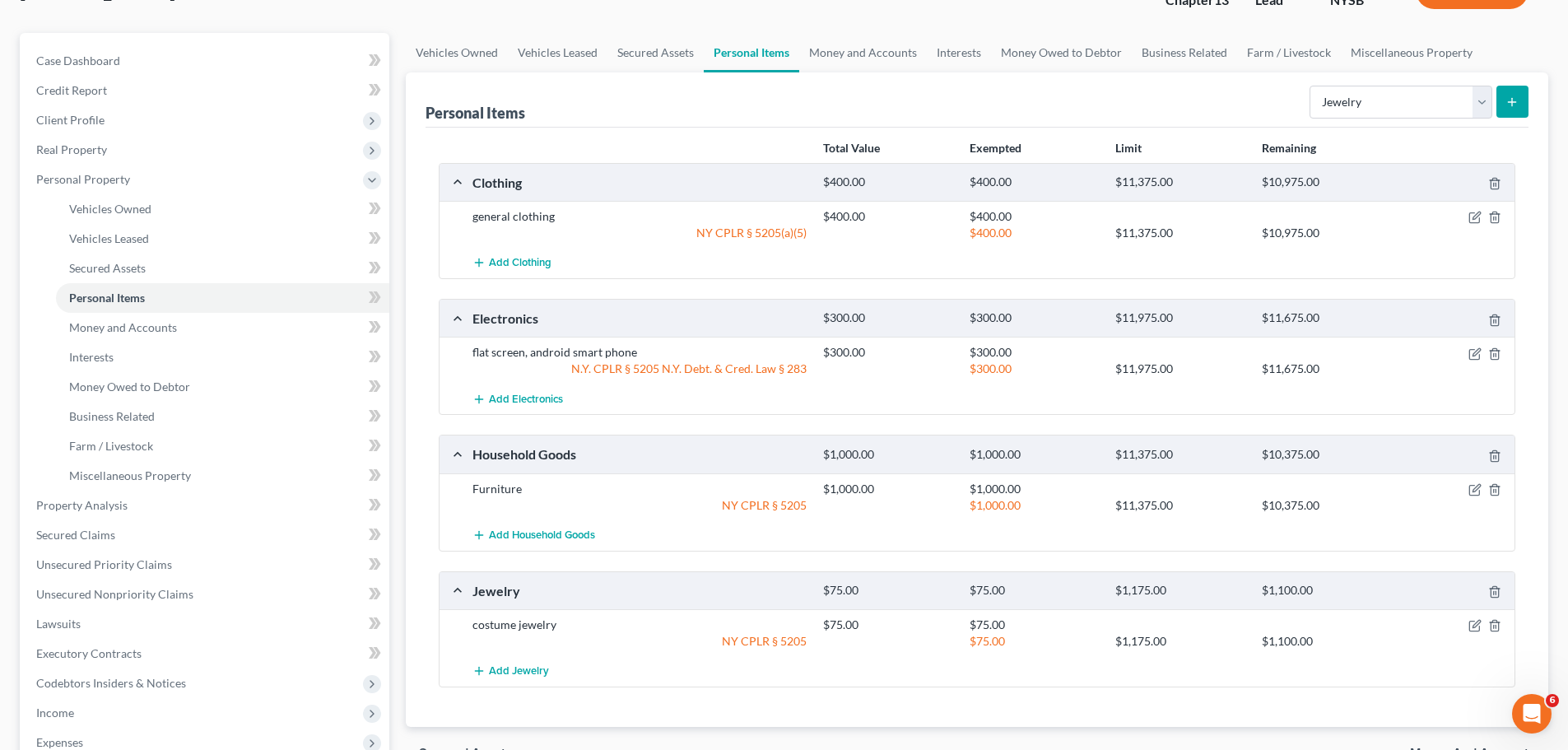
scroll to position [165, 0]
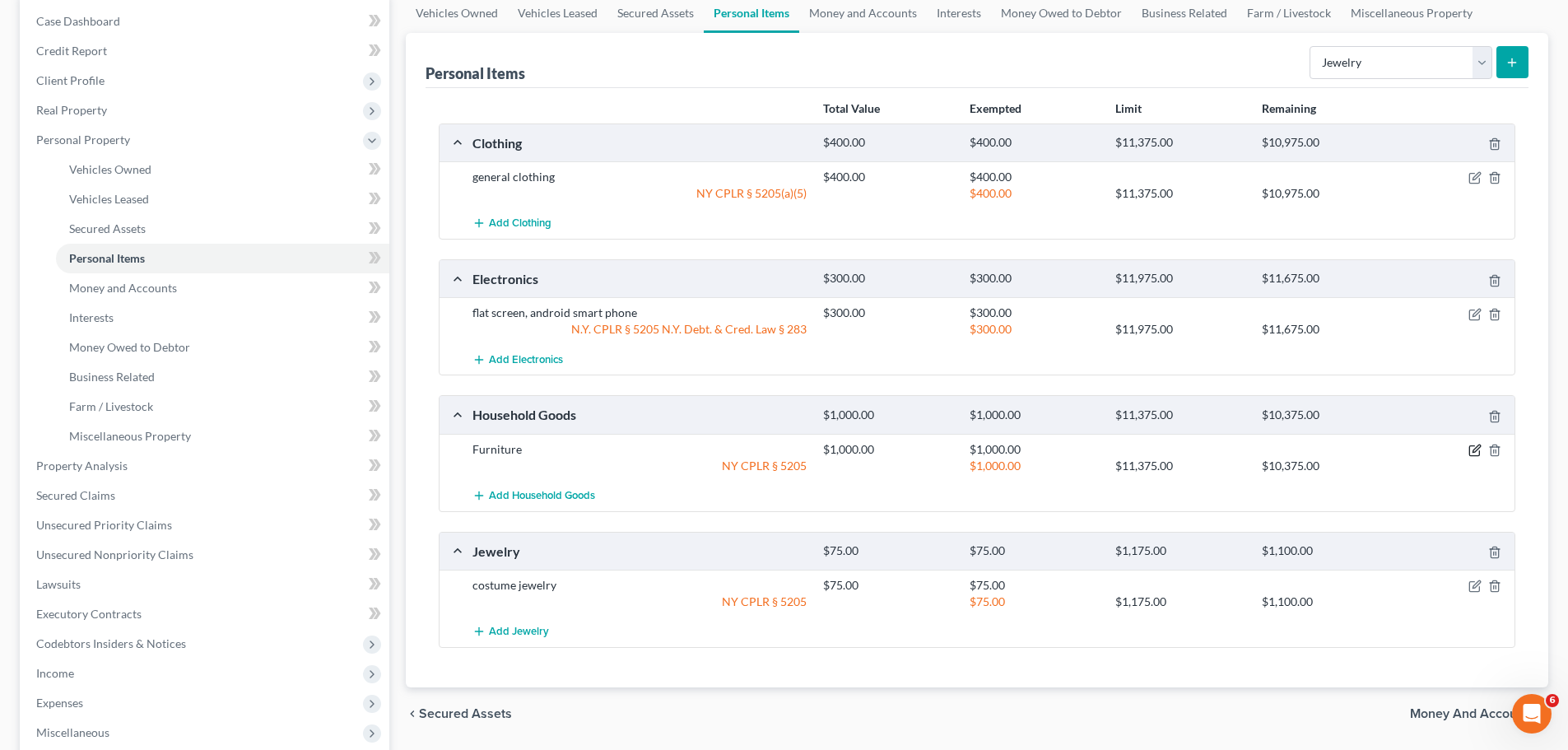
click at [1472, 451] on icon "button" at bounding box center [1475, 450] width 13 height 13
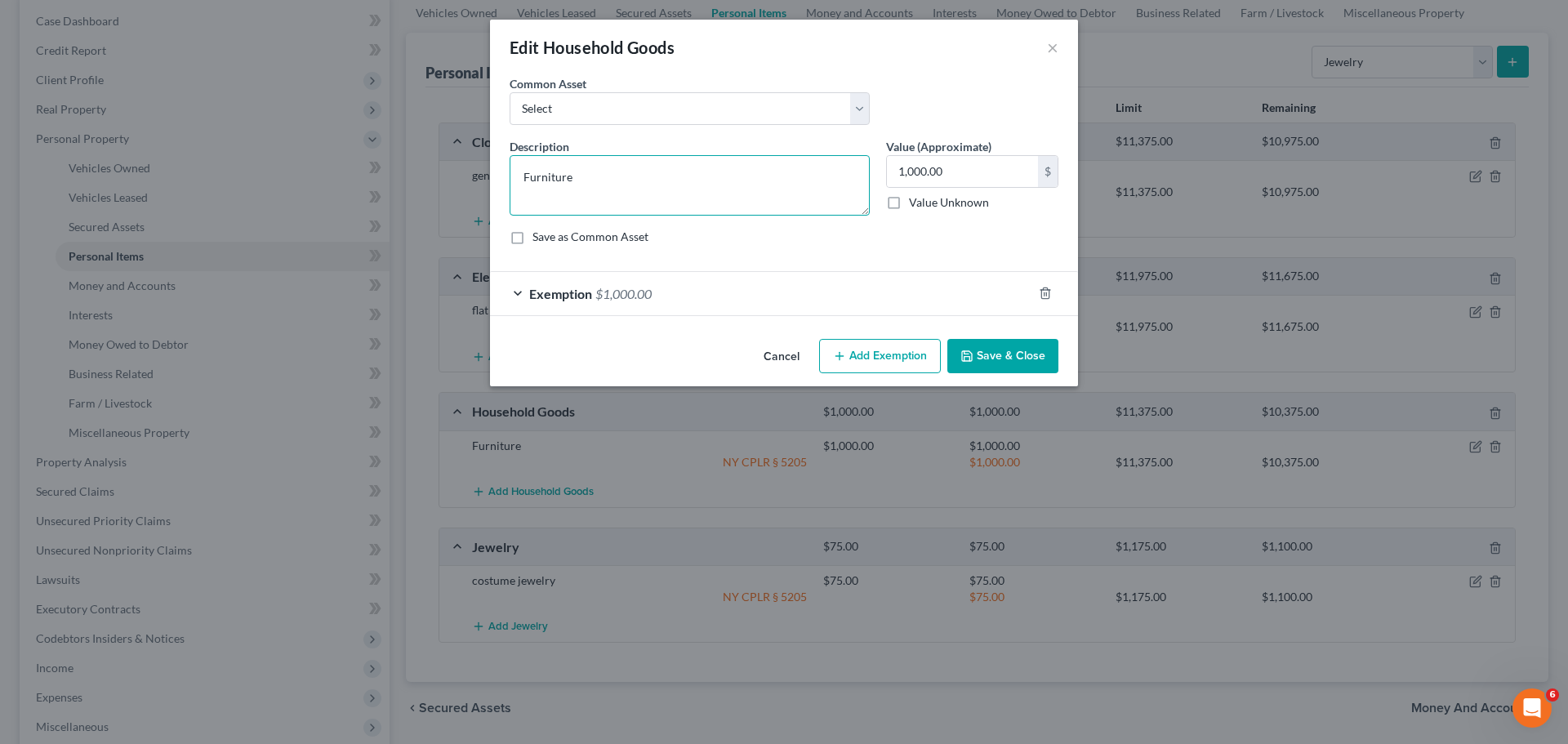
click at [650, 186] on textarea "Furniture" at bounding box center [689, 185] width 360 height 61
type textarea "Furniture, old piano"
click at [1025, 350] on button "Save & Close" at bounding box center [1003, 357] width 111 height 34
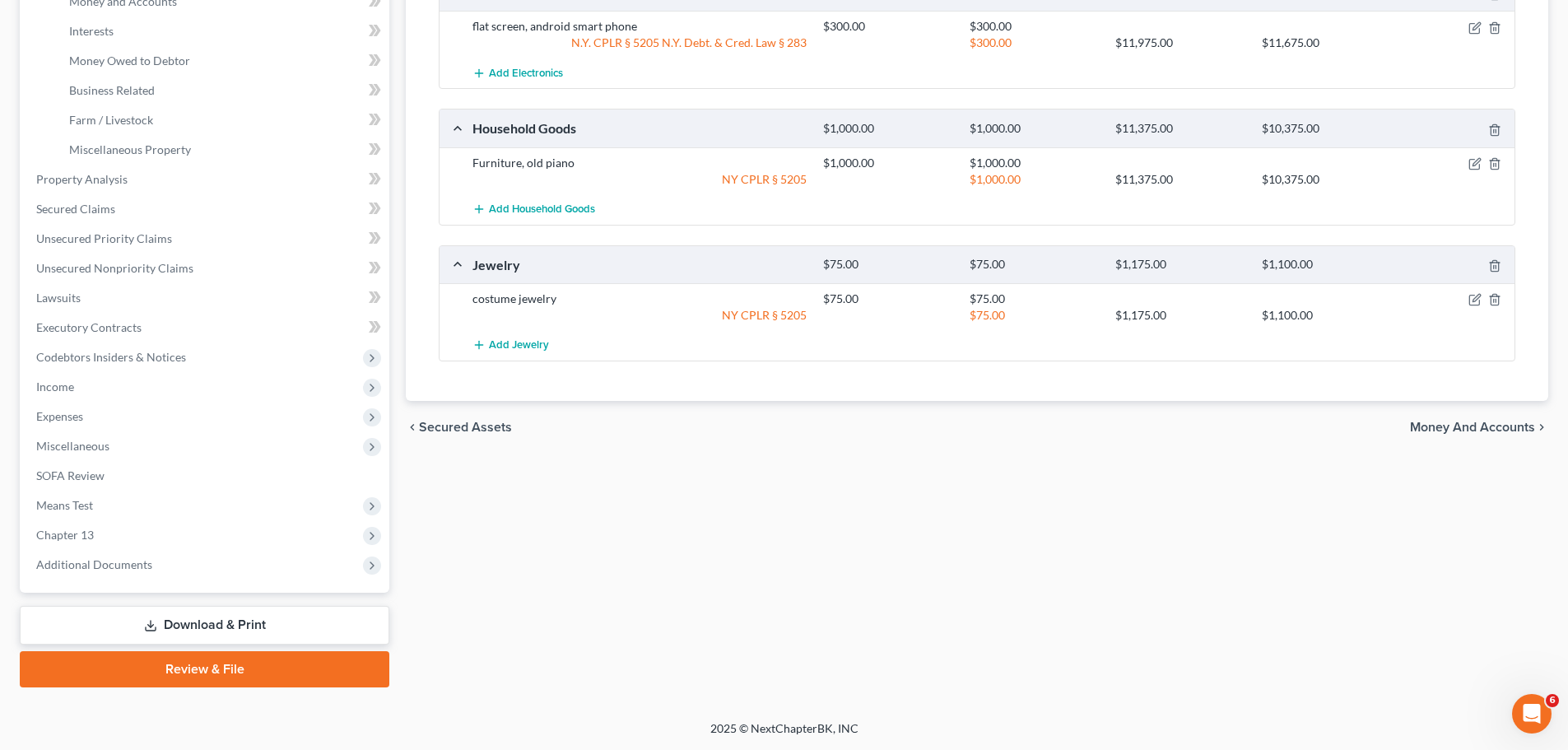
click at [1480, 428] on span "Money and Accounts" at bounding box center [1472, 427] width 125 height 13
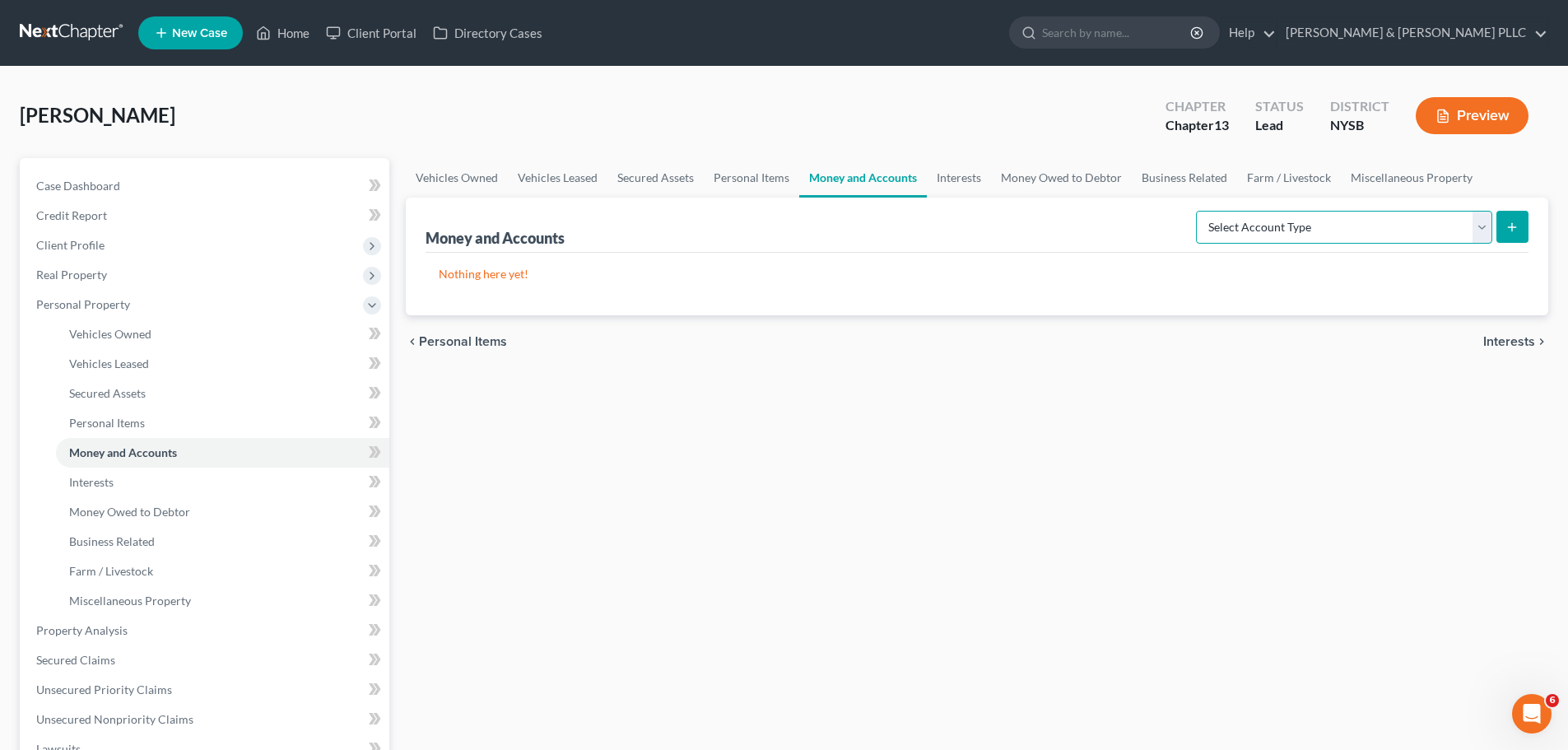
click at [1483, 232] on select "Select Account Type Brokerage Cash on Hand Certificates of Deposit Checking Acc…" at bounding box center [1344, 227] width 296 height 33
select select "checking"
click at [1199, 211] on select "Select Account Type Brokerage Cash on Hand Certificates of Deposit Checking Acc…" at bounding box center [1344, 227] width 296 height 33
click at [1516, 225] on icon "submit" at bounding box center [1512, 227] width 13 height 13
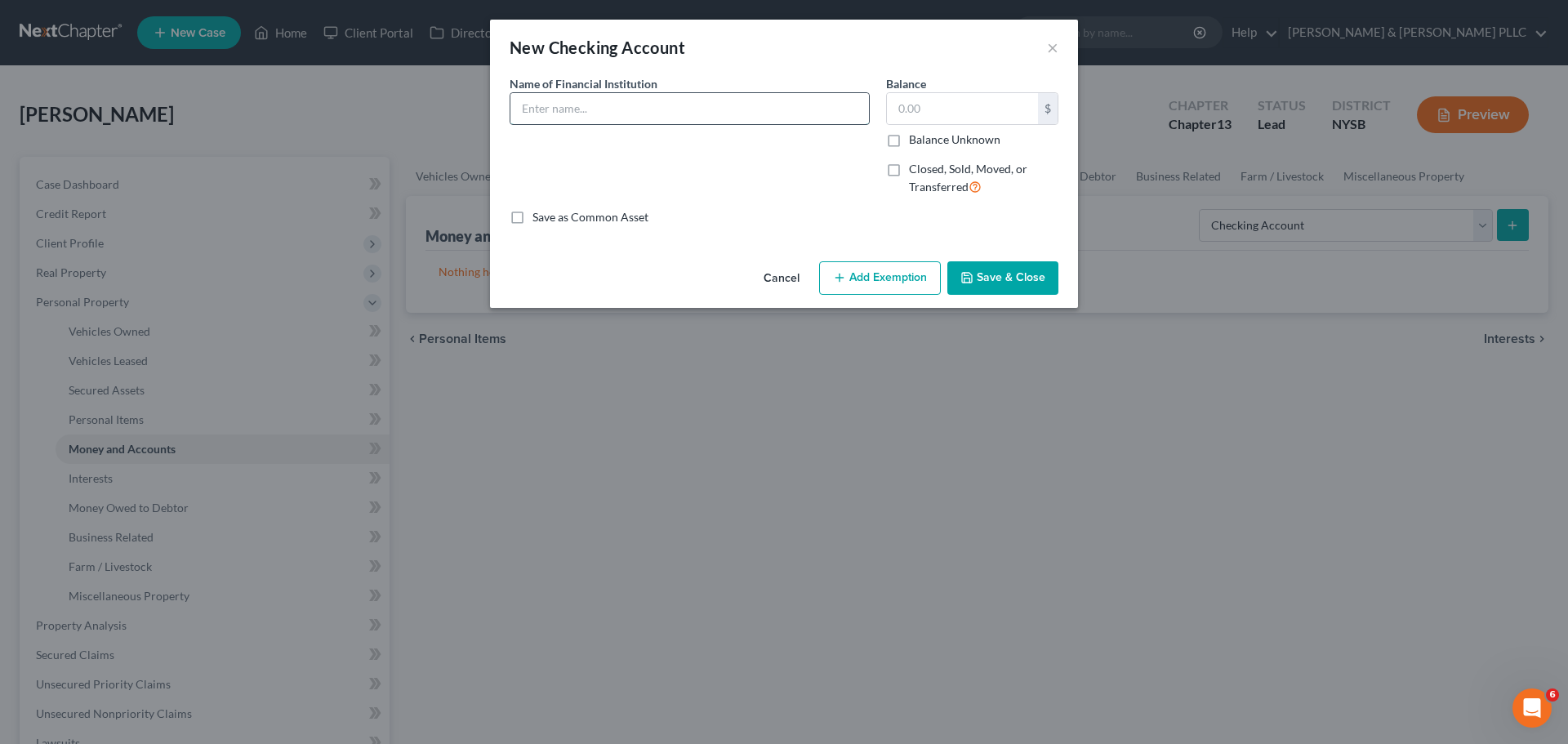
click at [784, 100] on input "text" at bounding box center [689, 109] width 358 height 31
type input "Flagstar"
click at [979, 273] on button "Save & Close" at bounding box center [1003, 279] width 111 height 34
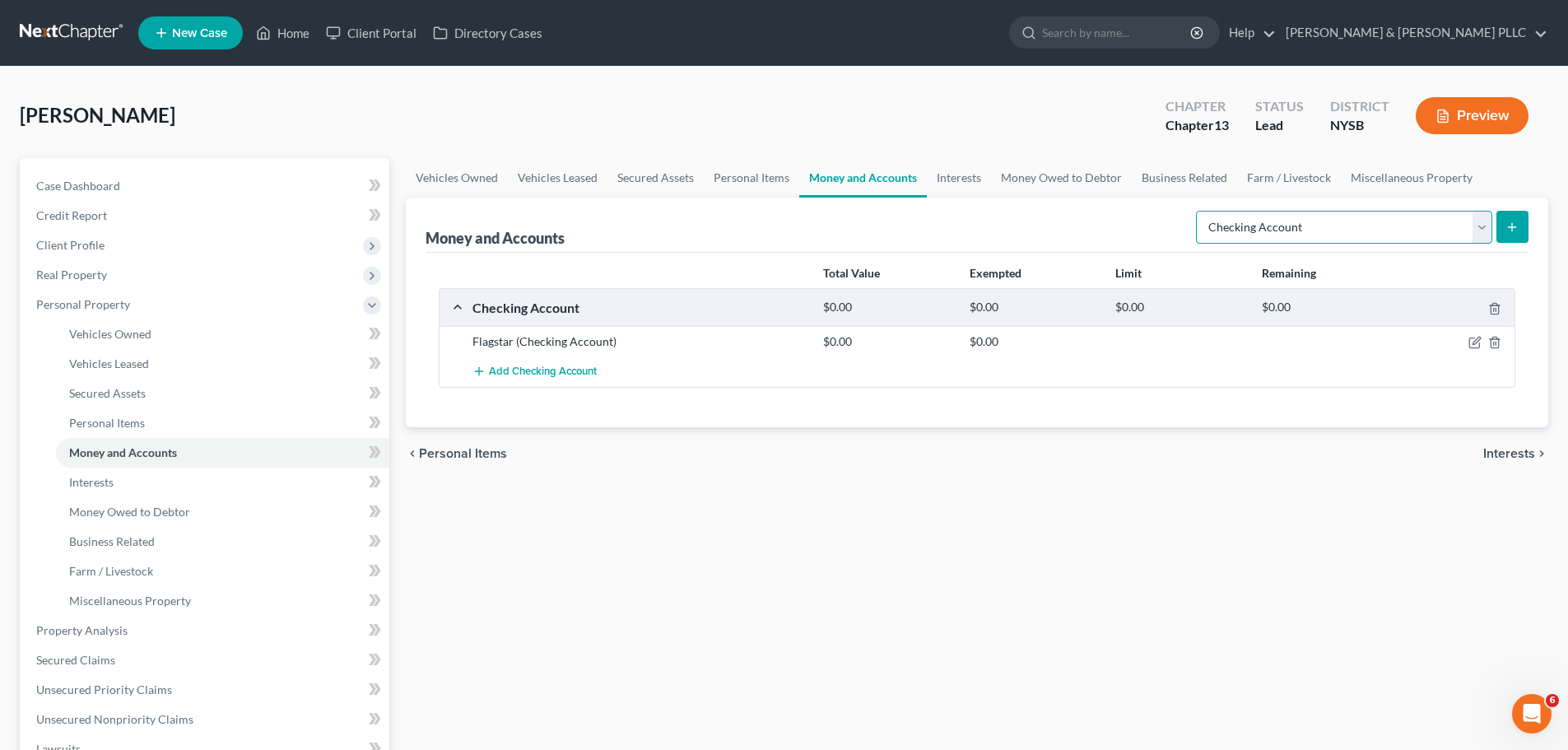
click at [1484, 226] on select "Select Account Type Brokerage Cash on Hand Certificates of Deposit Checking Acc…" at bounding box center [1344, 227] width 296 height 33
select select "cash_on_hand"
click at [1199, 211] on select "Select Account Type Brokerage Cash on Hand Certificates of Deposit Checking Acc…" at bounding box center [1344, 227] width 296 height 33
click at [1508, 224] on icon "submit" at bounding box center [1512, 227] width 13 height 13
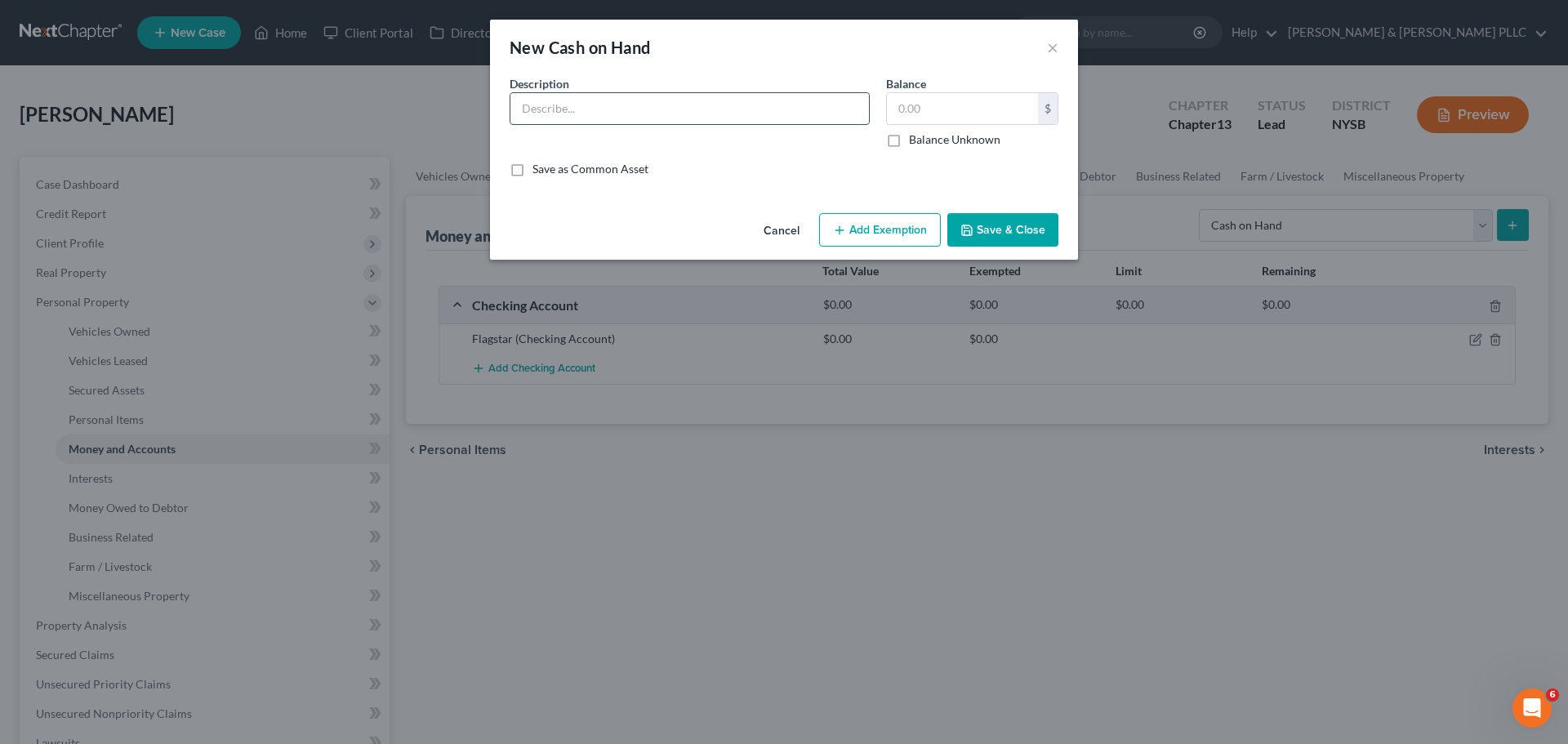
click at [805, 113] on input "text" at bounding box center [689, 109] width 358 height 31
type input "cash"
click at [993, 112] on input "text" at bounding box center [962, 109] width 151 height 31
type input "100"
click at [908, 232] on button "Add Exemption" at bounding box center [879, 231] width 121 height 34
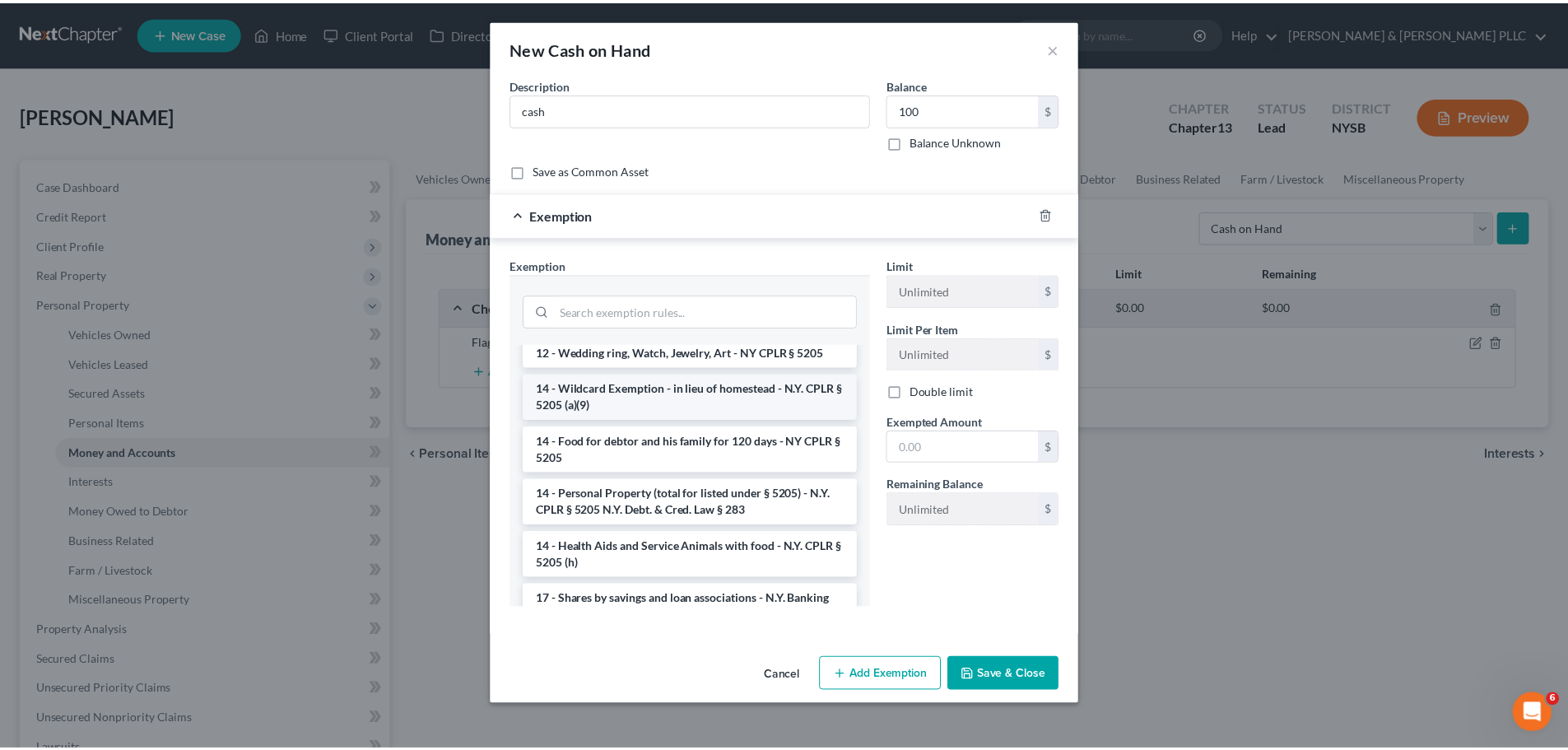
scroll to position [577, 0]
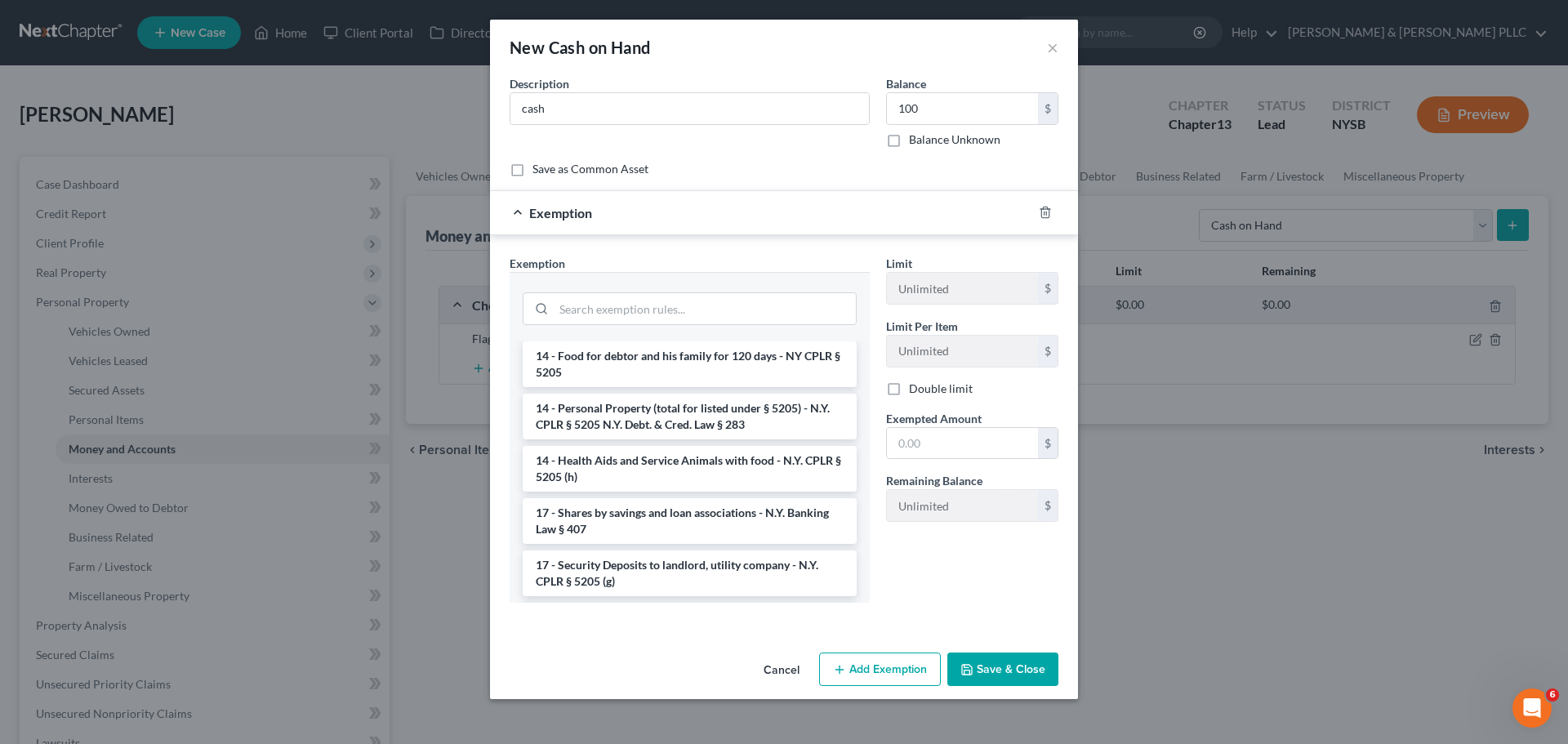
click at [1018, 675] on button "Save & Close" at bounding box center [1003, 670] width 111 height 34
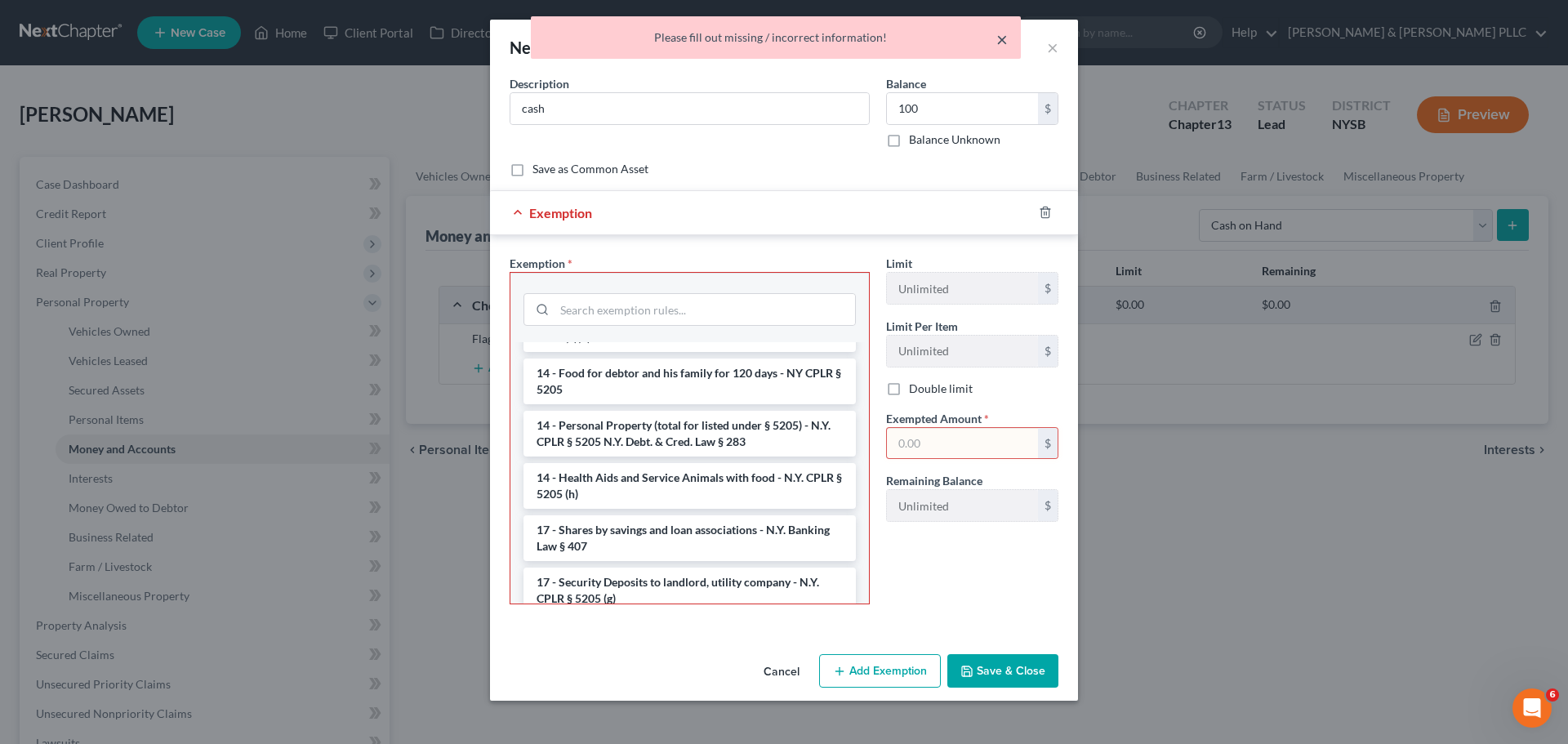
click at [1004, 40] on button "×" at bounding box center [1002, 39] width 12 height 20
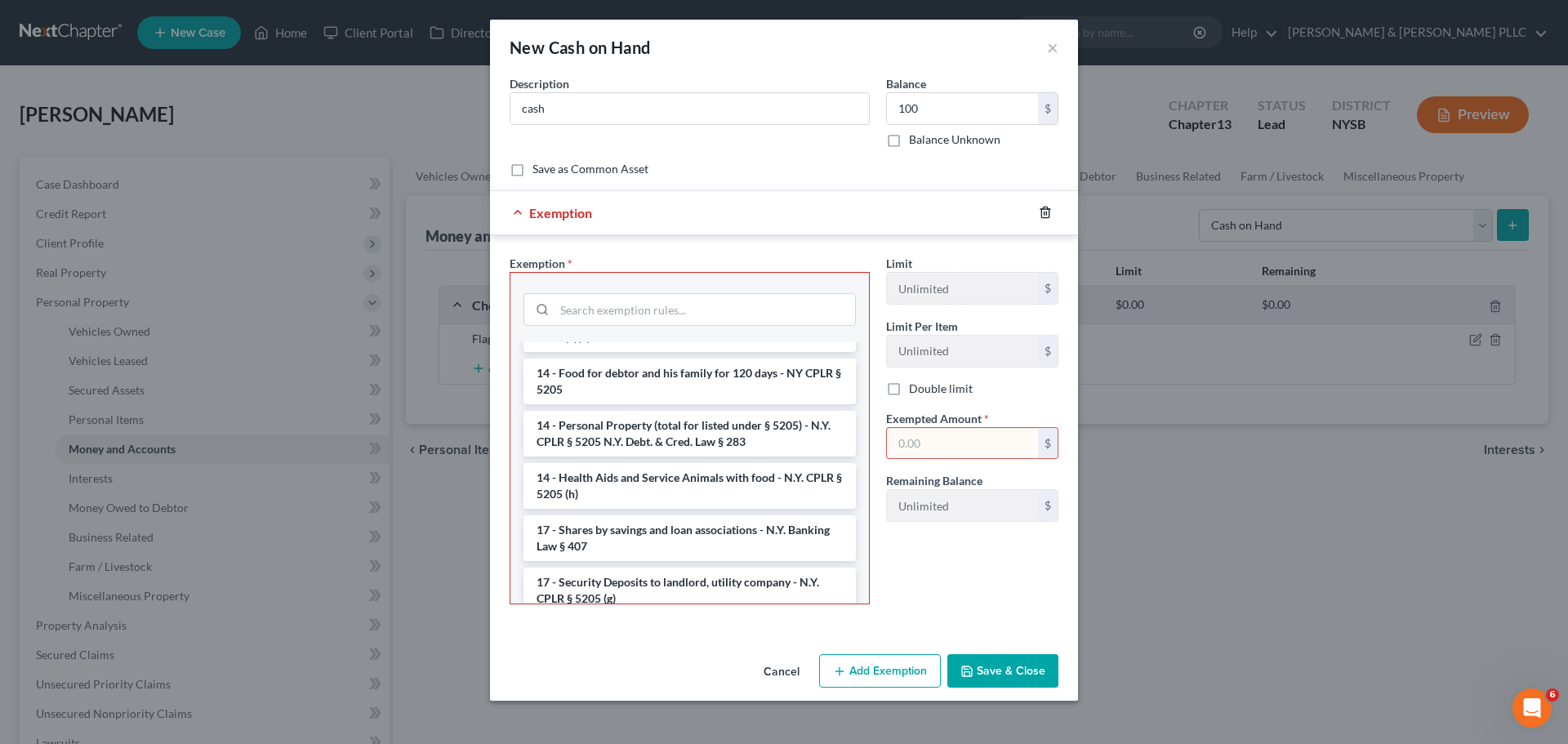
click at [1041, 213] on icon "button" at bounding box center [1045, 213] width 7 height 11
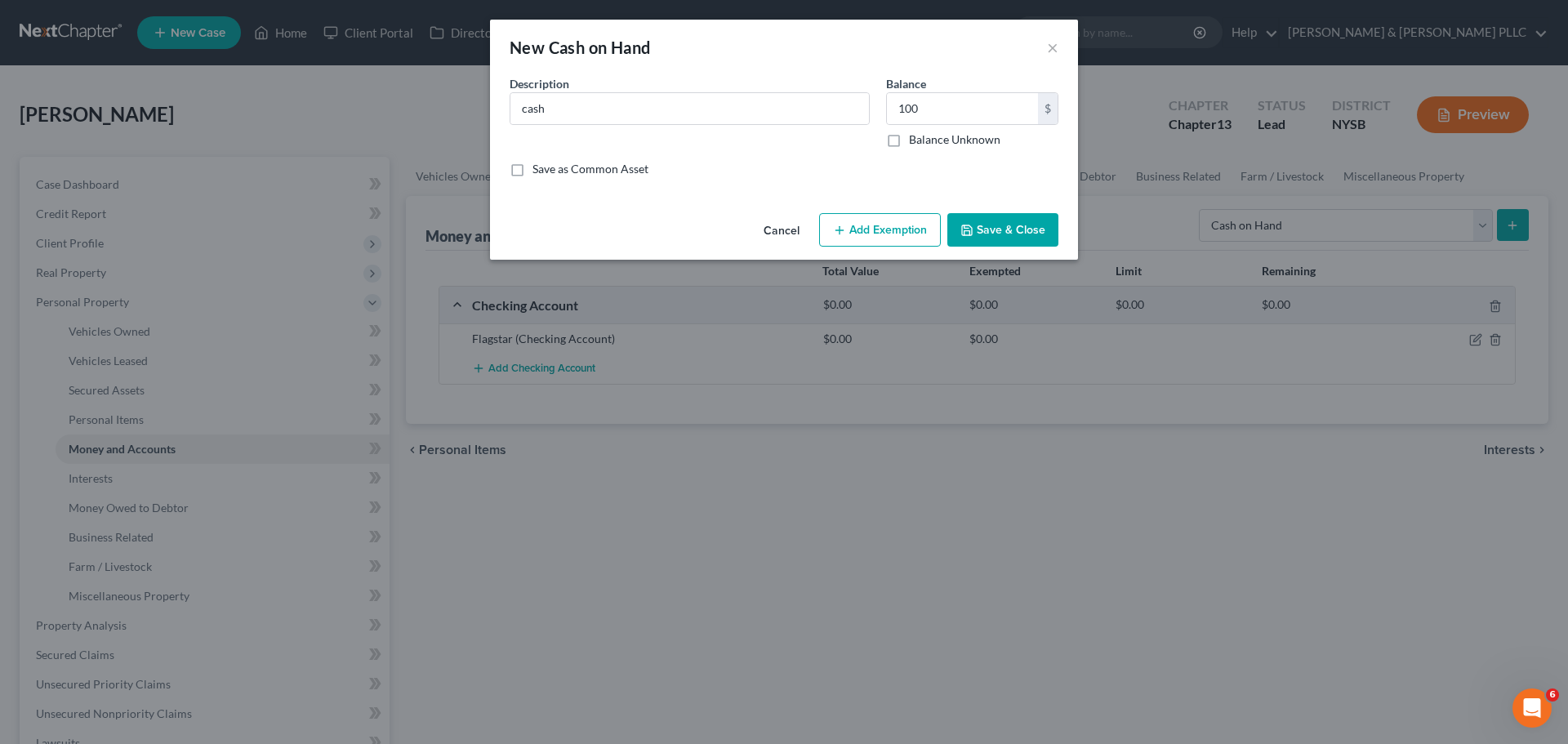
click at [1012, 229] on button "Save & Close" at bounding box center [1003, 231] width 111 height 34
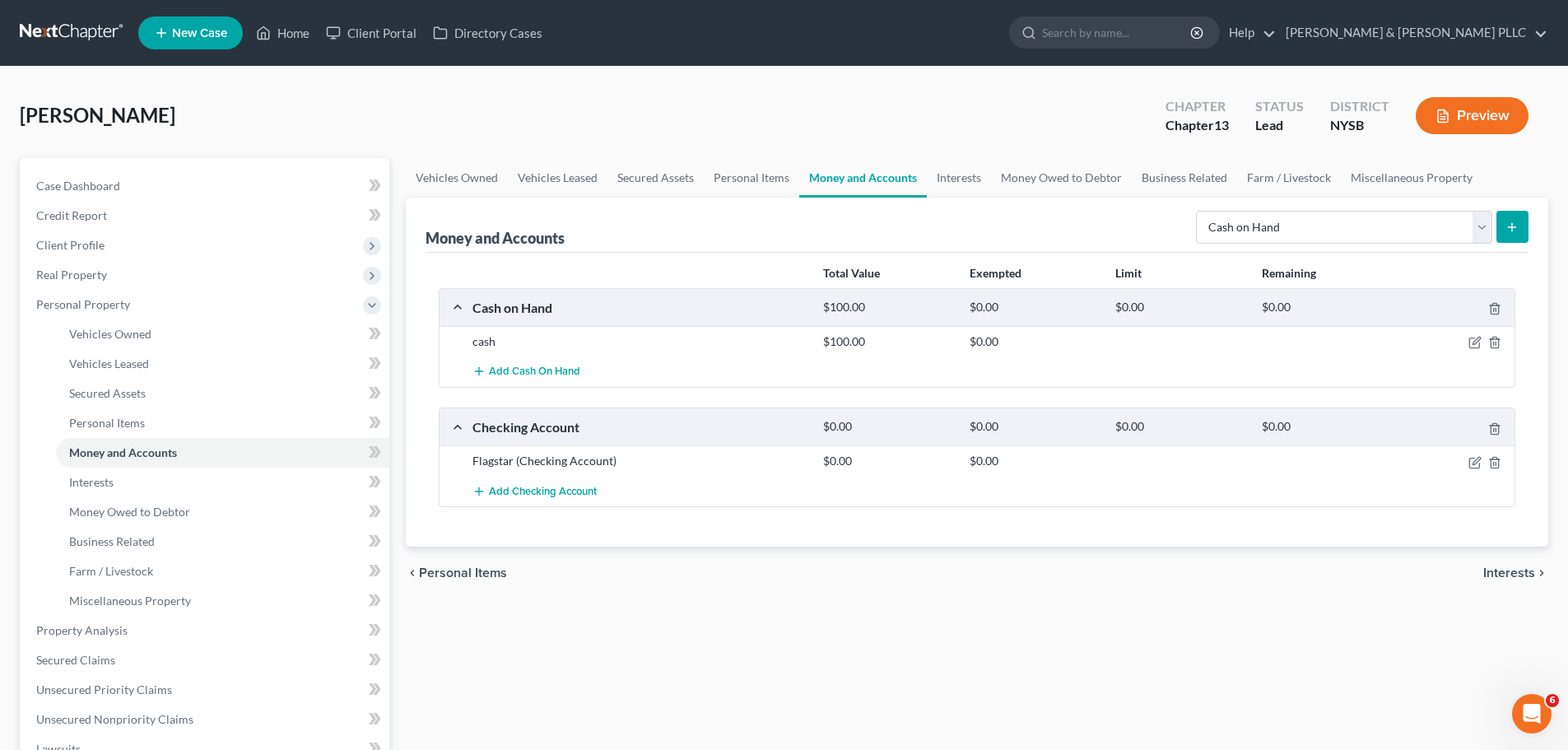
click at [1509, 569] on span "Interests" at bounding box center [1509, 573] width 52 height 13
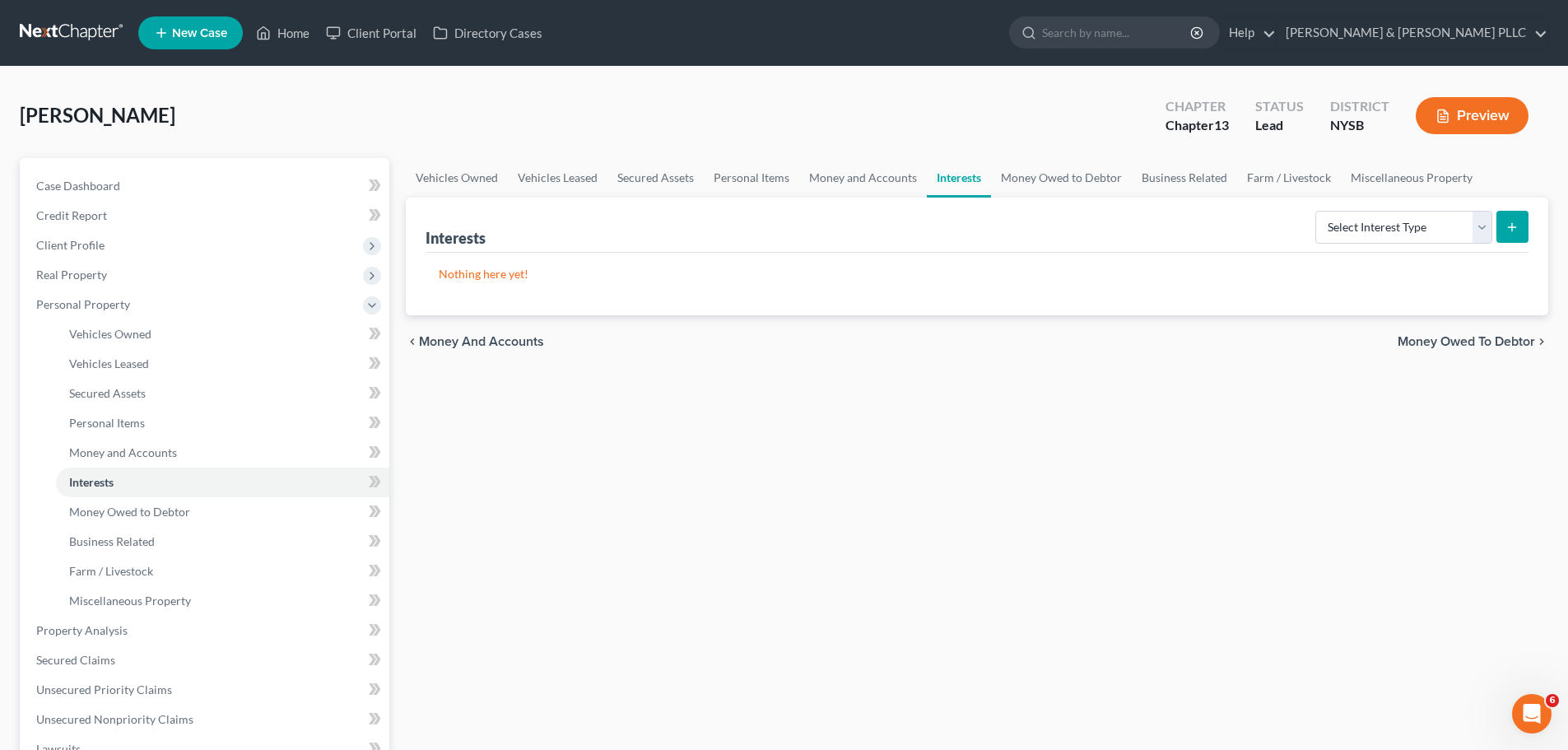
click at [1464, 336] on span "Money Owed to Debtor" at bounding box center [1467, 341] width 138 height 13
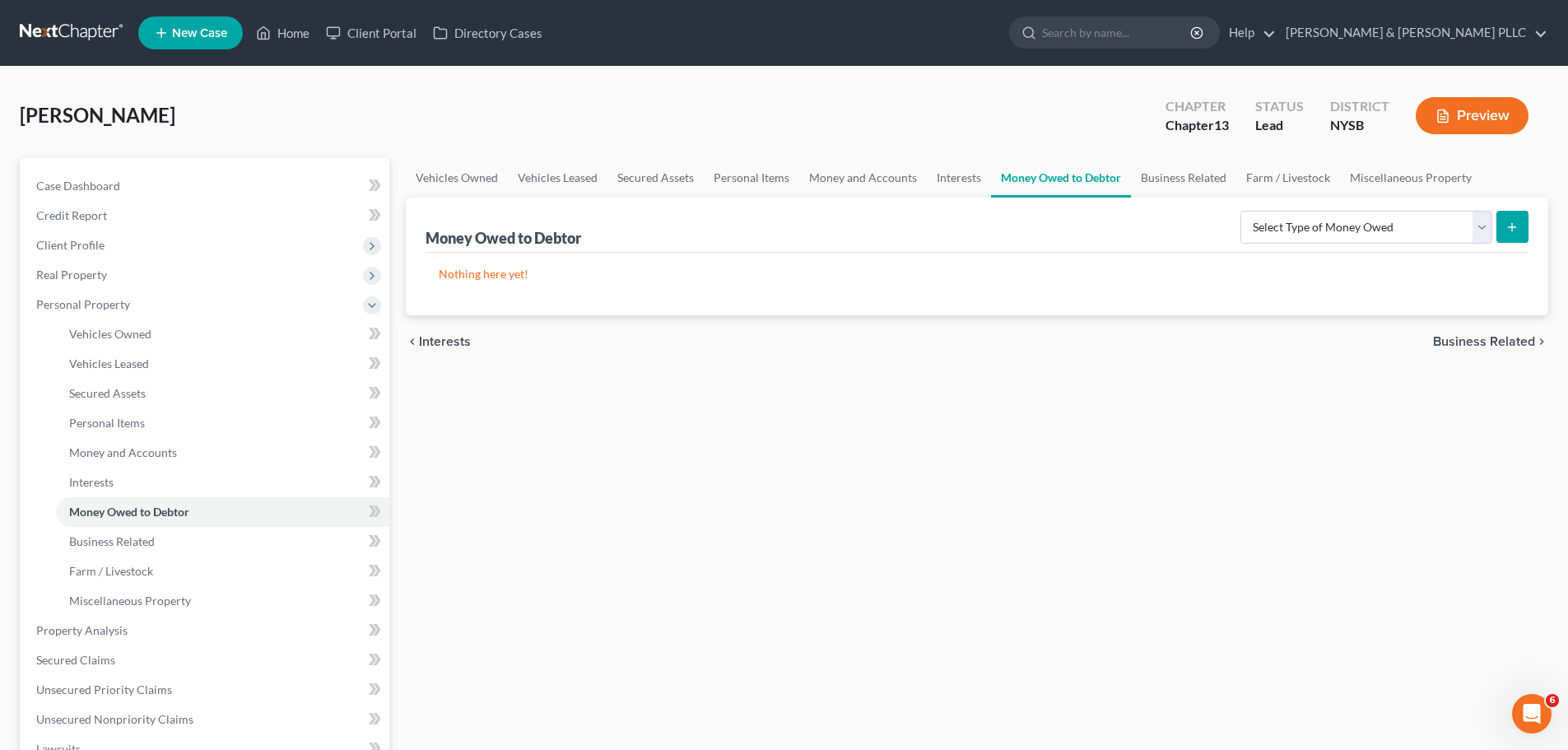
click at [1491, 339] on span "Business Related" at bounding box center [1484, 341] width 102 height 13
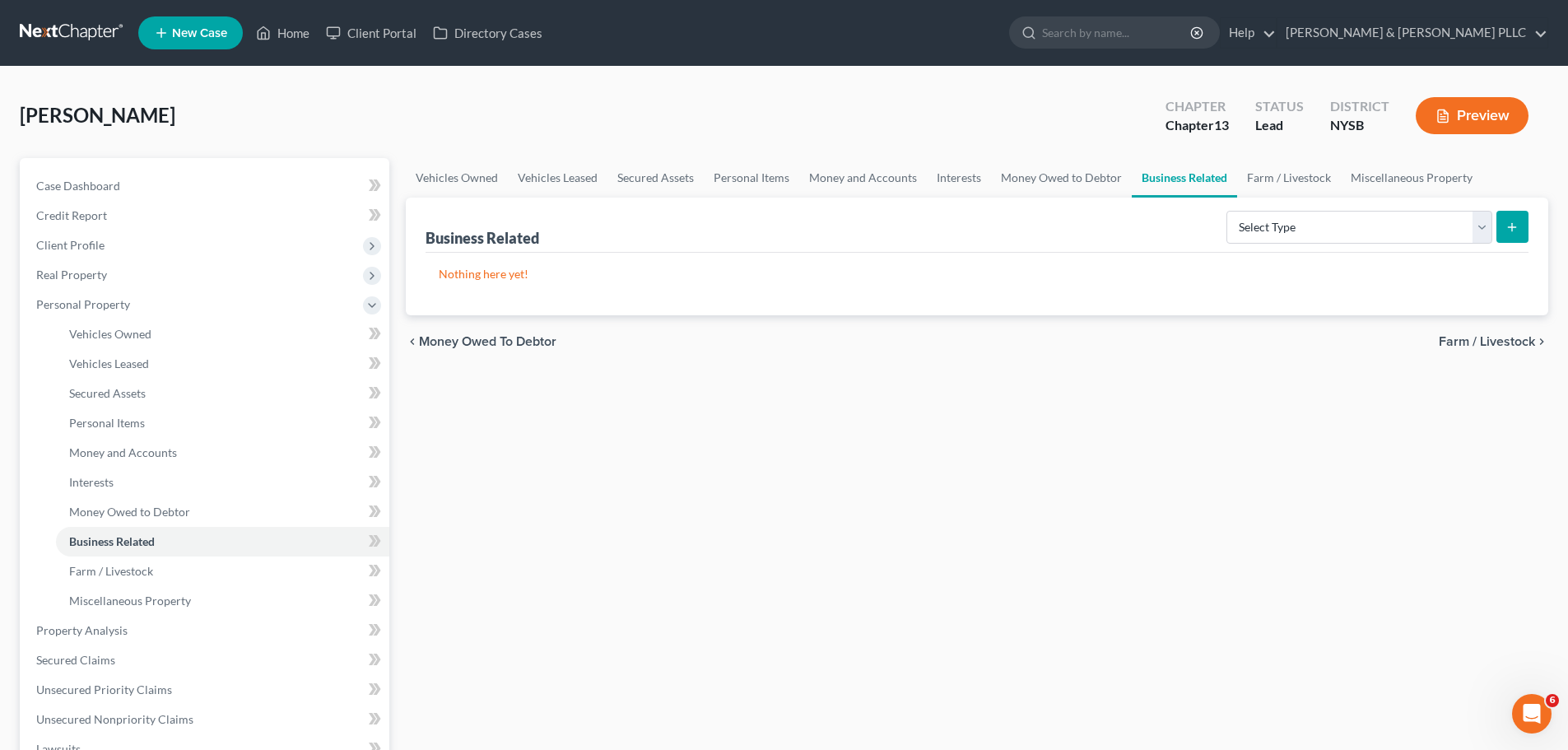
click at [1466, 338] on span "Farm / Livestock" at bounding box center [1488, 341] width 97 height 13
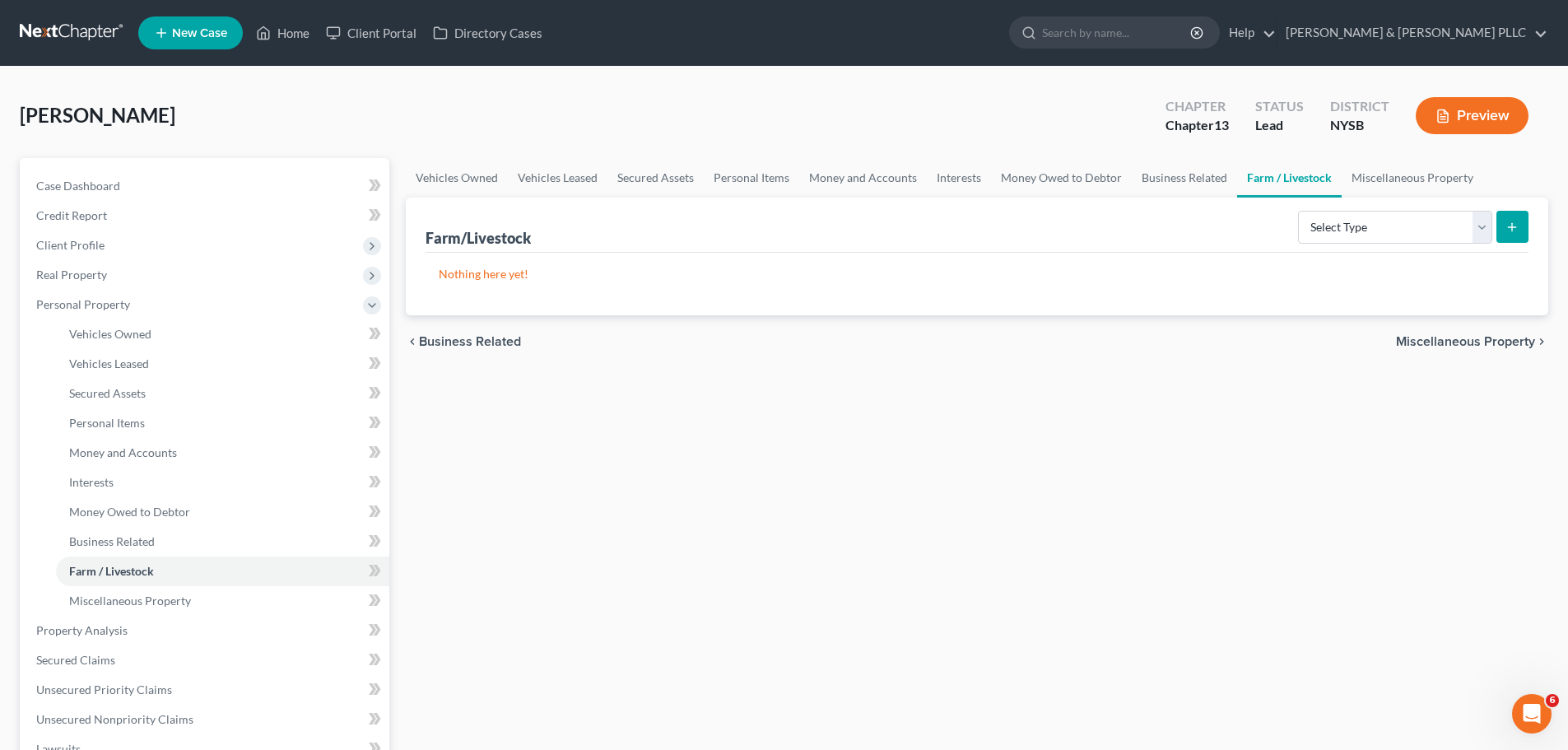
click at [1501, 347] on span "Miscellaneous Property" at bounding box center [1466, 341] width 140 height 13
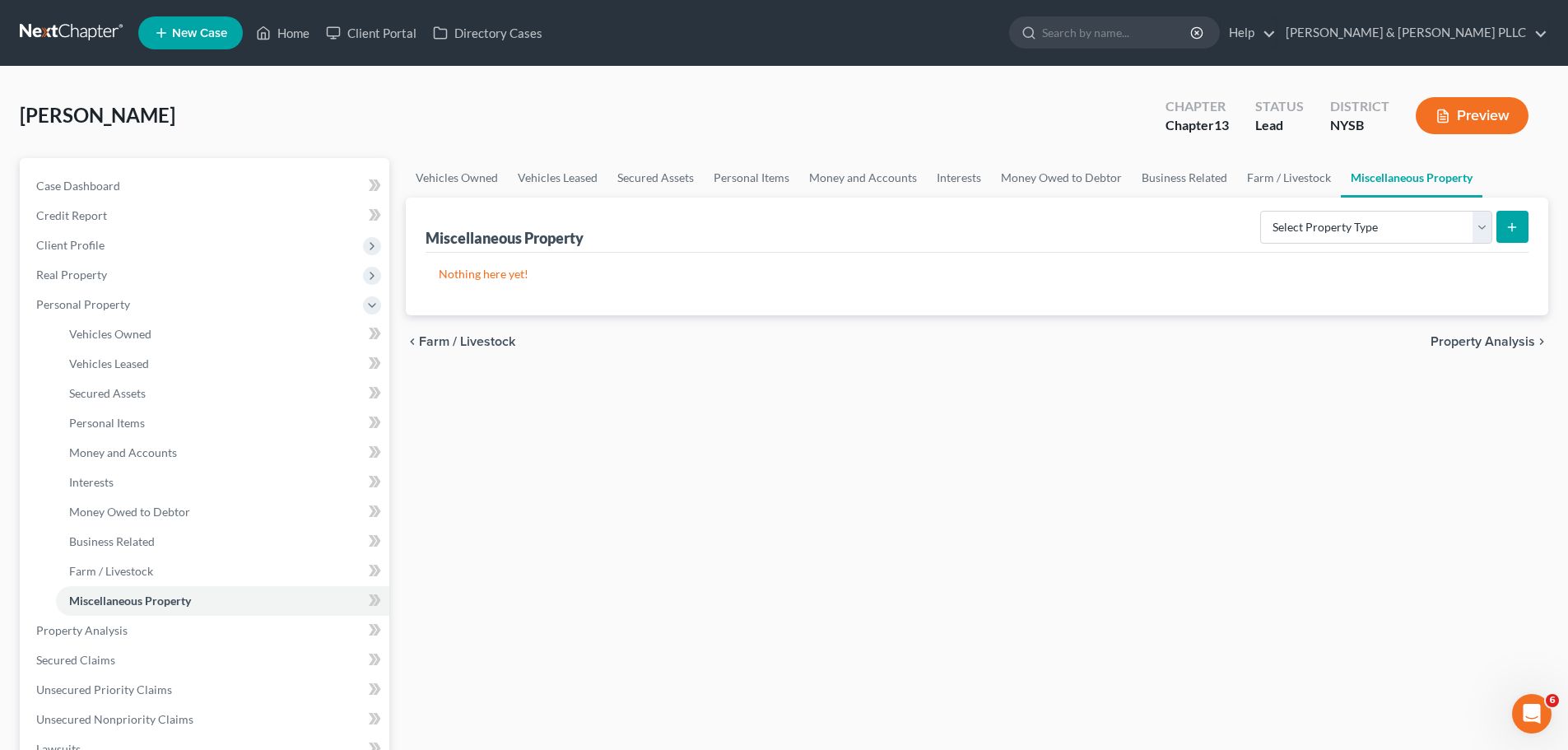
click at [1482, 342] on span "Property Analysis" at bounding box center [1483, 341] width 105 height 13
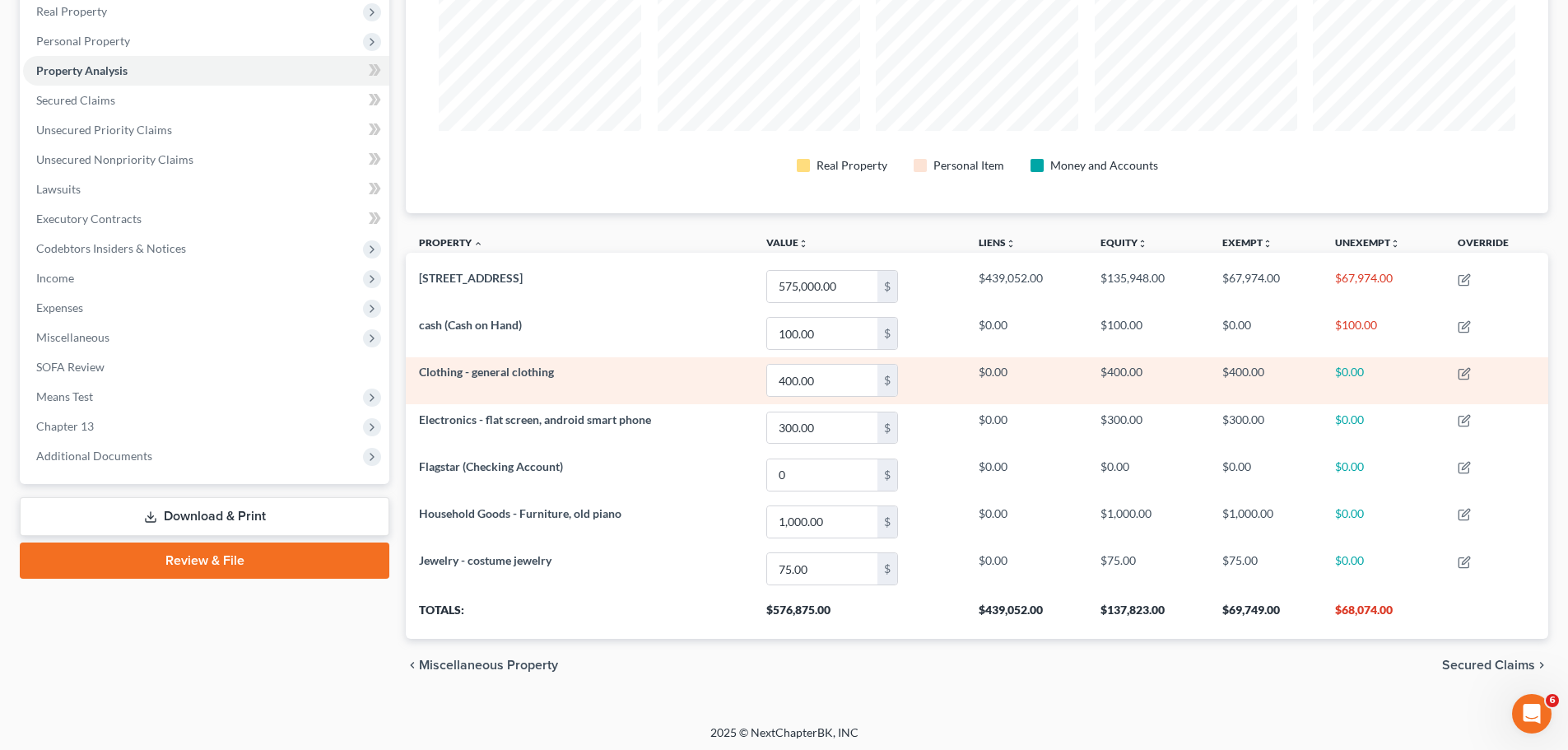
scroll to position [267, 0]
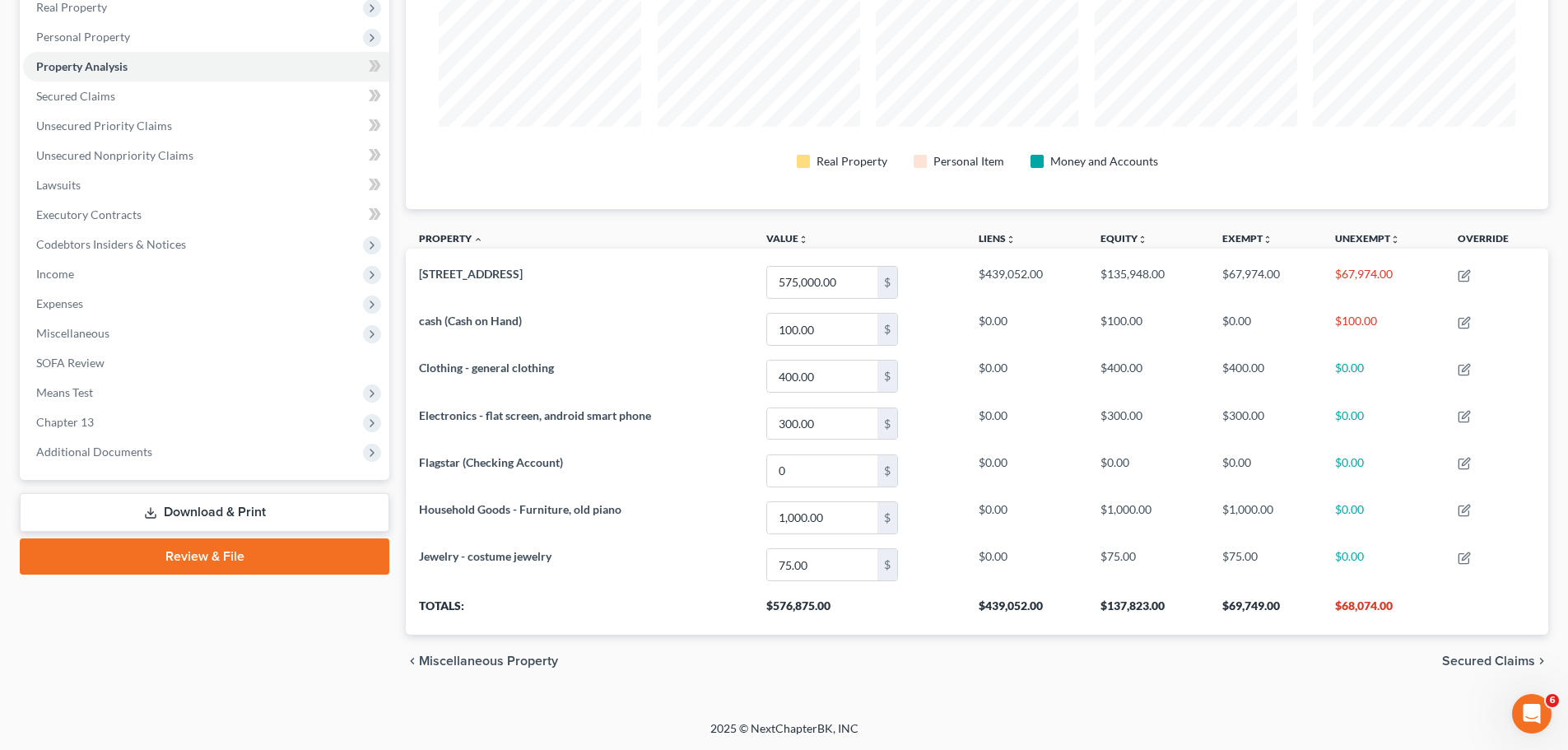
click at [1490, 663] on span "Secured Claims" at bounding box center [1489, 661] width 93 height 13
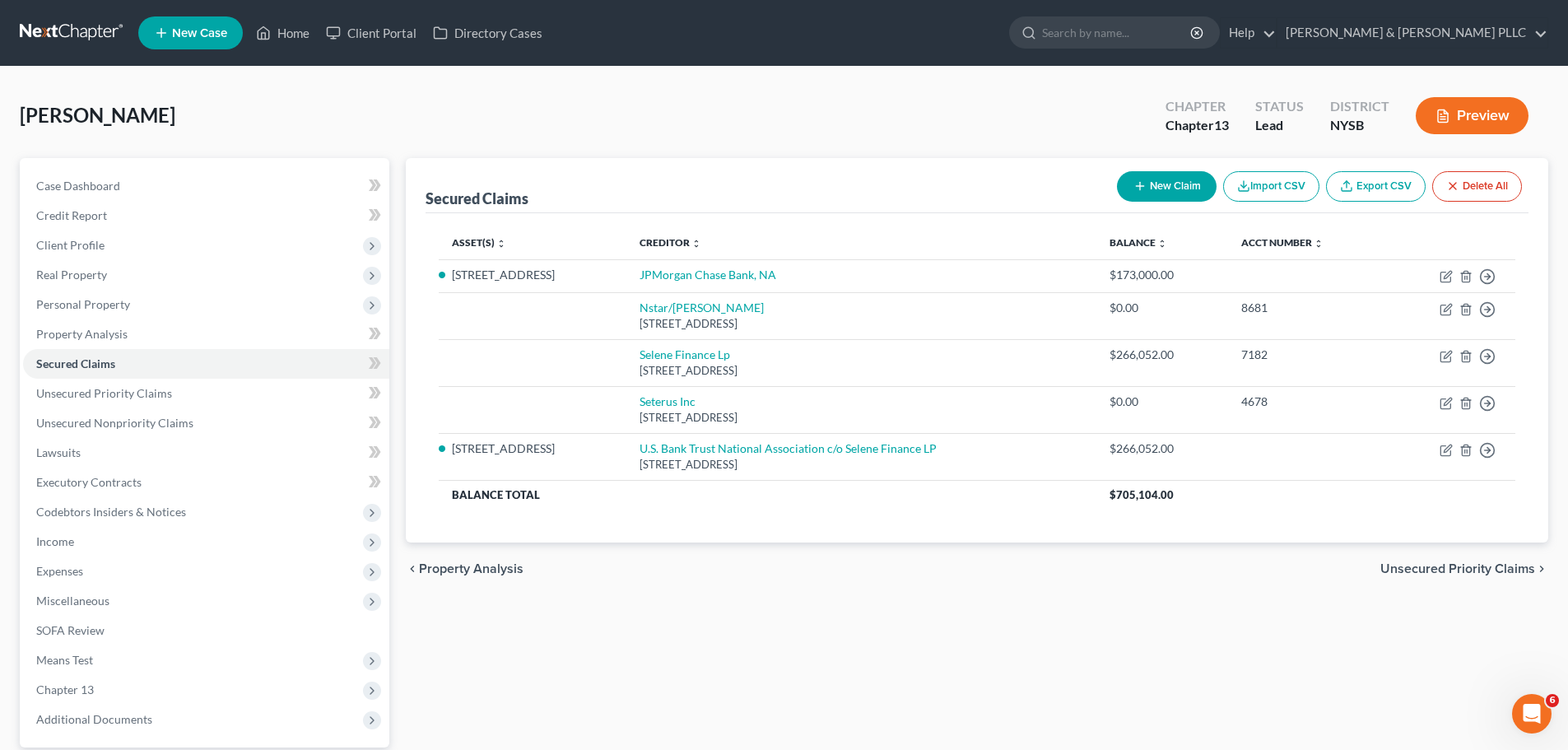
click at [1445, 575] on span "Unsecured Priority Claims" at bounding box center [1459, 568] width 155 height 13
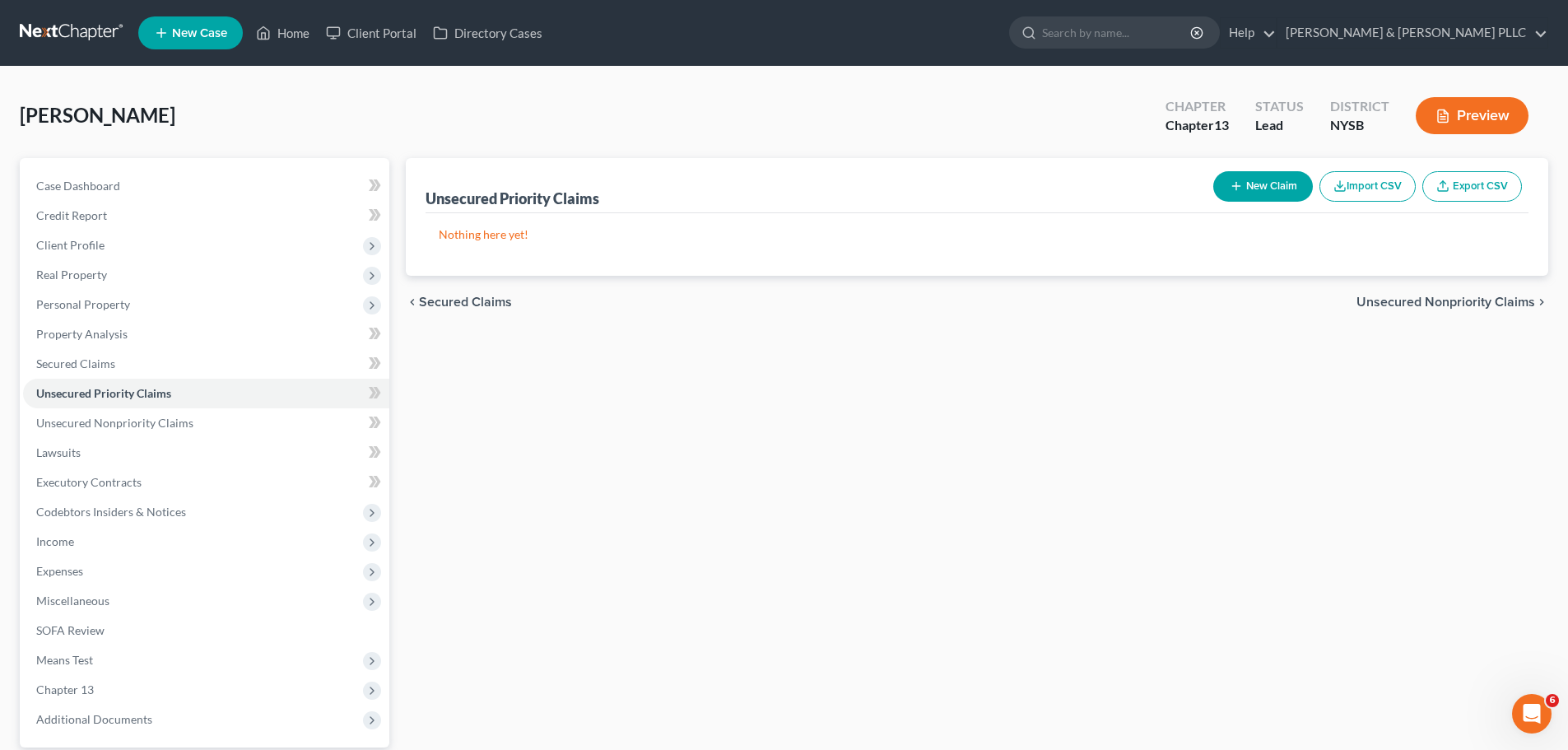
click at [1433, 296] on span "Unsecured Nonpriority Claims" at bounding box center [1446, 302] width 179 height 13
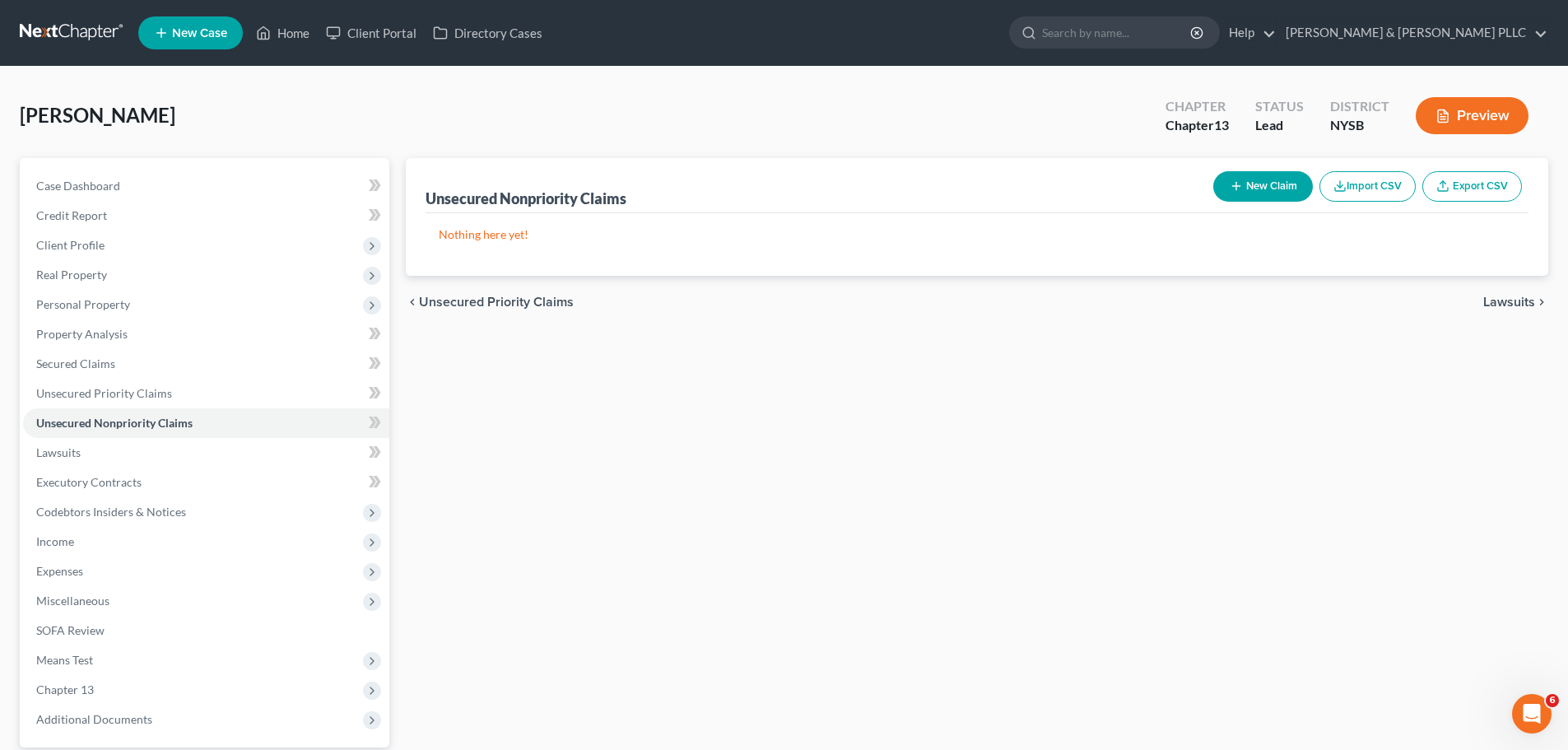
click at [1516, 302] on span "Lawsuits" at bounding box center [1509, 302] width 52 height 13
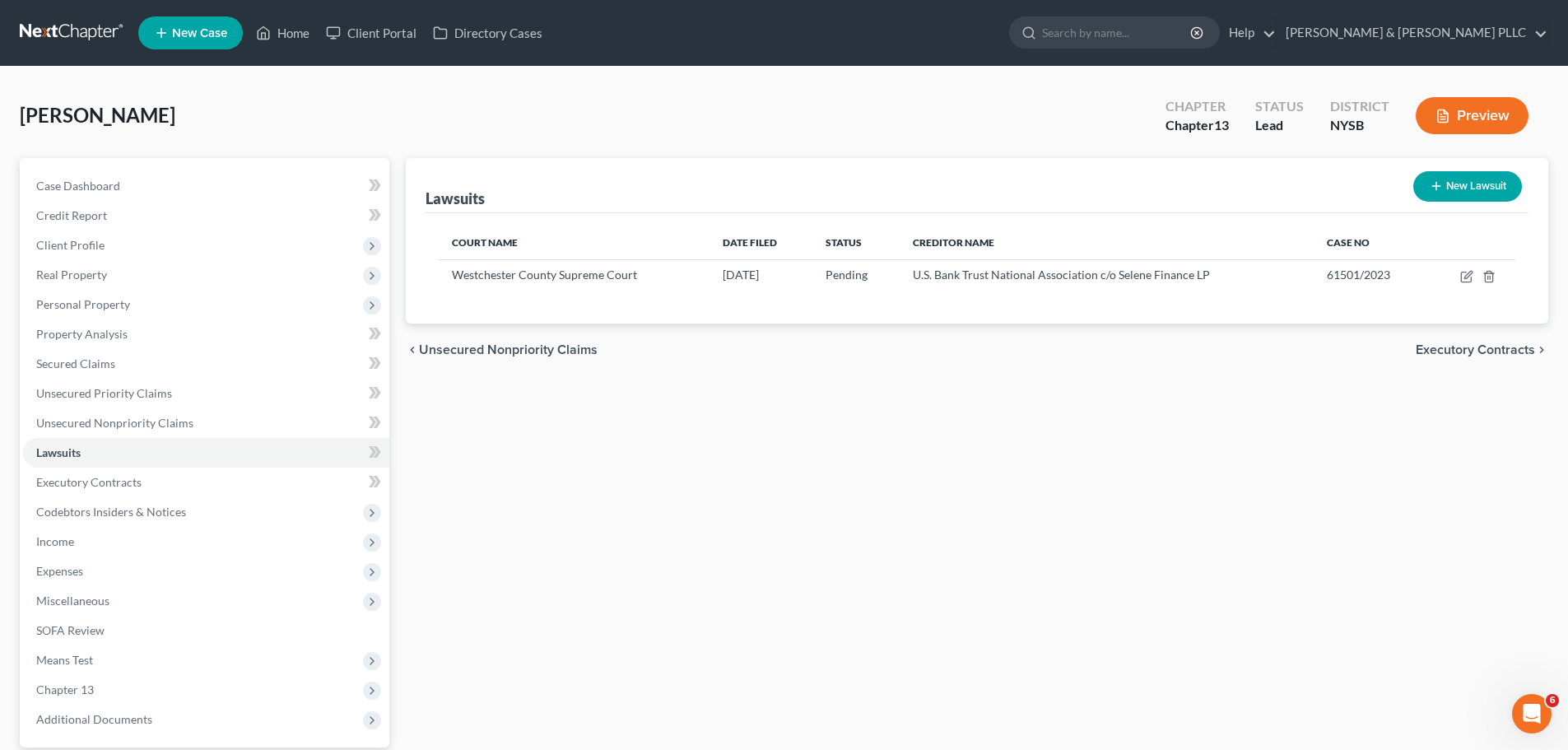
click at [1454, 355] on span "Executory Contracts" at bounding box center [1475, 349] width 119 height 13
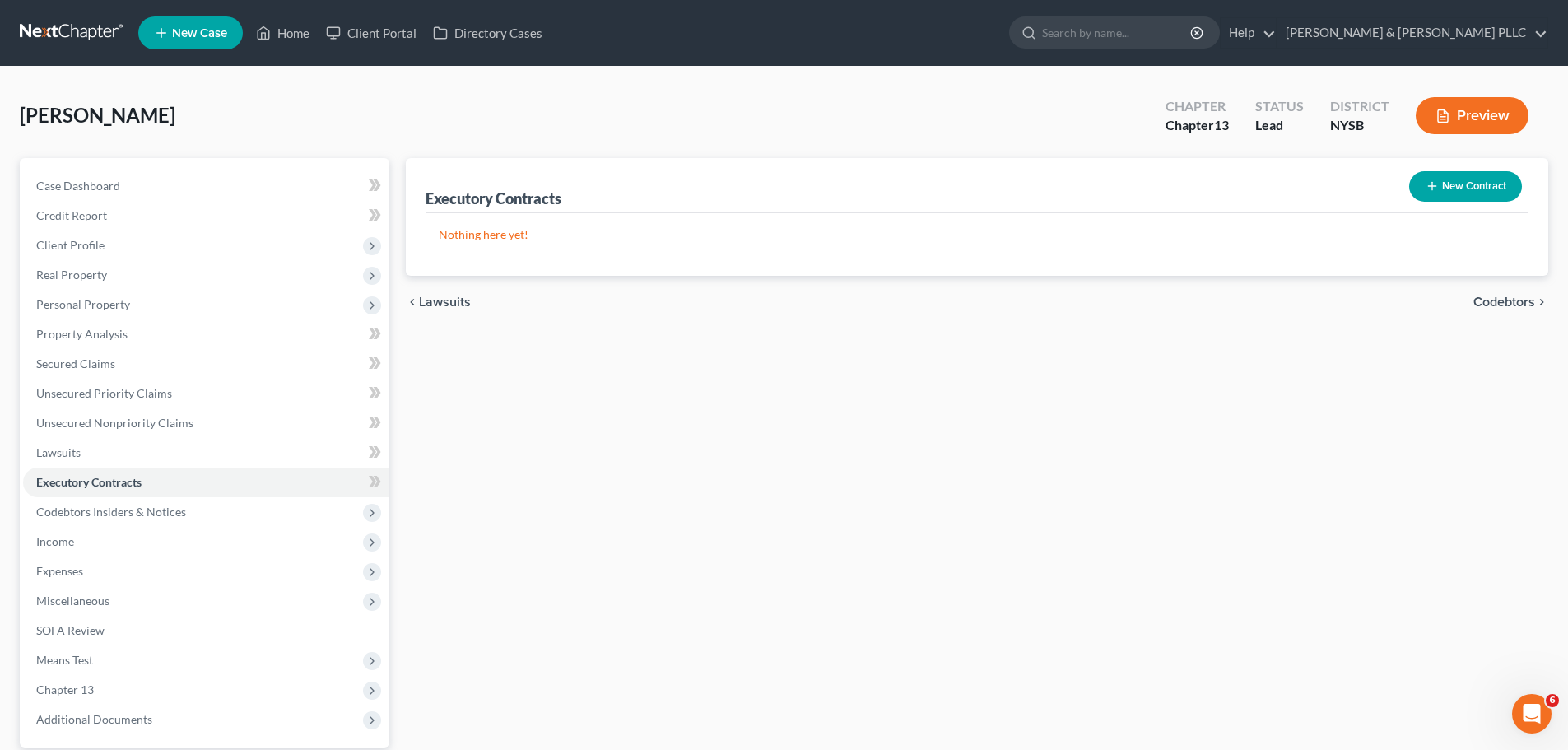
click at [1493, 306] on span "Codebtors" at bounding box center [1505, 302] width 62 height 13
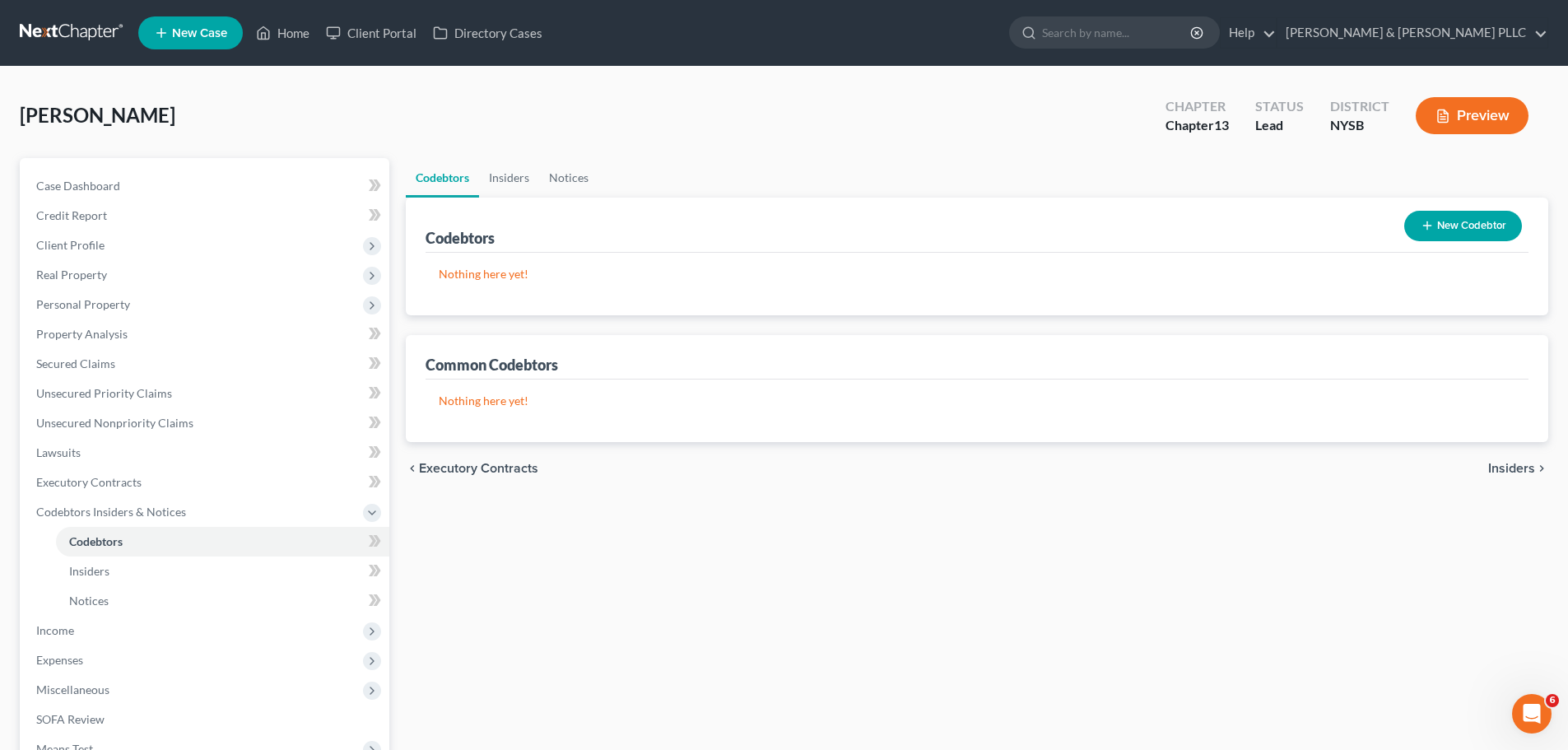
click at [1516, 462] on span "Insiders" at bounding box center [1511, 468] width 47 height 13
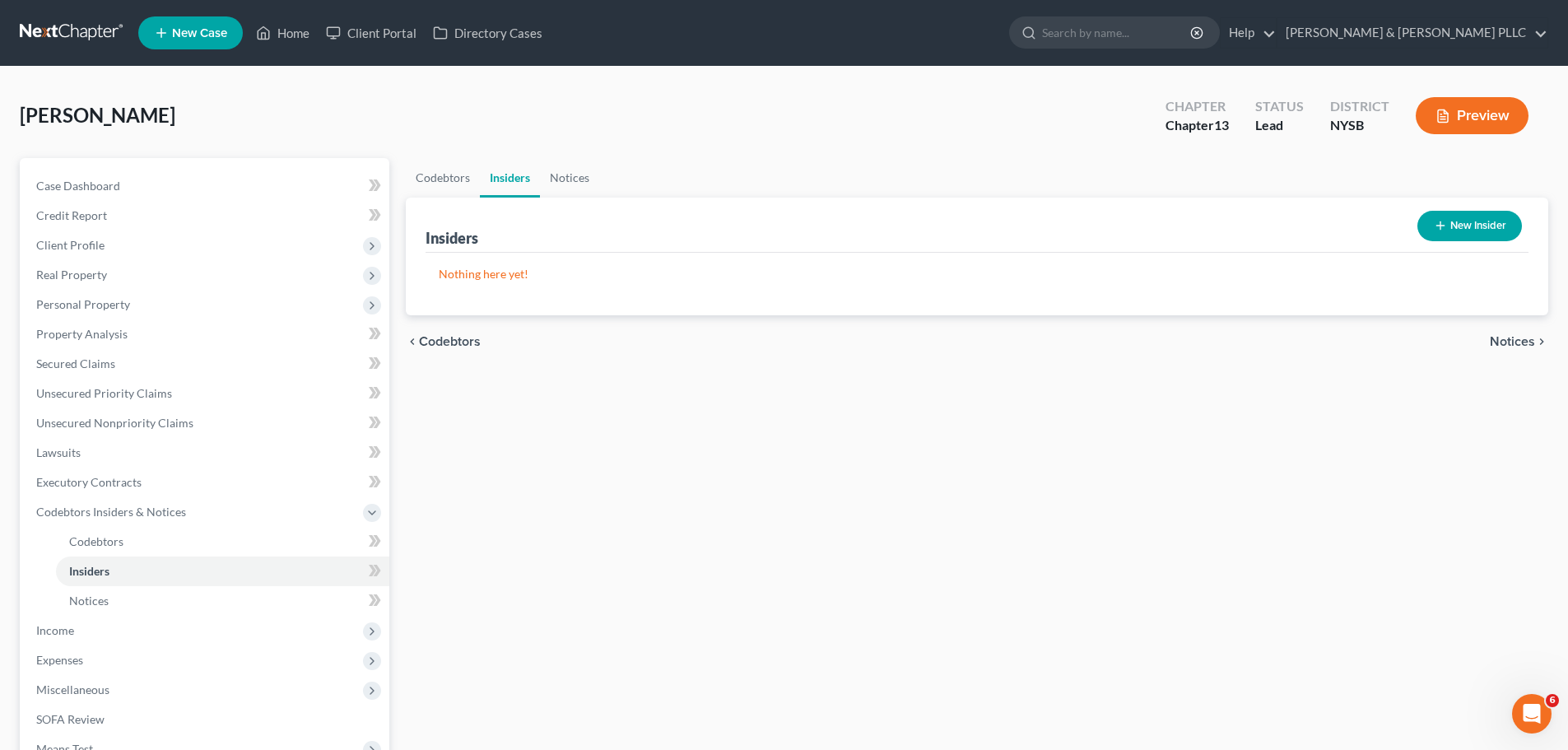
click at [1513, 338] on span "Notices" at bounding box center [1513, 341] width 46 height 13
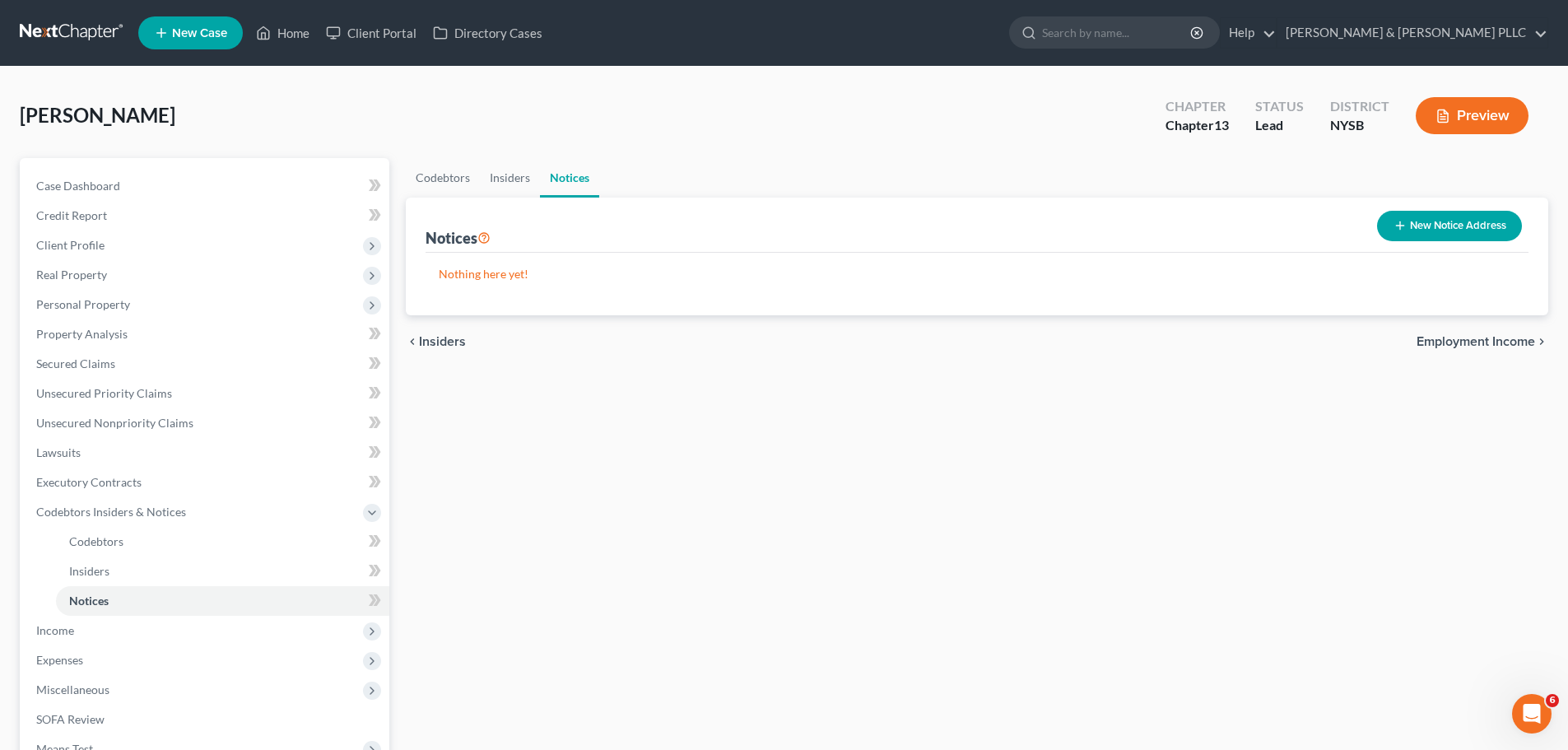
click at [1501, 339] on span "Employment Income" at bounding box center [1476, 341] width 119 height 13
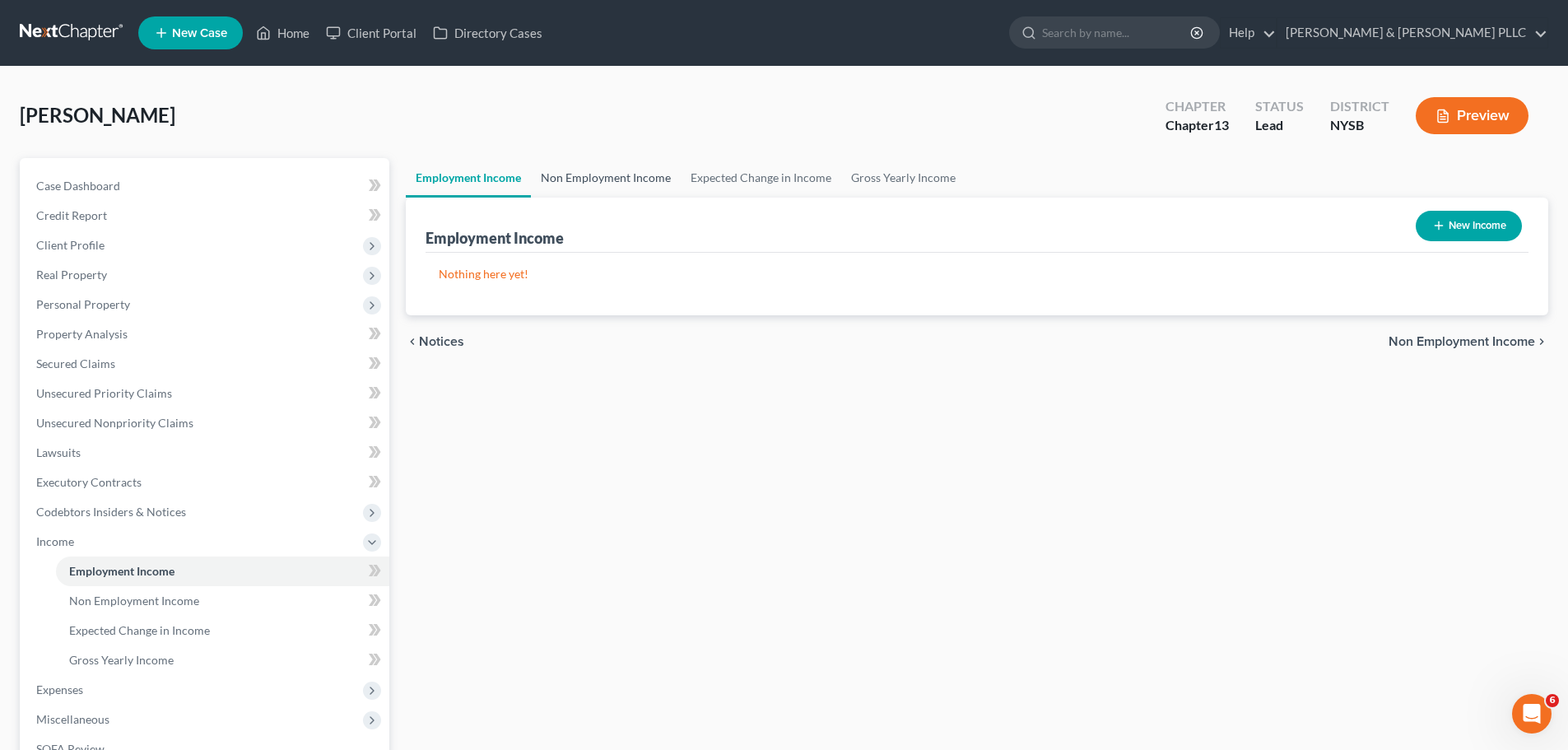
click at [612, 181] on link "Non Employment Income" at bounding box center [606, 177] width 150 height 39
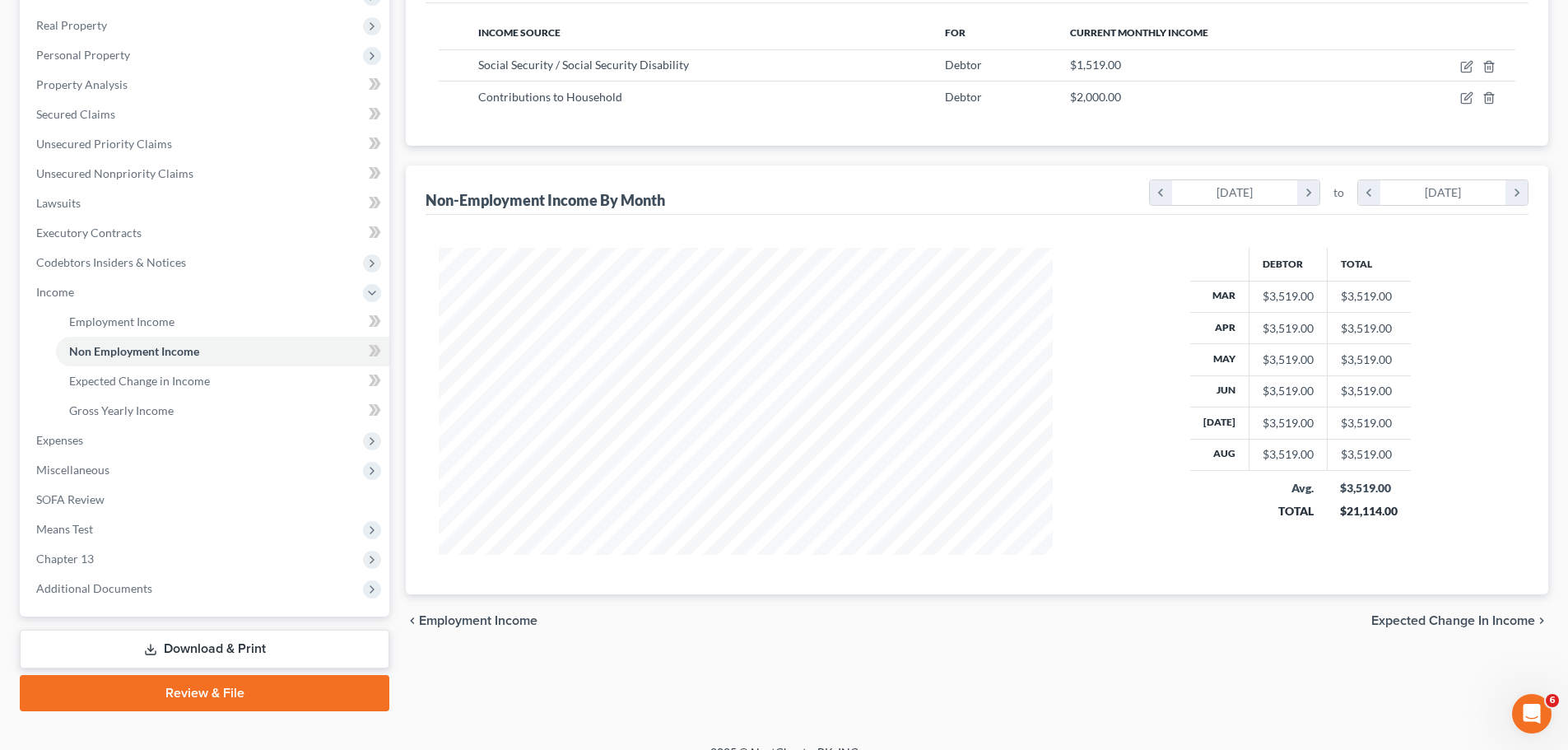
scroll to position [274, 0]
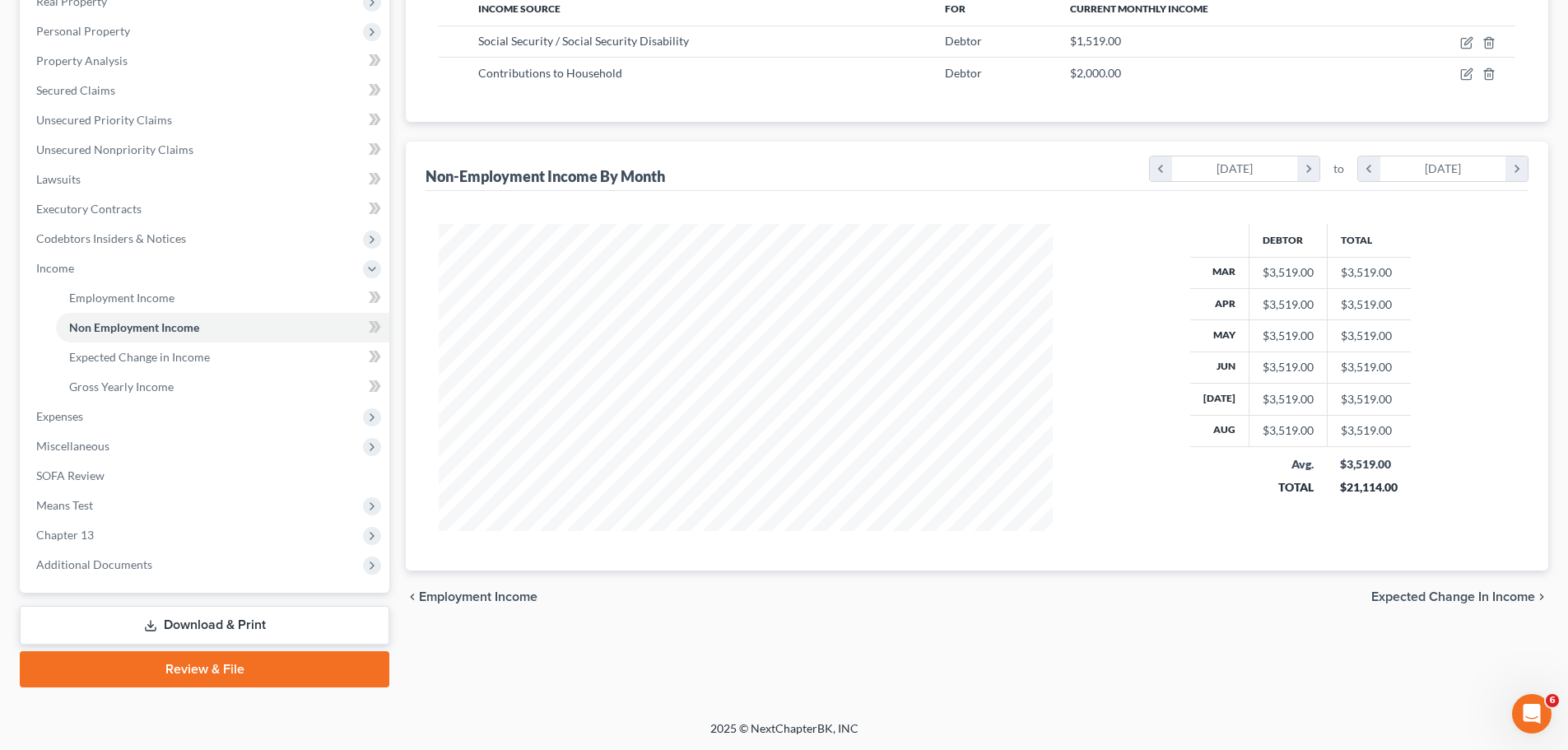
click at [1493, 599] on span "Expected Change in Income" at bounding box center [1454, 597] width 164 height 13
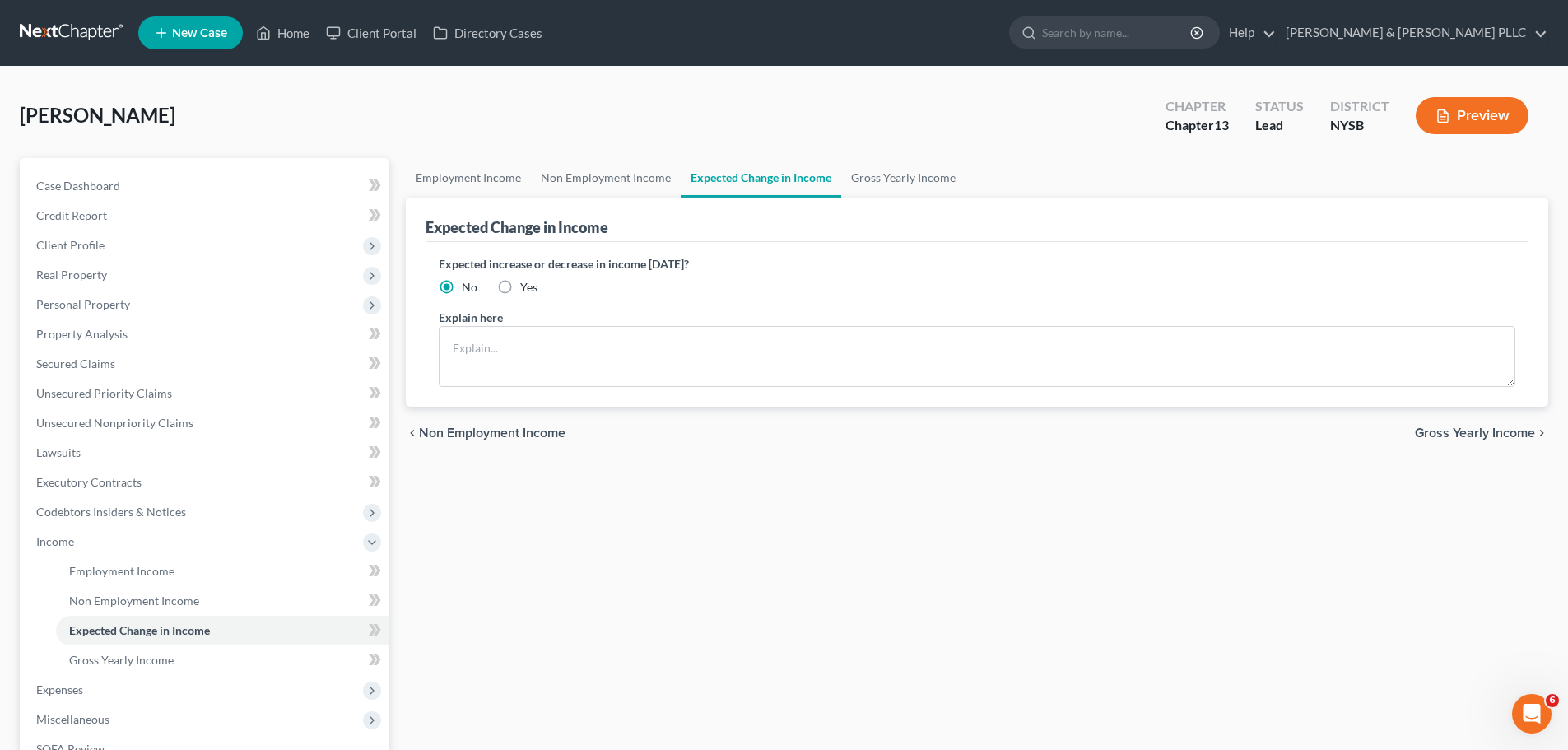
click at [1509, 432] on span "Gross Yearly Income" at bounding box center [1475, 433] width 120 height 13
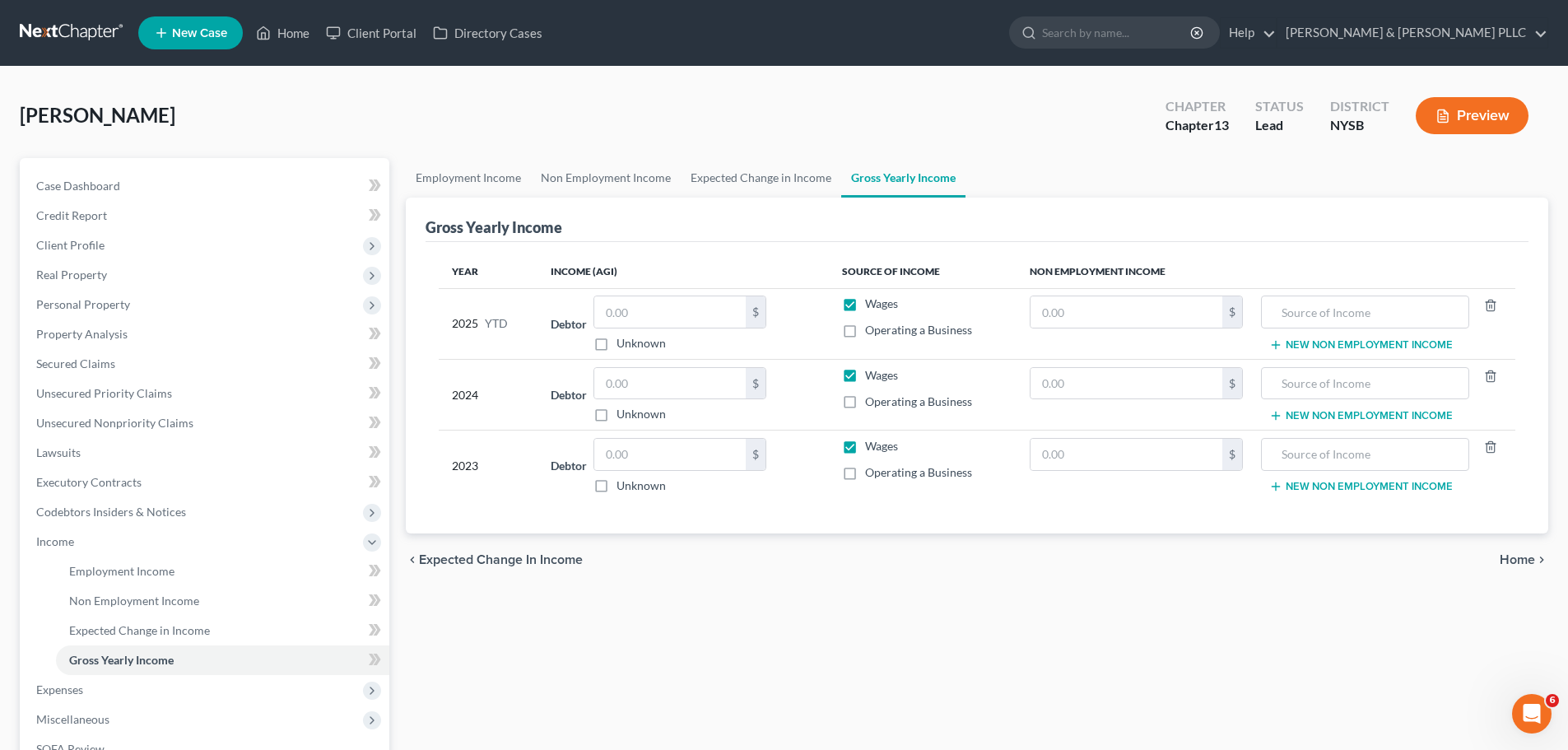
click at [1520, 560] on span "Home" at bounding box center [1517, 560] width 36 height 13
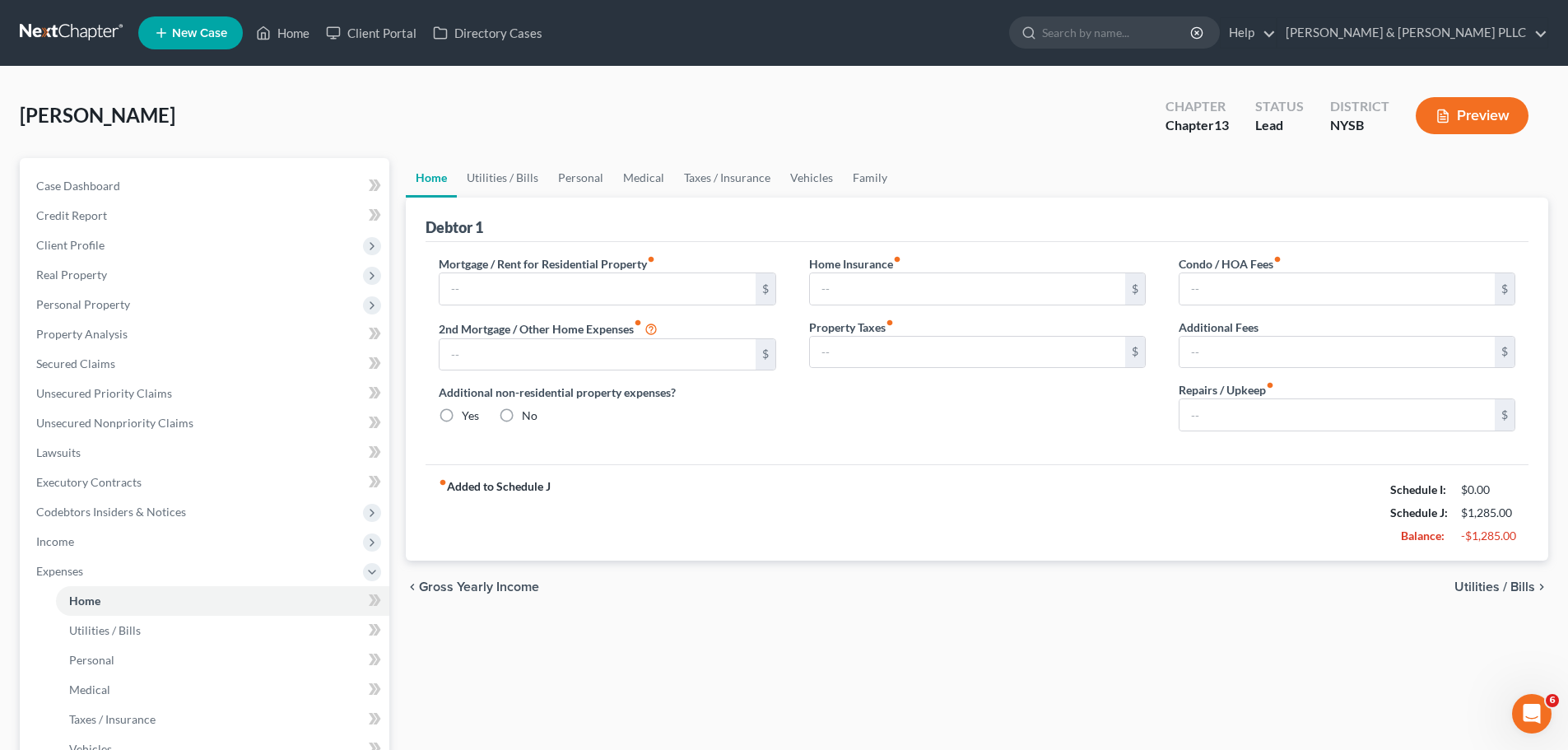
type input "0.00"
radio input "true"
type input "0.00"
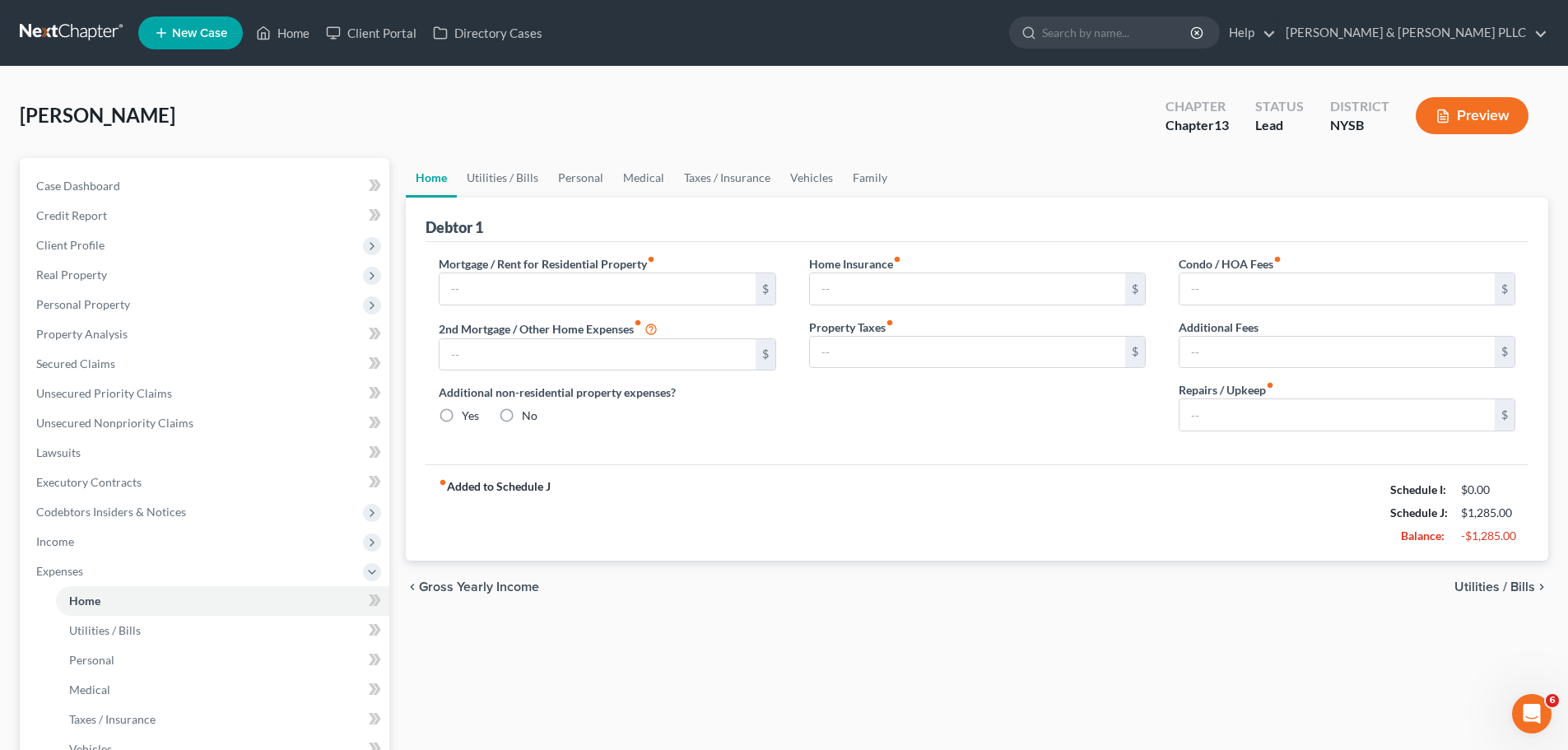
type input "0.00"
click at [705, 293] on input "text" at bounding box center [597, 289] width 316 height 31
type input "2,900"
click at [599, 358] on input "0.00" at bounding box center [597, 355] width 316 height 31
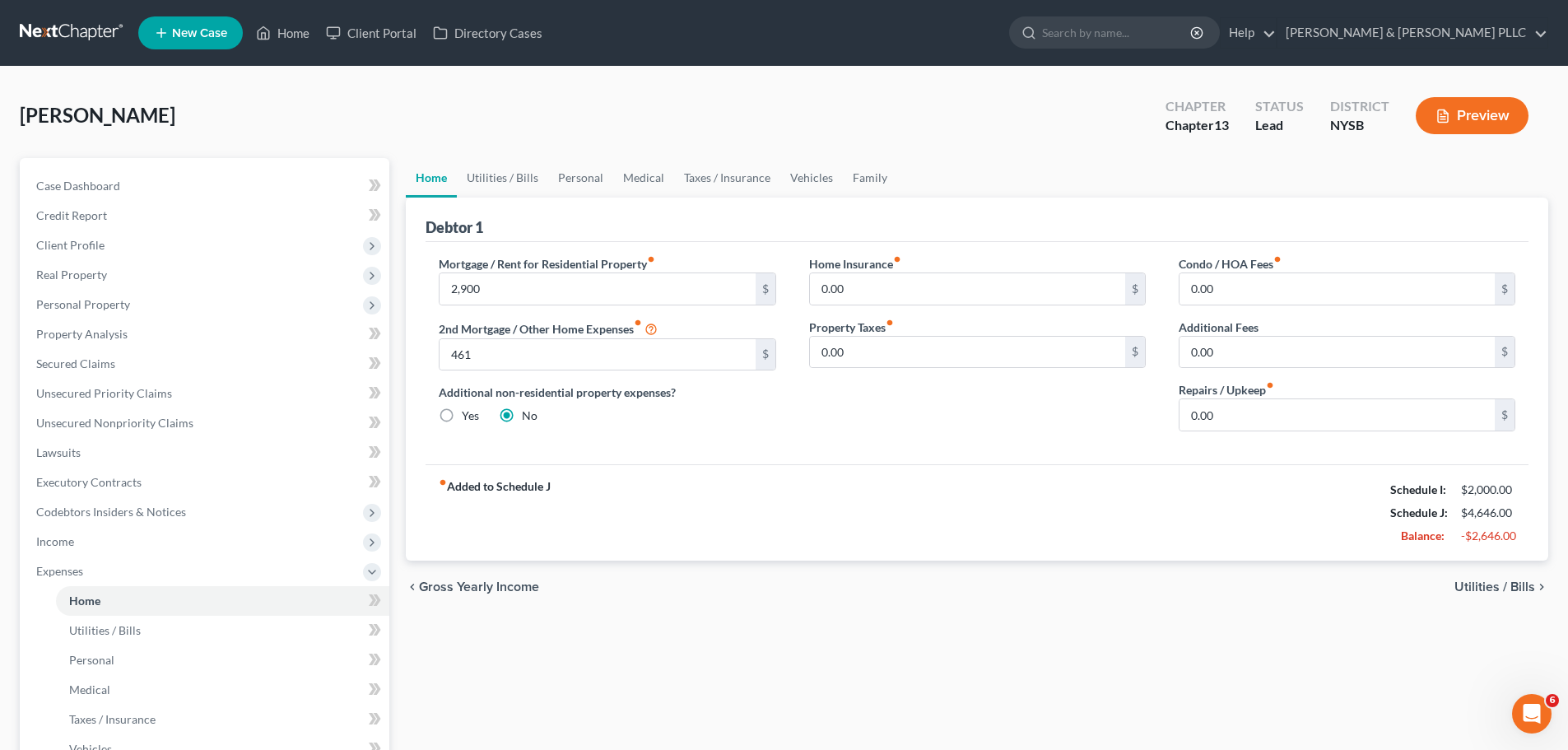
click at [1522, 588] on span "Utilities / Bills" at bounding box center [1495, 587] width 80 height 13
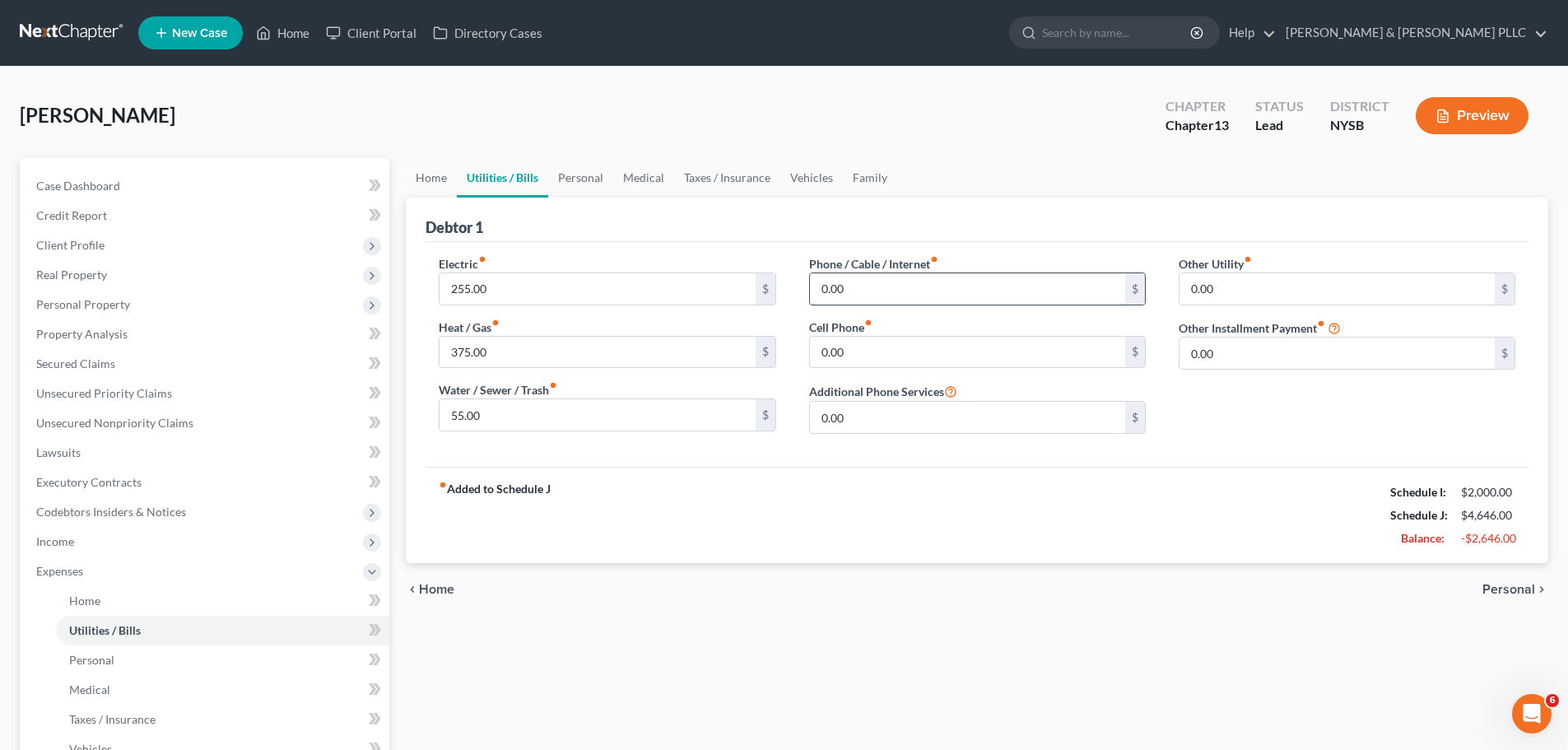
click at [895, 291] on input "0.00" at bounding box center [968, 289] width 316 height 31
click at [1008, 354] on input "0.00" at bounding box center [968, 352] width 316 height 31
click at [1283, 408] on div "Other Utility fiber_manual_record 0.00 $ Other Installment Payment fiber_manual…" at bounding box center [1346, 351] width 369 height 192
click at [1516, 589] on span "Personal" at bounding box center [1509, 589] width 53 height 13
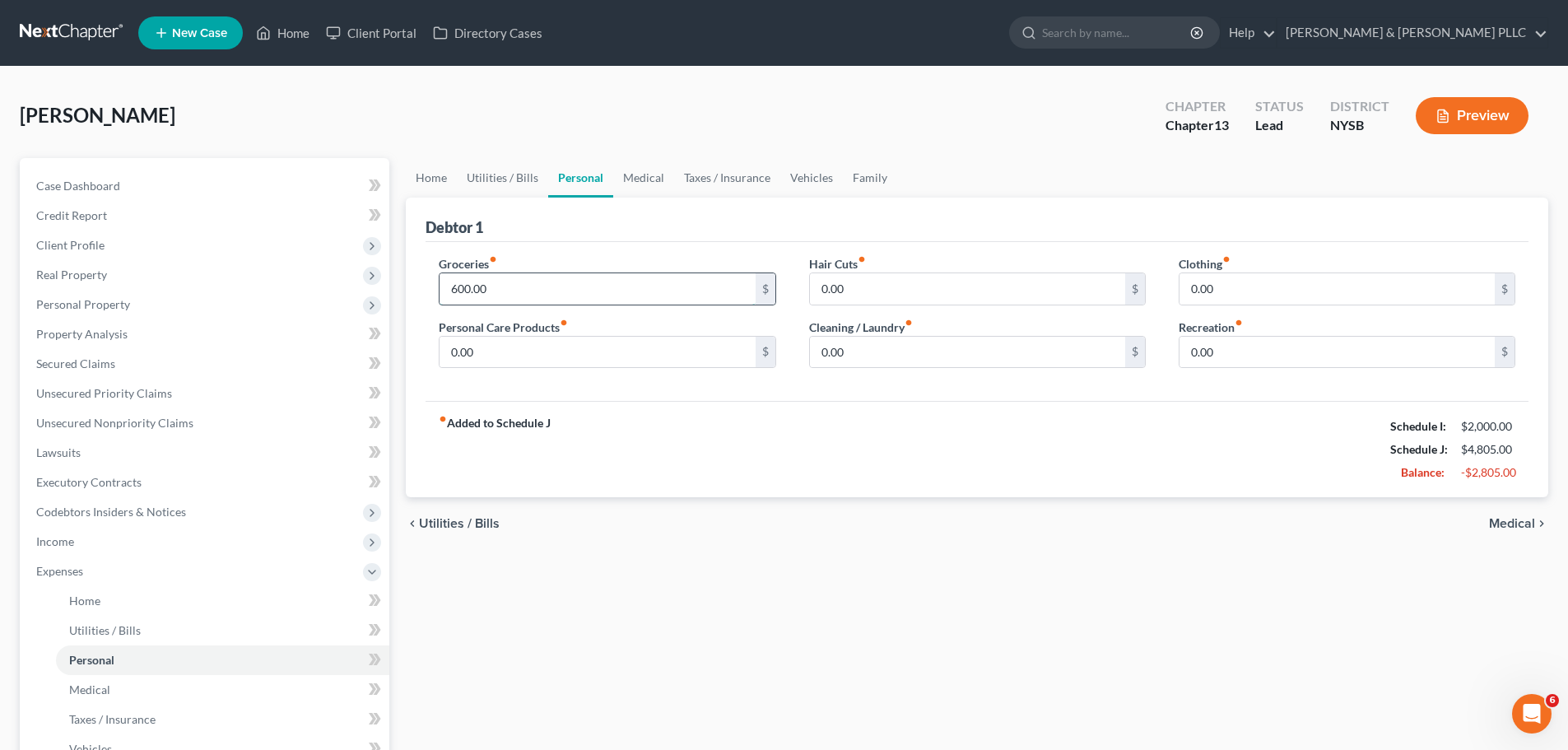
click at [578, 286] on input "600.00" at bounding box center [597, 289] width 316 height 31
click at [959, 284] on input "0.00" at bounding box center [968, 289] width 316 height 31
click at [957, 293] on input "0.00" at bounding box center [968, 289] width 316 height 31
click at [536, 358] on input "0.00" at bounding box center [597, 352] width 316 height 31
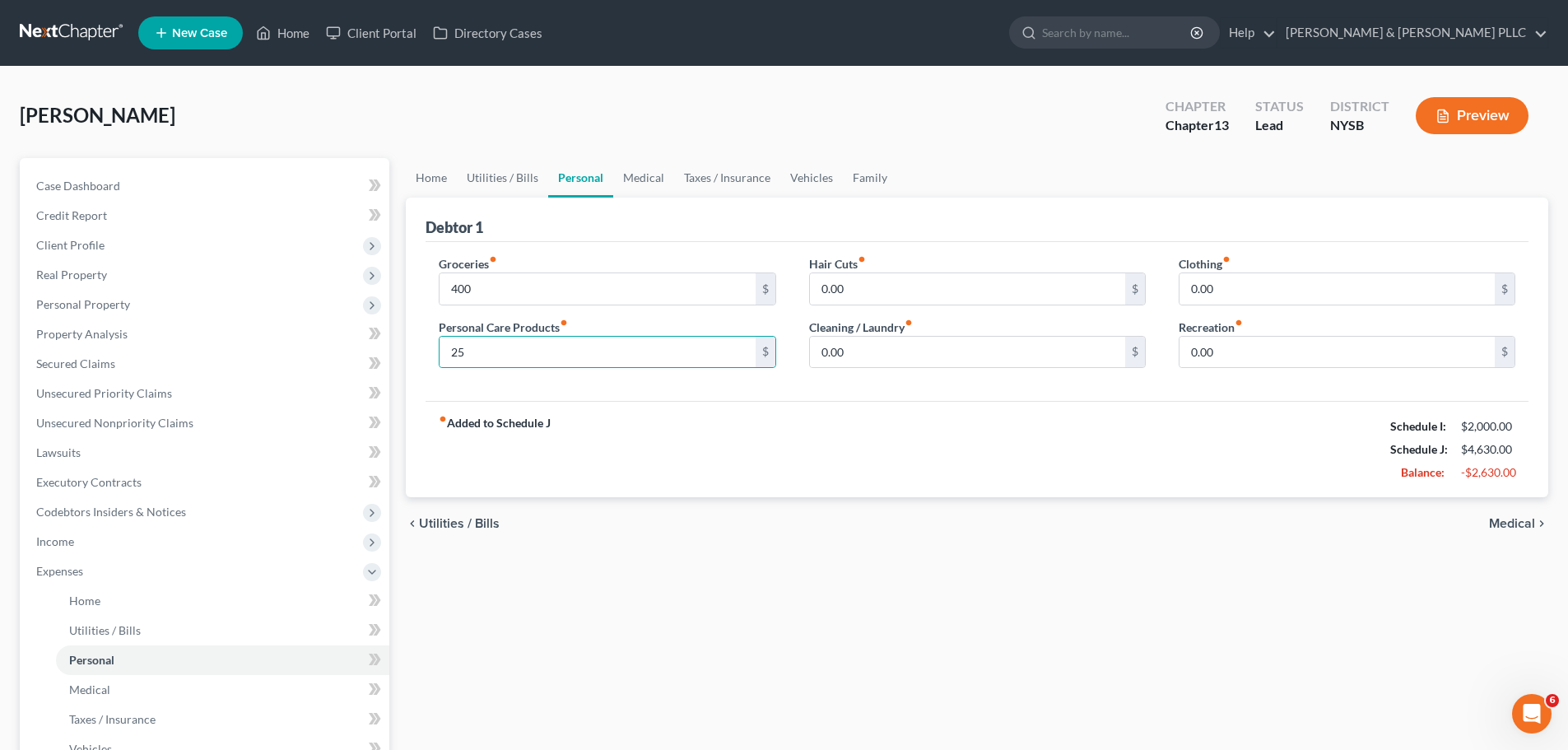
click at [1170, 456] on div "fiber_manual_record Added to Schedule J Schedule I: $2,000.00 Schedule J: $4,63…" at bounding box center [977, 450] width 1103 height 97
click at [1522, 525] on span "Medical" at bounding box center [1512, 524] width 47 height 13
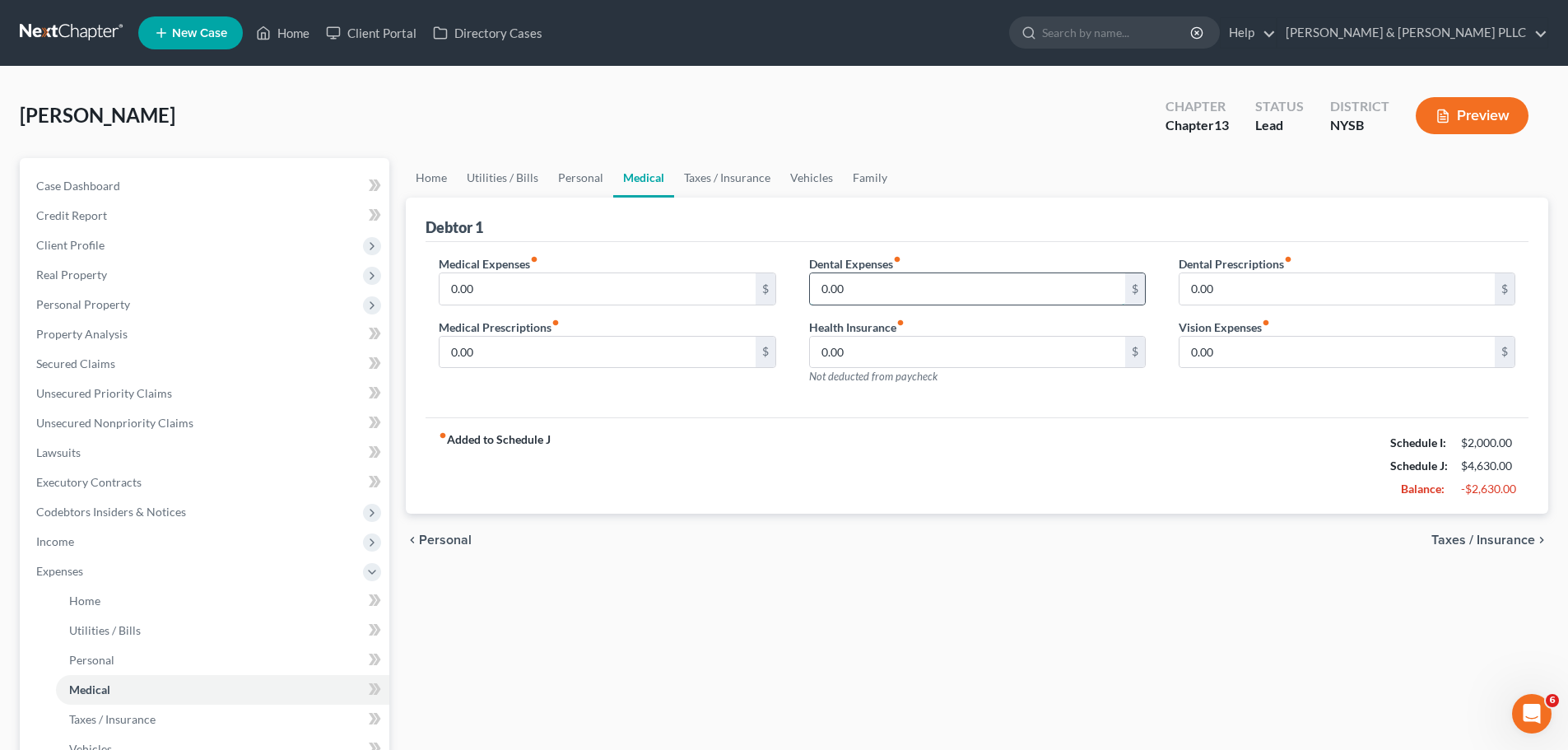
click at [1054, 288] on input "0.00" at bounding box center [968, 289] width 316 height 31
click at [974, 359] on input "0.00" at bounding box center [968, 352] width 316 height 31
click at [1495, 536] on span "Taxes / Insurance" at bounding box center [1484, 540] width 104 height 13
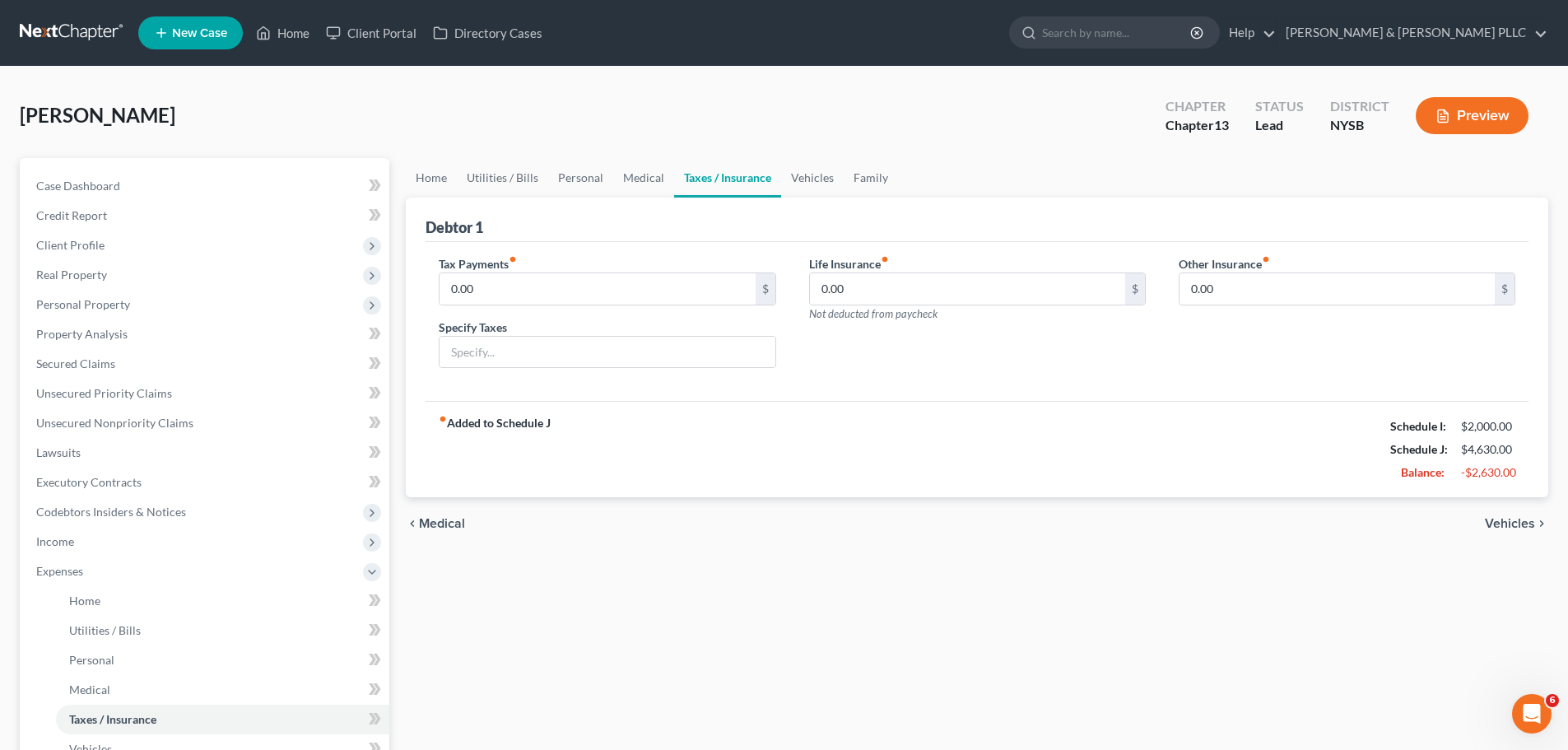
click at [1520, 523] on span "Vehicles" at bounding box center [1510, 524] width 50 height 13
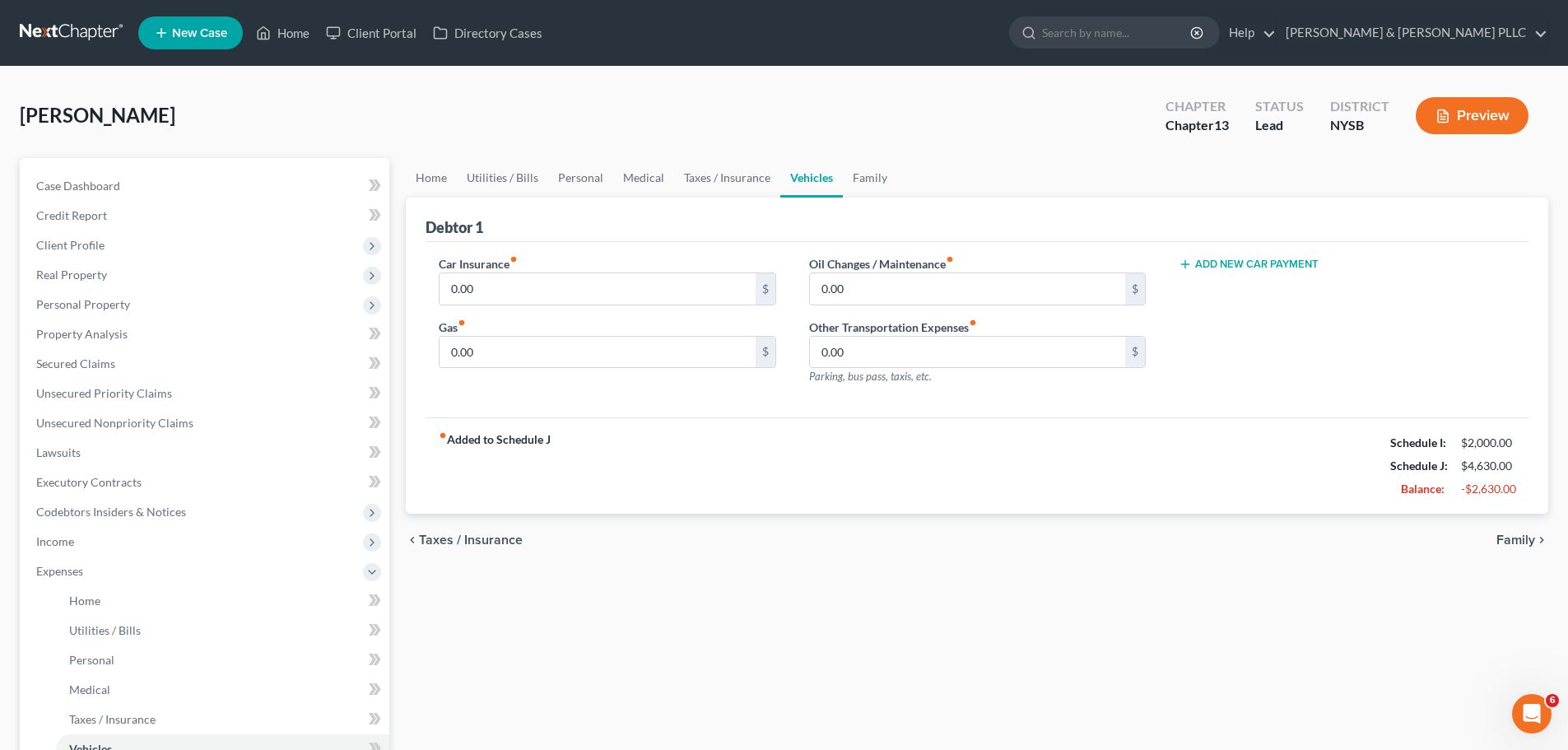
click at [1526, 539] on span "Family" at bounding box center [1516, 540] width 38 height 13
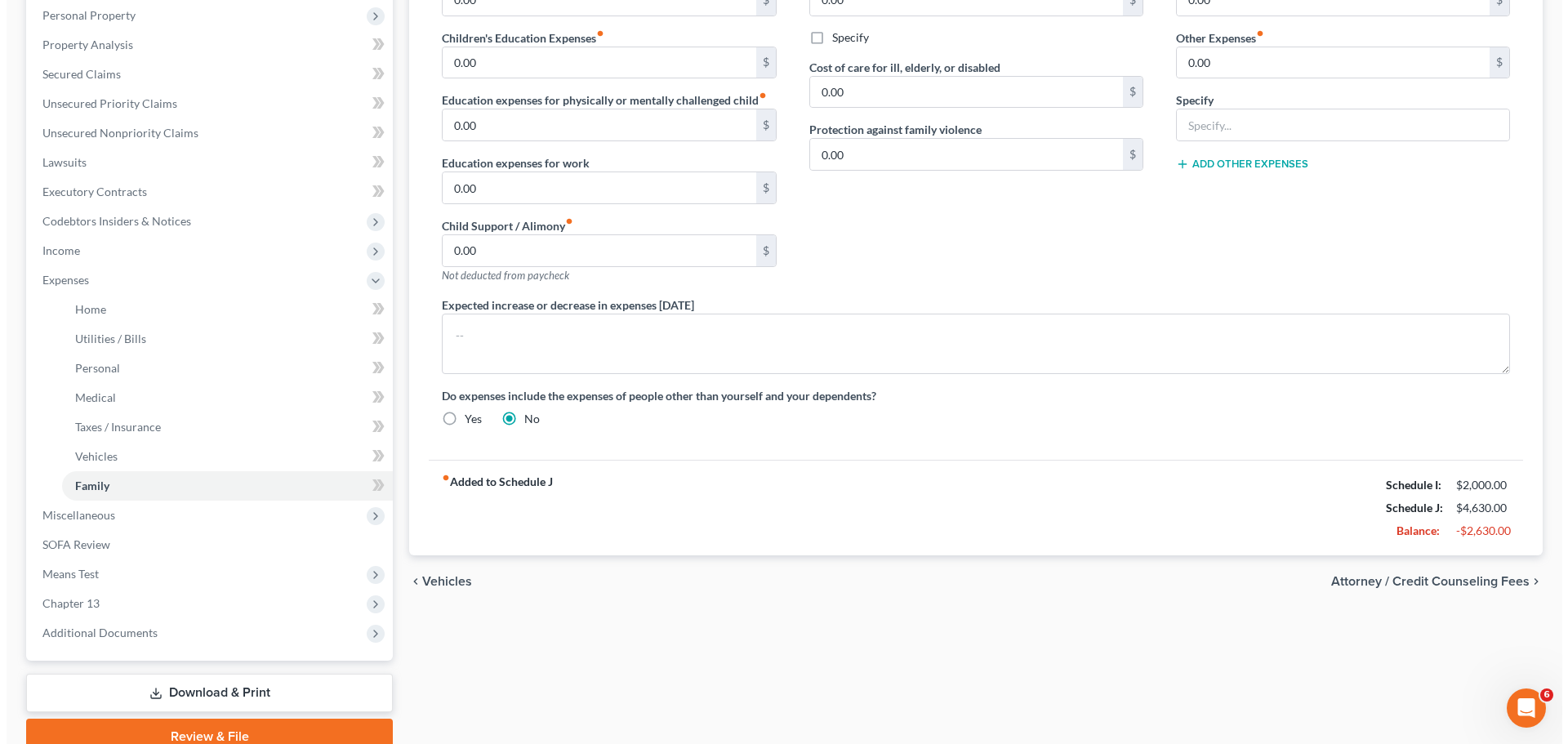
scroll to position [327, 0]
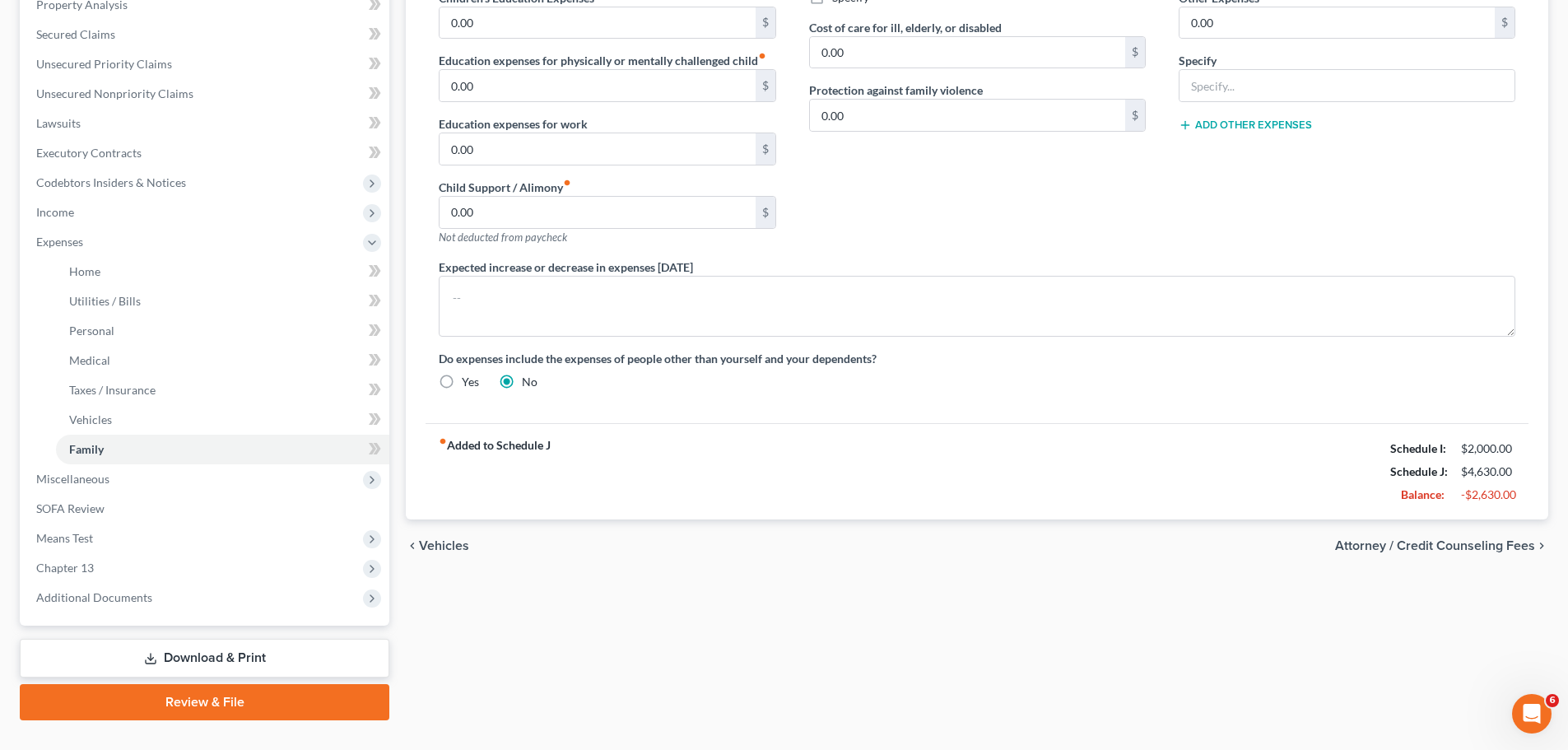
drag, startPoint x: 1428, startPoint y: 542, endPoint x: 605, endPoint y: 513, distance: 823.5
click at [1085, 564] on div "chevron_left Vehicles Attorney / Credit Counseling Fees chevron_right" at bounding box center [977, 547] width 1143 height 53
click at [467, 378] on label "Yes" at bounding box center [470, 382] width 17 height 16
click at [469, 378] on input "Yes" at bounding box center [474, 380] width 11 height 11
click at [524, 384] on label "No" at bounding box center [529, 382] width 16 height 16
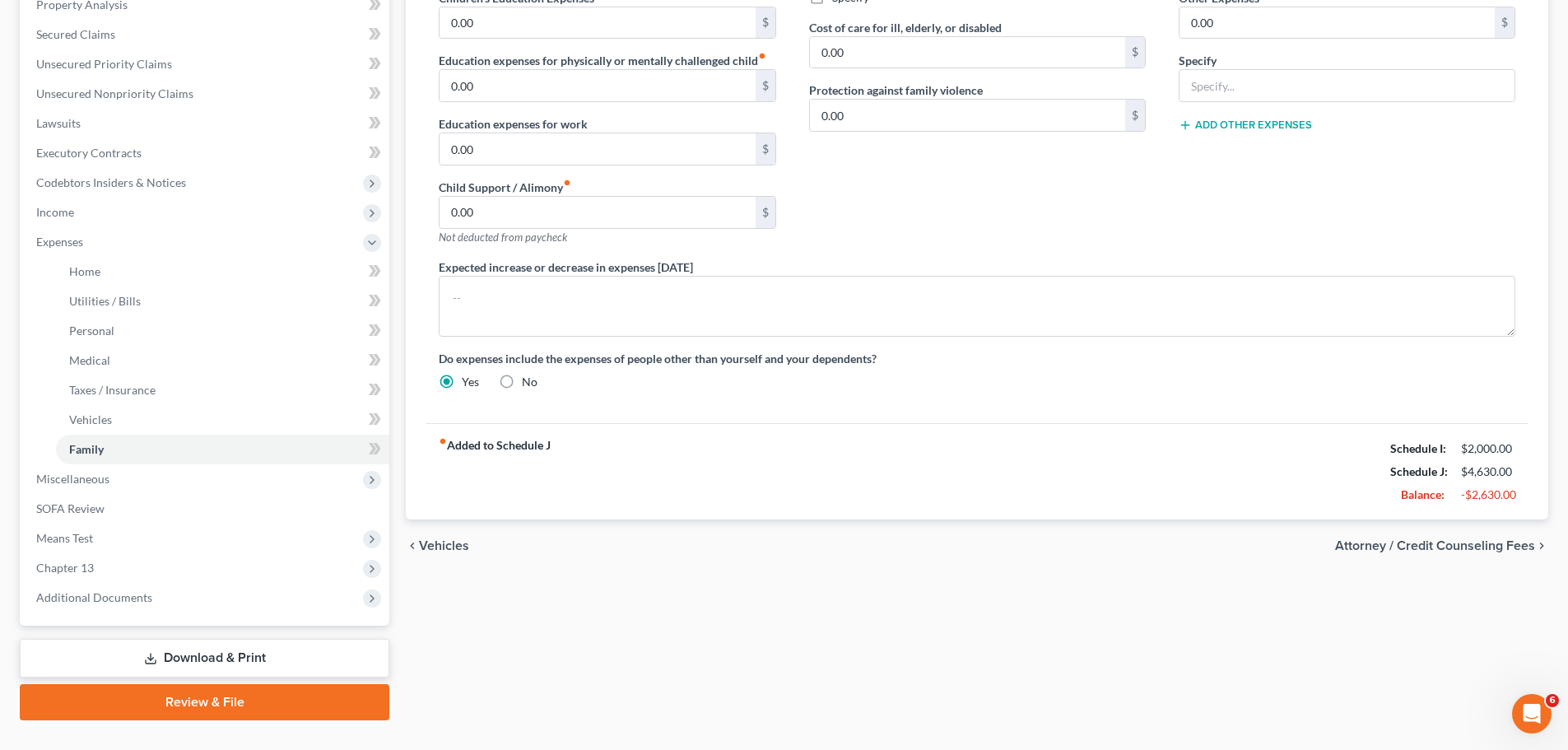
click at [528, 384] on input "No" at bounding box center [534, 380] width 11 height 11
click at [1432, 545] on span "Attorney / Credit Counseling Fees" at bounding box center [1435, 546] width 200 height 13
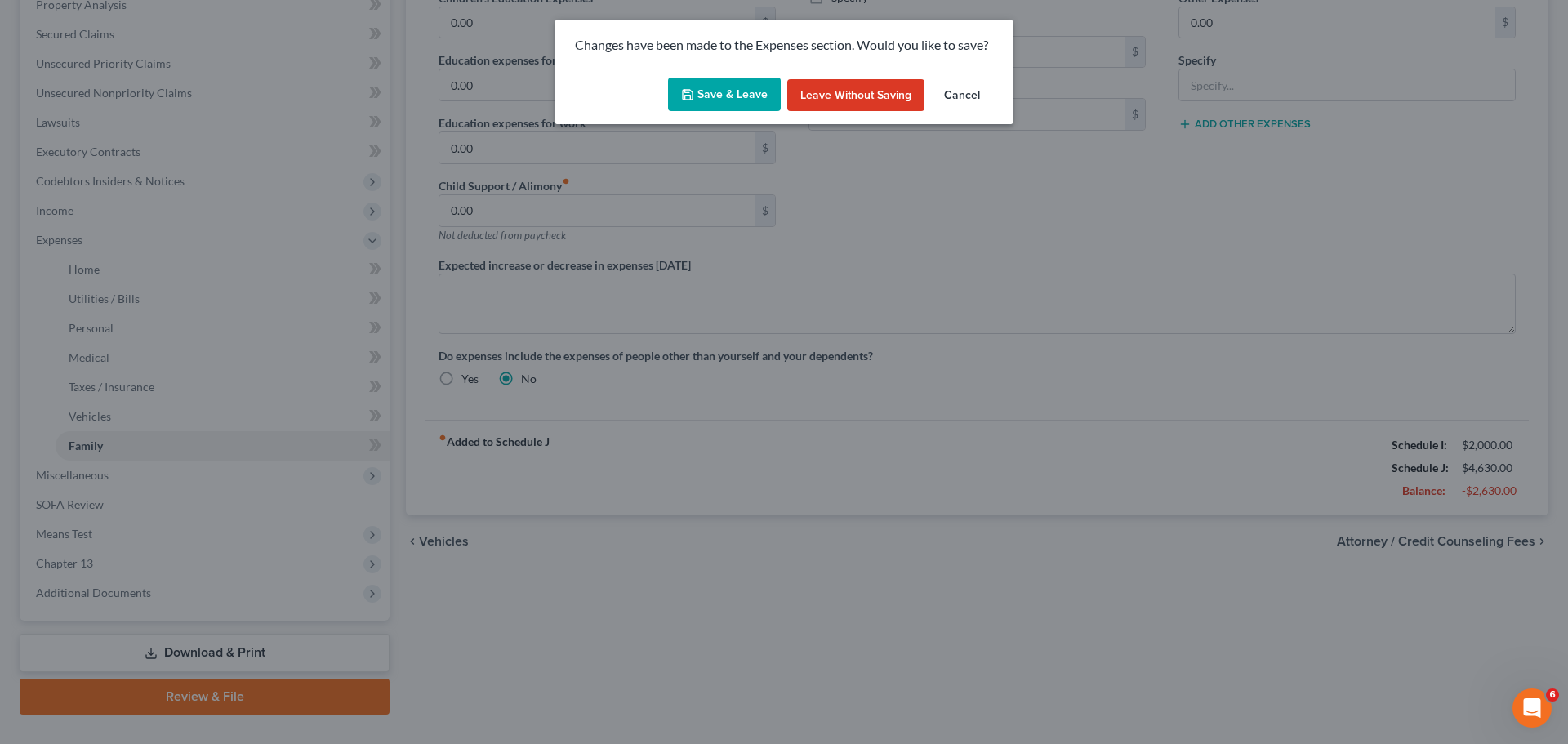
click at [736, 98] on button "Save & Leave" at bounding box center [724, 95] width 113 height 34
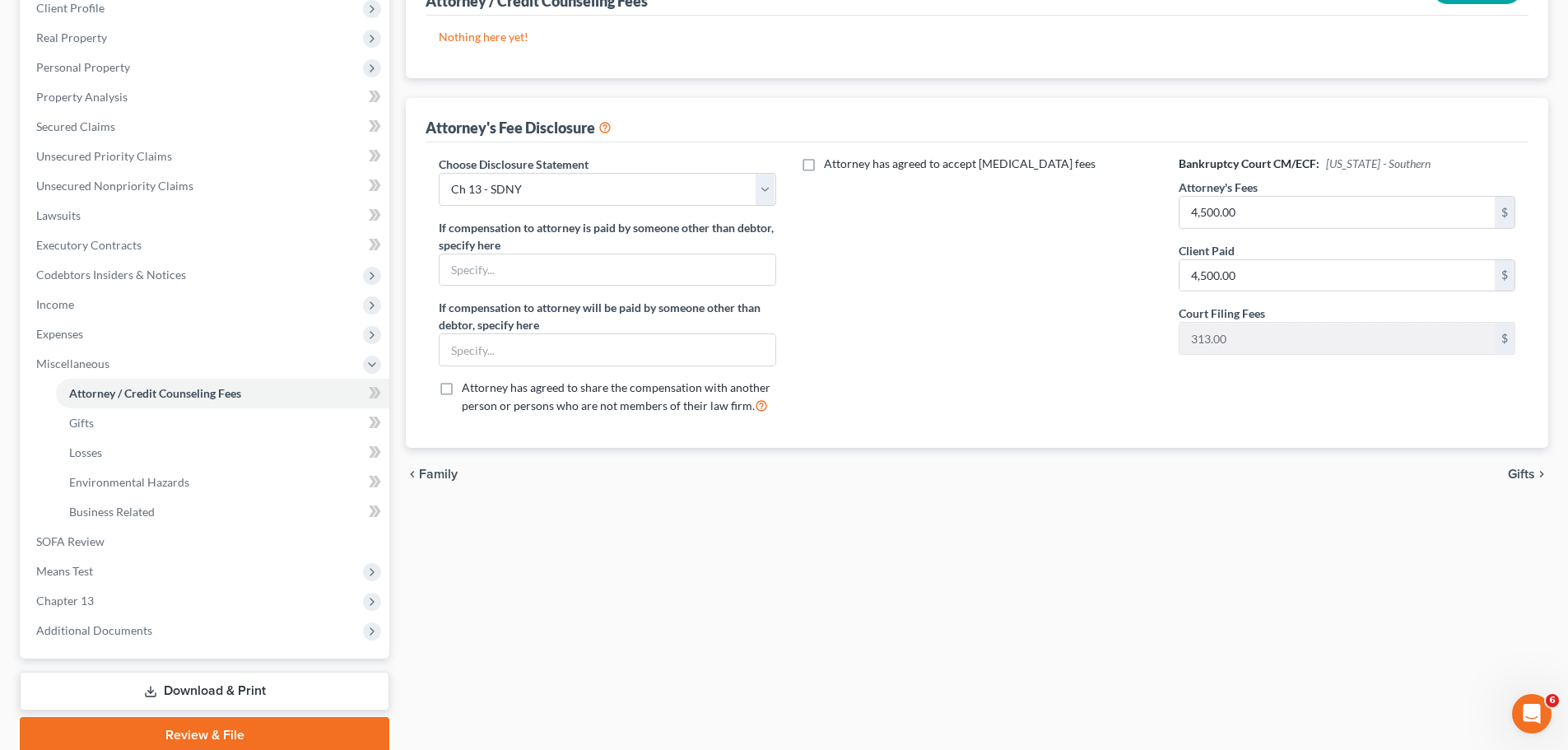
scroll to position [247, 0]
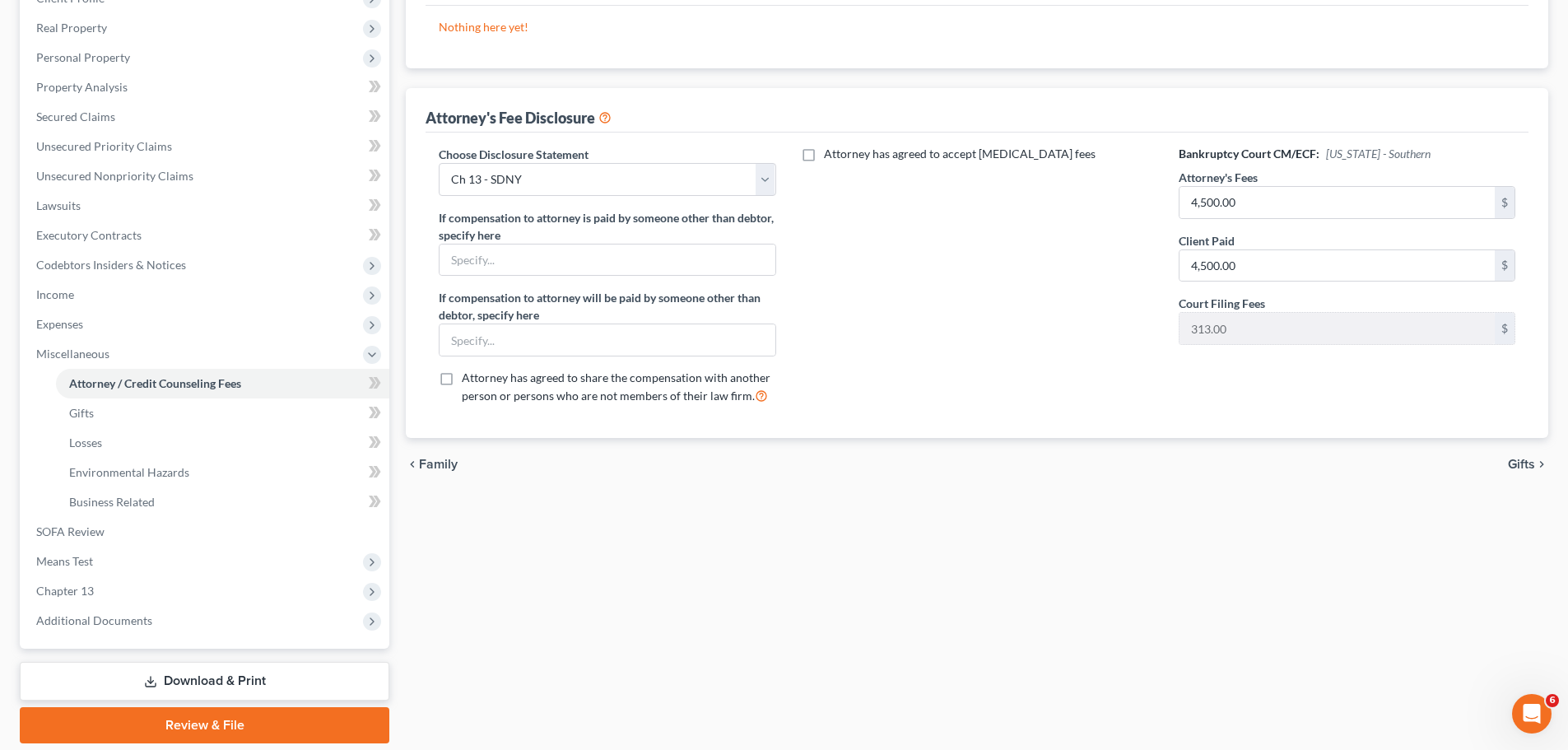
click at [1533, 464] on span "Gifts" at bounding box center [1521, 464] width 27 height 13
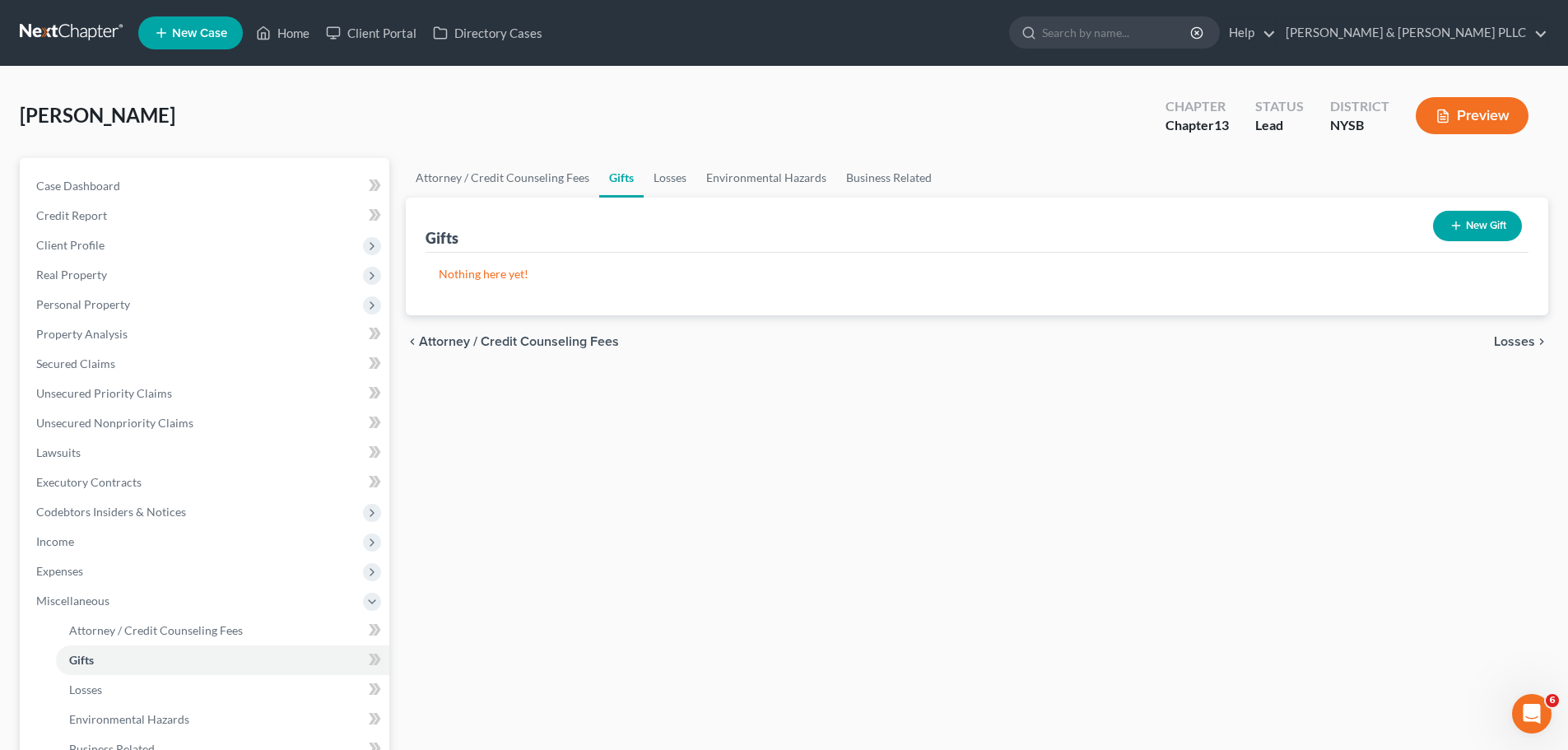
click at [1522, 342] on span "Losses" at bounding box center [1514, 341] width 41 height 13
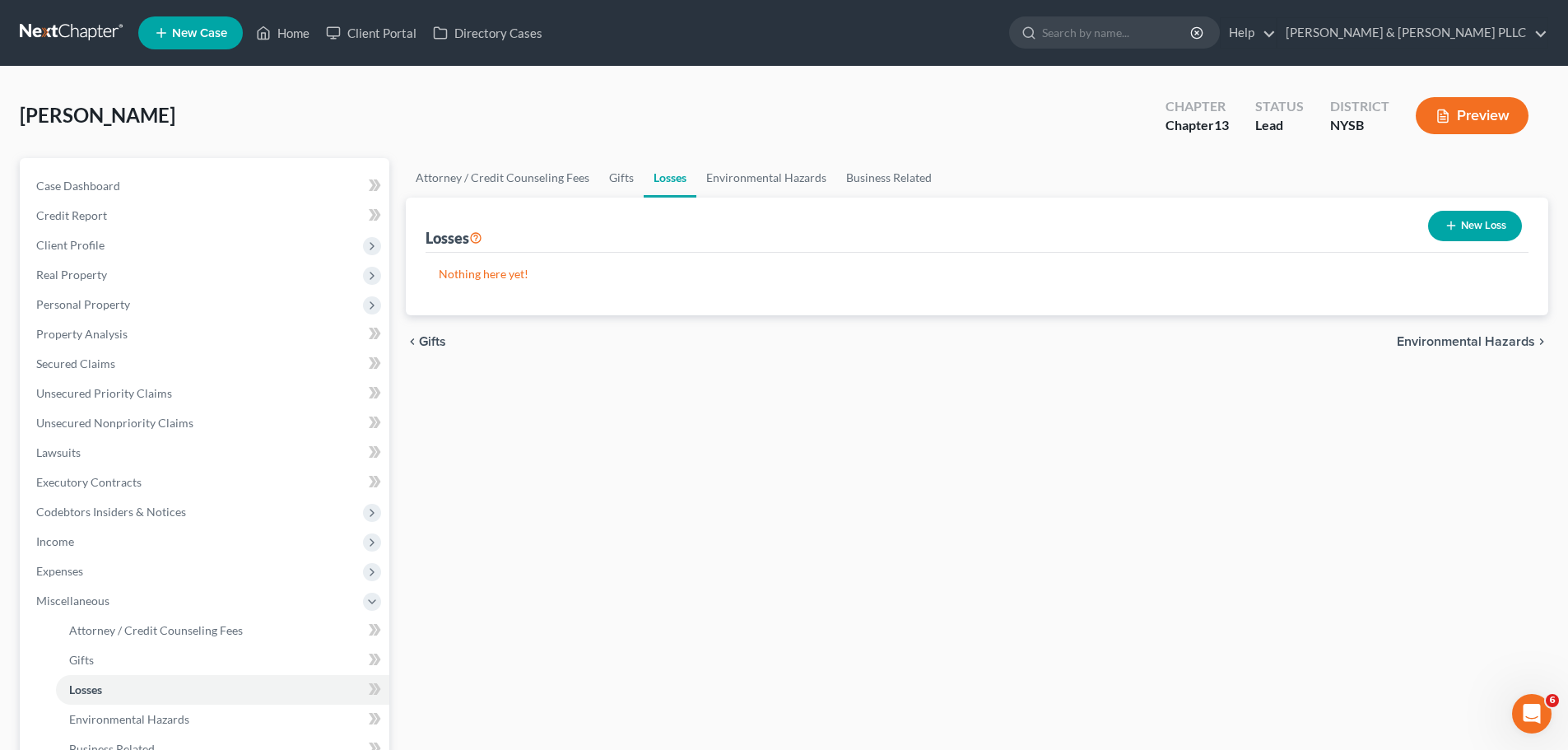
click at [1476, 339] on span "Environmental Hazards" at bounding box center [1467, 341] width 139 height 13
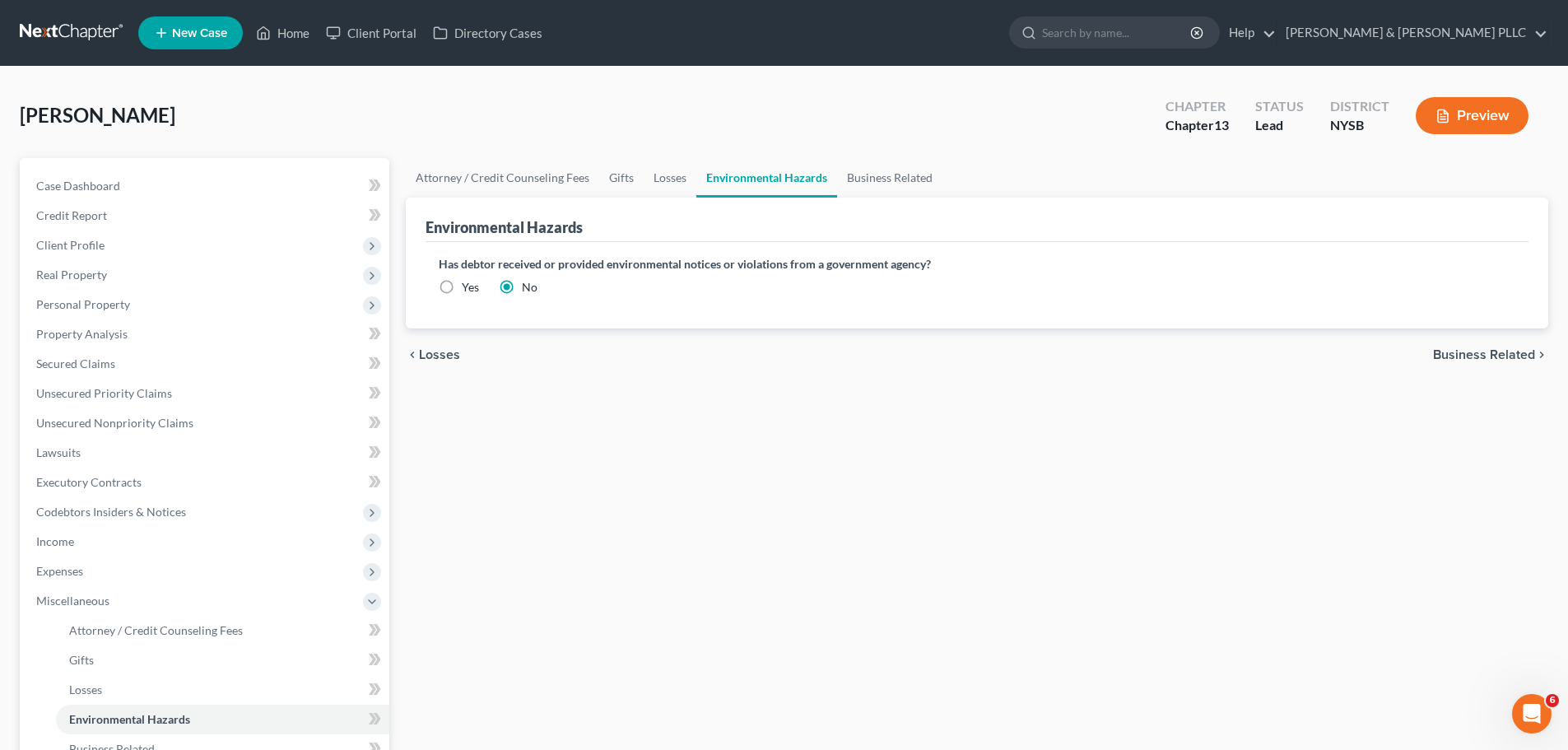
click at [1486, 353] on span "Business Related" at bounding box center [1484, 355] width 102 height 13
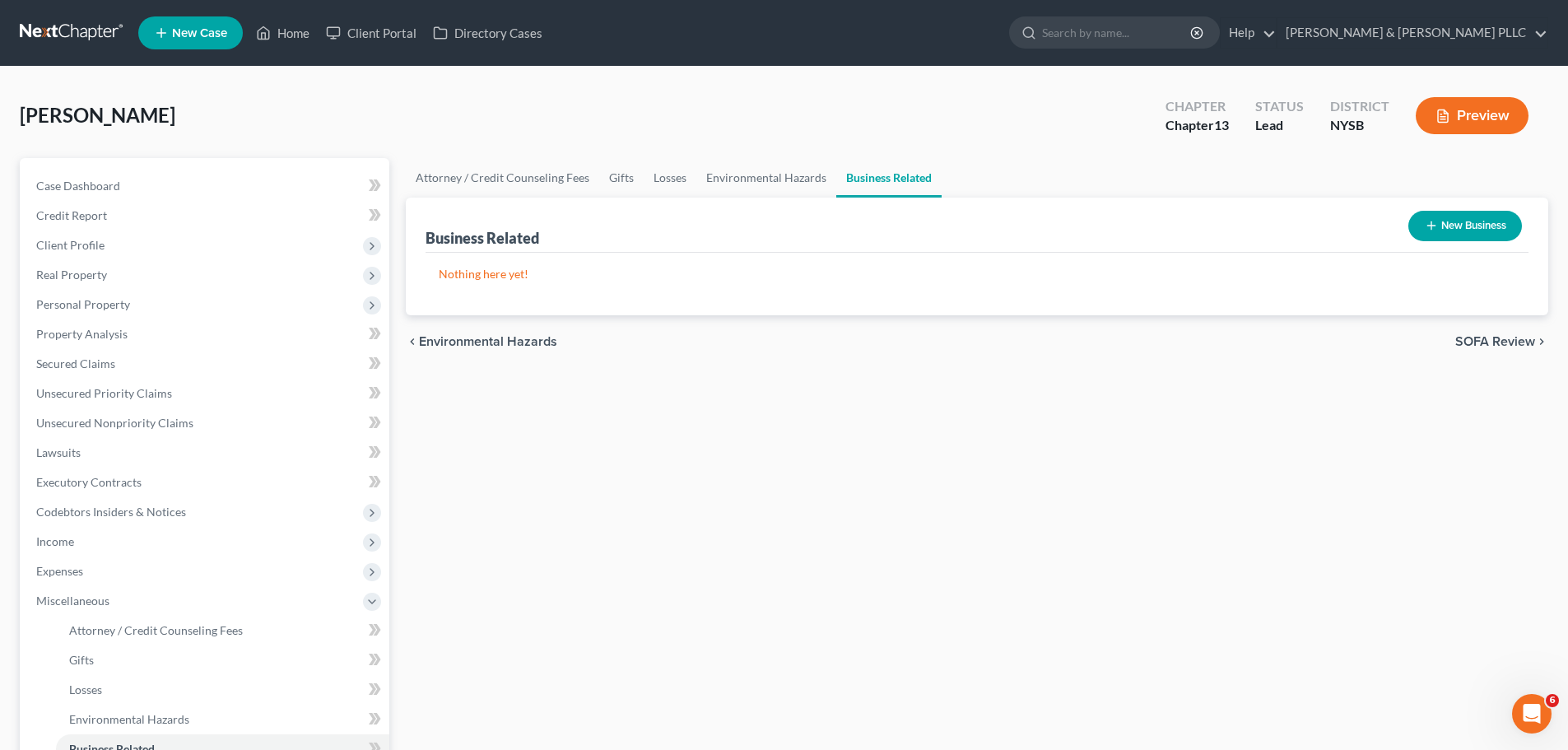
click at [1494, 343] on span "SOFA Review" at bounding box center [1496, 341] width 80 height 13
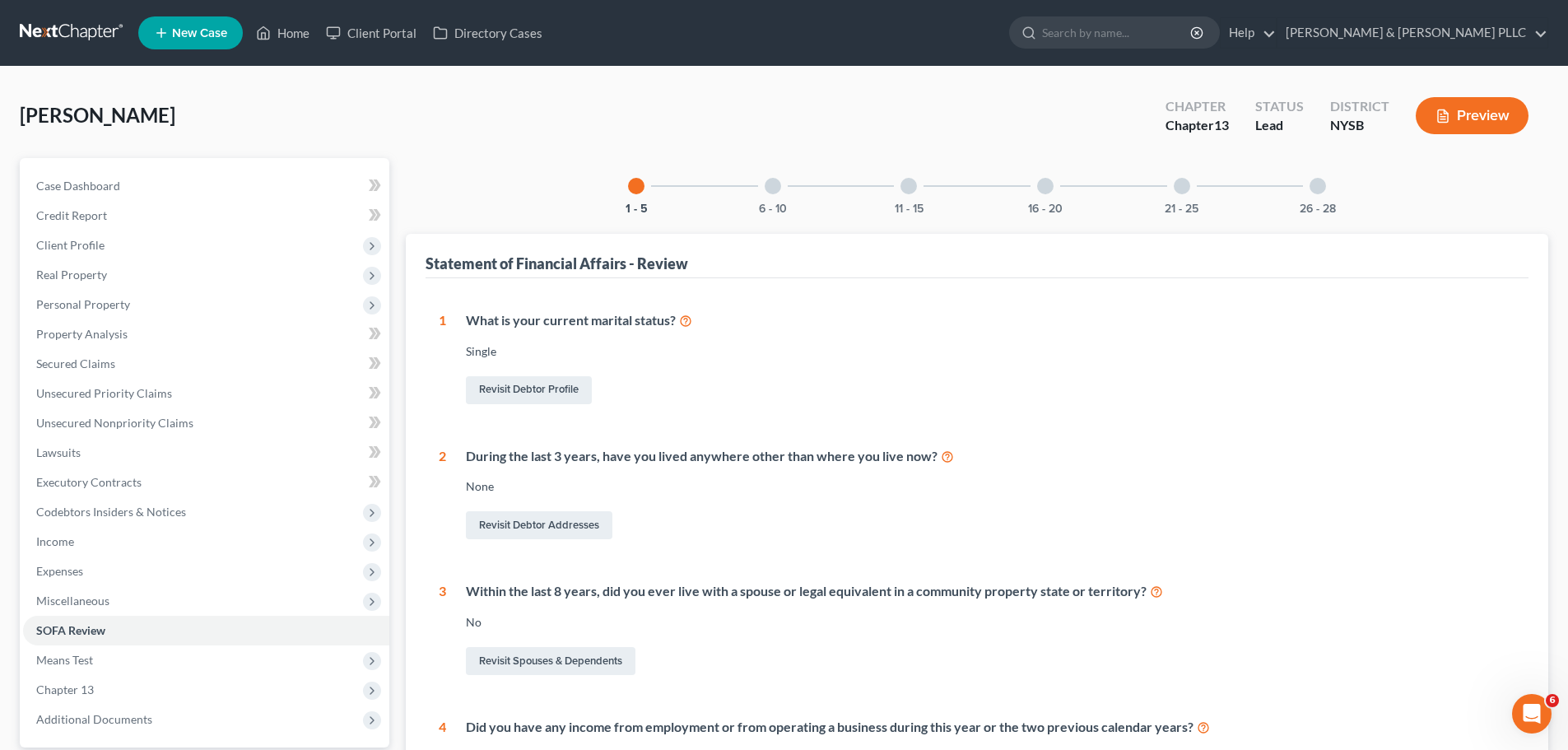
click at [775, 177] on div "6 - 10" at bounding box center [773, 185] width 56 height 56
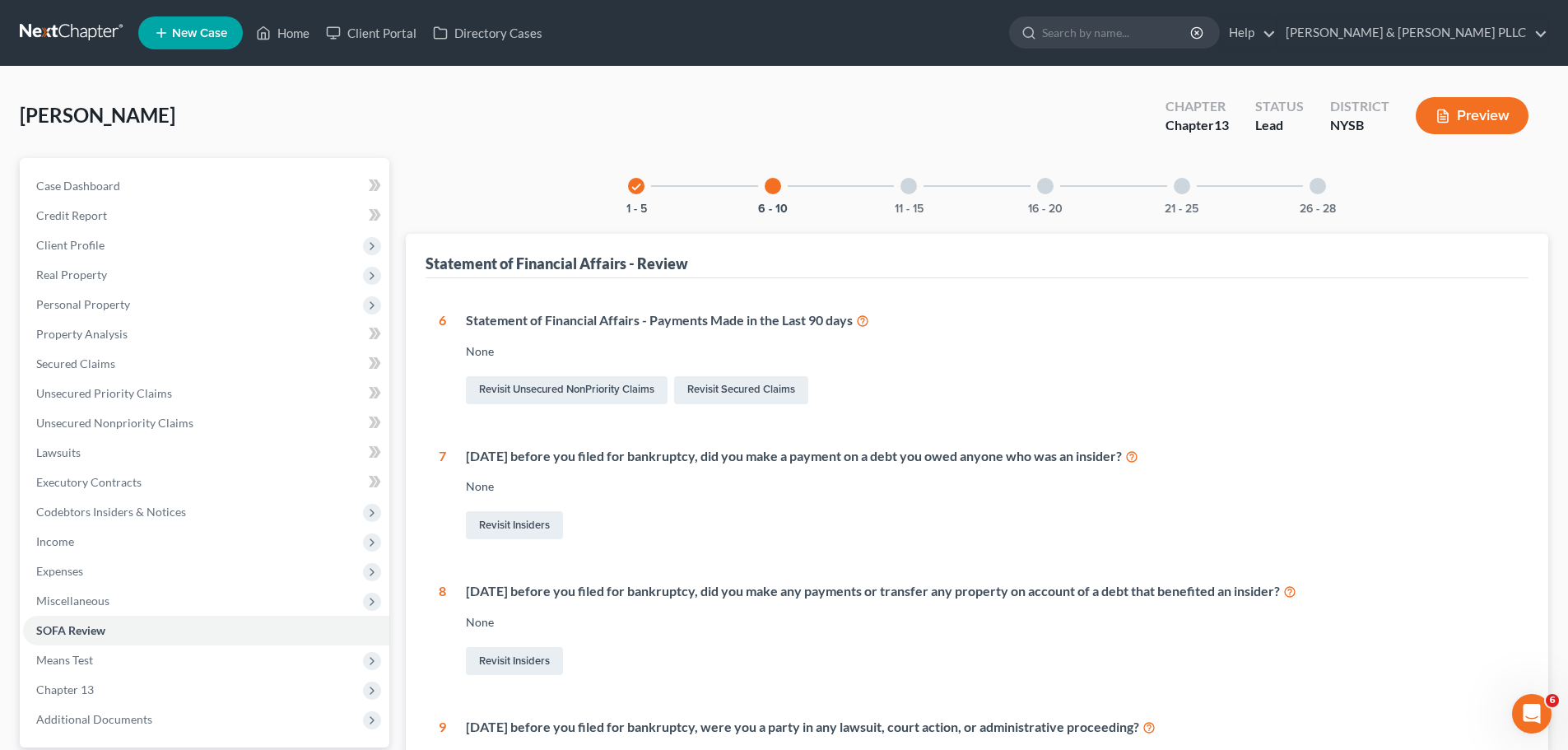
click at [913, 193] on div at bounding box center [909, 186] width 16 height 16
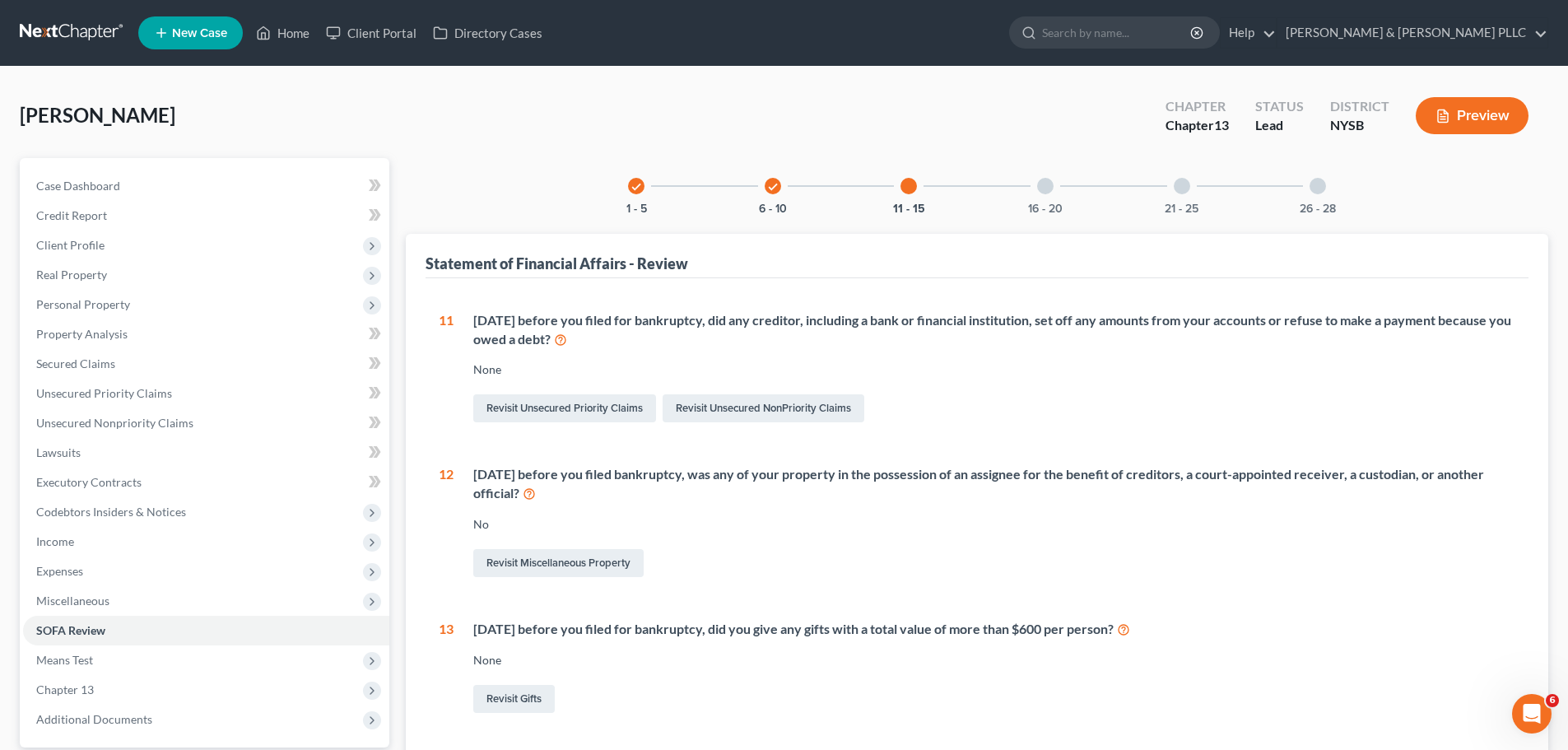
click at [1045, 179] on div at bounding box center [1045, 186] width 16 height 16
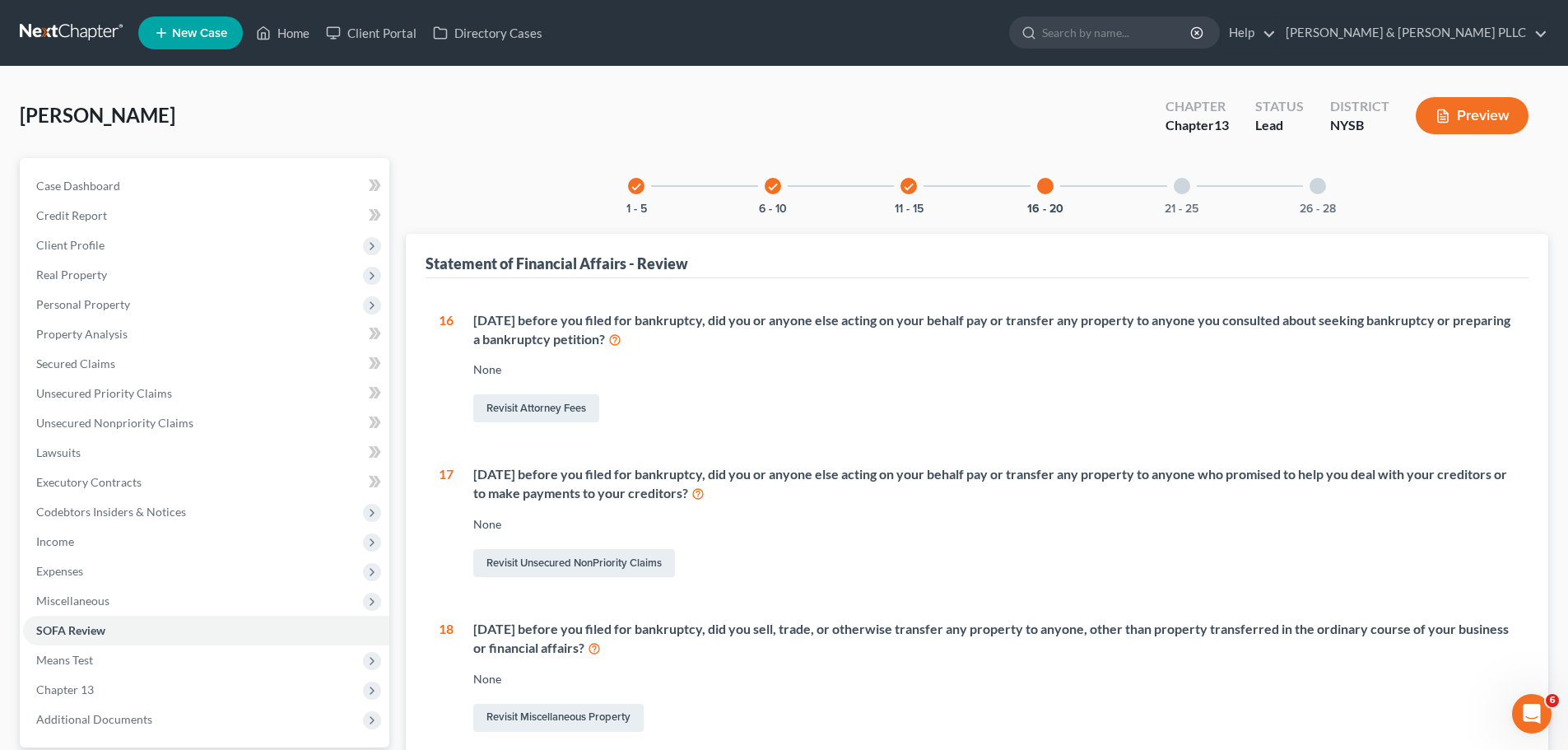
click at [1193, 186] on div "21 - 25" at bounding box center [1181, 185] width 56 height 56
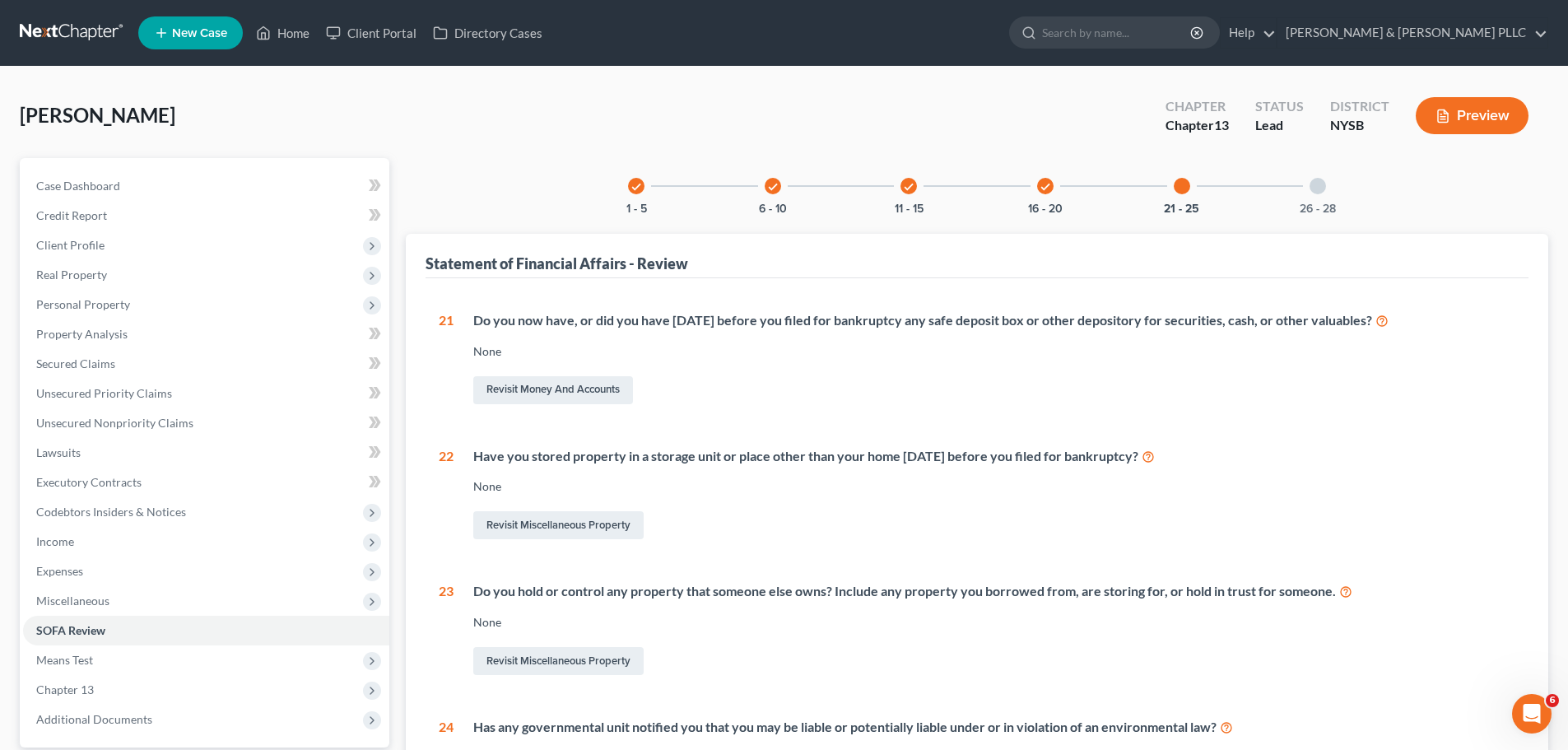
click at [1322, 182] on div at bounding box center [1318, 186] width 16 height 16
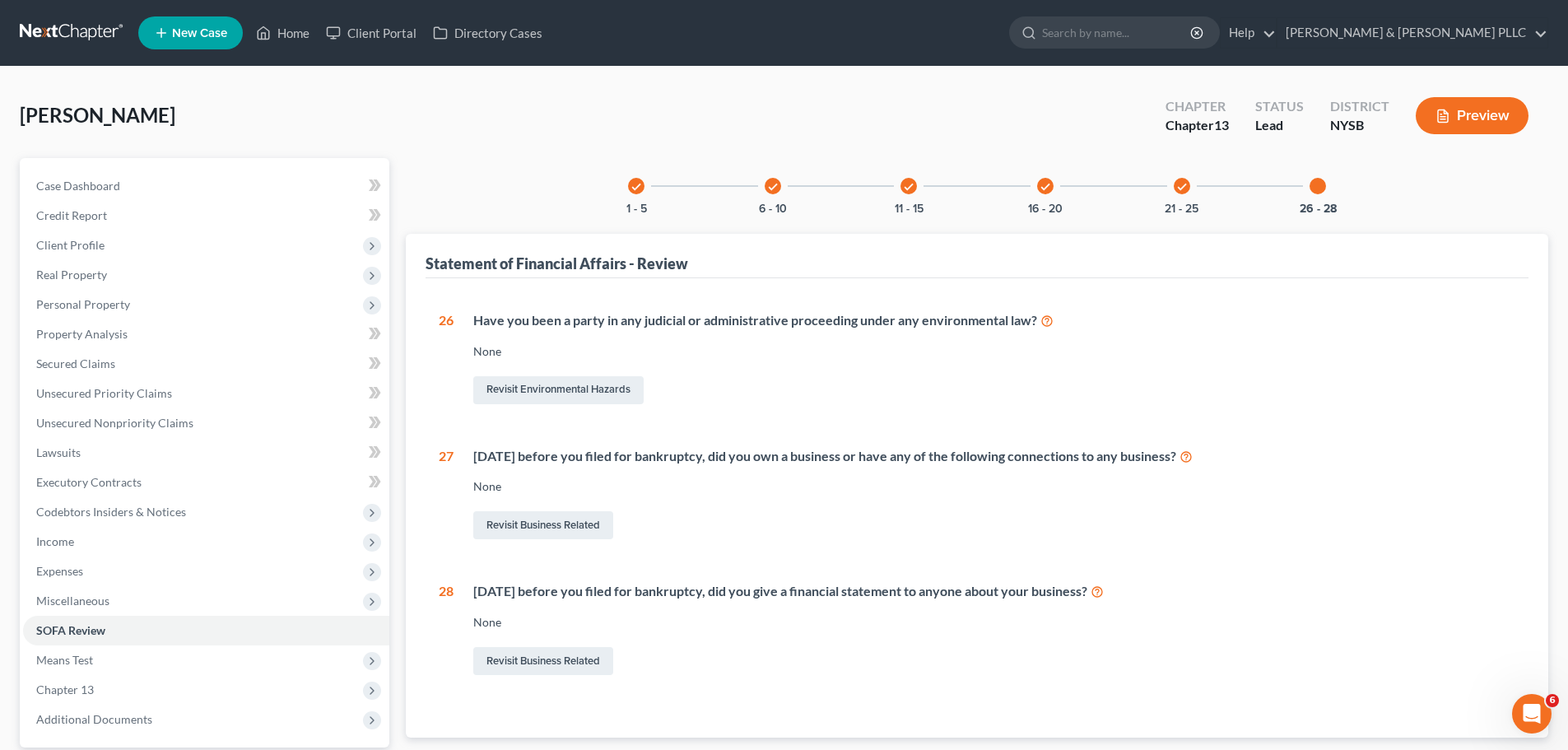
scroll to position [82, 0]
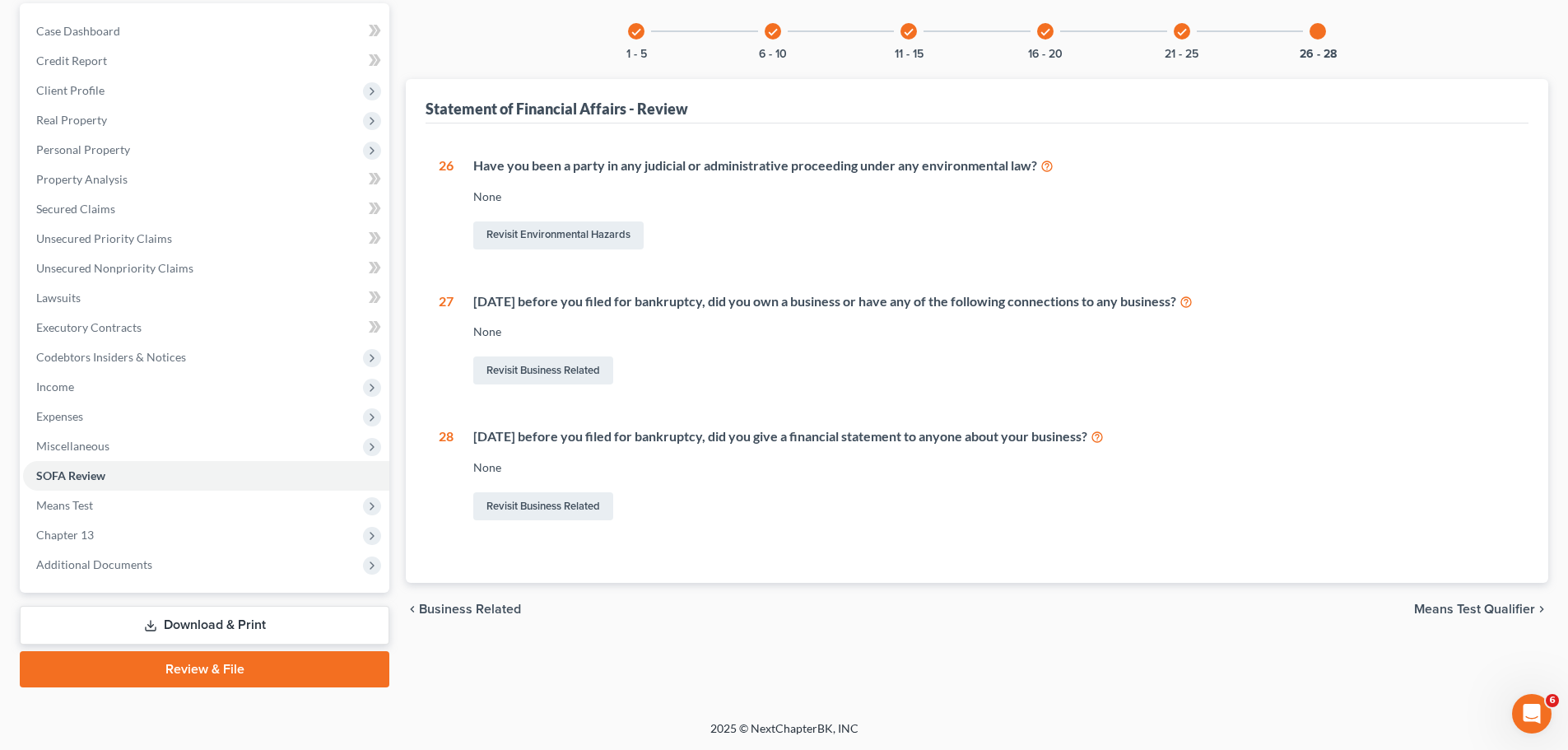
click at [1450, 603] on span "Means Test Qualifier" at bounding box center [1475, 609] width 121 height 13
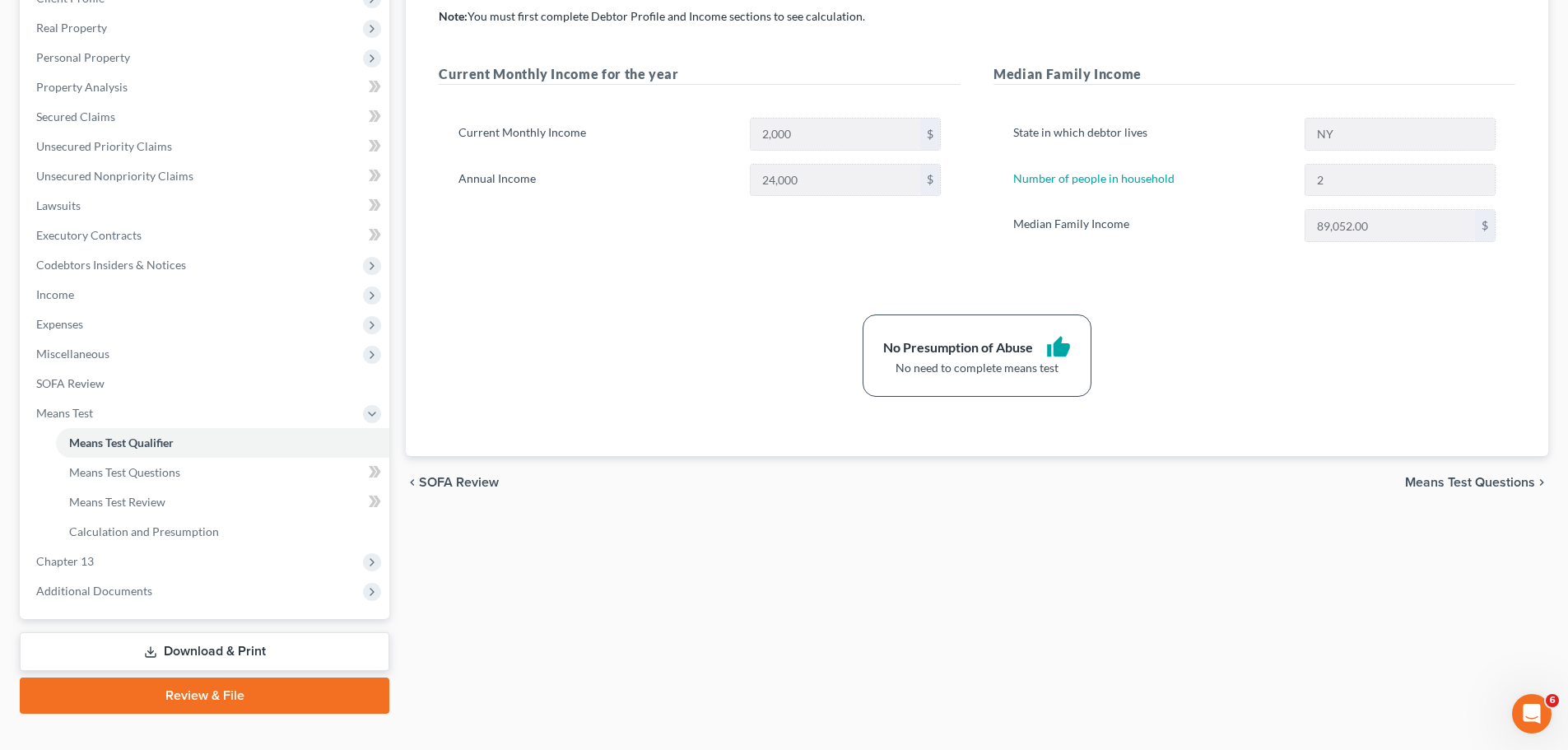
click at [1478, 486] on span "Means Test Questions" at bounding box center [1470, 483] width 130 height 13
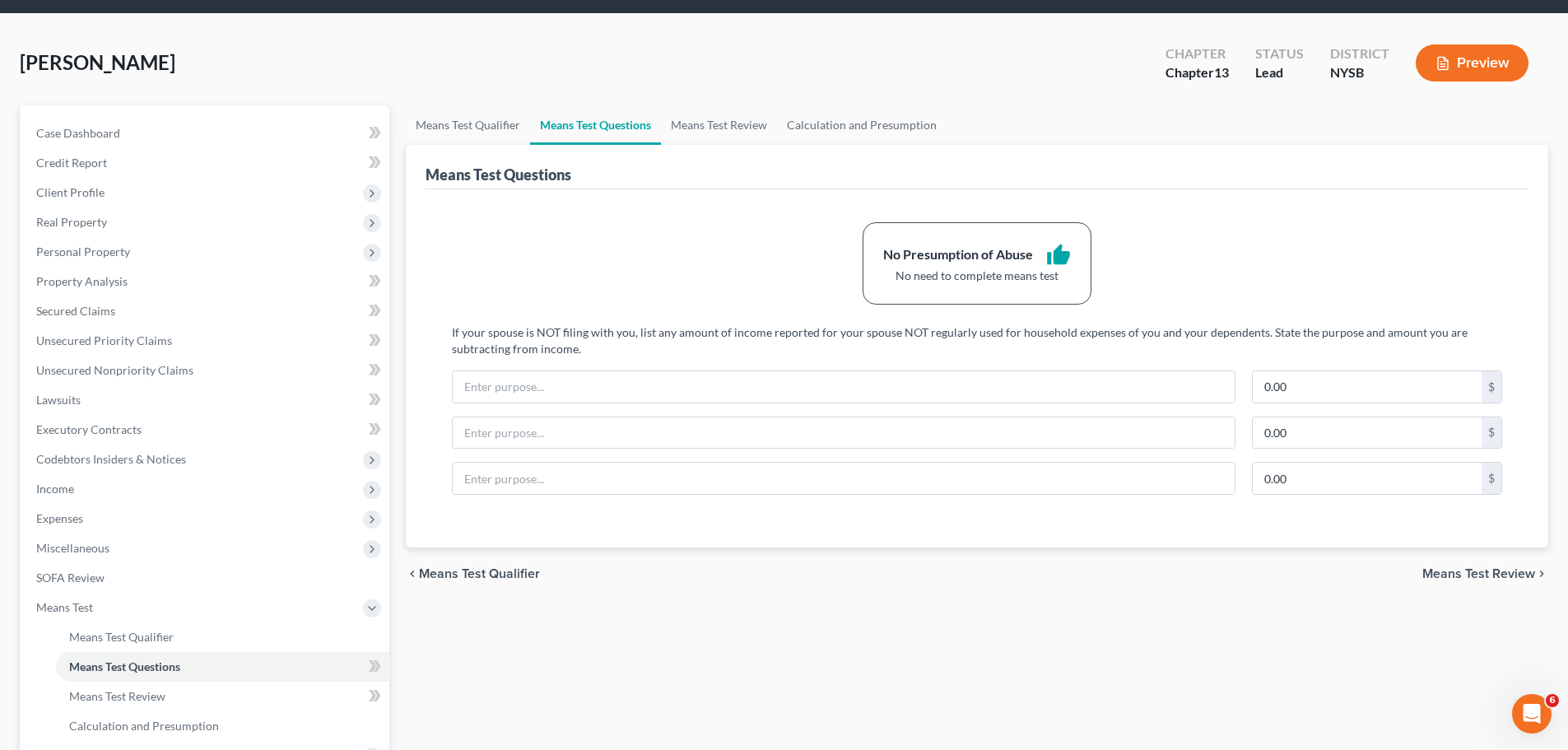
scroll to position [82, 0]
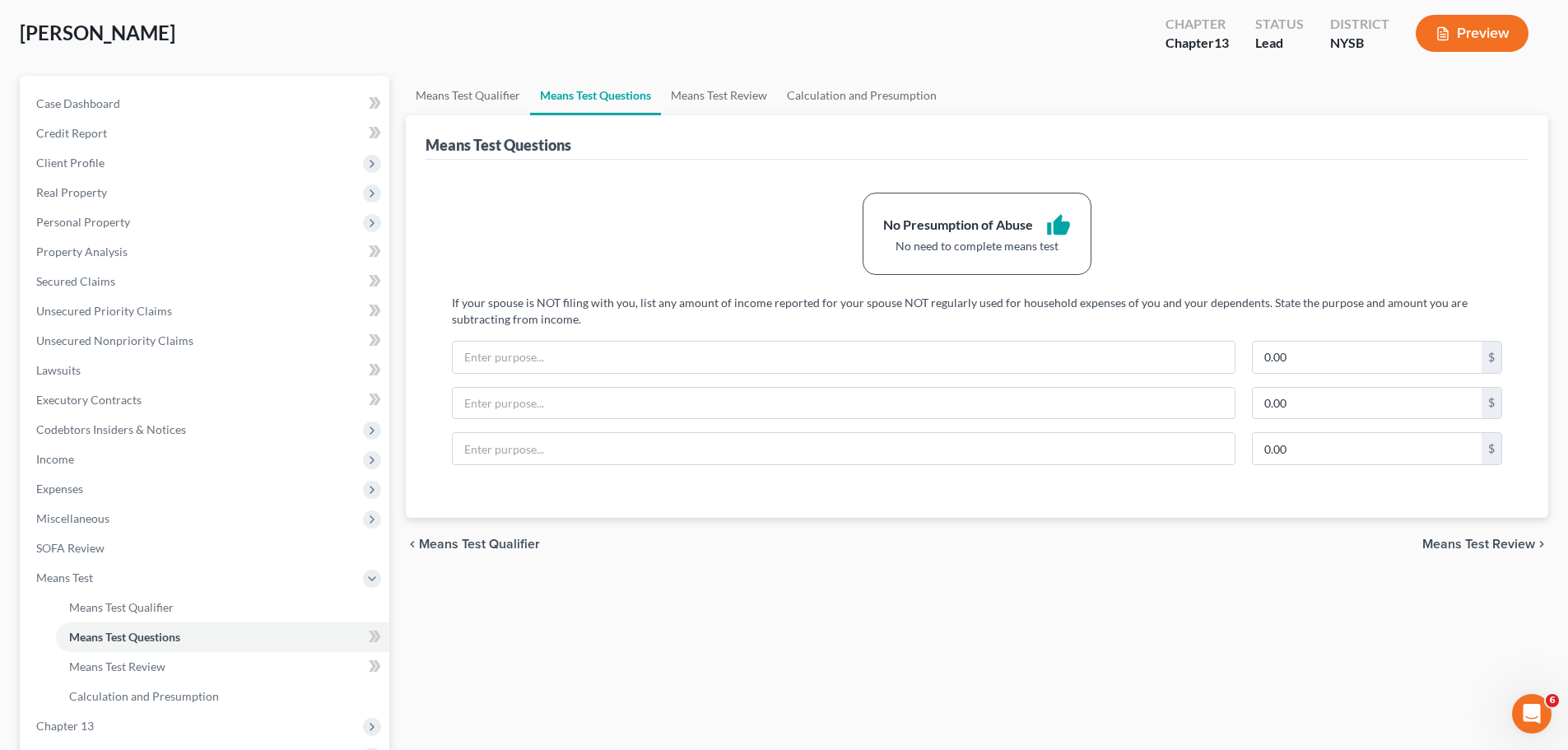
click at [1452, 545] on span "Means Test Review" at bounding box center [1480, 544] width 113 height 13
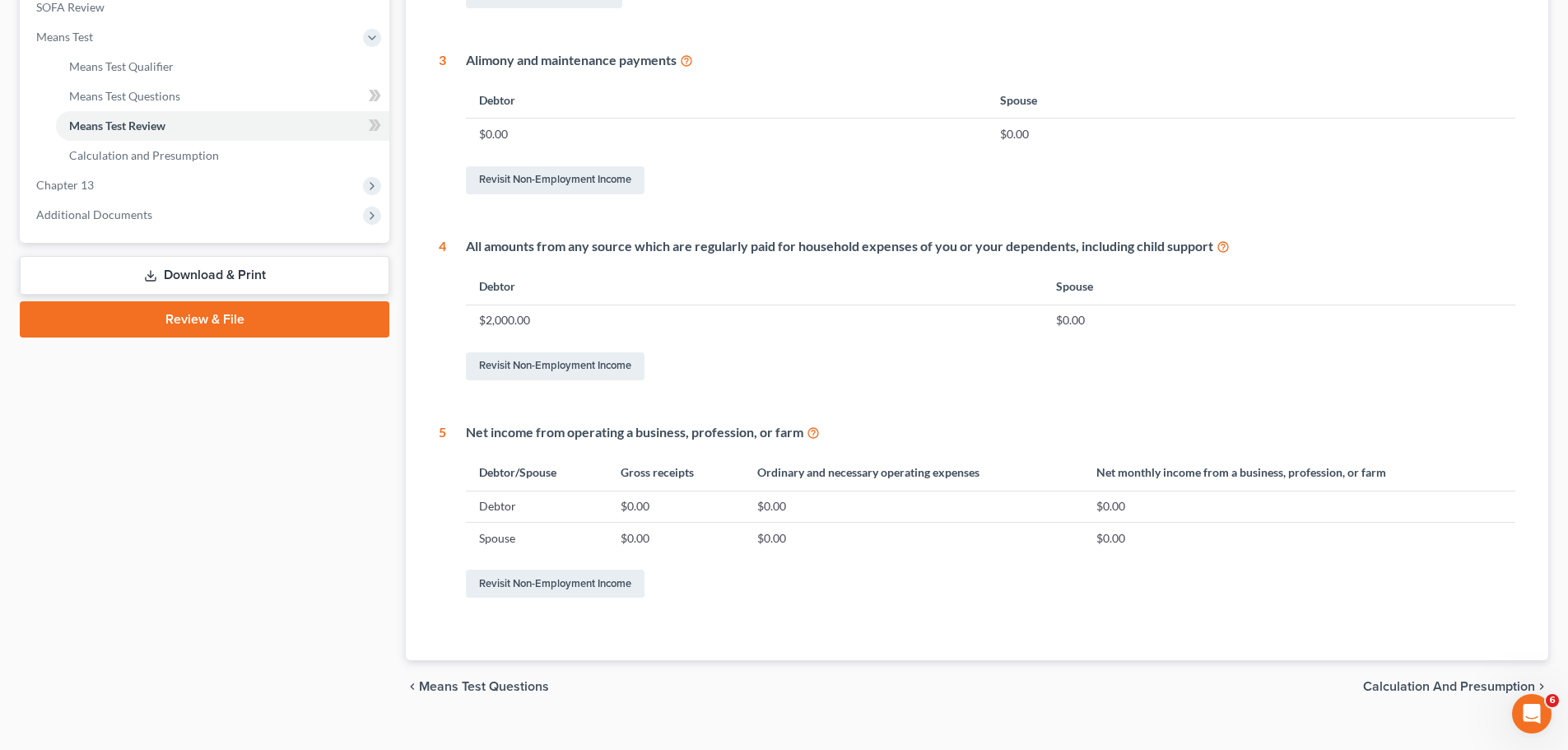
scroll to position [649, 0]
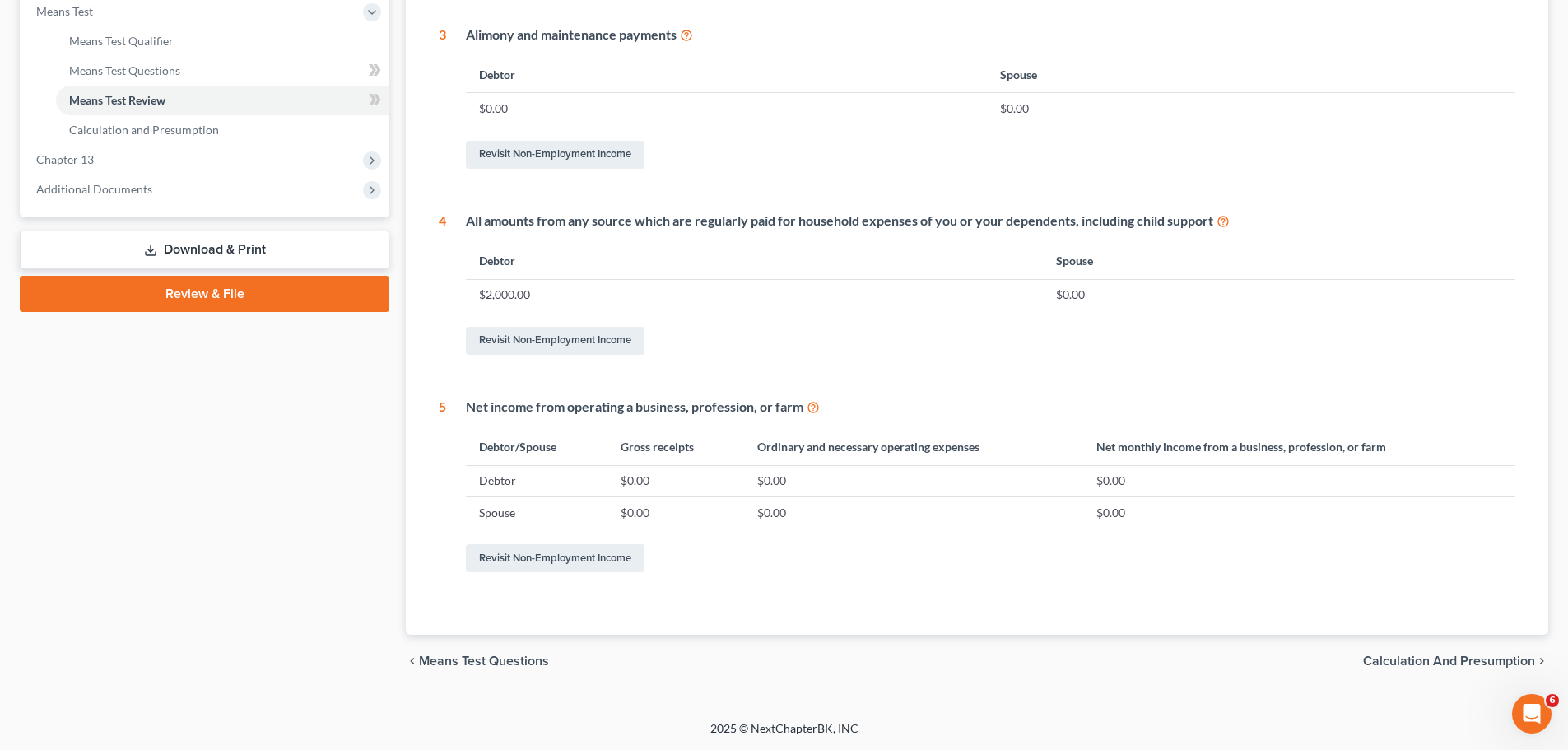
drag, startPoint x: 1445, startPoint y: 663, endPoint x: 1254, endPoint y: 450, distance: 286.1
click at [1281, 450] on ui-view "Means Test Qualifier Means Test Questions Means Test Review Calculation and Pre…" at bounding box center [977, 99] width 1143 height 1179
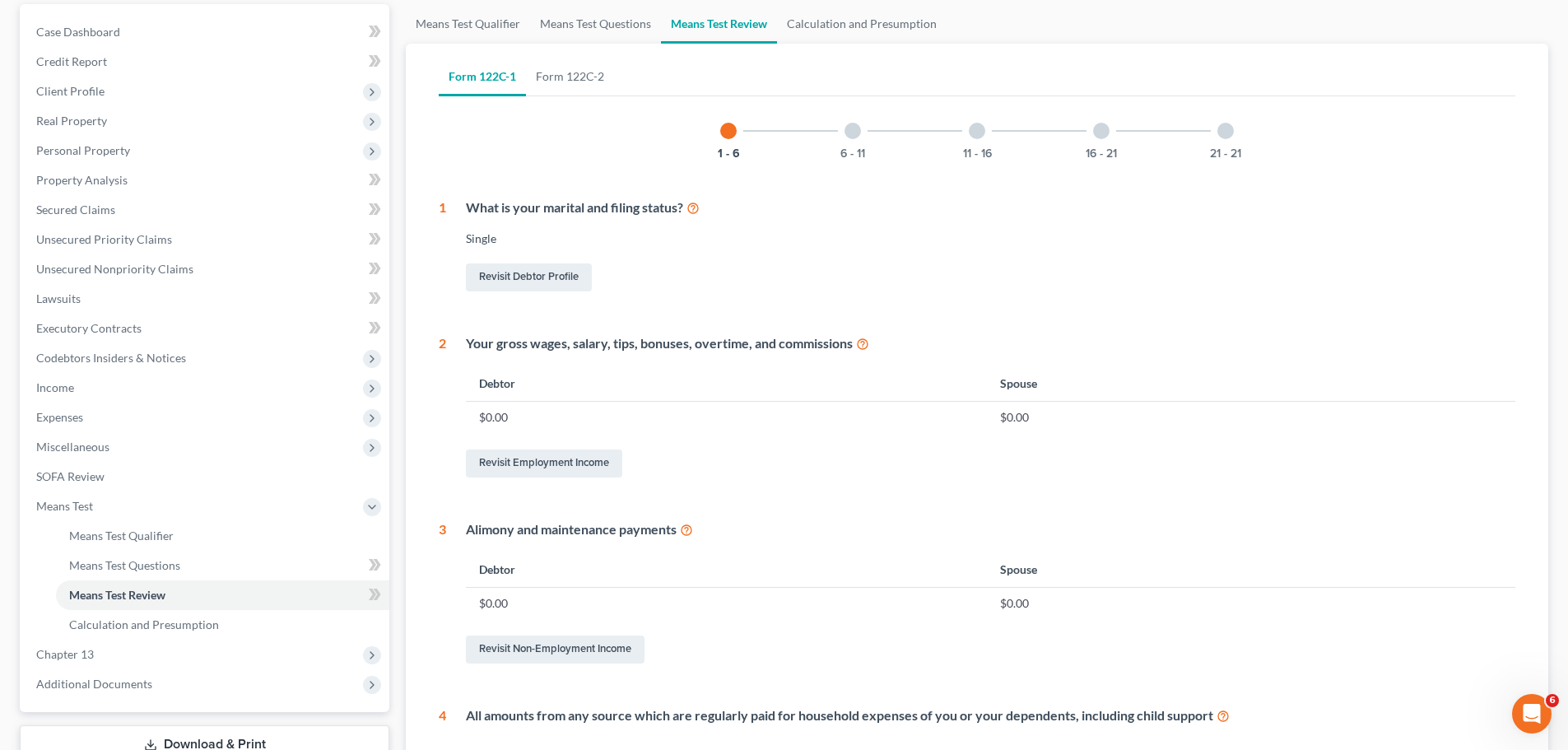
scroll to position [72, 0]
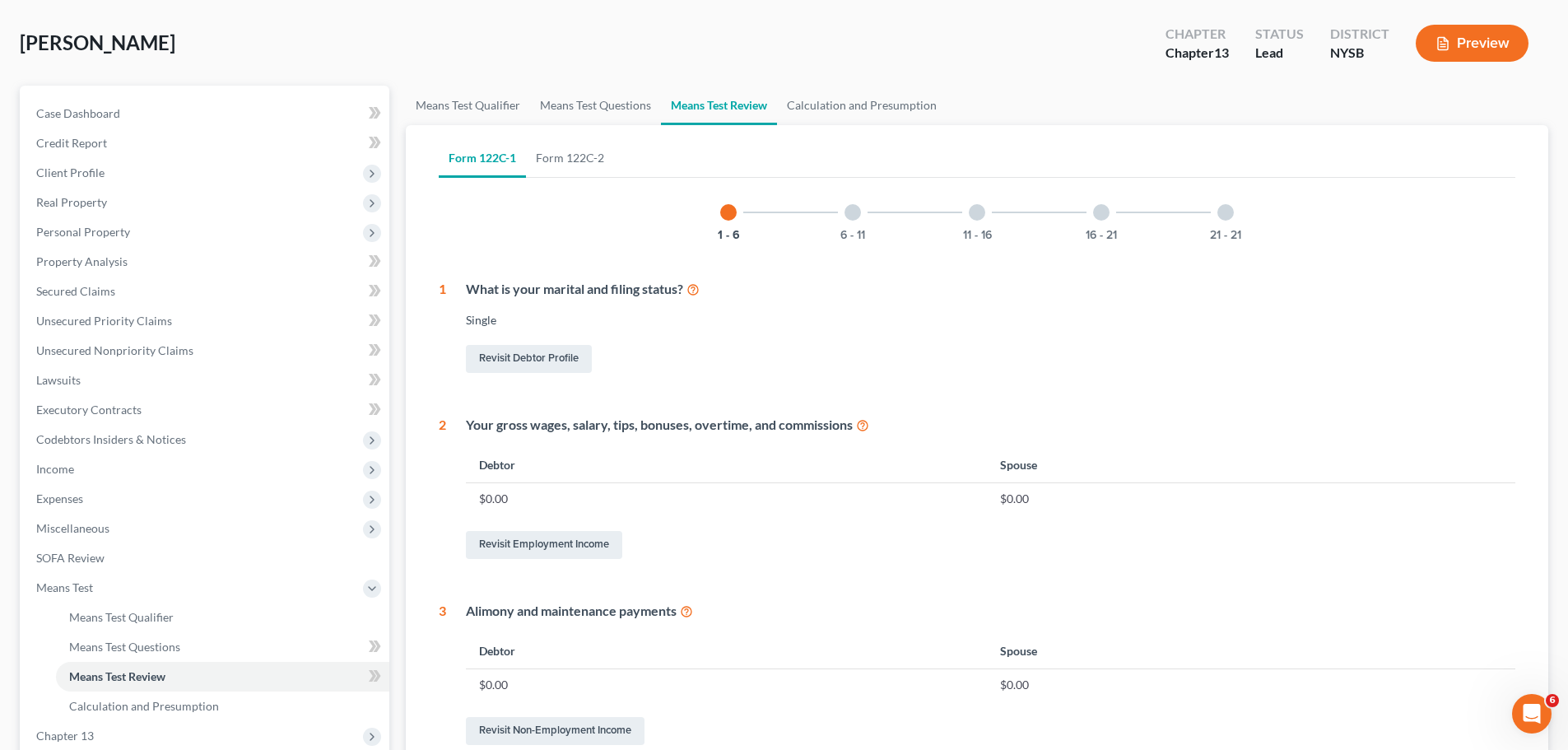
click at [854, 214] on div at bounding box center [853, 213] width 16 height 16
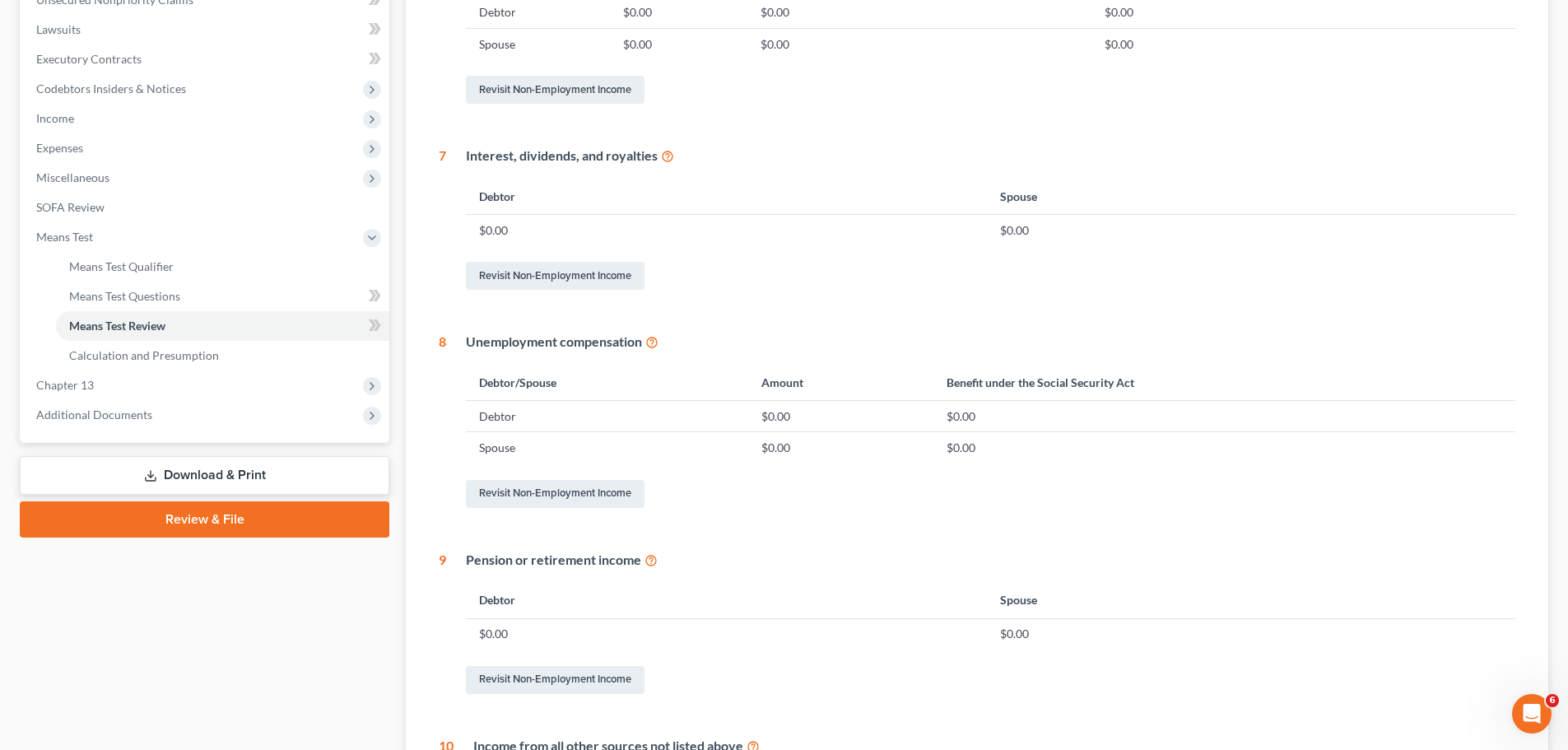
scroll to position [155, 0]
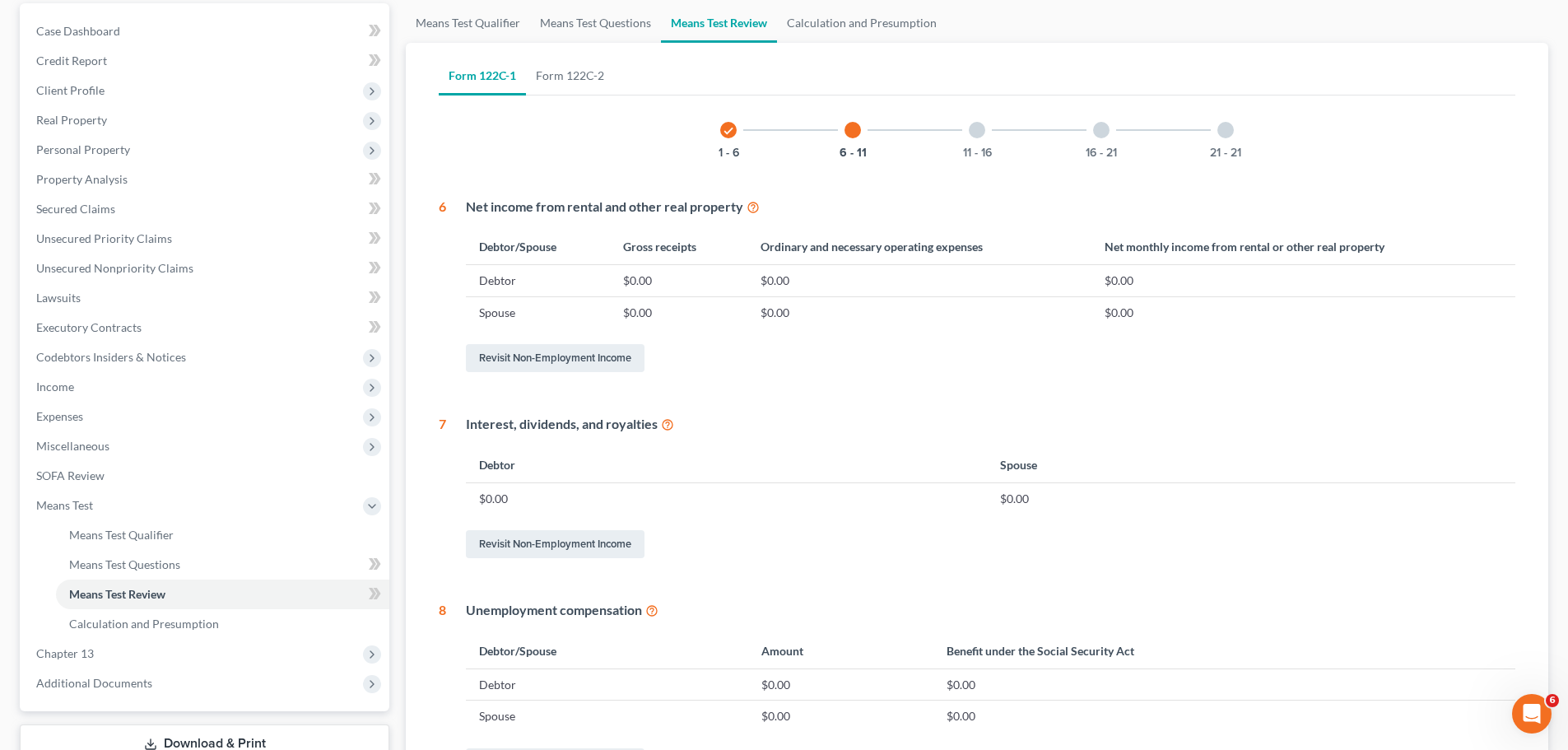
click at [984, 123] on div "11 - 16" at bounding box center [977, 130] width 56 height 56
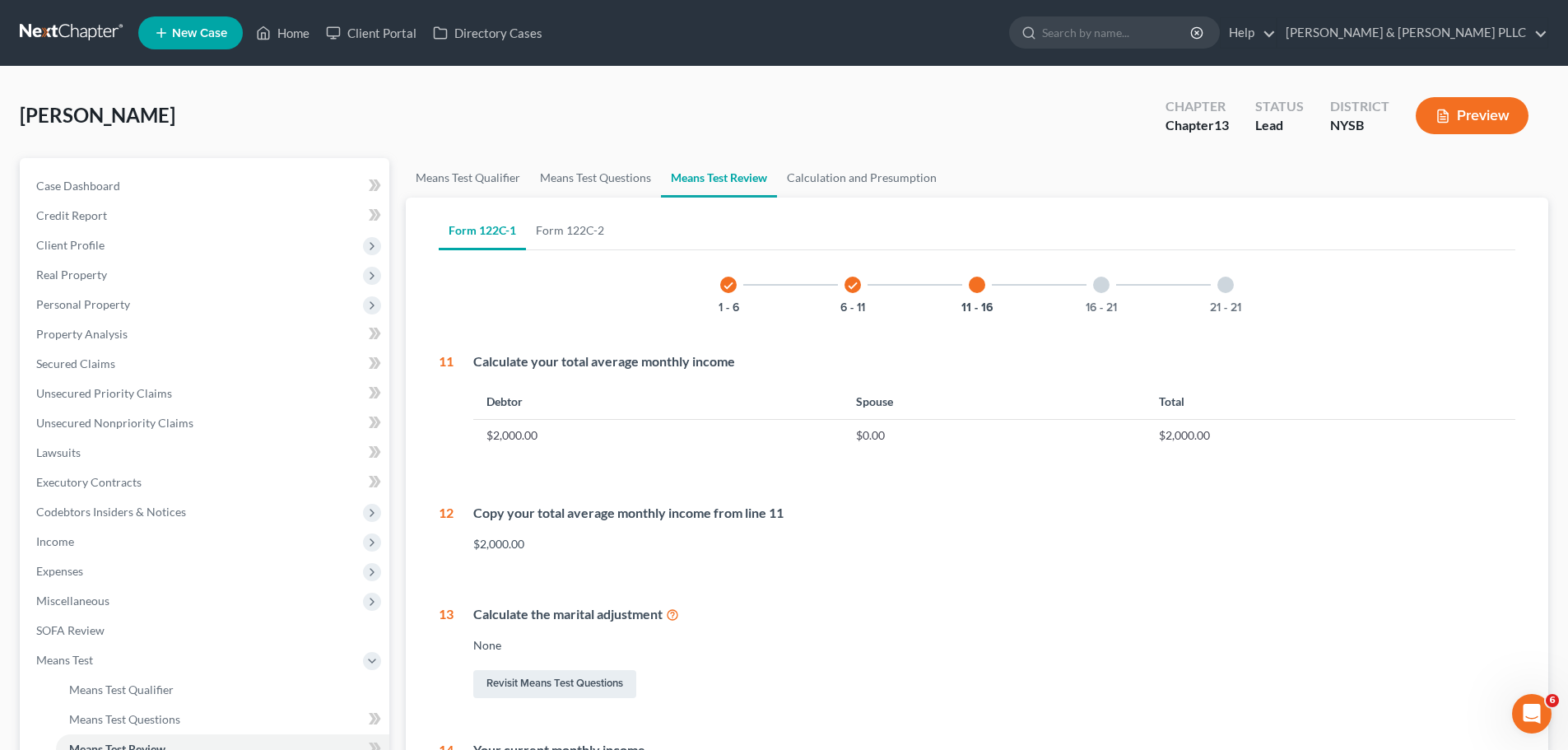
scroll to position [328, 0]
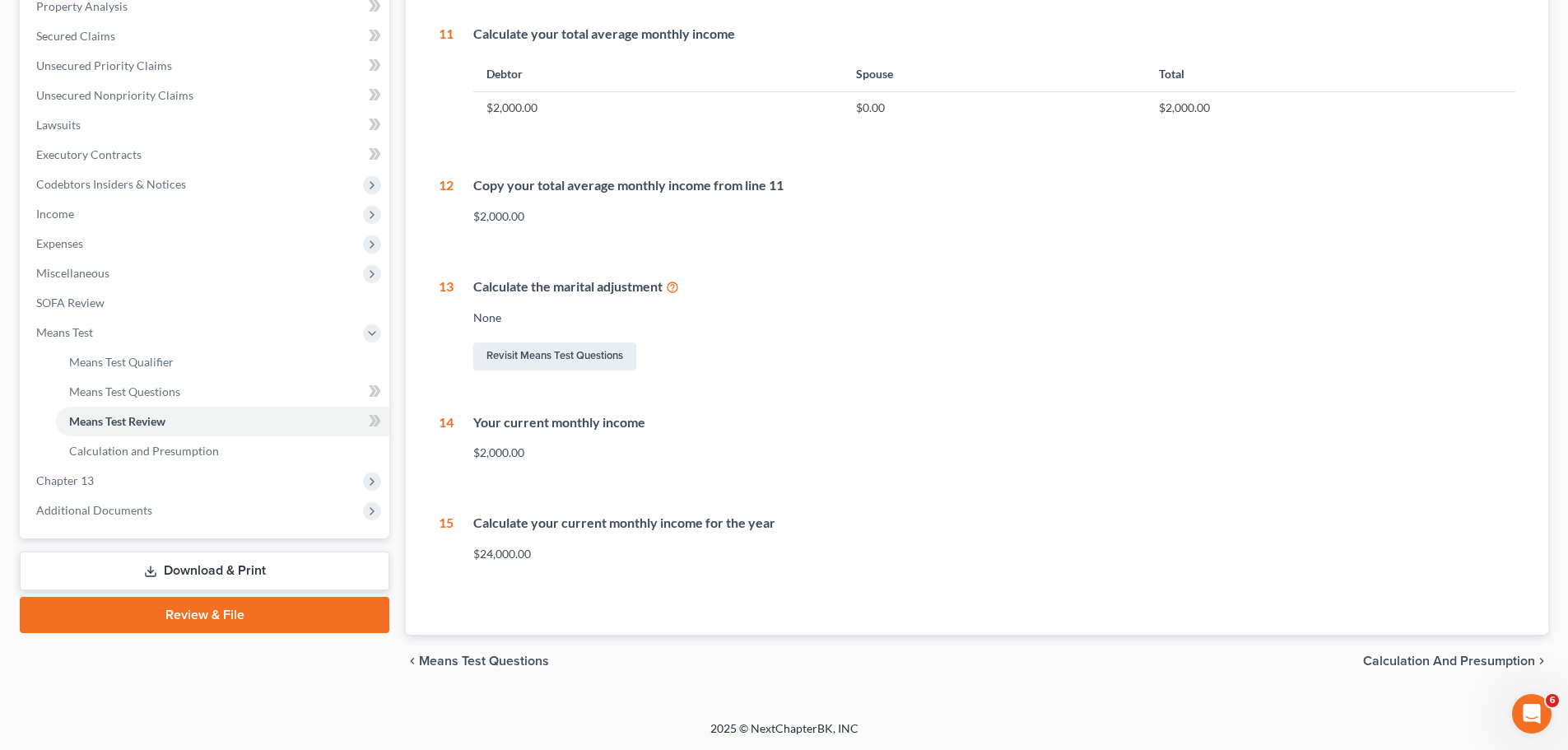
click at [1445, 661] on span "Calculation and Presumption" at bounding box center [1449, 661] width 172 height 13
